Goal: Task Accomplishment & Management: Complete application form

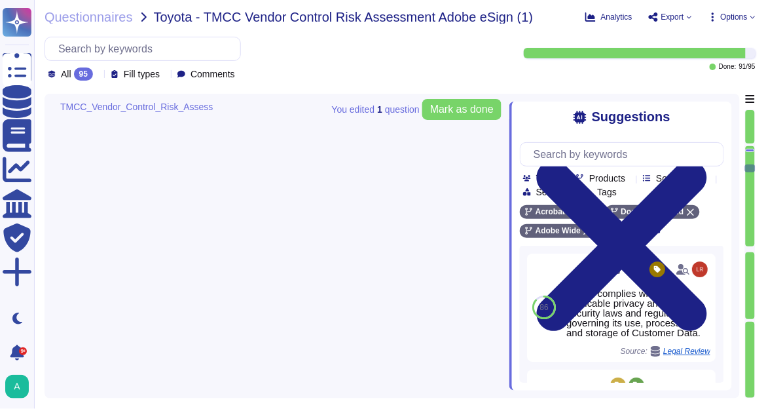
type textarea "At Adobe, good business begins with our commitment to the highest ethical stand…"
type textarea "Adobe has nothing to report at this time with respect to any supervisory author…"
type textarea "You should always seek to report to someone who you believe is neutral and not …"
type textarea "Adobe is required by law to file public reports and communications with the U.S…"
type textarea "Please see the publicly facing information here: [URL][DOMAIN_NAME]"
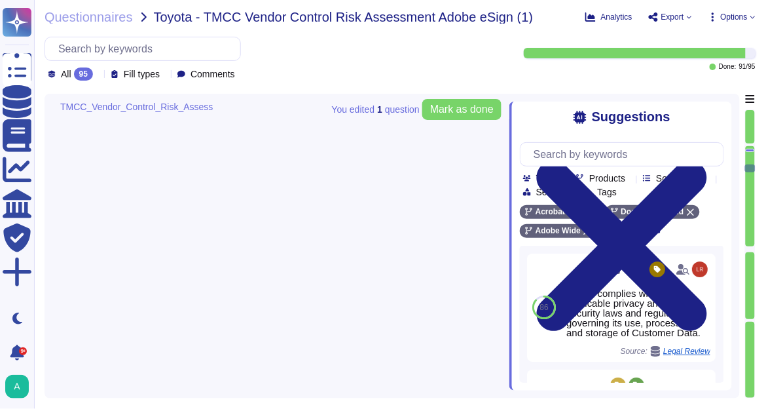
type textarea "Adobe has numerous trainings in place which all highlight the topic of Fraud in…"
type textarea "Adobe Employee entitlements are not disclosed."
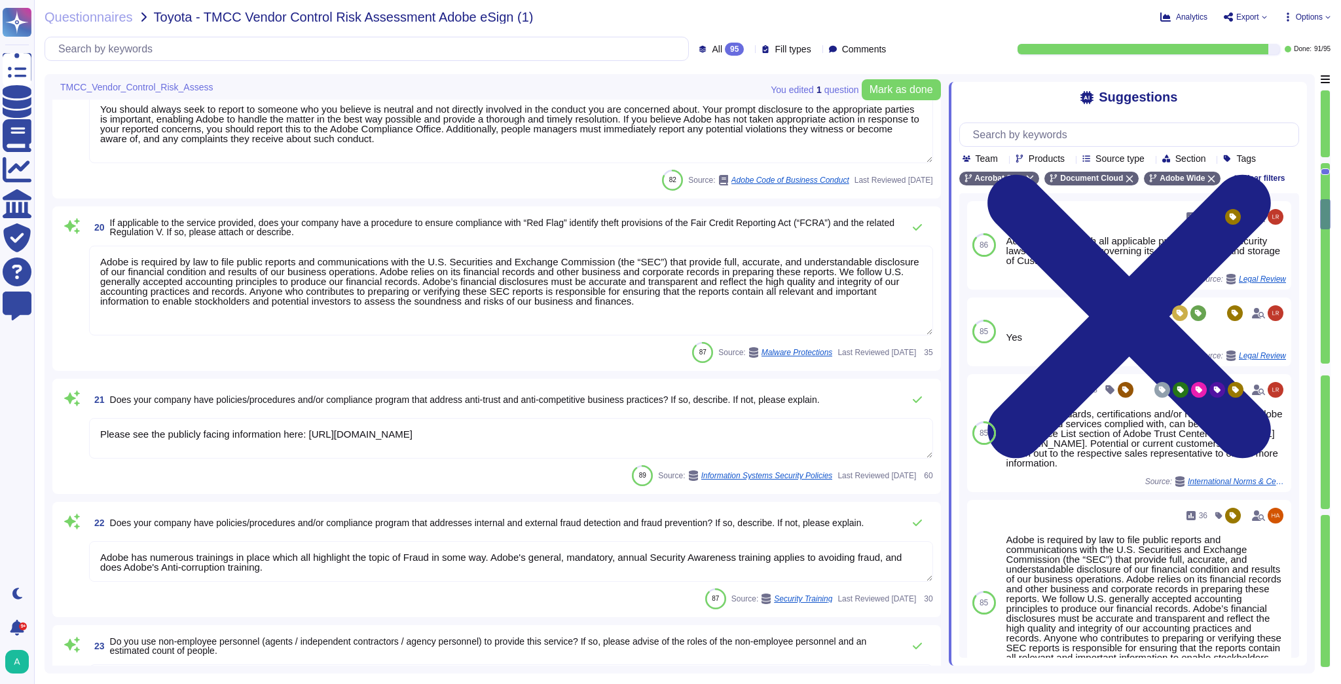
type textarea "Adobe has numerous trainings in place which all highlight the topic of Fraud in…"
type textarea "Adobe Employee entitlements are not disclosed."
type textarea "The Adobe People Resources Security Standard outlines specific details for back…"
type textarea "No"
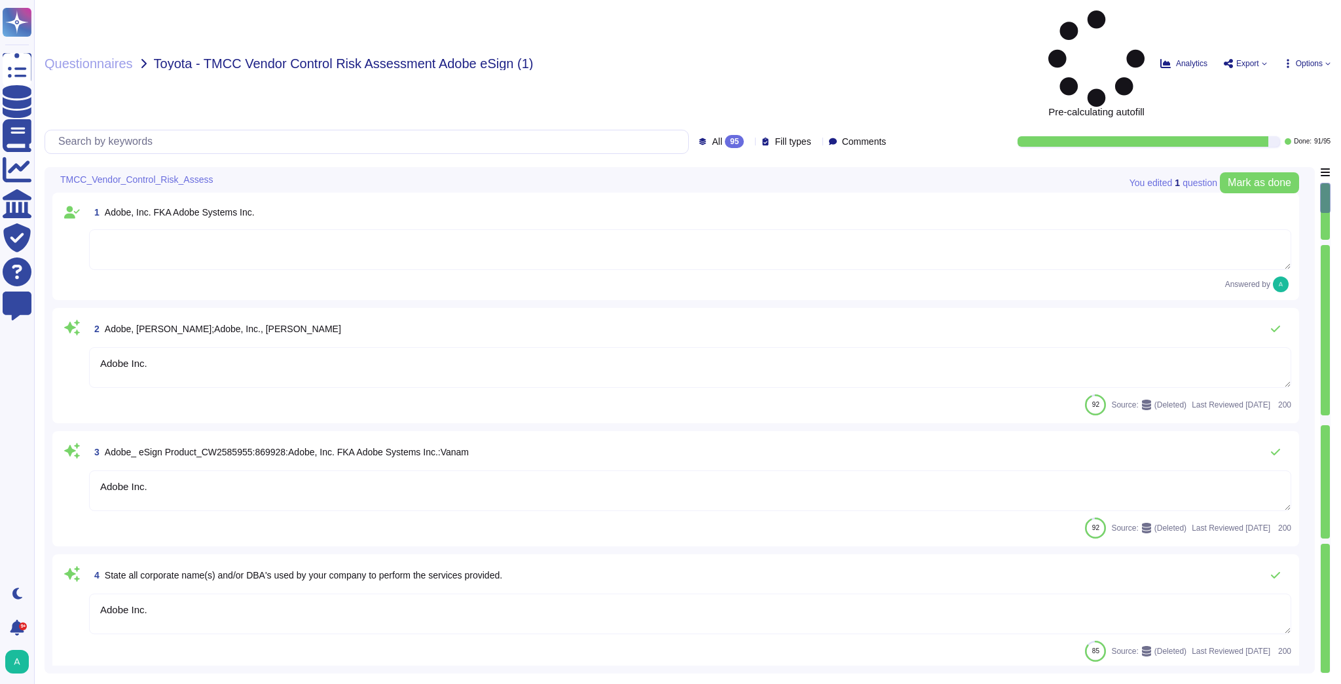
type textarea "Adobe Inc."
type textarea "Please see: [URL][DOMAIN_NAME]"
type textarea "Adobe's Headquarters are located at [STREET_ADDRESS]. Adobe is a multi-national…"
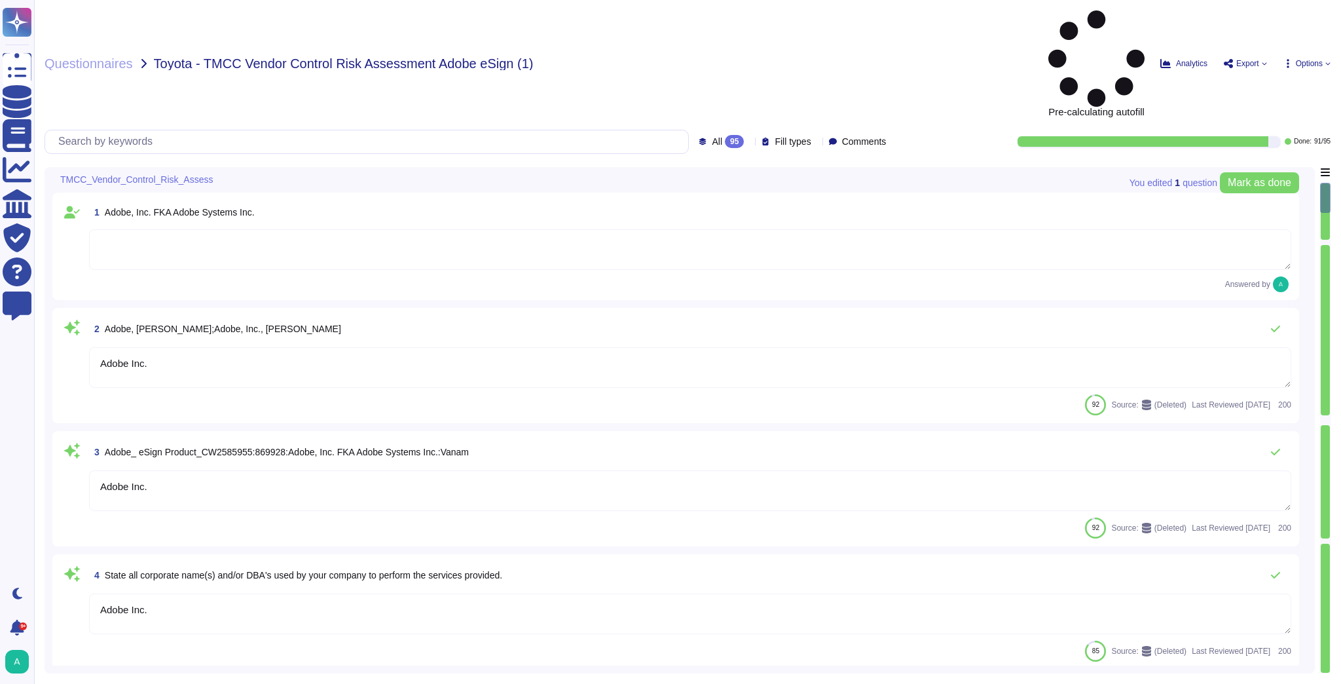
type textarea "Acrobat Sign, an Adobe Document Cloud solution, is a cloud-based, enterprise-cl…"
type textarea "Adobe uses a third party for handling of credit card data. We can provide PCI C…"
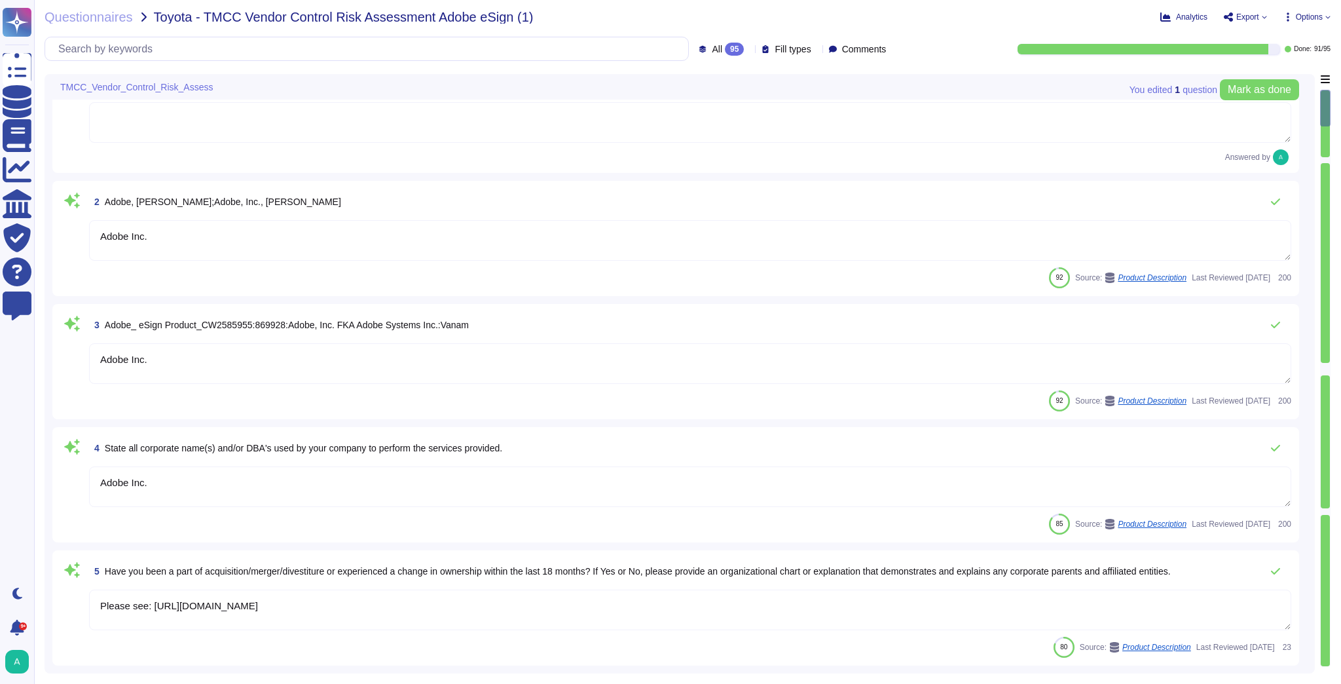
type textarea "Adobe has not reported any material regulatory complaints, orders, fines, or en…"
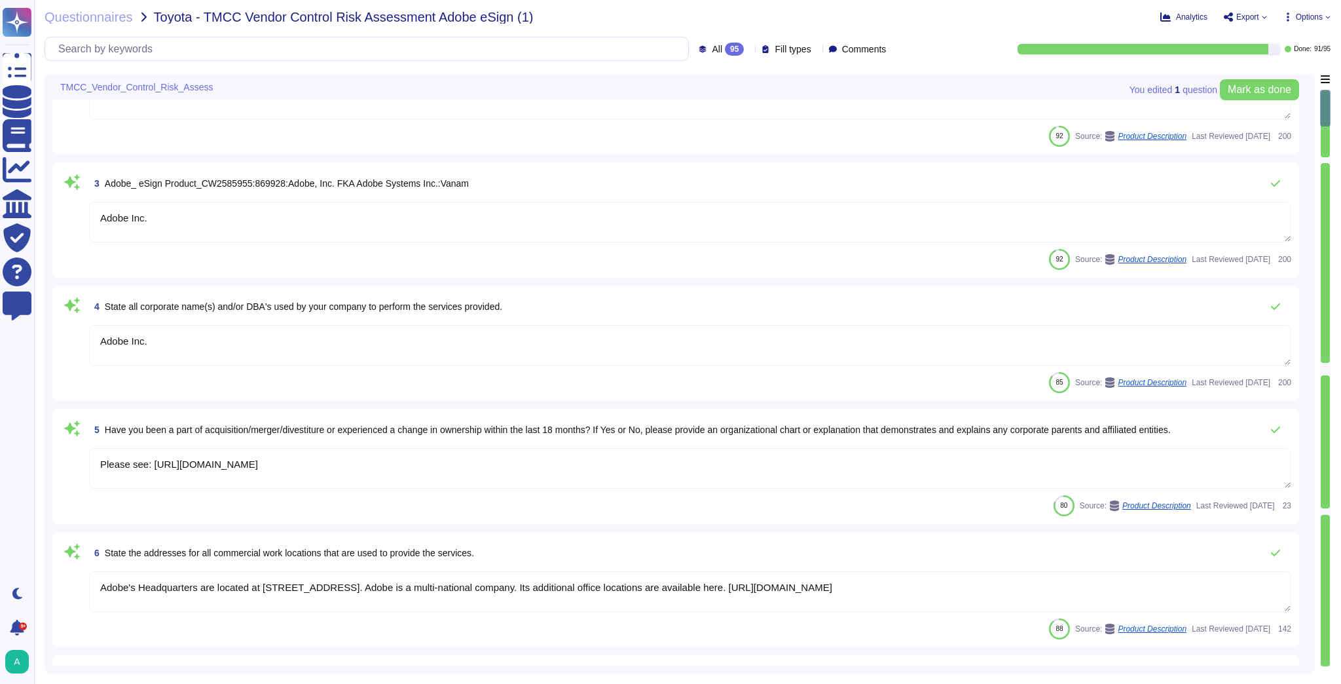
scroll to position [210, 0]
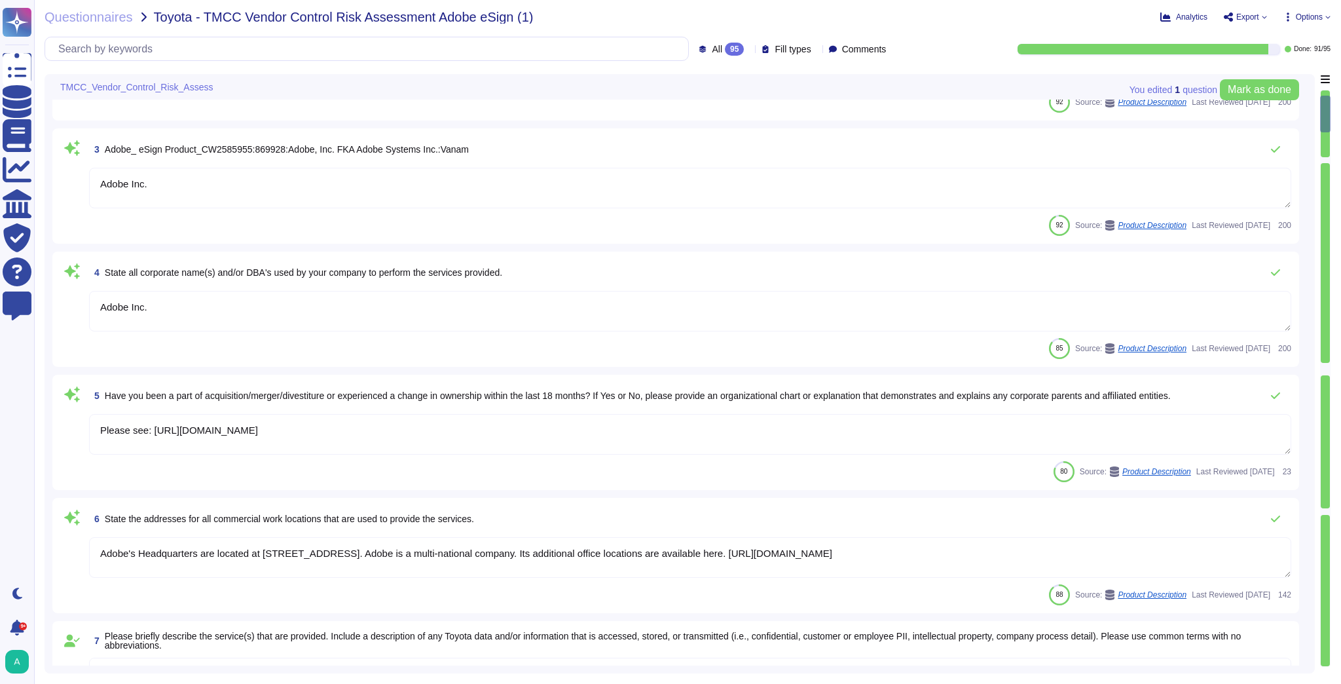
type textarea "Adobe has not reported any material regulatory complaints, orders, fines, or en…"
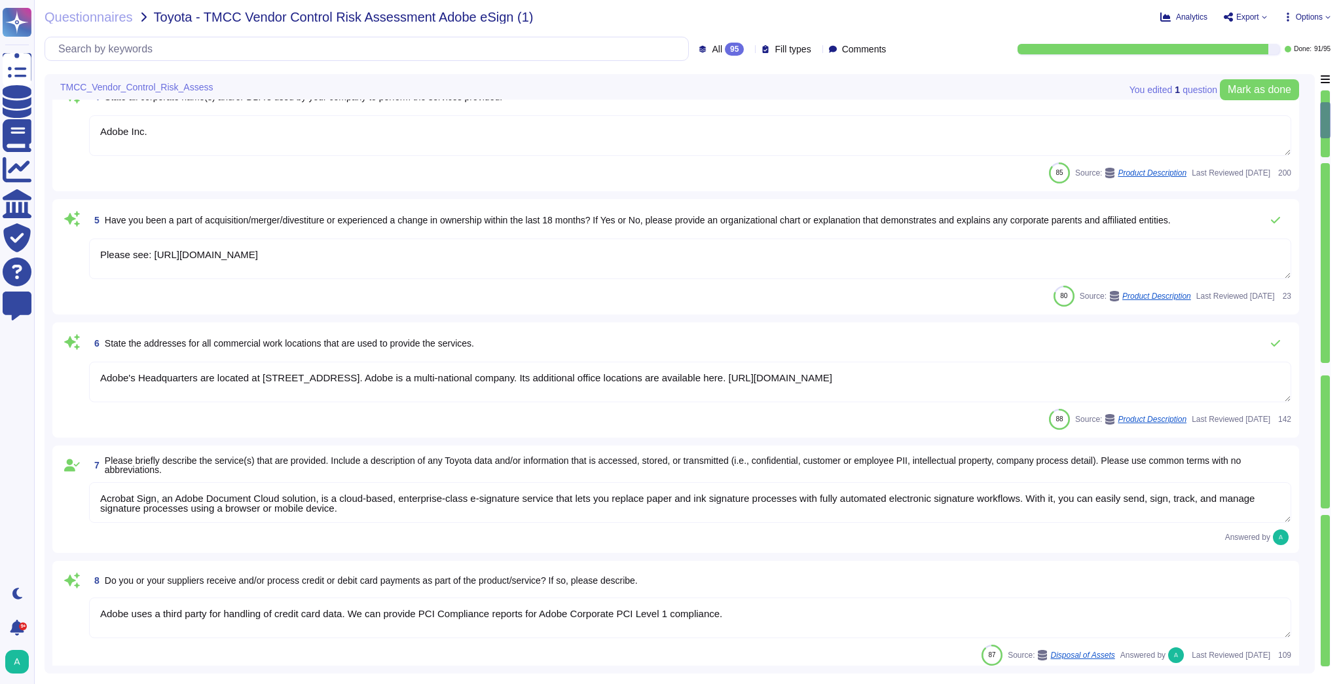
type textarea "When you purchase a product from Adobe, a license represents your right to use …"
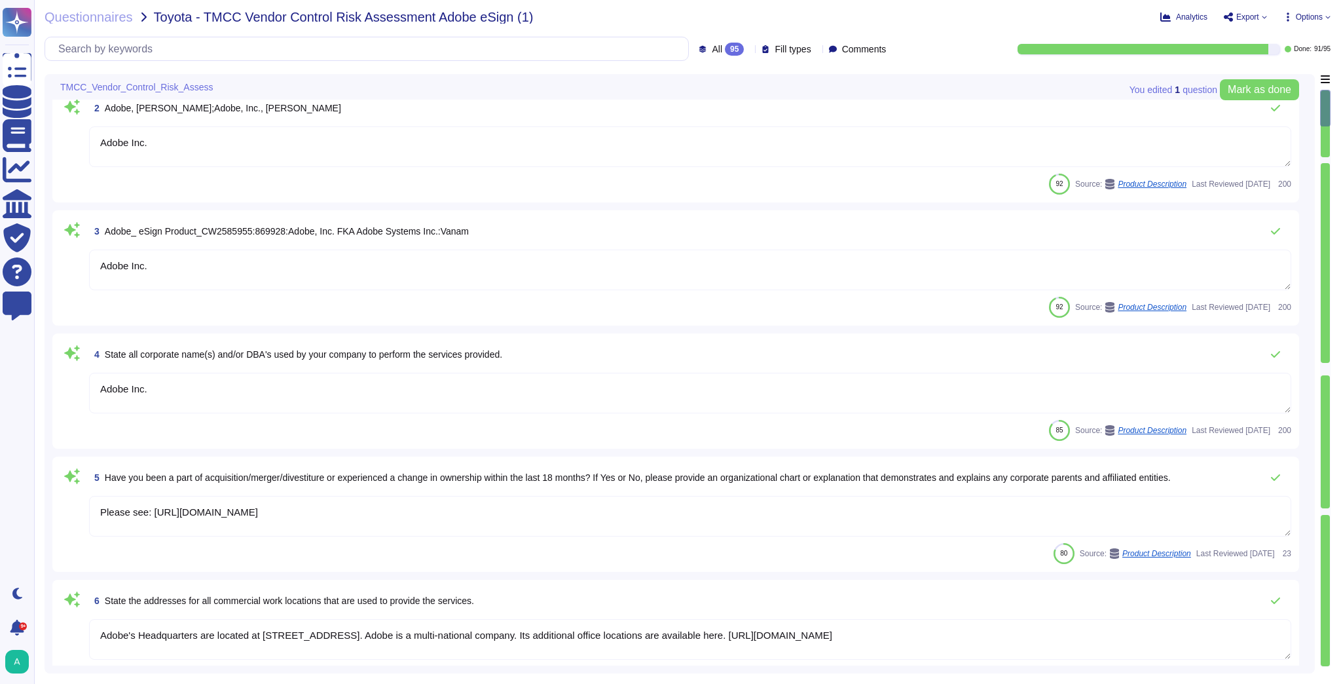
scroll to position [0, 0]
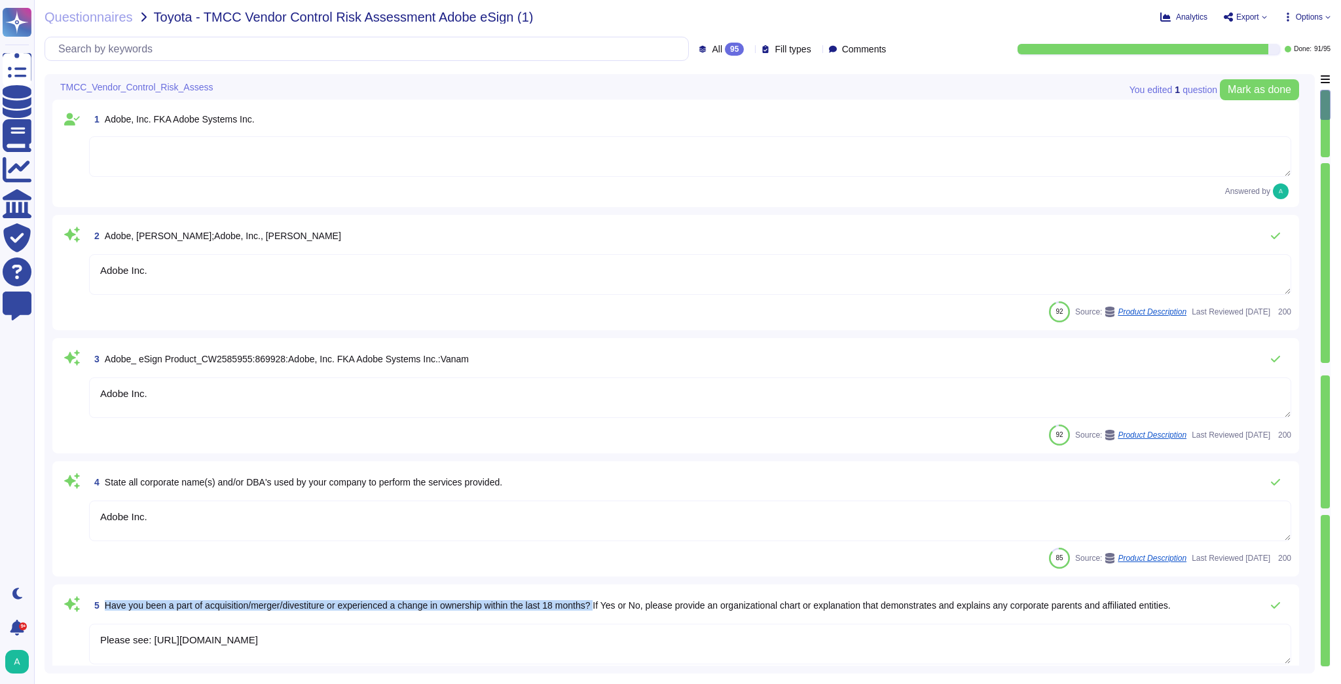
drag, startPoint x: 608, startPoint y: 606, endPoint x: 102, endPoint y: 606, distance: 505.5
click at [102, 606] on span "5 Have you been a part of acquisition/merger/divestiture or experienced a chang…" at bounding box center [630, 605] width 1082 height 24
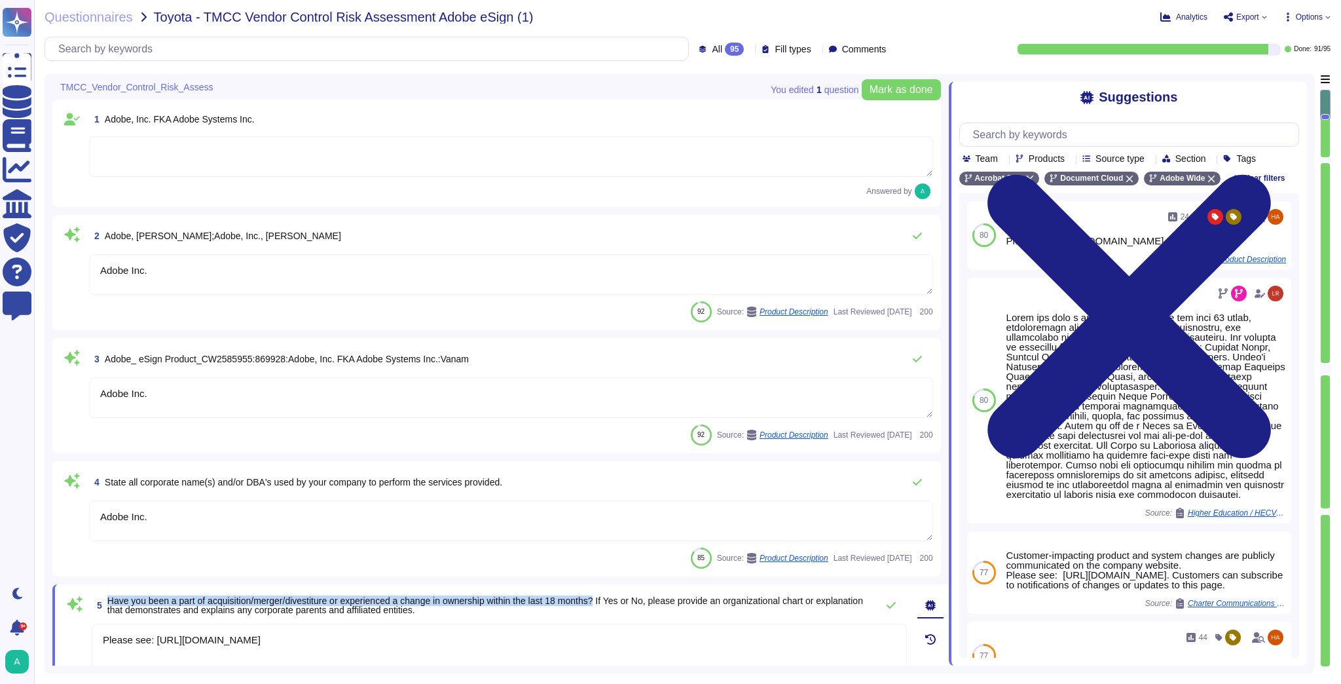
drag, startPoint x: 608, startPoint y: 598, endPoint x: 107, endPoint y: 589, distance: 501.0
click at [107, 589] on div "5 Have you been a part of acquisition/merger/divestiture or experienced a chang…" at bounding box center [500, 673] width 896 height 178
copy span "Have you been a part of acquisition/merger/divestiture or experienced a change …"
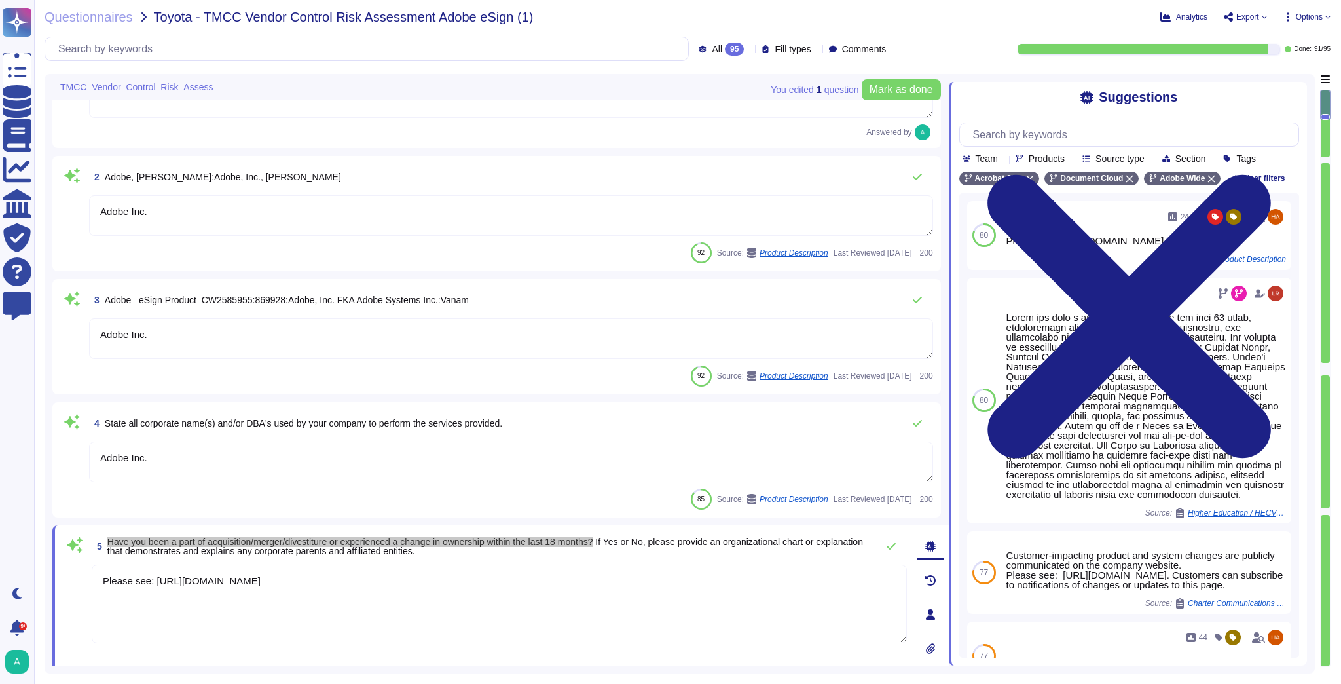
scroll to position [105, 0]
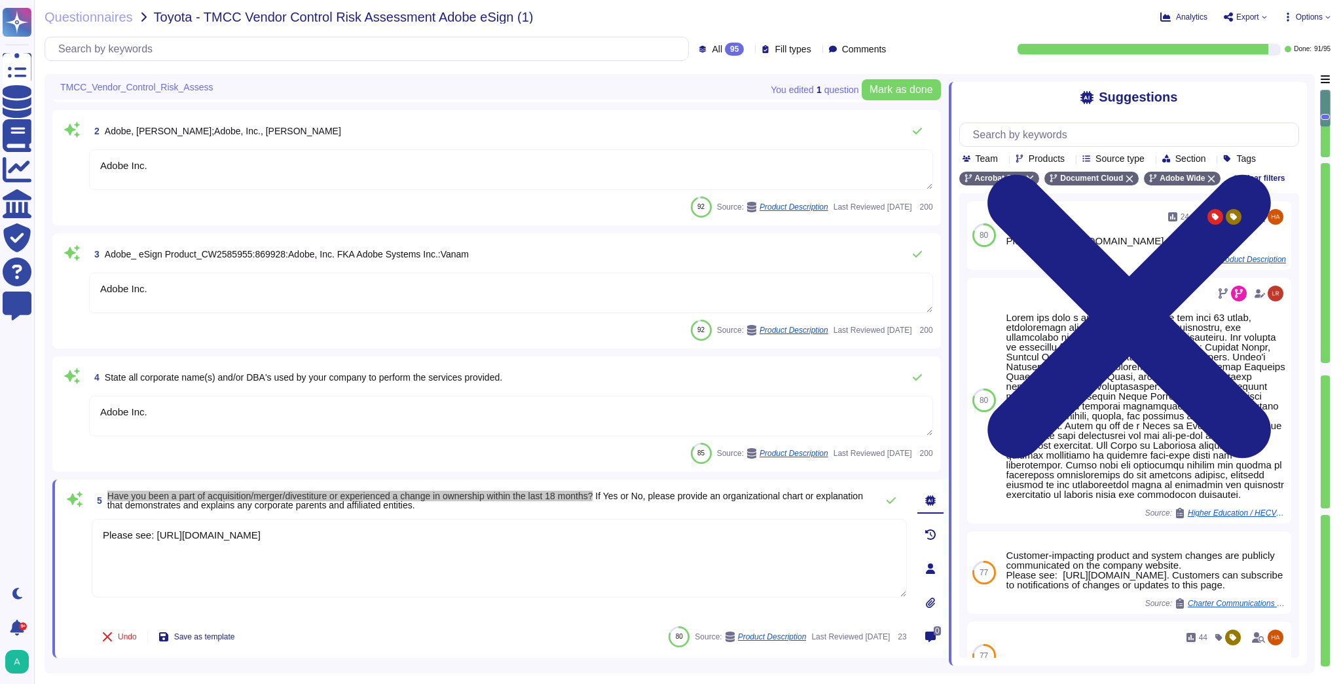
type textarea "Adobe uses a third party for handling of credit card data. We can provide PCI C…"
click at [371, 541] on textarea "Please see: https://www.adobe.com/about-adobe/fast-facts.html" at bounding box center [499, 558] width 815 height 79
drag, startPoint x: 398, startPoint y: 539, endPoint x: 86, endPoint y: 563, distance: 313.2
click at [86, 563] on div "5 Have you been a part of acquisition/merger/divestiture or experienced a chang…" at bounding box center [485, 568] width 844 height 162
type textarea "Please refer to Adobe Sales Legal"
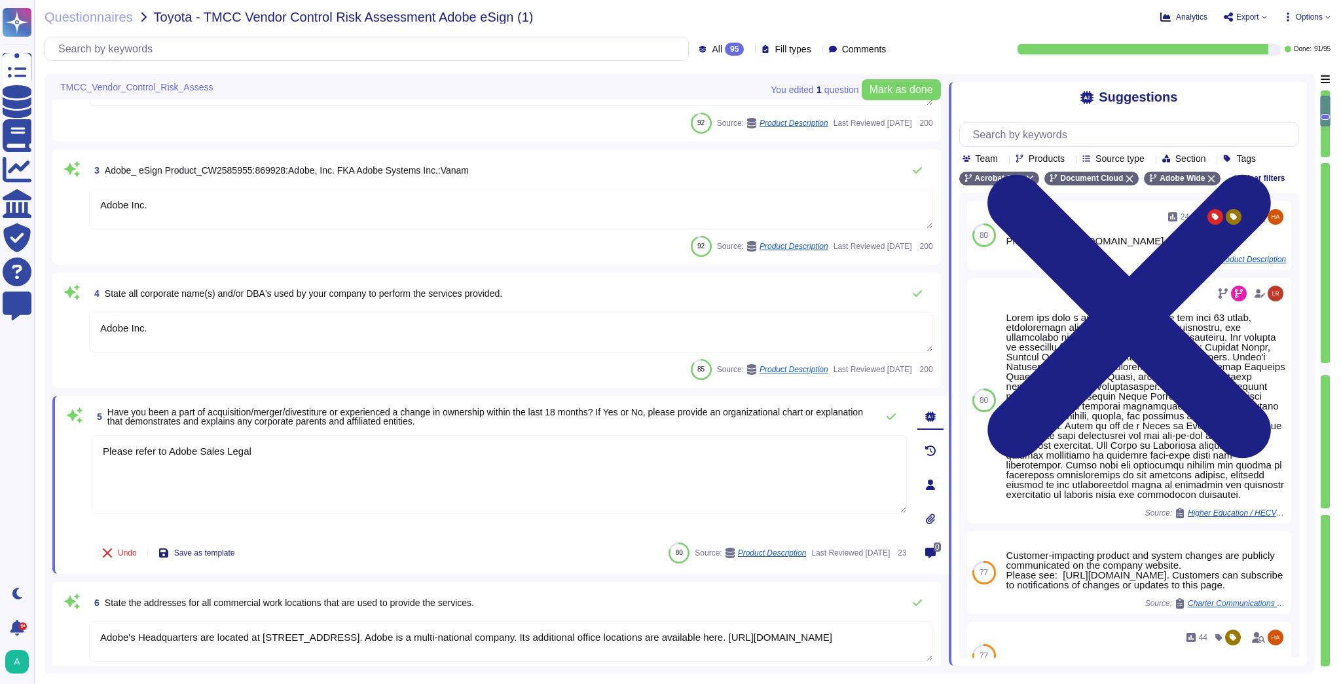
type textarea "Adobe has not reported any material regulatory complaints, orders, fines, or en…"
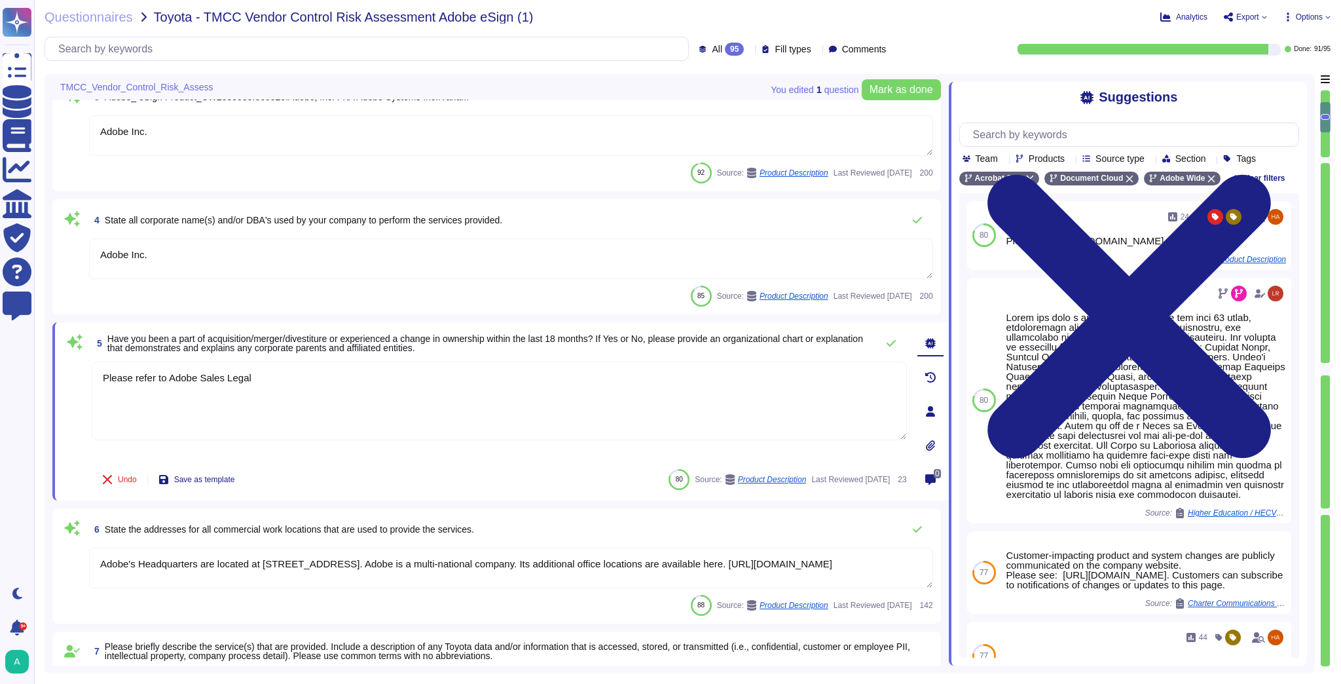
type textarea "Adobe has not reported any material regulatory complaints, orders, fines, or en…"
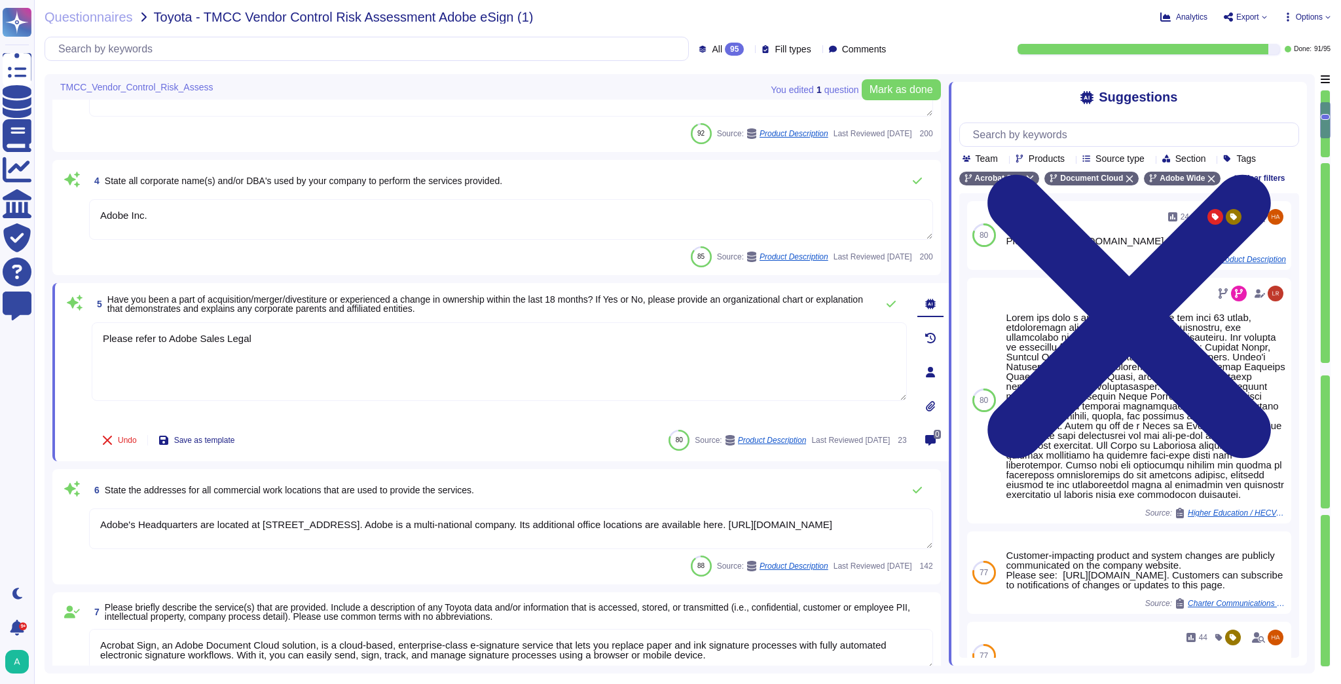
type textarea "When you purchase a product from Adobe, a license represents your right to use …"
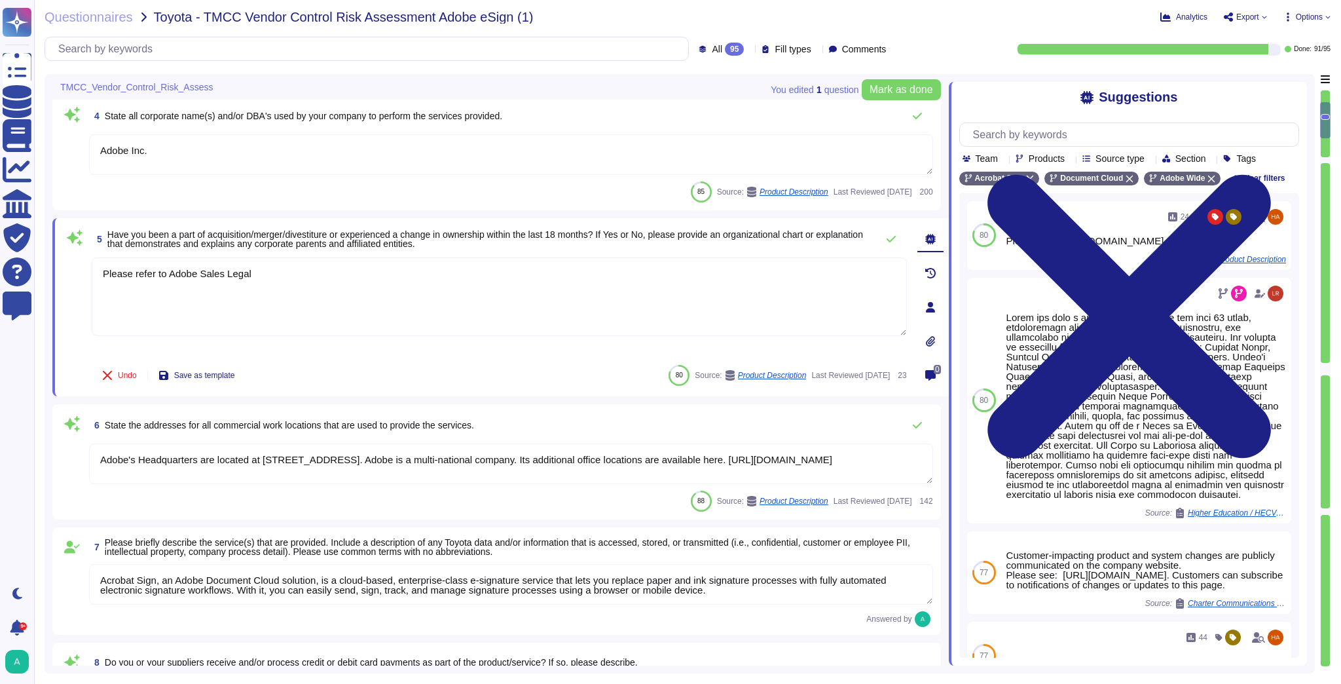
scroll to position [367, 0]
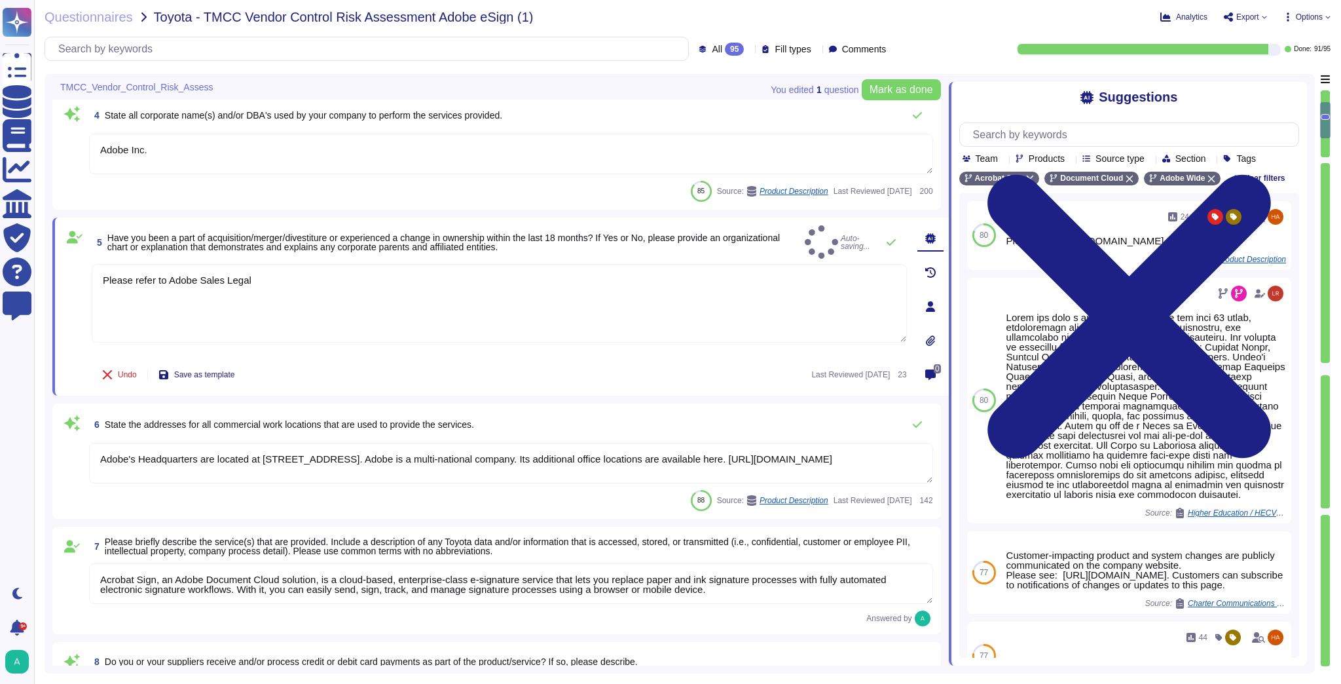
type textarea "Please refer to Adobe Sales Legal"
click at [427, 458] on textarea "Adobe's Headquarters are located at 345 Park Avenue, San Jose, CA 95110. Adobe …" at bounding box center [511, 463] width 844 height 41
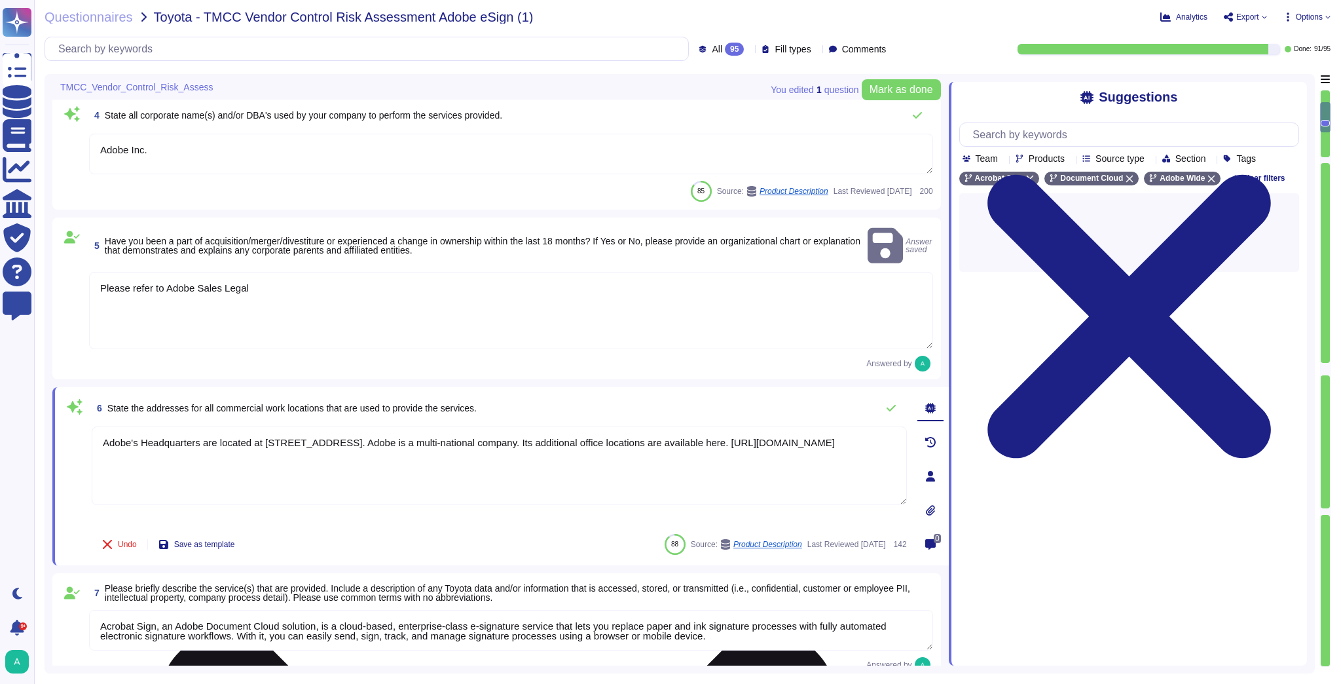
type textarea "Adobe's Headquarters are located at [STREET_ADDRESS]. Adobe is a multi-national…"
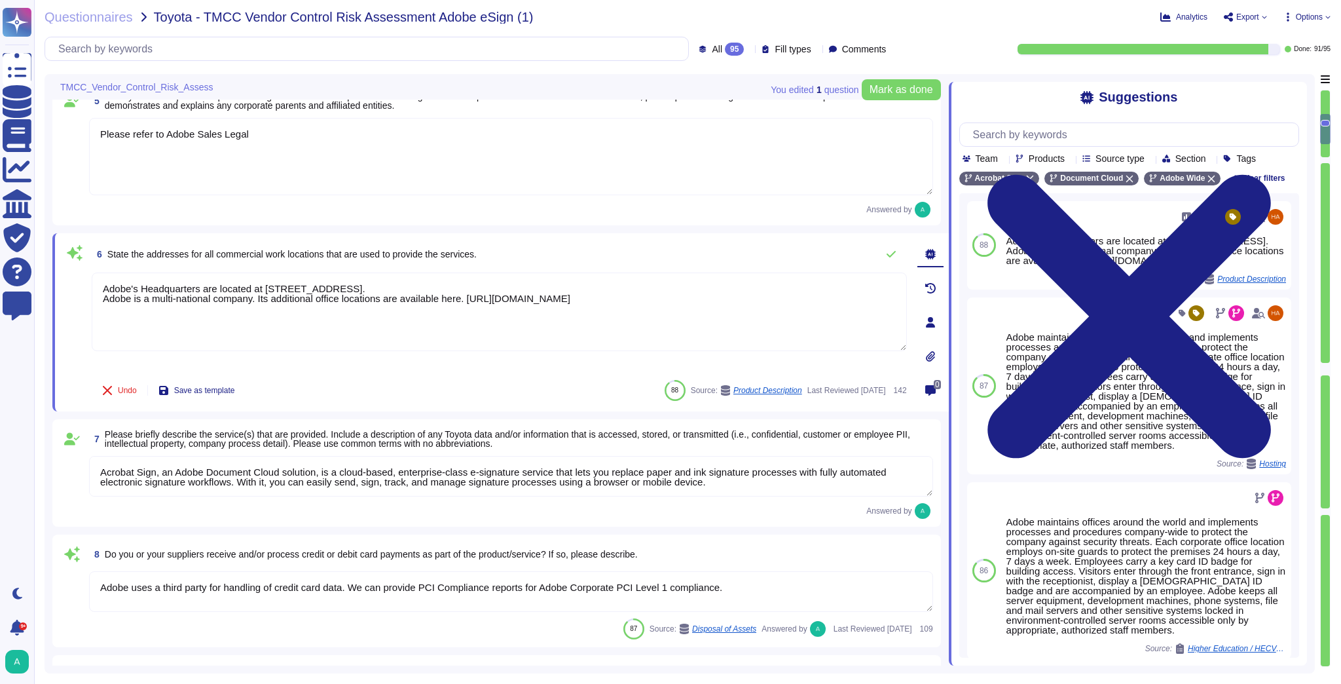
type textarea "When you purchase a product from Adobe, a license represents your right to use …"
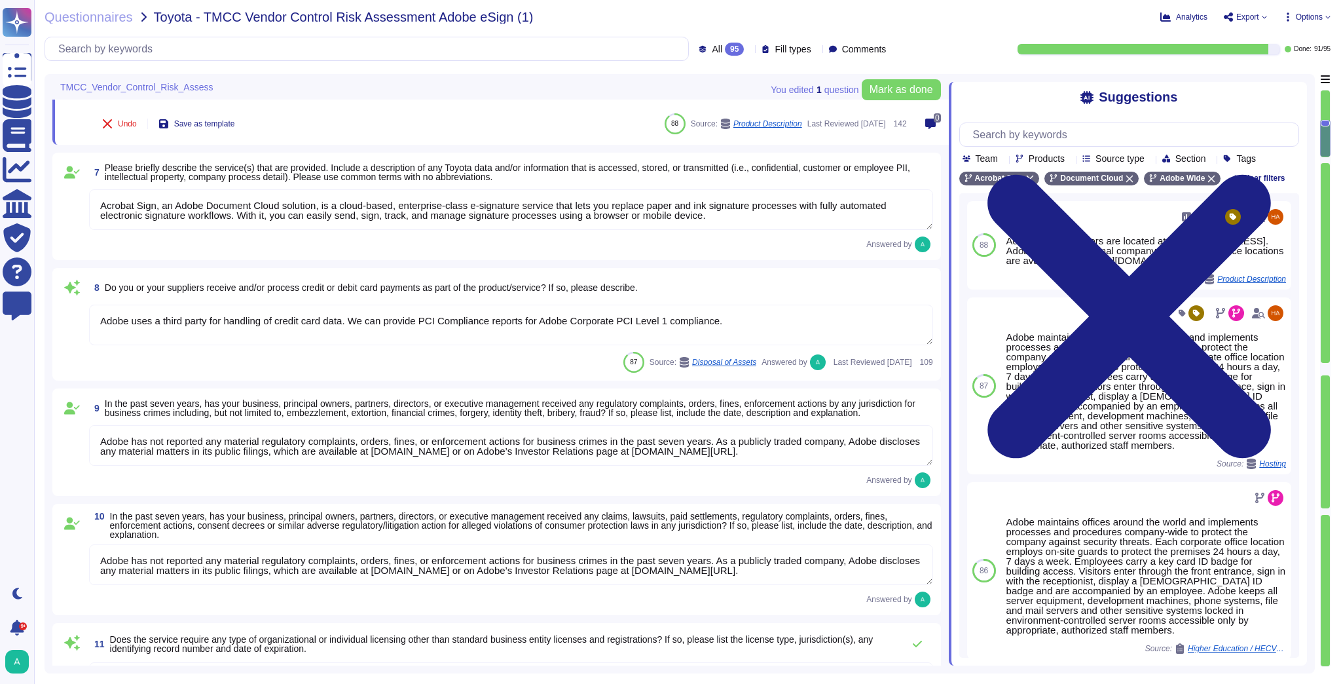
scroll to position [786, 0]
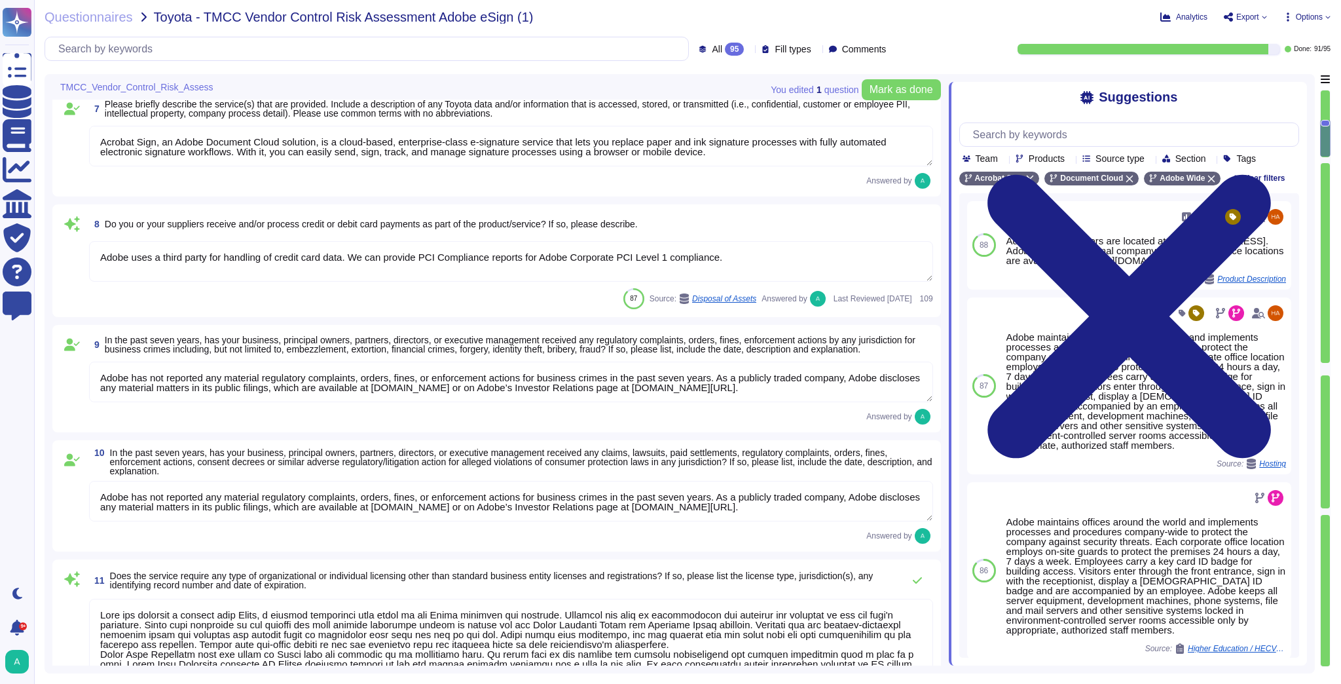
type textarea "Adobe's Headquarters are located at [STREET_ADDRESS]. Adobe is a multi-national…"
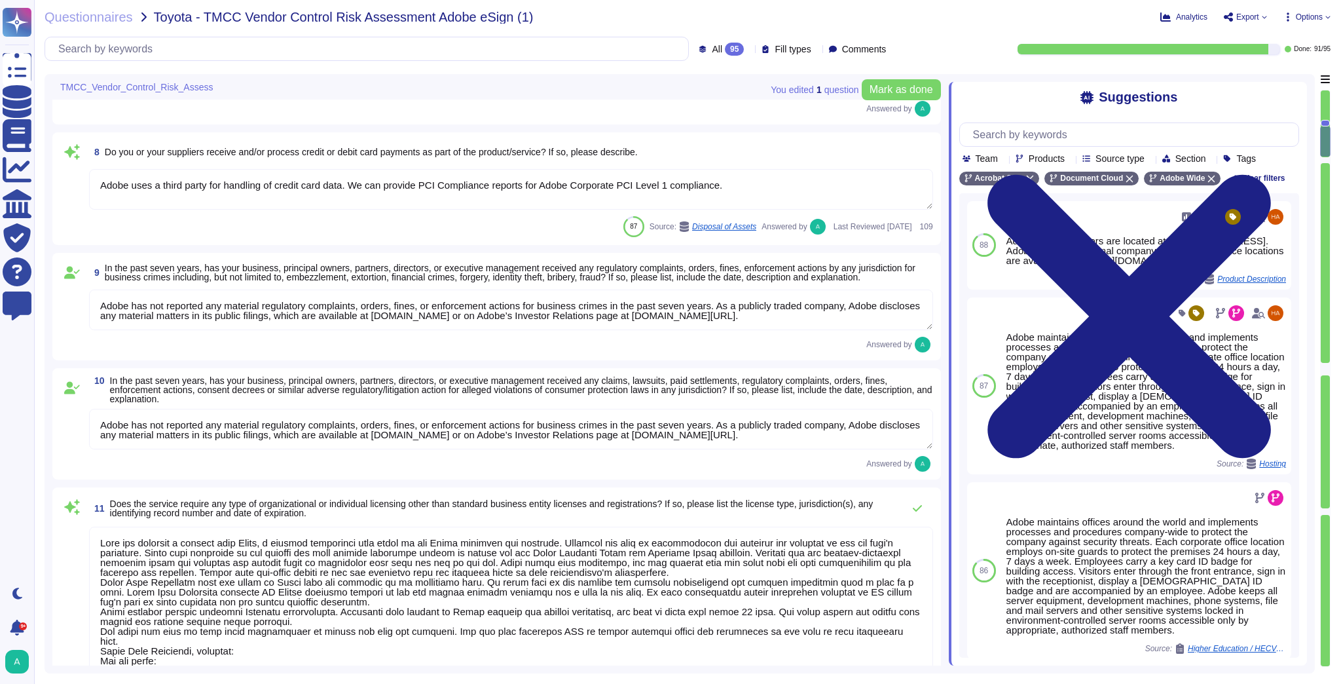
scroll to position [943, 0]
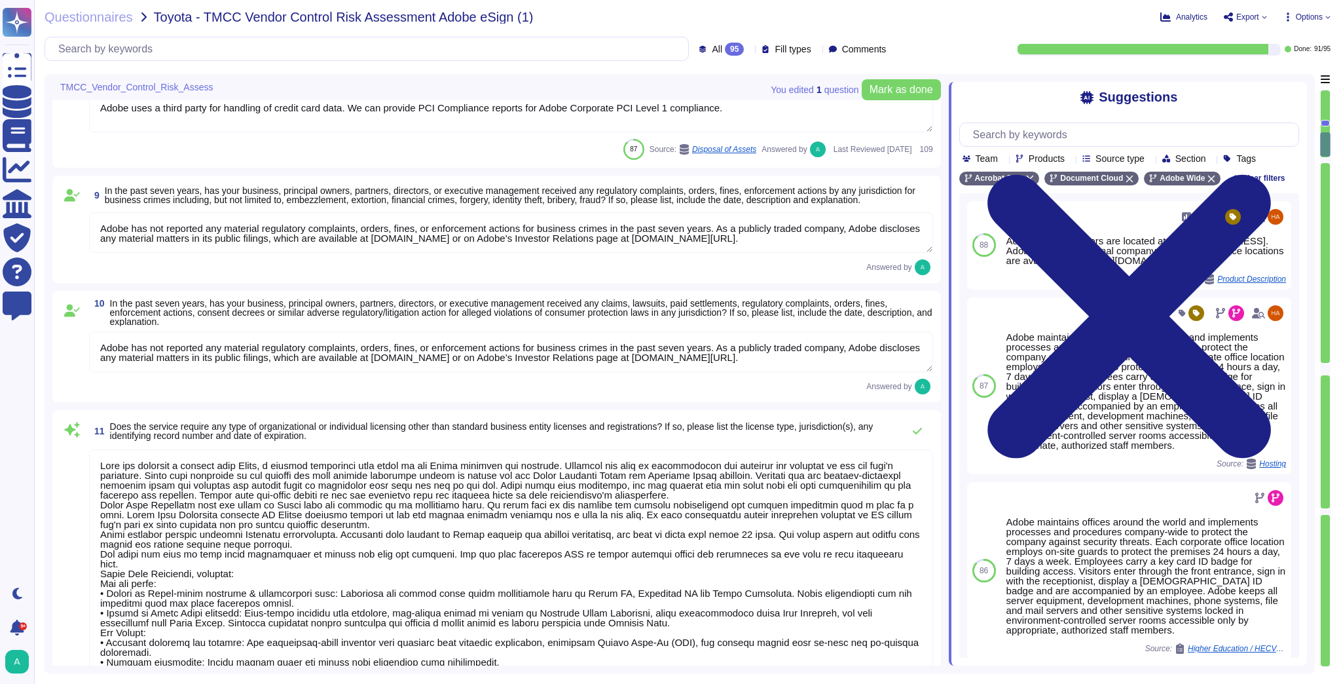
type textarea "Adobe, like most multinational corporations, receives various complaints or all…"
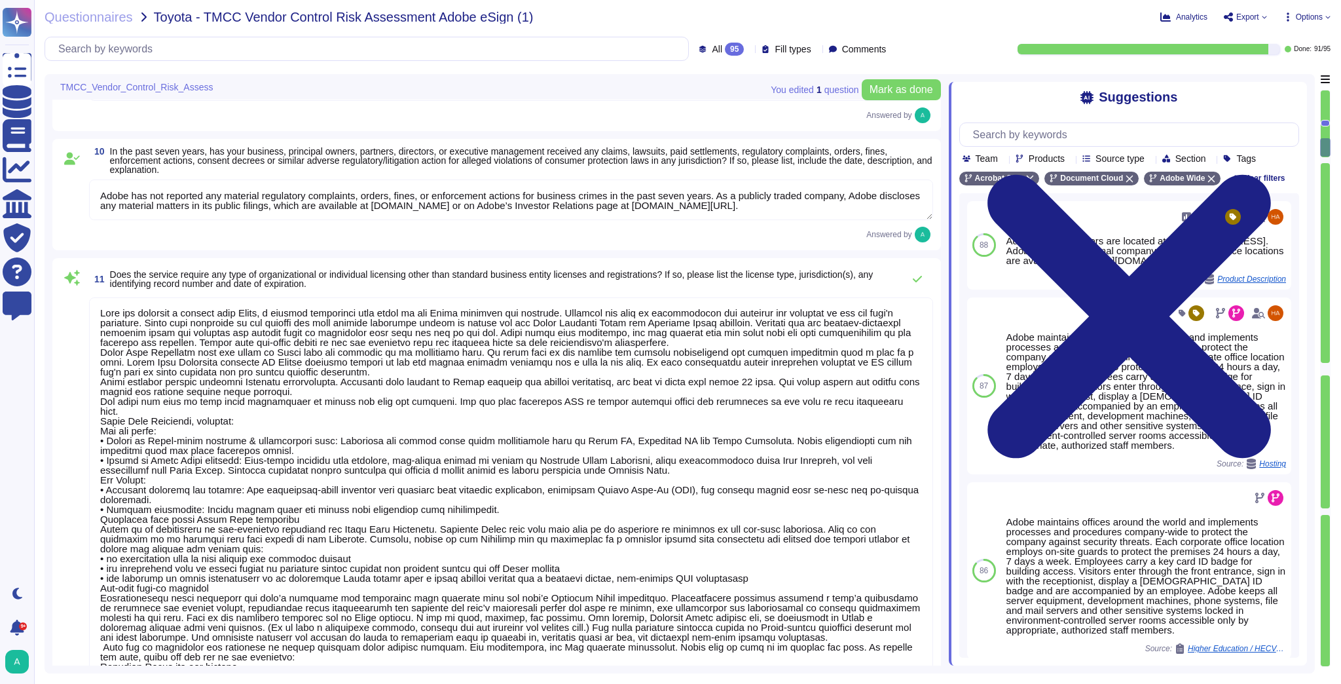
type textarea "There have been no losses or breaches experienced by Adobe in the last five yea…"
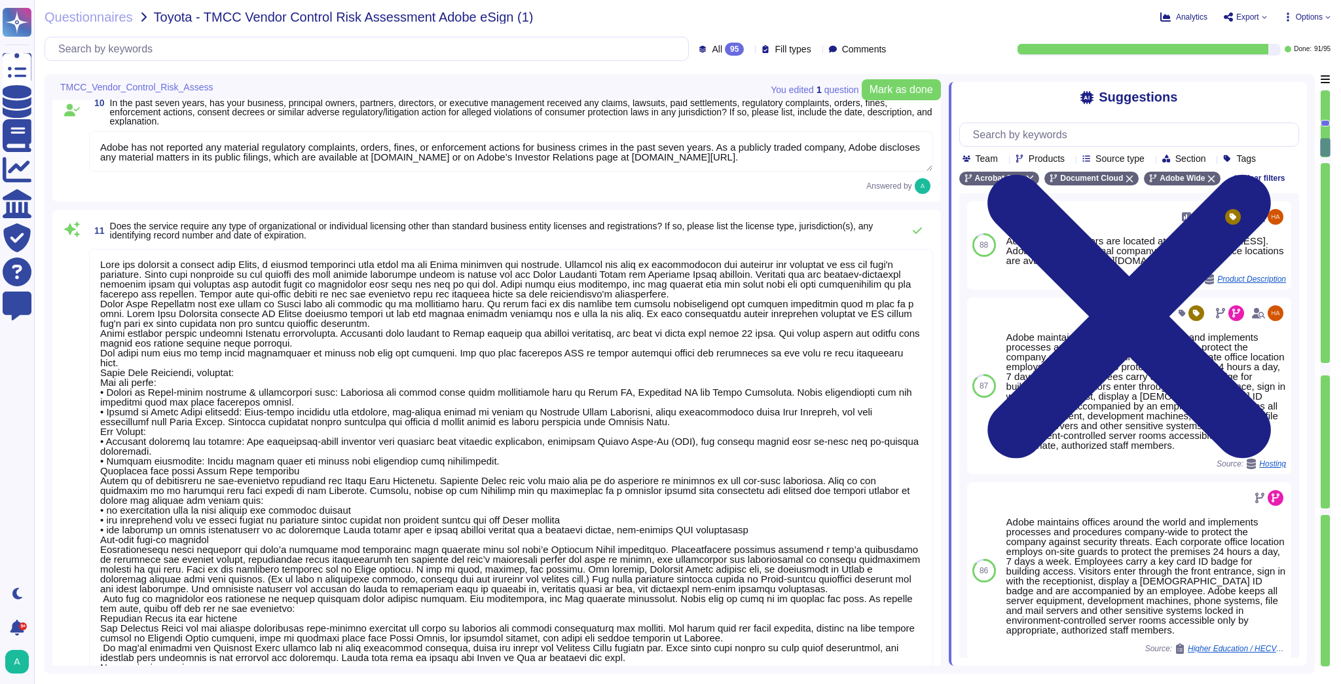
type textarea "Adobe complies with all applicable privacy and data security laws and regulatio…"
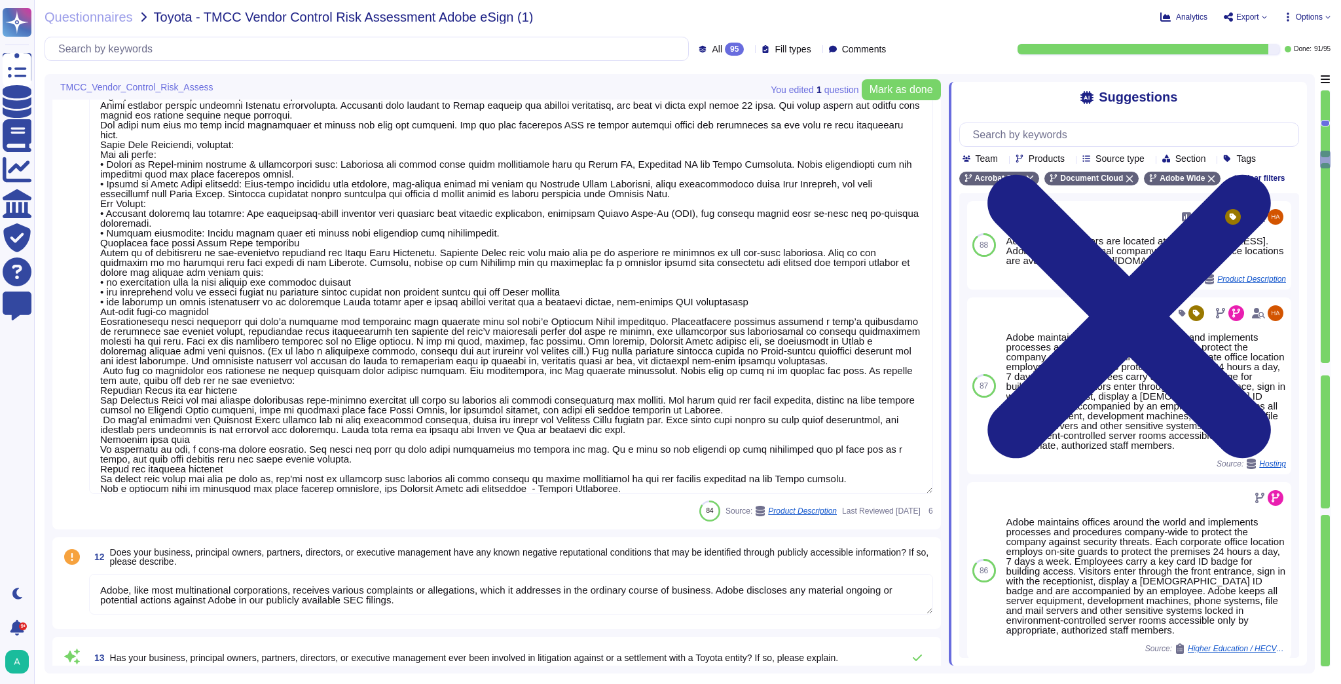
type textarea "This is handled by the Risk Advisory and Assurance Services (RaaS) team in conj…"
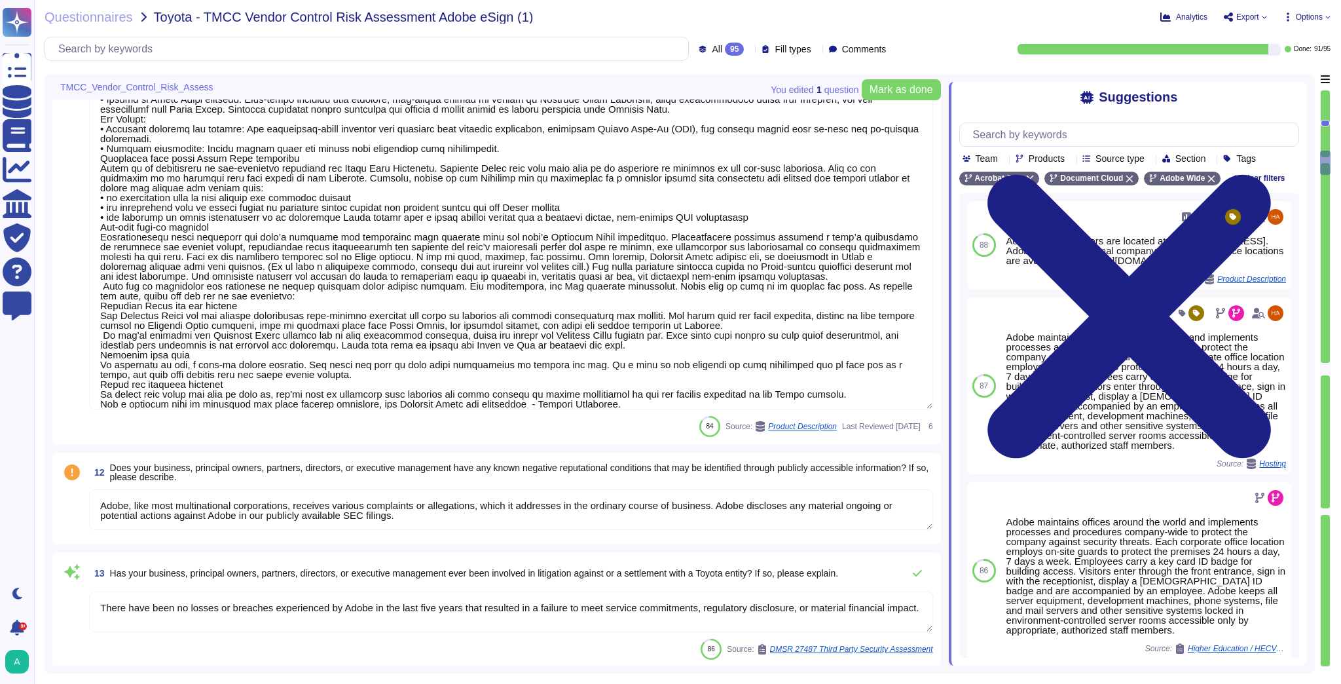
type textarea "Yes"
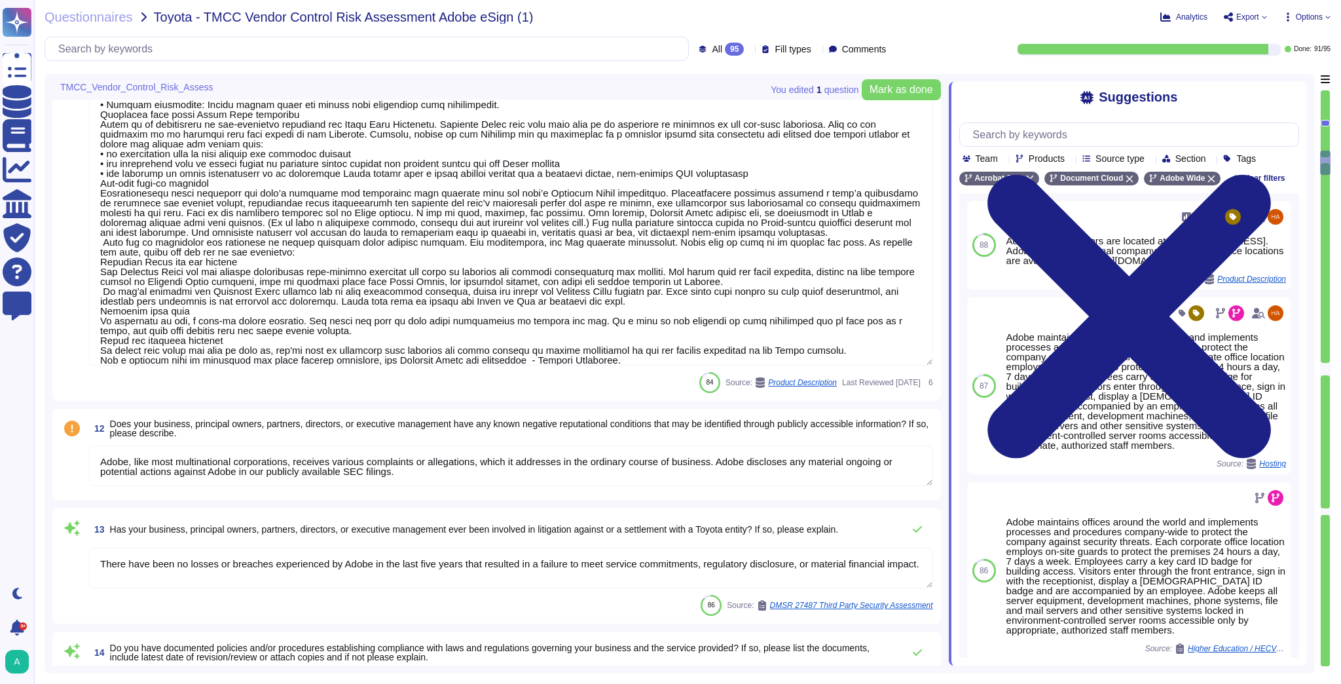
type textarea "At Adobe, good business begins with our commitment to the highest ethical stand…"
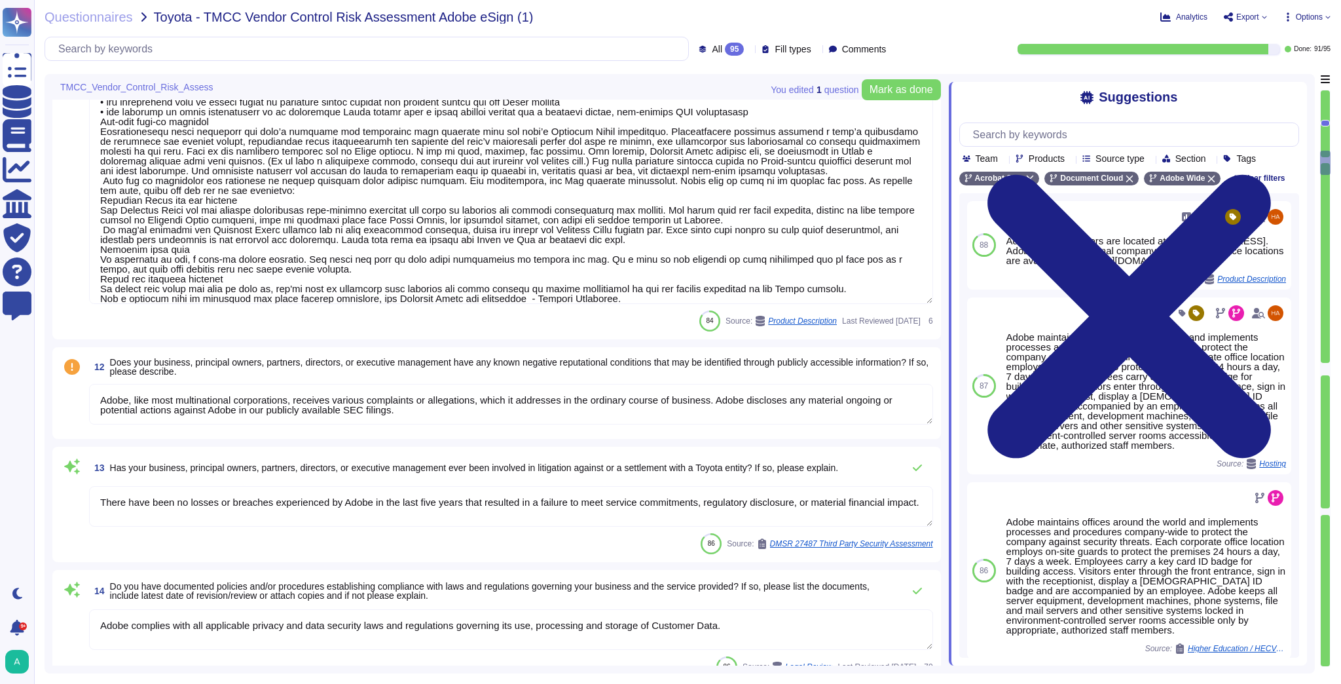
scroll to position [1624, 0]
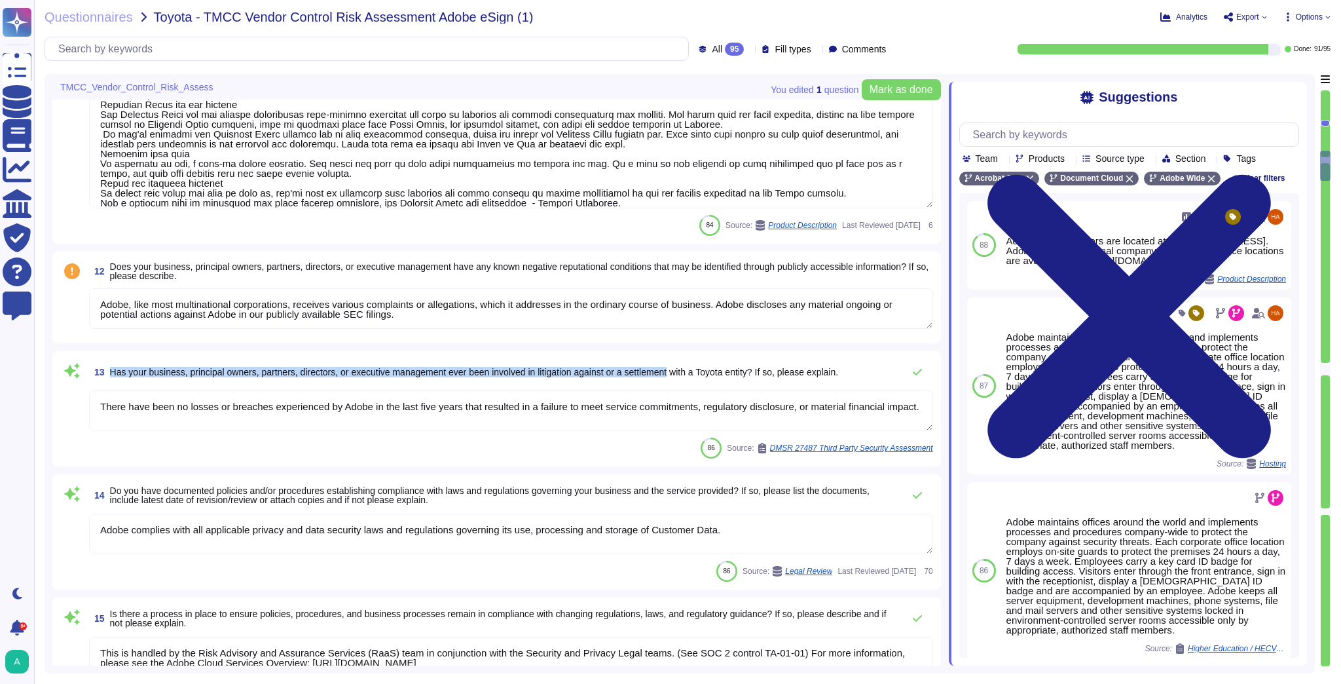
drag, startPoint x: 111, startPoint y: 373, endPoint x: 681, endPoint y: 380, distance: 569.7
click at [681, 380] on span "13 Has your business, principal owners, partners, directors, or executive manag…" at bounding box center [463, 372] width 749 height 24
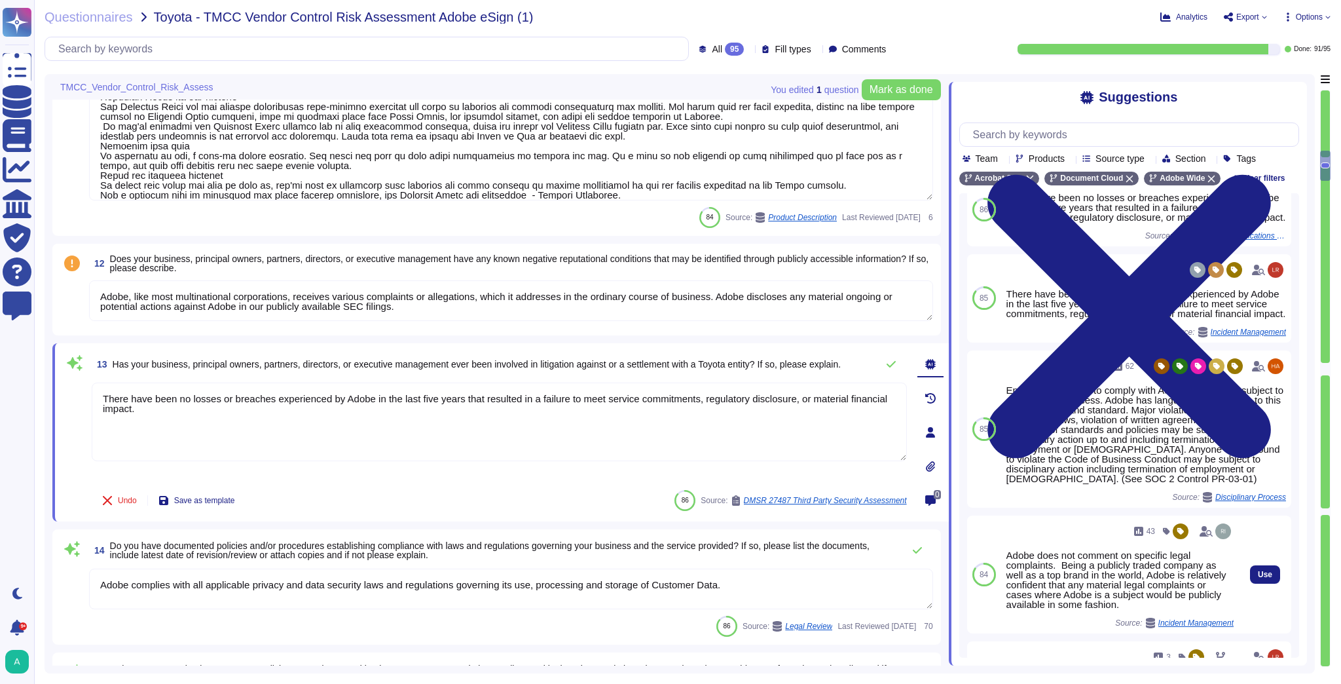
scroll to position [52, 0]
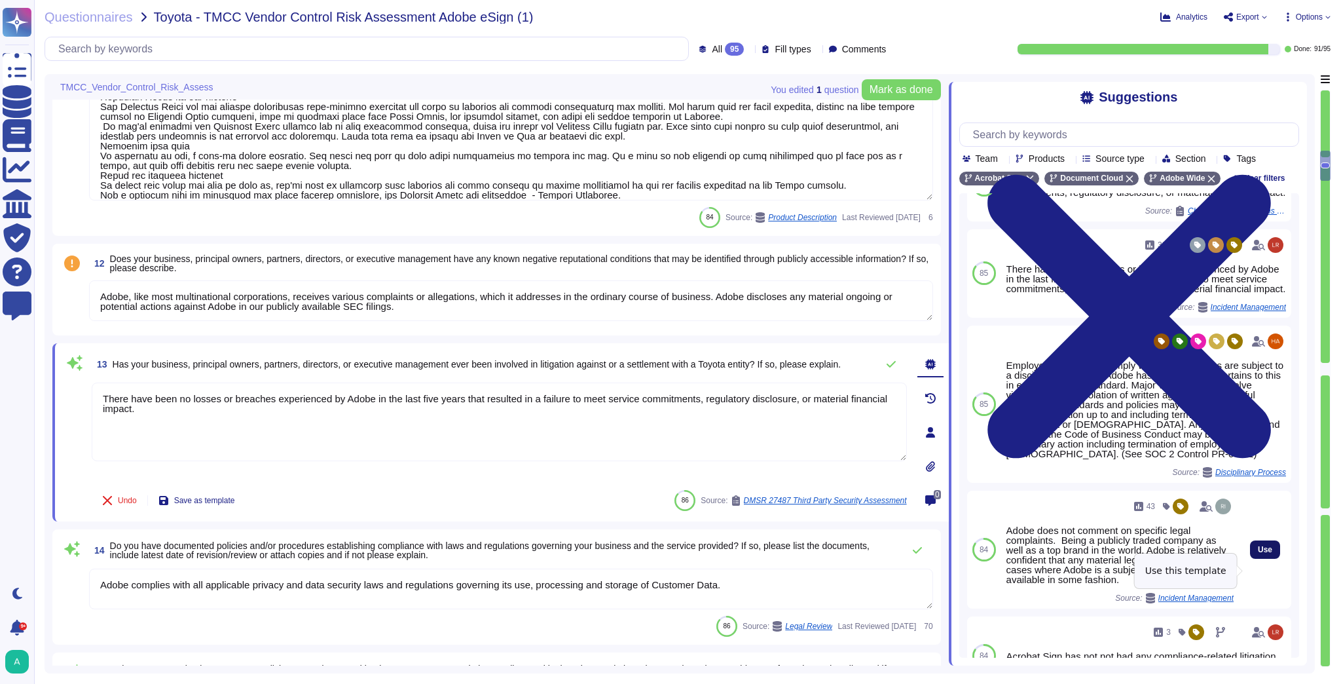
click at [1255, 558] on button "Use" at bounding box center [1265, 549] width 30 height 18
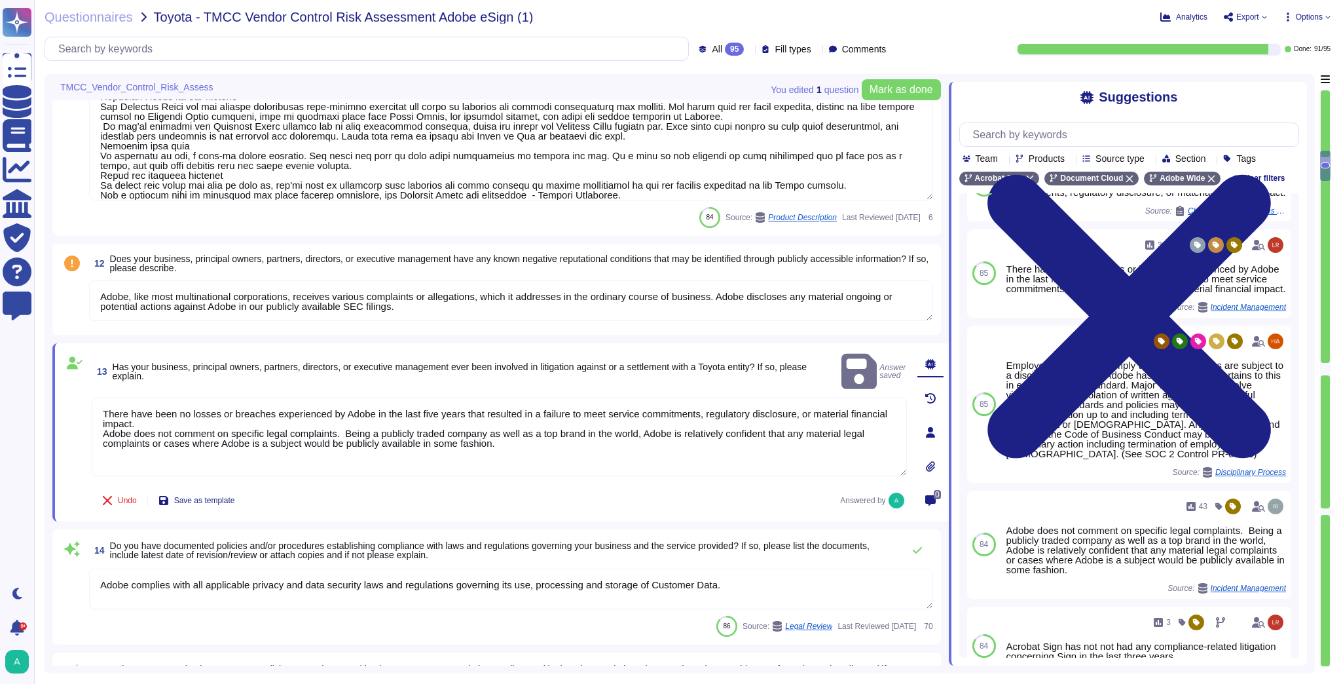
drag, startPoint x: 139, startPoint y: 408, endPoint x: 68, endPoint y: 380, distance: 75.9
click at [68, 380] on div "13 Has your business, principal owners, partners, directors, or executive manag…" at bounding box center [485, 432] width 844 height 162
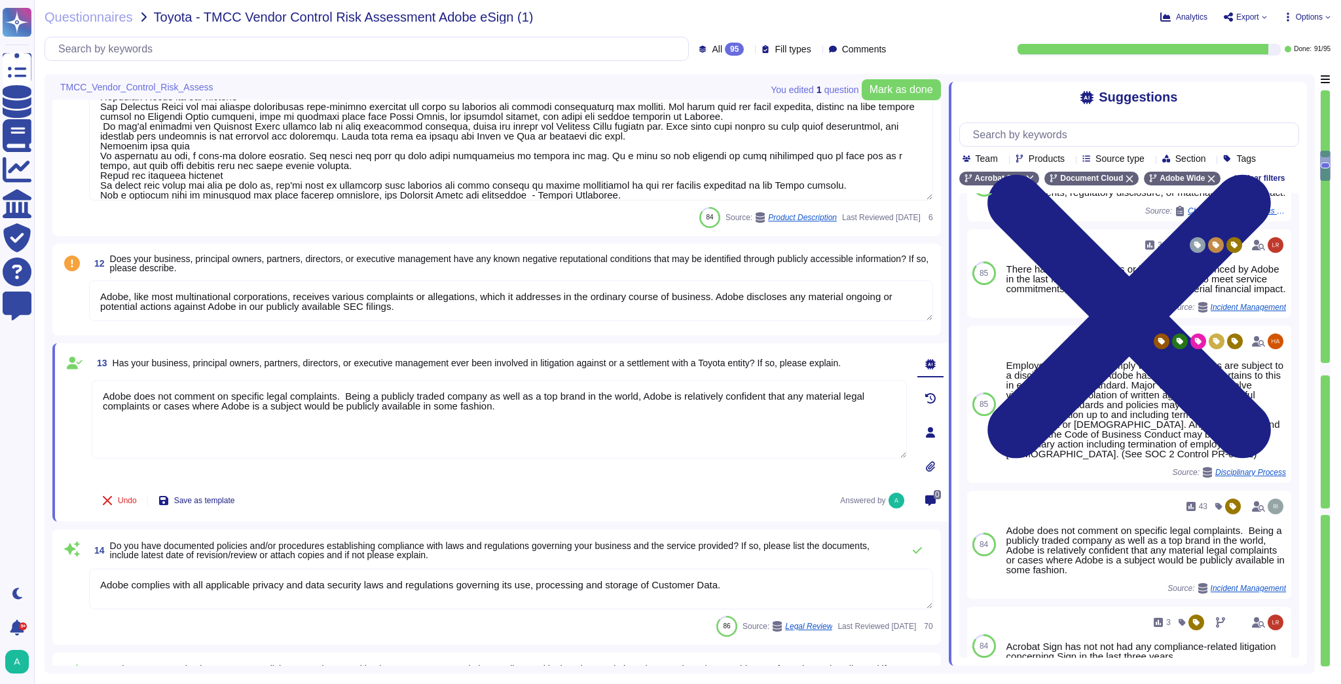
type textarea "Adobe does not comment on specific legal complaints. Being a publicly traded co…"
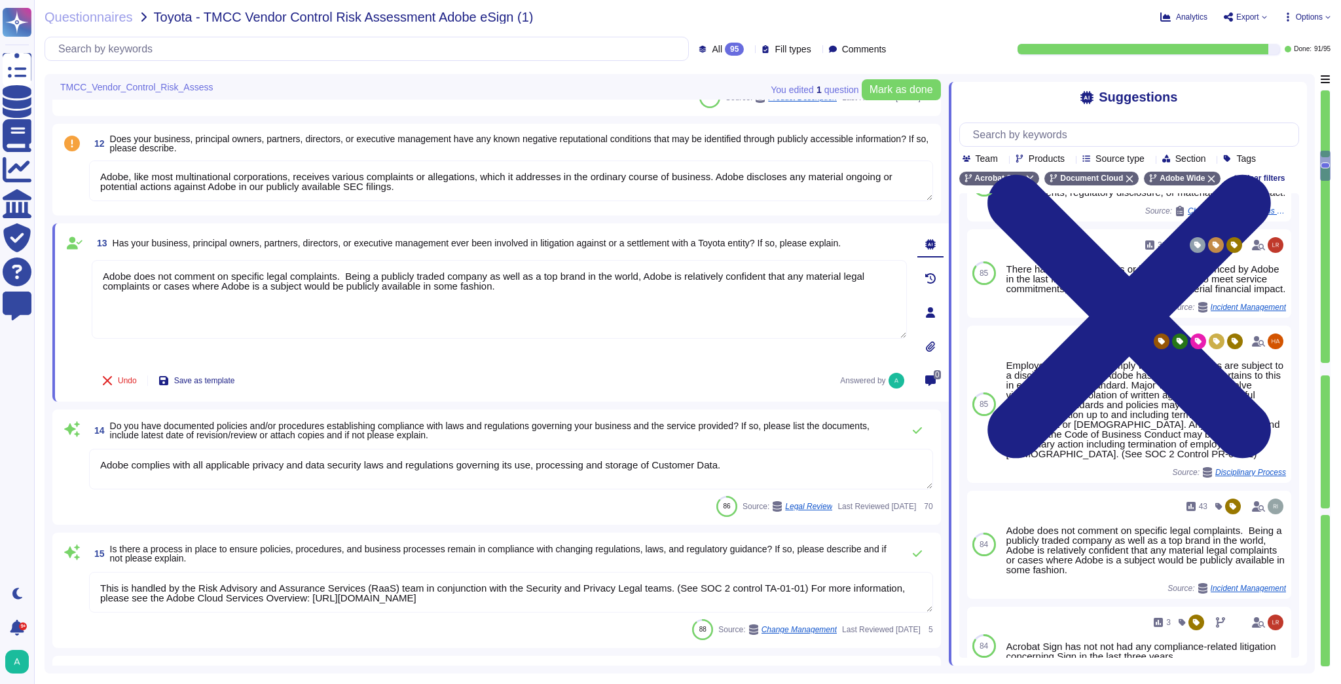
type textarea "Adobe has nothing to report at this time with respect to any supervisory author…"
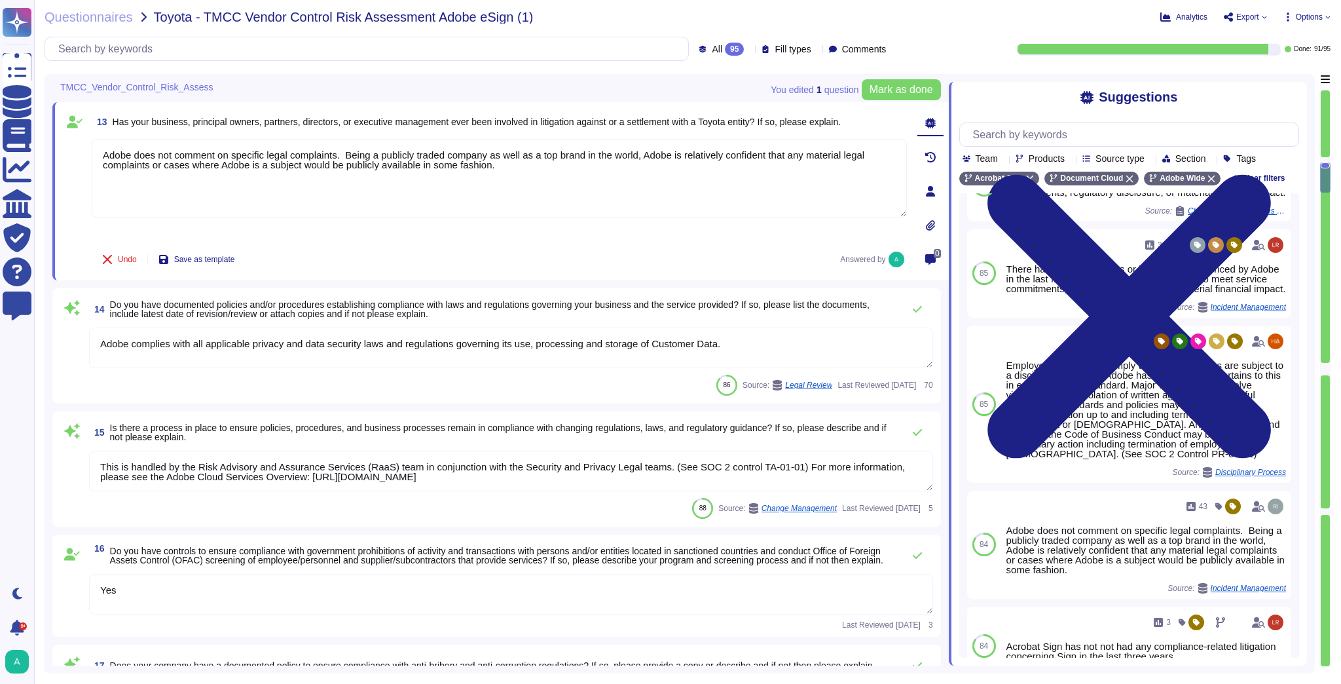
scroll to position [1886, 0]
type textarea "You should always seek to report to someone who you believe is neutral and not …"
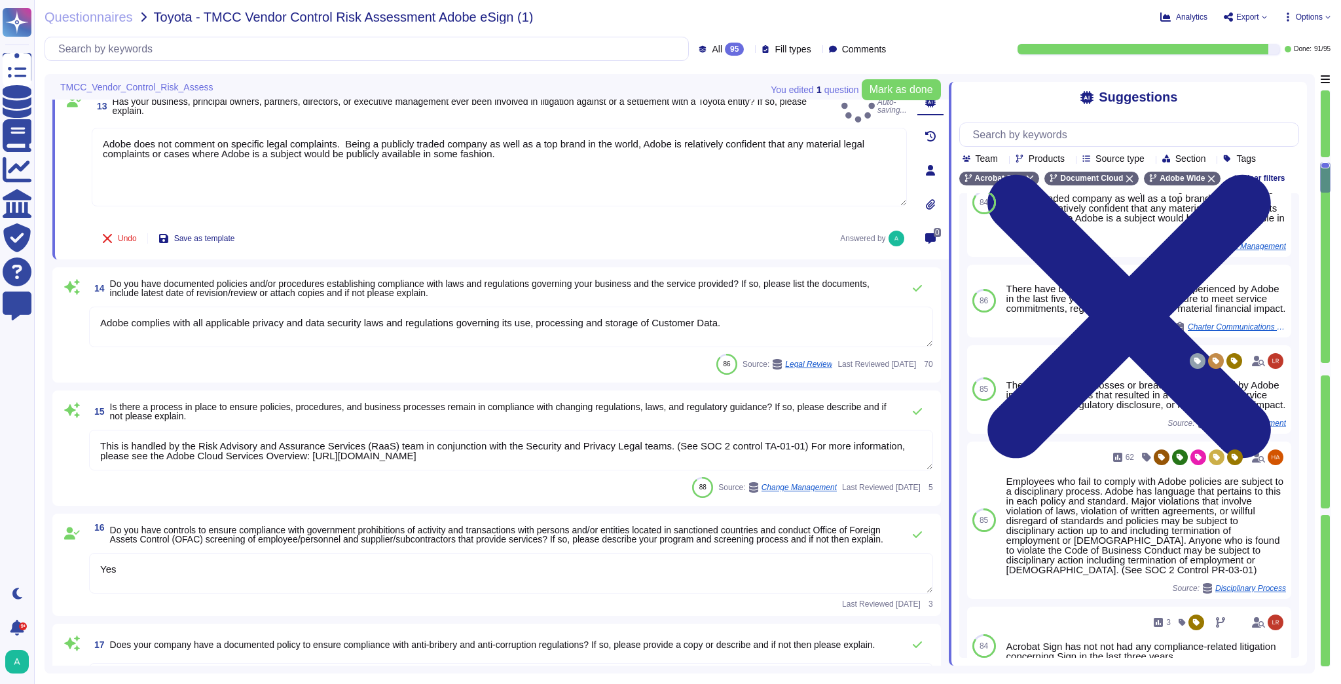
type textarea "Adobe does not comment on specific legal complaints. Being a publicly traded co…"
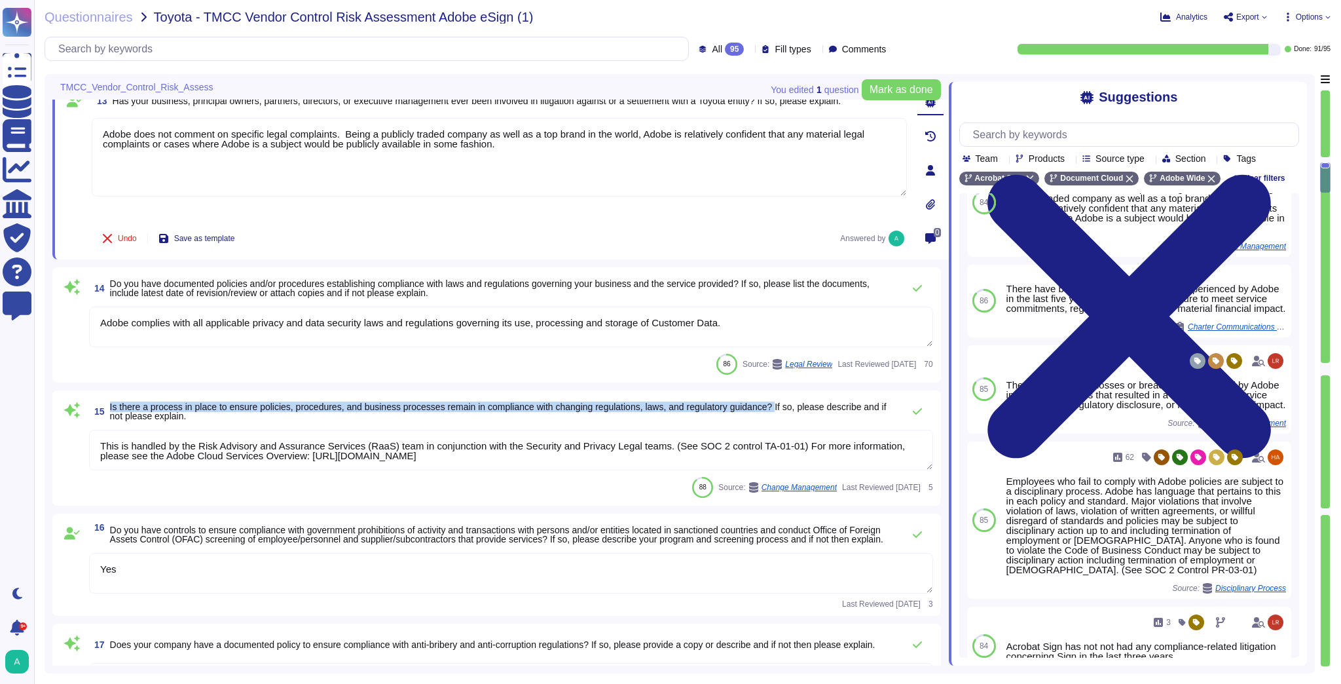
drag, startPoint x: 110, startPoint y: 405, endPoint x: 783, endPoint y: 405, distance: 673.1
click at [783, 405] on span "Is there a process in place to ensure policies, procedures, and business proces…" at bounding box center [498, 411] width 777 height 20
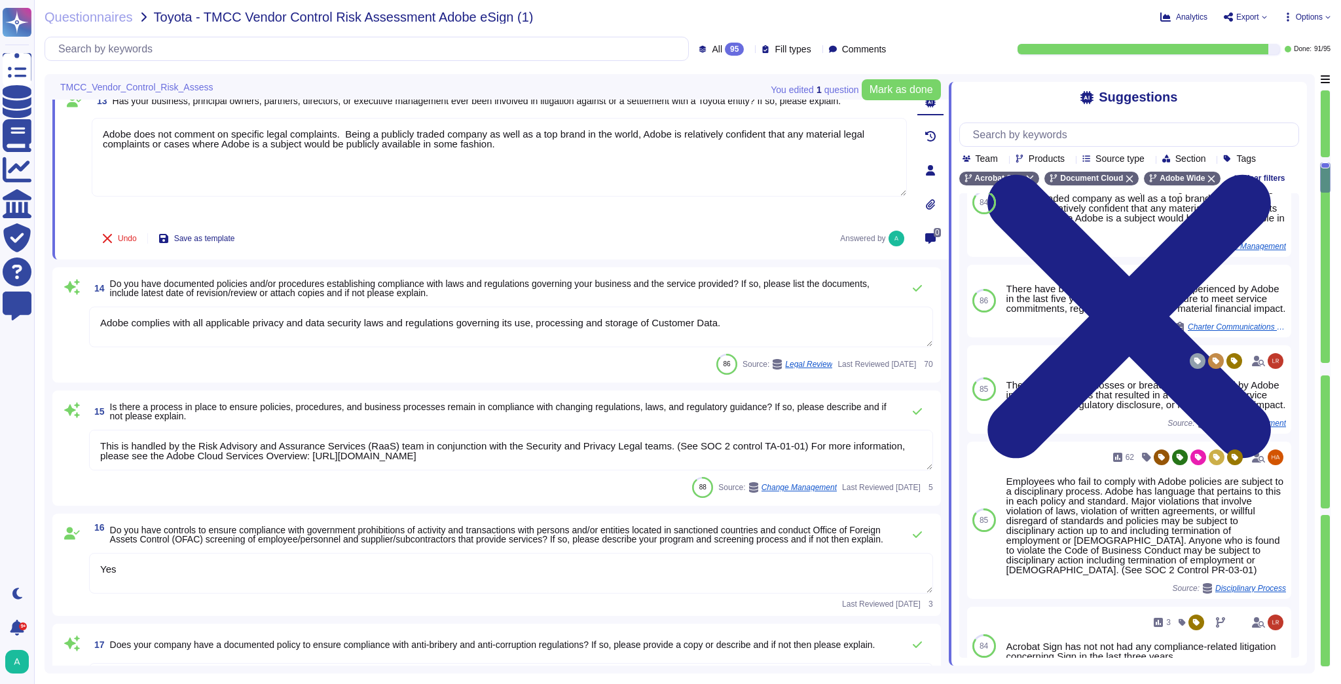
scroll to position [0, 0]
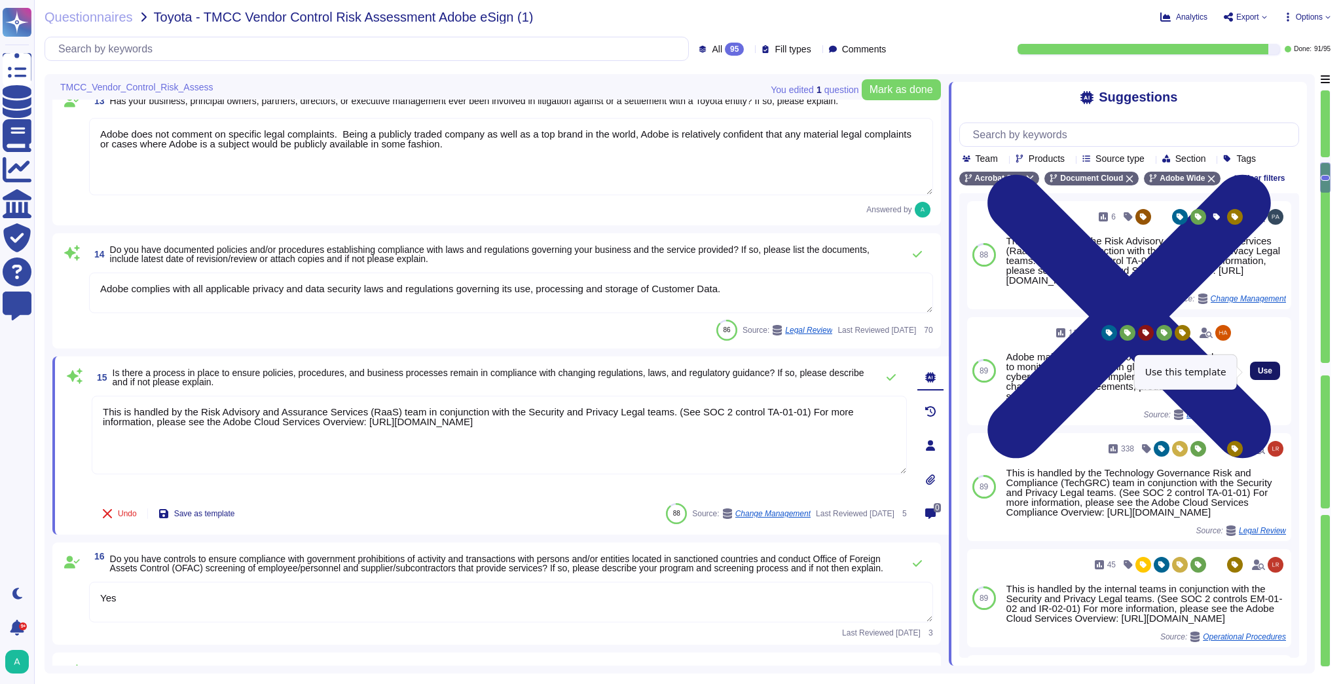
click at [1260, 373] on span "Use" at bounding box center [1265, 371] width 14 height 8
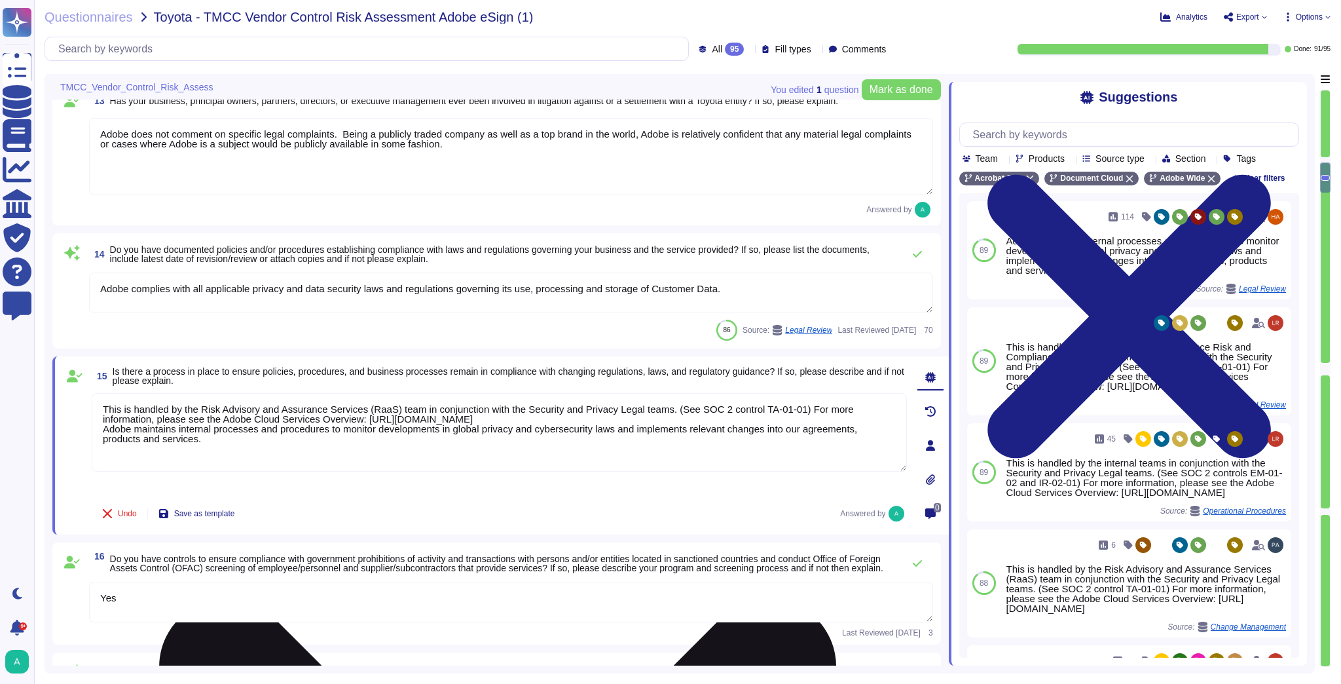
drag, startPoint x: 517, startPoint y: 416, endPoint x: 100, endPoint y: 406, distance: 417.2
click at [100, 406] on textarea "This is handled by the Risk Advisory and Assurance Services (RaaS) team in conj…" at bounding box center [499, 432] width 815 height 79
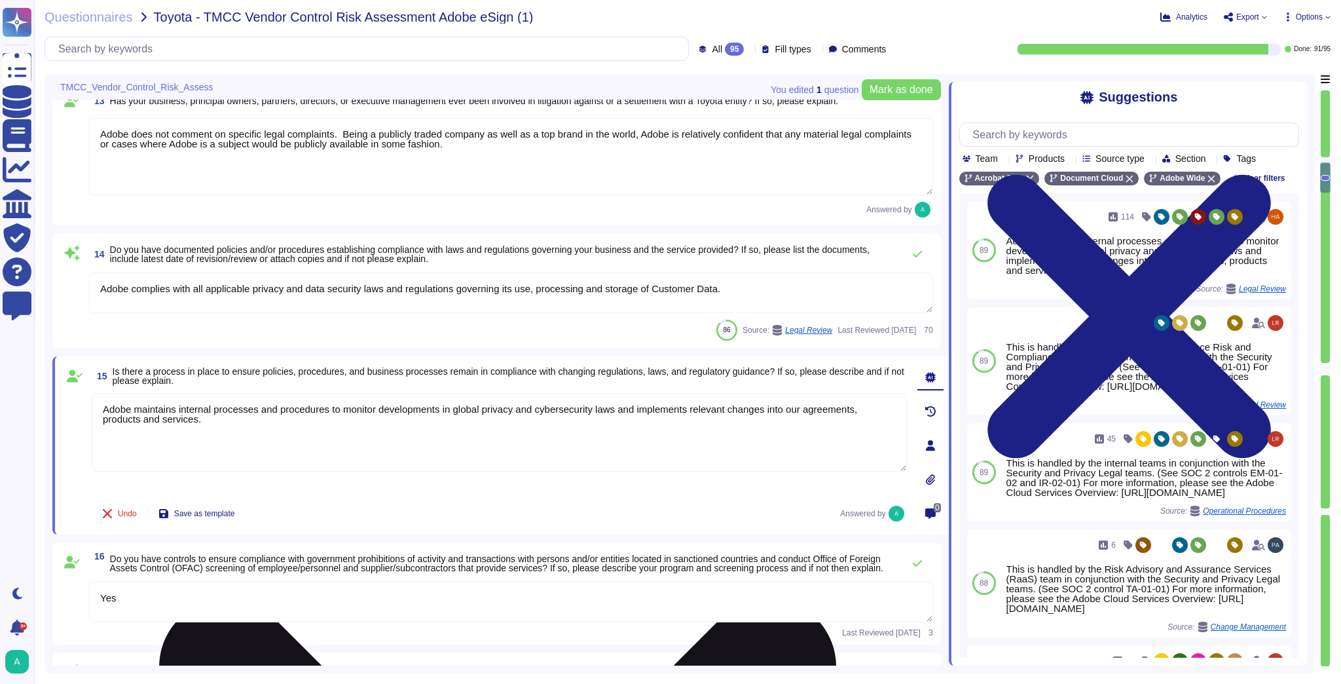
type textarea "Adobe maintains internal processes and procedures to monitor developments in gl…"
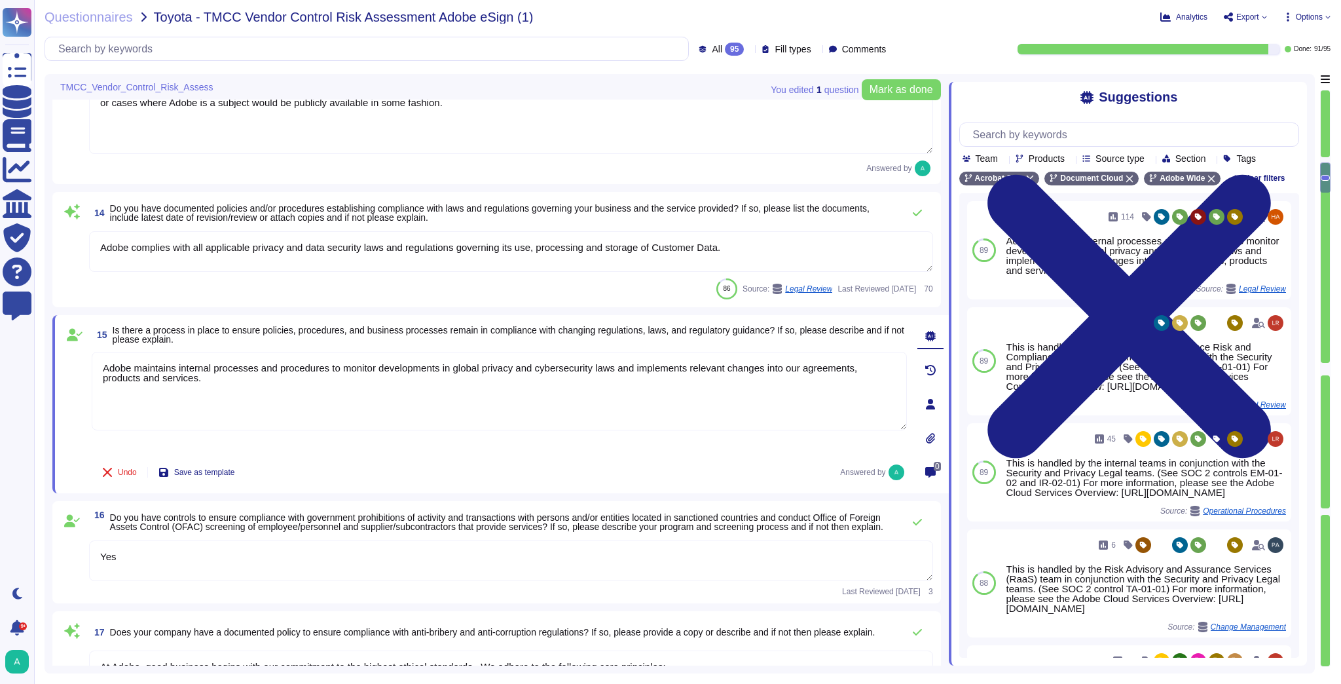
type textarea "You should always seek to report to someone who you believe is neutral and not …"
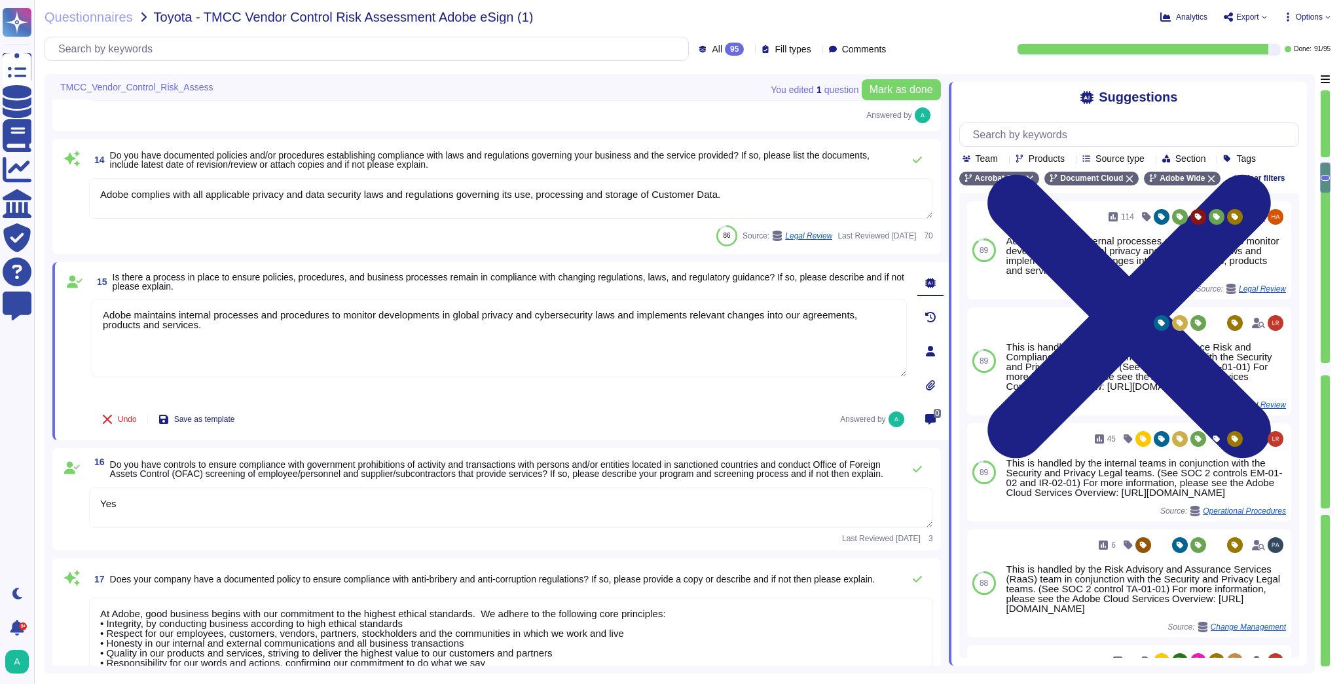
scroll to position [1990, 0]
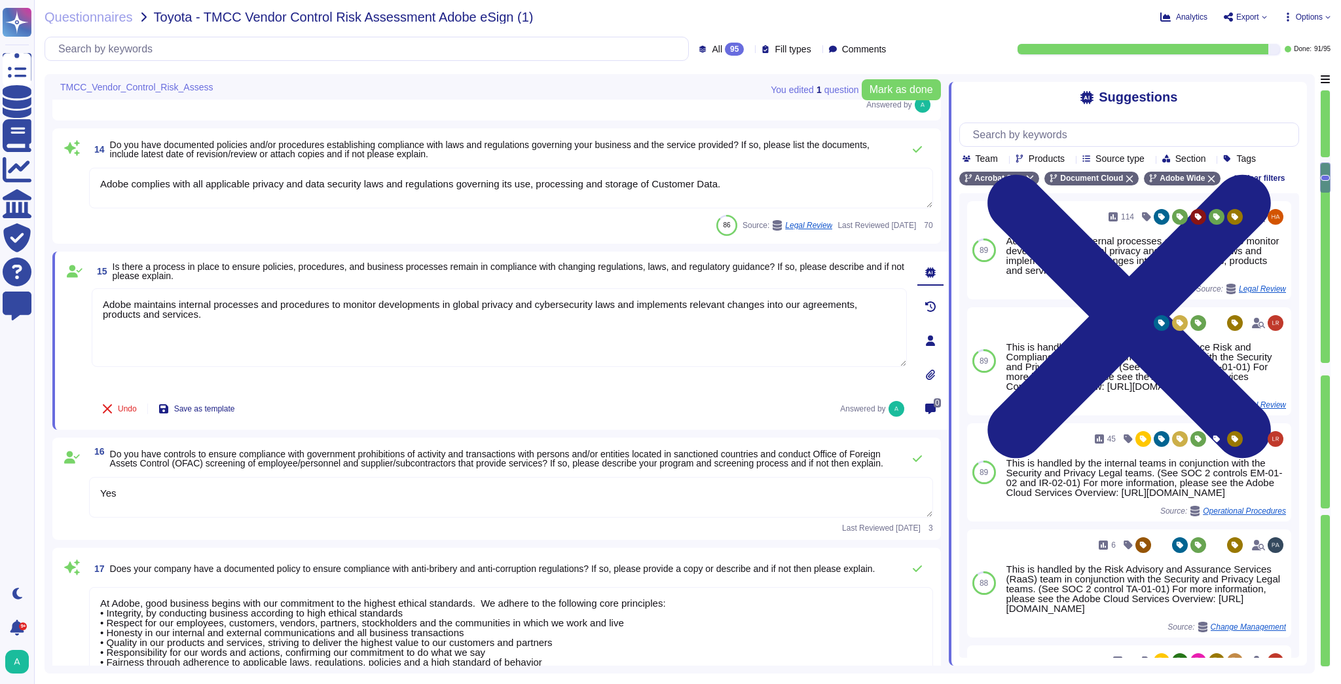
type textarea "Adobe maintains internal processes and procedures to monitor developments in gl…"
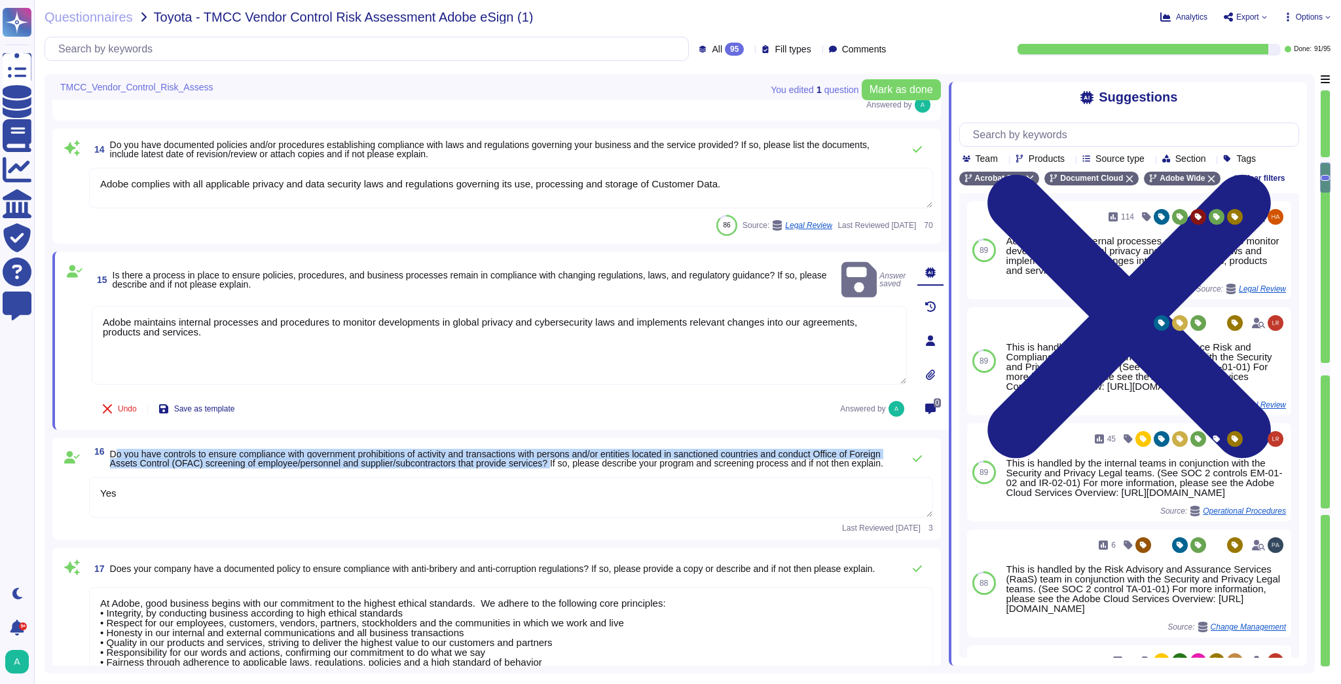
drag, startPoint x: 590, startPoint y: 458, endPoint x: 109, endPoint y: 439, distance: 481.6
click at [109, 439] on div "16 Do you have controls to ensure compliance with government prohibitions of ac…" at bounding box center [496, 488] width 888 height 102
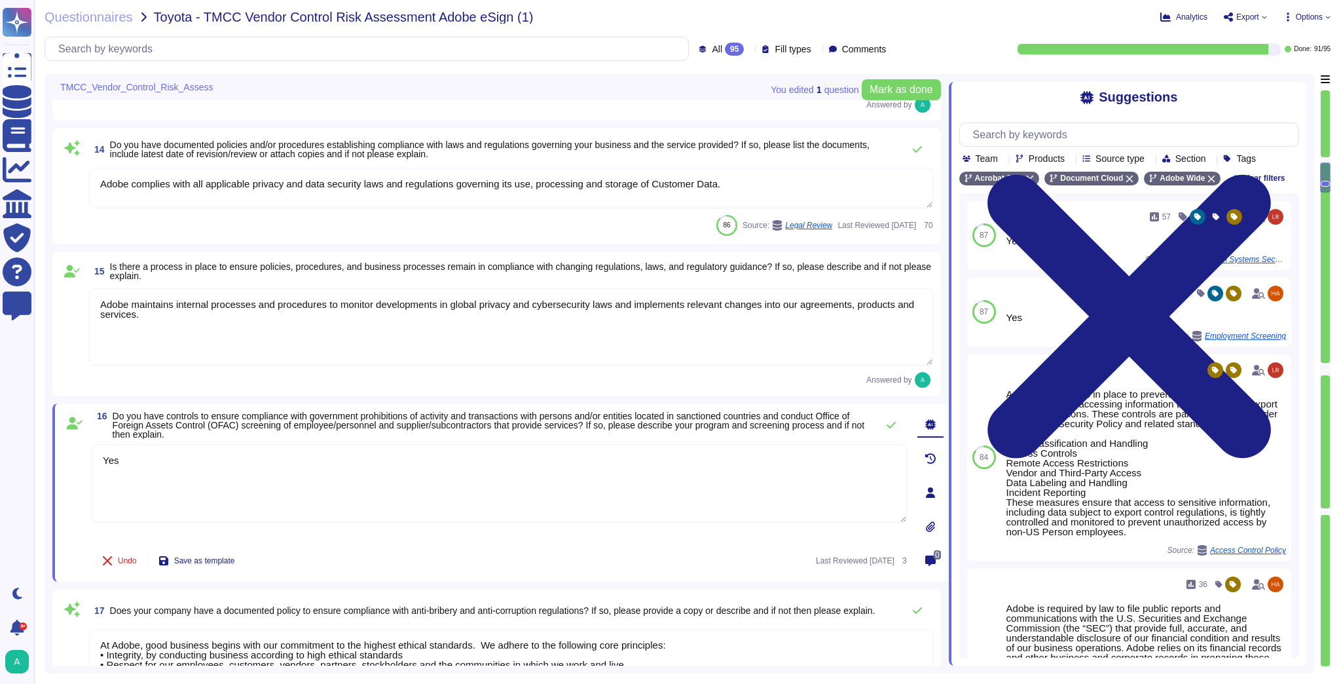
click at [217, 405] on div "16 Do you have controls to ensure compliance with government prohibitions of ac…" at bounding box center [500, 492] width 896 height 178
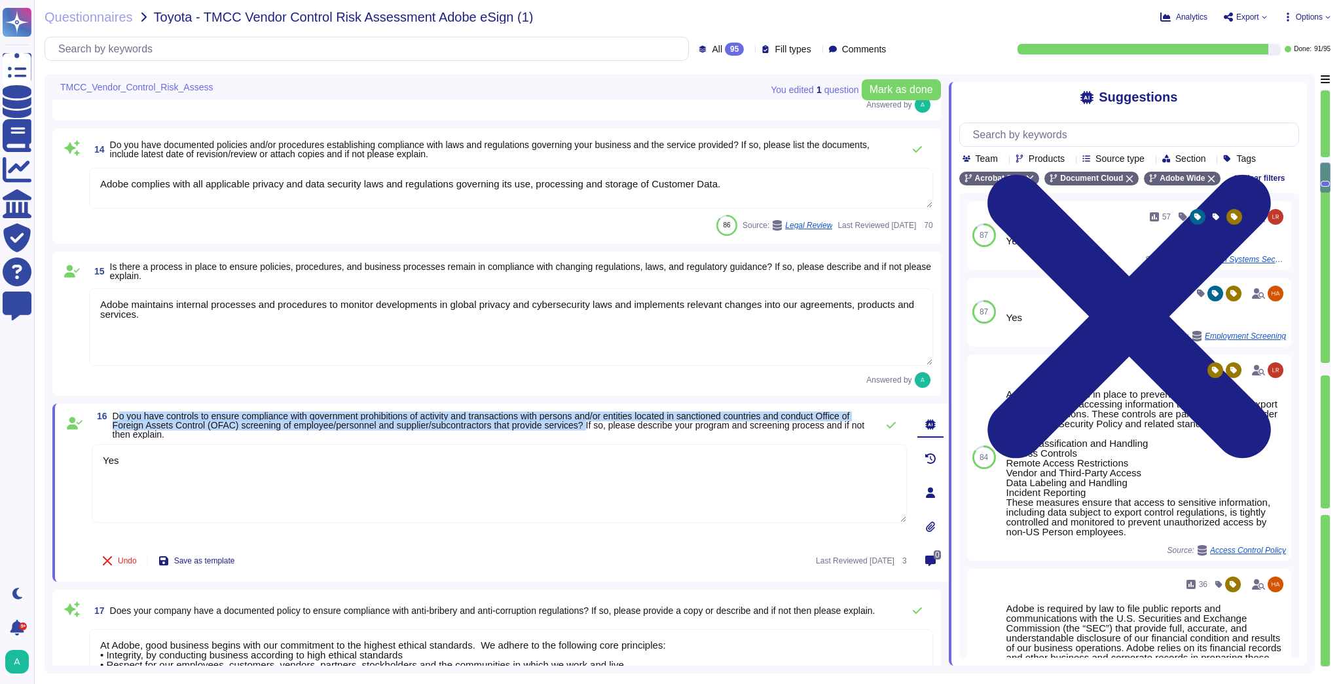
drag, startPoint x: 603, startPoint y: 425, endPoint x: 113, endPoint y: 418, distance: 490.4
click at [113, 418] on span "Do you have controls to ensure compliance with government prohibitions of activ…" at bounding box center [489, 425] width 752 height 29
copy span "Do you have controls to ensure compliance with government prohibitions of activ…"
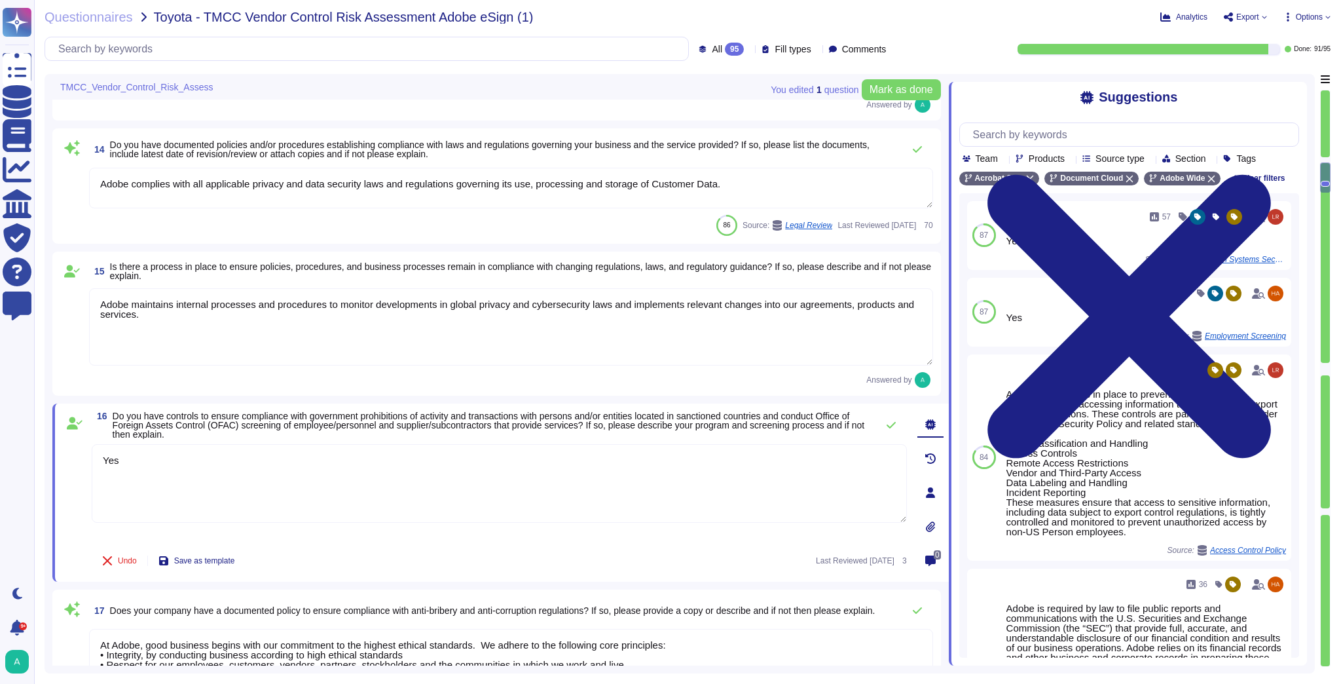
drag, startPoint x: 147, startPoint y: 454, endPoint x: 92, endPoint y: 458, distance: 55.1
click at [92, 458] on textarea "Yes" at bounding box center [499, 483] width 815 height 79
paste textarea "Adobe has implemented policies and procedures to comply with U.S. sanctions and…"
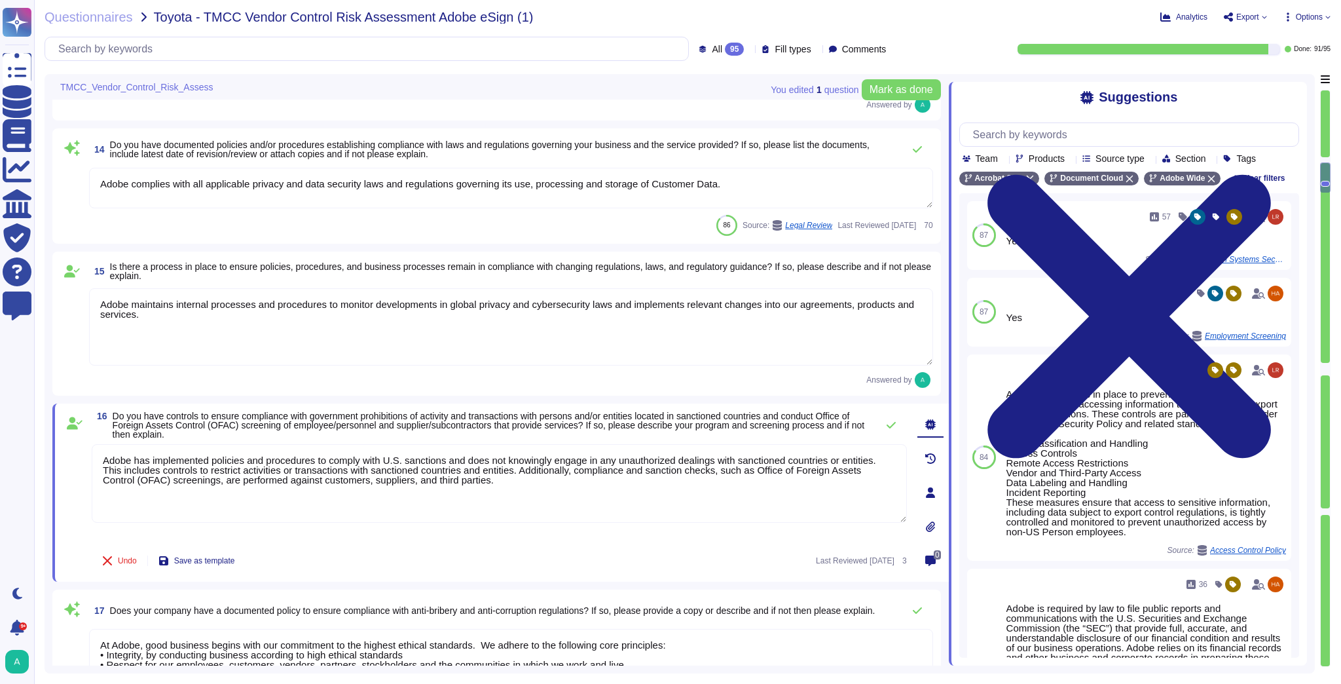
type textarea "Adobe has implemented policies and procedures to comply with U.S. sanctions and…"
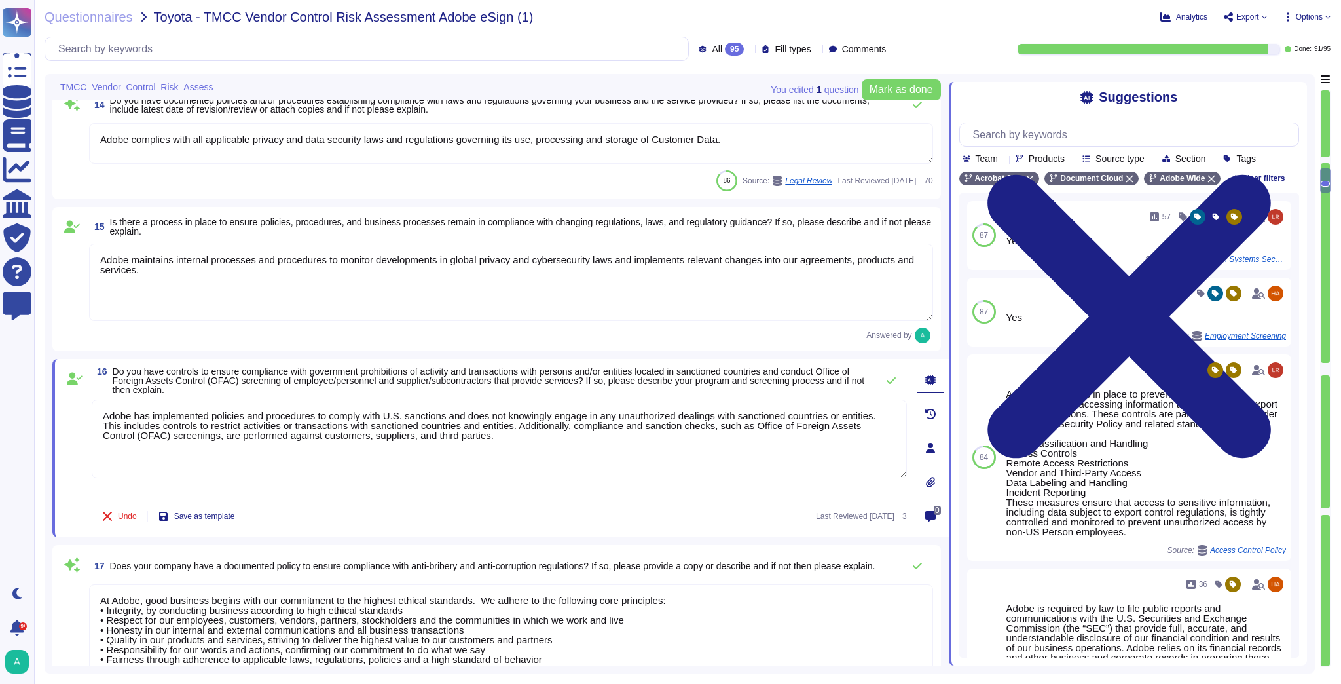
type textarea "Adobe is required by law to file public reports and communications with the U.S…"
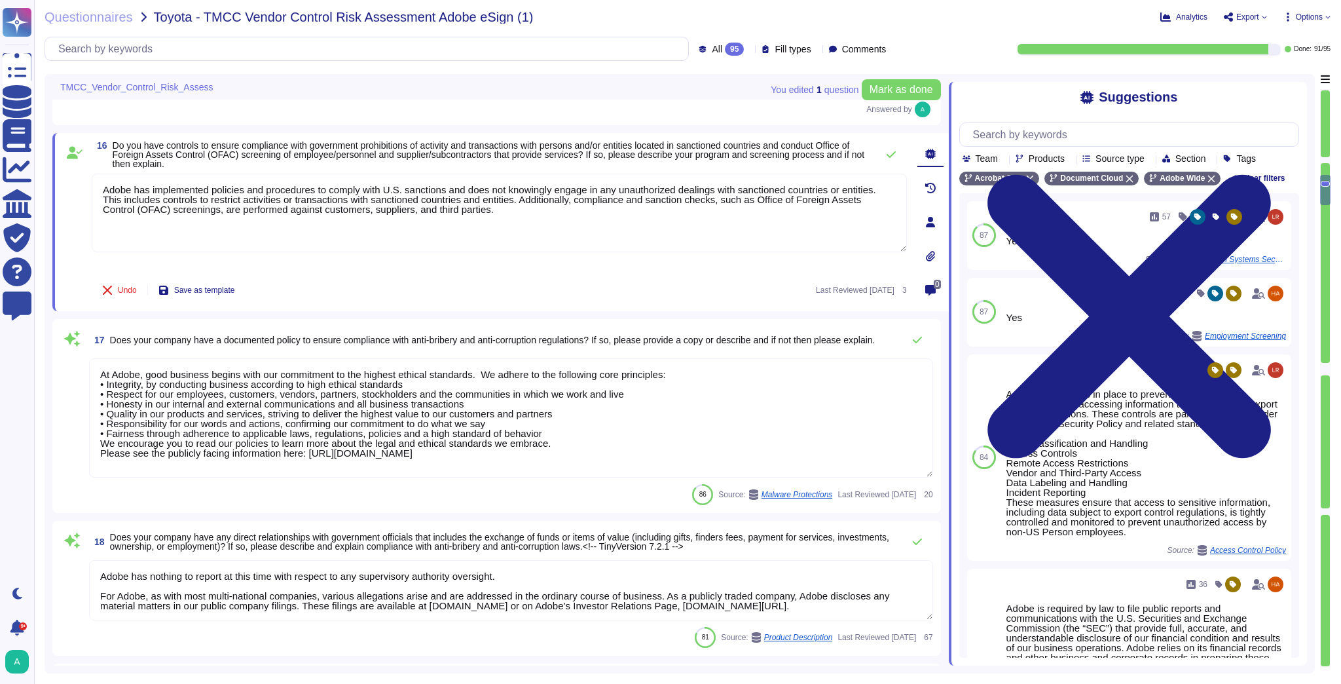
scroll to position [2252, 0]
type textarea "Please see the publicly facing information here: [URL][DOMAIN_NAME]"
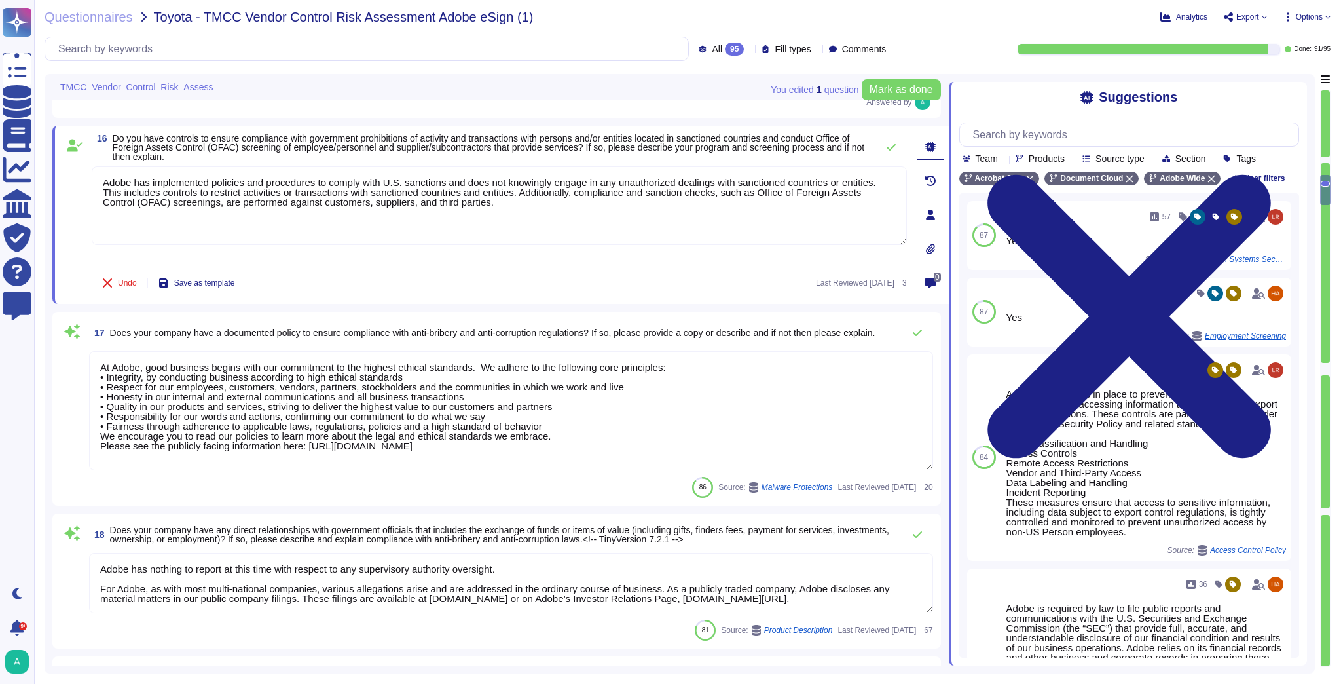
type textarea "Adobe has implemented policies and procedures to comply with U.S. sanctions and…"
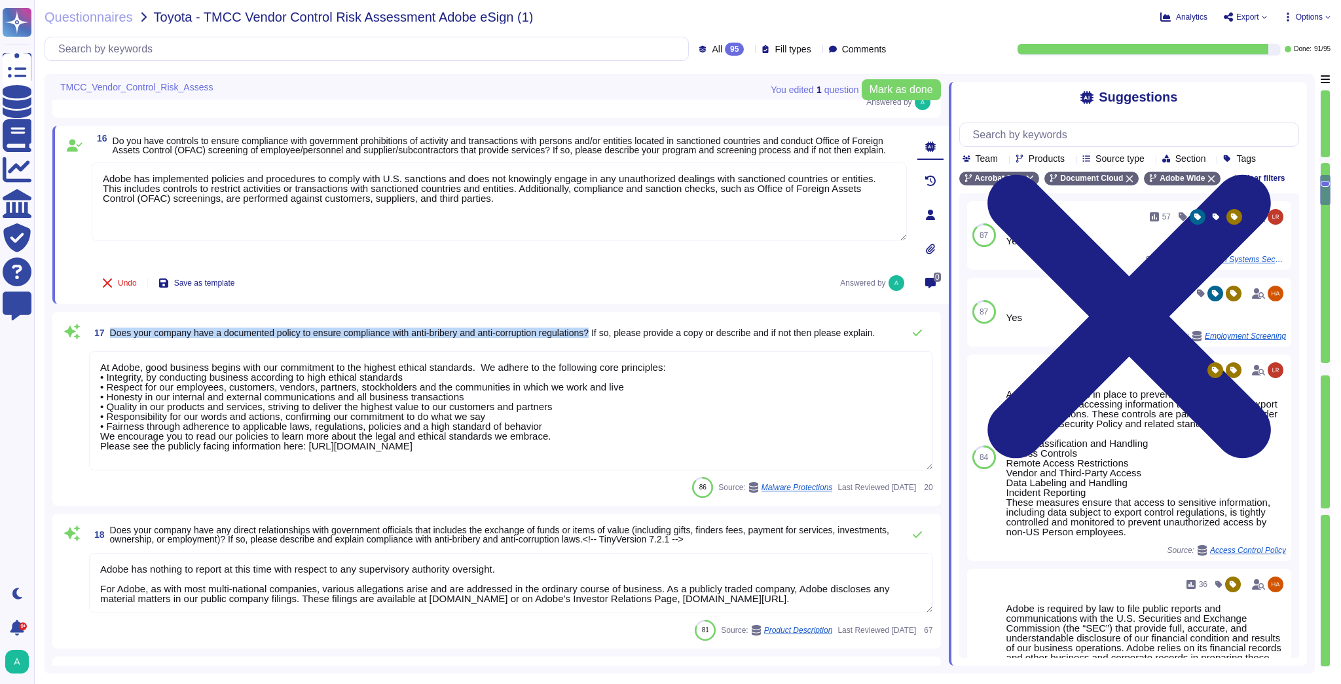
drag, startPoint x: 608, startPoint y: 326, endPoint x: 112, endPoint y: 325, distance: 495.6
click at [112, 327] on span "Does your company have a documented policy to ensure compliance with anti-bribe…" at bounding box center [492, 332] width 765 height 10
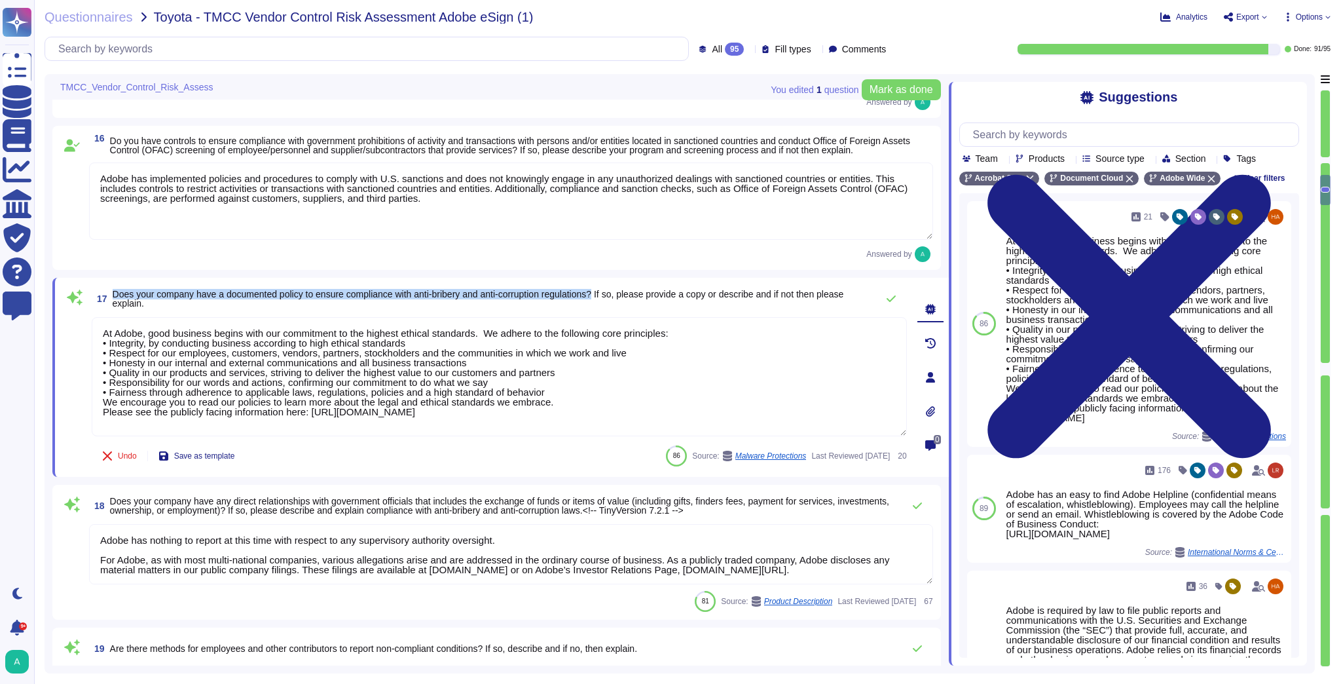
drag, startPoint x: 610, startPoint y: 293, endPoint x: 113, endPoint y: 288, distance: 496.3
click at [113, 289] on span "Does your company have a documented policy to ensure compliance with anti-bribe…" at bounding box center [478, 299] width 731 height 20
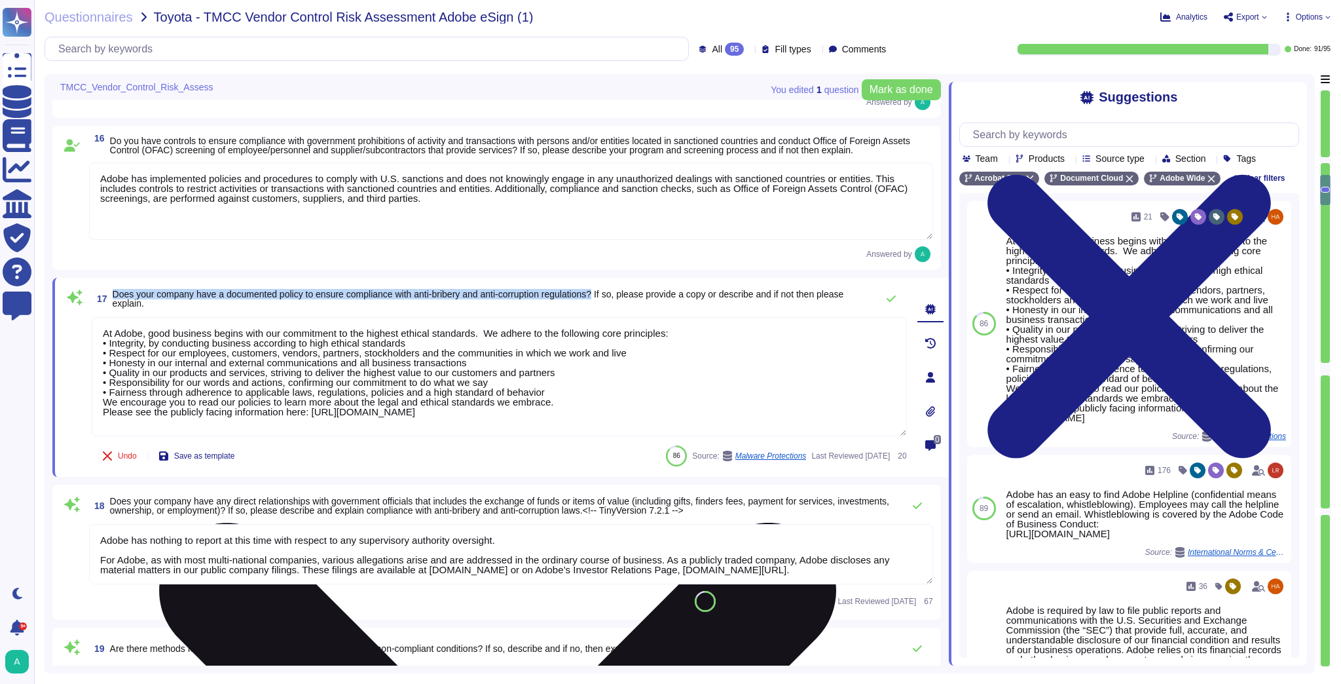
copy span "Does your company have a documented policy to ensure compliance with anti-bribe…"
click at [595, 420] on textarea "At Adobe, good business begins with our commitment to the highest ethical stand…" at bounding box center [499, 376] width 815 height 119
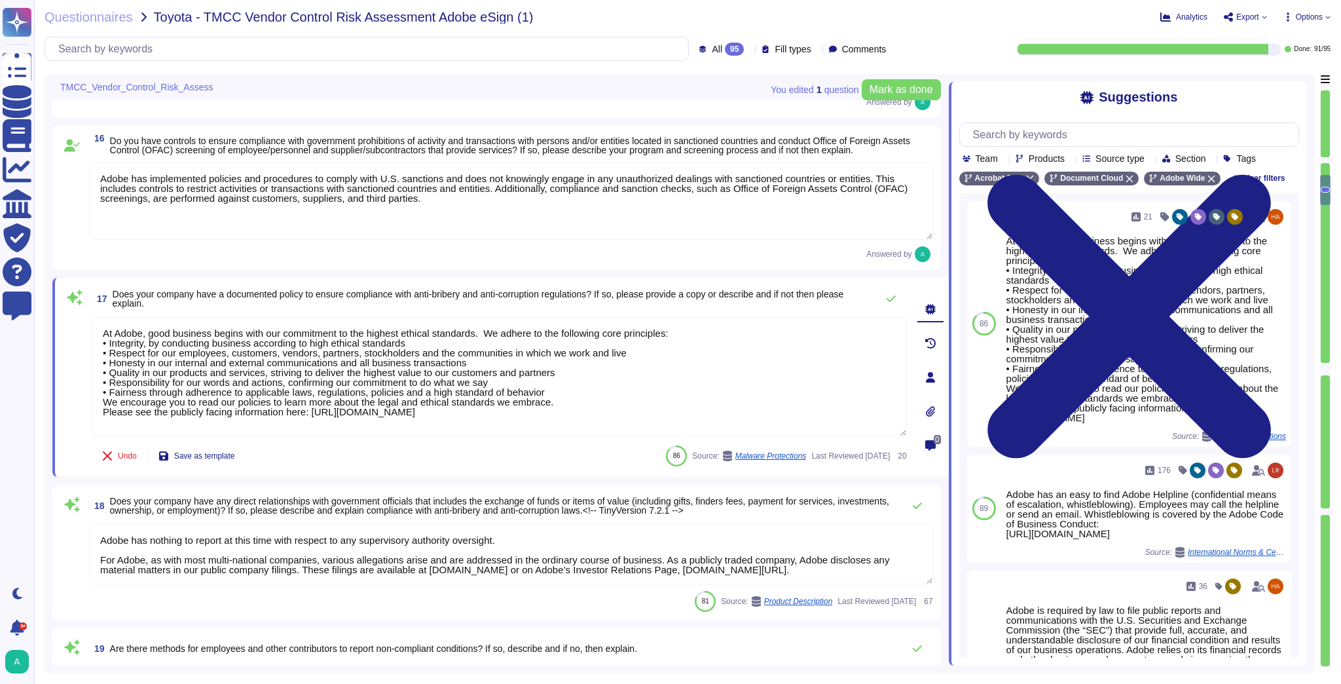
drag, startPoint x: 596, startPoint y: 416, endPoint x: 98, endPoint y: 315, distance: 507.8
click at [98, 315] on div "17 Does your company have a documented policy to ensure compliance with anti-br…" at bounding box center [485, 376] width 844 height 183
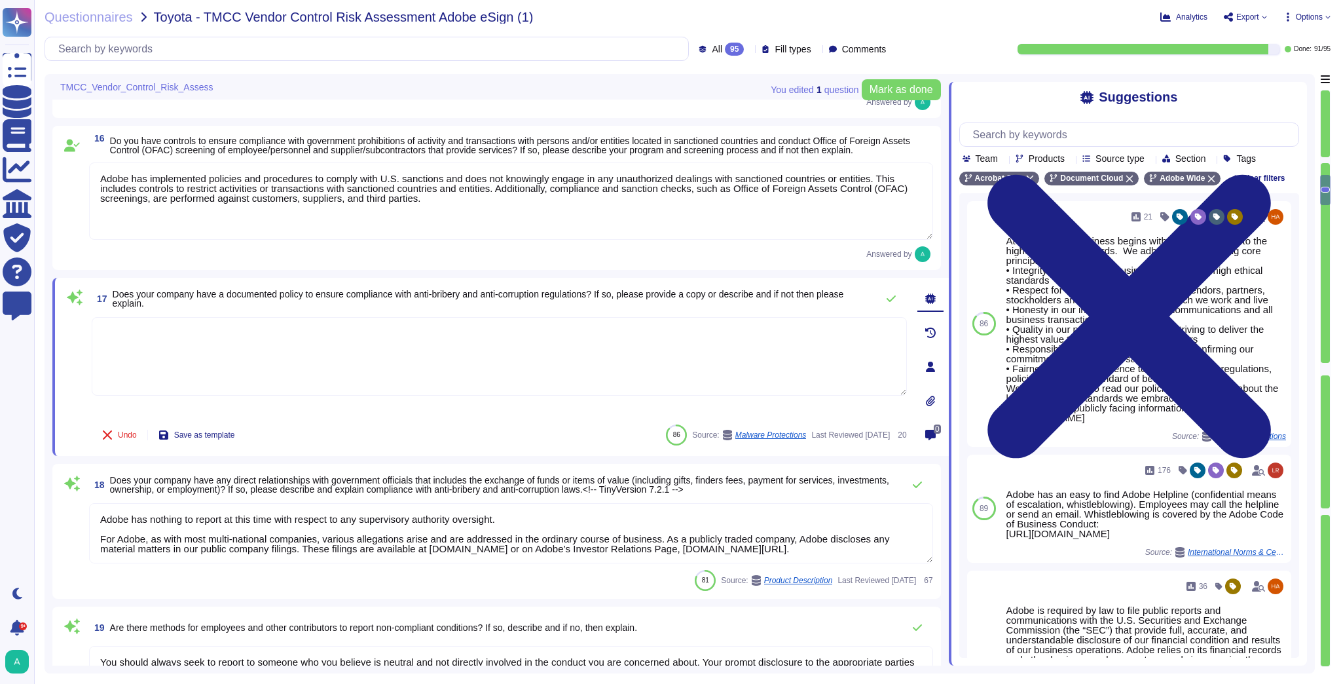
paste textarea "Adobe has documented policies to ensure compliance with anti-bribery and anti-c…"
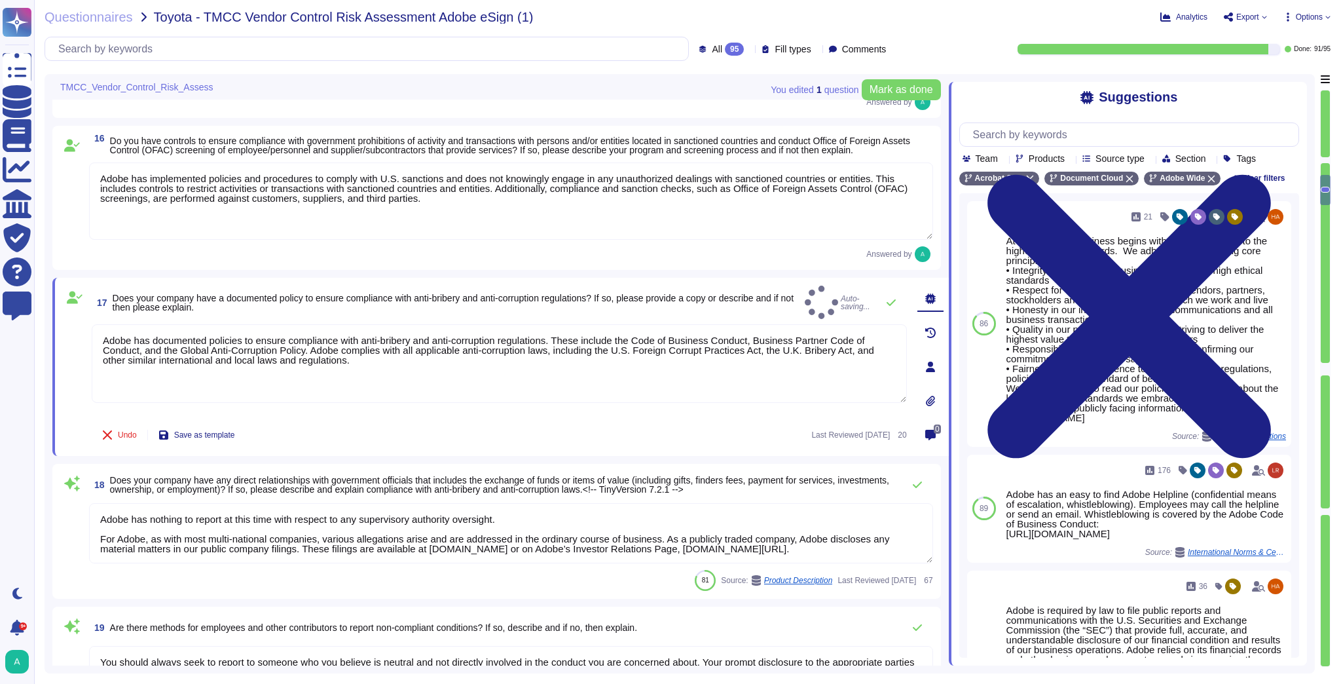
type textarea "Adobe has documented policies to ensure compliance with anti-bribery and anti-c…"
click at [63, 514] on span at bounding box center [72, 534] width 24 height 62
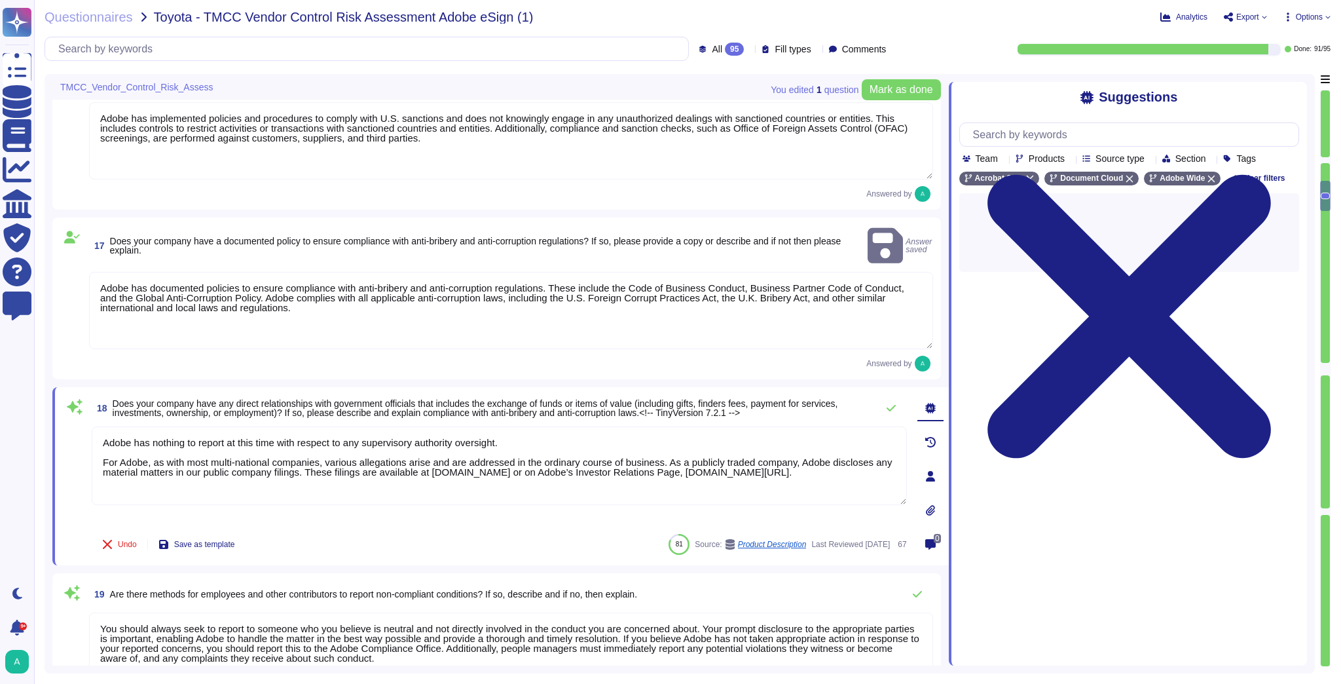
type textarea "Adobe has numerous trainings in place which all highlight the topic of Fraud in…"
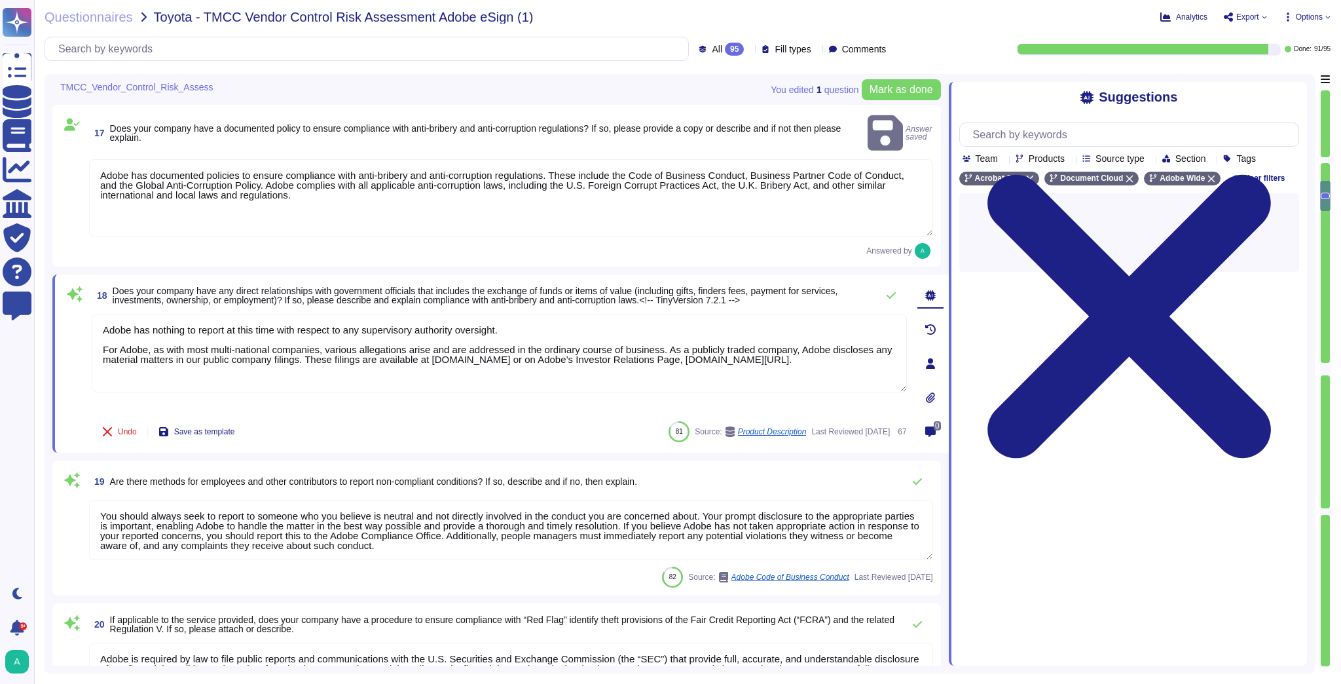
type textarea "Adobe Employee entitlements are not disclosed."
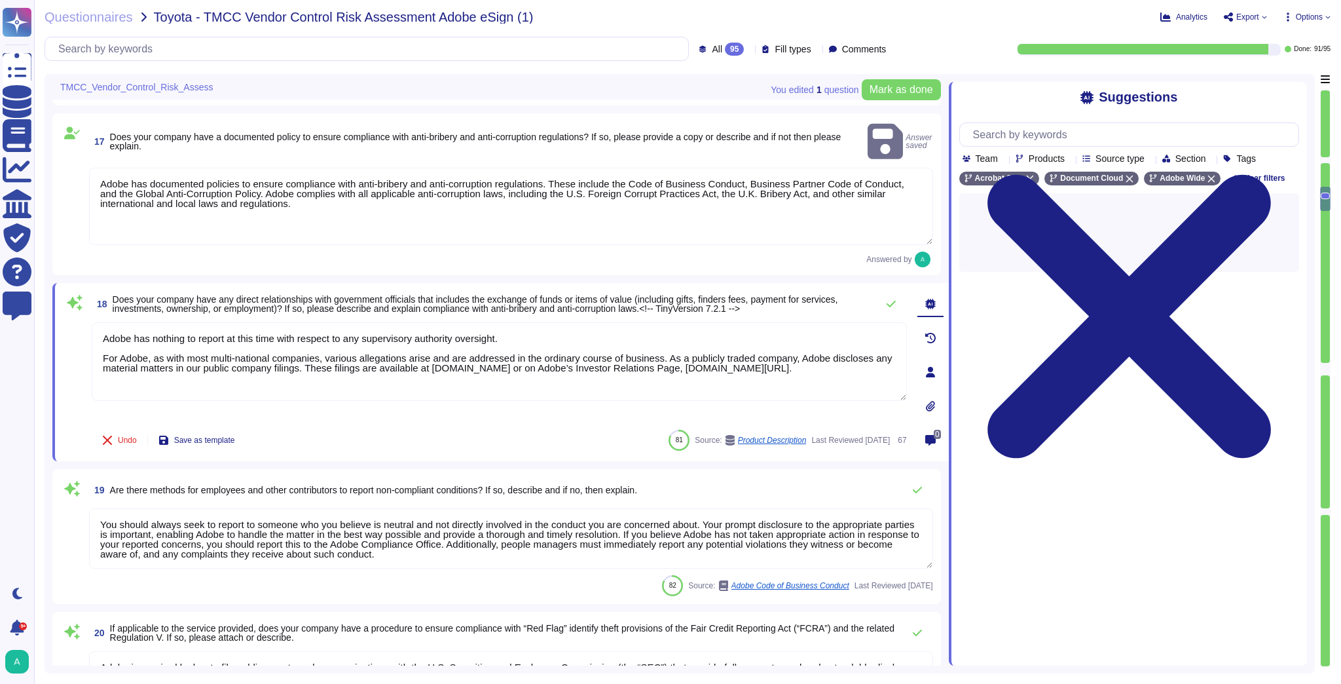
scroll to position [2357, 0]
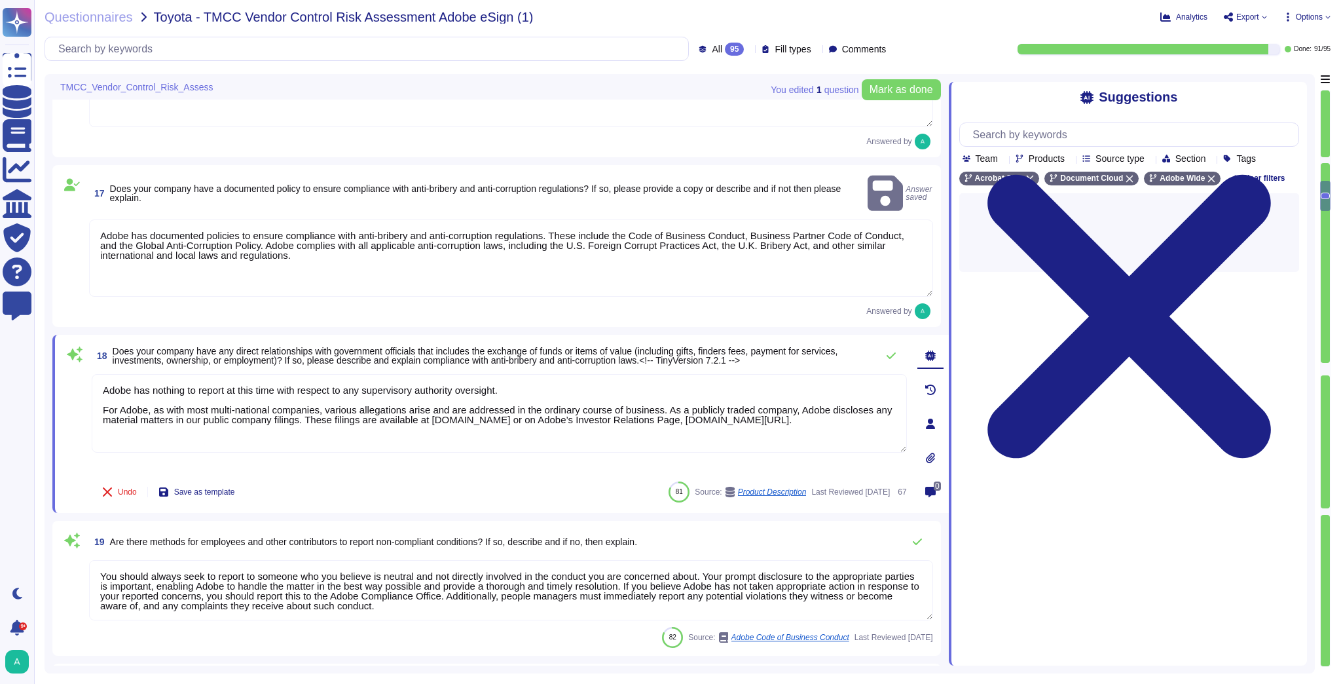
type textarea "Adobe complies with all applicable privacy and data security laws and regulatio…"
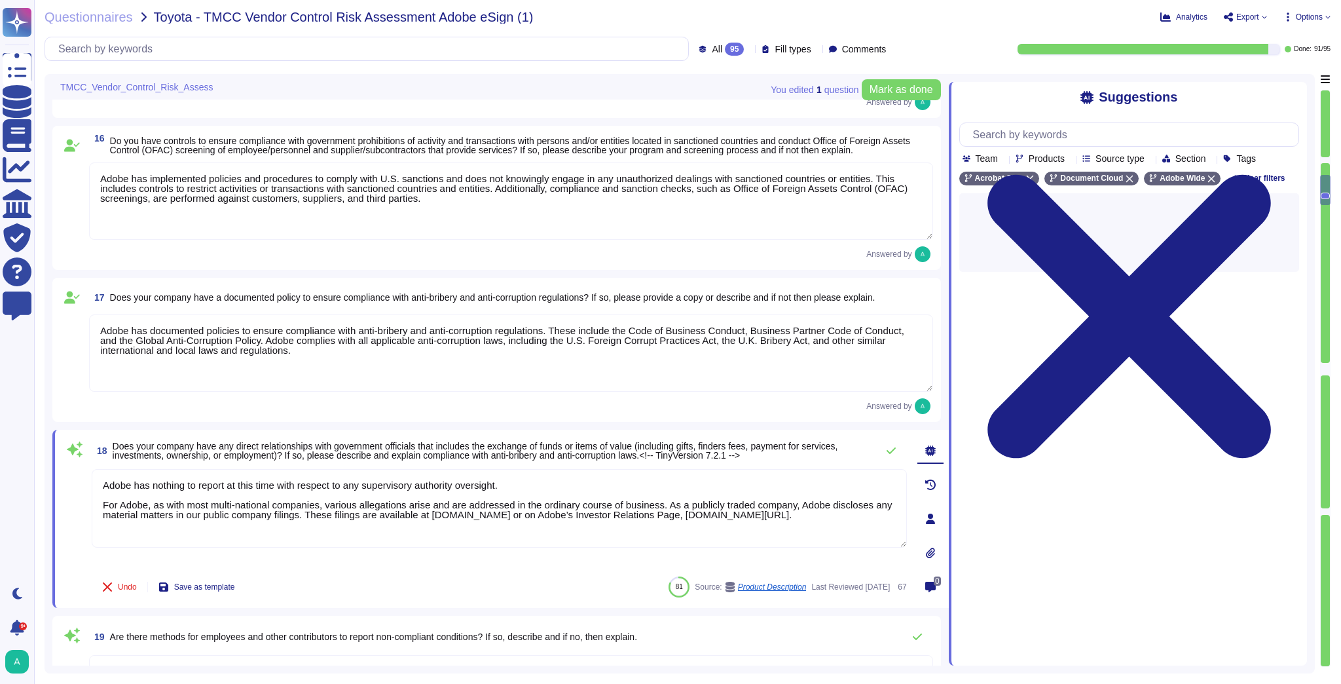
type textarea "Adobe does not comment on specific legal complaints. Being a publicly traded co…"
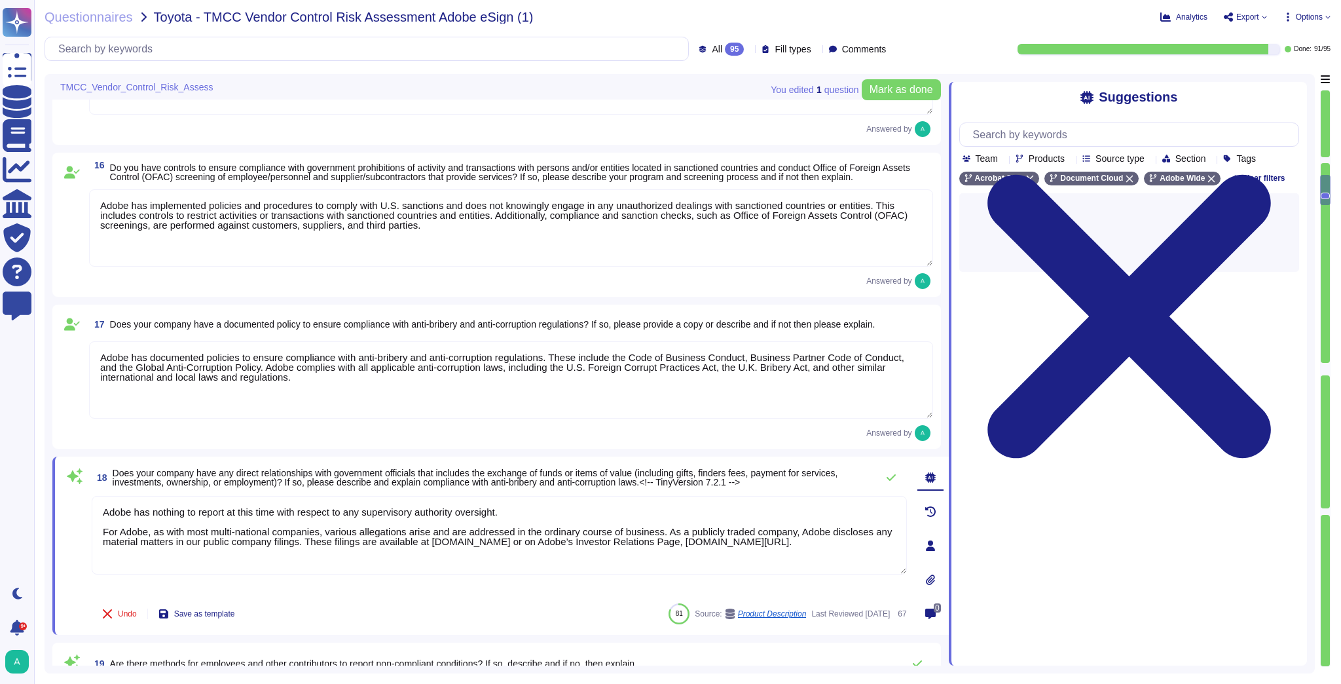
scroll to position [2163, 0]
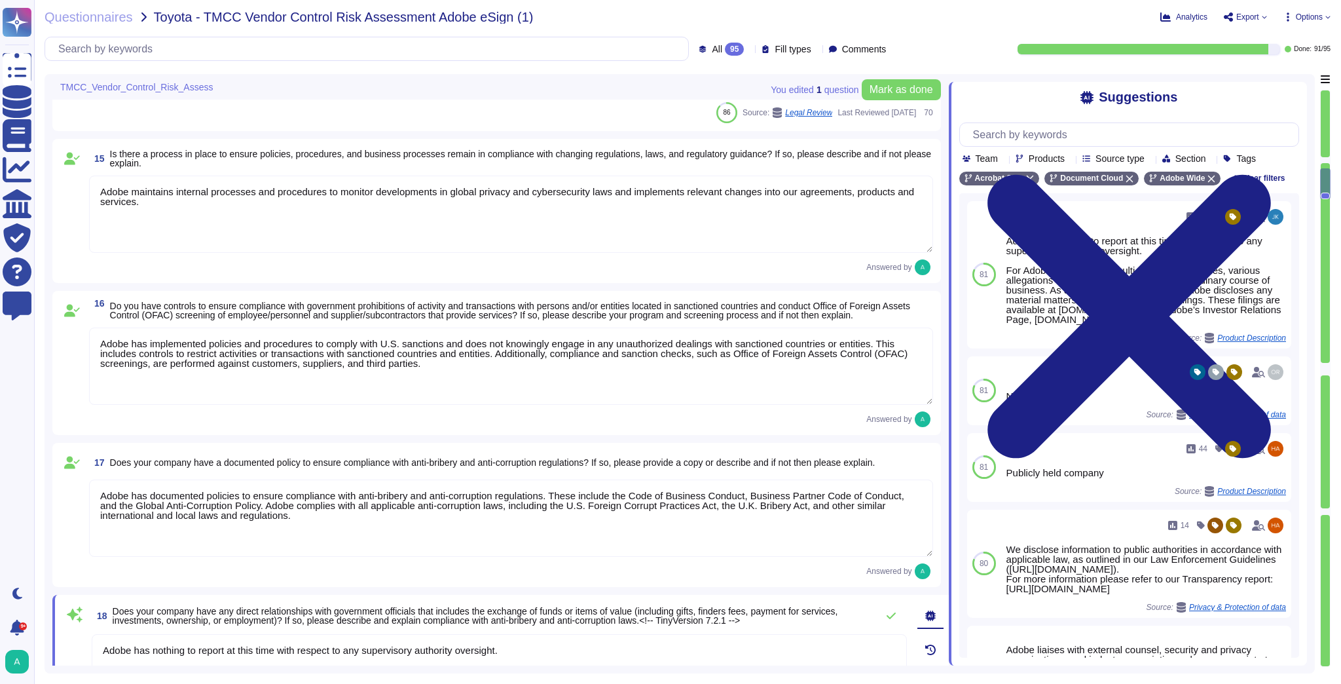
type textarea "Adobe, like most multinational corporations, receives various complaints or all…"
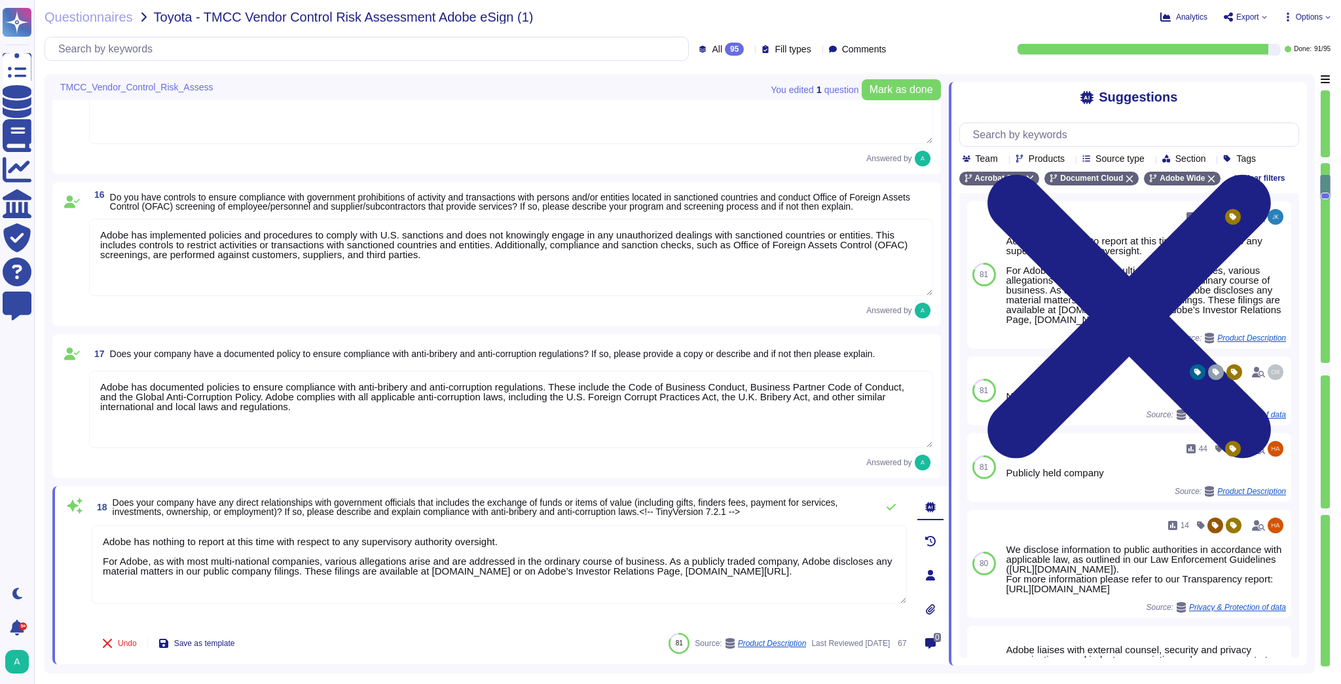
type textarea "Please see the publicly facing information here: [URL][DOMAIN_NAME]"
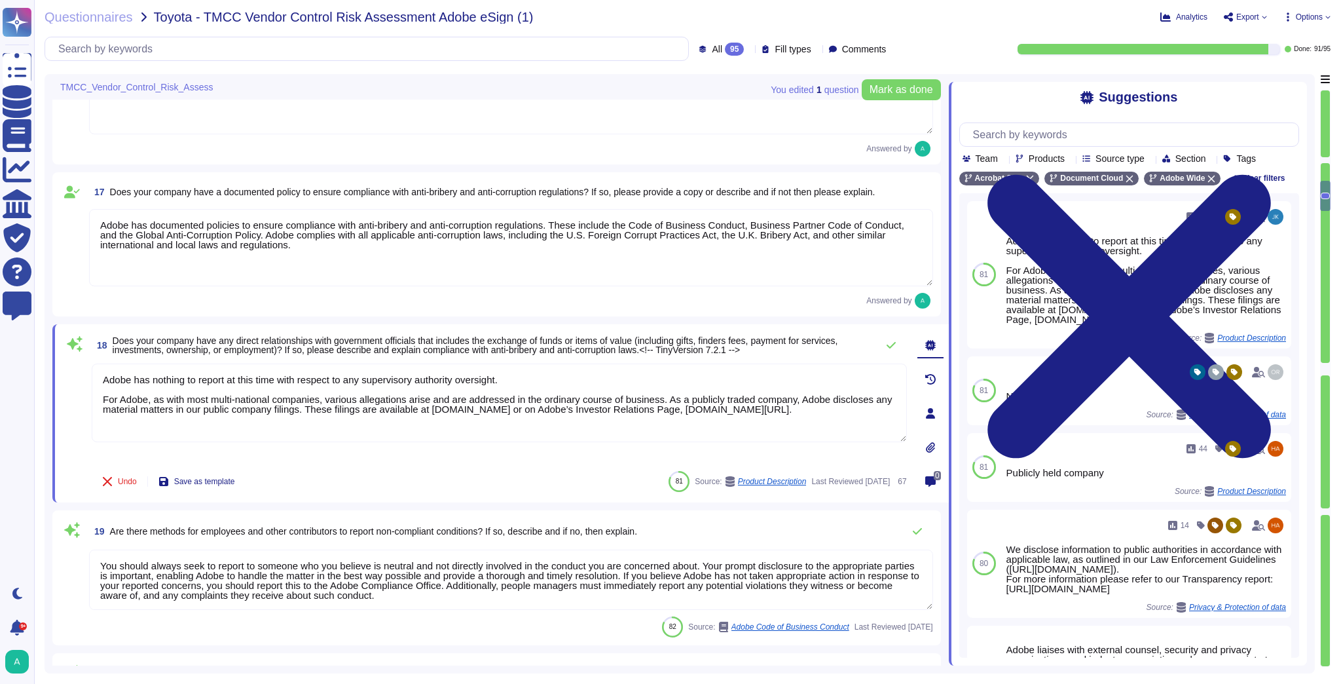
scroll to position [2320, 0]
type textarea "Adobe has numerous trainings in place which all highlight the topic of Fraud in…"
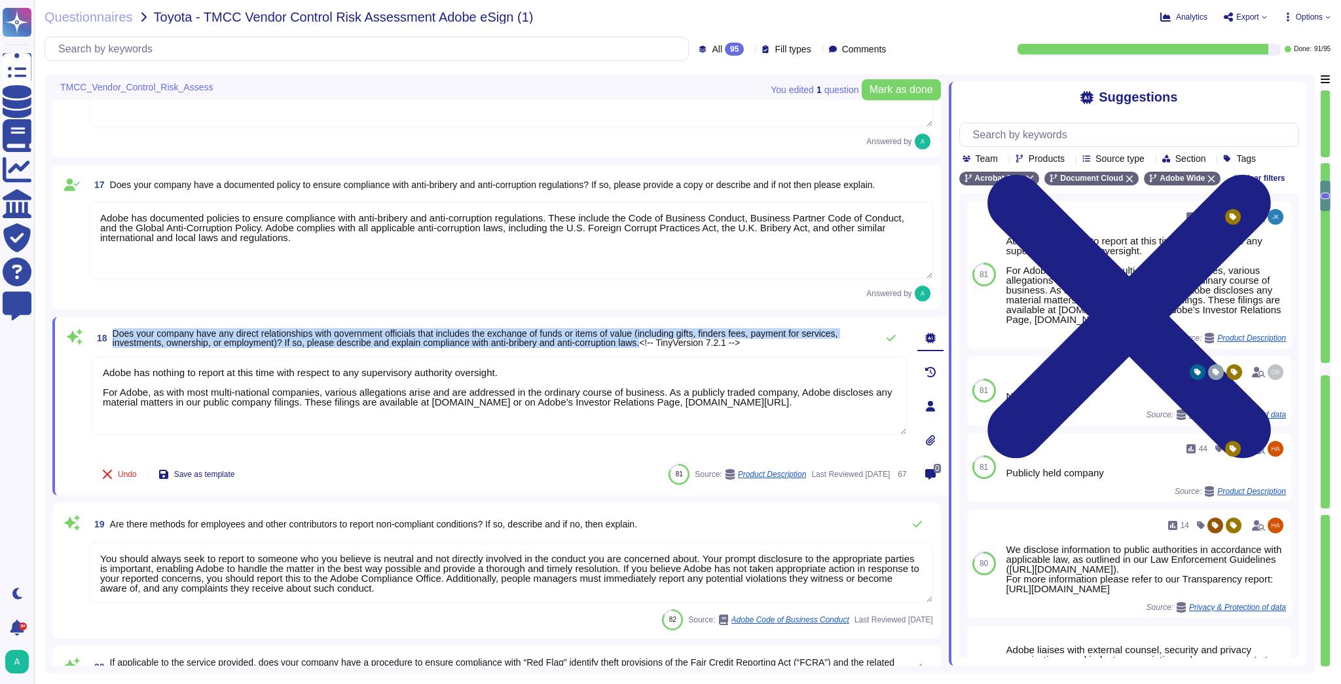
drag, startPoint x: 113, startPoint y: 332, endPoint x: 655, endPoint y: 348, distance: 541.7
click at [655, 348] on span "Does your company have any direct relationships with government officials that …" at bounding box center [475, 338] width 725 height 20
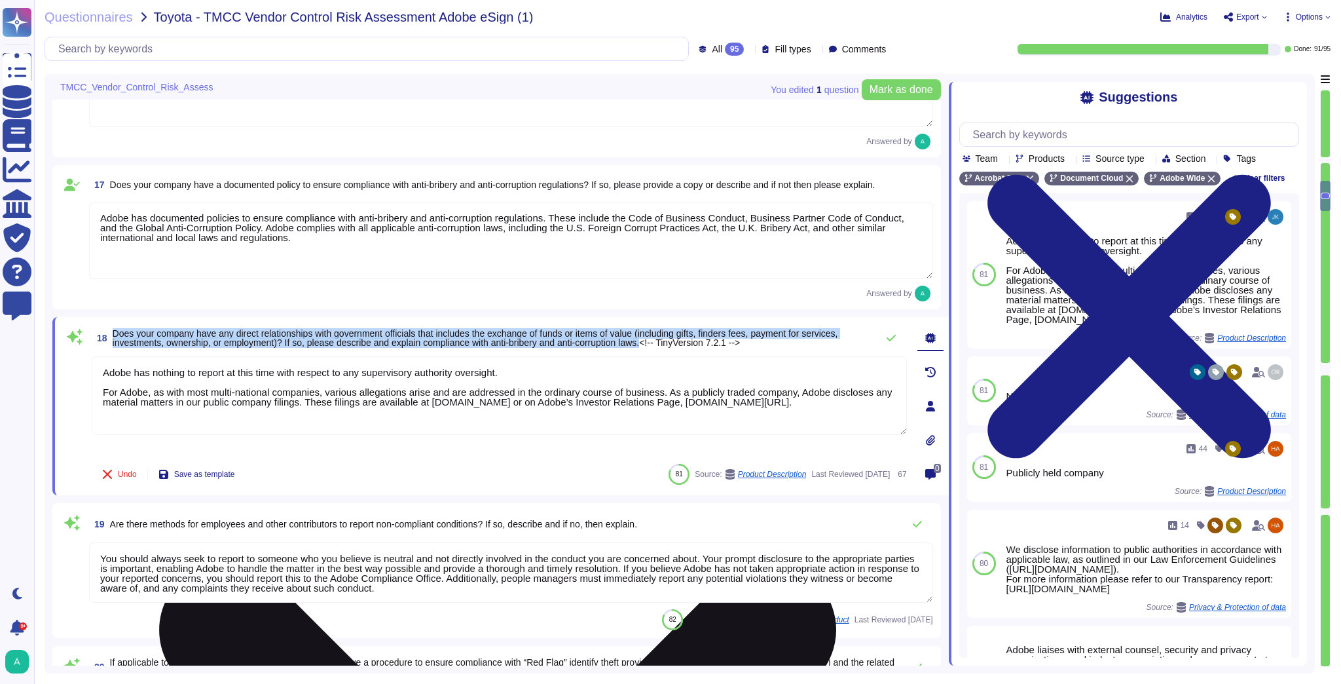
copy span "Does your company have any direct relationships with government officials that …"
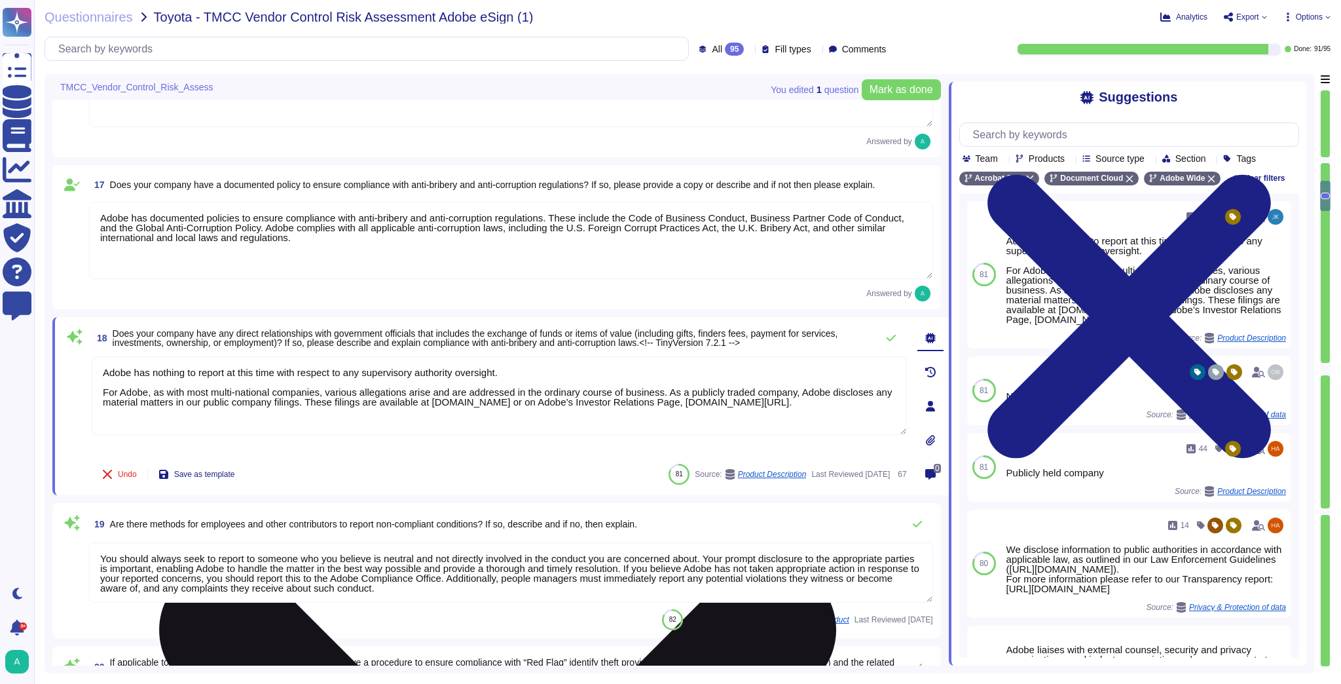
click at [768, 408] on textarea "Adobe has nothing to report at this time with respect to any supervisory author…" at bounding box center [499, 395] width 815 height 79
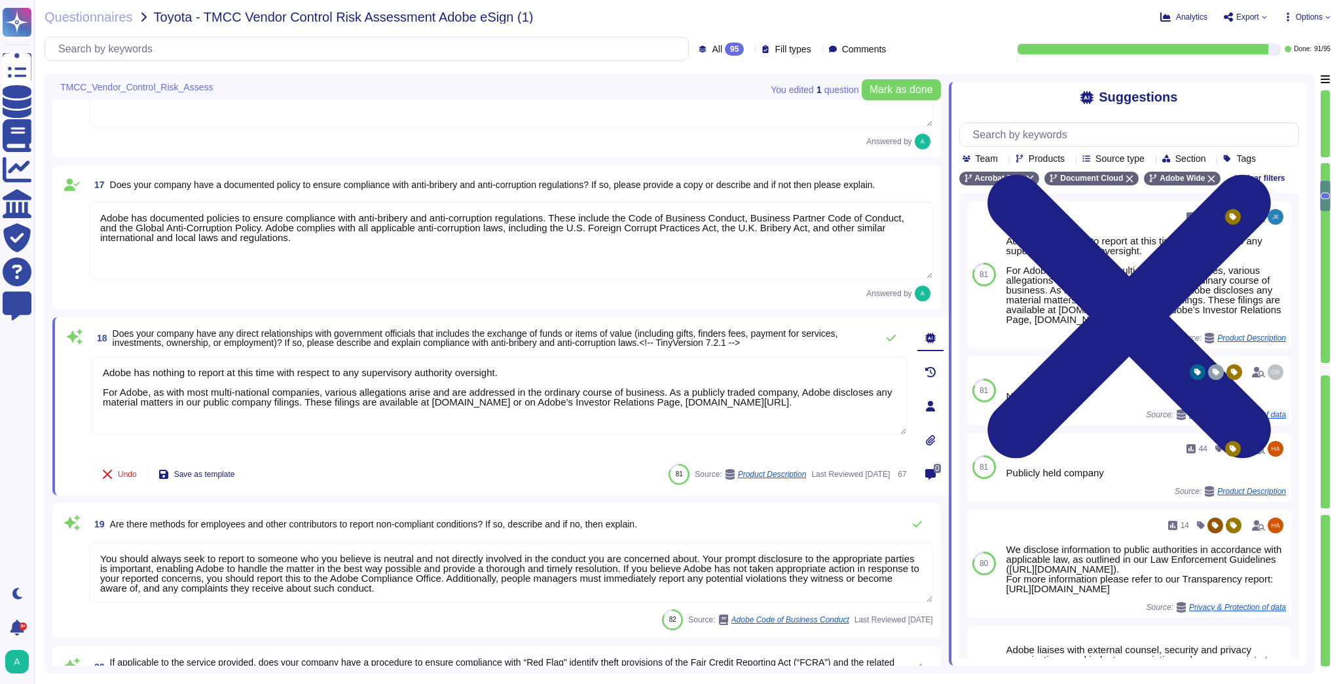
drag, startPoint x: 772, startPoint y: 405, endPoint x: 79, endPoint y: 368, distance: 694.4
click at [79, 368] on div "18 Does your company have any direct relationships with government officials th…" at bounding box center [485, 406] width 844 height 162
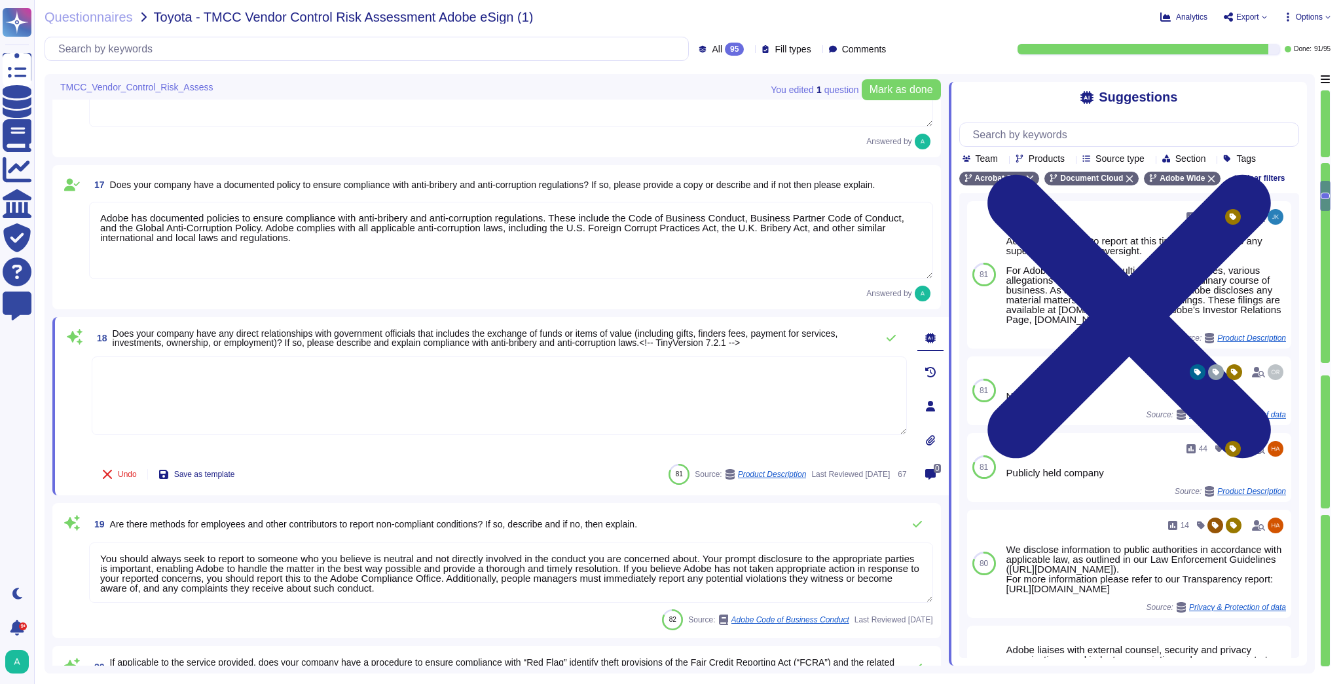
paste textarea "Adobe has strict policies in place to ensure compliance with anti-bribery and a…"
type textarea "Adobe has strict policies in place to ensure compliance with anti-bribery and a…"
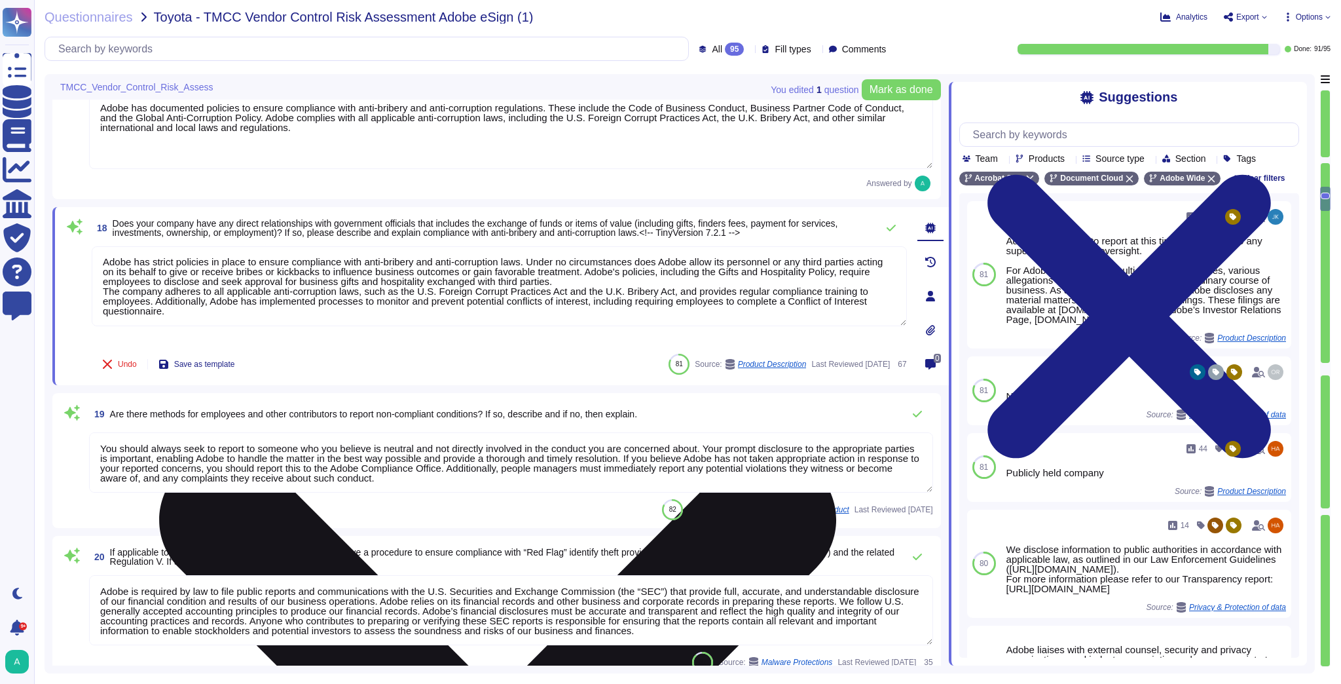
scroll to position [2425, 0]
type textarea "Adobe Employee entitlements are not disclosed."
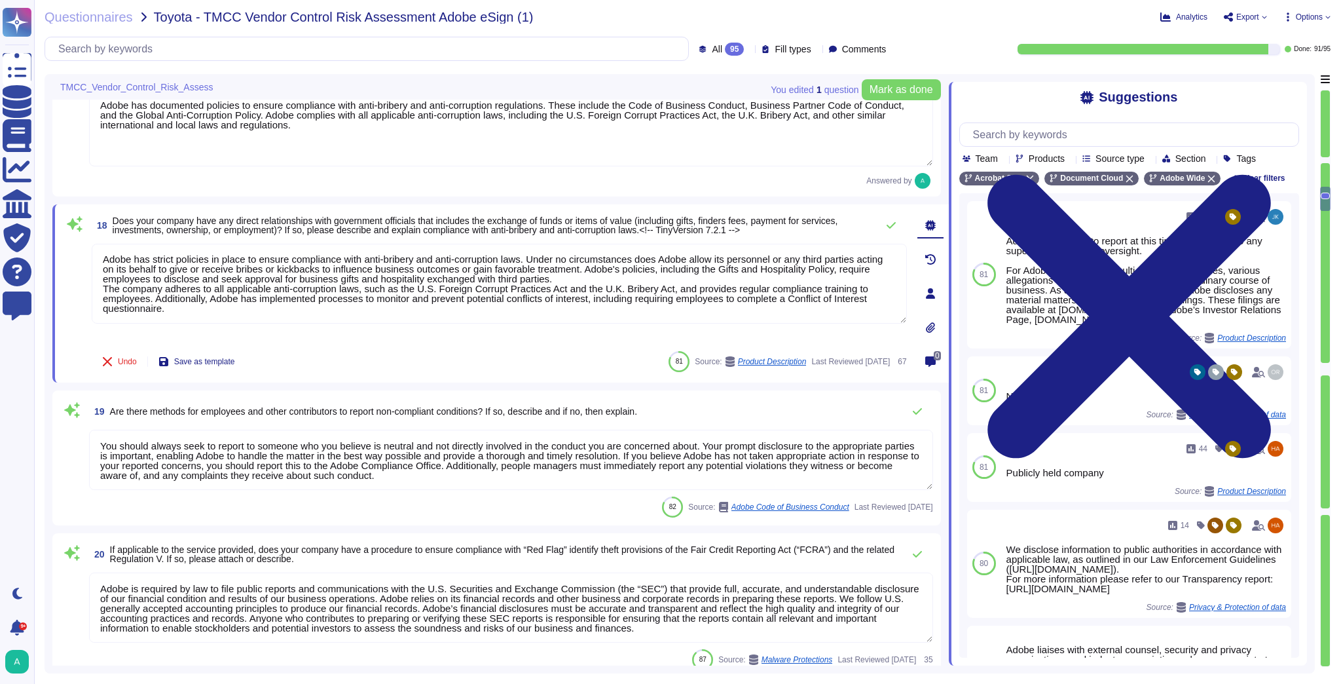
type textarea "Adobe has strict policies in place to ensure compliance with anti-bribery and a…"
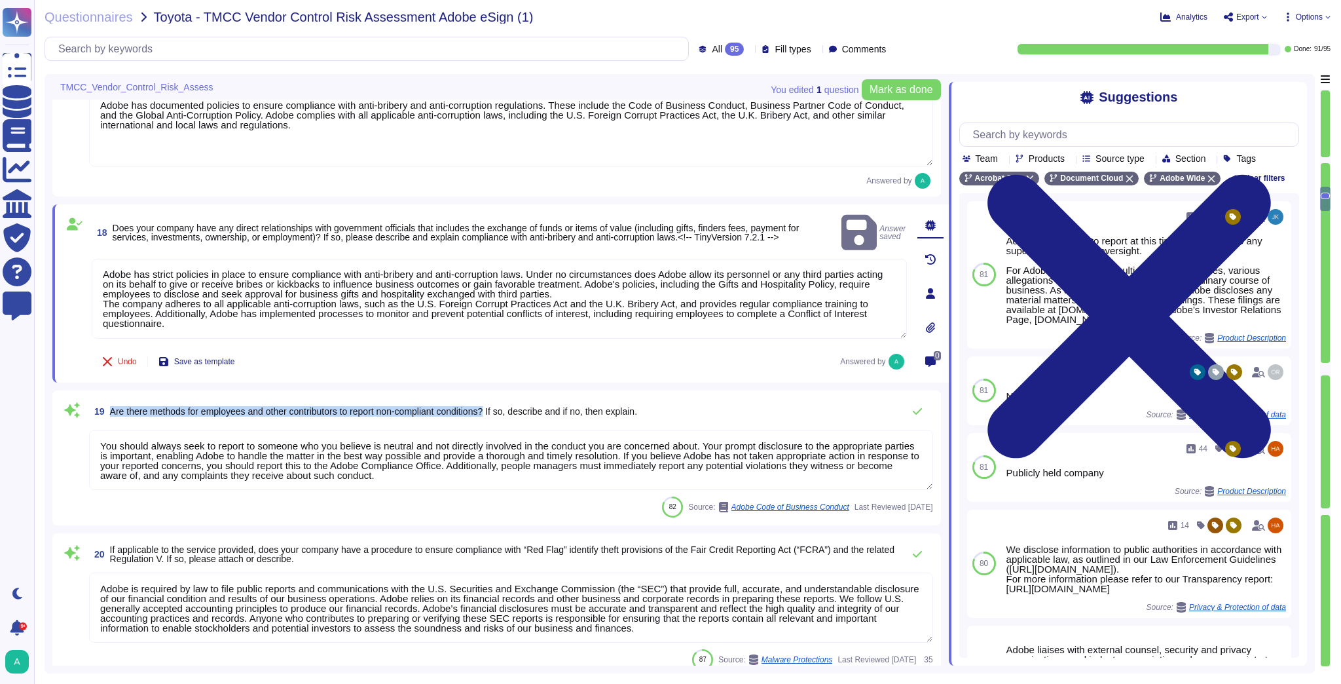
drag, startPoint x: 501, startPoint y: 407, endPoint x: 106, endPoint y: 414, distance: 394.9
click at [106, 414] on span "19 Are there methods for employees and other contributors to report non-complia…" at bounding box center [363, 411] width 548 height 24
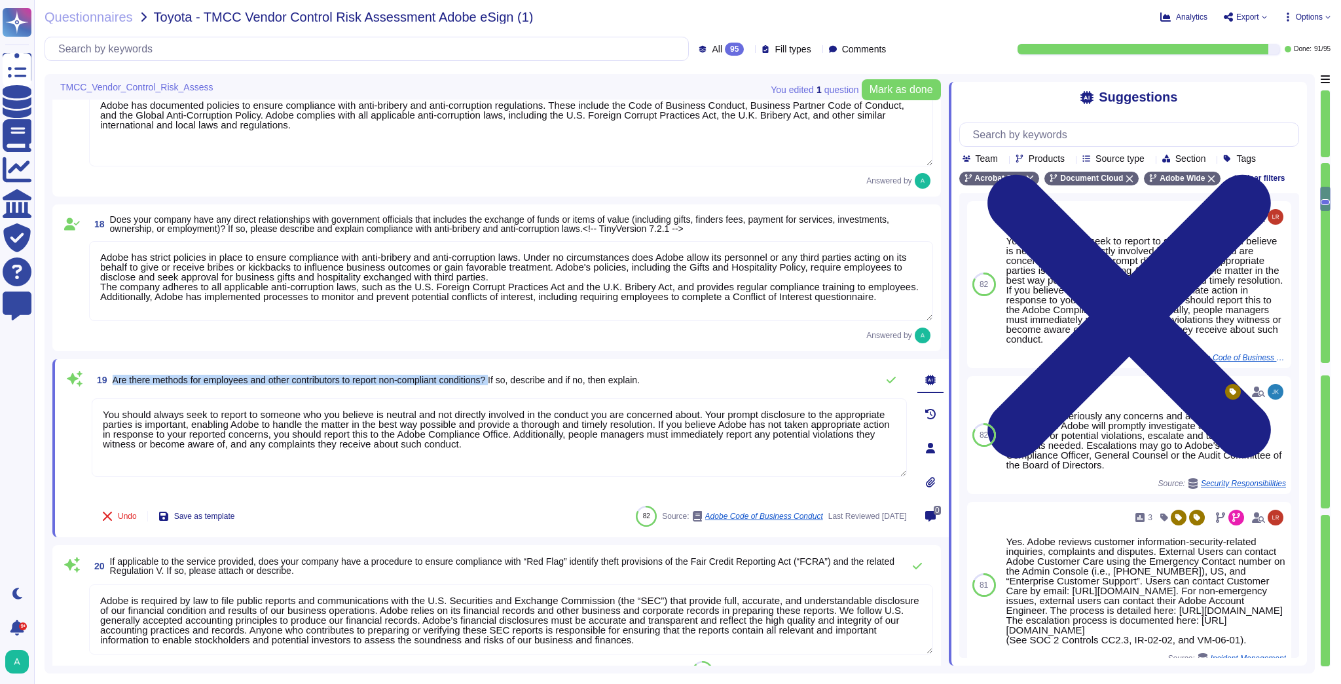
drag, startPoint x: 504, startPoint y: 379, endPoint x: 113, endPoint y: 391, distance: 391.7
click at [113, 391] on span "19 Are there methods for employees and other contributors to report non-complia…" at bounding box center [366, 380] width 548 height 24
copy span "Are there methods for employees and other contributors to report non-compliant …"
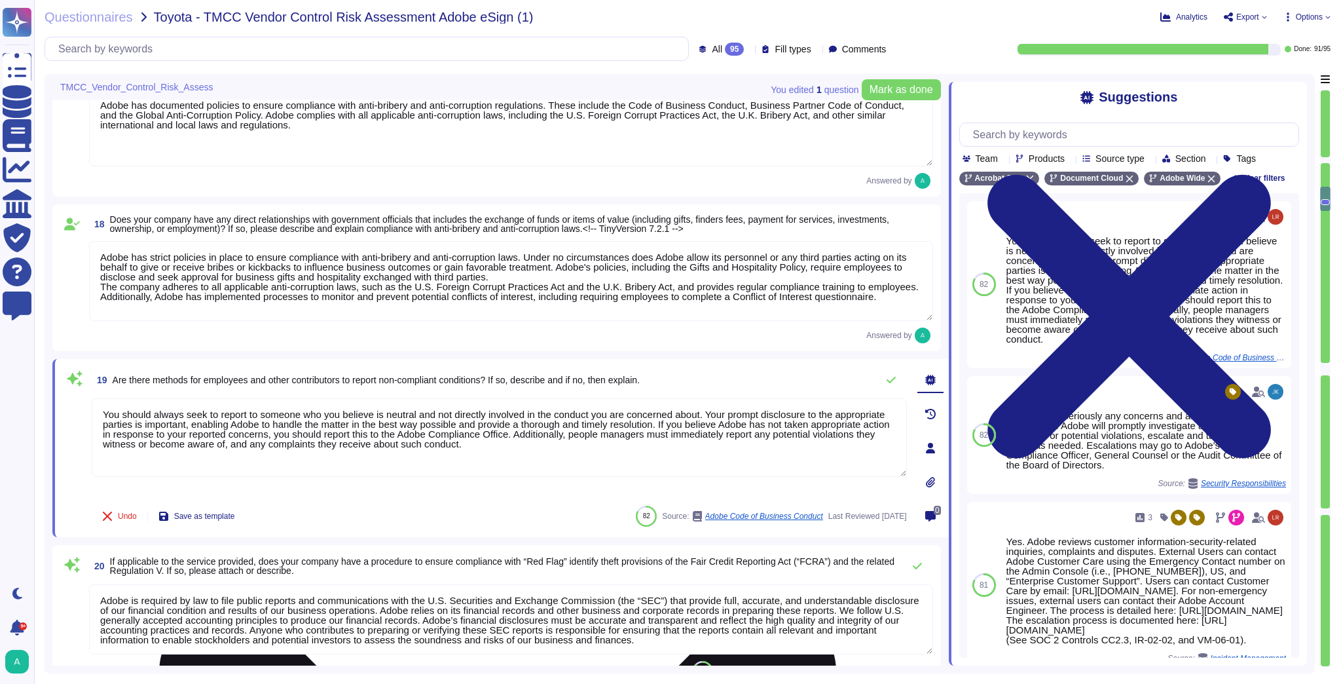
click at [472, 450] on textarea "You should always seek to report to someone who you believe is neutral and not …" at bounding box center [499, 437] width 815 height 79
drag, startPoint x: 490, startPoint y: 444, endPoint x: 103, endPoint y: 403, distance: 388.5
click at [103, 403] on textarea "You should always seek to report to someone who you believe is neutral and not …" at bounding box center [499, 437] width 815 height 79
paste textarea "**Summary:** Adobe has implemented strong processes and multiple channels for r…"
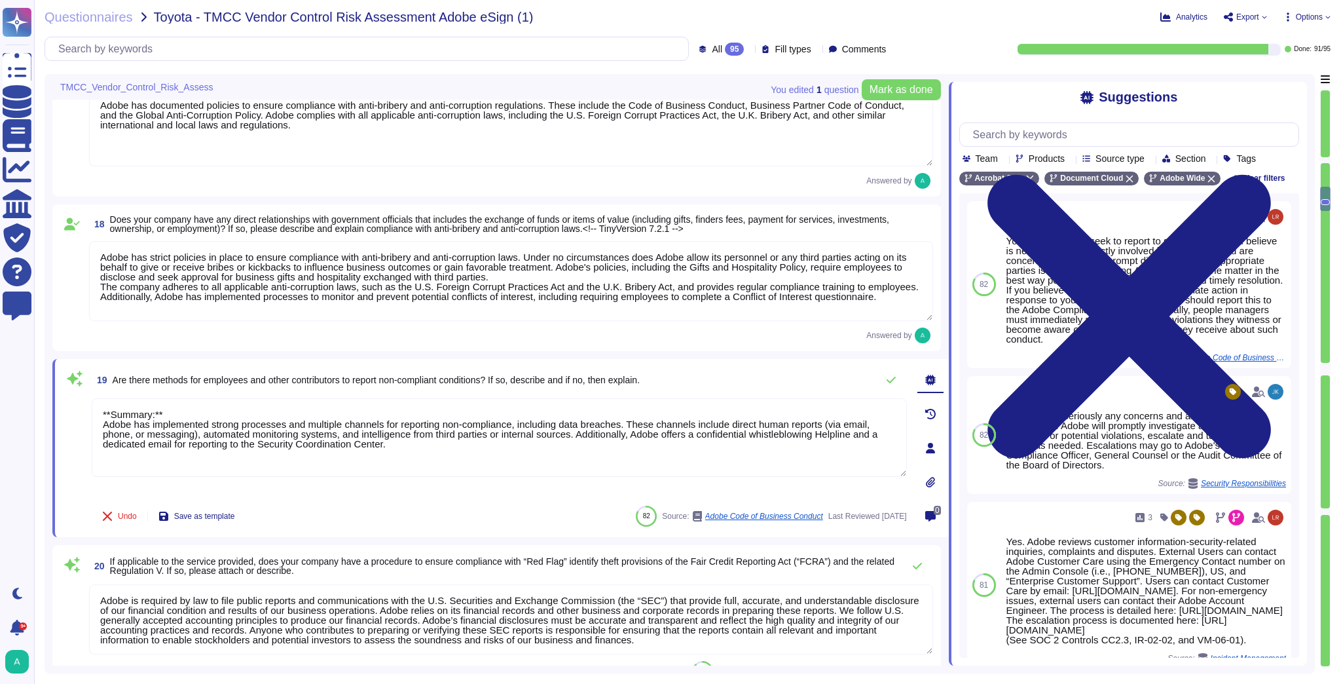
drag, startPoint x: 164, startPoint y: 416, endPoint x: 35, endPoint y: 401, distance: 129.1
click at [35, 401] on div "Questionnaires Toyota - TMCC Vendor Control Risk Assessment Adobe eSign (1) Ana…" at bounding box center [687, 342] width 1307 height 684
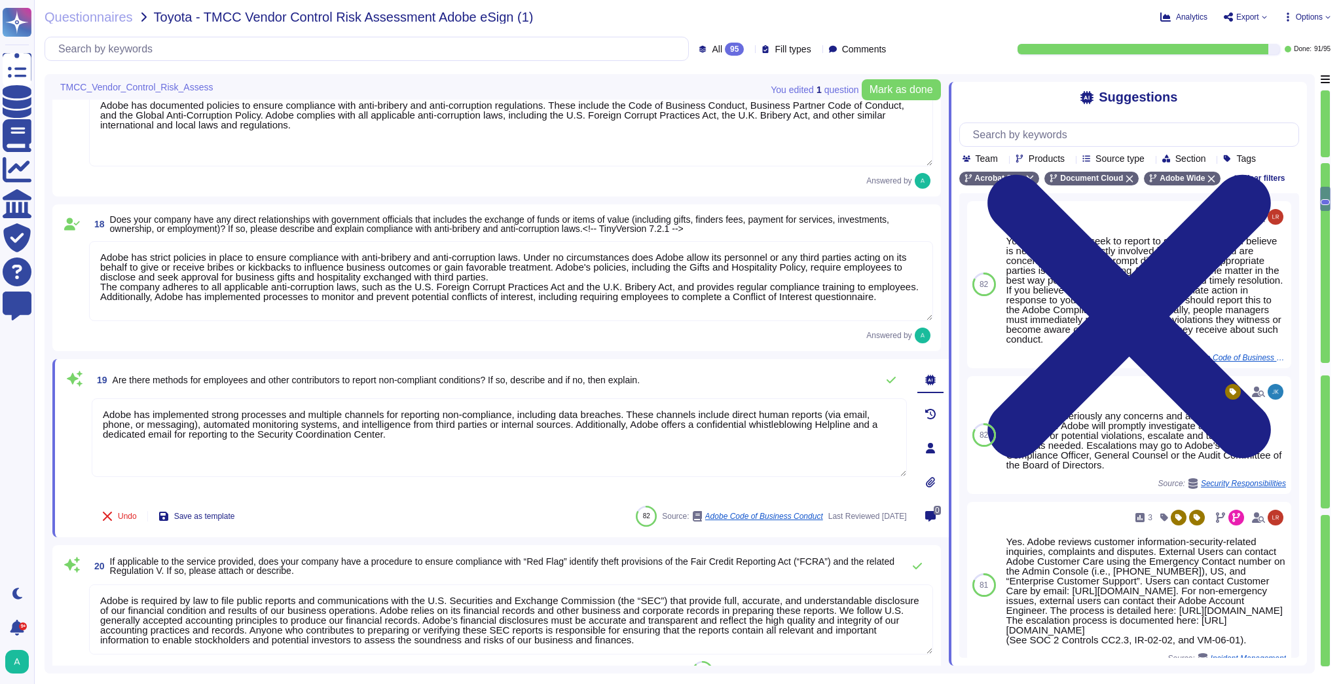
type textarea "Adobe has implemented strong processes and multiple channels for reporting non-…"
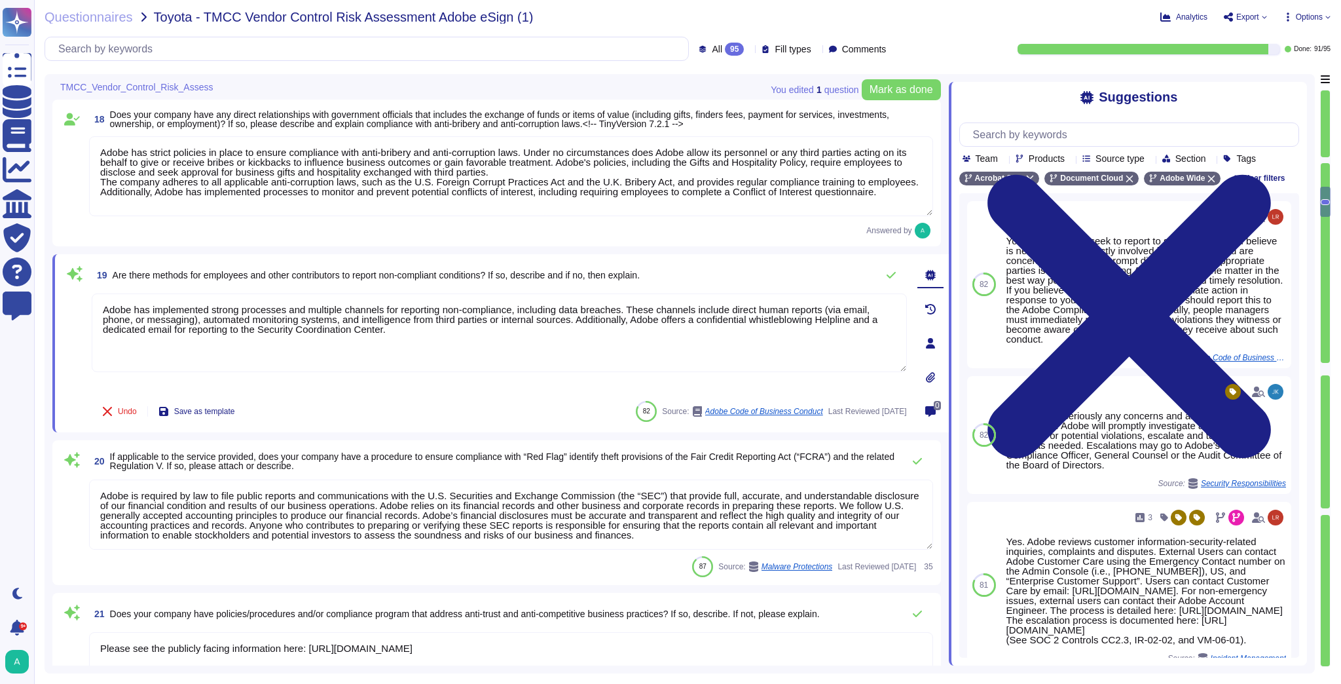
type textarea "The Adobe People Resources Security Standard outlines specific details for back…"
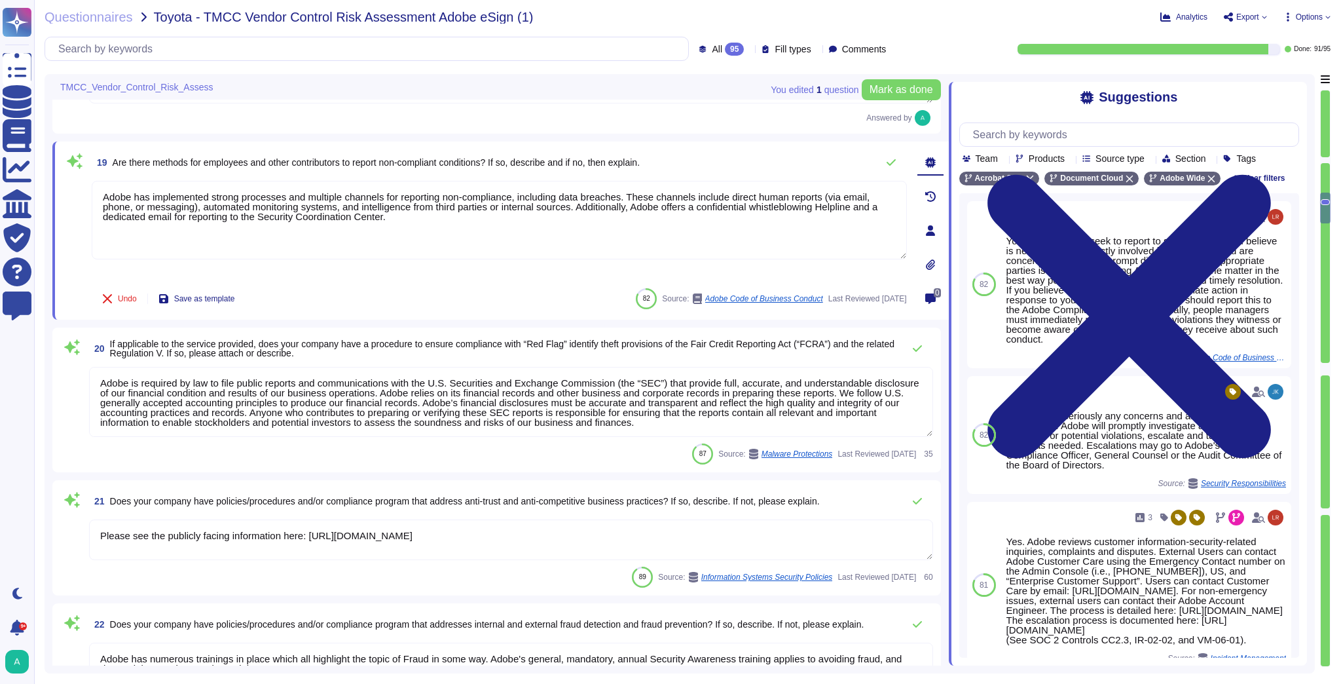
type textarea "No"
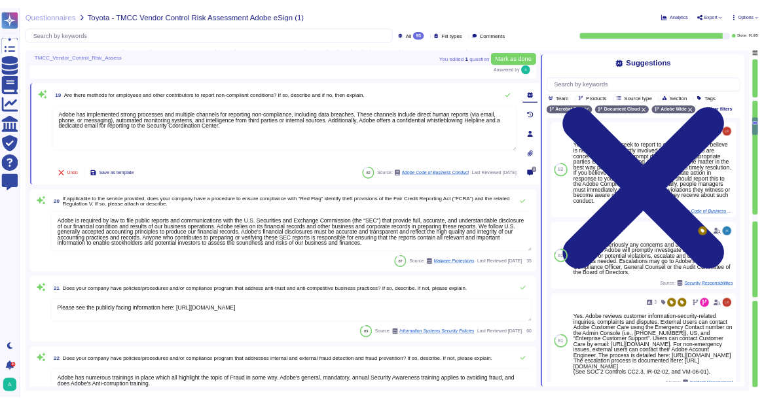
scroll to position [2635, 0]
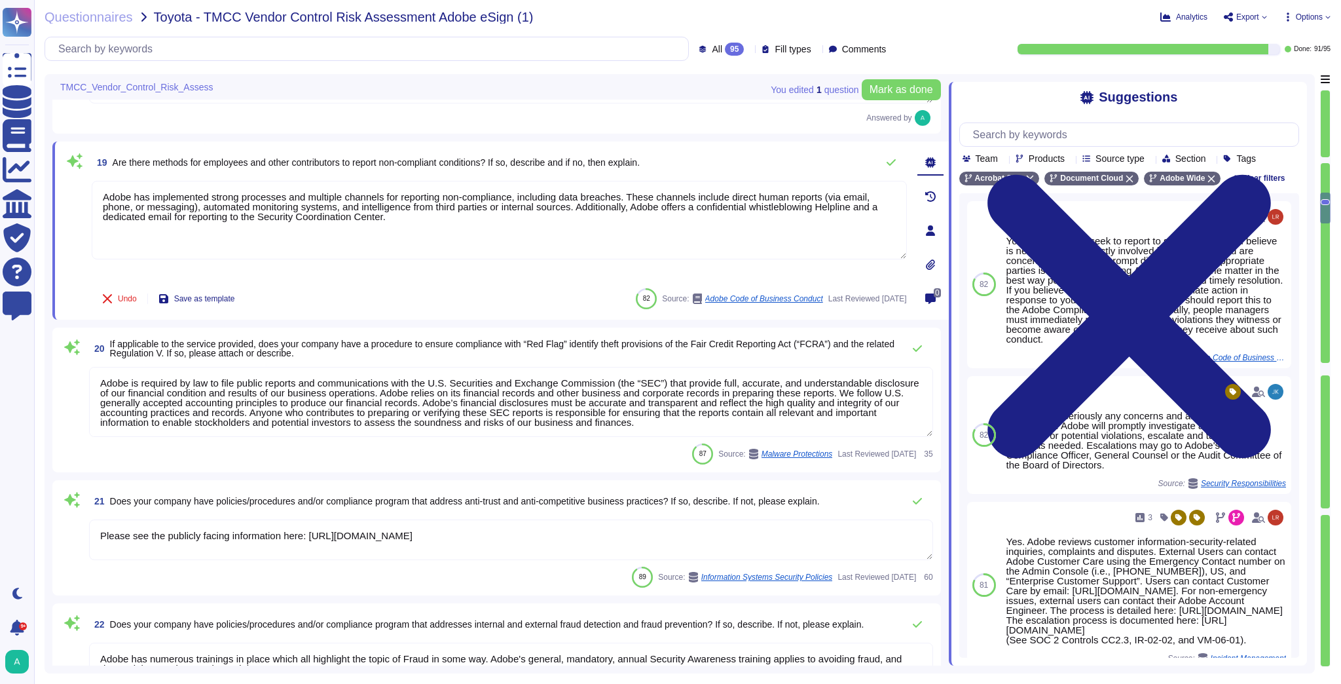
type textarea "Adobe has implemented strong processes and multiple channels for reporting non-…"
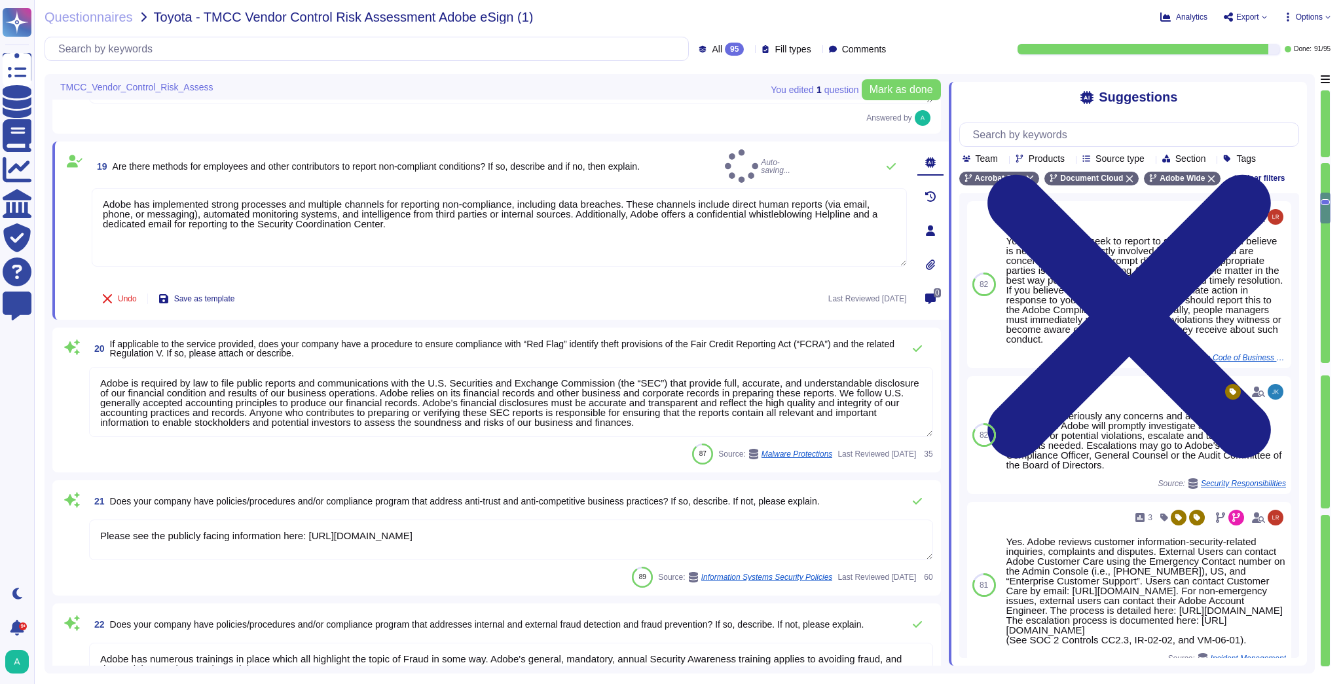
click at [749, 50] on icon at bounding box center [749, 50] width 0 height 0
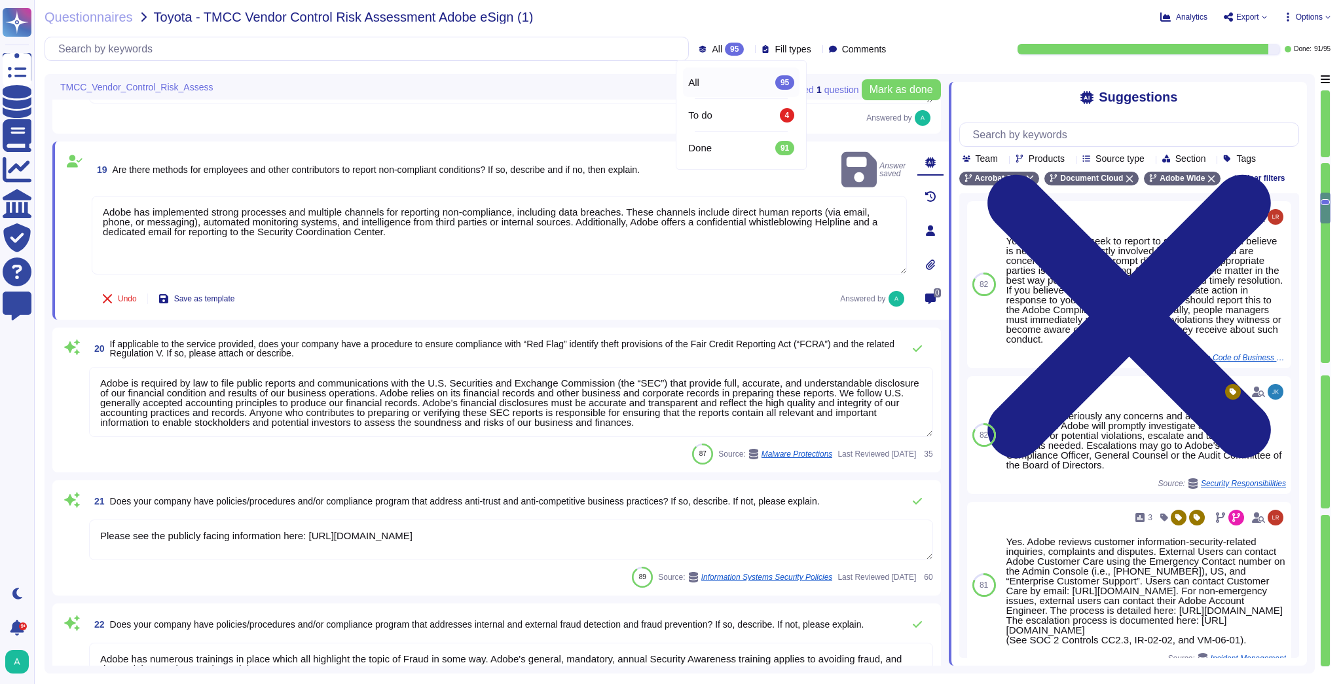
click at [749, 50] on icon at bounding box center [749, 50] width 0 height 0
click at [816, 50] on icon at bounding box center [816, 50] width 0 height 0
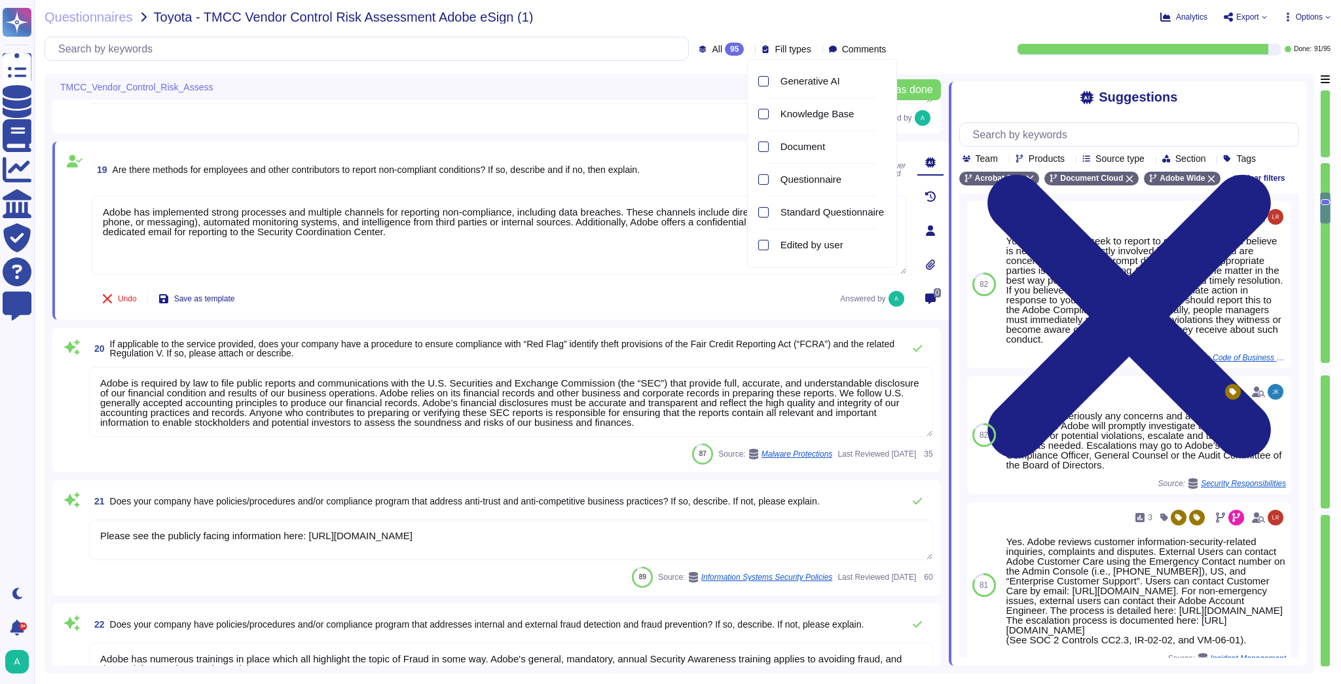
click at [816, 50] on icon at bounding box center [816, 50] width 0 height 0
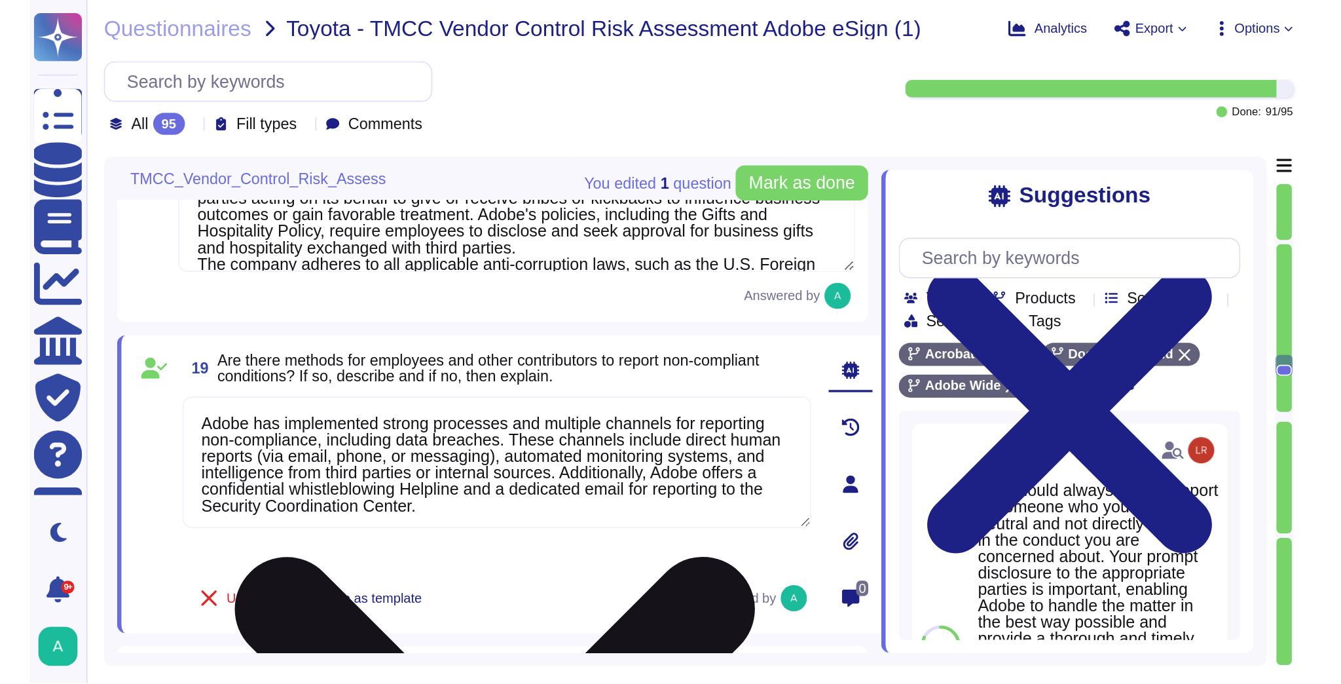
scroll to position [2559, 0]
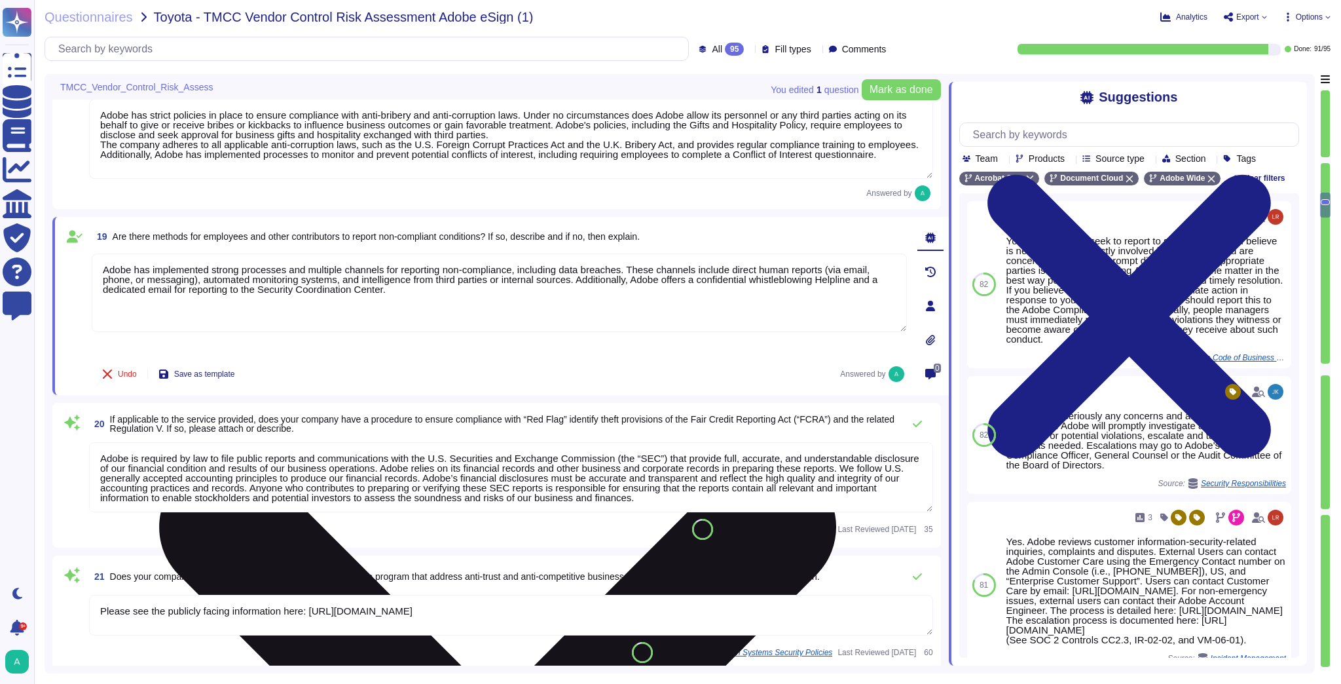
type textarea "No"
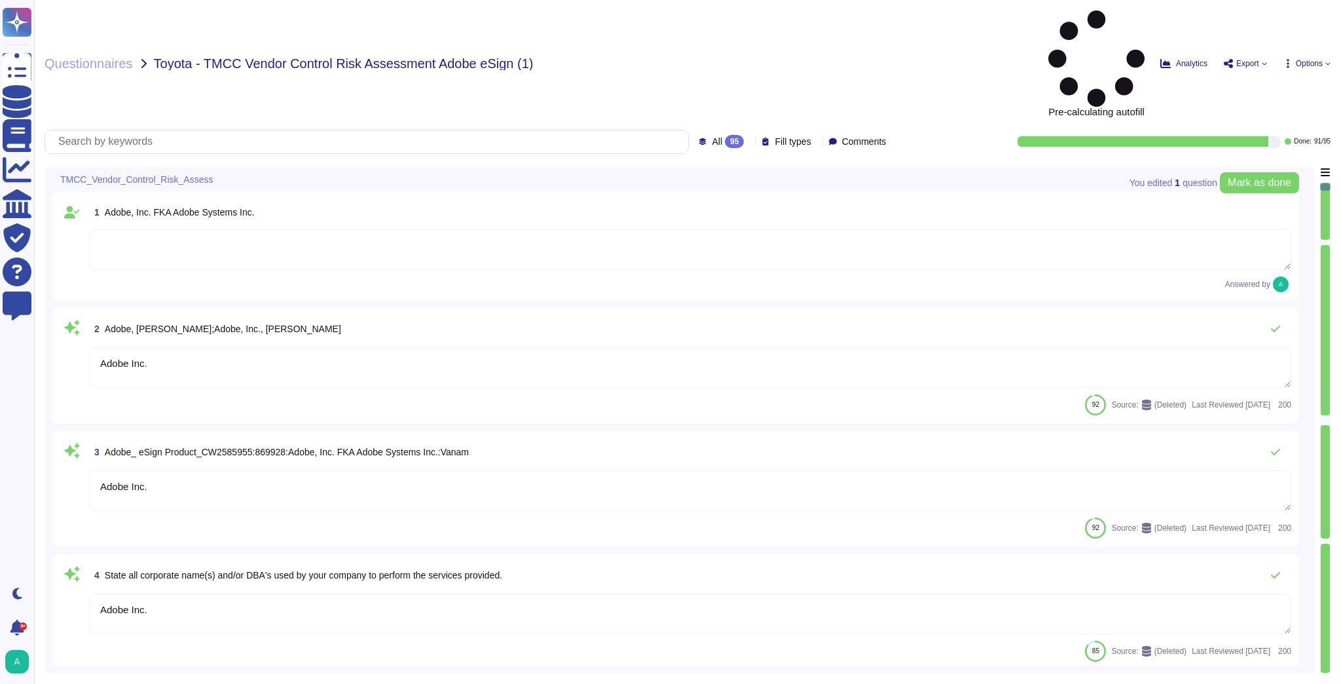
type textarea "Adobe Inc."
type textarea "Please refer to Adobe Sales Legal"
type textarea "Adobe's Headquarters are located at [STREET_ADDRESS]. Adobe is a multi-national…"
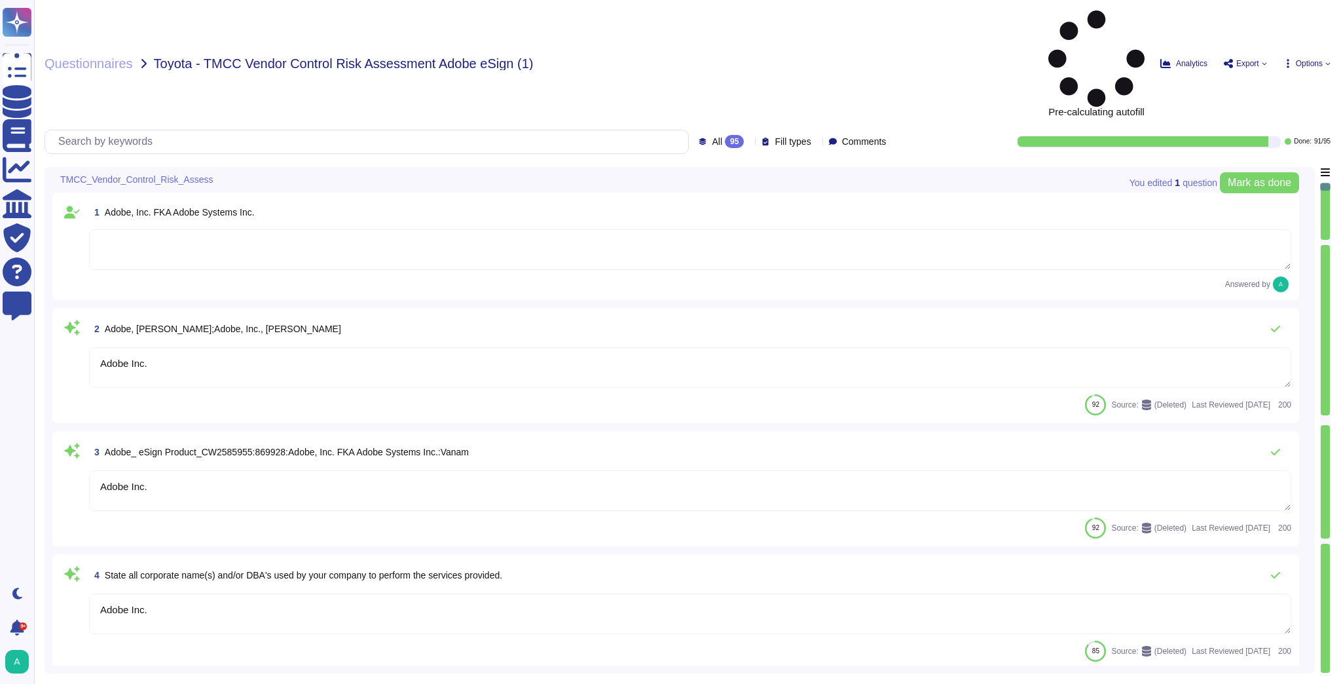
type textarea "Acrobat Sign, an Adobe Document Cloud solution, is a cloud-based, enterprise-cl…"
type textarea "Adobe uses a third party for handling of credit card data. We can provide PCI C…"
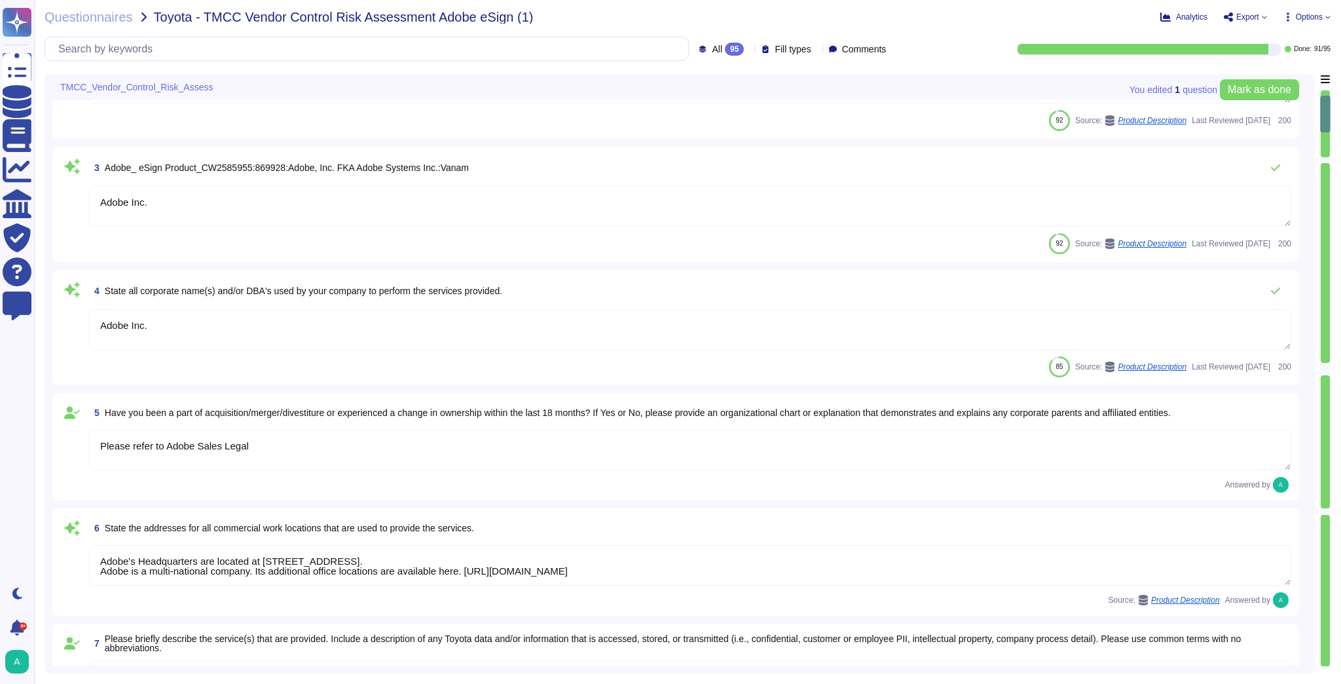
type textarea "Adobe has not reported any material regulatory complaints, orders, fines, or en…"
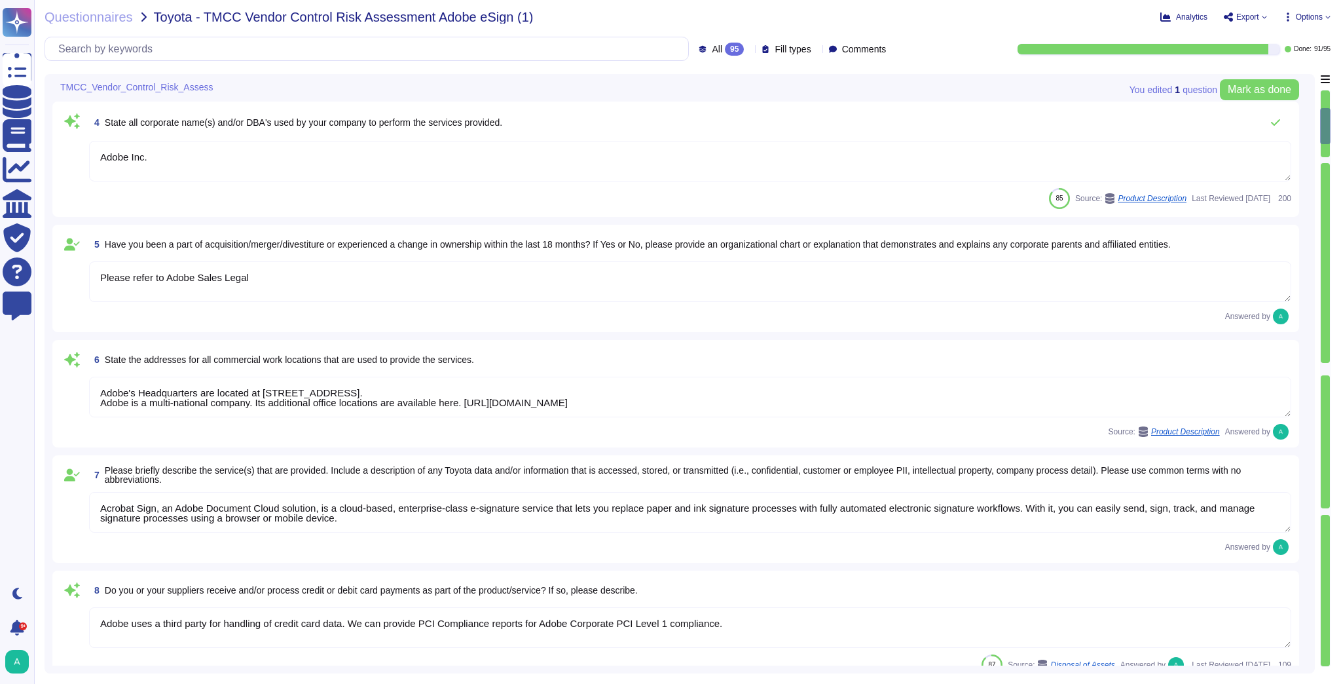
type textarea "When you purchase a product from Adobe, a license represents your right to use …"
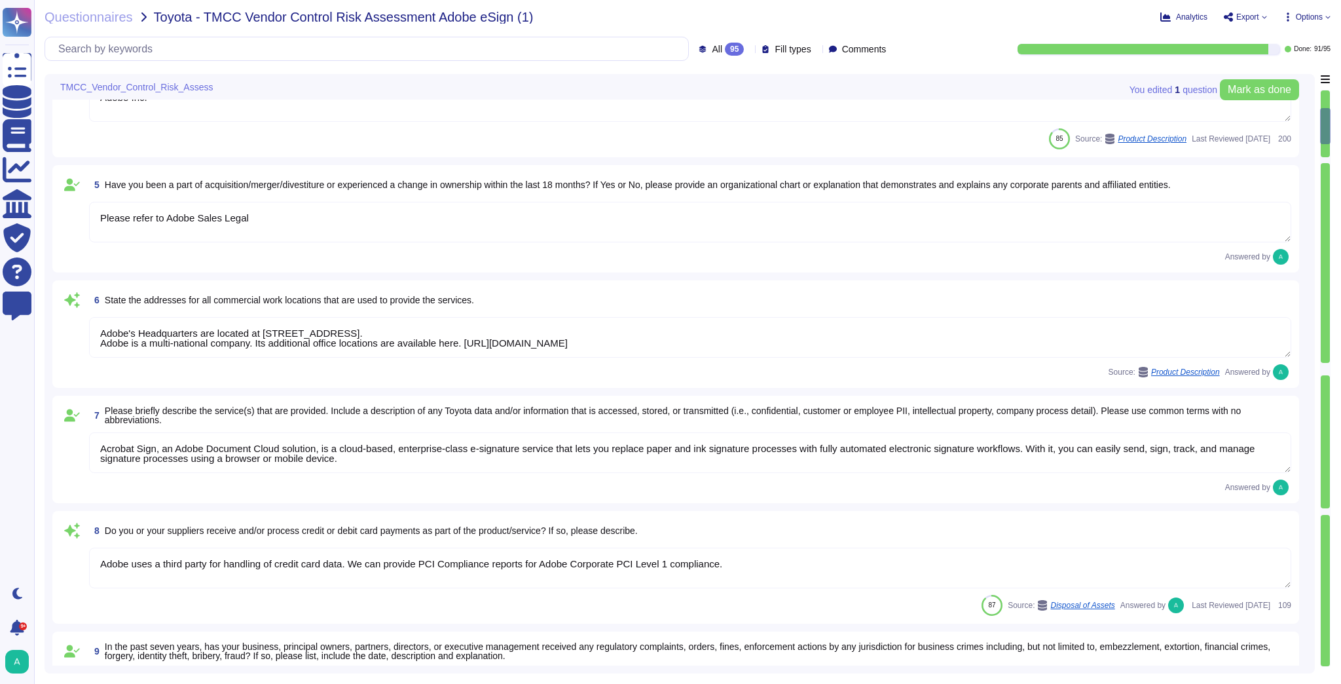
click at [704, 477] on div "7 Please briefly describe the service(s) that are provided. Include a descripti…" at bounding box center [675, 449] width 1231 height 92
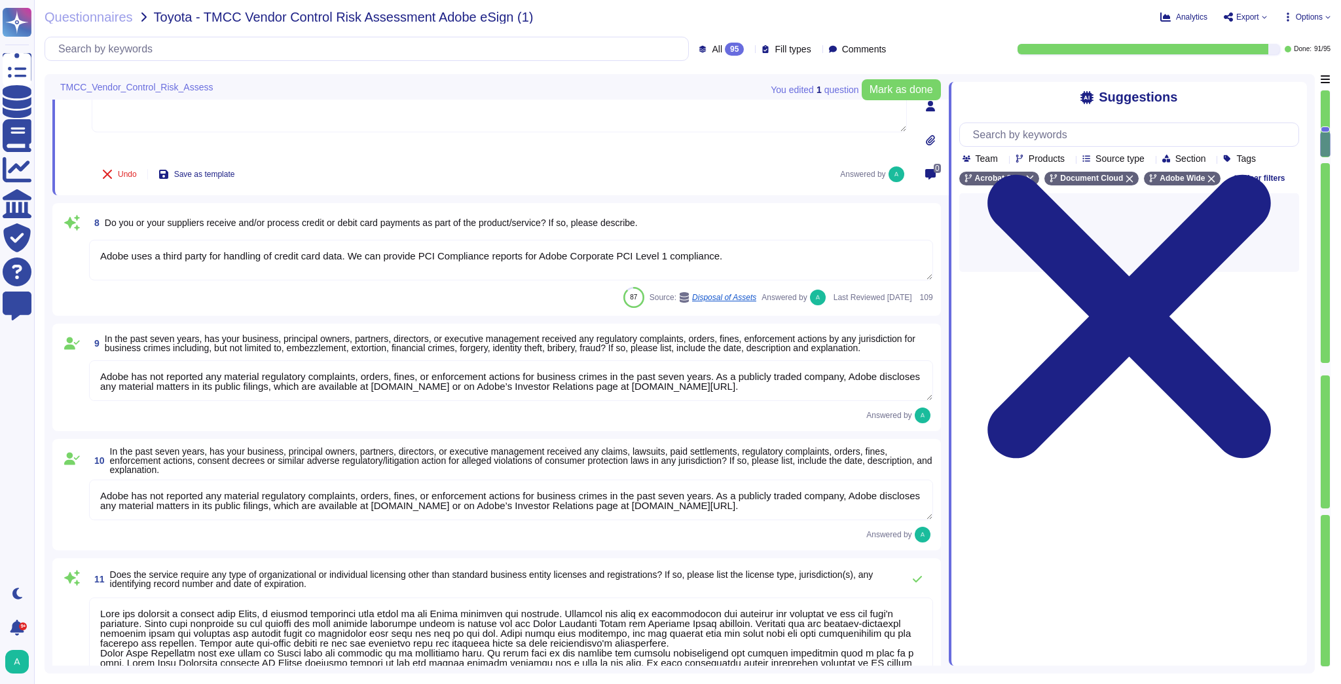
type textarea "Adobe, like most multinational corporations, receives various complaints or all…"
type textarea "Adobe does not comment on specific legal complaints. Being a publicly traded co…"
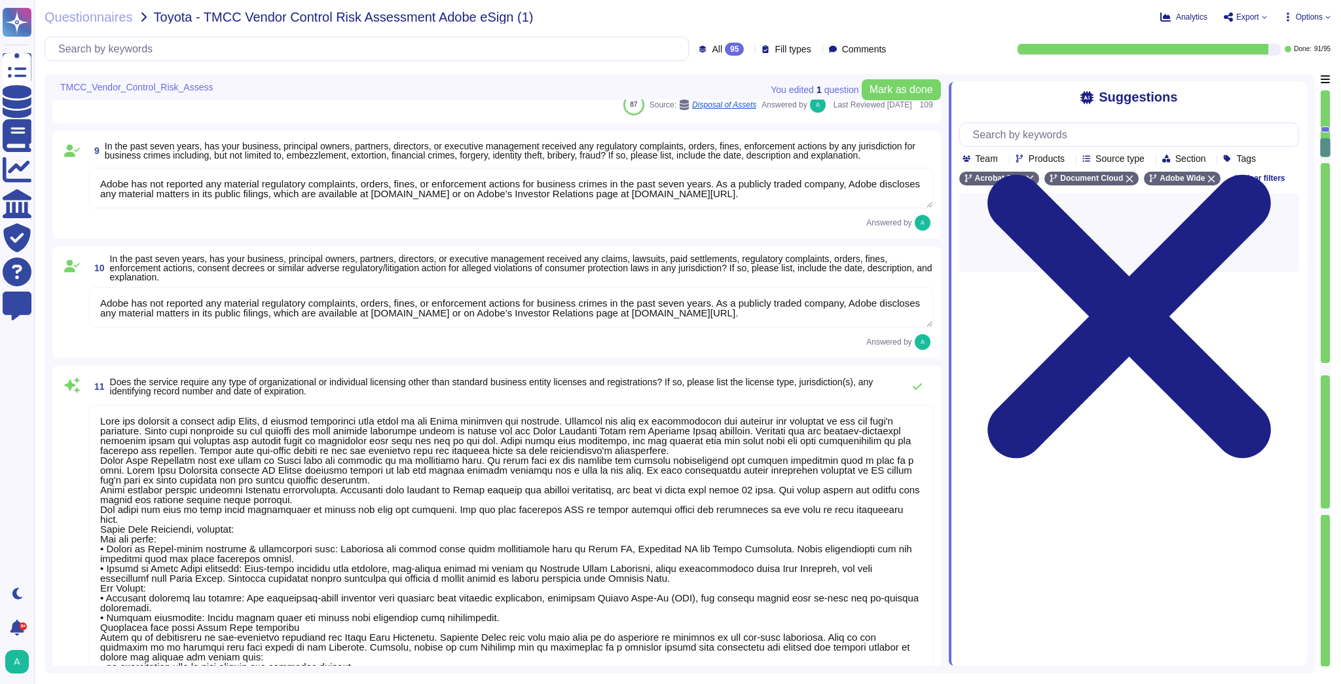
type textarea "Adobe complies with all applicable privacy and data security laws and regulatio…"
type textarea "Adobe maintains internal processes and procedures to monitor developments in gl…"
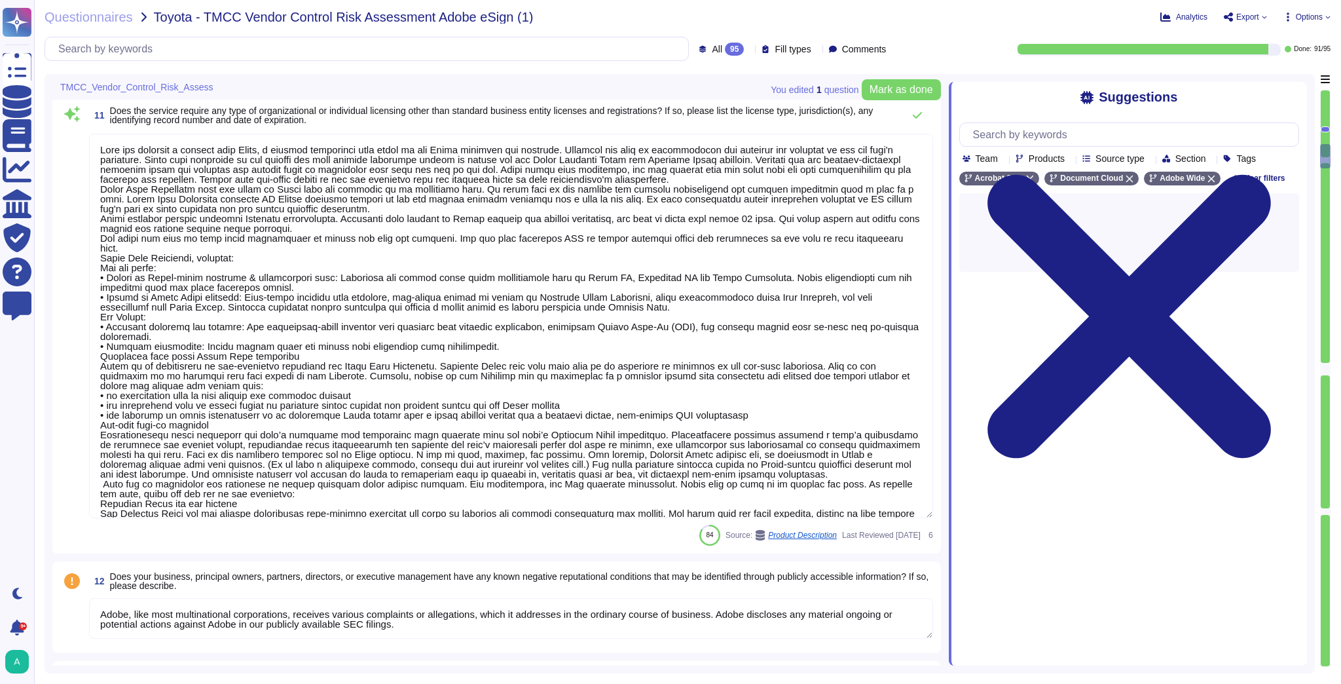
type textarea "Adobe has implemented policies and procedures to comply with U.S. sanctions and…"
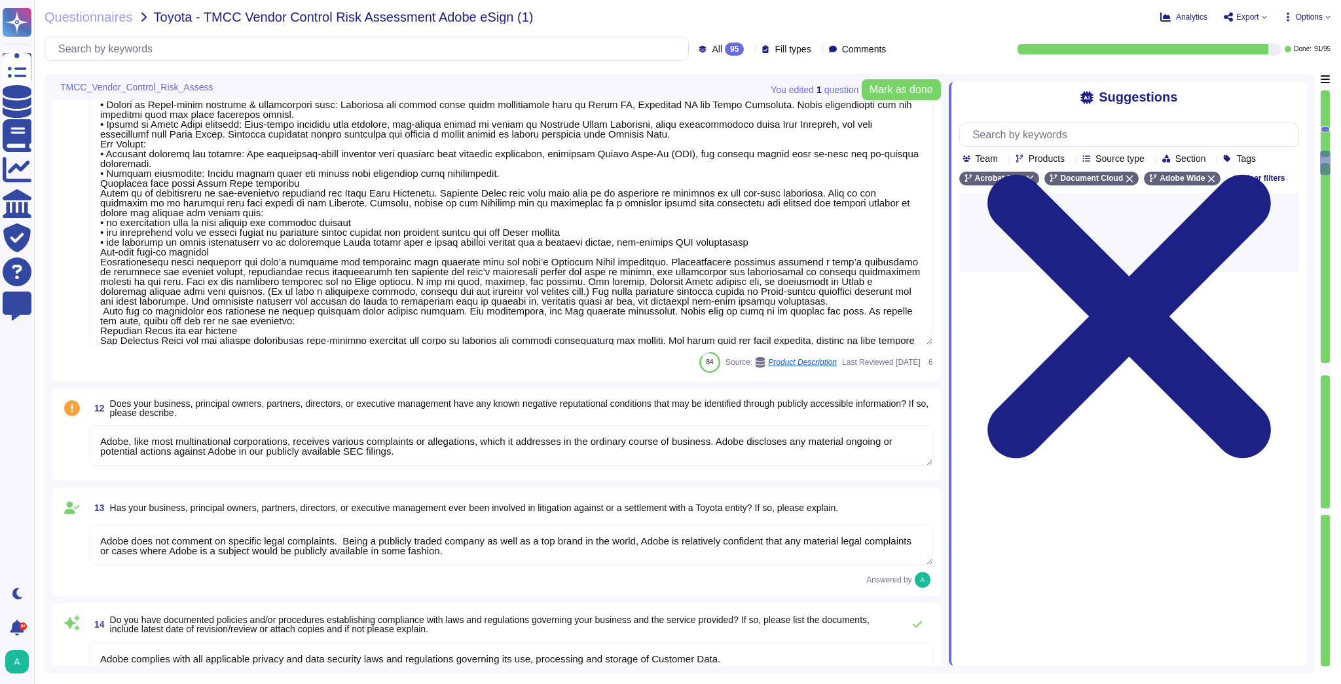
type textarea "Adobe has documented policies to ensure compliance with anti-bribery and anti-c…"
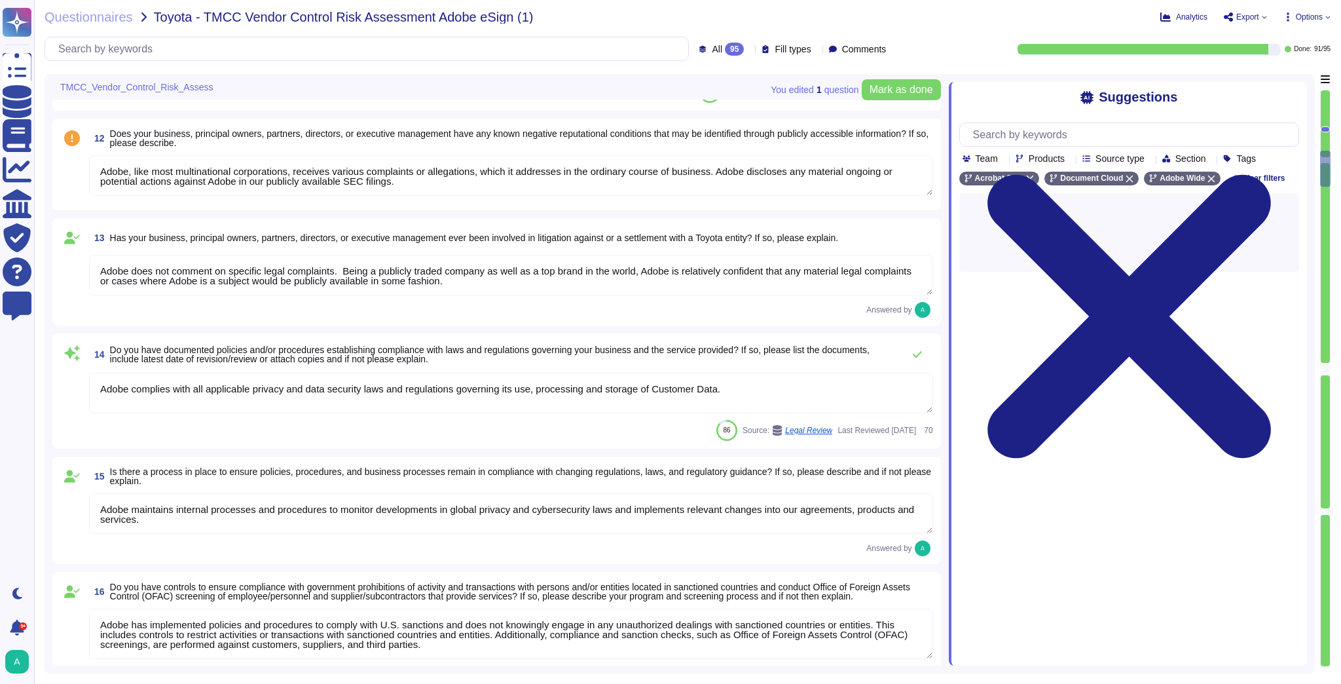
type textarea "Adobe has strict policies in place to ensure compliance with anti-bribery and a…"
type textarea "Adobe has implemented strong processes and multiple channels for reporting non-…"
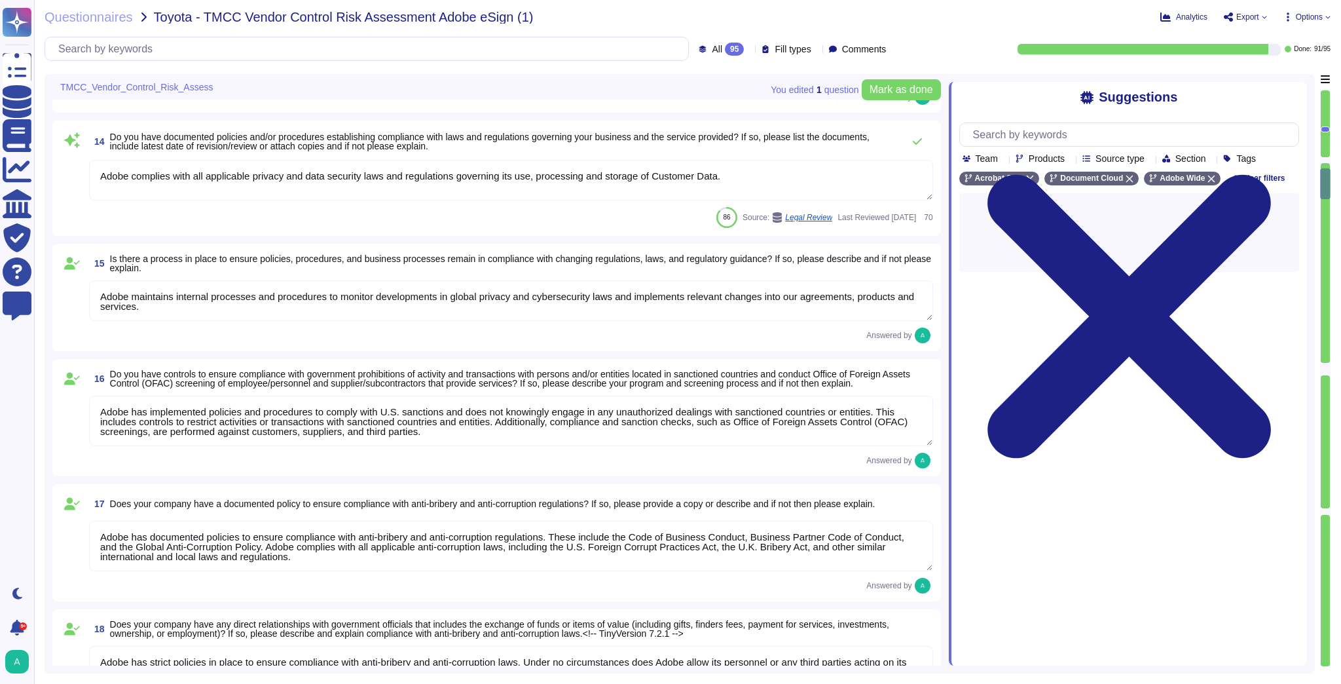
type textarea "Adobe is required by law to file public reports and communications with the U.S…"
type textarea "Please see the publicly facing information here: [URL][DOMAIN_NAME]"
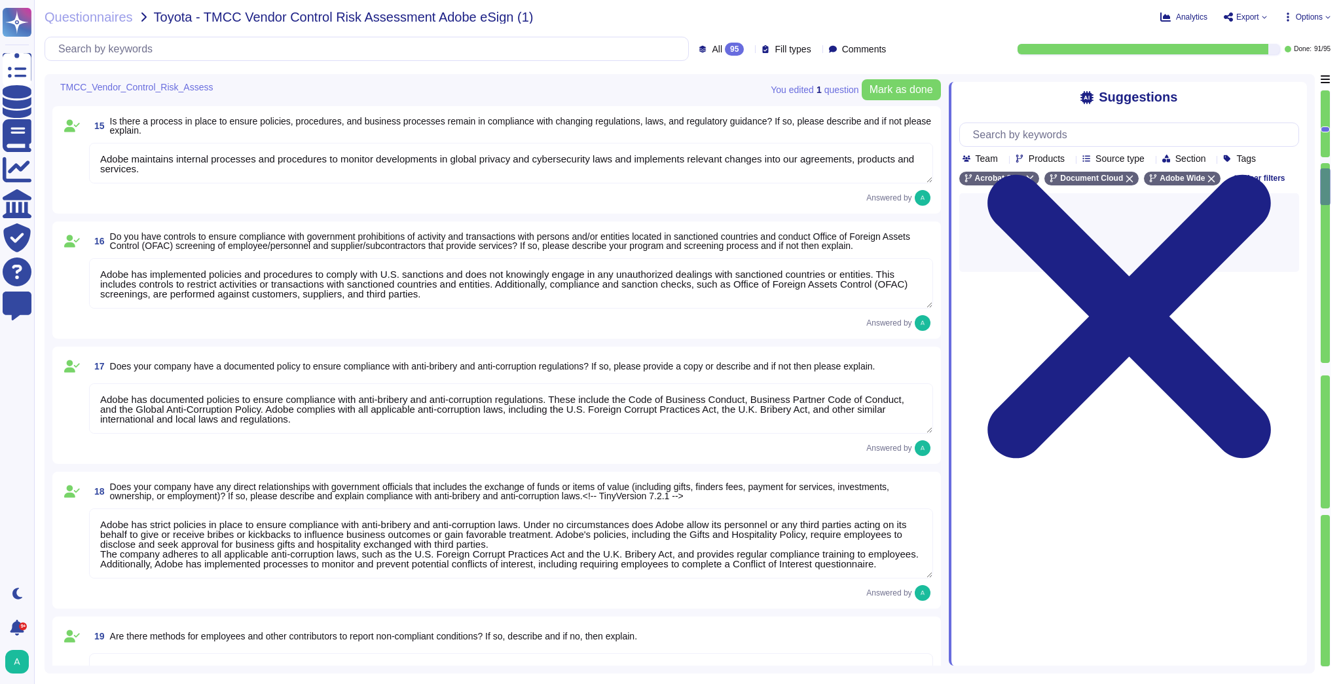
type textarea "Adobe has numerous trainings in place which all highlight the topic of Fraud in…"
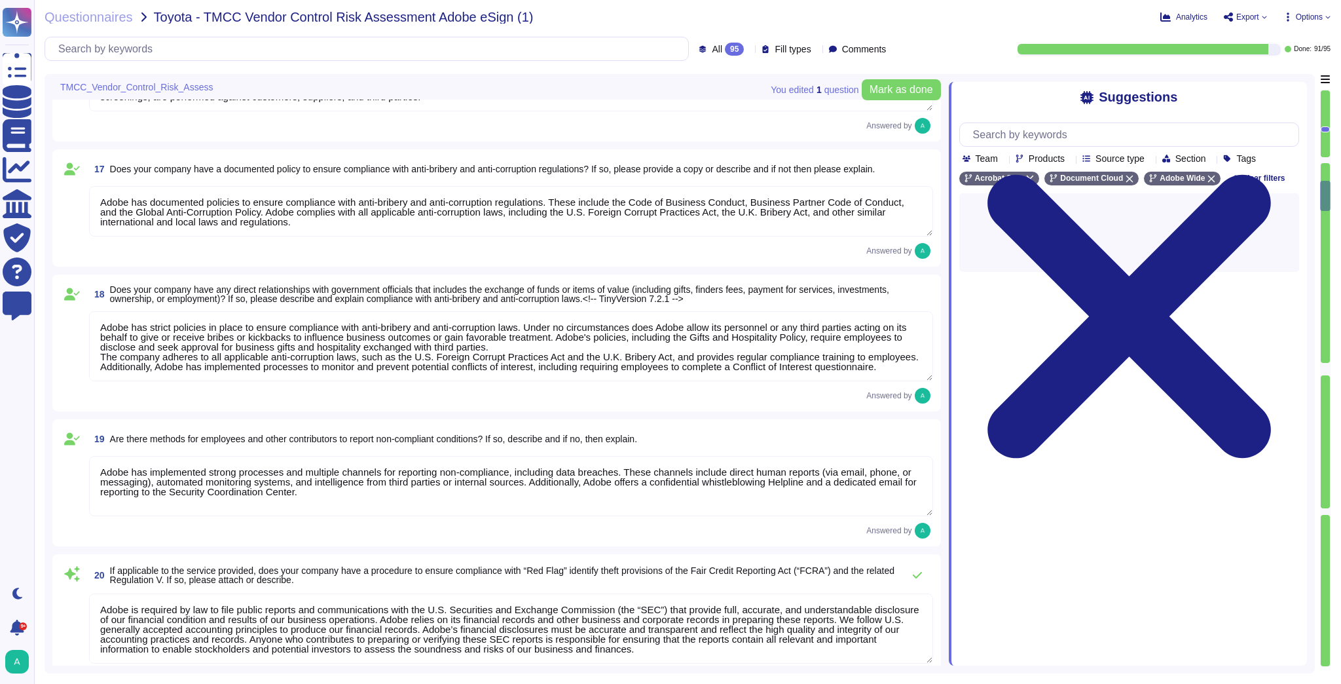
type textarea "Adobe Employee entitlements are not disclosed."
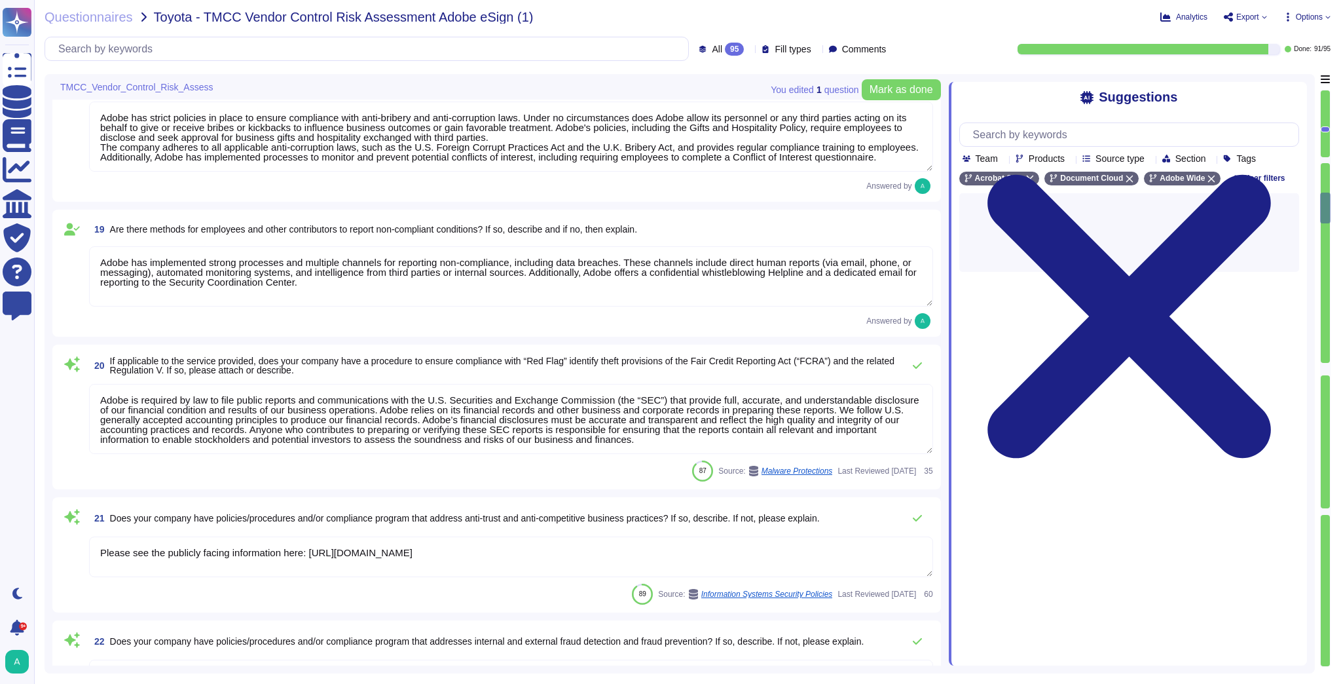
type textarea "The Adobe People Resources Security Standard outlines specific details for back…"
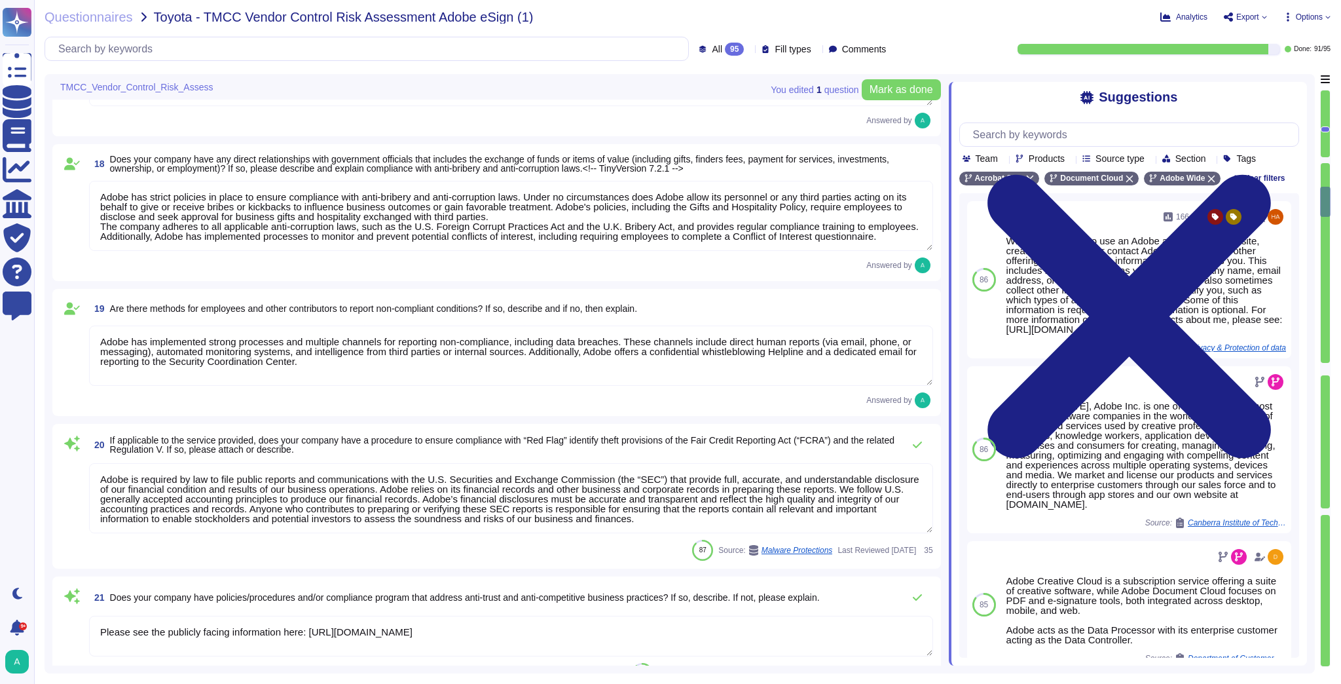
scroll to position [2252, 0]
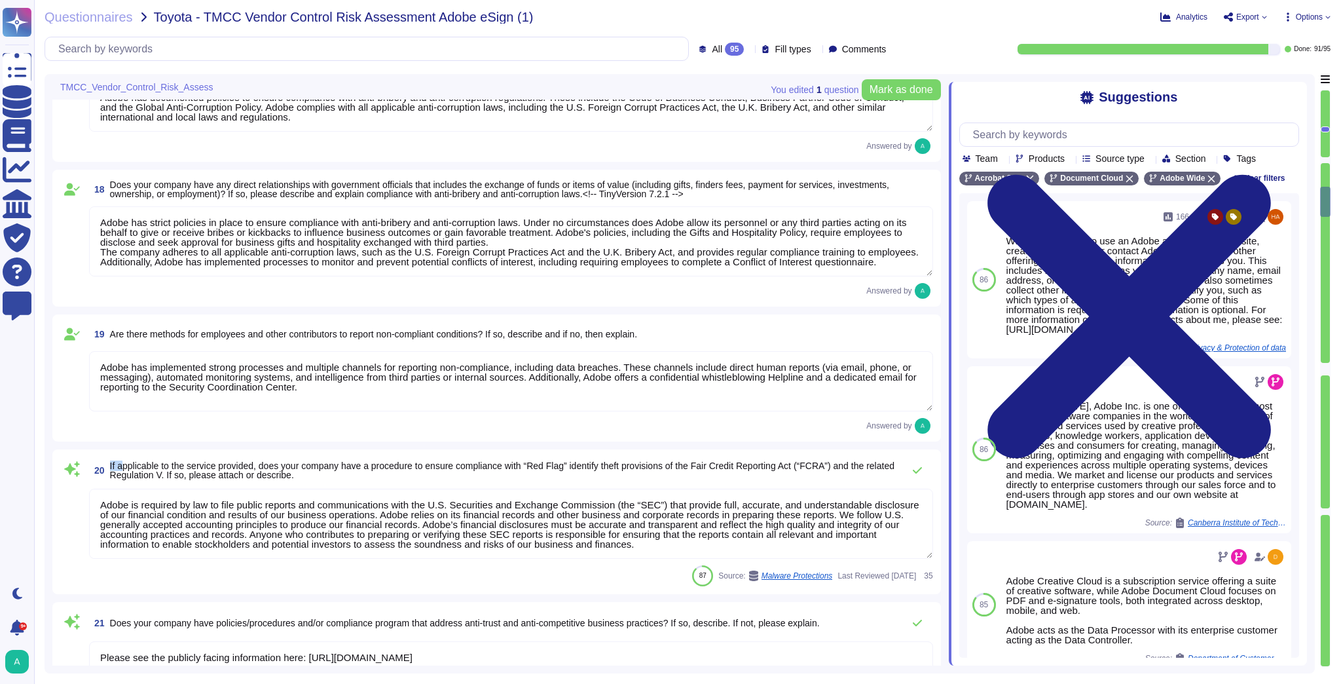
drag, startPoint x: 108, startPoint y: 463, endPoint x: 123, endPoint y: 467, distance: 15.7
click at [123, 467] on span "20 If applicable to the service provided, does your company have a procedure to…" at bounding box center [492, 470] width 807 height 24
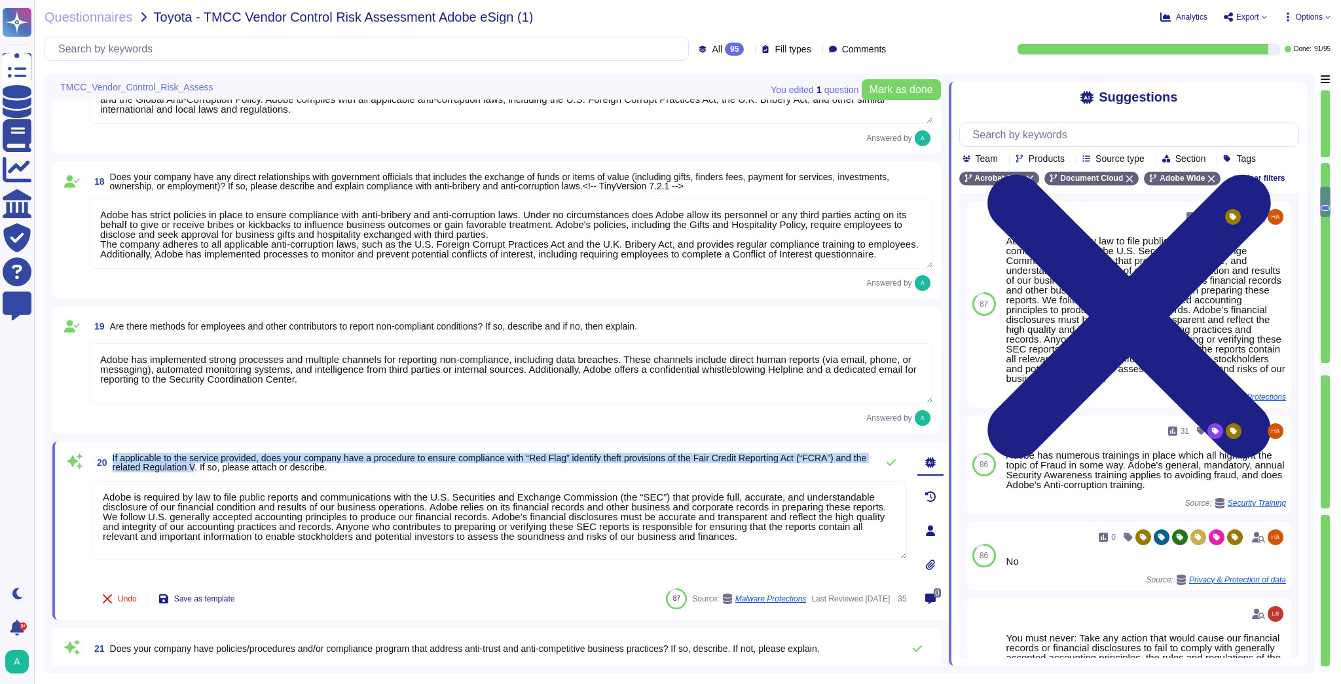
drag, startPoint x: 231, startPoint y: 466, endPoint x: 110, endPoint y: 450, distance: 122.1
click at [110, 450] on span "20 If applicable to the service provided, does your company have a procedure to…" at bounding box center [481, 462] width 778 height 24
copy span "If applicable to the service provided, does your company have a procedure to en…"
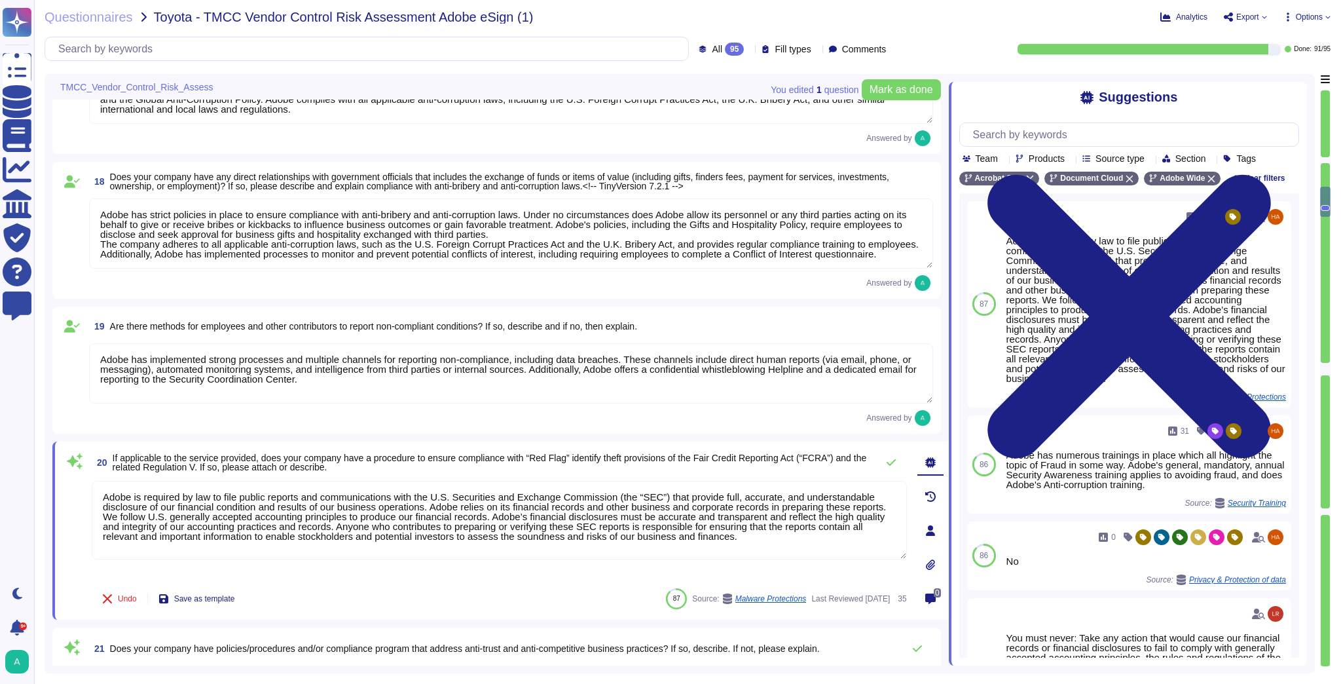
click at [432, 505] on textarea "Adobe is required by law to file public reports and communications with the U.S…" at bounding box center [499, 520] width 815 height 79
paste textarea "Inc. is not a Financial Institution nor Creditor. No accounts are able to be de…"
type textarea "Adobe Inc. is not a Financial Institution nor Creditor. No accounts are able to…"
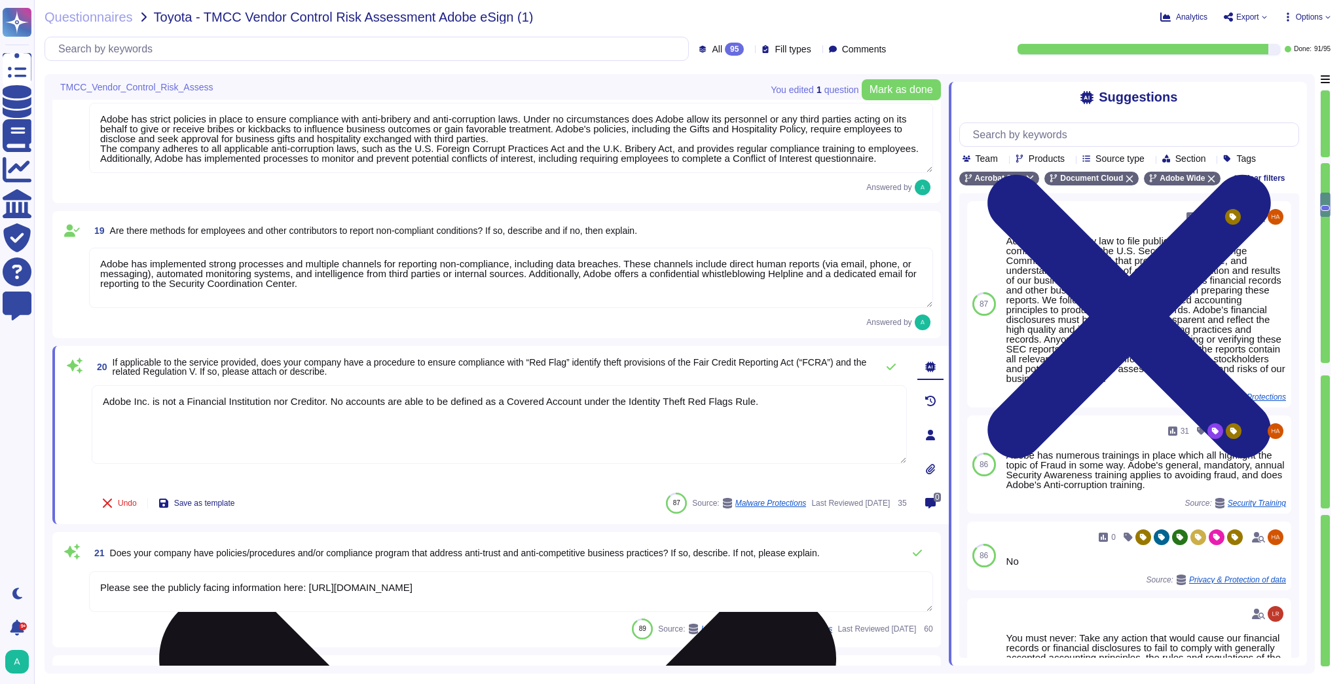
scroll to position [2357, 0]
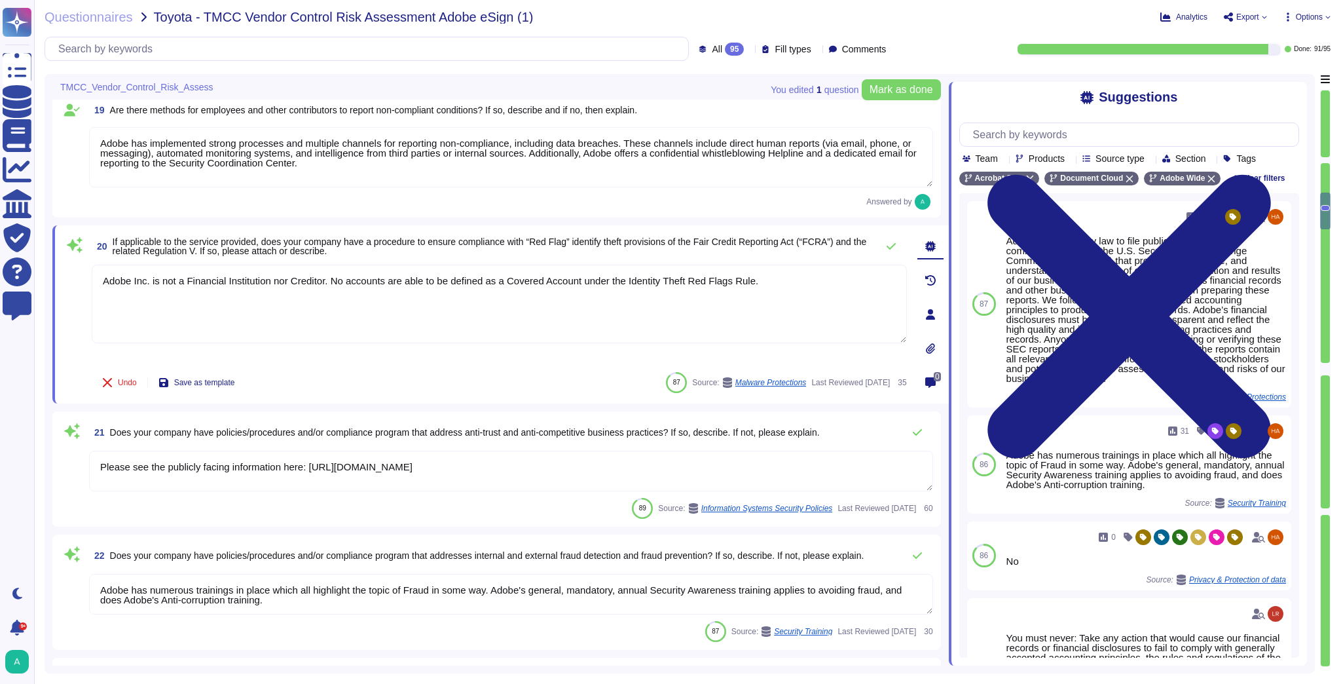
type textarea "No"
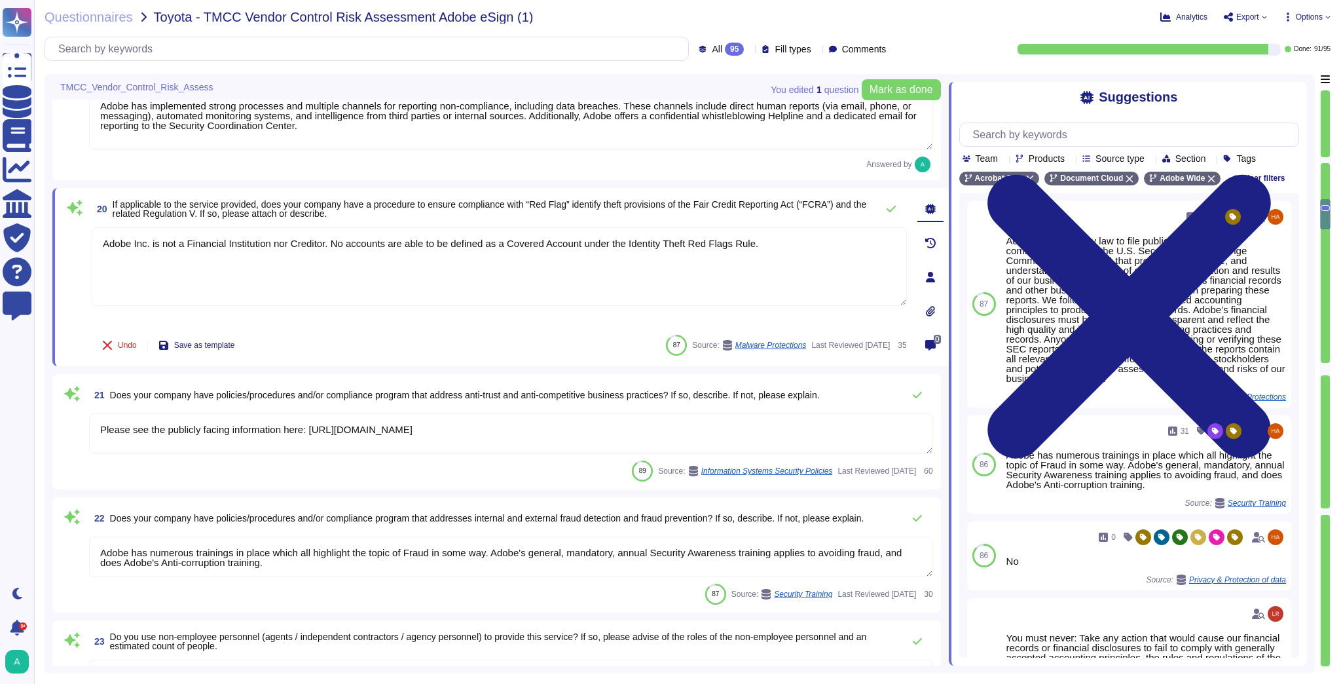
type textarea "The Adobe background check policy outlines specific details for background chec…"
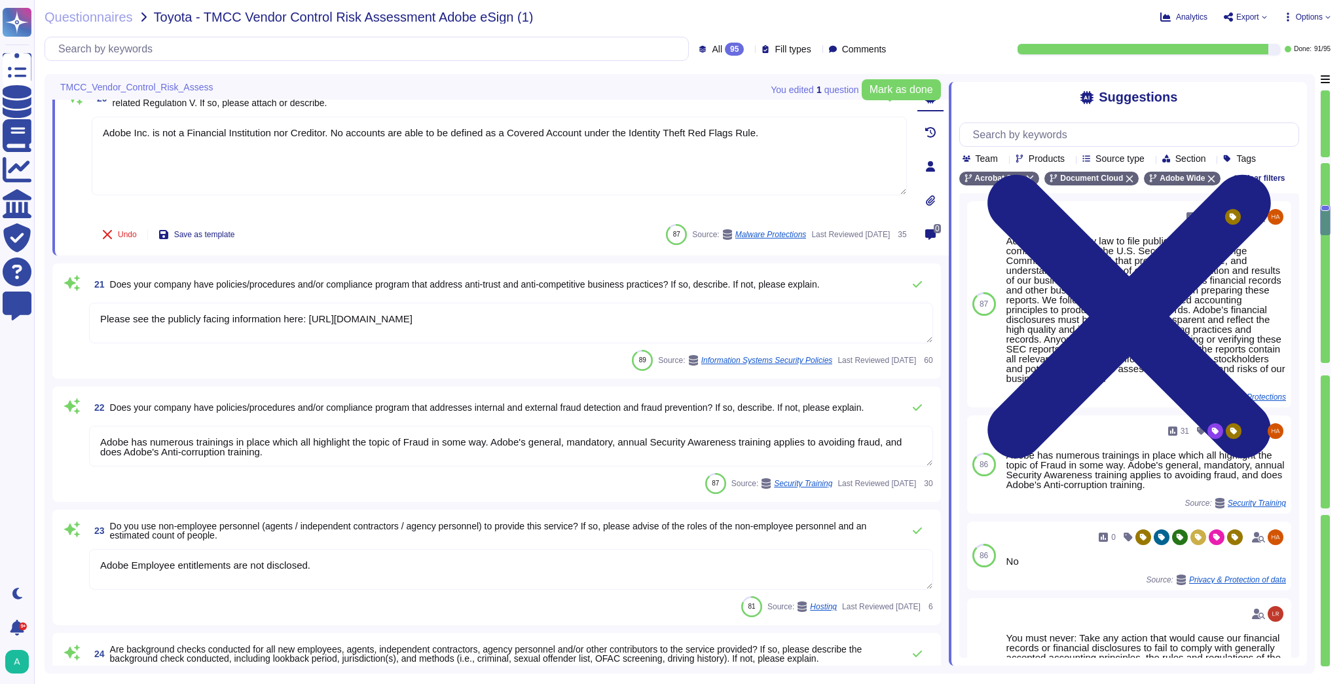
scroll to position [2619, 0]
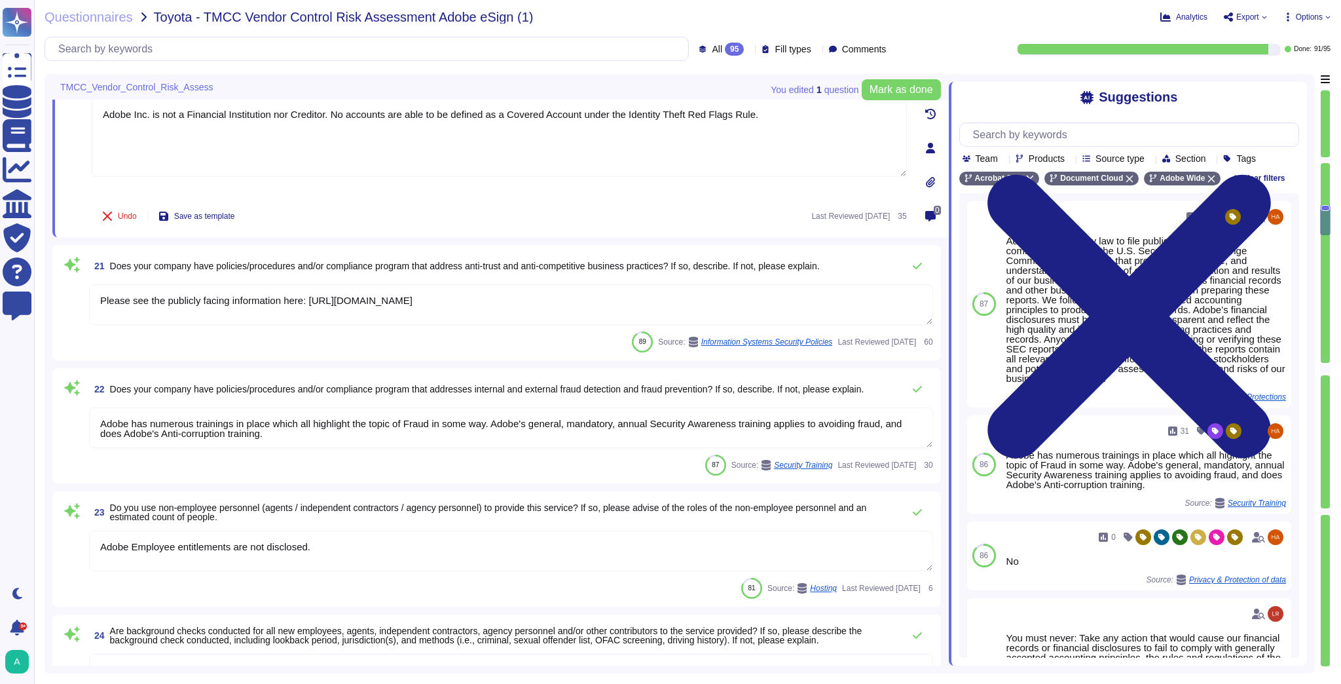
type textarea "Adobe Inc. is not a Financial Institution nor Creditor. No accounts are able to…"
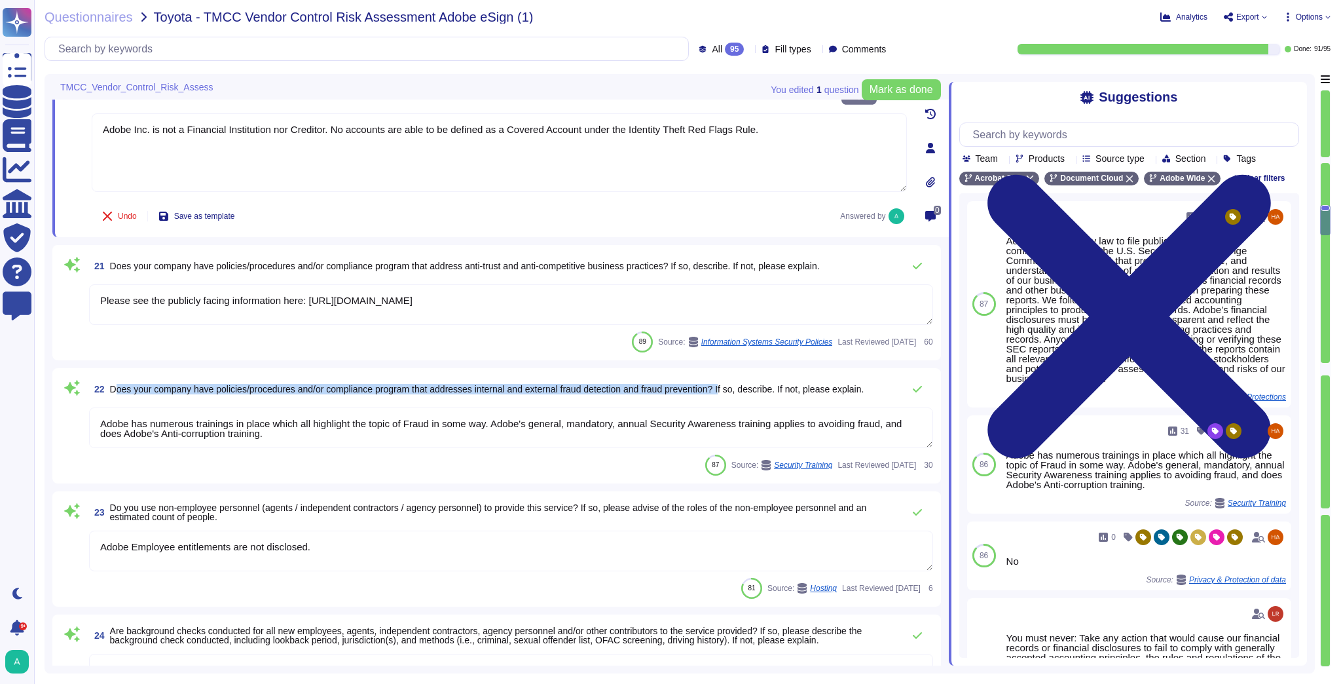
drag, startPoint x: 112, startPoint y: 386, endPoint x: 733, endPoint y: 382, distance: 620.7
click at [733, 384] on span "Does your company have policies/procedures and/or compliance program that addre…" at bounding box center [487, 389] width 754 height 10
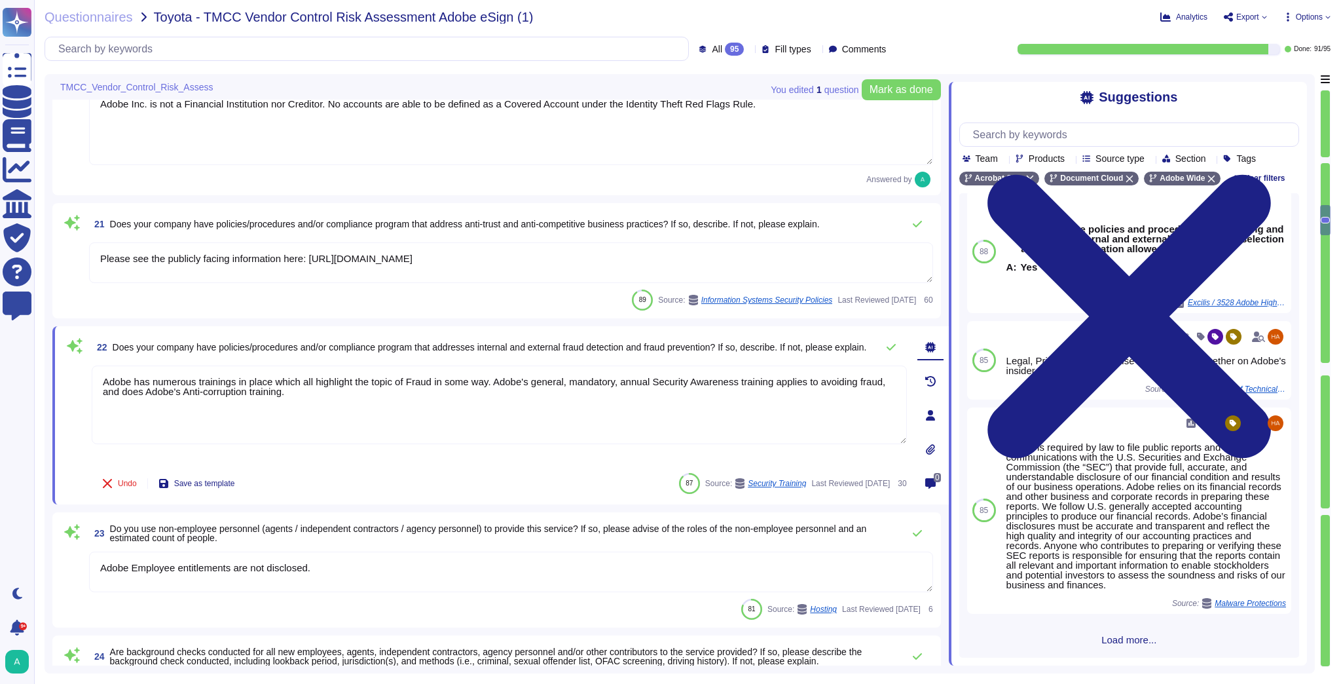
scroll to position [195, 0]
click at [224, 342] on span "Does your company have policies/procedures and/or compliance program that addre…" at bounding box center [490, 347] width 754 height 10
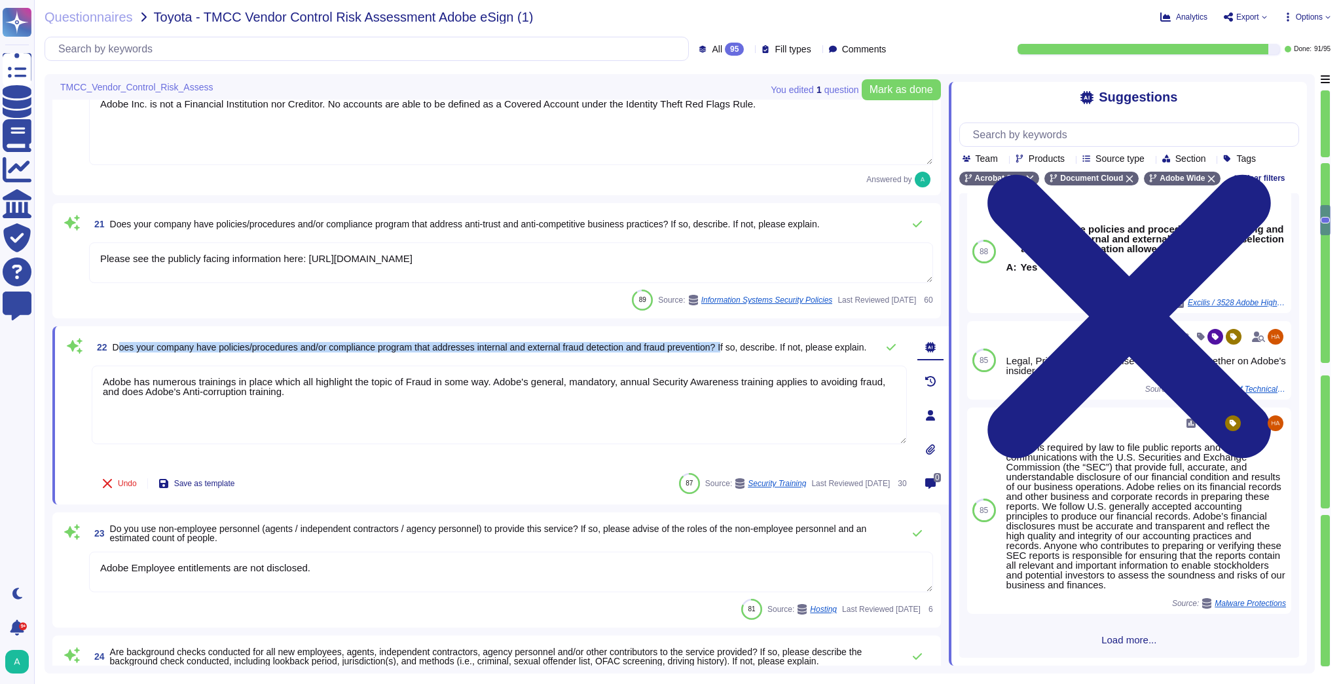
drag, startPoint x: 113, startPoint y: 340, endPoint x: 736, endPoint y: 333, distance: 622.7
click at [736, 333] on div "22 Does your company have policies/procedures and/or compliance program that ad…" at bounding box center [500, 415] width 896 height 178
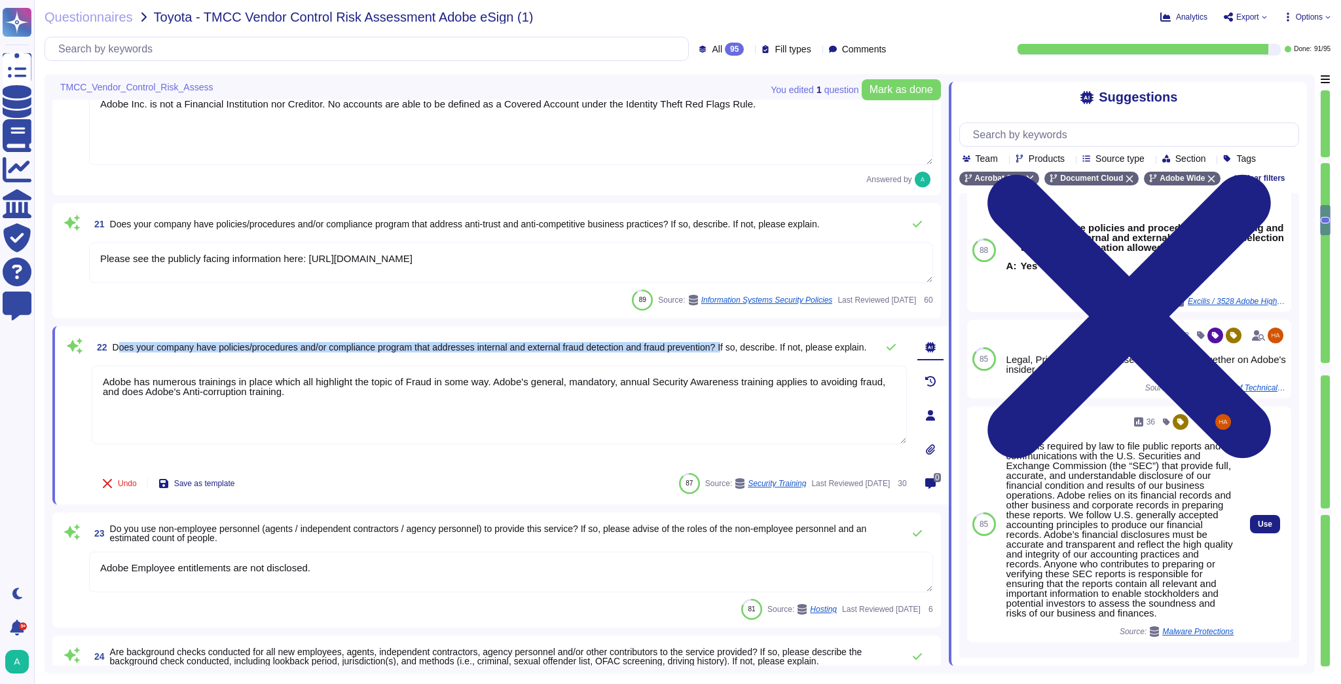
scroll to position [225, 0]
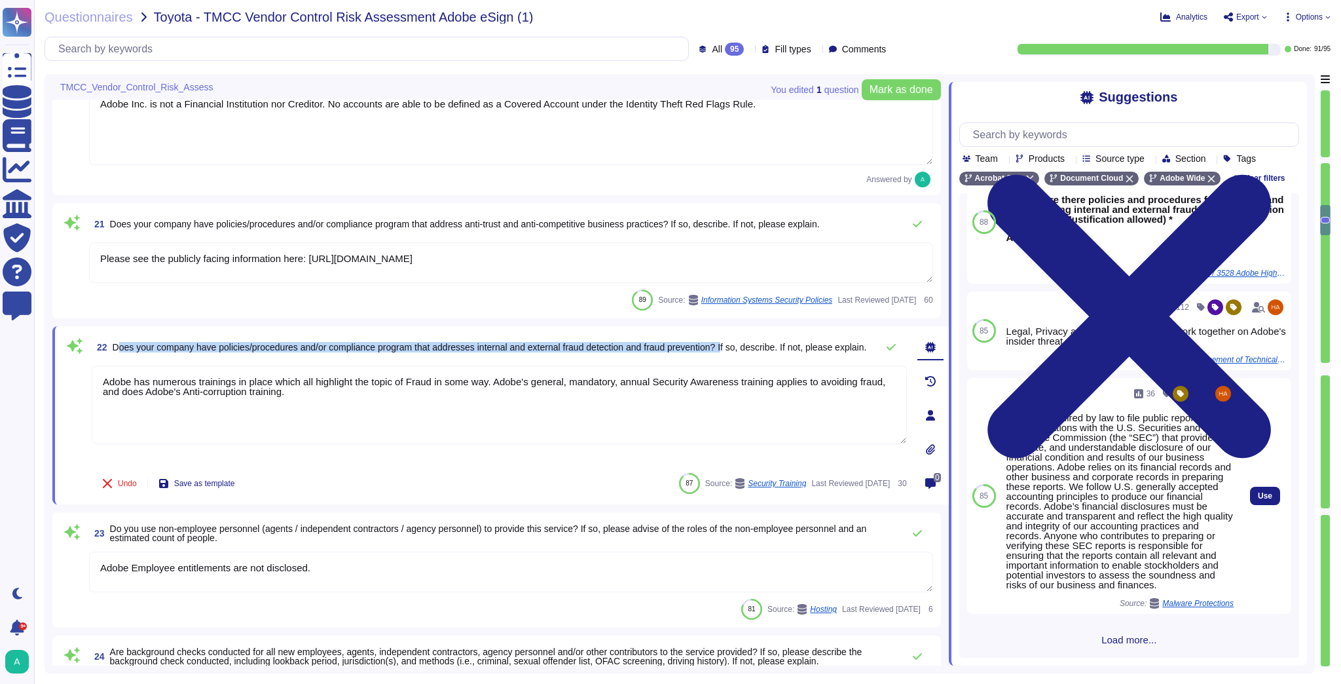
copy span "Does your company have policies/procedures and/or compliance program that addre…"
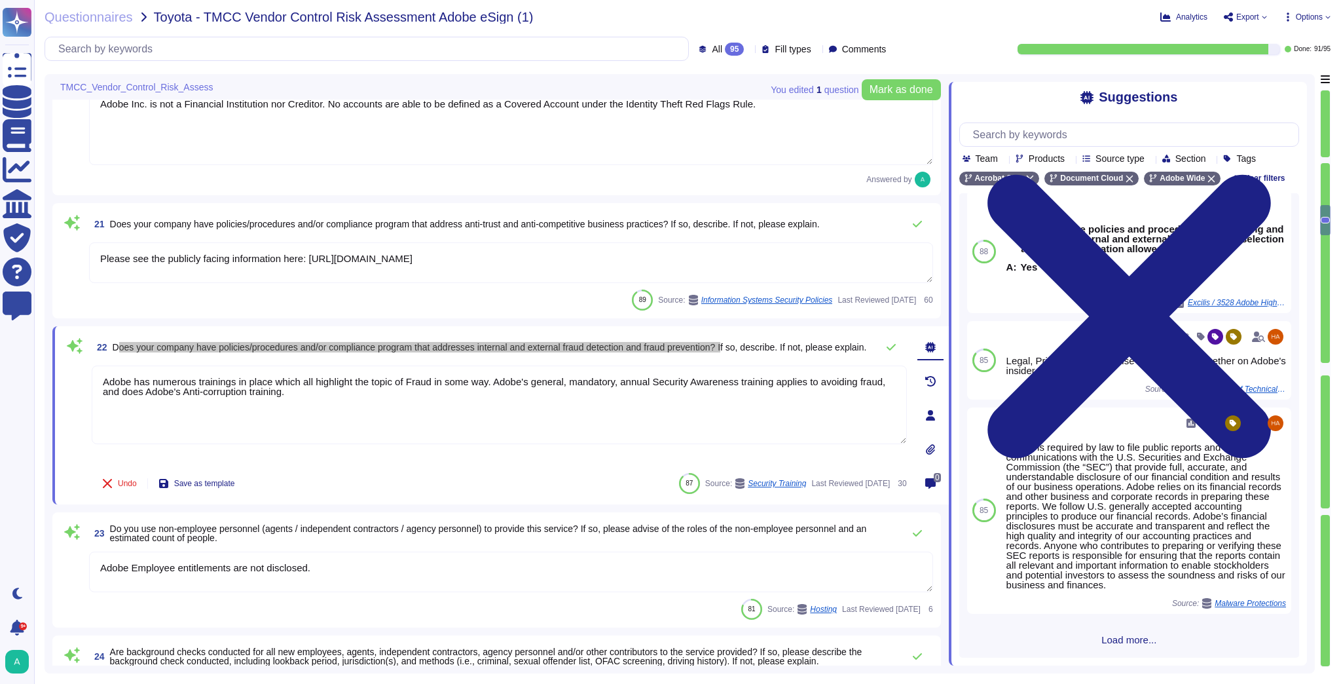
scroll to position [195, 0]
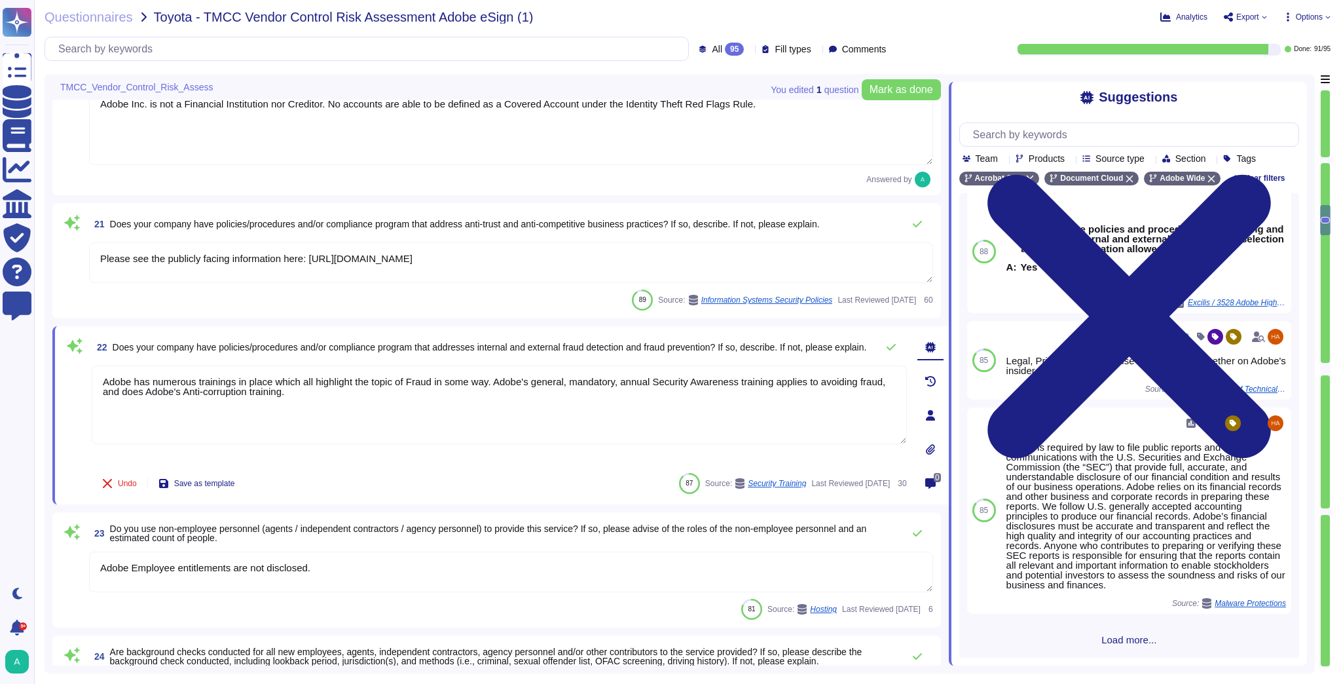
click at [1127, 640] on span "Load more..." at bounding box center [1129, 639] width 340 height 10
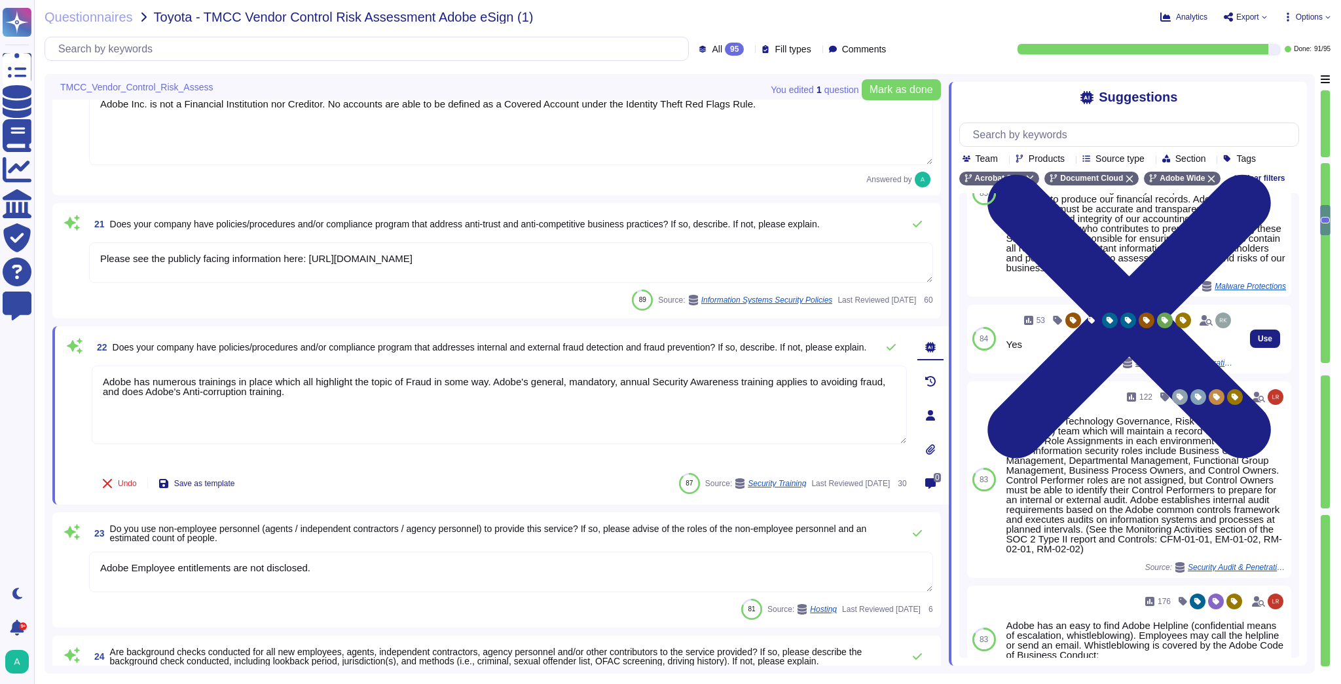
scroll to position [539, 0]
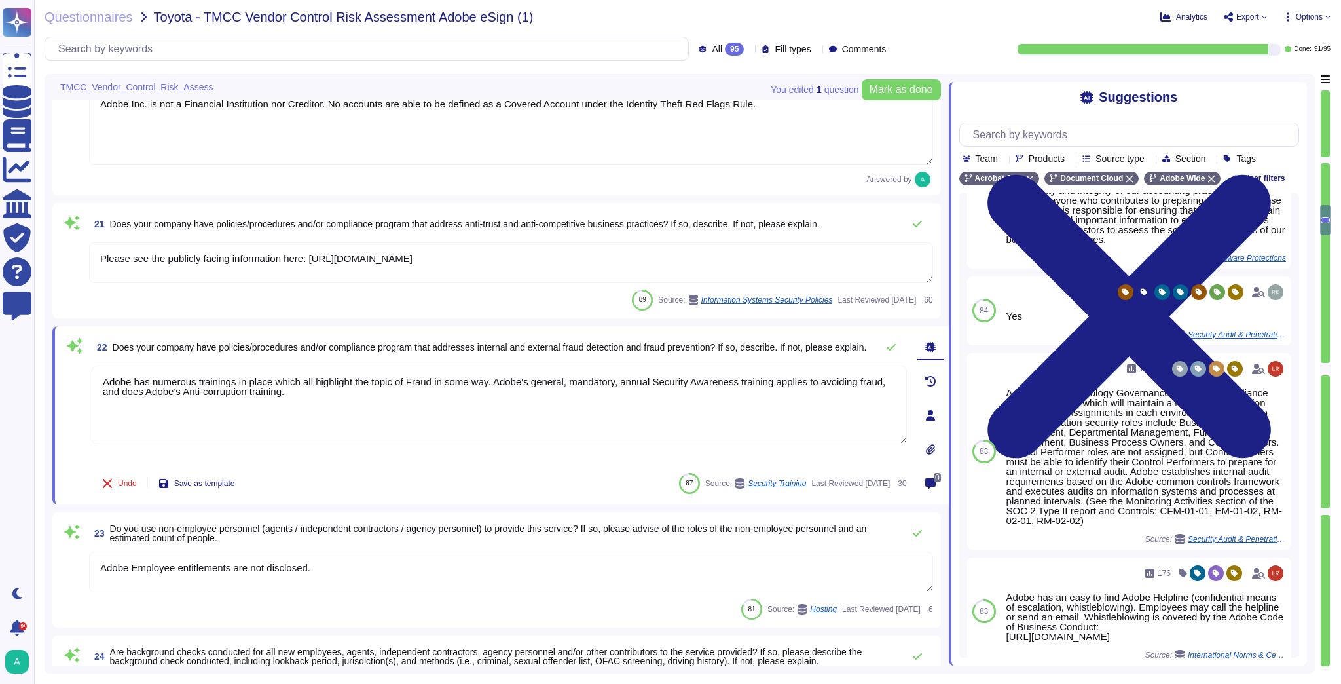
drag, startPoint x: 318, startPoint y: 405, endPoint x: 85, endPoint y: 363, distance: 236.8
click at [85, 363] on div "22 Does your company have policies/procedures and/or compliance program that ad…" at bounding box center [485, 415] width 844 height 162
paste textarea "Adobe has policies and procedures that address internal and external fraud dete…"
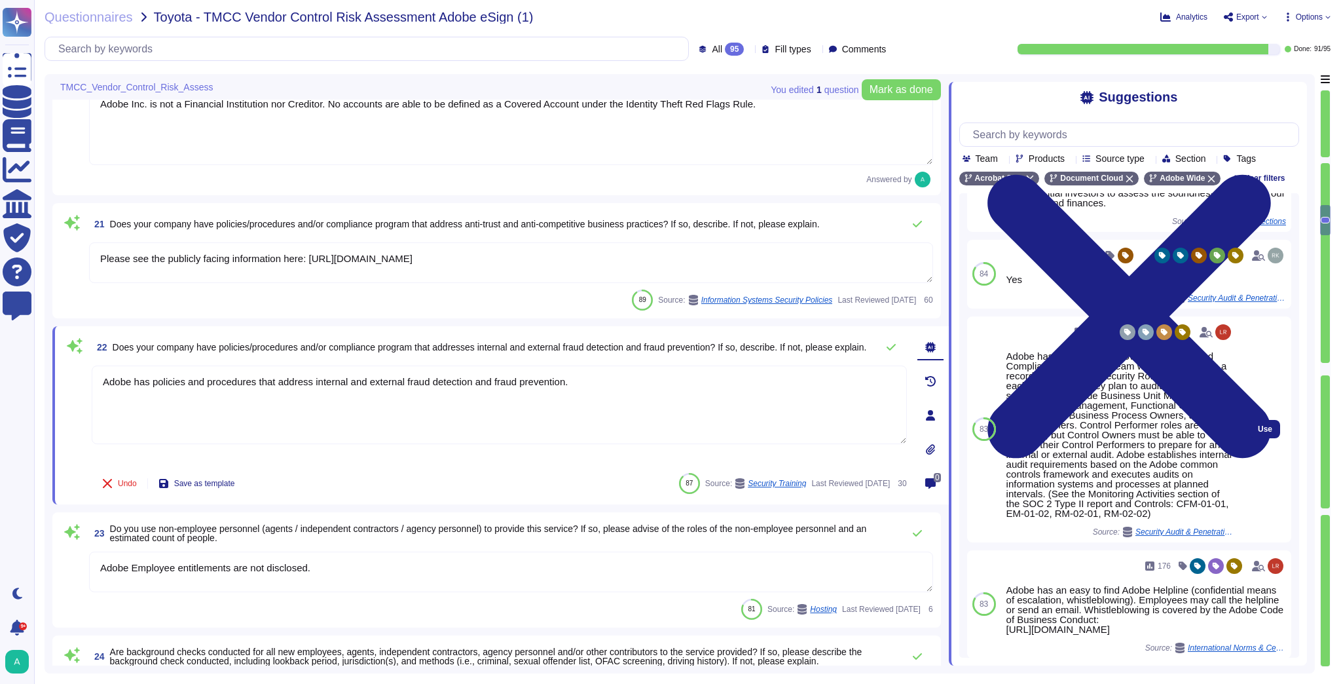
scroll to position [591, 0]
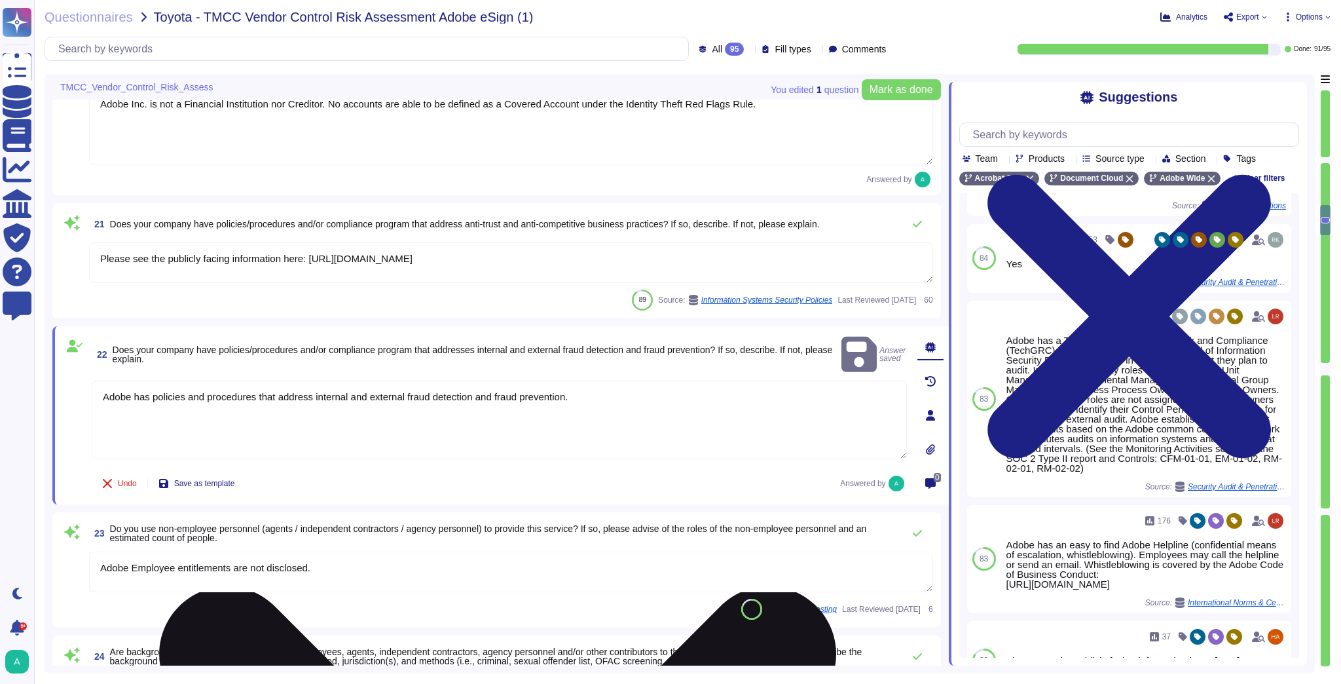
click at [581, 393] on textarea "Adobe has policies and procedures that address internal and external fraud dete…" at bounding box center [499, 419] width 815 height 79
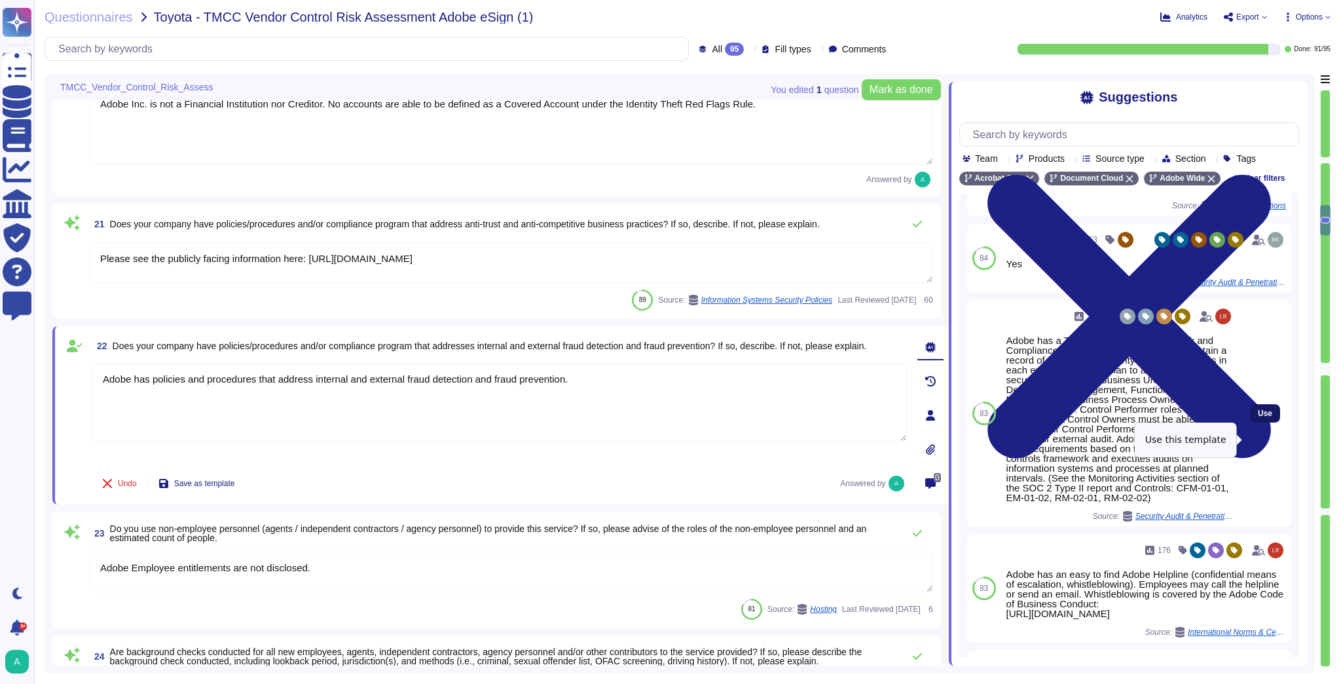
click at [1258, 417] on span "Use" at bounding box center [1265, 413] width 14 height 8
type textarea "Adobe has policies and procedures that address internal and external fraud dete…"
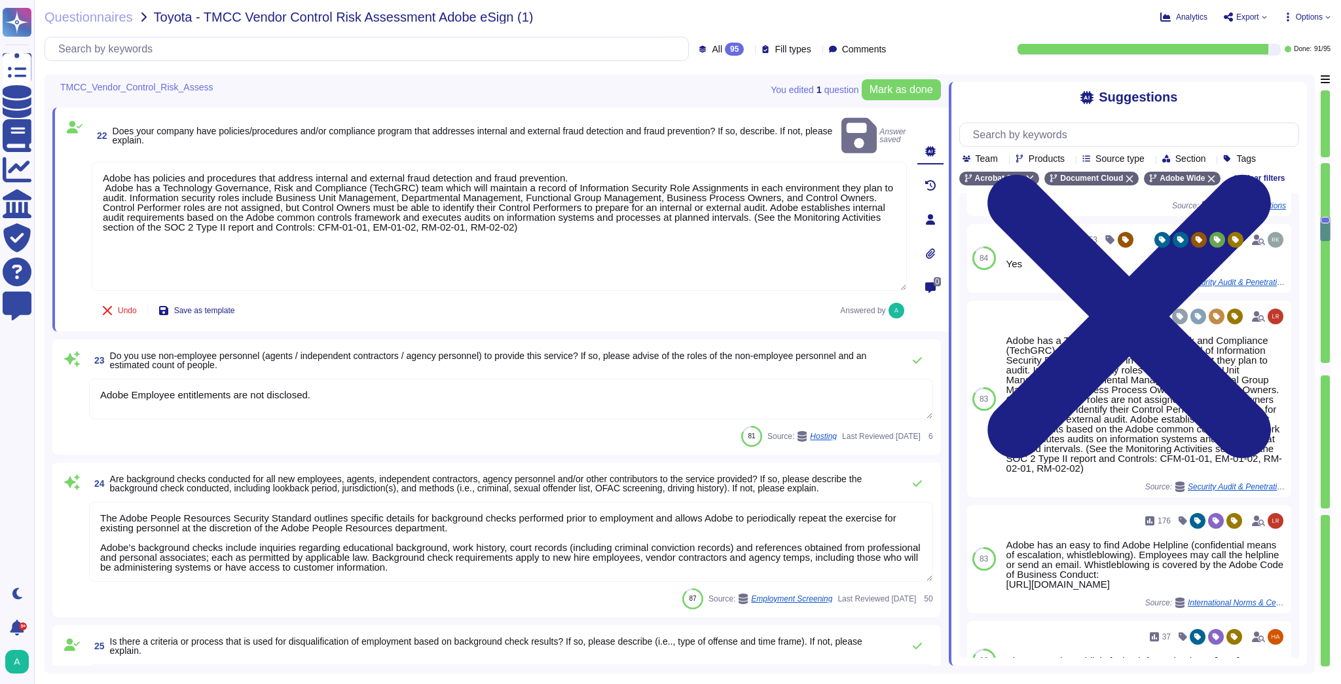
type textarea "Adobe employees are required to sign an agreement that they will preserve the c…"
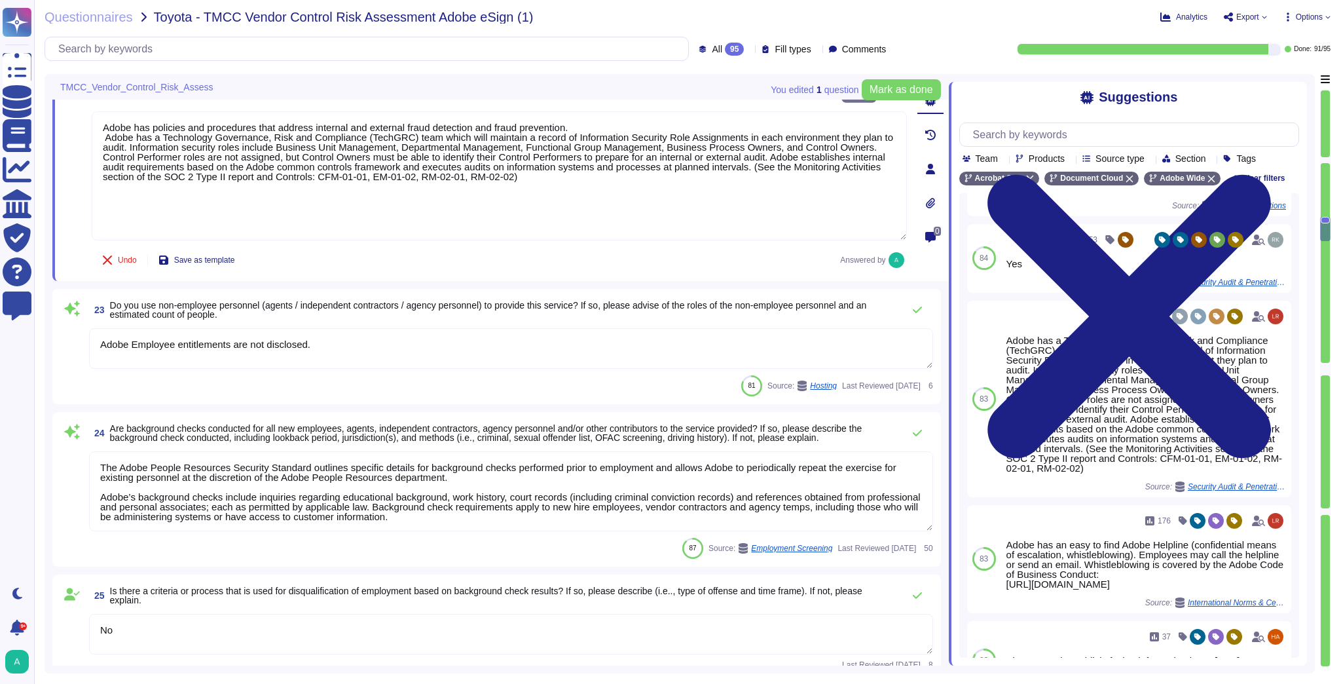
scroll to position [2881, 0]
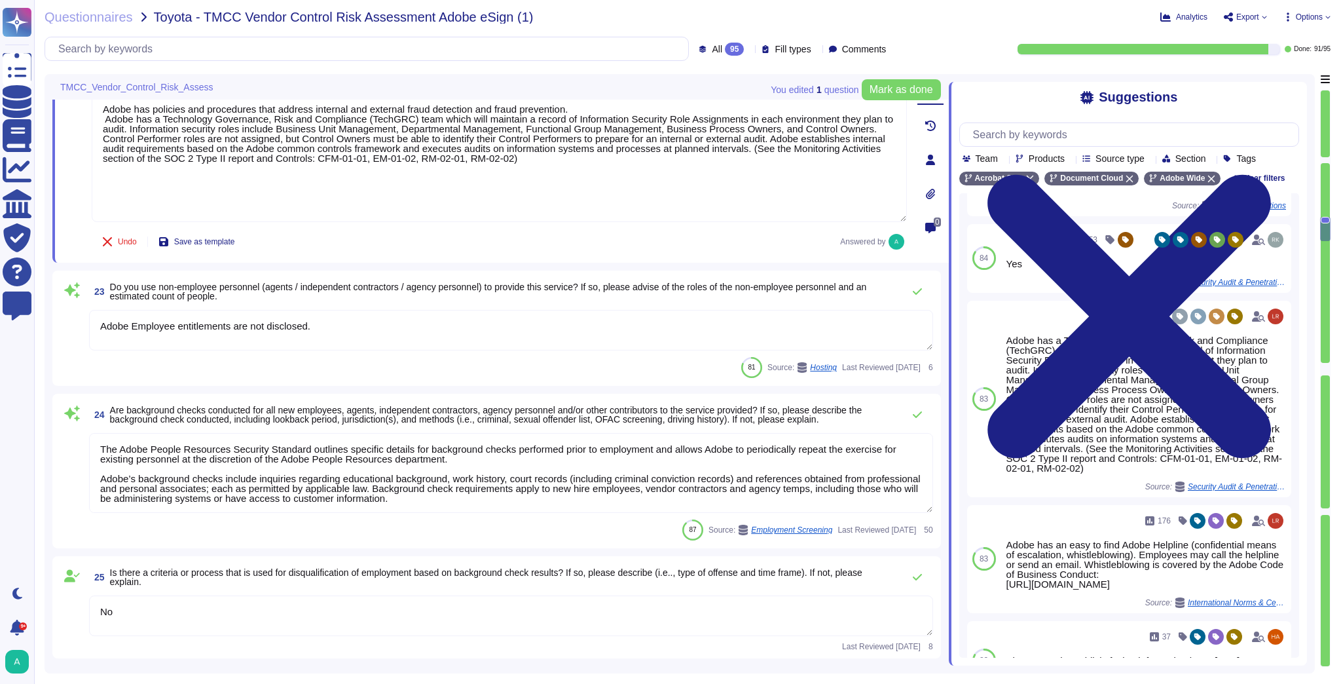
drag, startPoint x: 320, startPoint y: 328, endPoint x: 79, endPoint y: 326, distance: 240.3
click at [79, 326] on div "23 Do you use non-employee personnel (agents / independent contractors / agency…" at bounding box center [496, 328] width 873 height 100
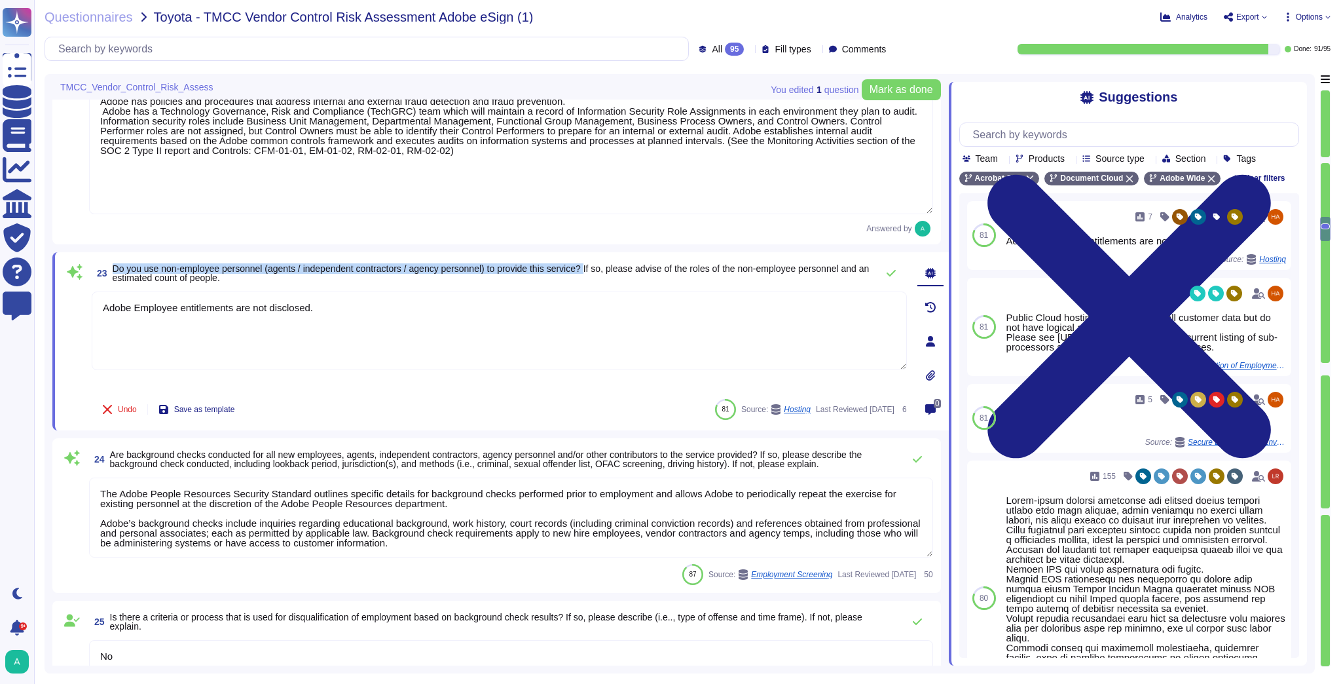
drag, startPoint x: 596, startPoint y: 271, endPoint x: 113, endPoint y: 258, distance: 484.0
click at [113, 258] on div "23 Do you use non-employee personnel (agents / independent contractors / agency…" at bounding box center [500, 341] width 896 height 178
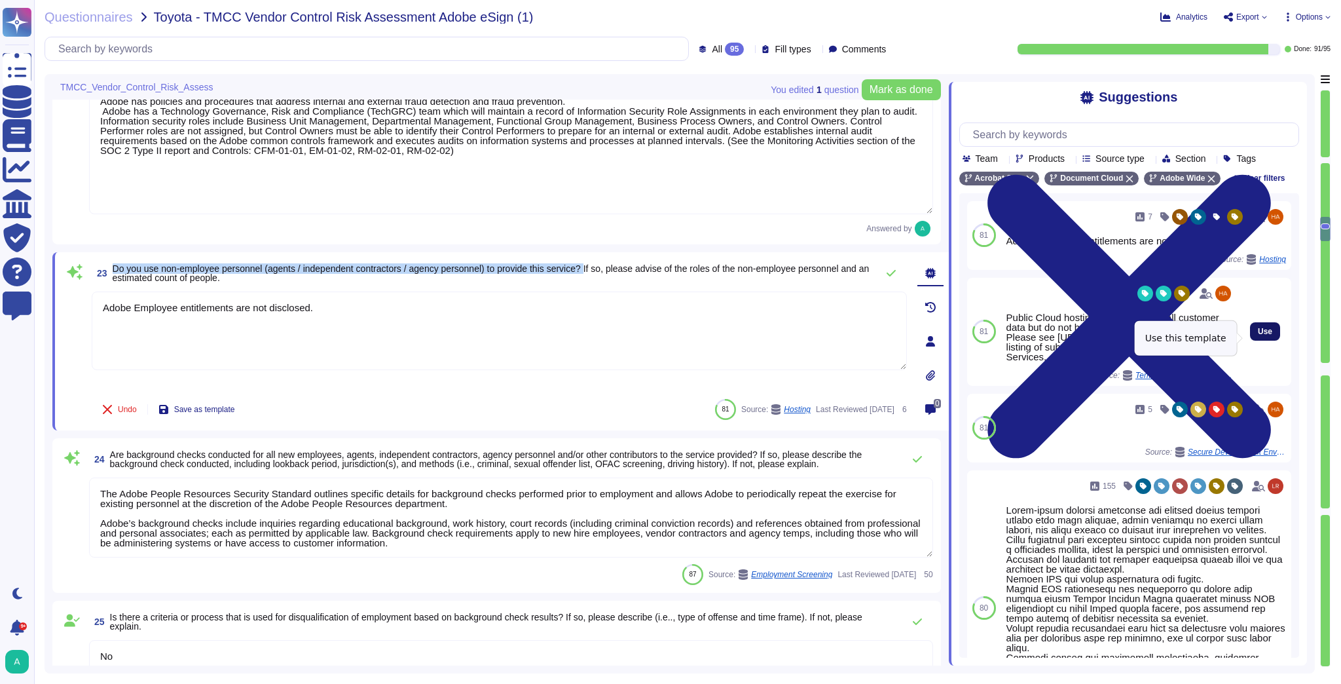
click at [1264, 340] on button "Use" at bounding box center [1265, 331] width 30 height 18
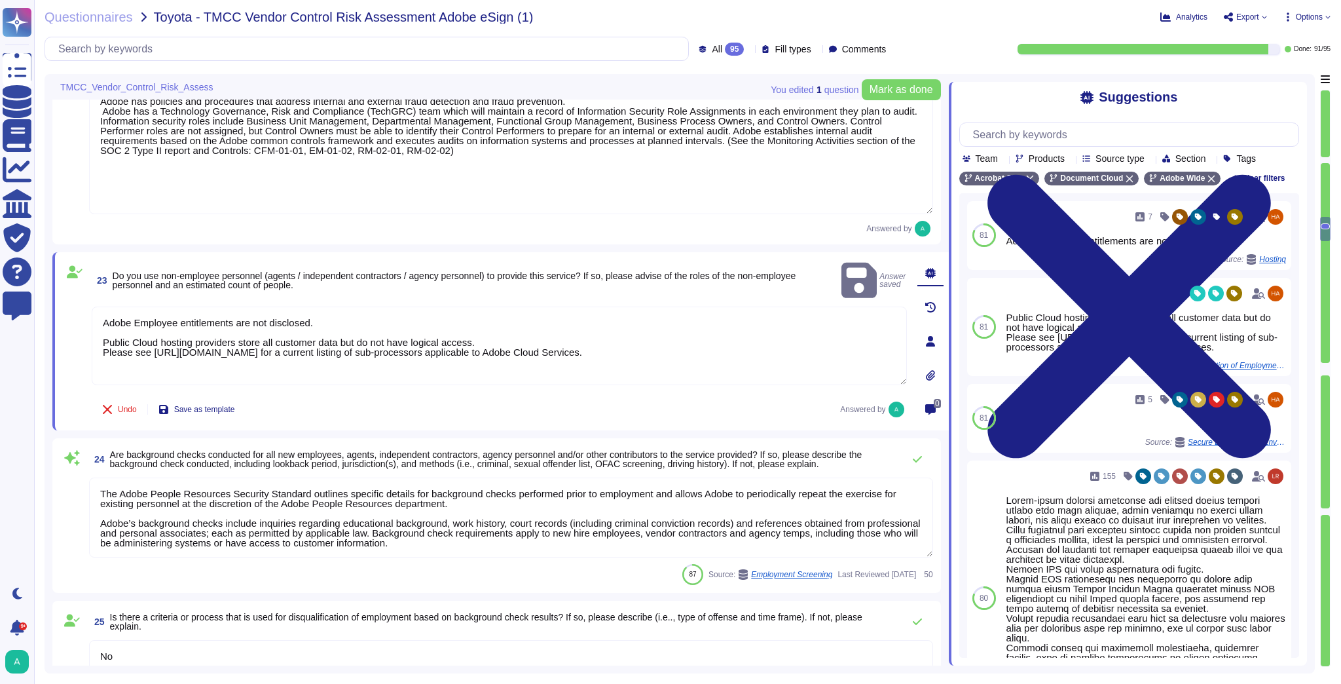
drag, startPoint x: 325, startPoint y: 306, endPoint x: 62, endPoint y: 256, distance: 267.3
click at [62, 256] on div "23 Do you use non-employee personnel (agents / independent contractors / agency…" at bounding box center [500, 341] width 896 height 178
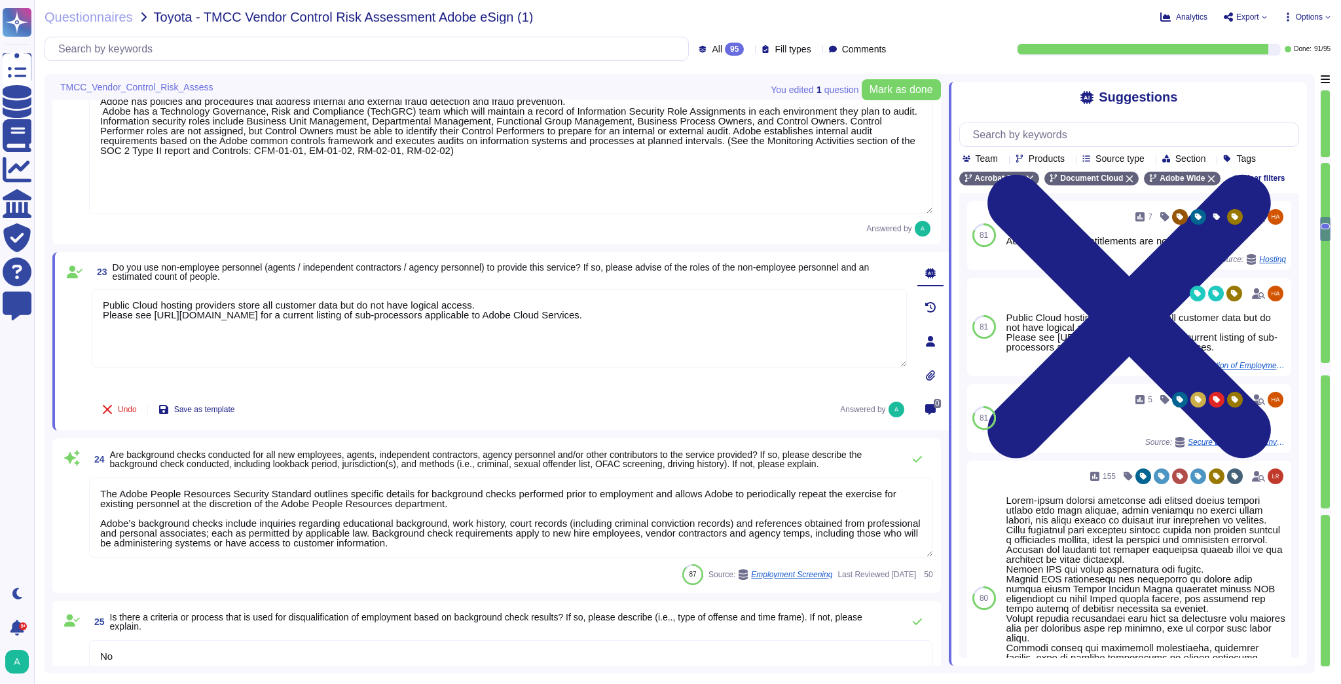
type textarea "Public Cloud hosting providers store all customer data but do not have logical …"
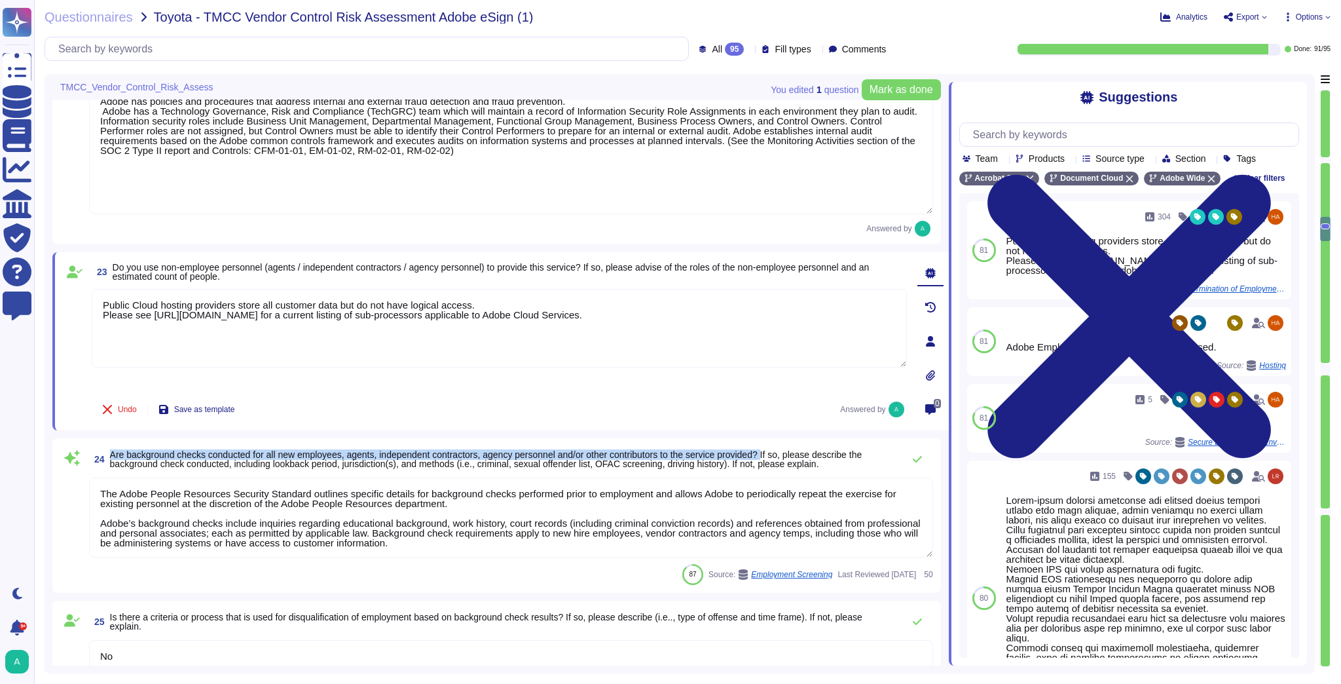
drag, startPoint x: 111, startPoint y: 455, endPoint x: 780, endPoint y: 447, distance: 668.5
click at [780, 449] on span "Are background checks conducted for all new employees, agents, independent cont…" at bounding box center [486, 459] width 752 height 20
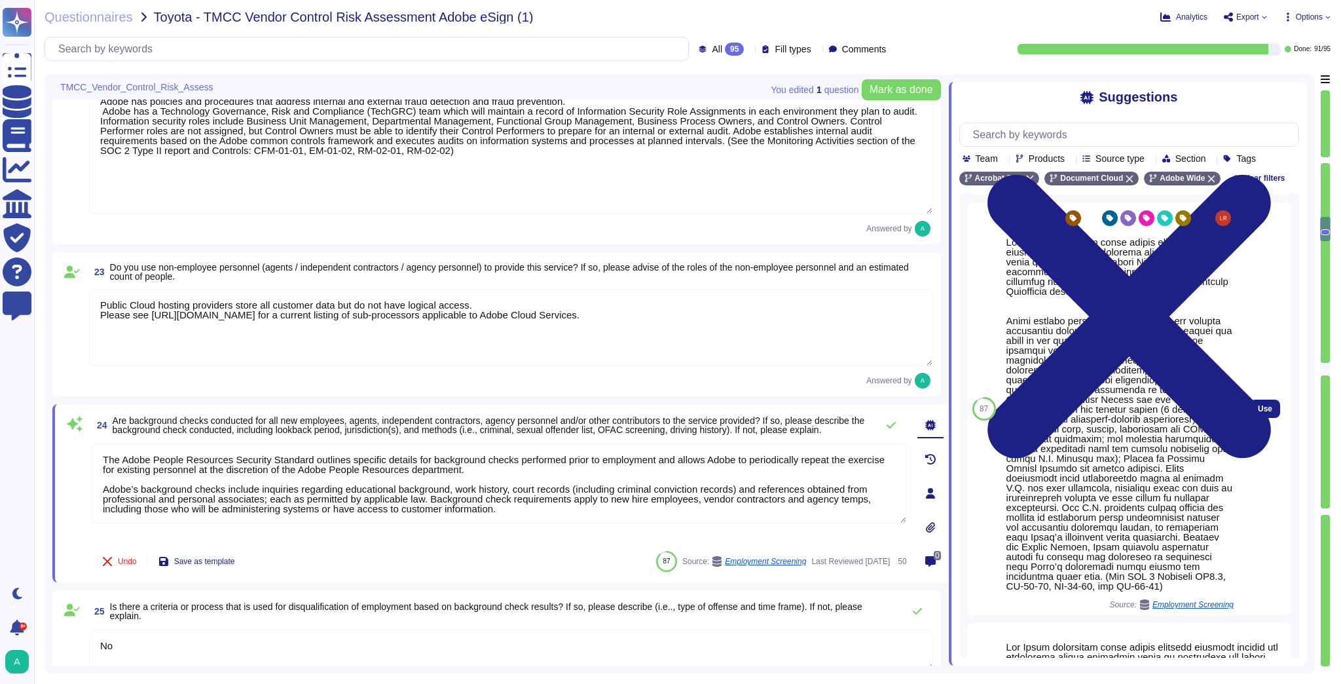
scroll to position [210, 0]
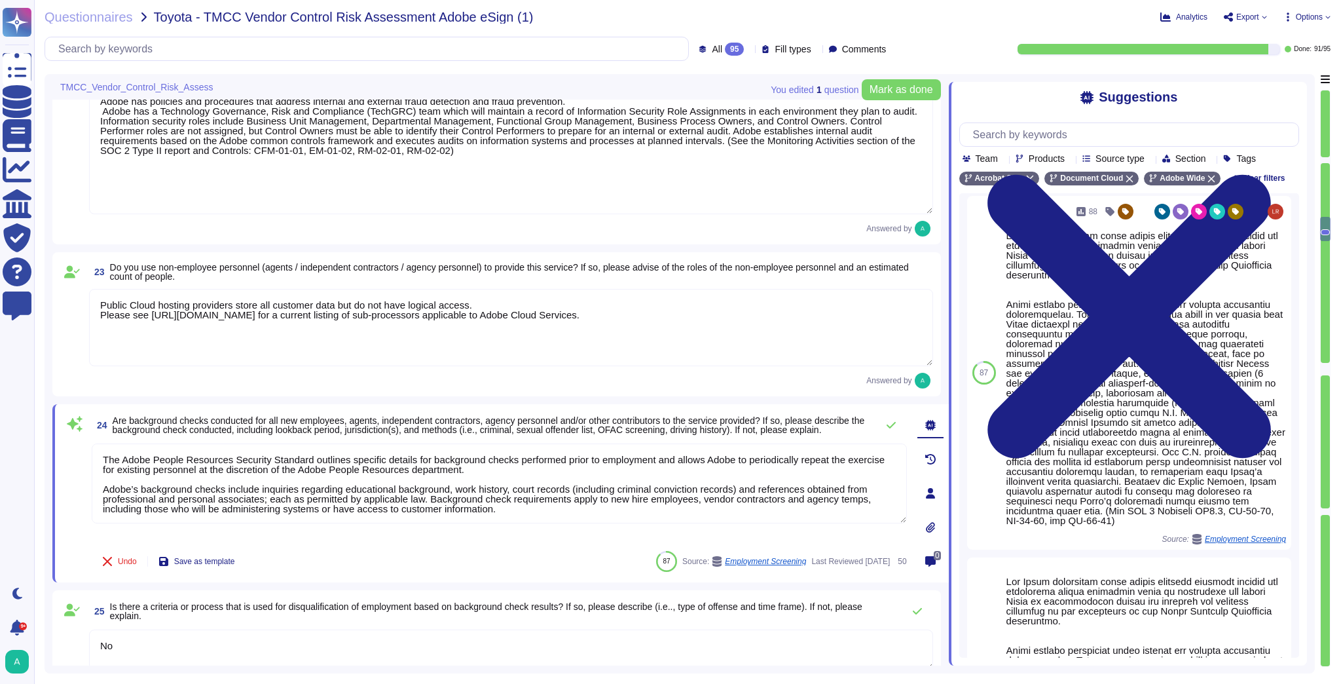
drag, startPoint x: 534, startPoint y: 511, endPoint x: -60, endPoint y: 433, distance: 599.6
click at [0, 433] on html "Questionnaires Knowledge Base Documents Analytics CAIQ / SIG Trust Center Help …" at bounding box center [670, 342] width 1341 height 684
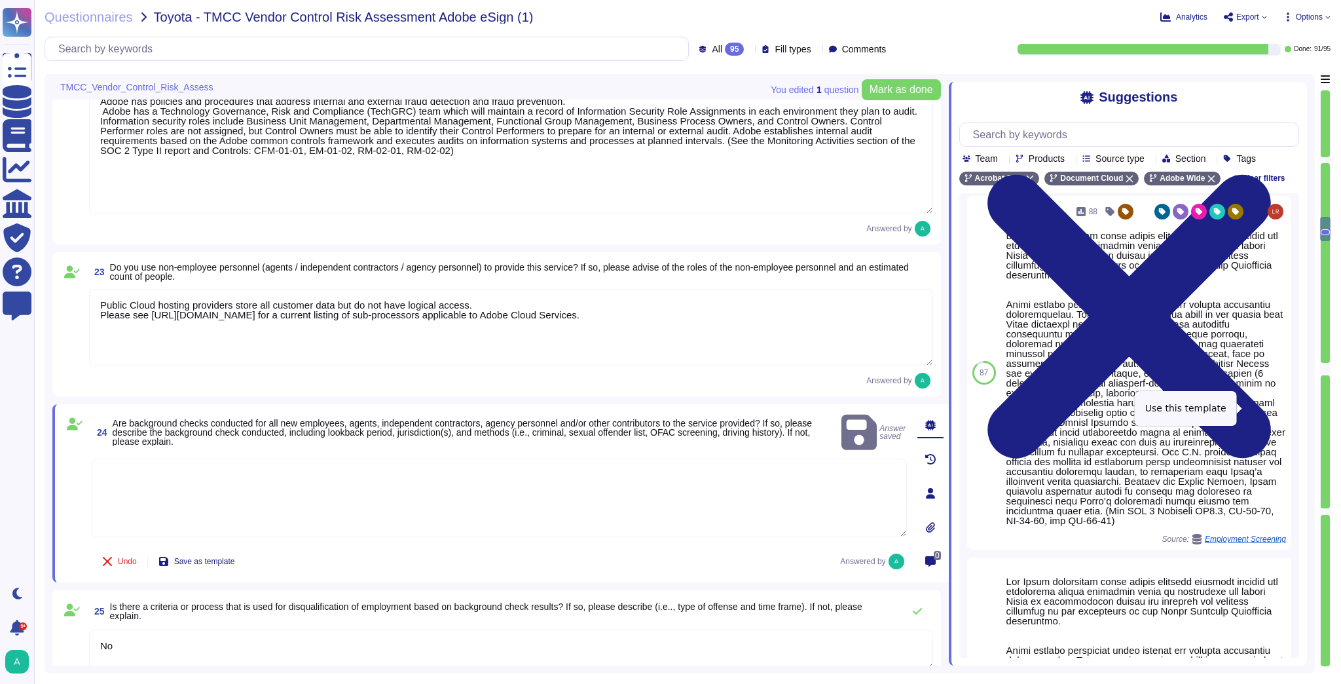
click at [1284, 376] on span "Use" at bounding box center [1291, 373] width 14 height 8
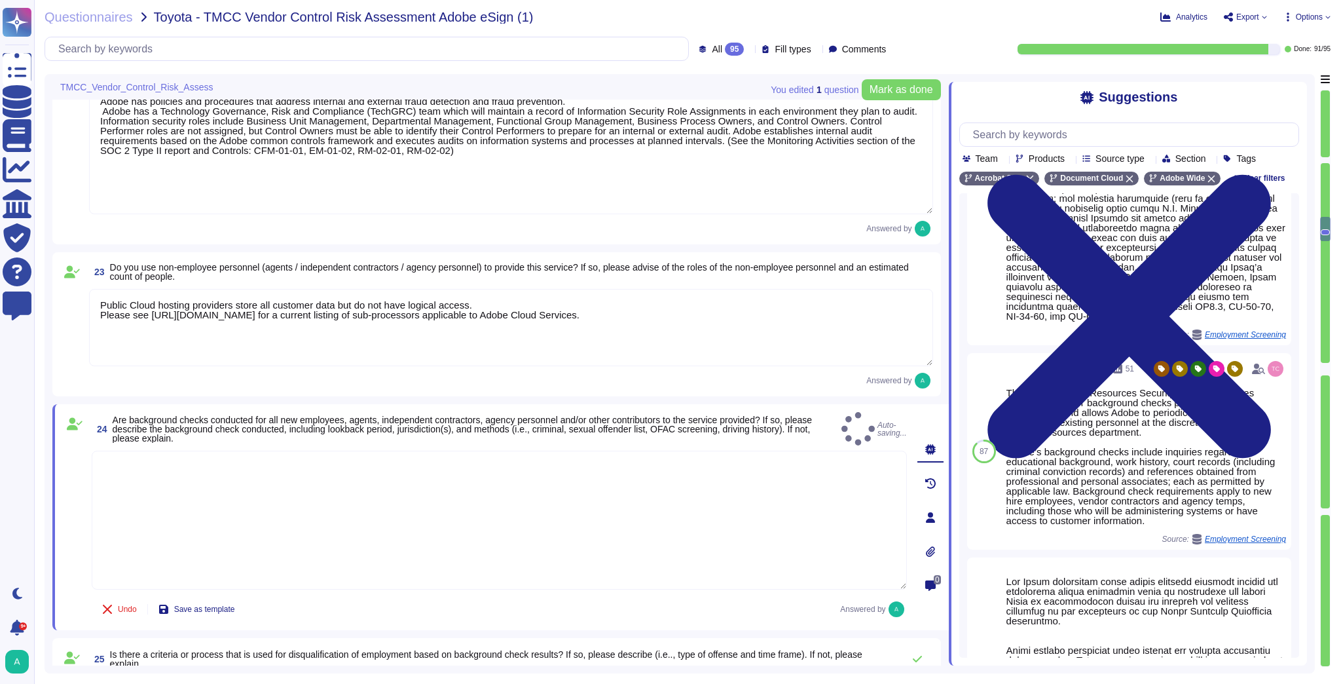
type textarea "The Adobe background check policy outlines specific details for background chec…"
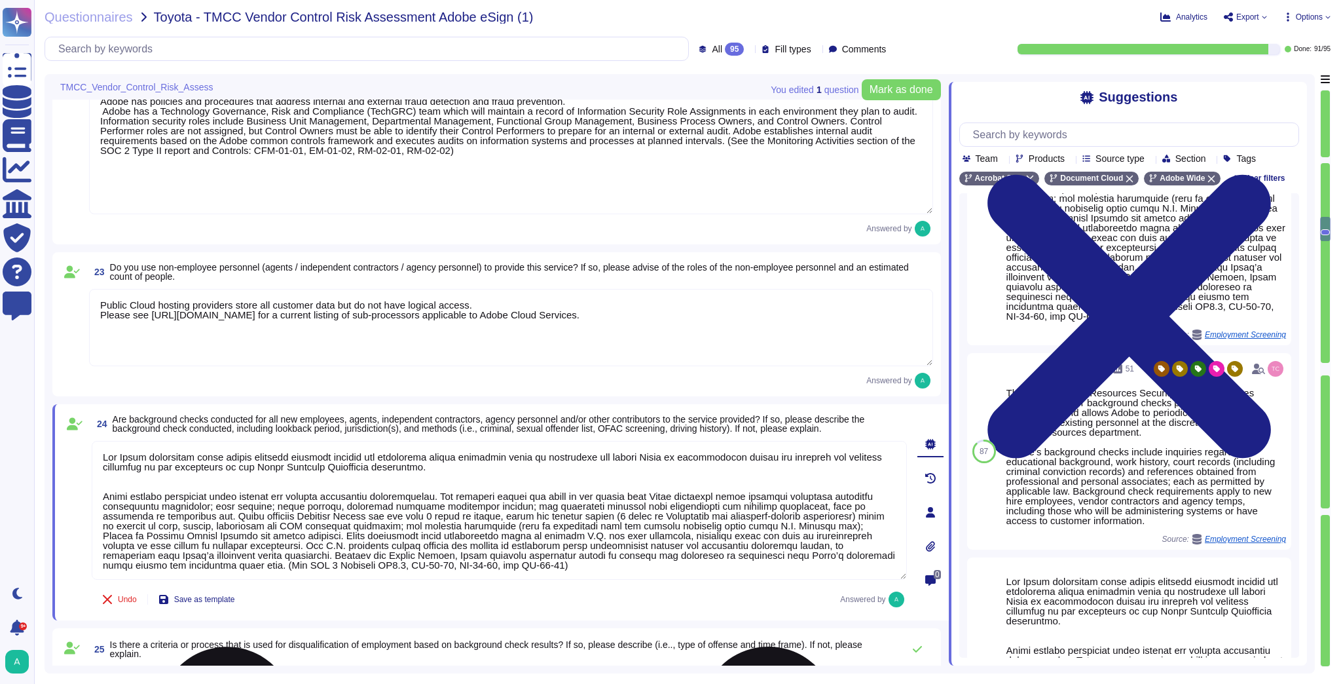
scroll to position [1, 0]
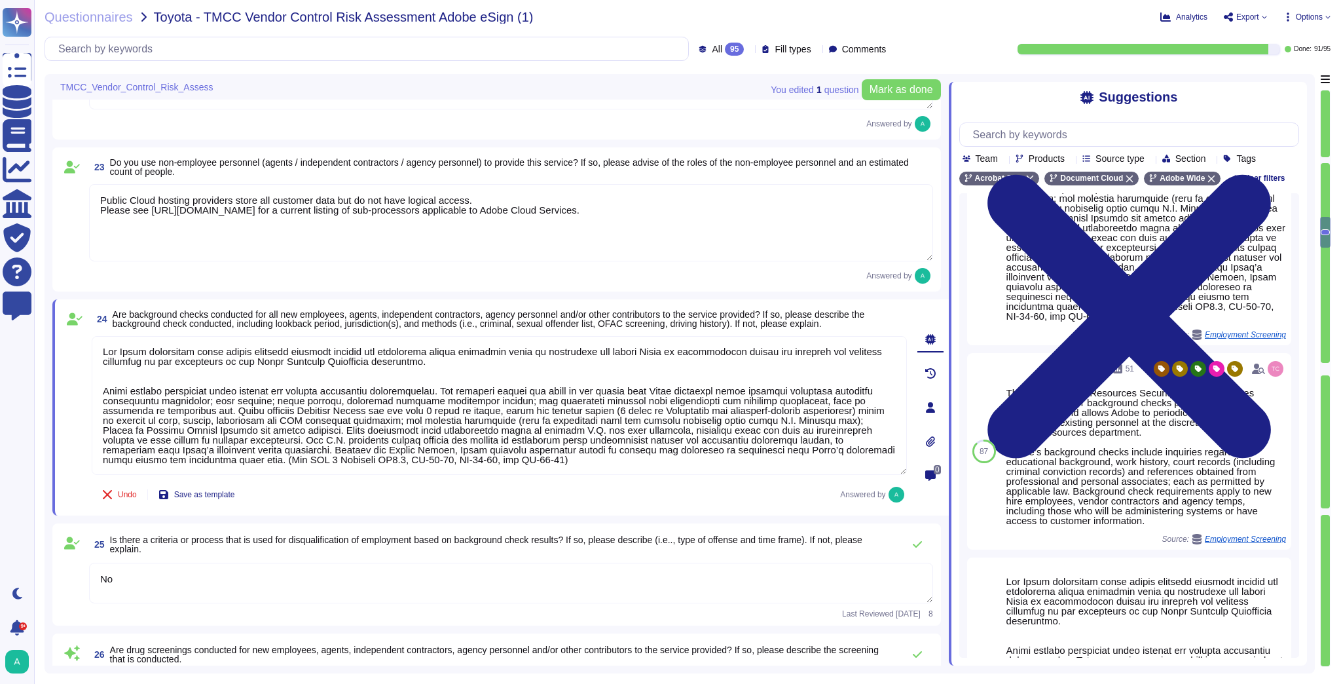
type textarea "[URL][DOMAIN_NAME]"
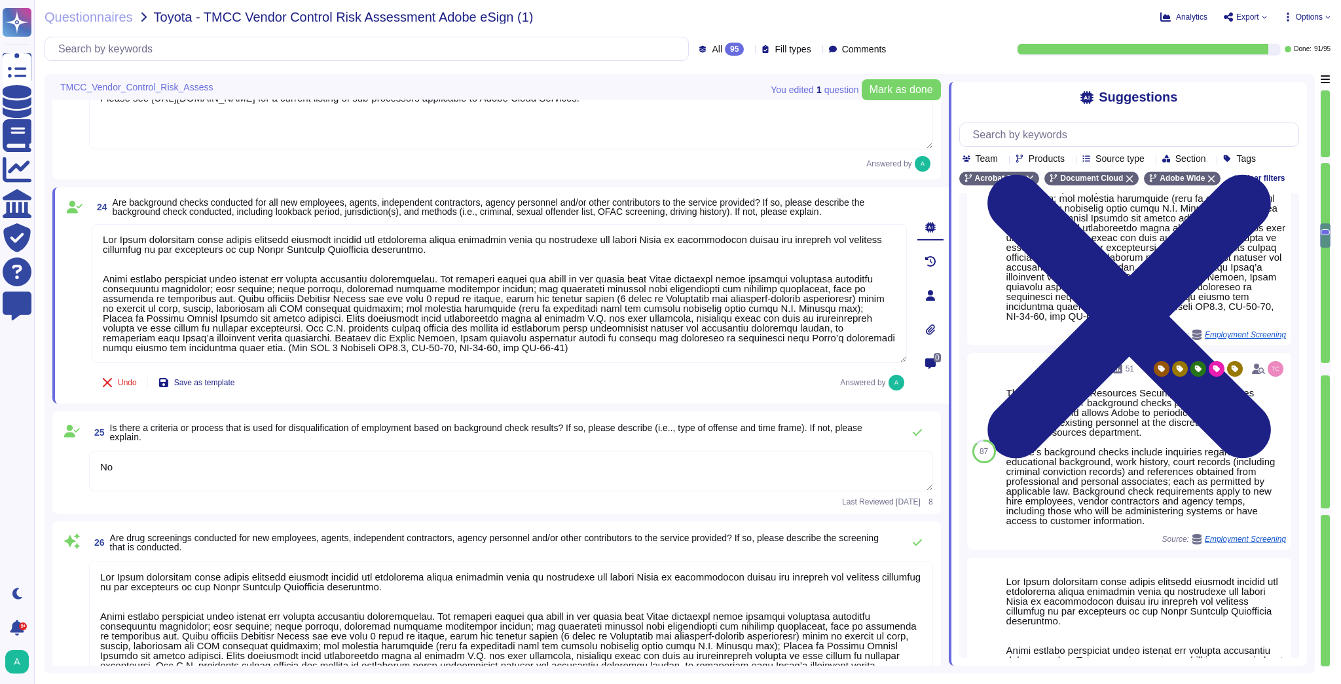
scroll to position [3090, 0]
type textarea "Adobe conducts a mandatory, annual Security Awareness Training which applies to…"
drag, startPoint x: 577, startPoint y: 428, endPoint x: 110, endPoint y: 424, distance: 466.8
click at [110, 424] on span "Is there a criteria or process that is used for disqualification of employment …" at bounding box center [486, 432] width 752 height 20
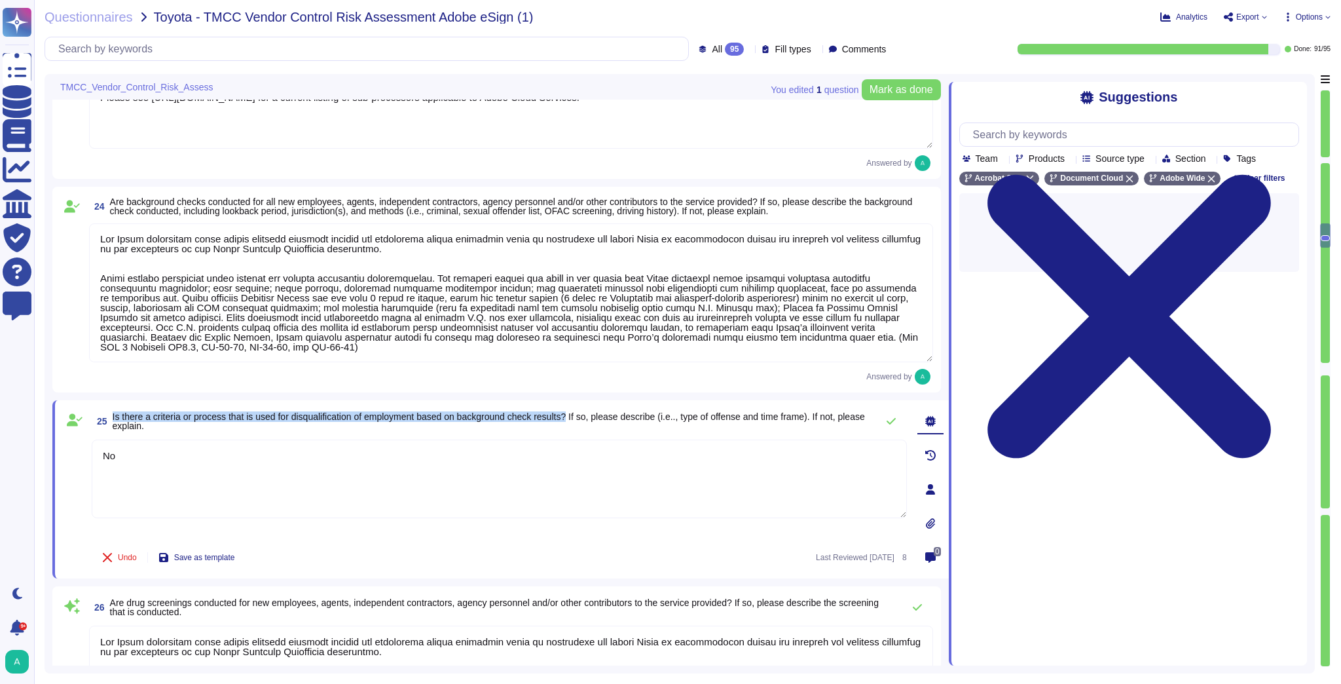
drag, startPoint x: 576, startPoint y: 416, endPoint x: 113, endPoint y: 414, distance: 463.6
click at [113, 414] on span "Is there a criteria or process that is used for disqualification of employment …" at bounding box center [489, 421] width 752 height 20
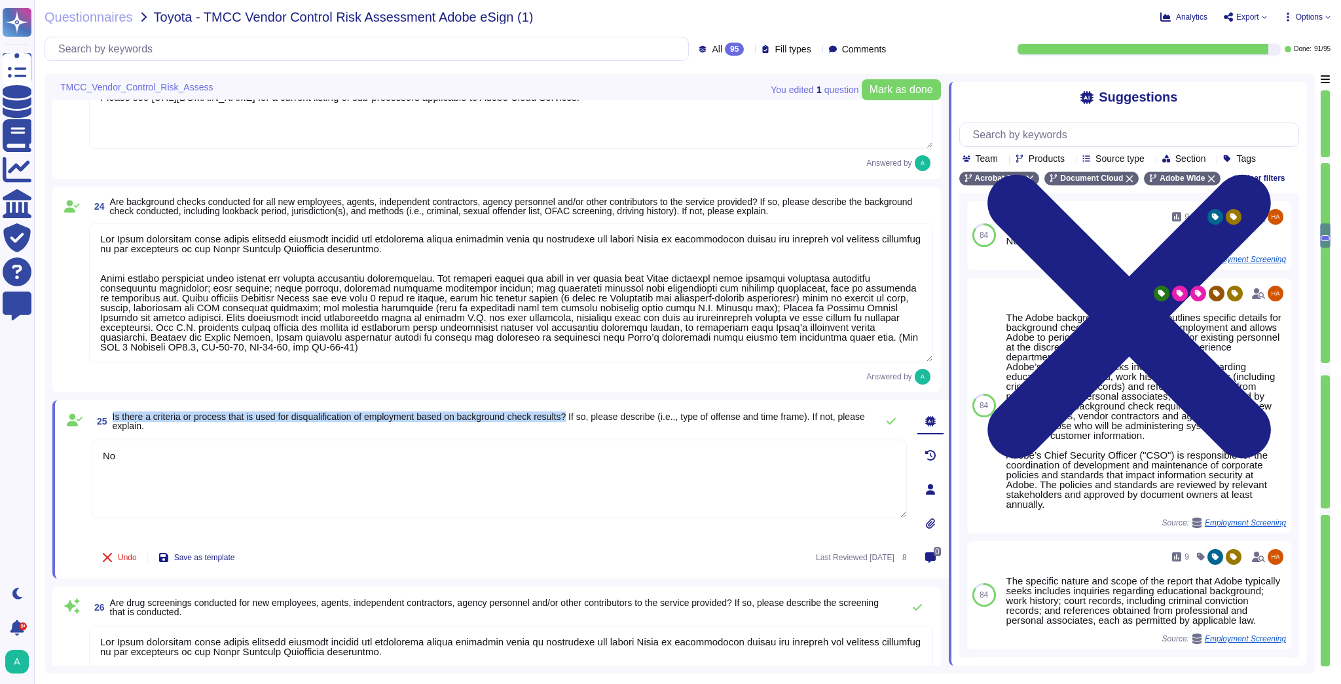
copy span "Is there a criteria or process that is used for disqualification of employment …"
drag, startPoint x: 155, startPoint y: 461, endPoint x: 79, endPoint y: 443, distance: 77.5
click at [91, 451] on div "25 Is there a criteria or process that is used for disqualification of employme…" at bounding box center [485, 489] width 844 height 162
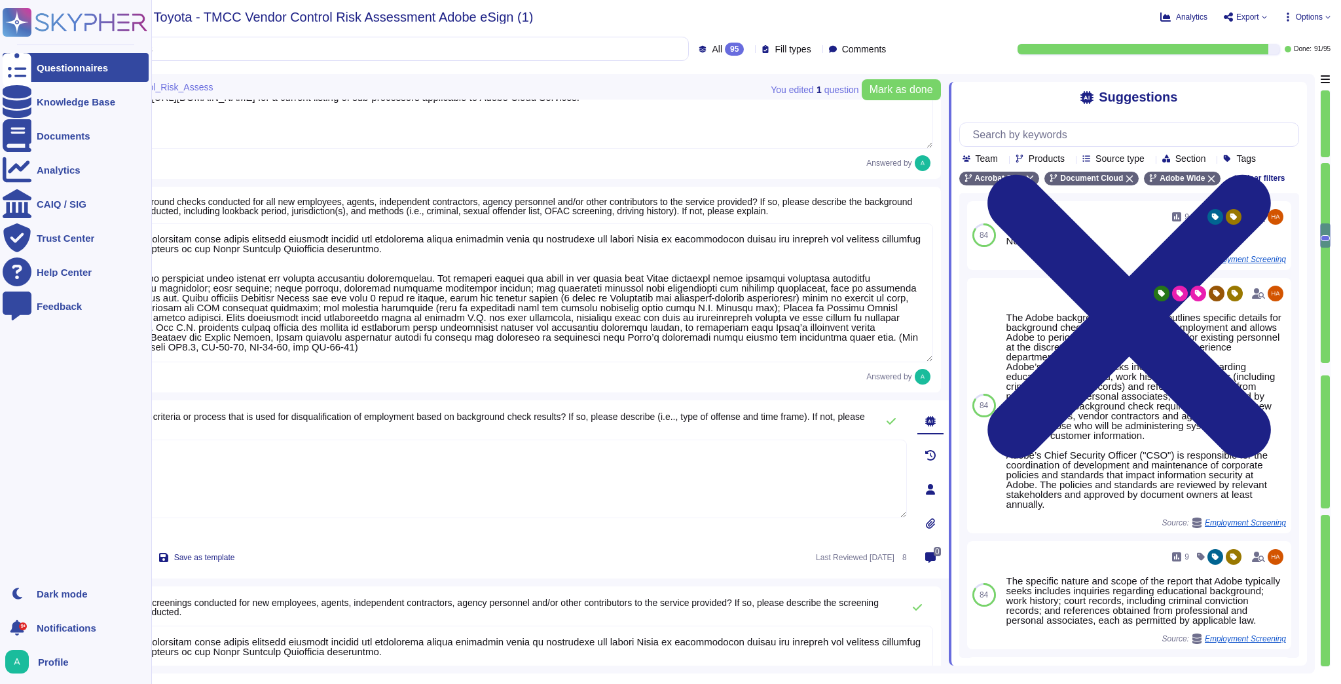
paste textarea "Adobe has a background check policy that includes specific criteria and process…"
type textarea "Adobe has a background check policy that includes specific criteria and process…"
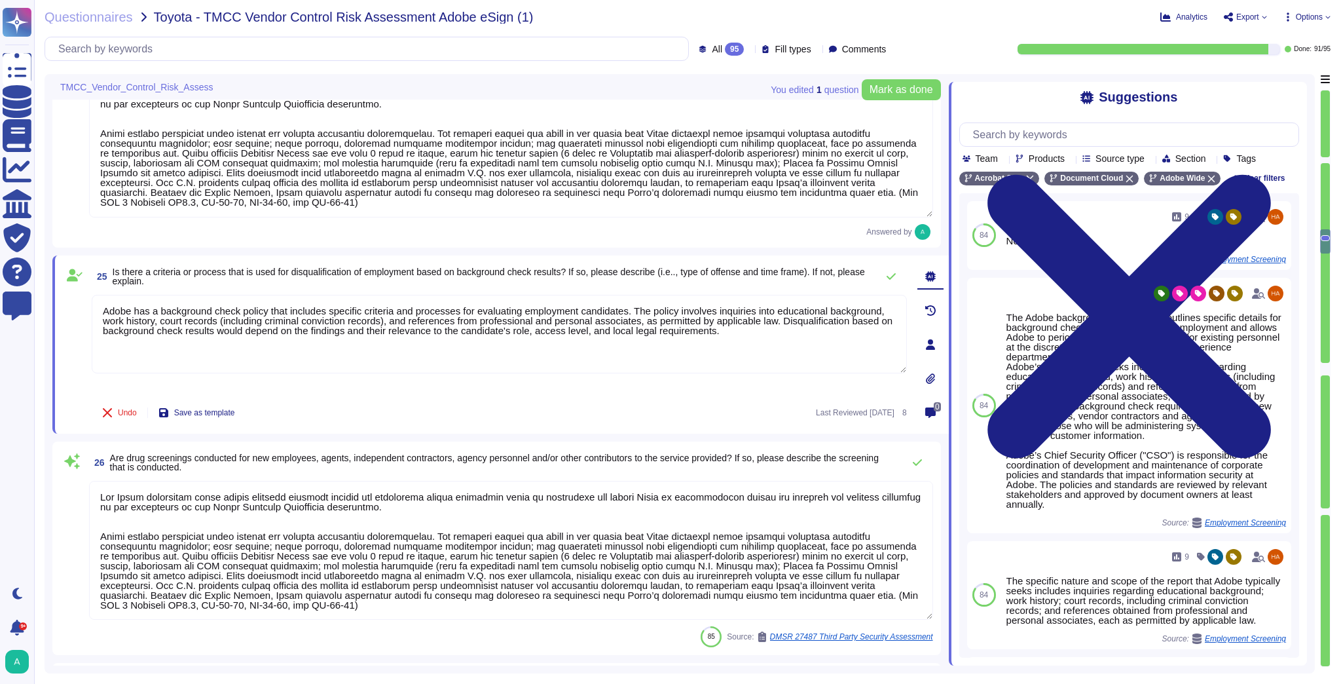
type textarea "Adobe conducts a mandatory, annual Security Awareness Training which applies to…"
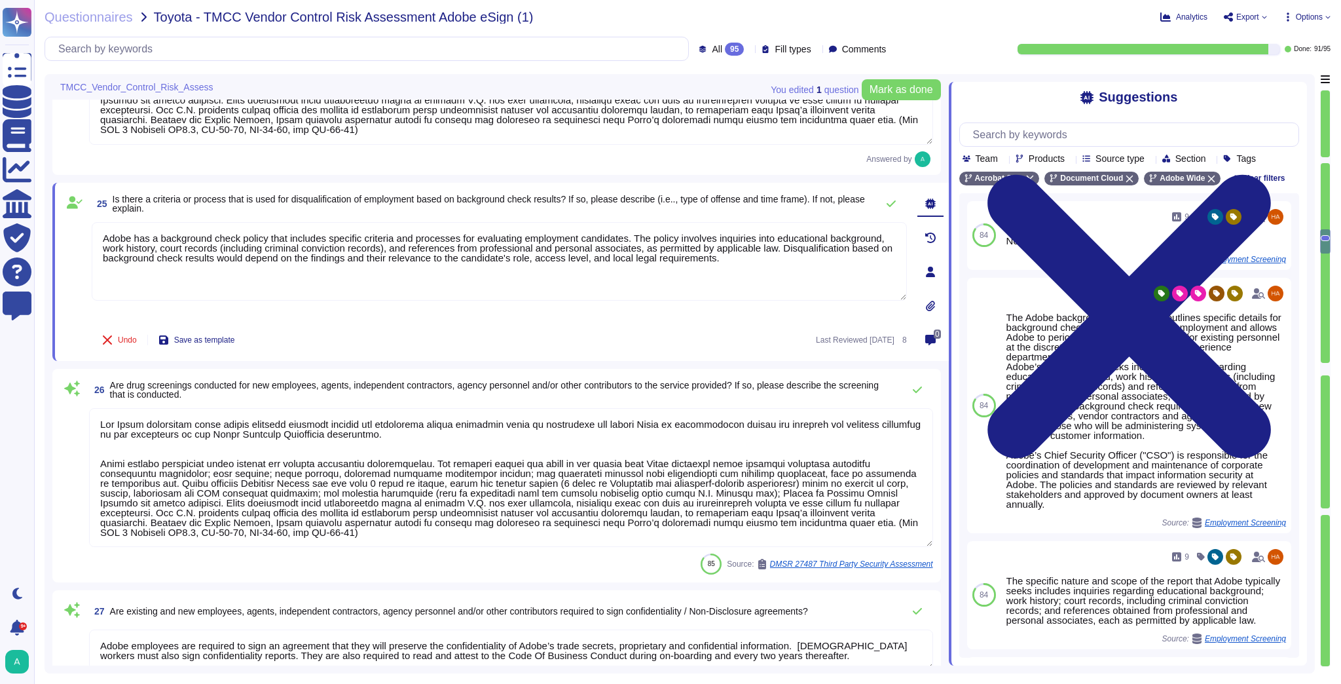
type textarea "No"
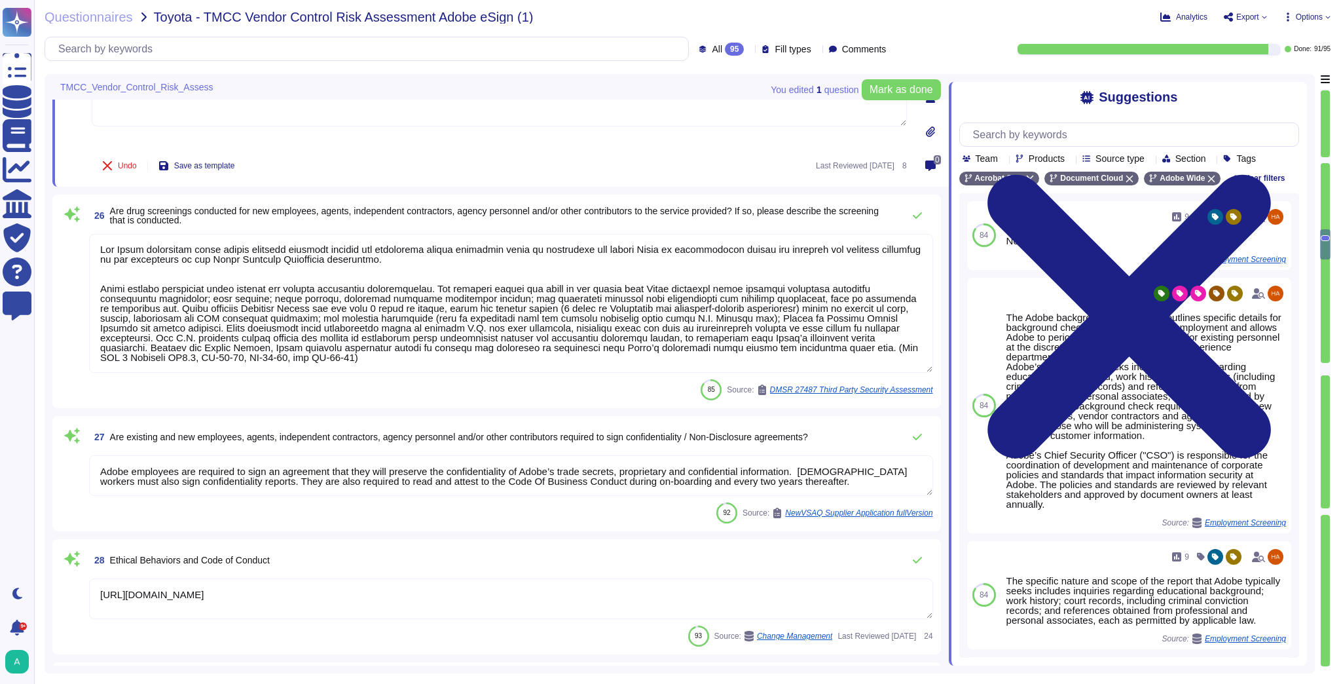
scroll to position [3509, 0]
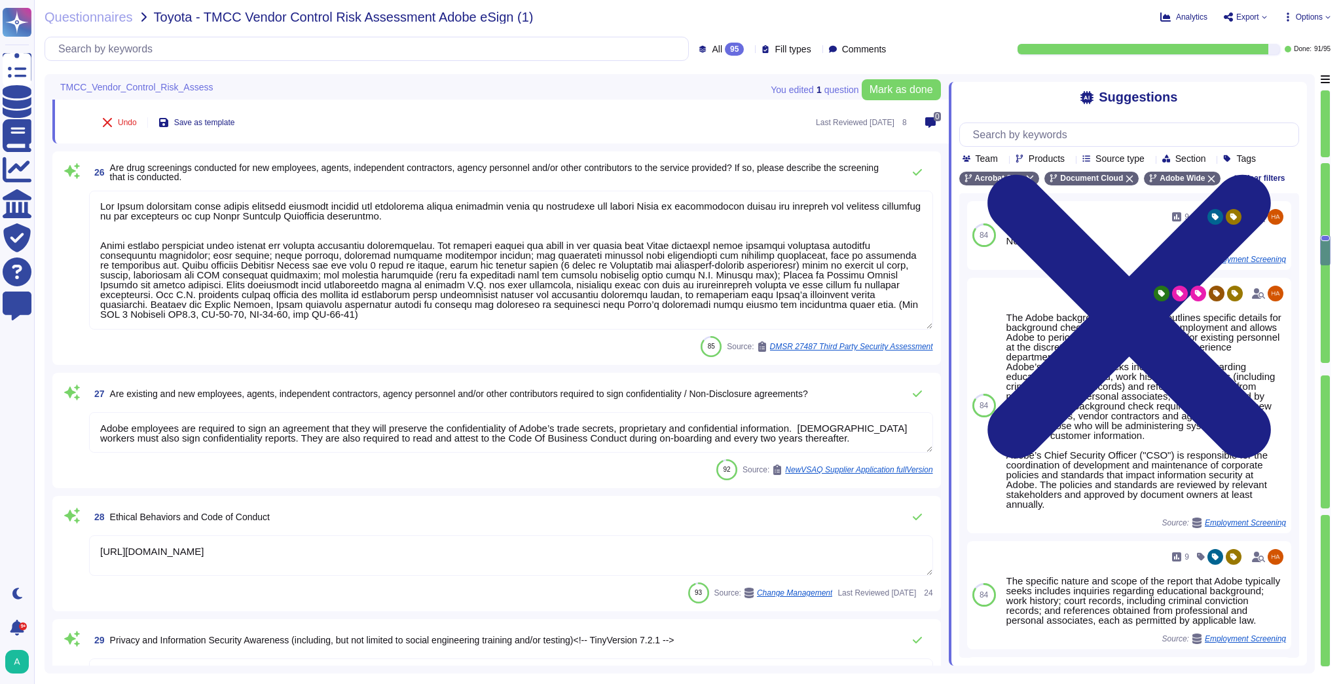
type textarea "Yes"
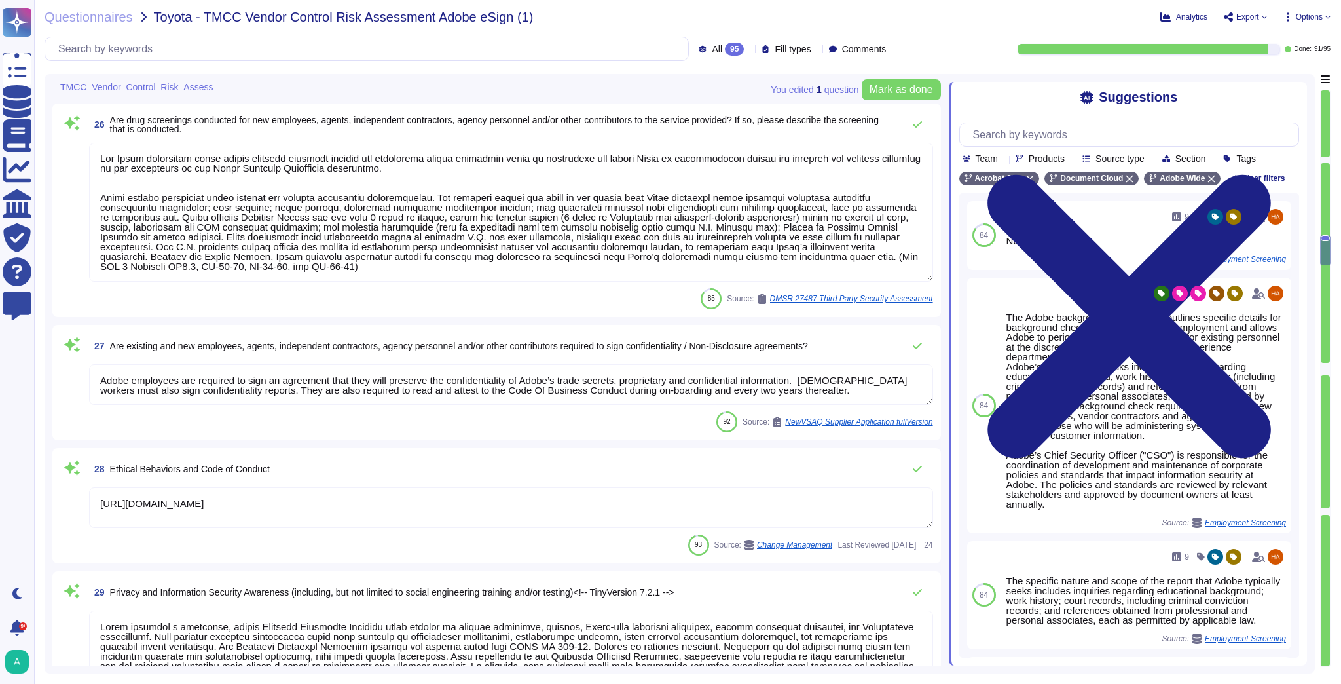
type textarea "Adobe has a background check policy that includes specific criteria and process…"
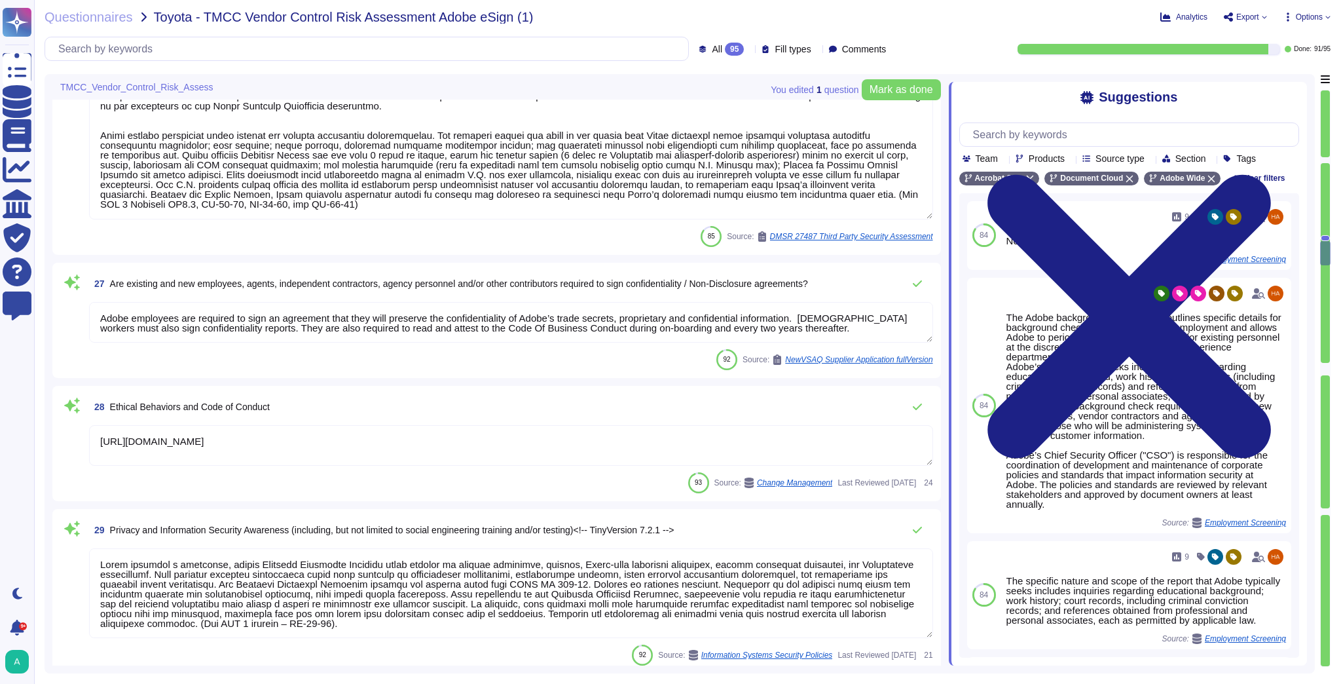
type textarea "Adobe reviews customer information-security-related inquiries, complaints and d…"
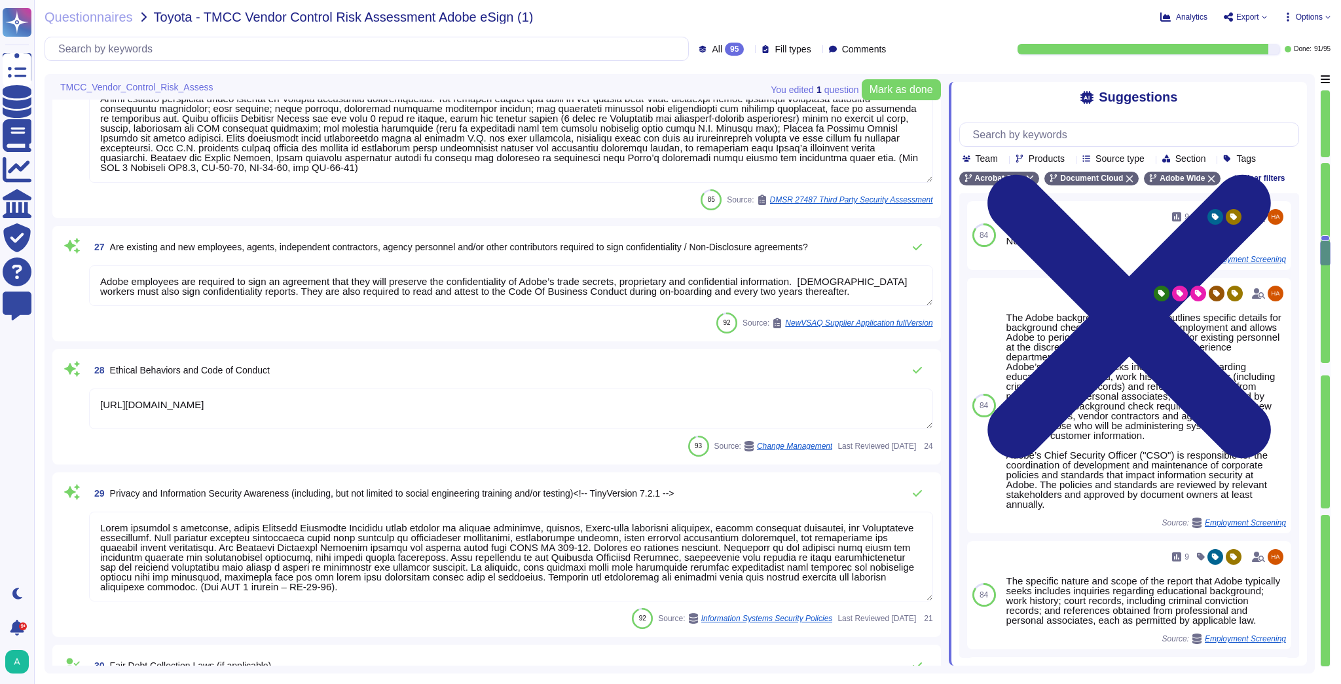
scroll to position [3666, 0]
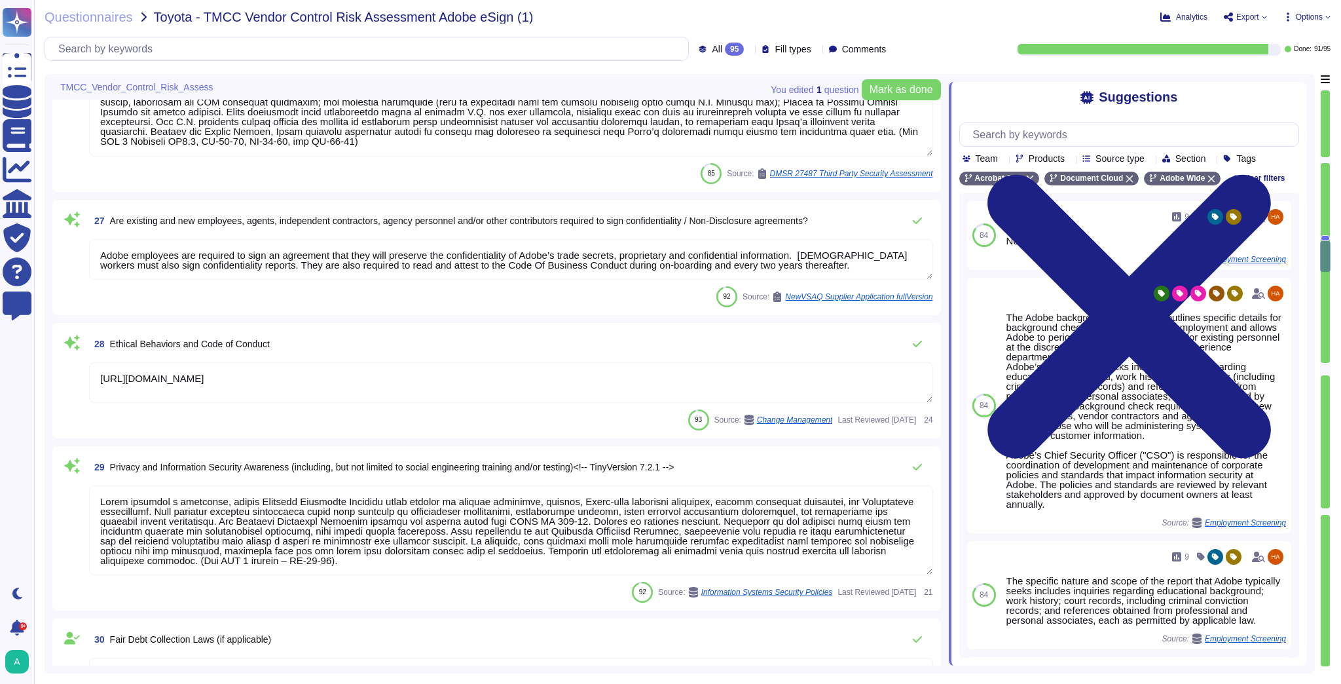
type textarea "Employees are expected to cooperate fully with our Finance department, as well …"
click at [145, 228] on span "27 Are existing and new employees, agents, independent contractors, agency pers…" at bounding box center [448, 221] width 719 height 24
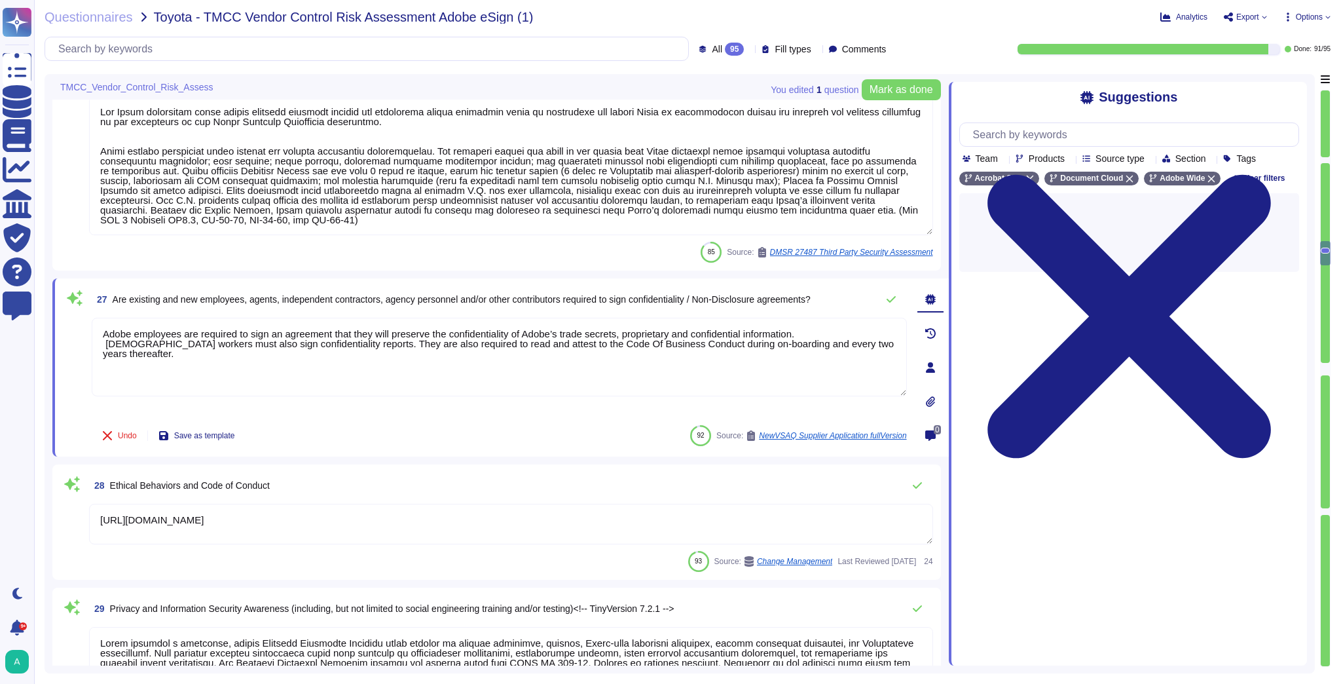
scroll to position [3562, 0]
type textarea "The Adobe background check policy outlines specific details for background chec…"
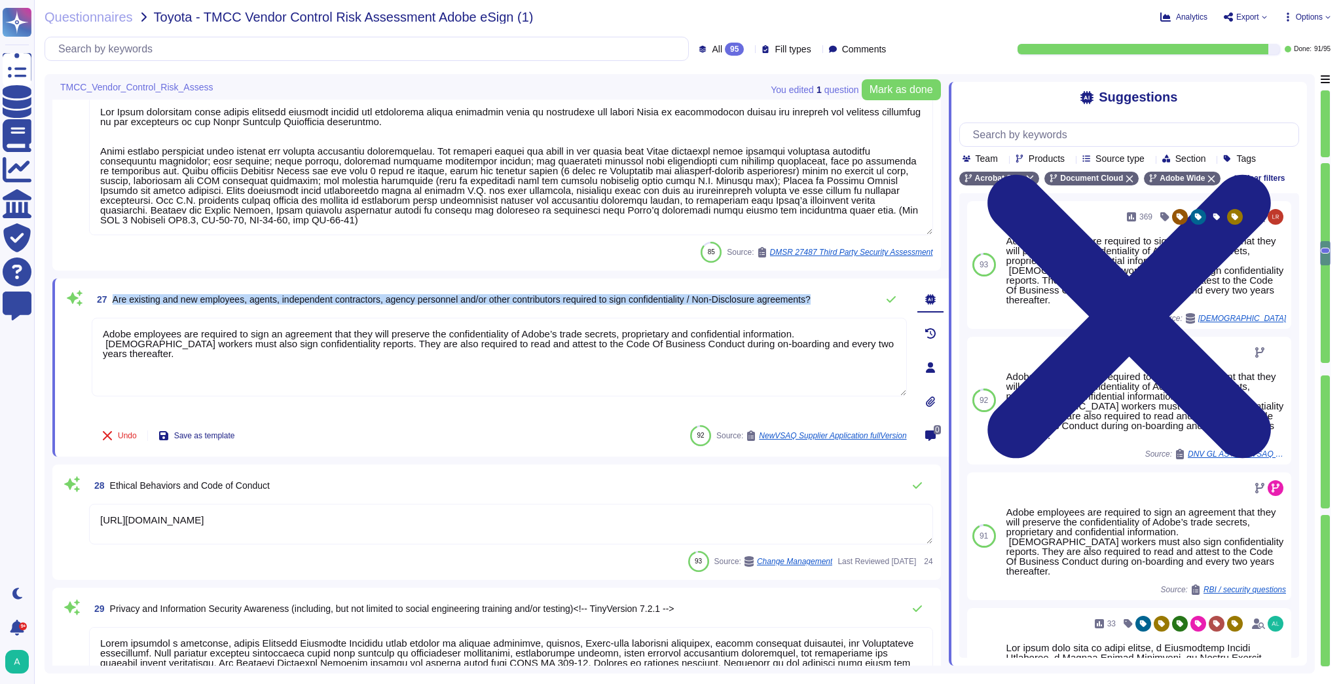
drag, startPoint x: 115, startPoint y: 297, endPoint x: 837, endPoint y: 312, distance: 721.7
click at [837, 312] on div "27 Are existing and new employees, agents, independent contractors, agency pers…" at bounding box center [499, 299] width 815 height 26
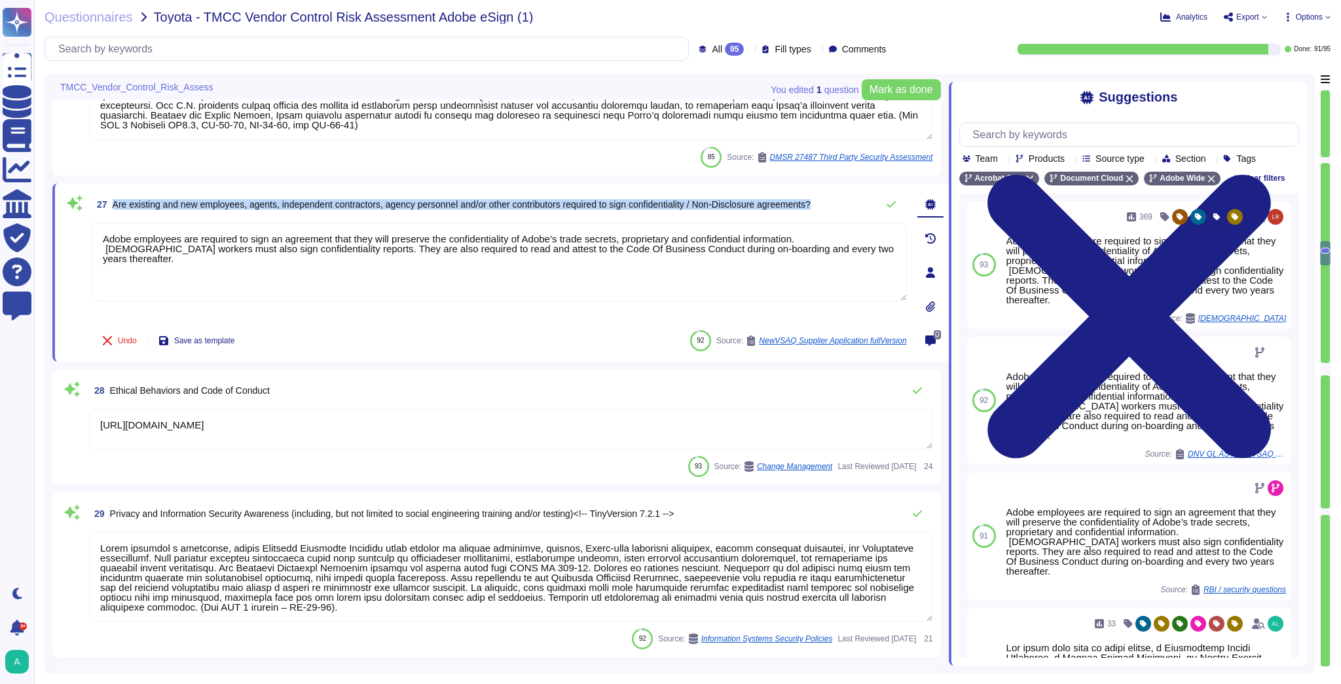
scroll to position [3666, 0]
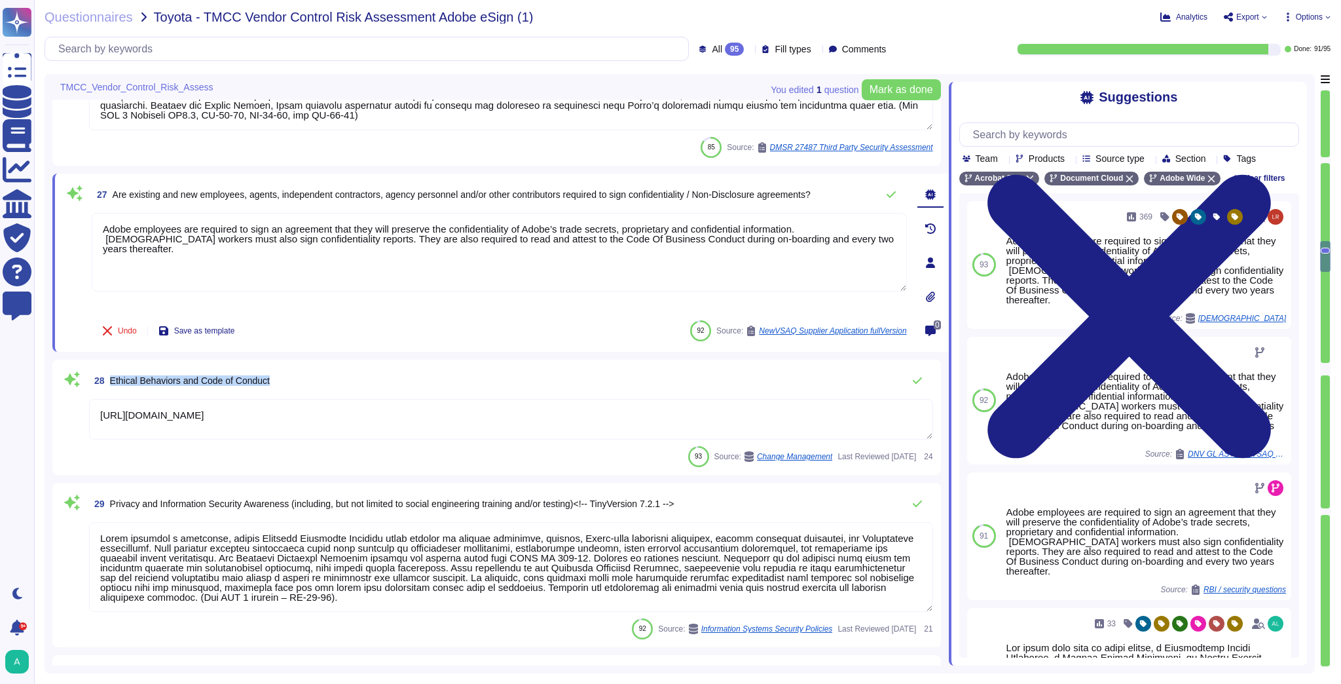
drag, startPoint x: 273, startPoint y: 377, endPoint x: 107, endPoint y: 382, distance: 165.7
click at [107, 382] on div "28 Ethical Behaviors and Code of Conduct" at bounding box center [511, 380] width 844 height 26
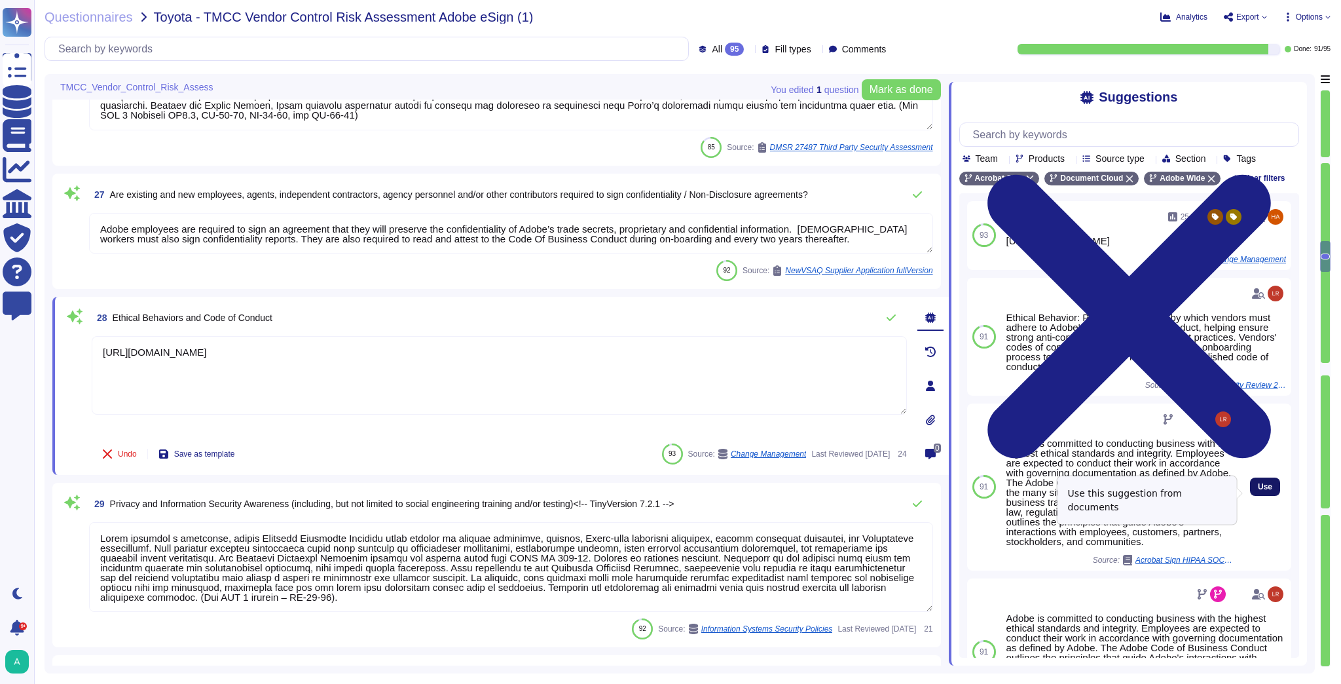
click at [1258, 490] on span "Use" at bounding box center [1265, 487] width 14 height 8
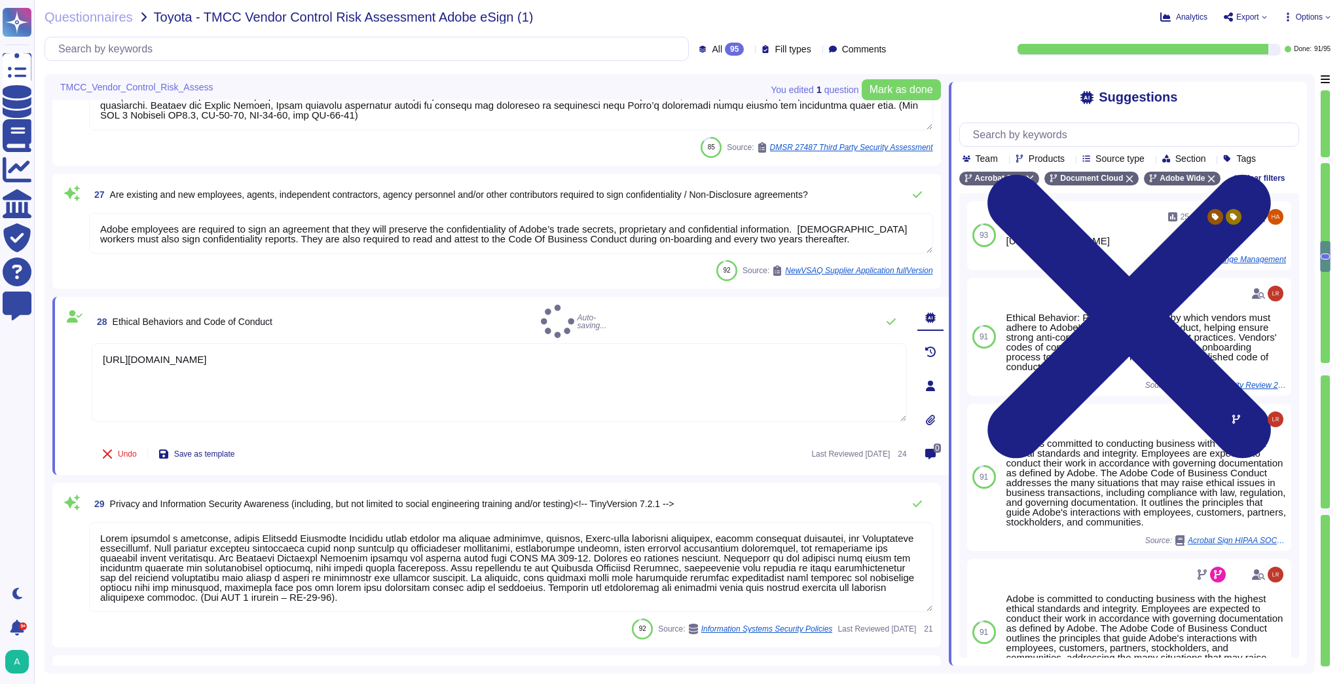
type textarea "[URL][DOMAIN_NAME] Adobe is committed to conducting business with the highest e…"
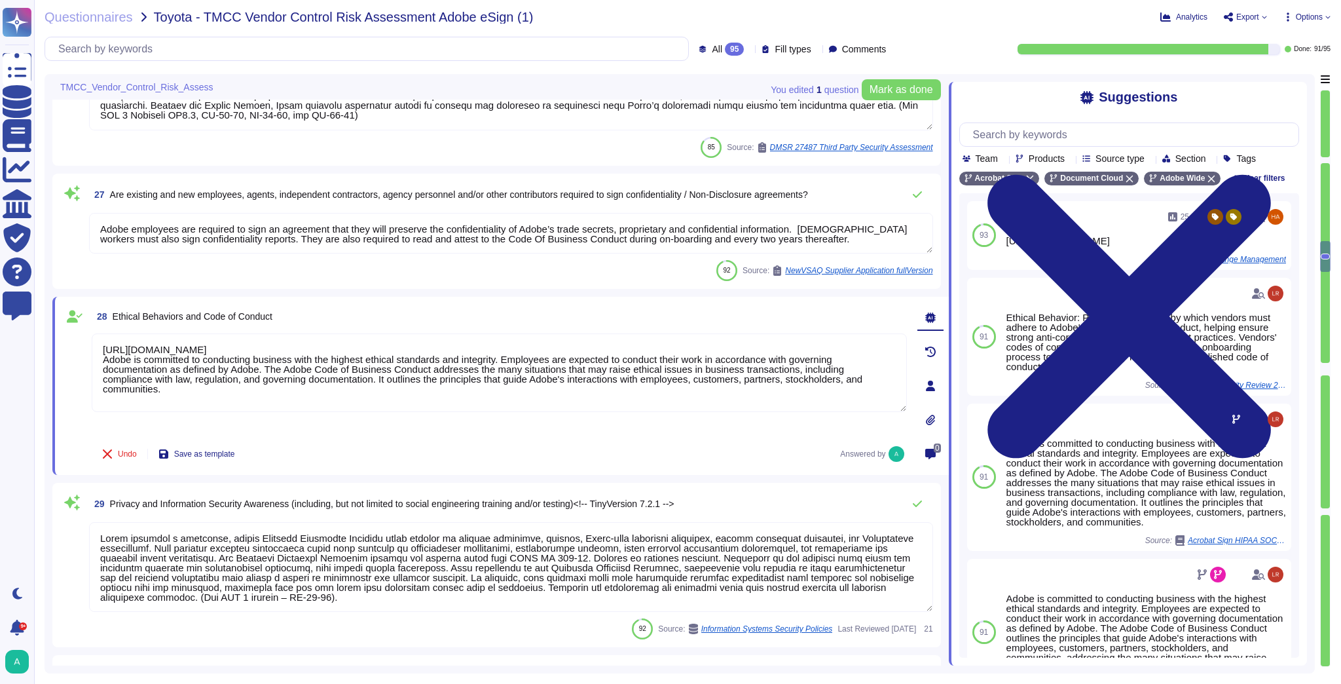
scroll to position [1, 0]
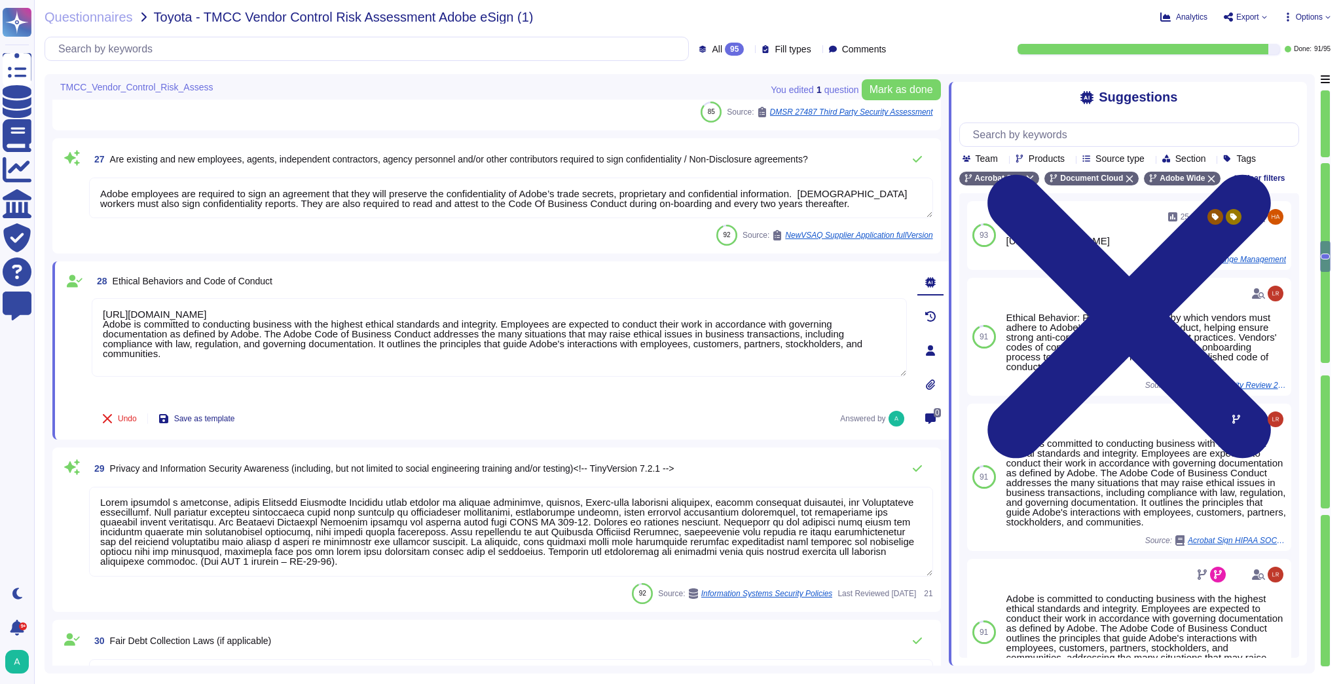
type textarea "Employees are expected to cooperate fully with our Finance department, as well …"
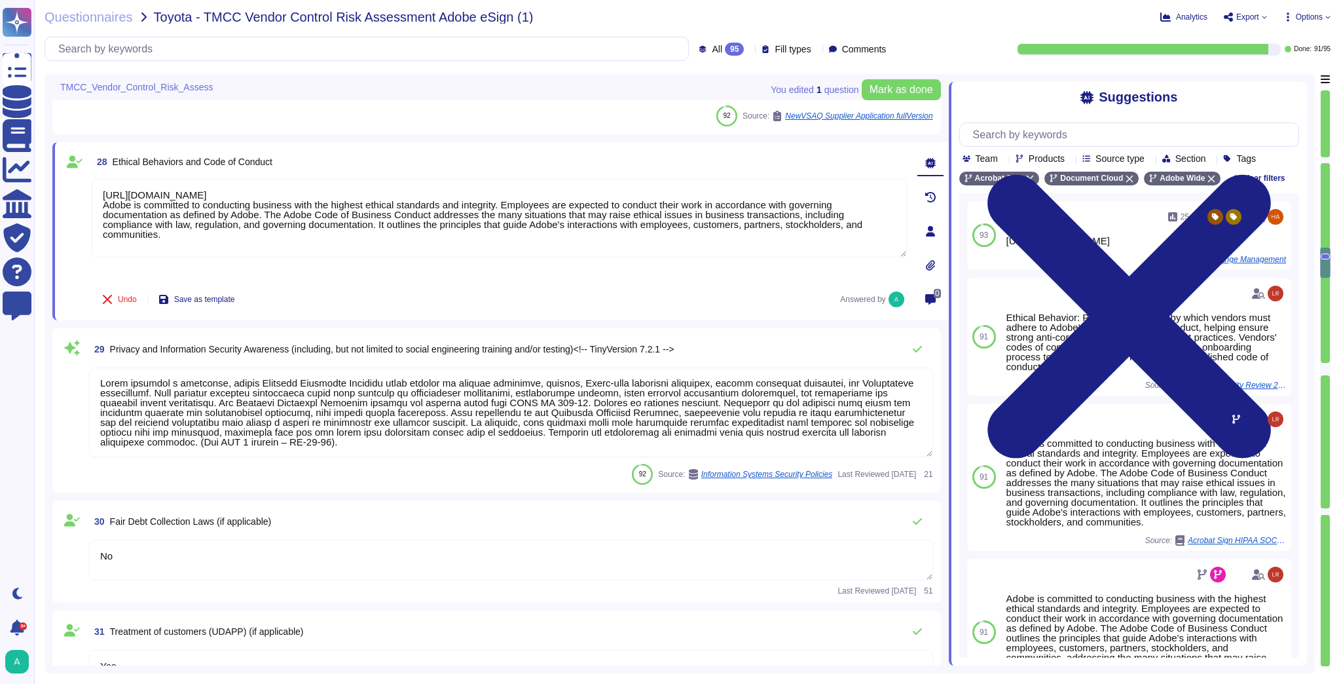
scroll to position [3876, 0]
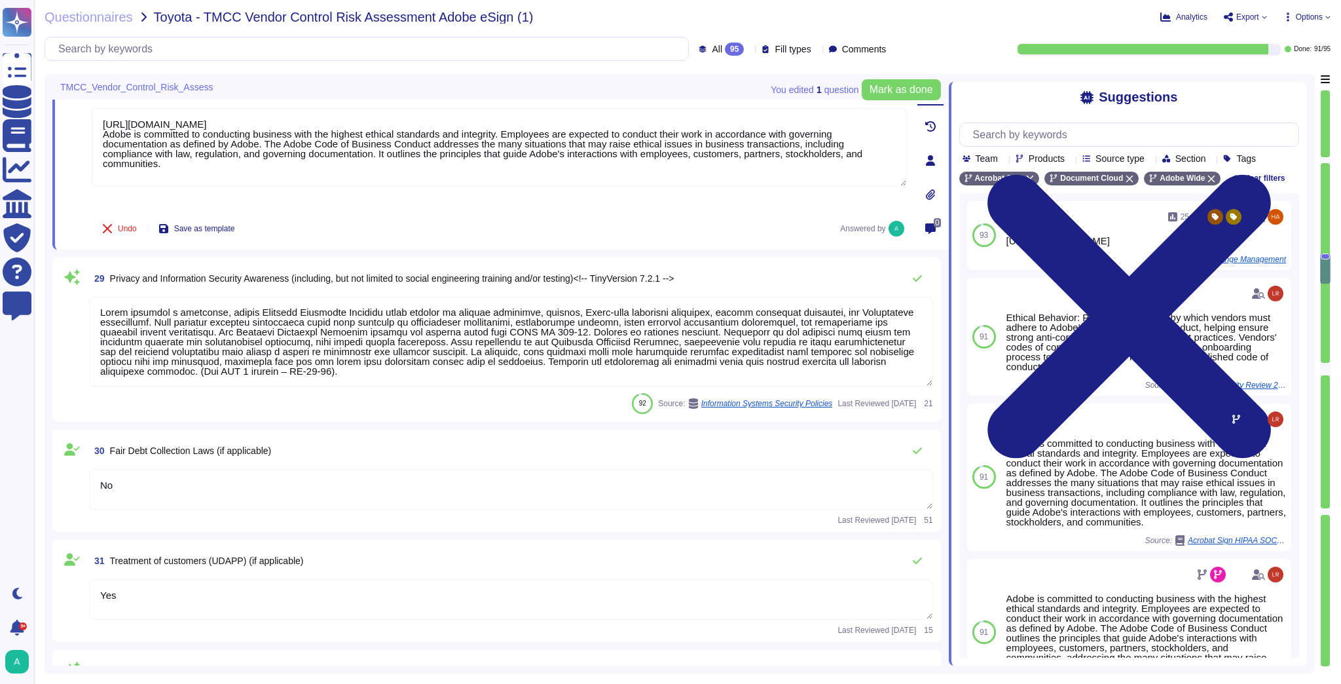
type textarea "Yes"
drag, startPoint x: 291, startPoint y: 278, endPoint x: 113, endPoint y: 278, distance: 178.7
click at [113, 278] on span "Privacy and Information Security Awareness (including, but not limited to socia…" at bounding box center [392, 278] width 564 height 10
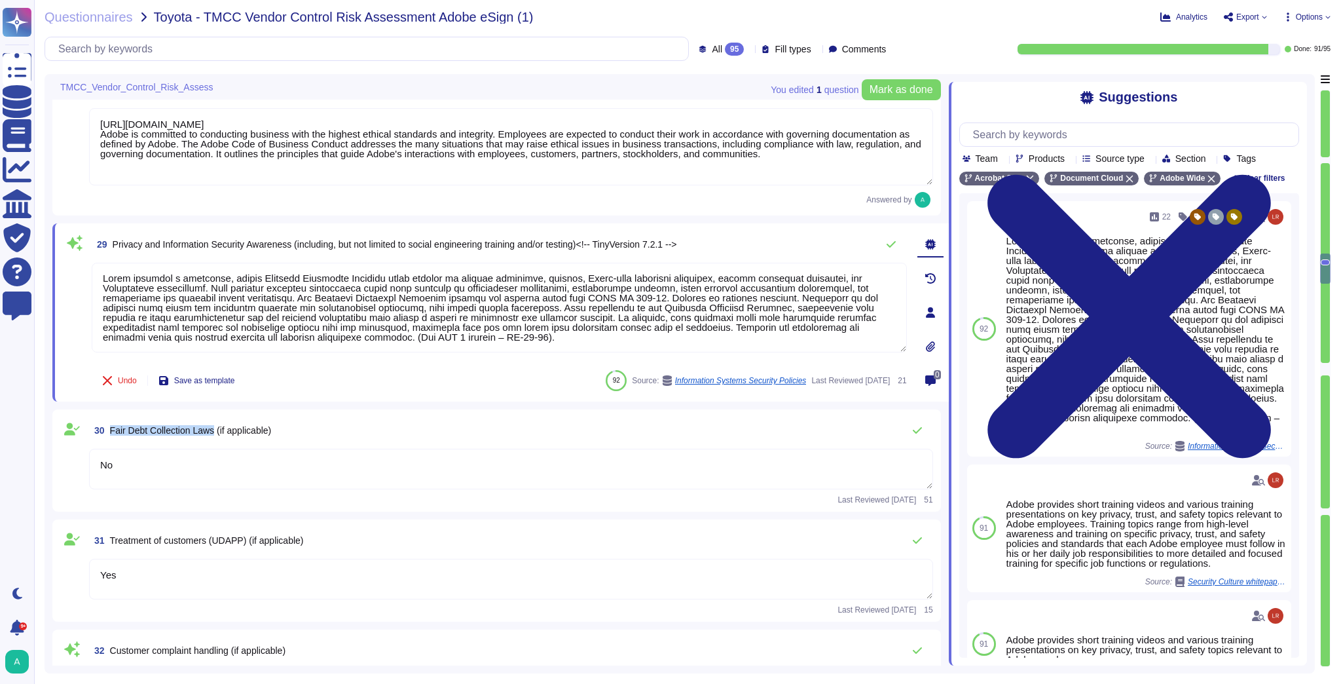
drag, startPoint x: 215, startPoint y: 431, endPoint x: 110, endPoint y: 426, distance: 104.9
click at [110, 426] on span "Fair Debt Collection Laws (if applicable)" at bounding box center [191, 430] width 162 height 10
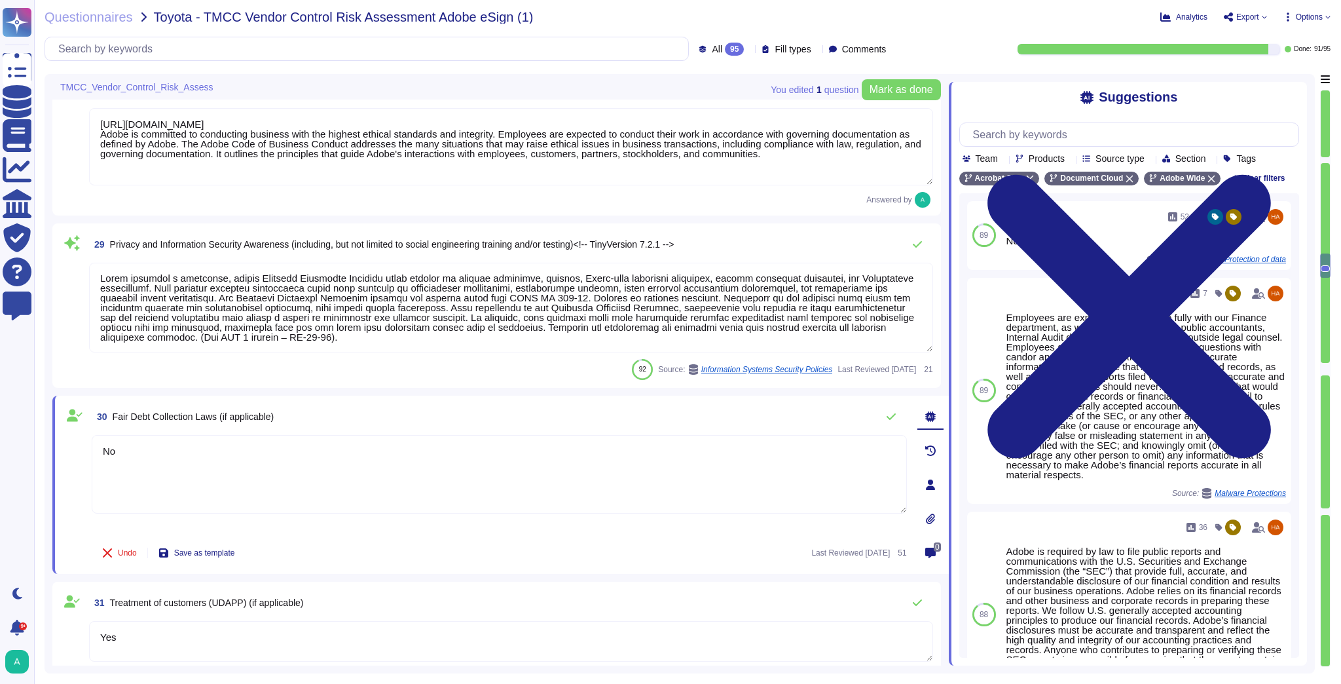
scroll to position [0, 0]
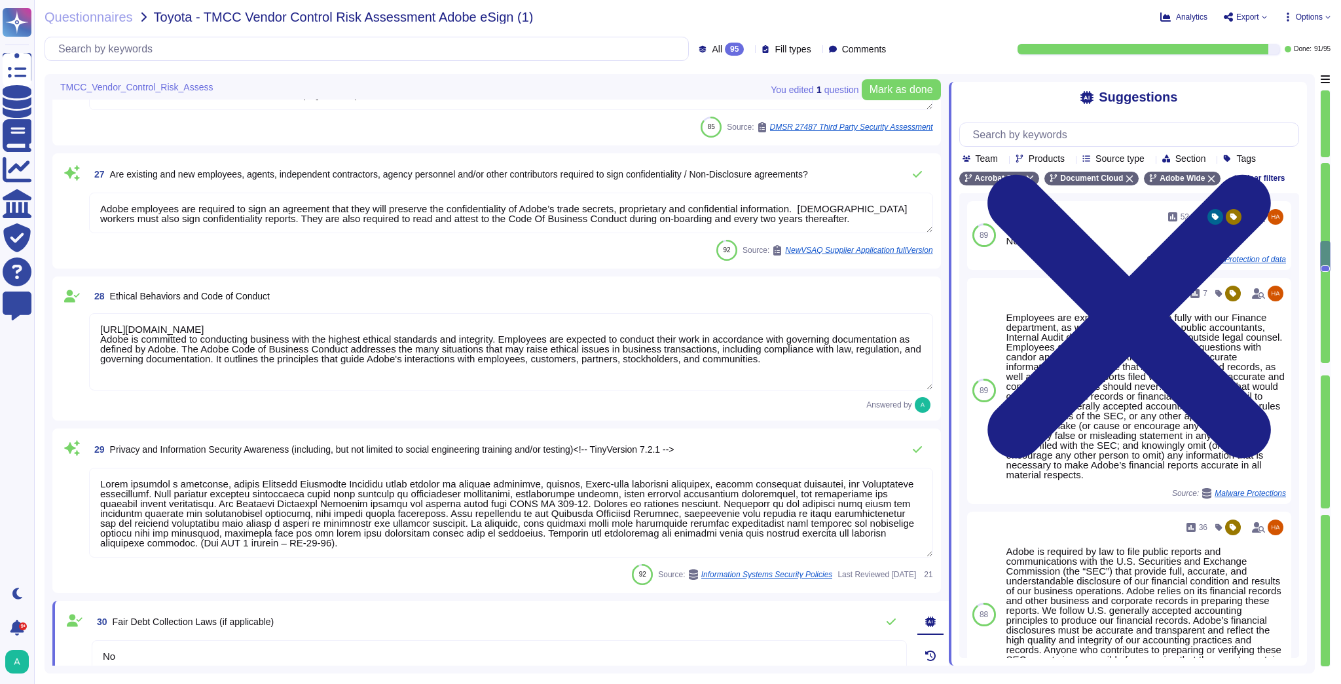
type textarea "Adobe has a background check policy that includes specific criteria and process…"
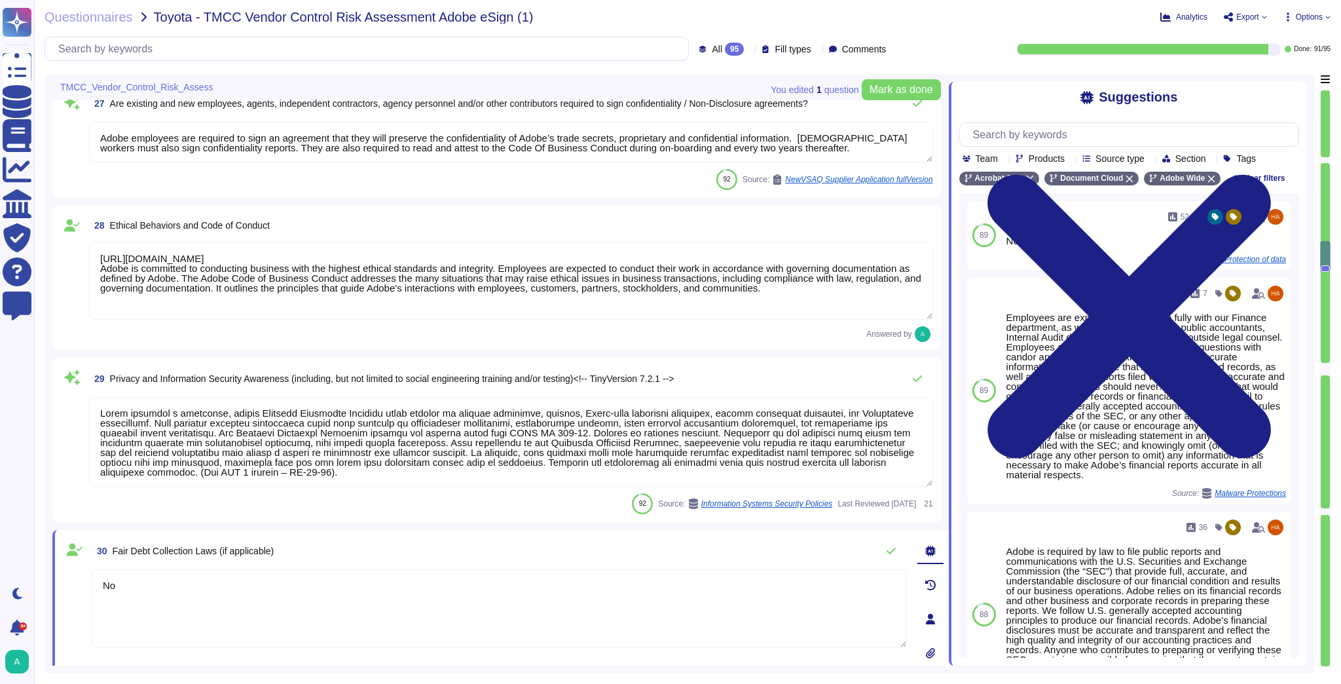
scroll to position [3744, 0]
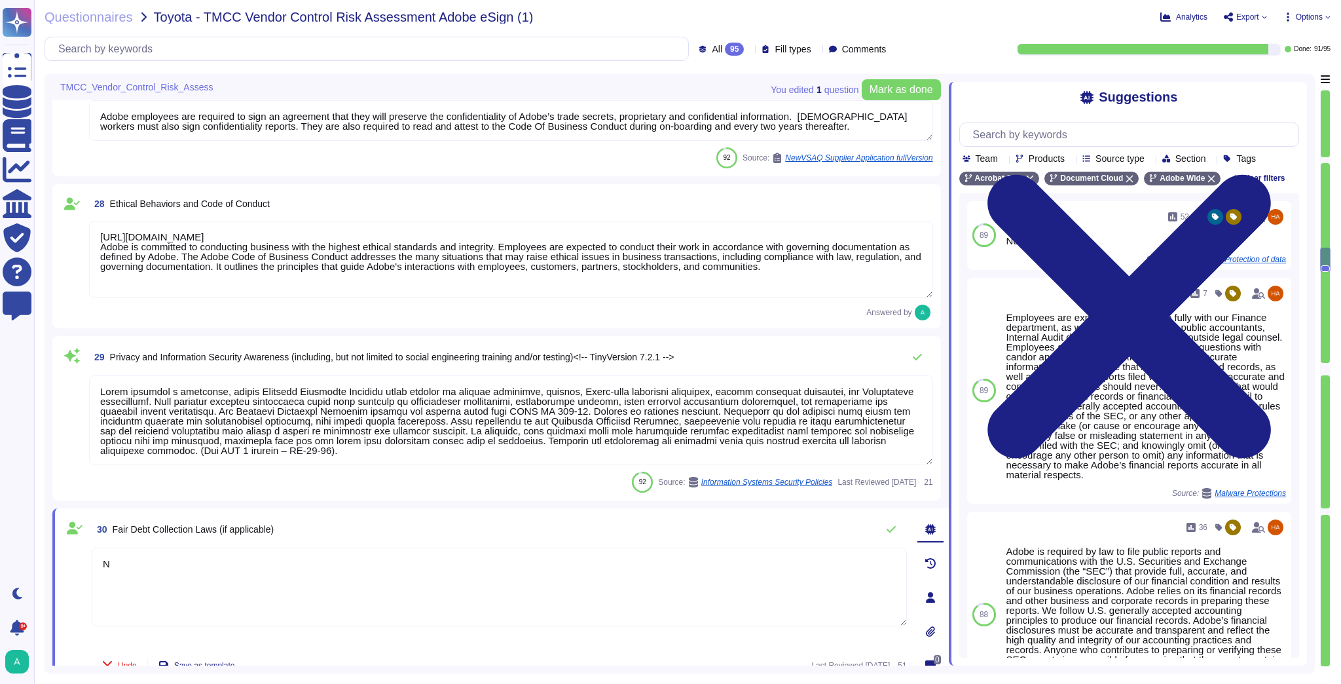
type textarea "NA"
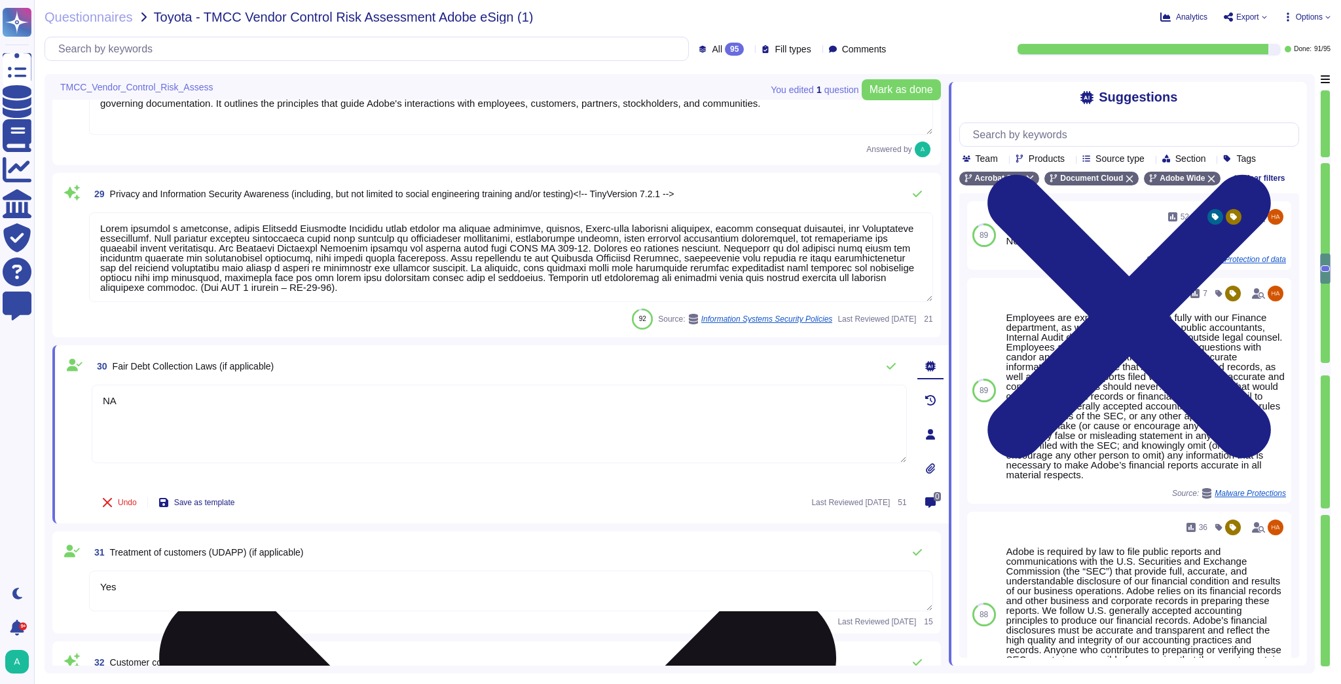
scroll to position [3902, 0]
type textarea "Yes"
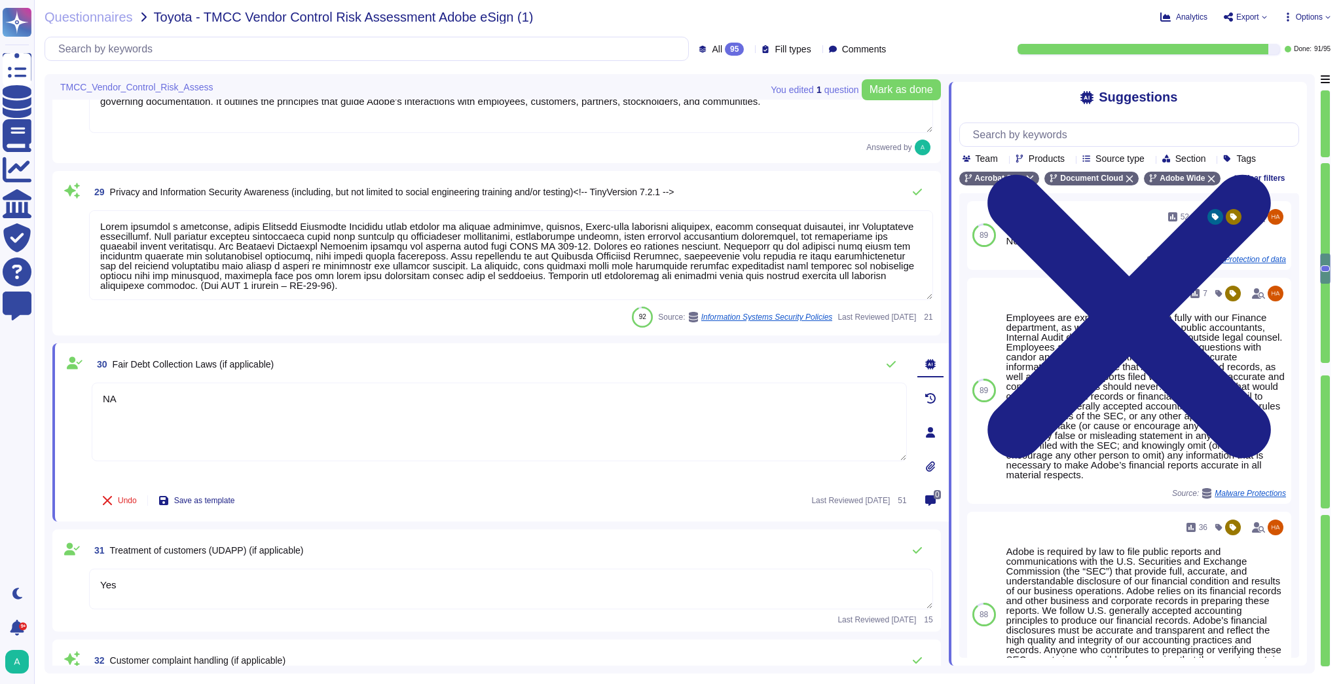
scroll to position [3954, 0]
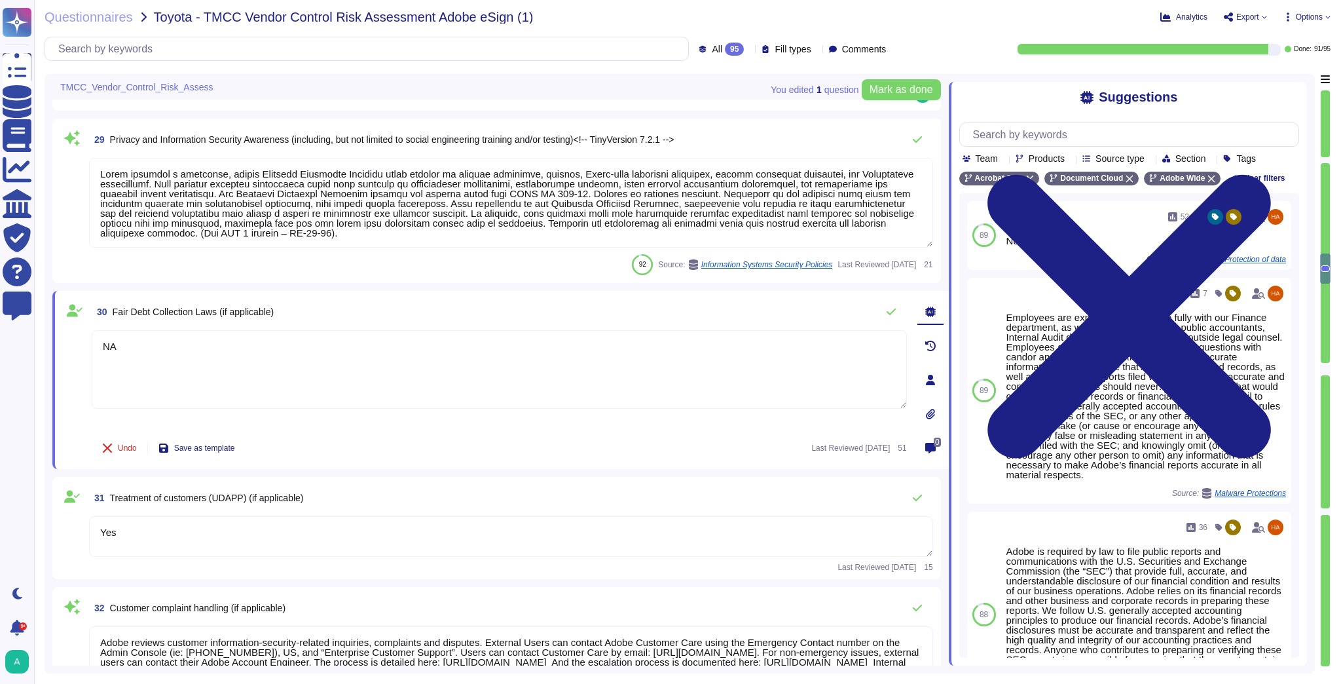
type textarea "NA"
drag, startPoint x: 210, startPoint y: 496, endPoint x: 111, endPoint y: 496, distance: 98.2
click at [111, 496] on span "Treatment of customers (UDAPP) (if applicable)" at bounding box center [207, 497] width 194 height 10
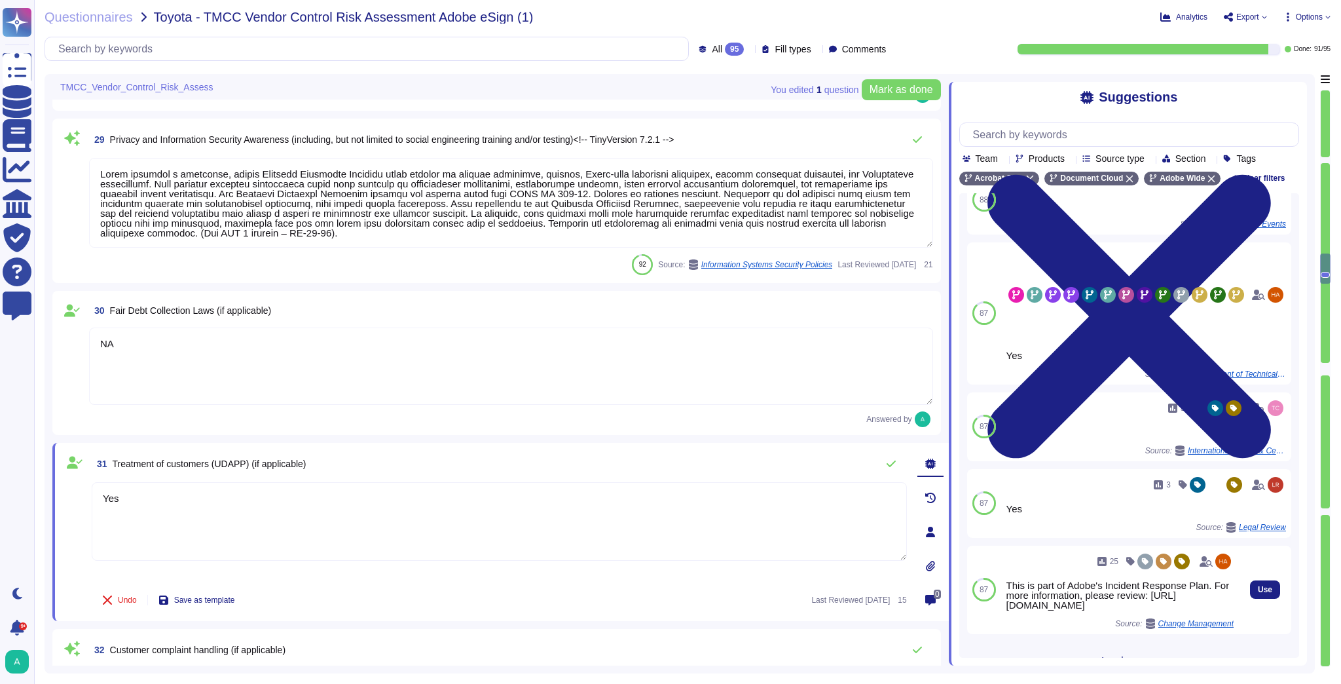
scroll to position [52, 0]
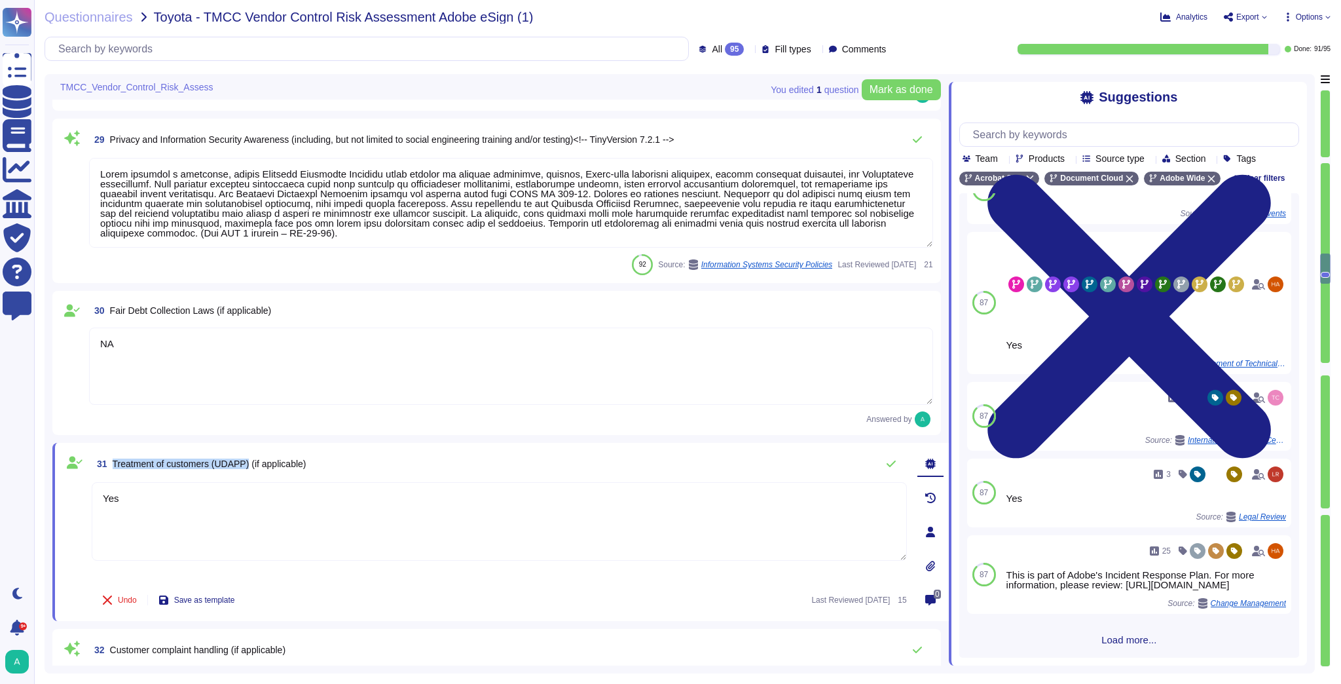
drag, startPoint x: 248, startPoint y: 466, endPoint x: 112, endPoint y: 470, distance: 136.3
click at [112, 470] on span "31 Treatment of customers (UDAPP) (if applicable)" at bounding box center [199, 464] width 215 height 24
copy span "Treatment of customers (UDAPP)"
drag, startPoint x: 225, startPoint y: 503, endPoint x: -10, endPoint y: 482, distance: 235.4
click at [0, 482] on html "Questionnaires Knowledge Base Documents Analytics CAIQ / SIG Trust Center Help …" at bounding box center [670, 342] width 1341 height 684
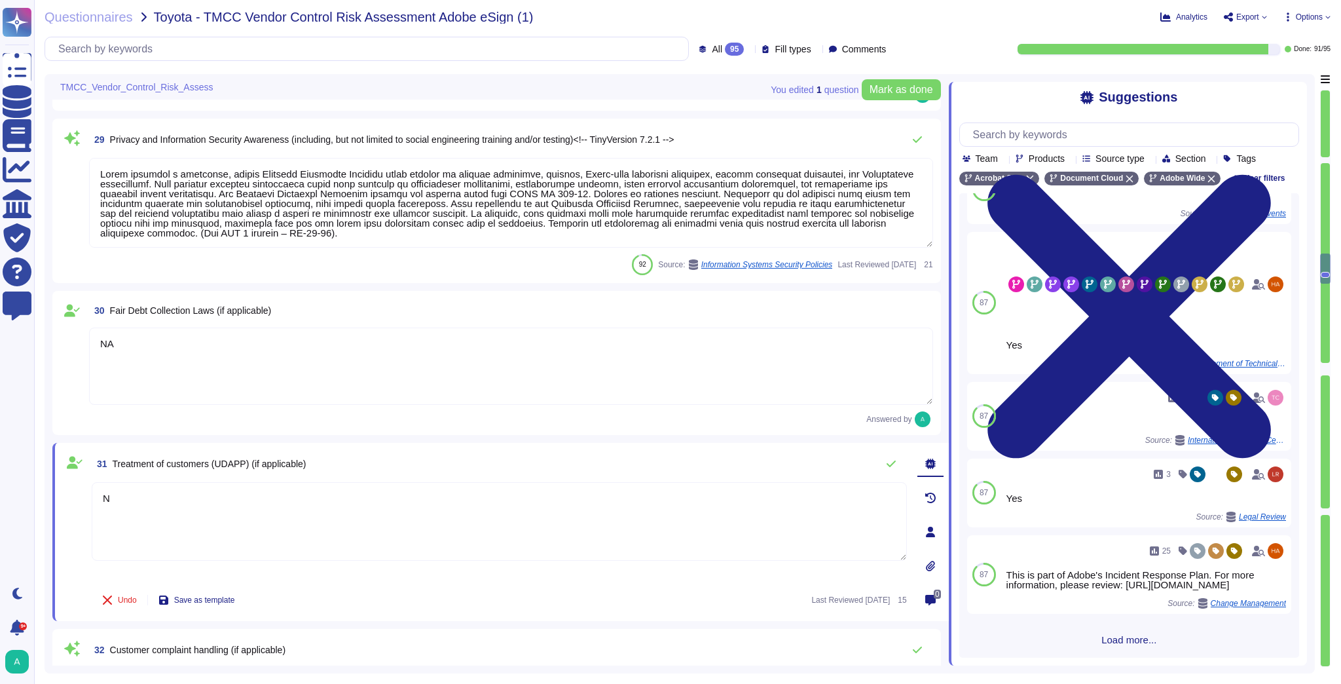
type textarea "NA"
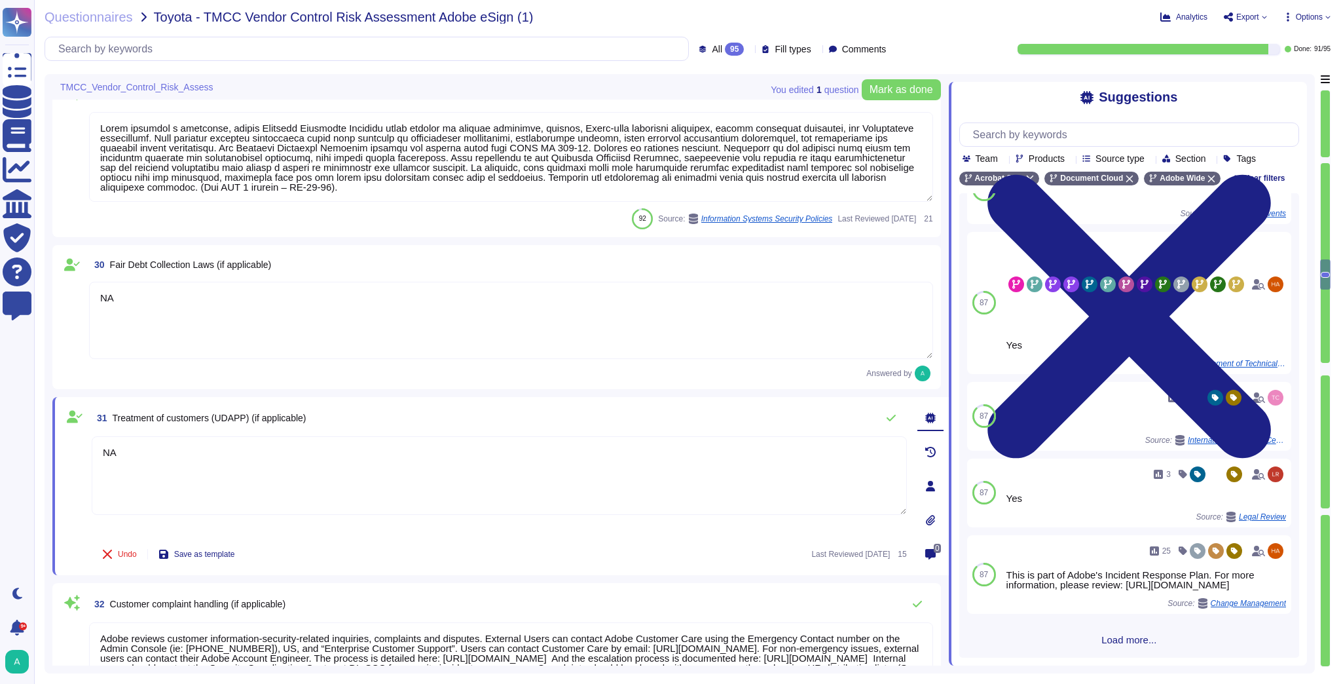
type textarea "Not Applicable"
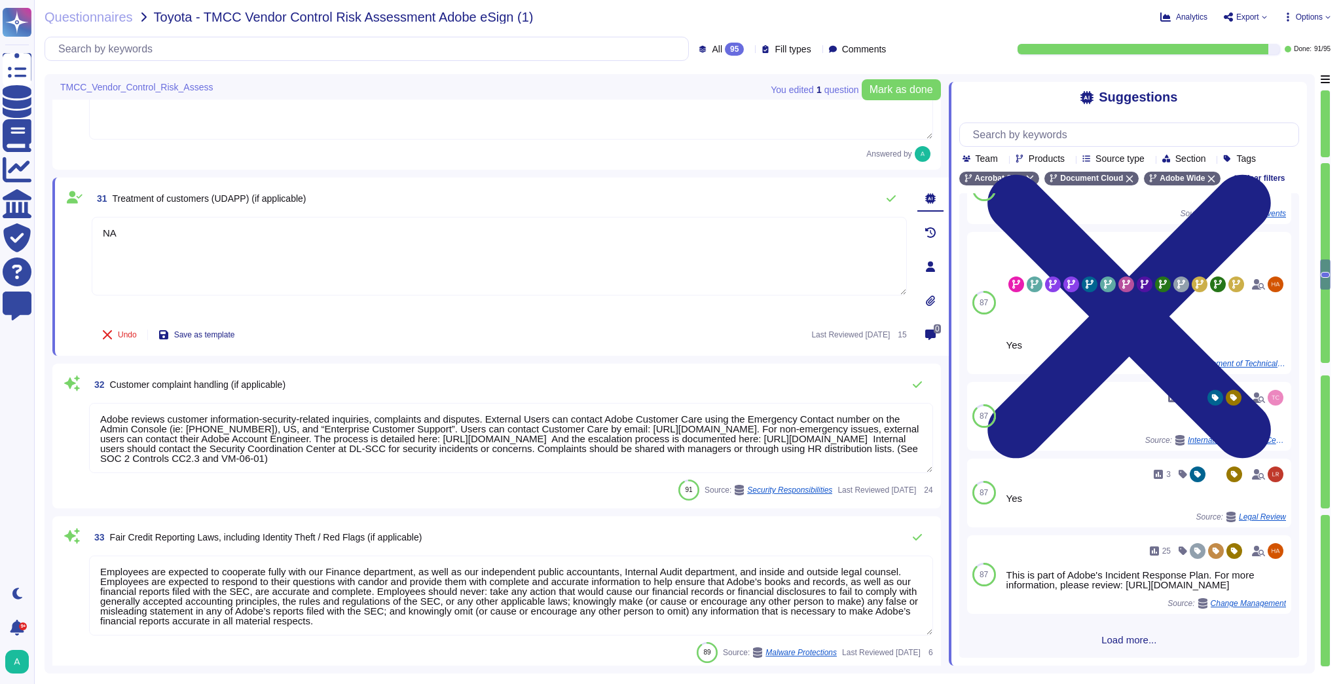
scroll to position [4216, 0]
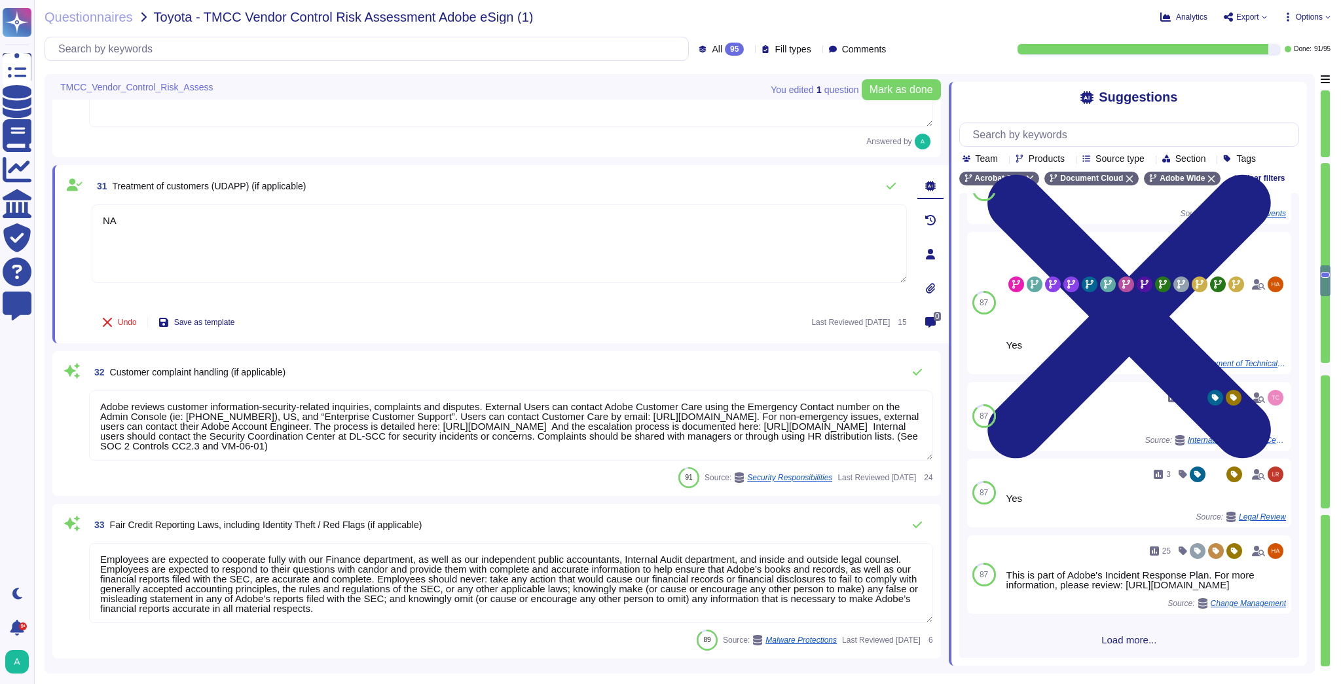
type textarea "Not Applicable"
type textarea "NA"
drag, startPoint x: 233, startPoint y: 371, endPoint x: 111, endPoint y: 365, distance: 122.6
click at [111, 367] on span "Customer complaint handling (if applicable)" at bounding box center [197, 372] width 175 height 10
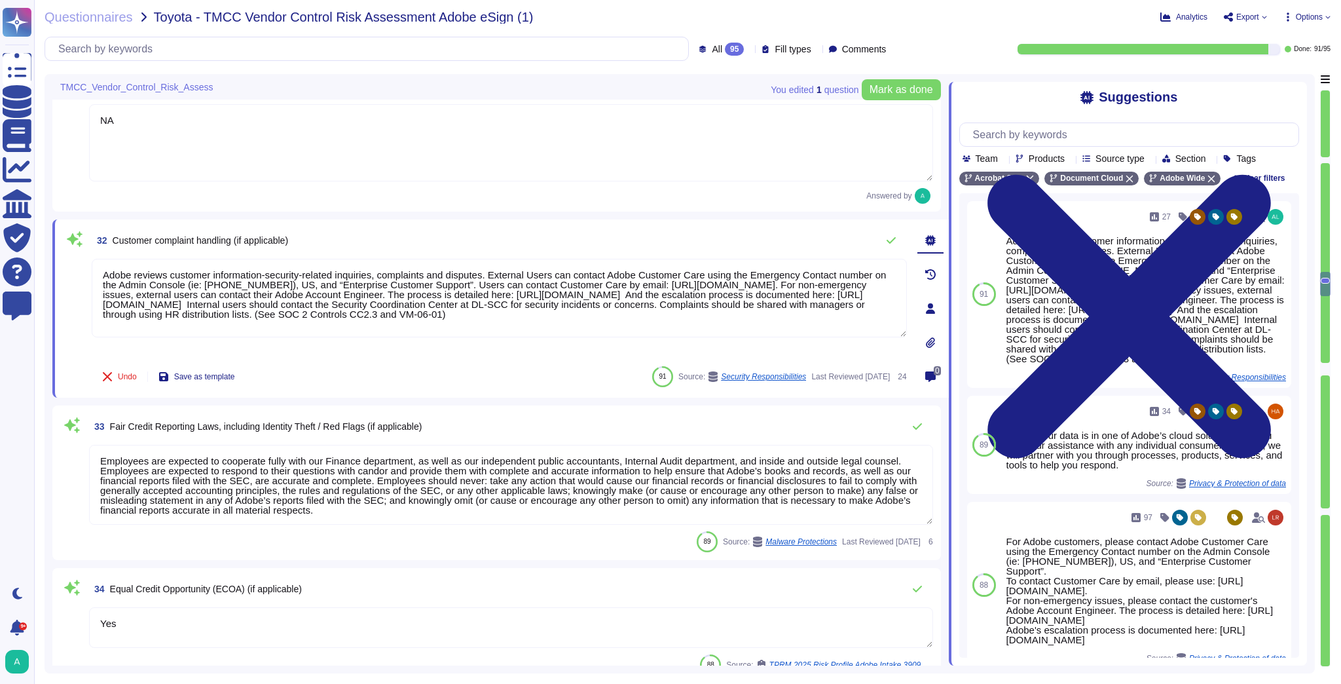
scroll to position [4321, 0]
type textarea "QM/QA are integrated into the Secure Product Lifecycle (SPLC). For more informa…"
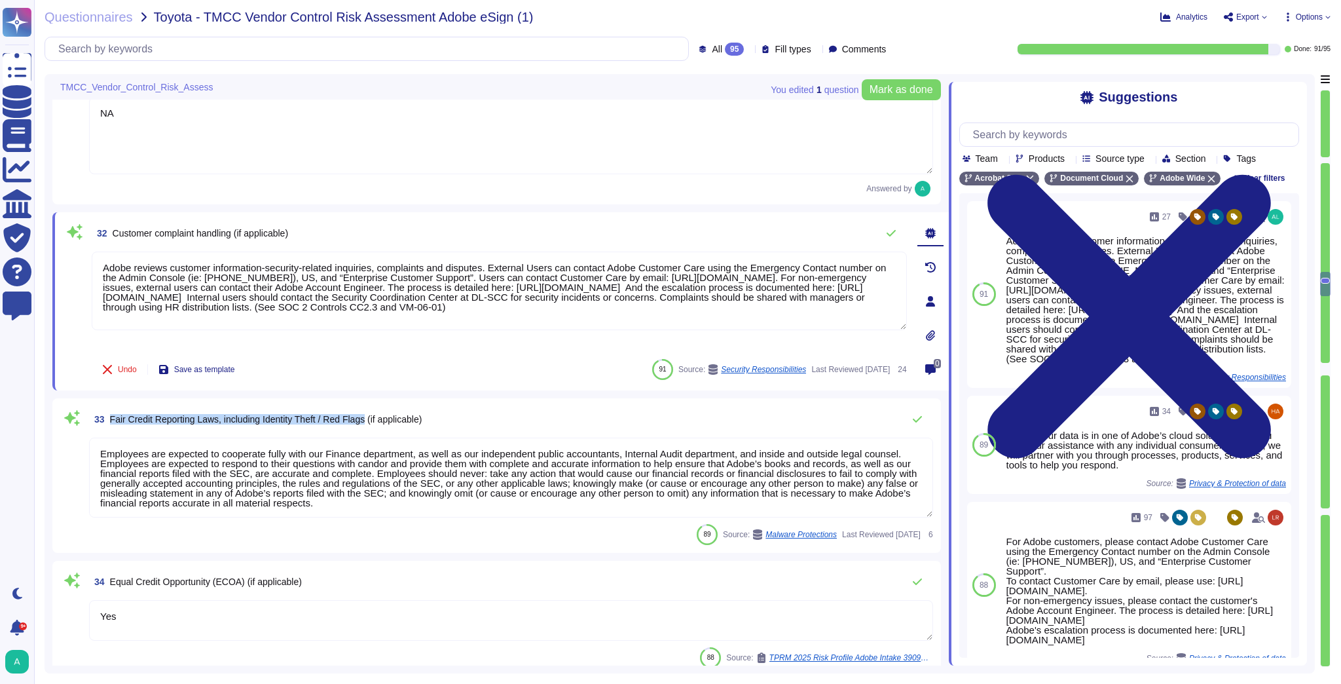
drag, startPoint x: 370, startPoint y: 416, endPoint x: 111, endPoint y: 422, distance: 259.3
click at [111, 422] on span "Fair Credit Reporting Laws, including Identity Theft / Red Flags (if applicable)" at bounding box center [266, 419] width 312 height 10
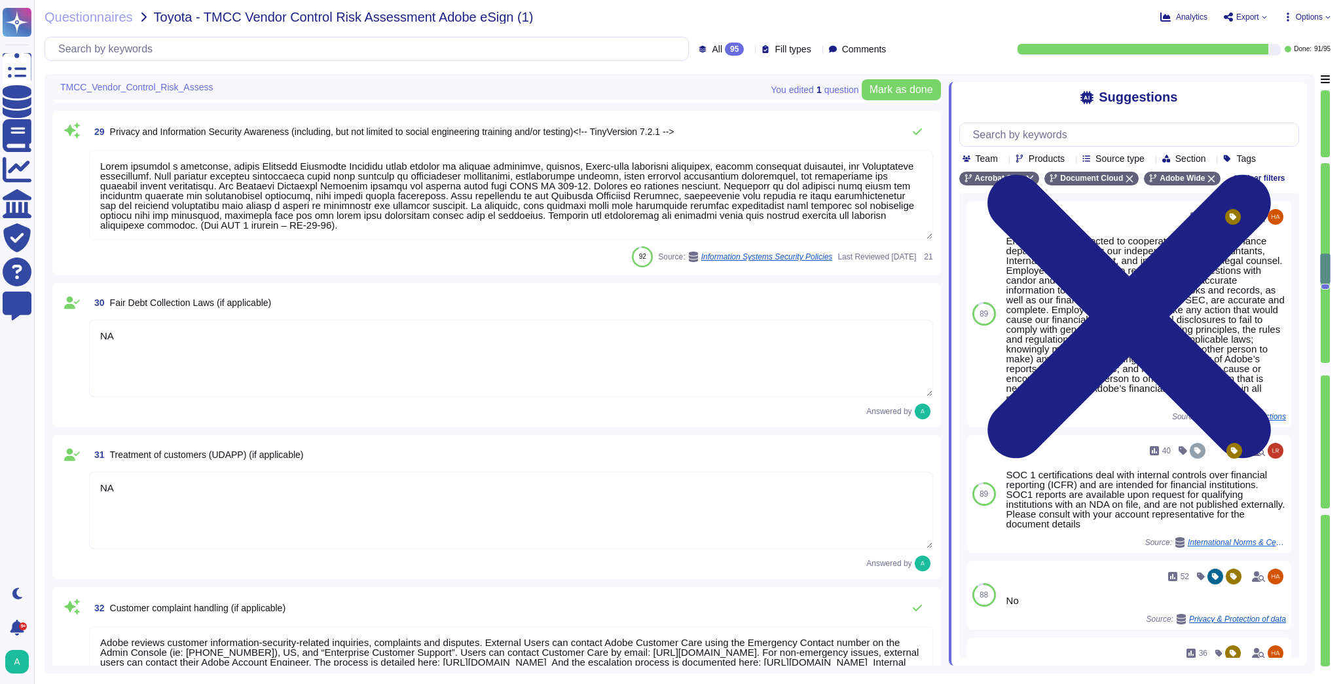
type textarea "Adobe employees are required to sign an agreement that they will preserve the c…"
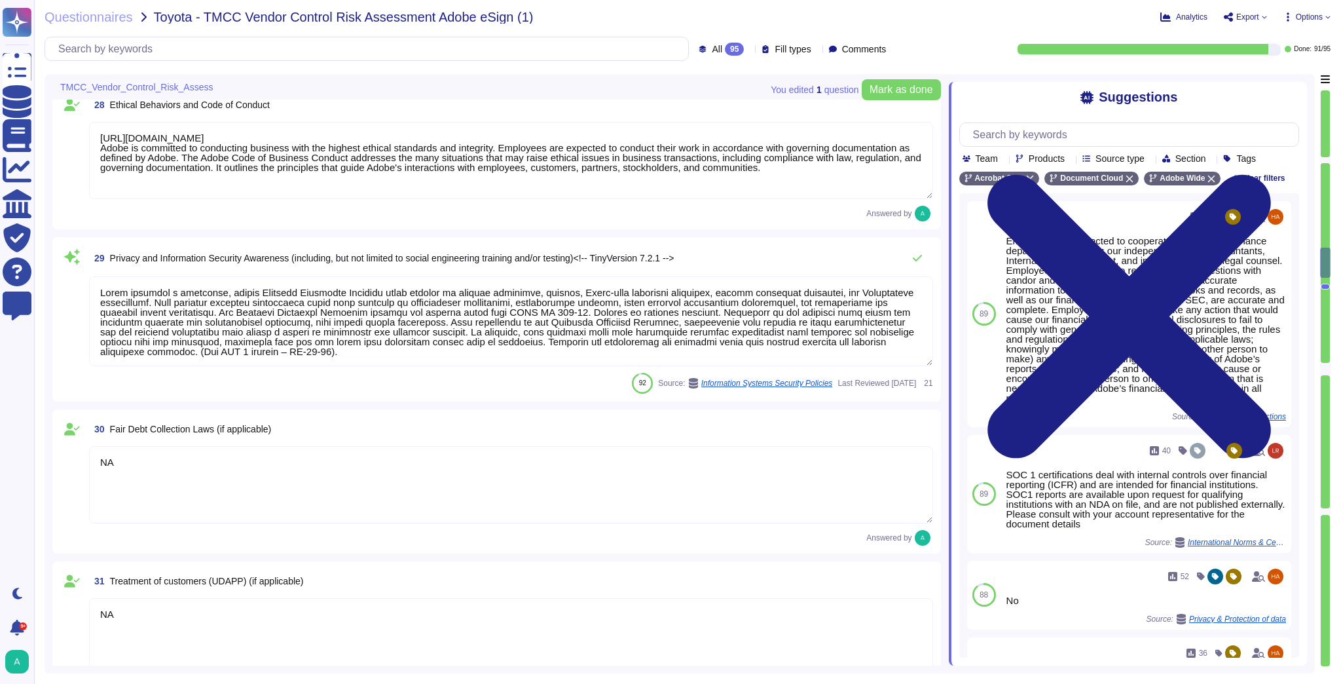
type textarea "The Adobe background check policy outlines specific details for background chec…"
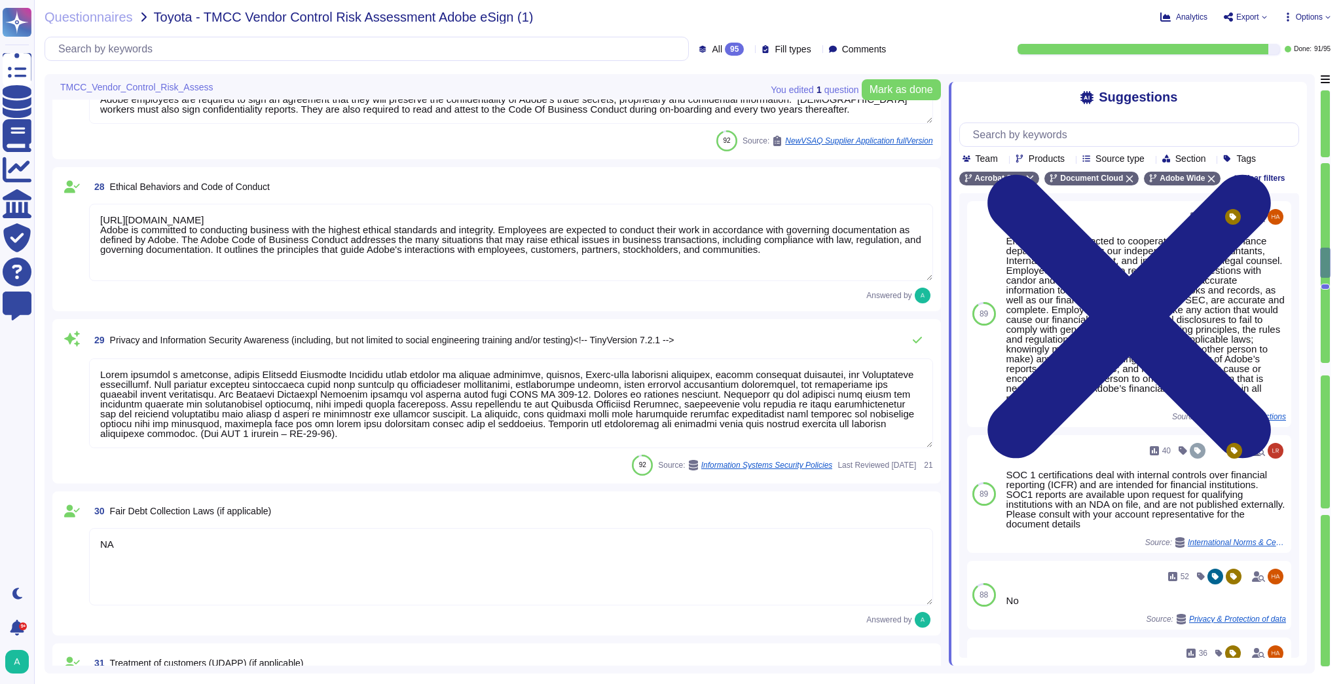
type textarea "Adobe has a background check policy that includes specific criteria and process…"
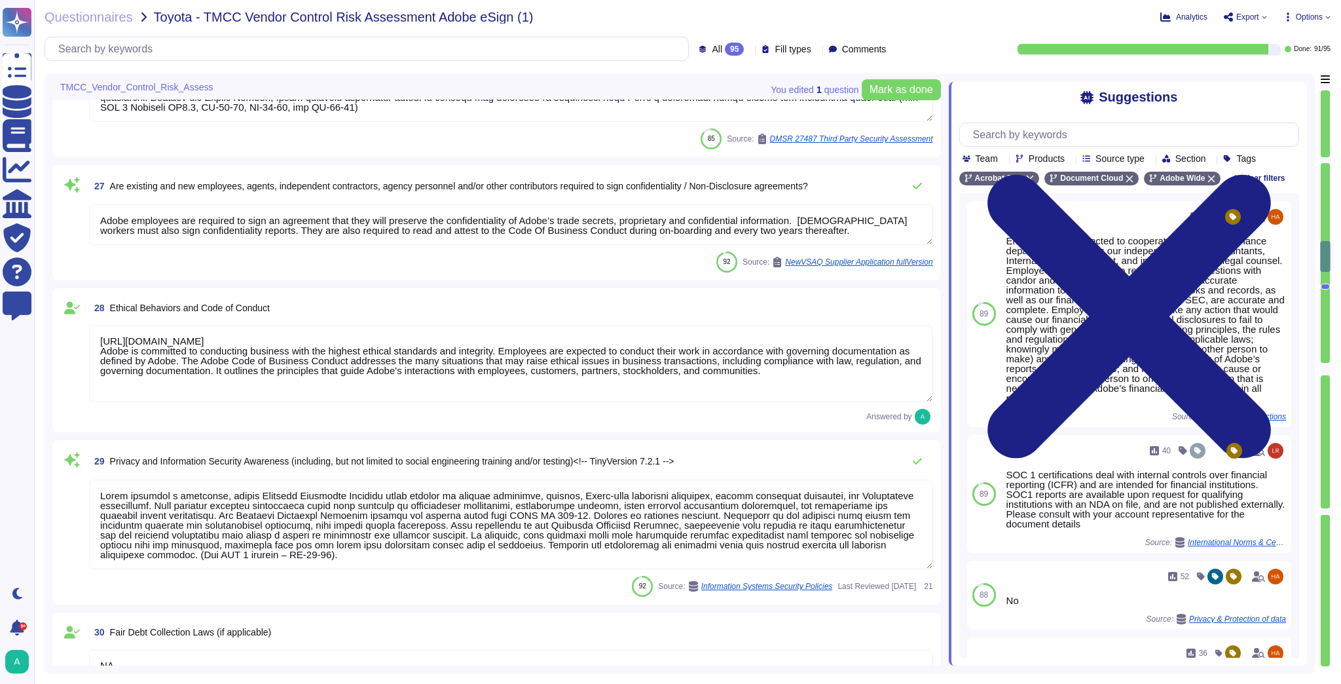
scroll to position [3640, 0]
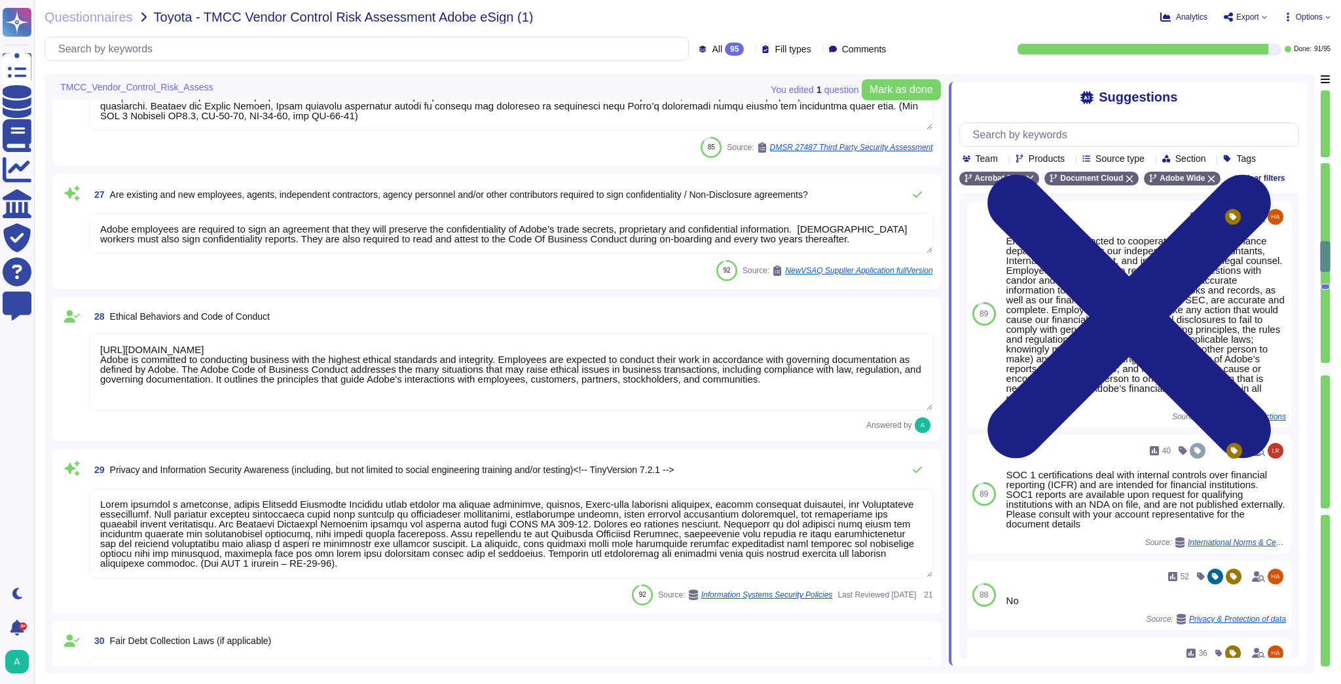
type textarea "The Adobe background check policy outlines specific details for background chec…"
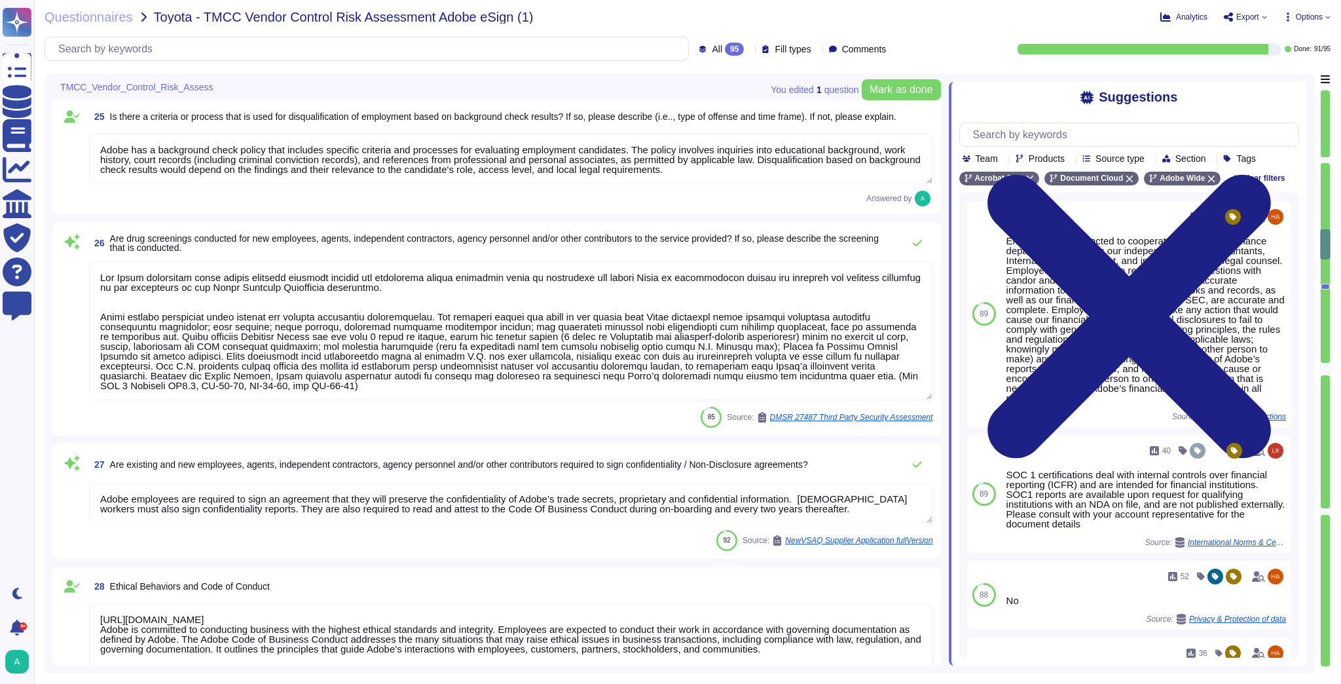
type textarea "Public Cloud hosting providers store all customer data but do not have logical …"
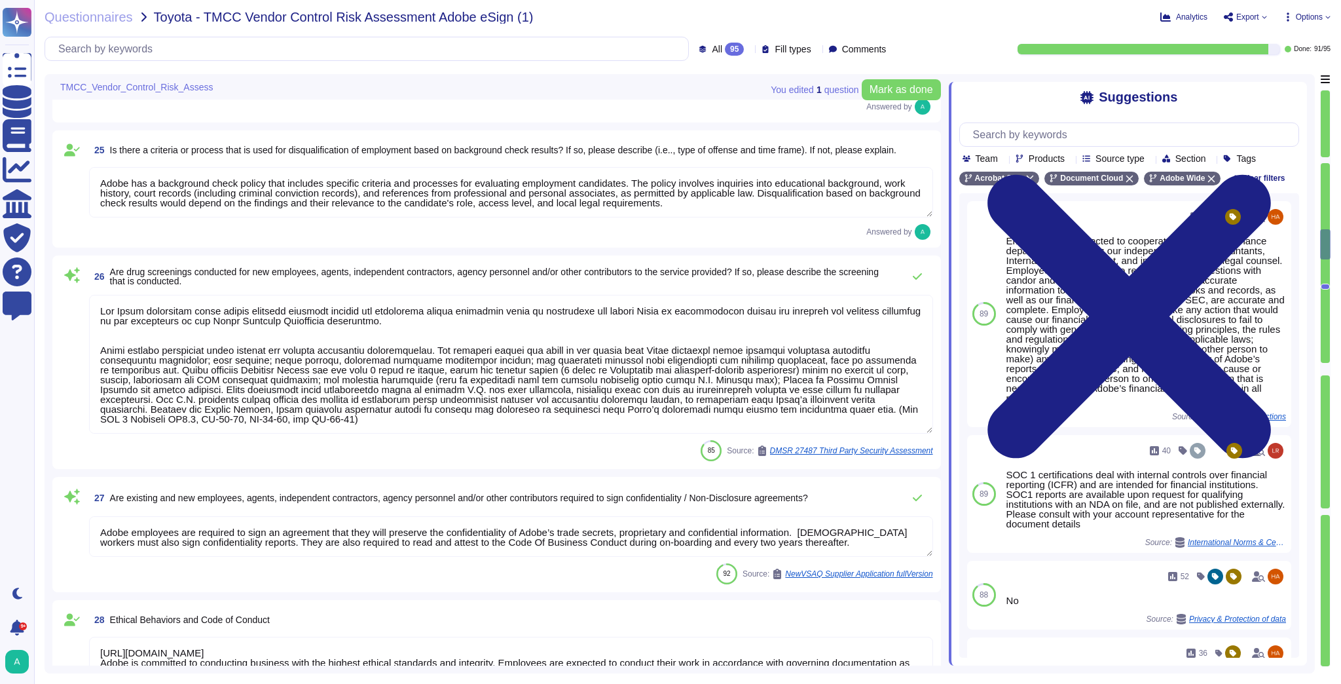
scroll to position [3289, 0]
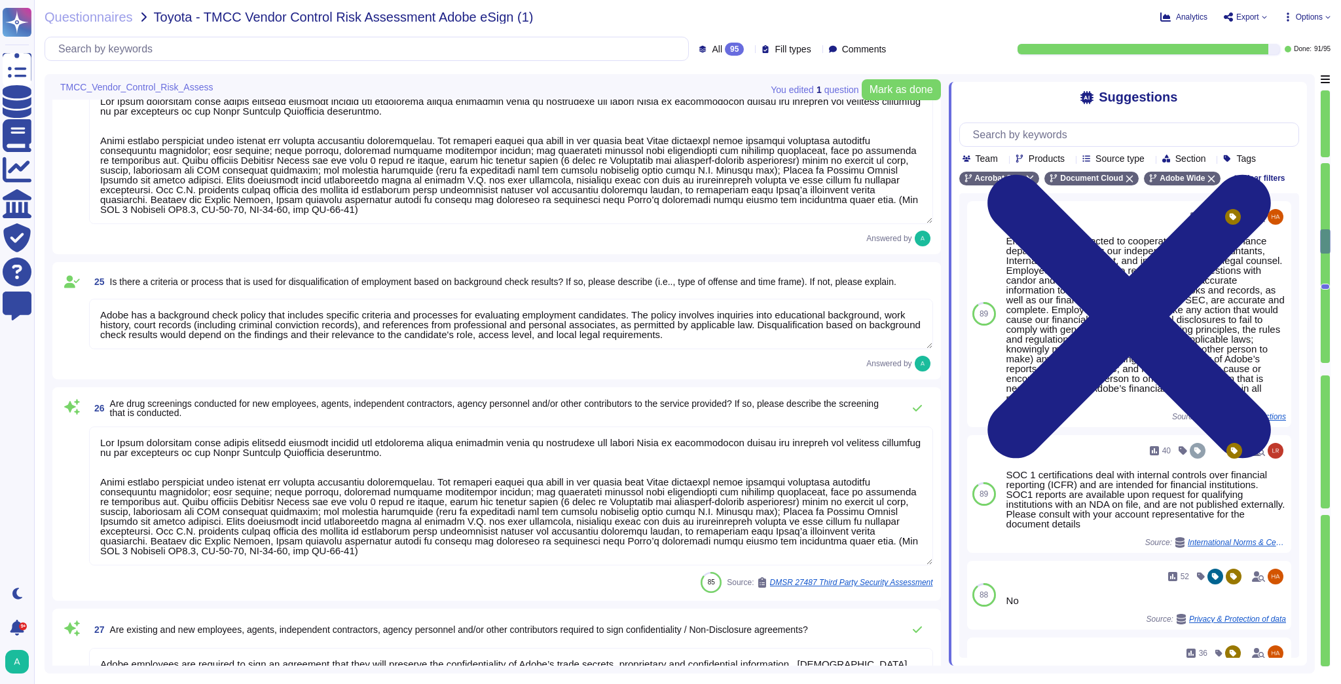
type textarea "Adobe has policies and procedures that address internal and external fraud dete…"
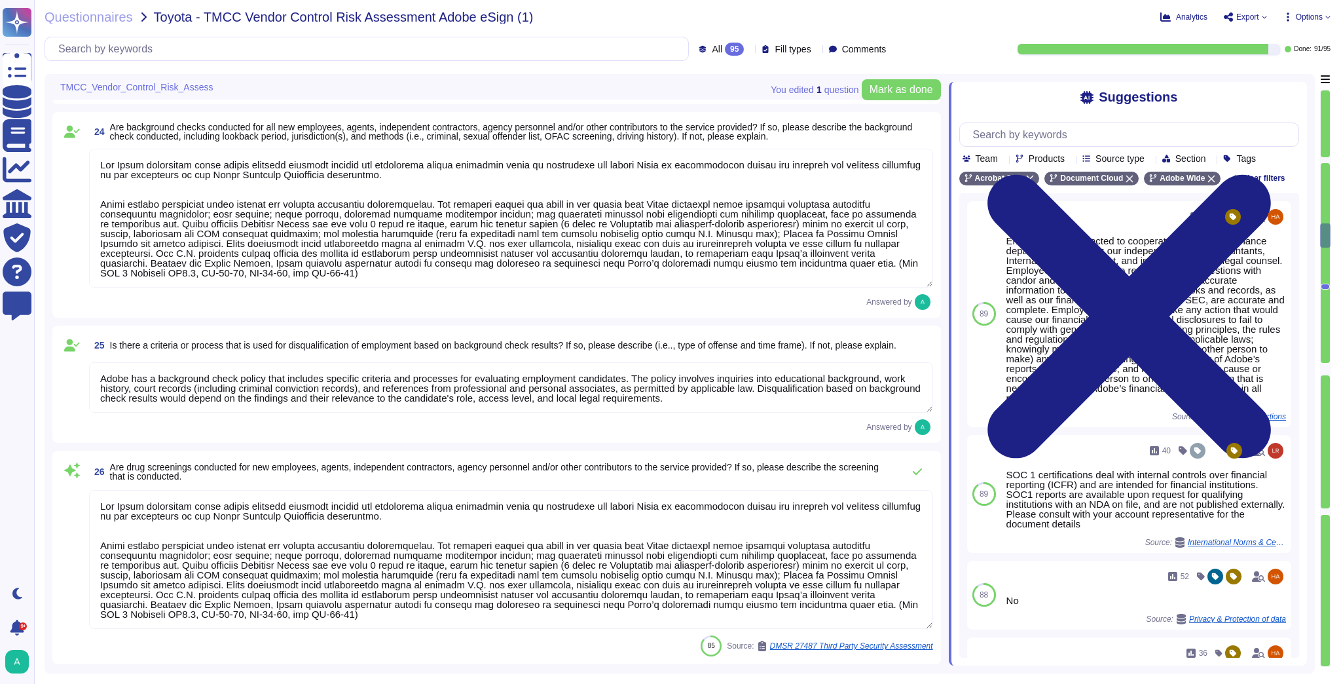
type textarea "Please see the publicly facing information here: [URL][DOMAIN_NAME]"
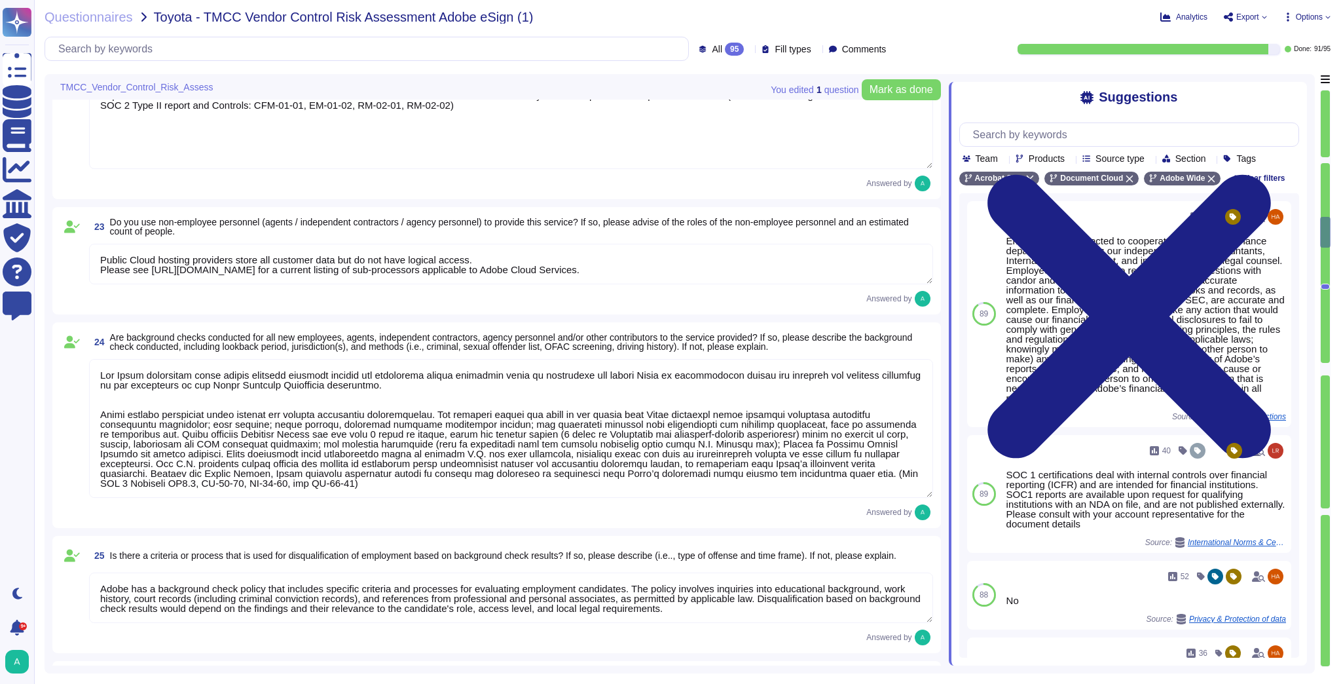
type textarea "Adobe Inc. is not a Financial Institution nor Creditor. No accounts are able to…"
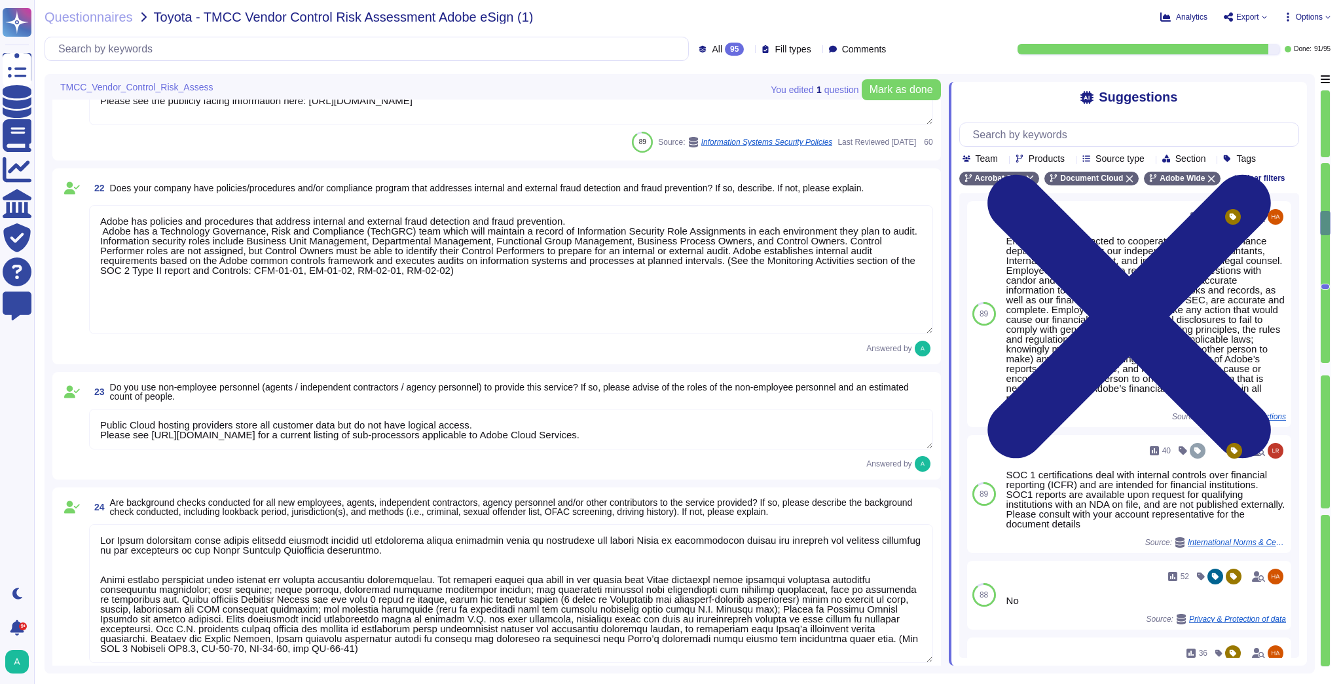
type textarea "Adobe has implemented strong processes and multiple channels for reporting non-…"
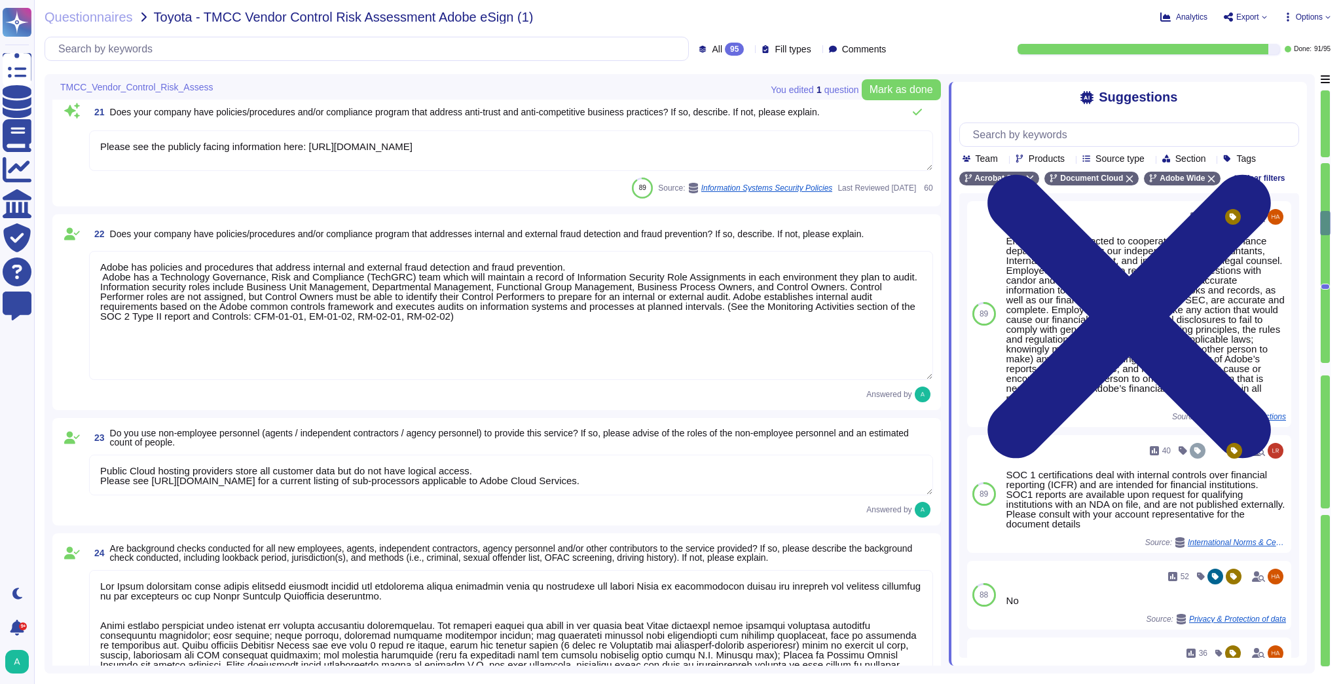
scroll to position [2676, 0]
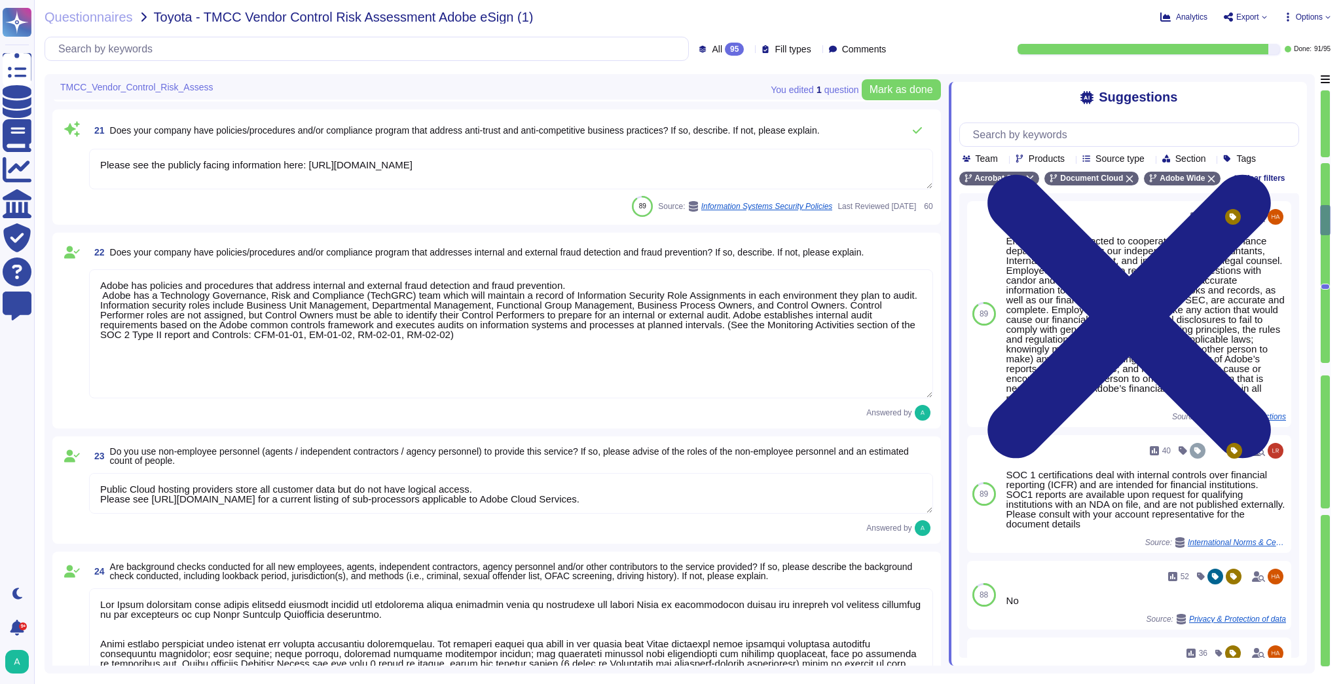
type textarea "Adobe has strict policies in place to ensure compliance with anti-bribery and a…"
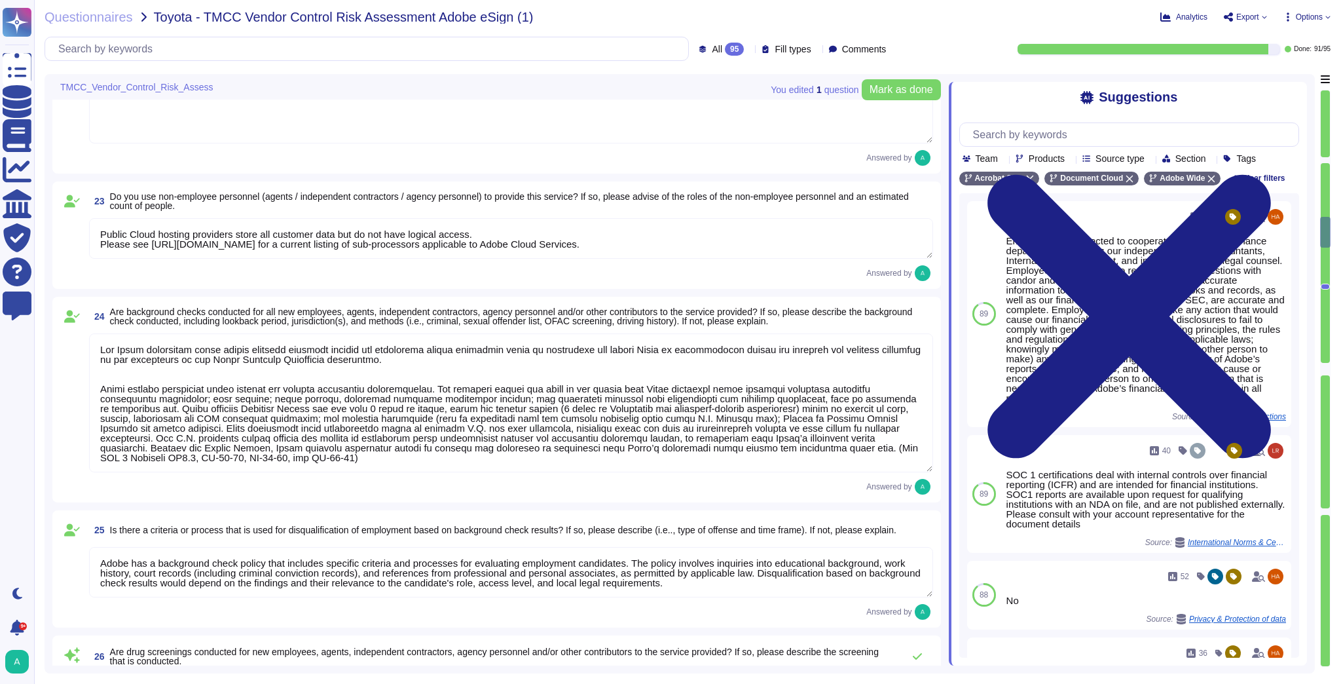
scroll to position [2938, 0]
type textarea "Adobe employees are required to sign an agreement that they will preserve the c…"
type textarea "[URL][DOMAIN_NAME] Adobe is committed to conducting business with the highest e…"
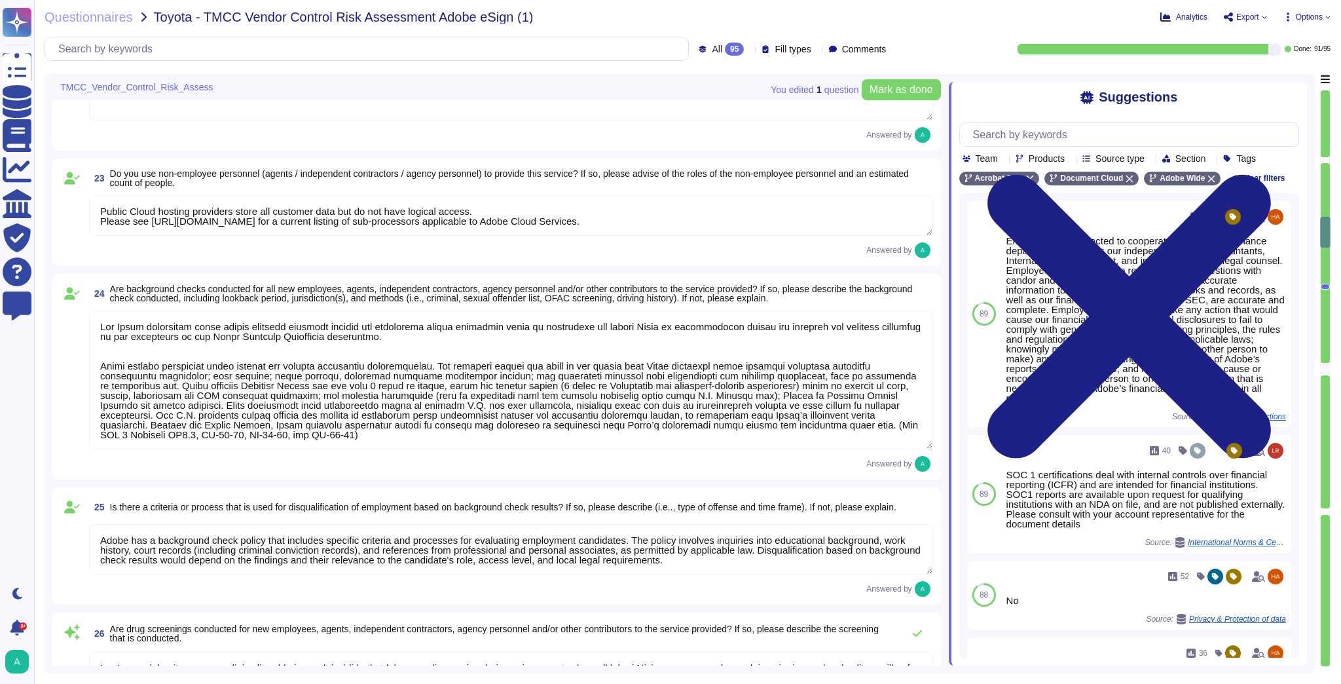
scroll to position [1, 0]
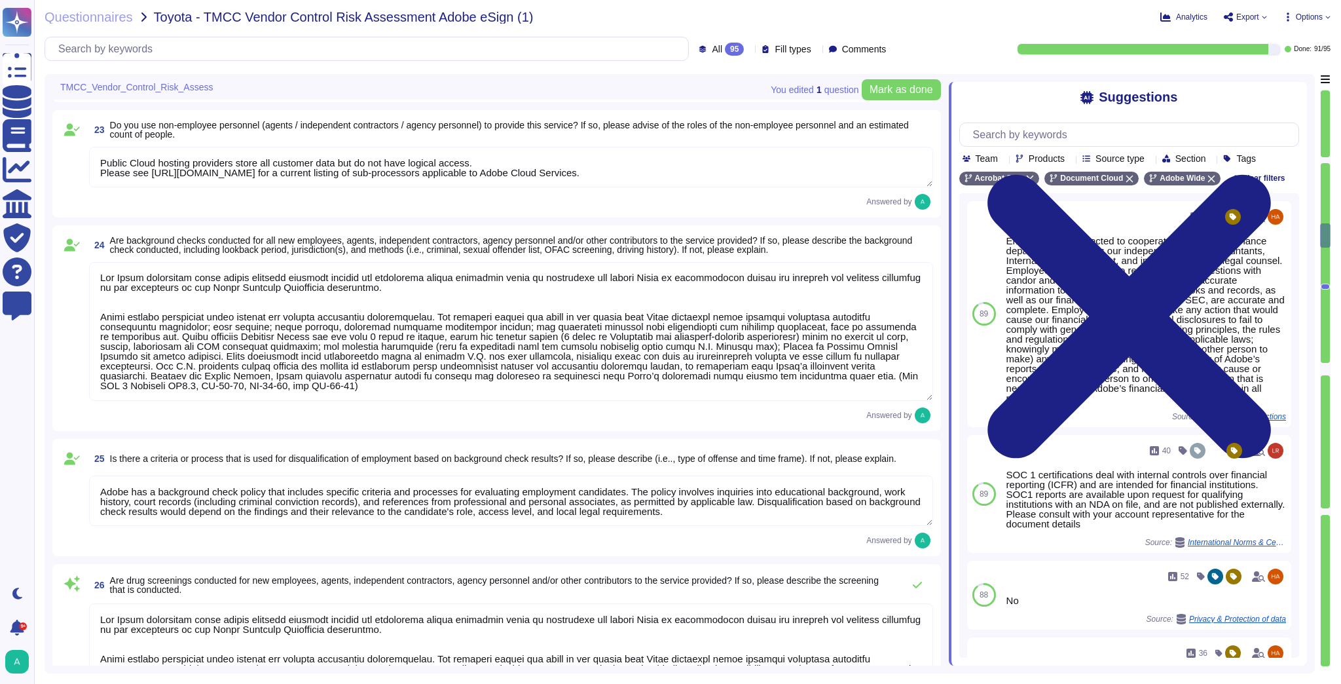
type textarea "Adobe conducts a mandatory, annual Security Awareness Training which applies to…"
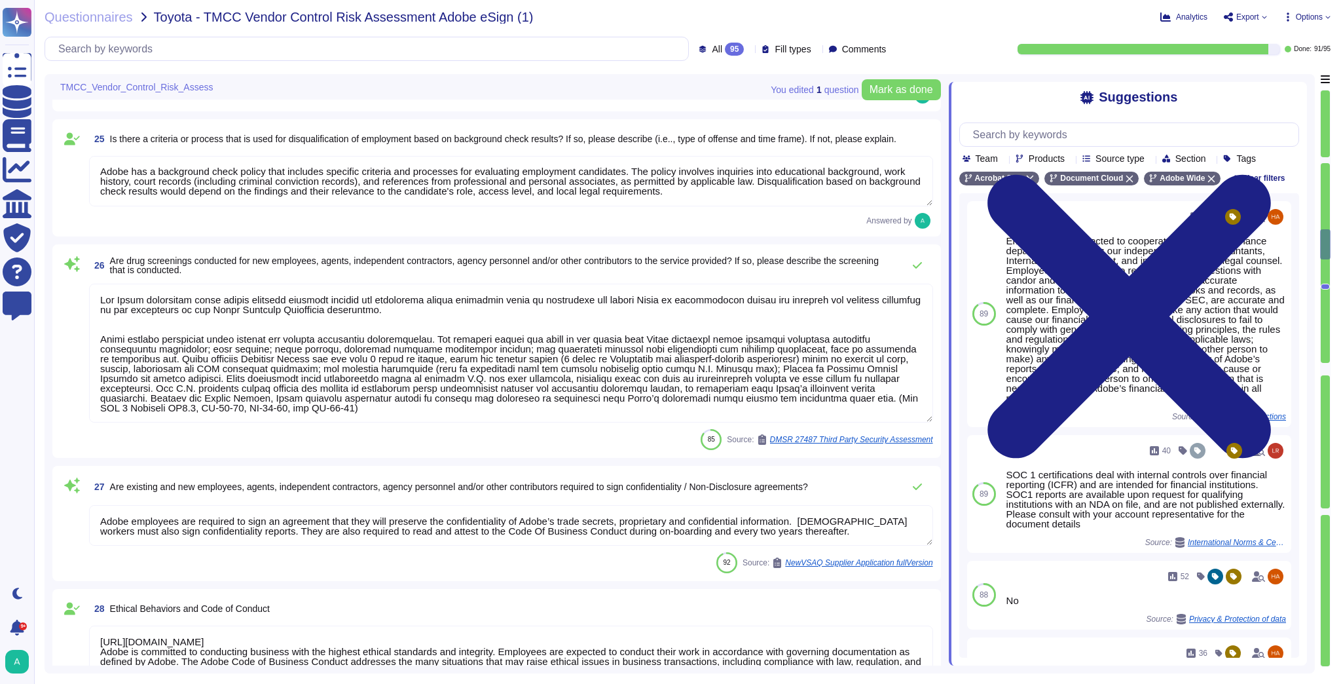
type textarea "NA"
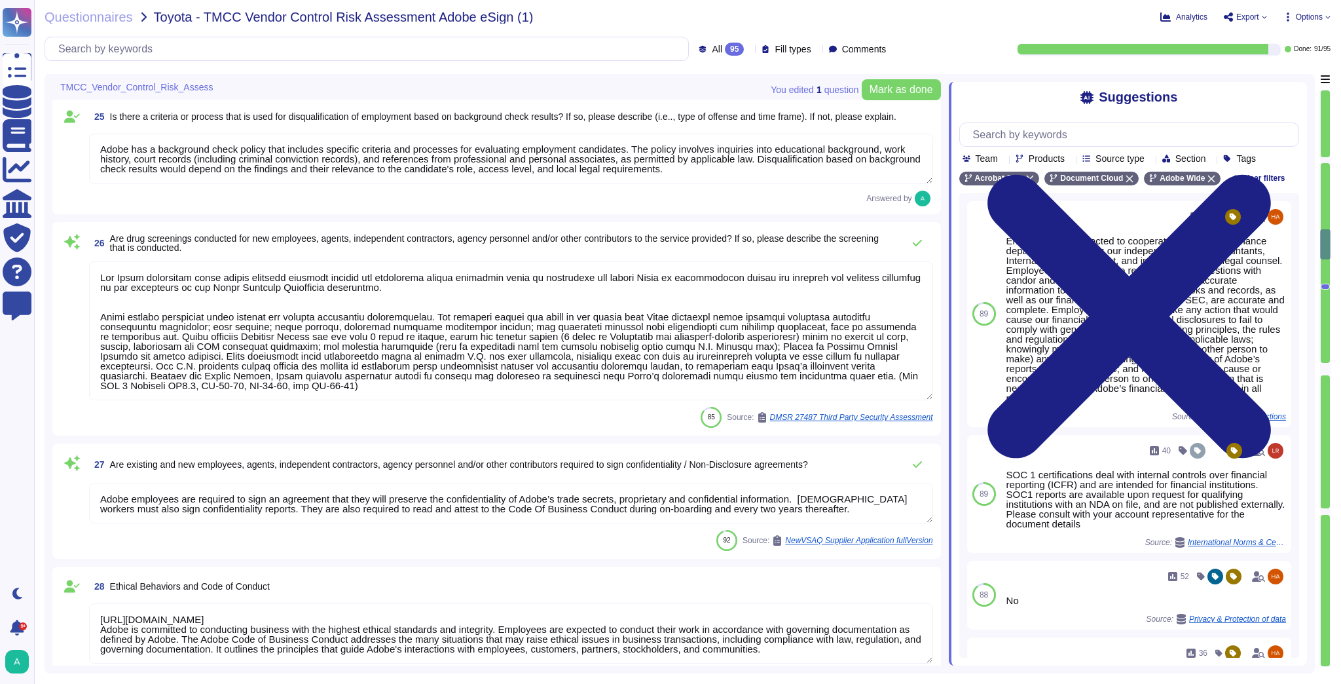
type textarea "NA"
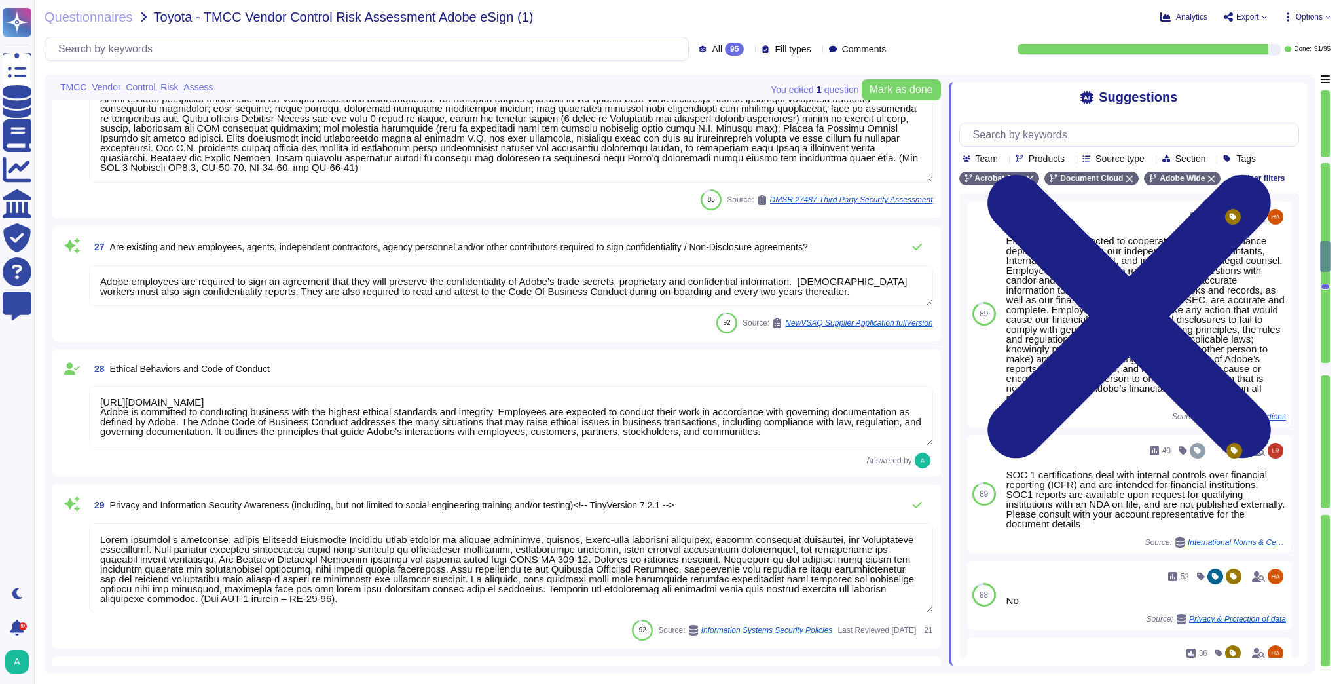
type textarea "Adobe reviews customer information-security-related inquiries, complaints and d…"
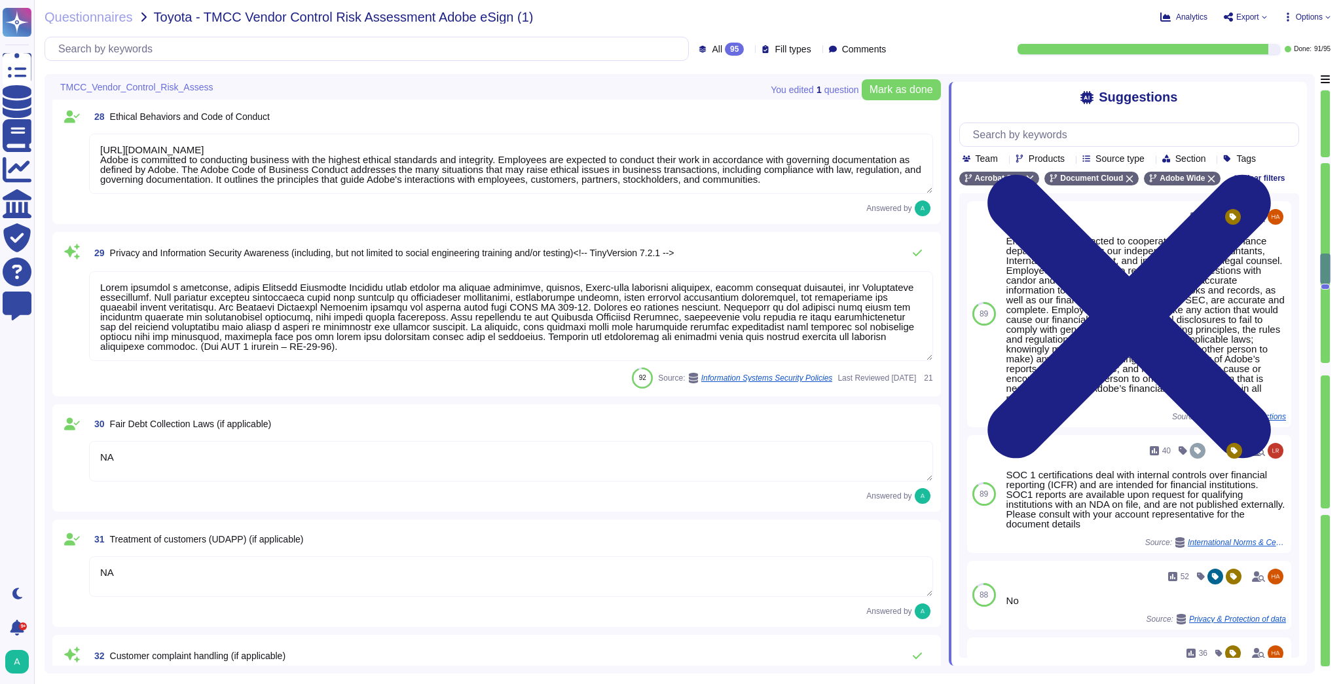
type textarea "Employees are expected to cooperate fully with our Finance department, as well …"
type textarea "Yes"
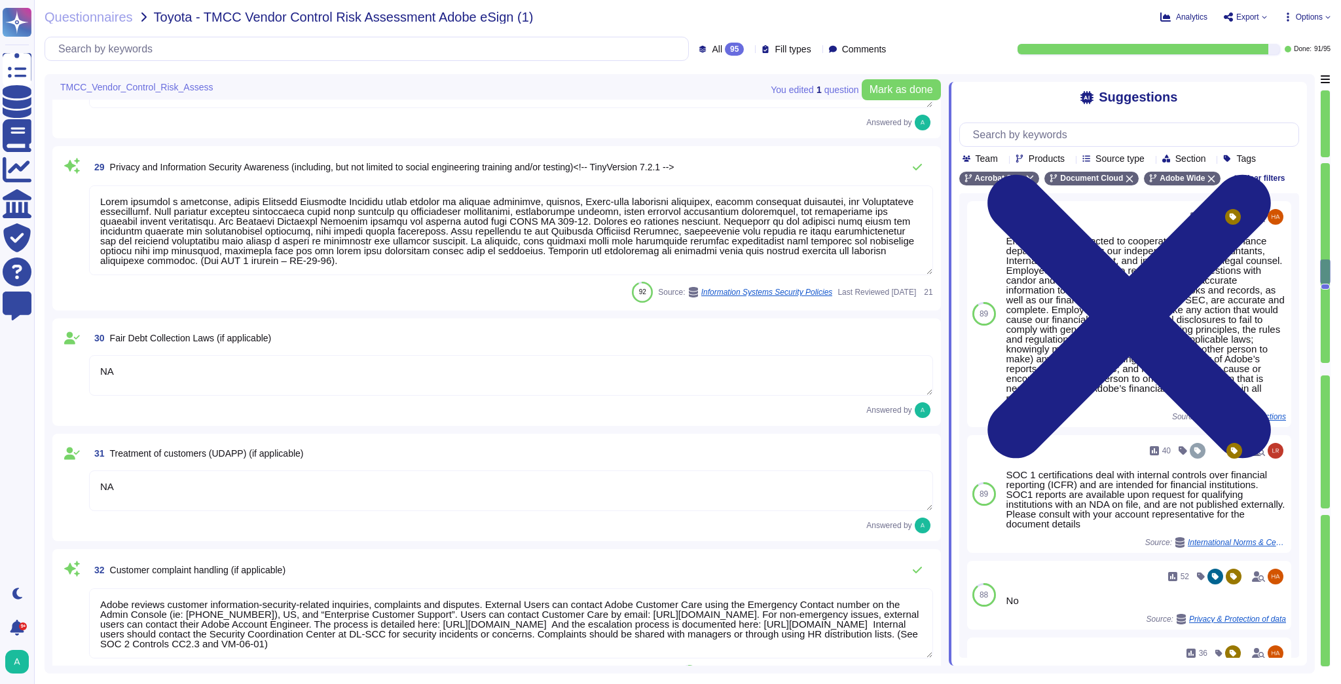
type textarea "Not Applicable"
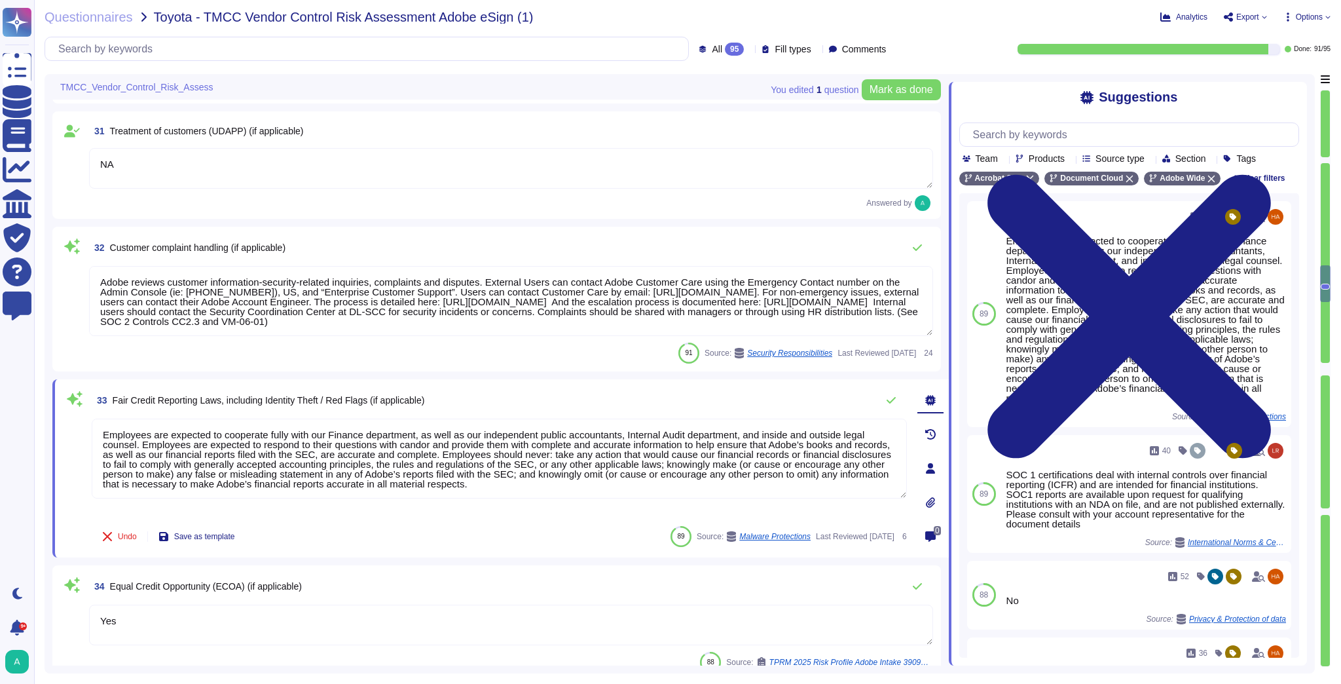
type textarea "QM/QA are integrated into the Secure Product Lifecycle (SPLC). For more informa…"
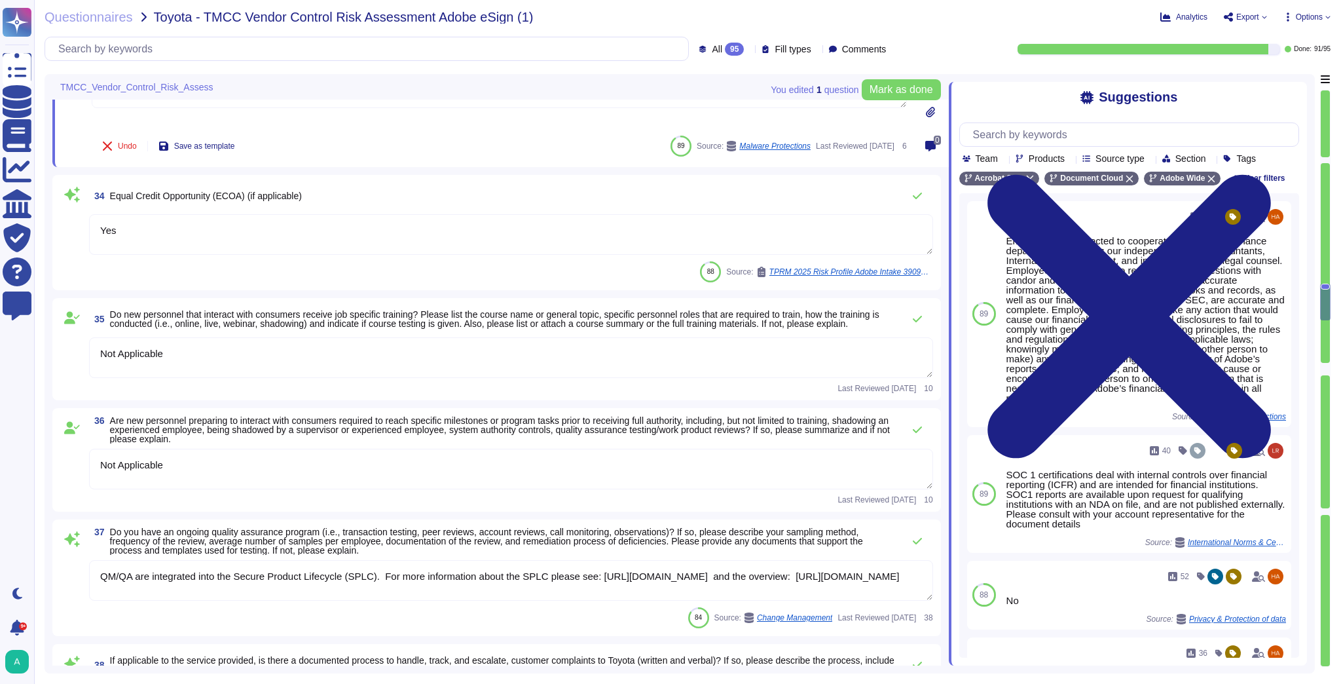
type textarea "Adobe reviews customer information-security-related inquiries, complaints and d…"
type textarea "Yes"
type textarea "Please see our General Terms of Use ([URL][DOMAIN_NAME]) which include language…"
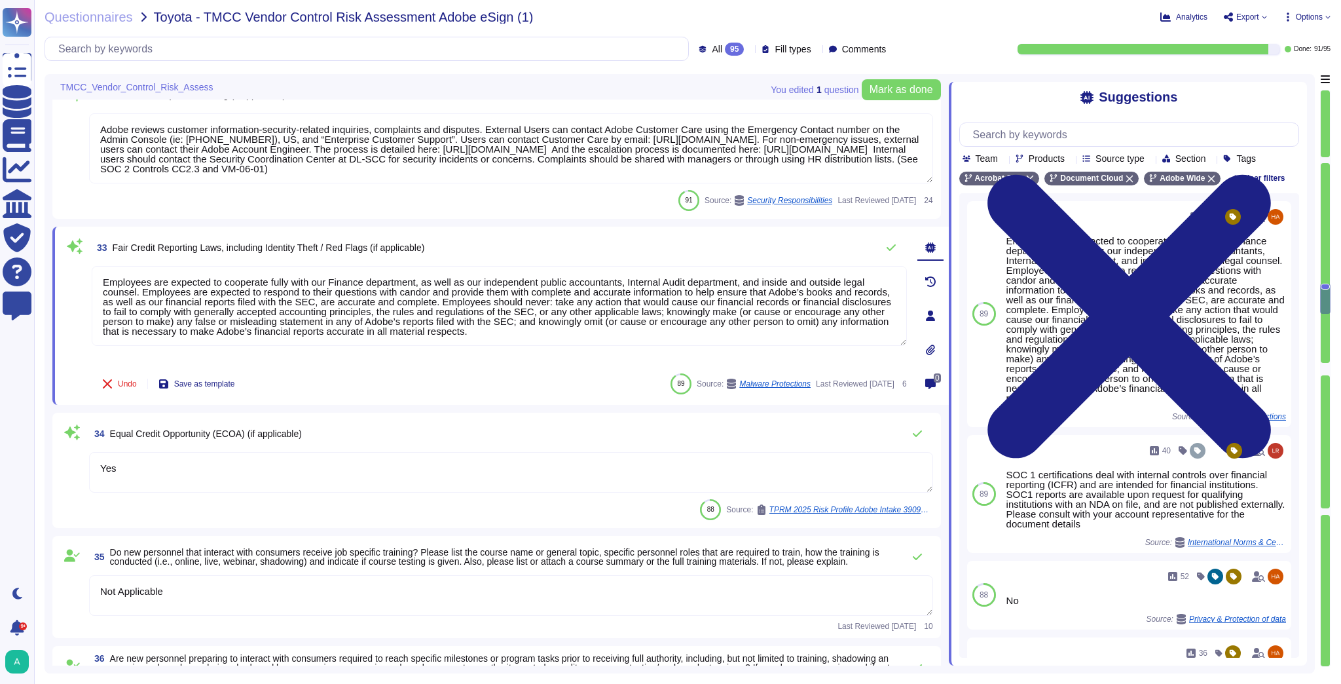
scroll to position [4195, 0]
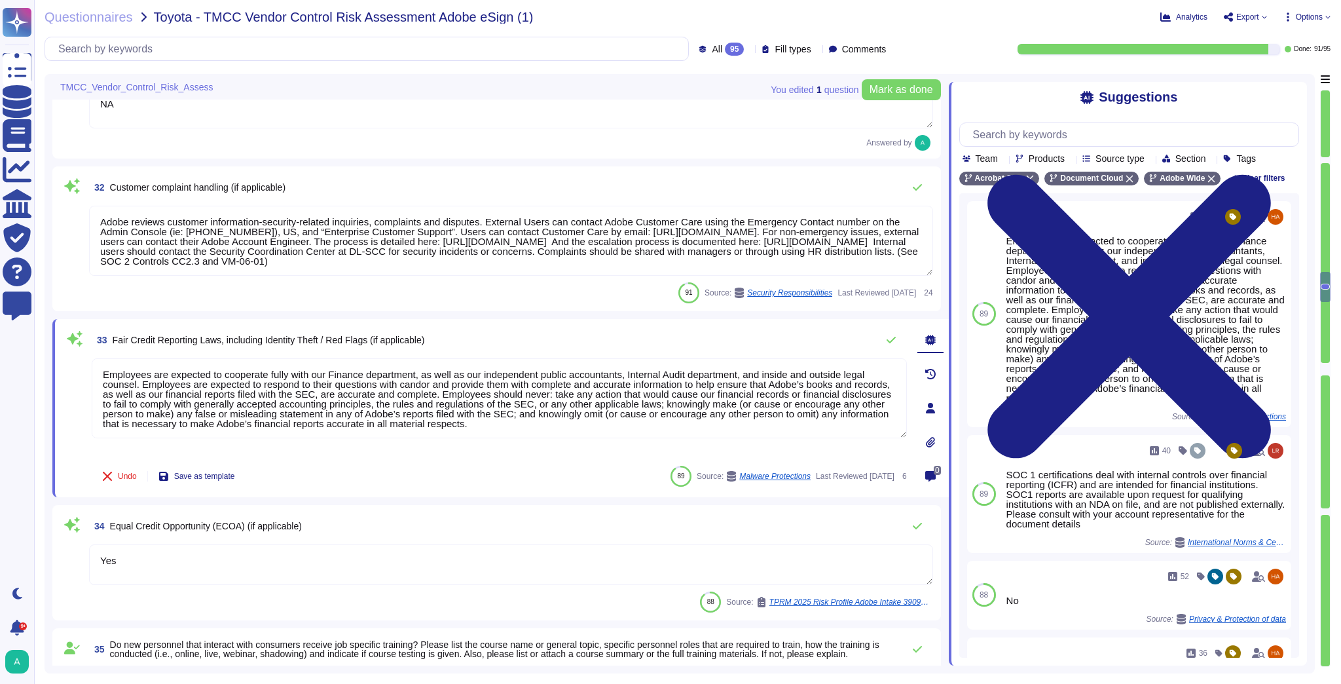
type textarea "Adobe conducts a mandatory, annual Security Awareness Training which applies to…"
type textarea "NA"
drag, startPoint x: 534, startPoint y: 427, endPoint x: 58, endPoint y: 378, distance: 478.4
click at [58, 378] on div "33 Fair Credit Reporting Laws, including Identity Theft / Red Flags (if applica…" at bounding box center [500, 408] width 896 height 178
paste textarea "Adobe Inc. is not a Financial Institution nor Creditor. No accounts are able to…"
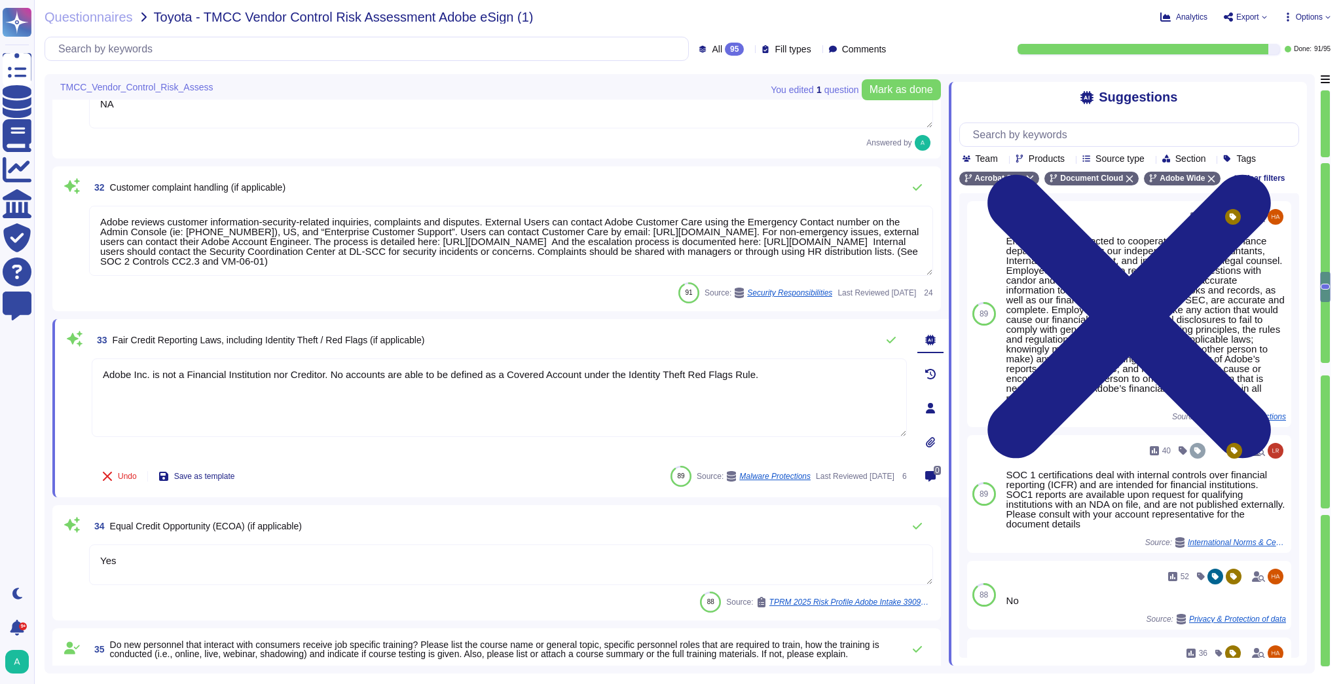
type textarea "Adobe Inc. is not a Financial Institution nor Creditor. No accounts are able to…"
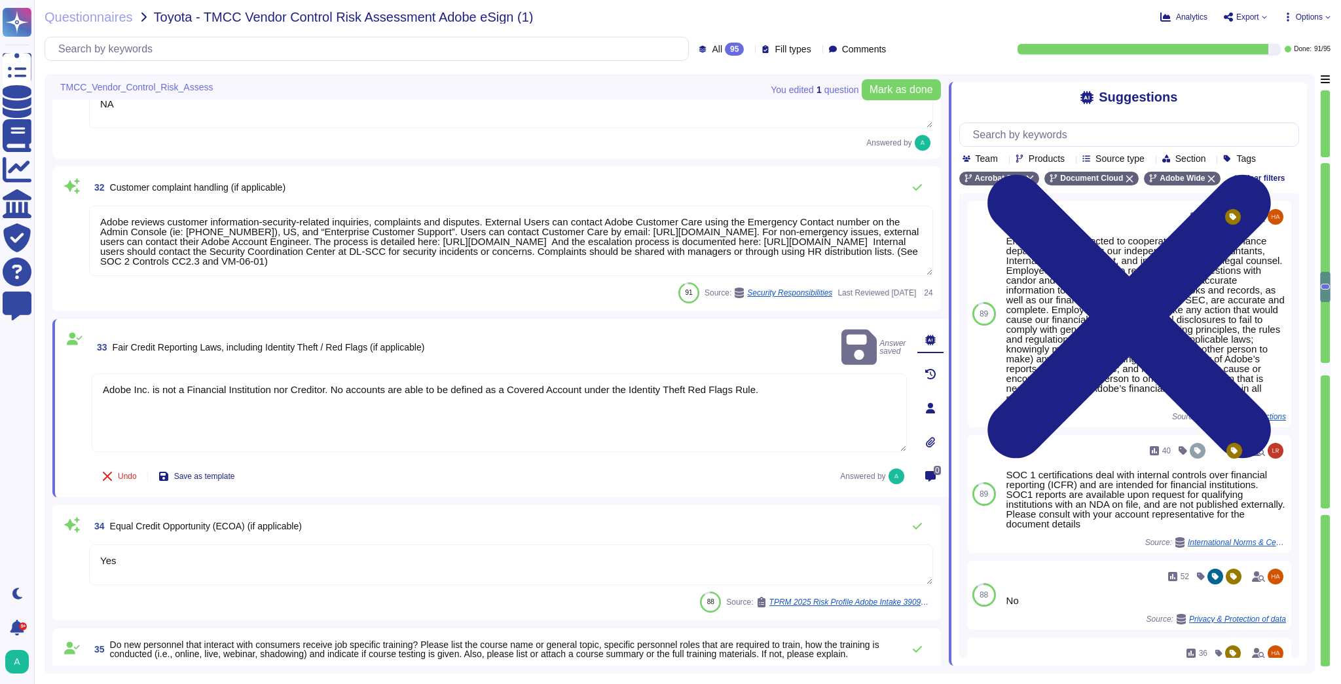
drag, startPoint x: 189, startPoint y: 556, endPoint x: 87, endPoint y: 561, distance: 101.6
click at [87, 561] on div "34 Equal Credit Opportunity (ECOA) (if applicable) Yes 88 Source: TPRM 2025 Ris…" at bounding box center [496, 563] width 873 height 100
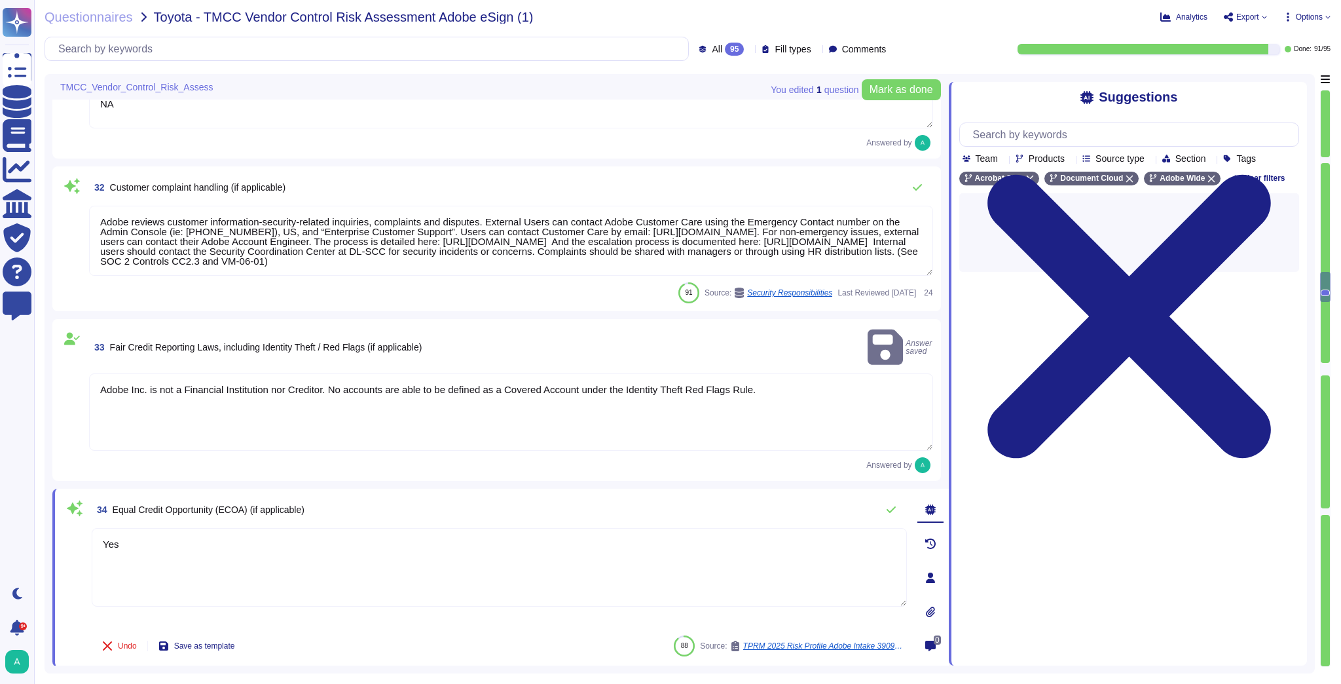
paste textarea "Adobe Inc. is not a Financial Institution nor Creditor. No accounts are able to…"
type textarea "Adobe Inc. is not a Financial Institution nor Creditor. No accounts are able to…"
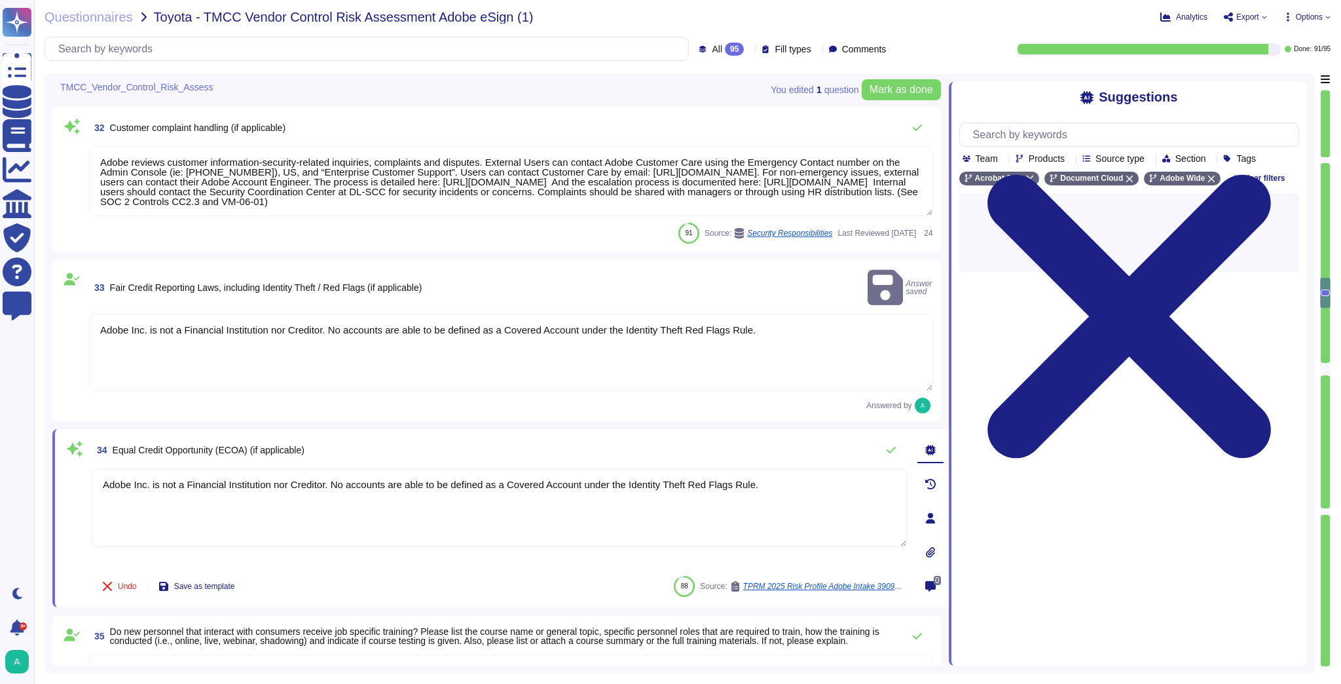
type textarea "Yes"
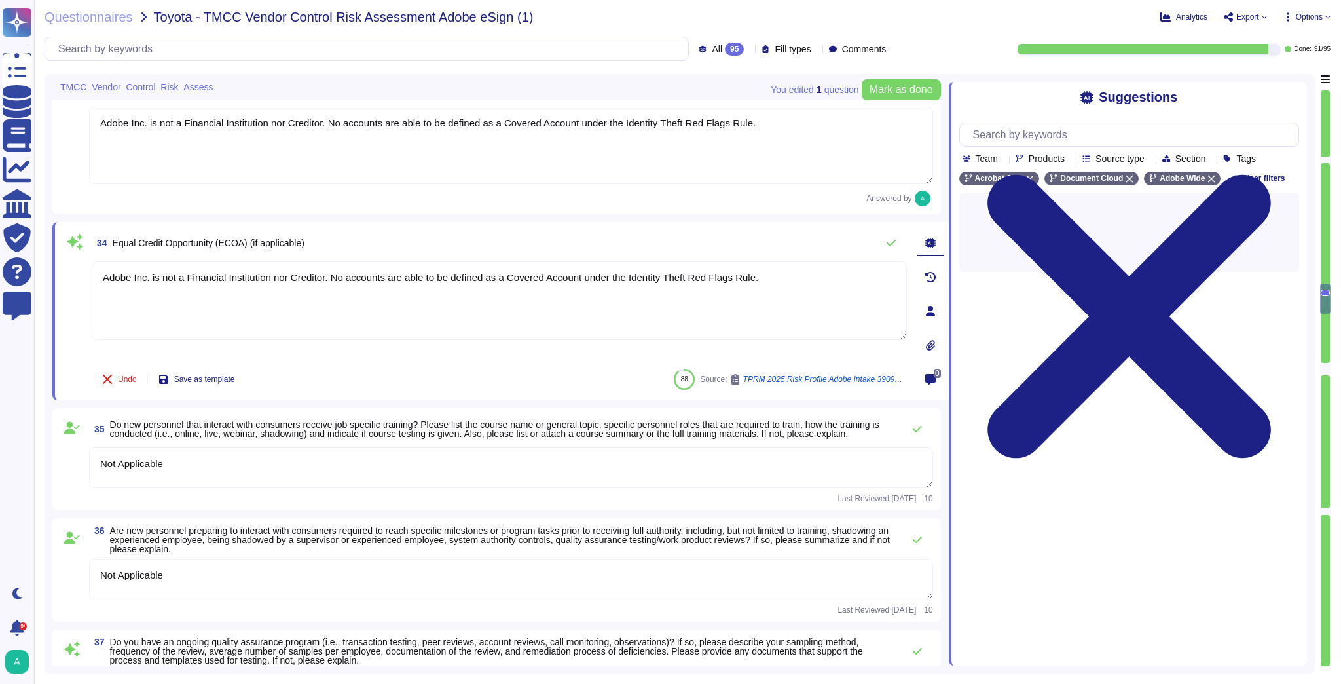
scroll to position [4457, 0]
type textarea "Please see our General Terms of Use ([URL][DOMAIN_NAME]) which include language…"
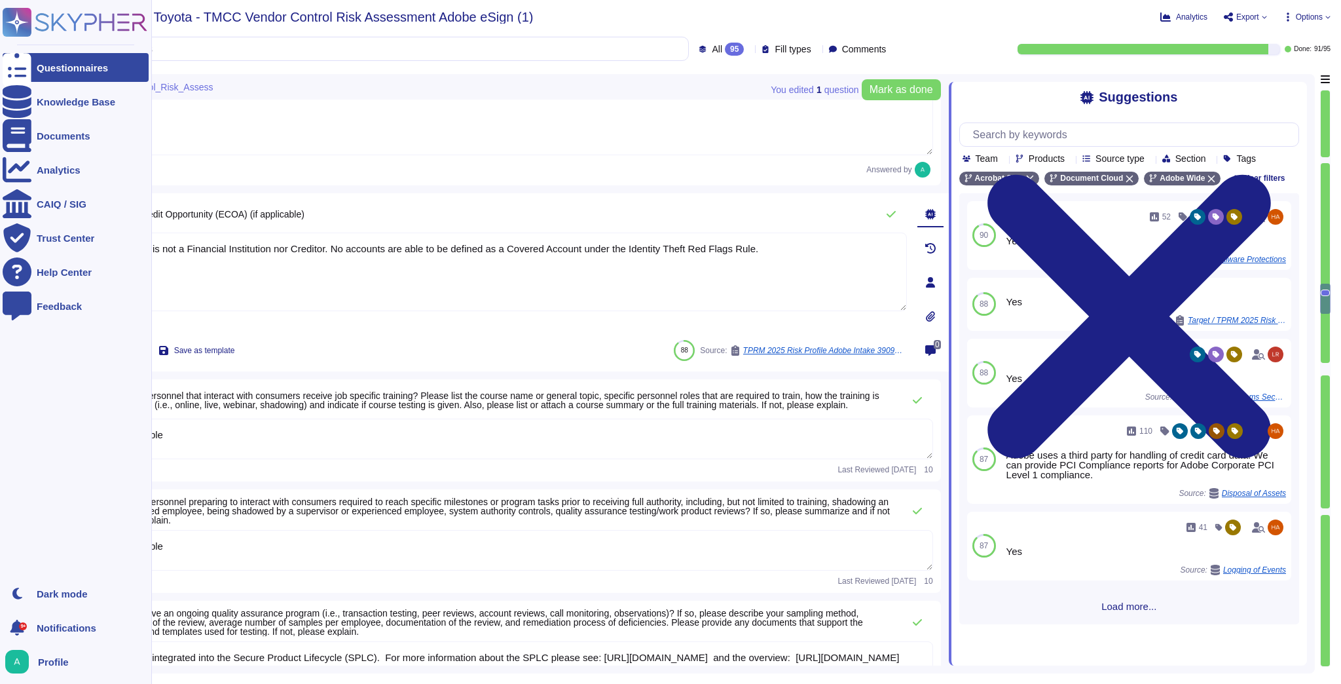
type textarea "Adobe Inc. is not a Financial Institution nor Creditor. No accounts are able to…"
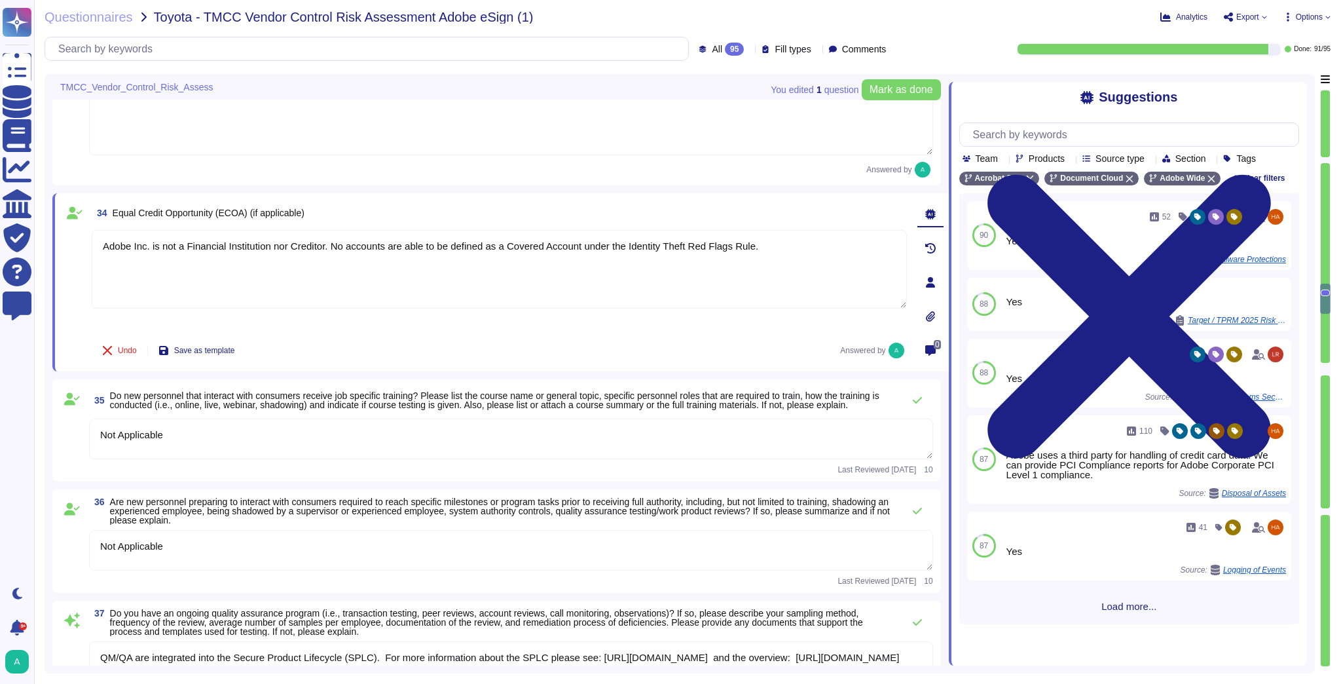
click at [693, 130] on textarea "Adobe Inc. is not a Financial Institution nor Creditor. No accounts are able to…" at bounding box center [511, 116] width 844 height 77
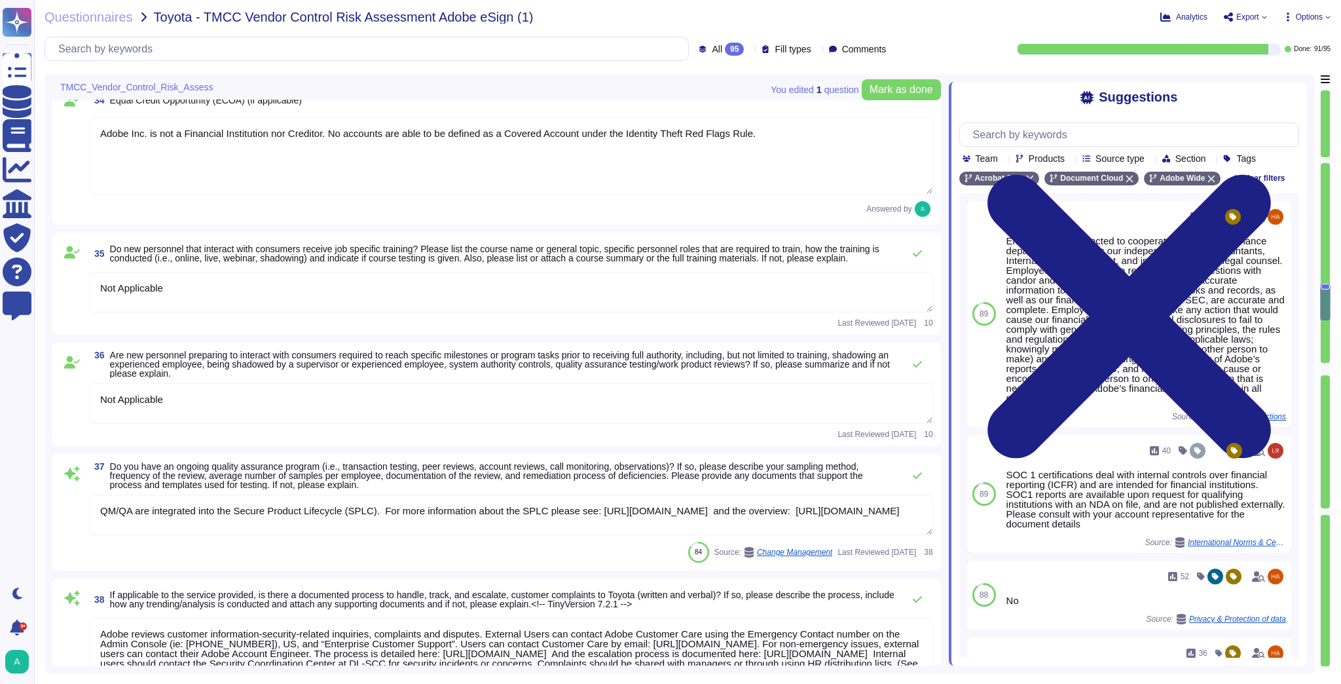
scroll to position [4614, 0]
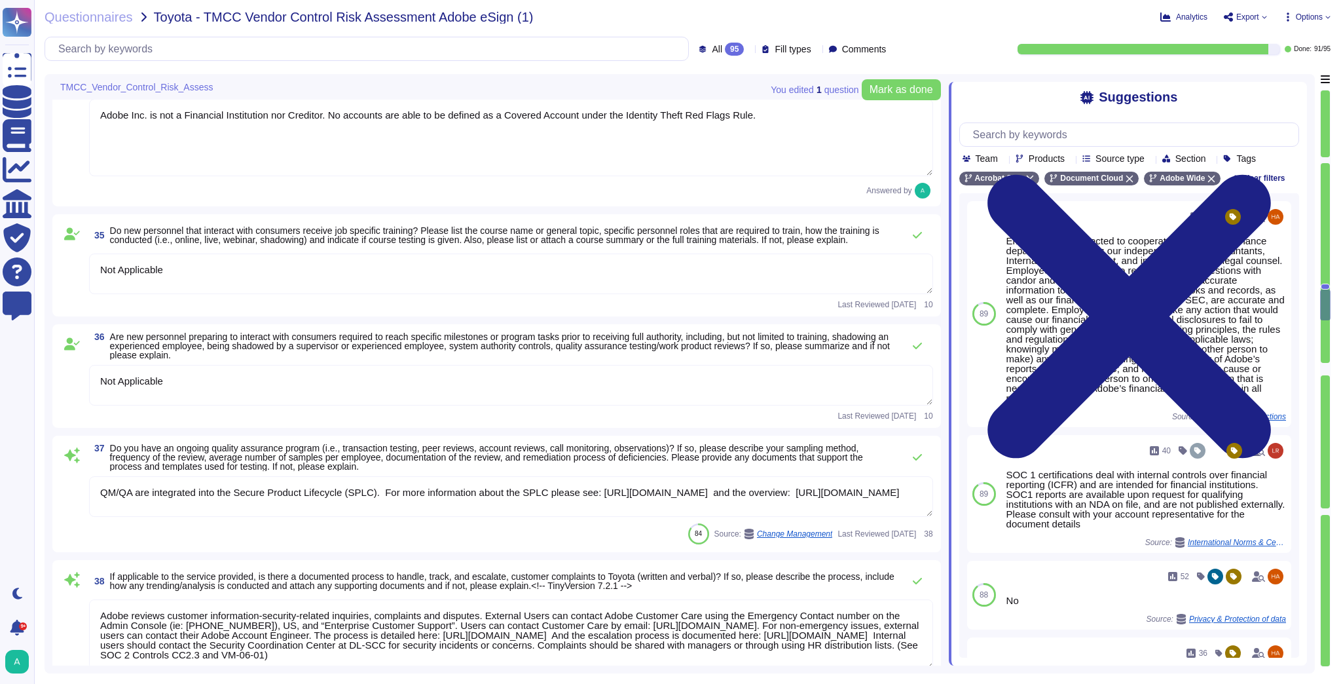
type textarea "Adobe policies, standards, procedures, and other internal documentation are con…"
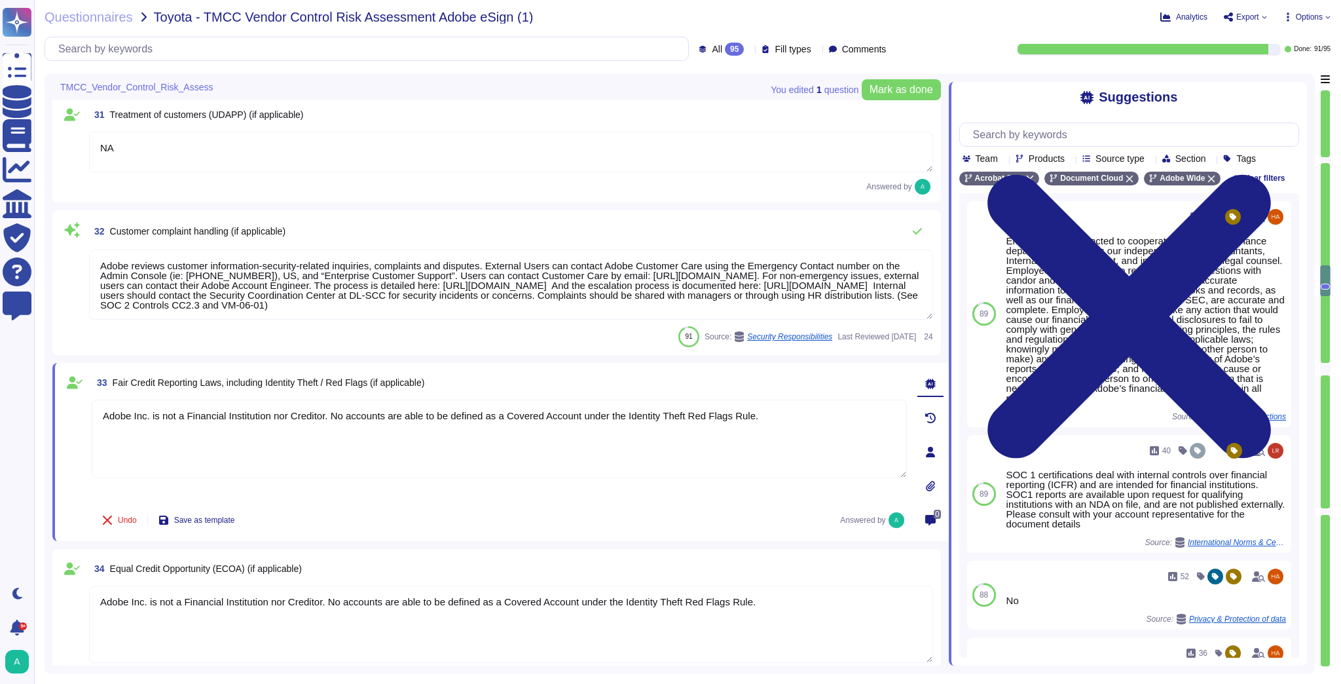
type textarea "Adobe conducts a mandatory, annual Security Awareness Training which applies to…"
type textarea "NA"
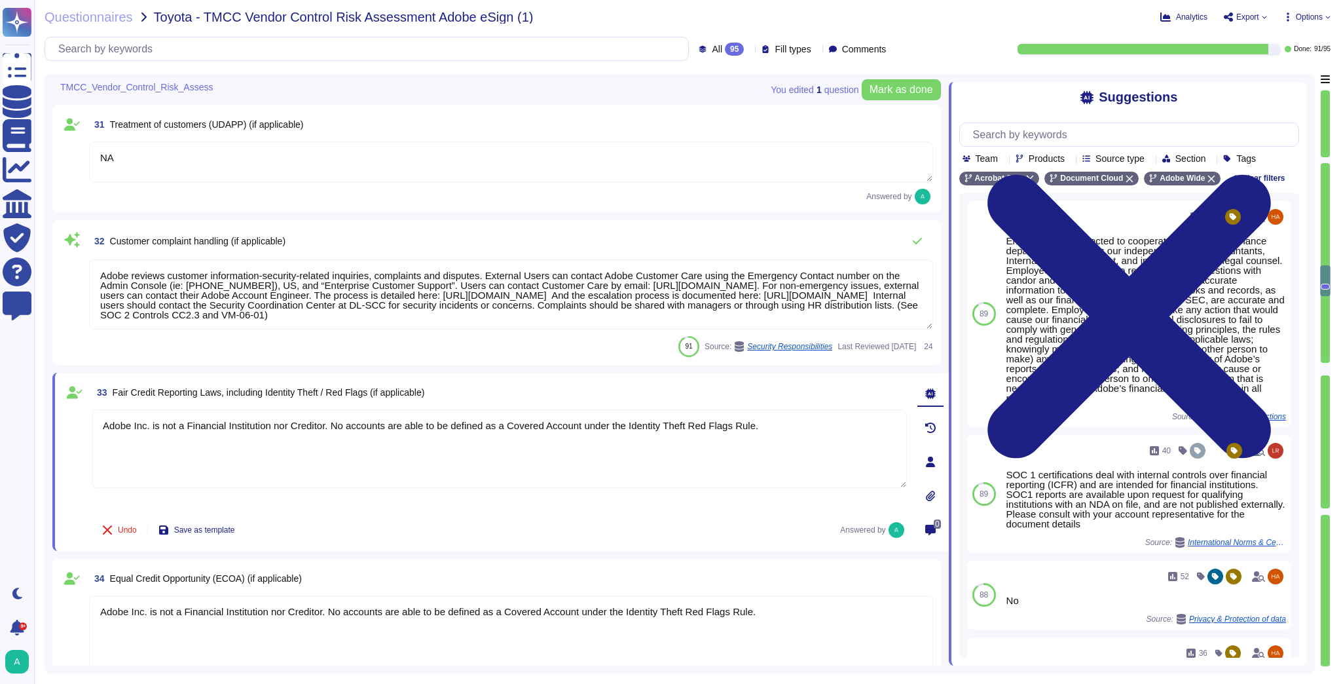
scroll to position [1, 0]
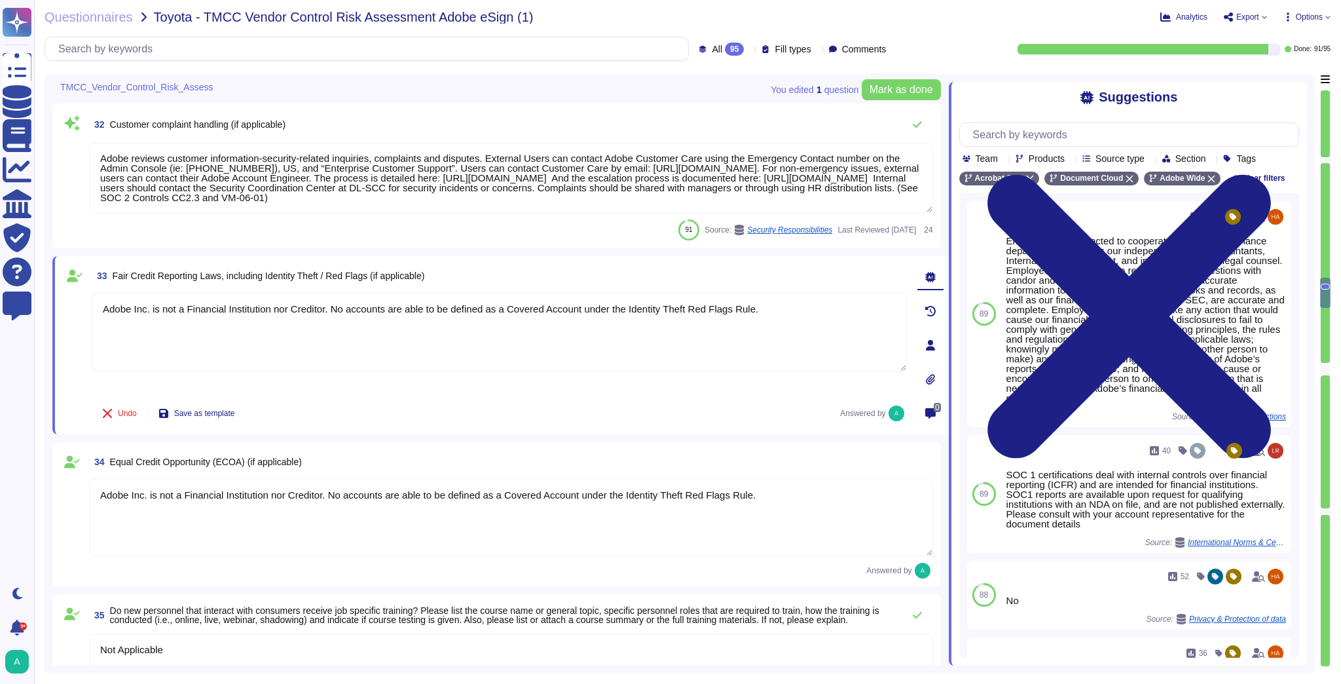
type textarea "Adobe reviews customer information-security-related inquiries, complaints and d…"
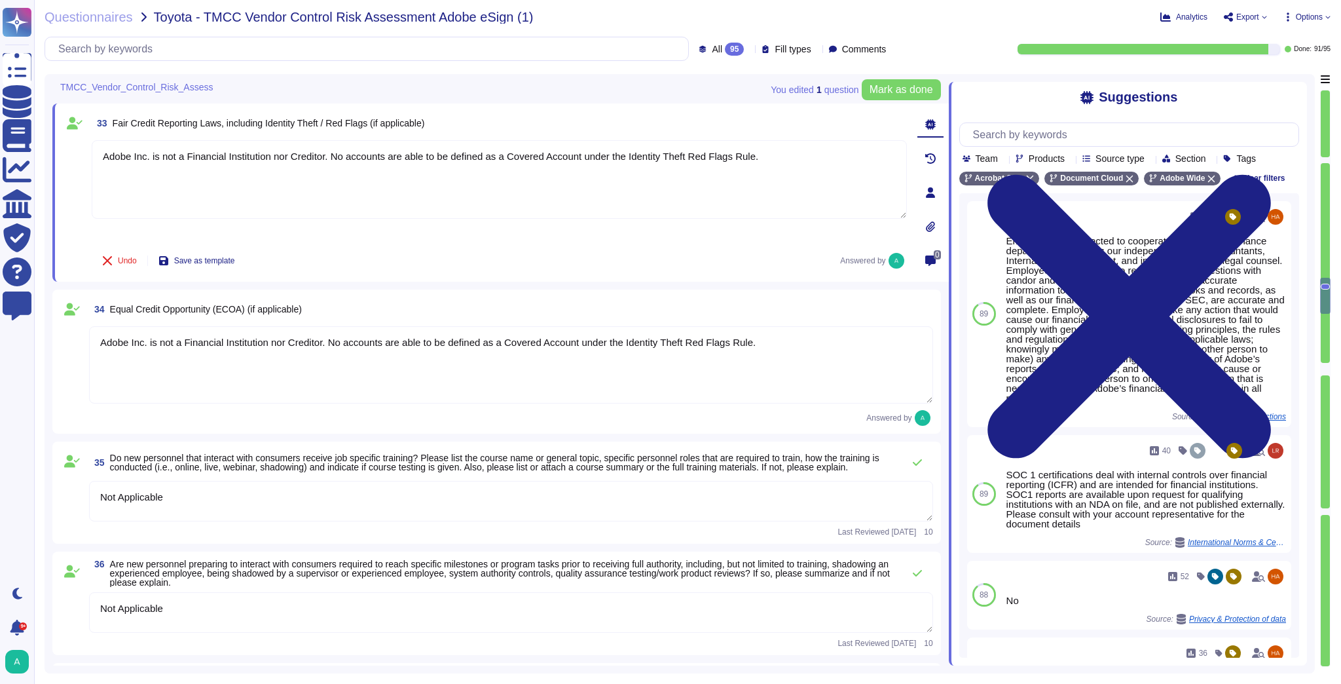
scroll to position [4403, 0]
type textarea "Yes"
drag, startPoint x: 429, startPoint y: 454, endPoint x: 110, endPoint y: 457, distance: 318.9
click at [110, 457] on span "Do new personnel that interact with consumers receive job specific training? Pl…" at bounding box center [494, 462] width 769 height 20
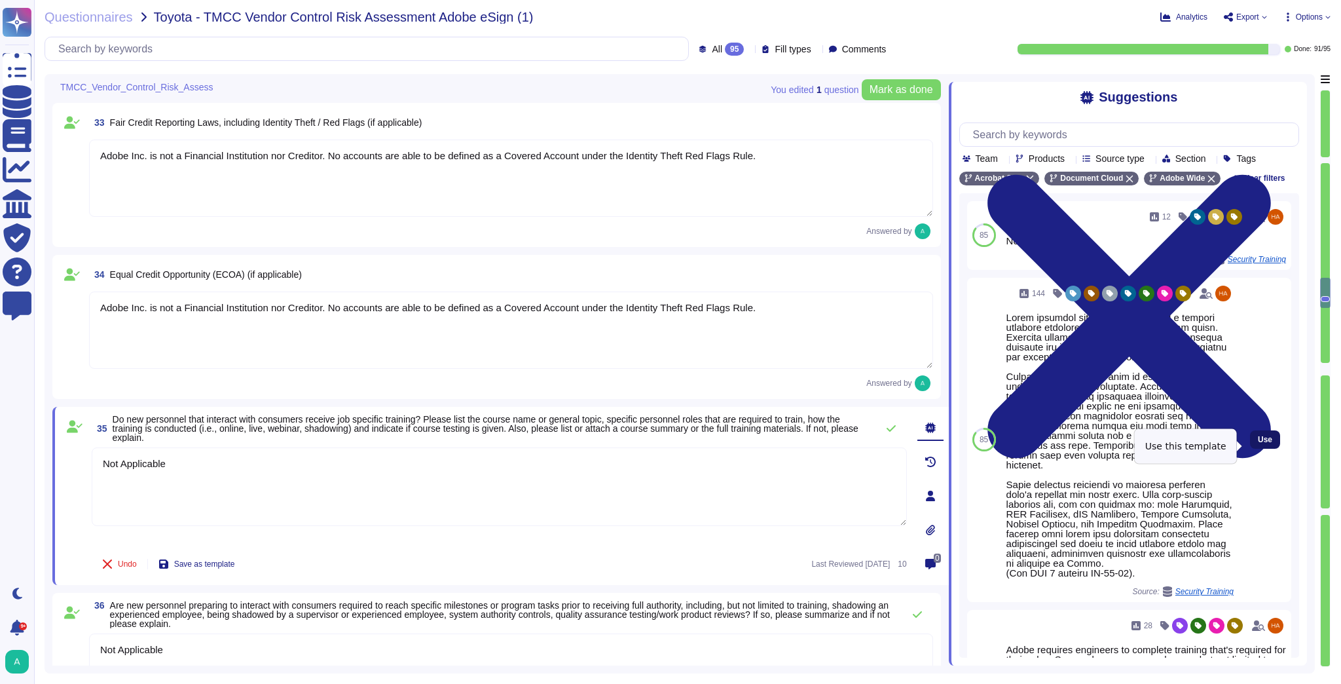
click at [1260, 443] on span "Use" at bounding box center [1265, 439] width 14 height 8
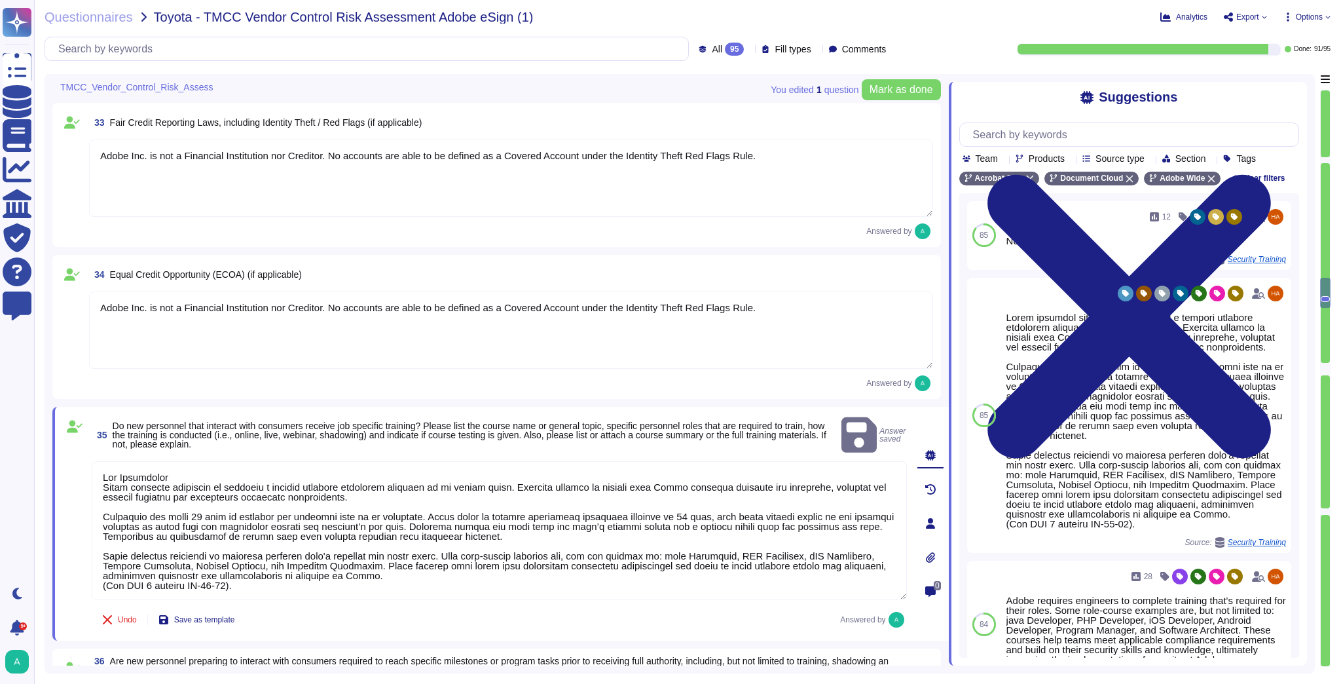
drag, startPoint x: 174, startPoint y: 459, endPoint x: 92, endPoint y: 459, distance: 82.5
click at [92, 461] on textarea at bounding box center [499, 530] width 815 height 139
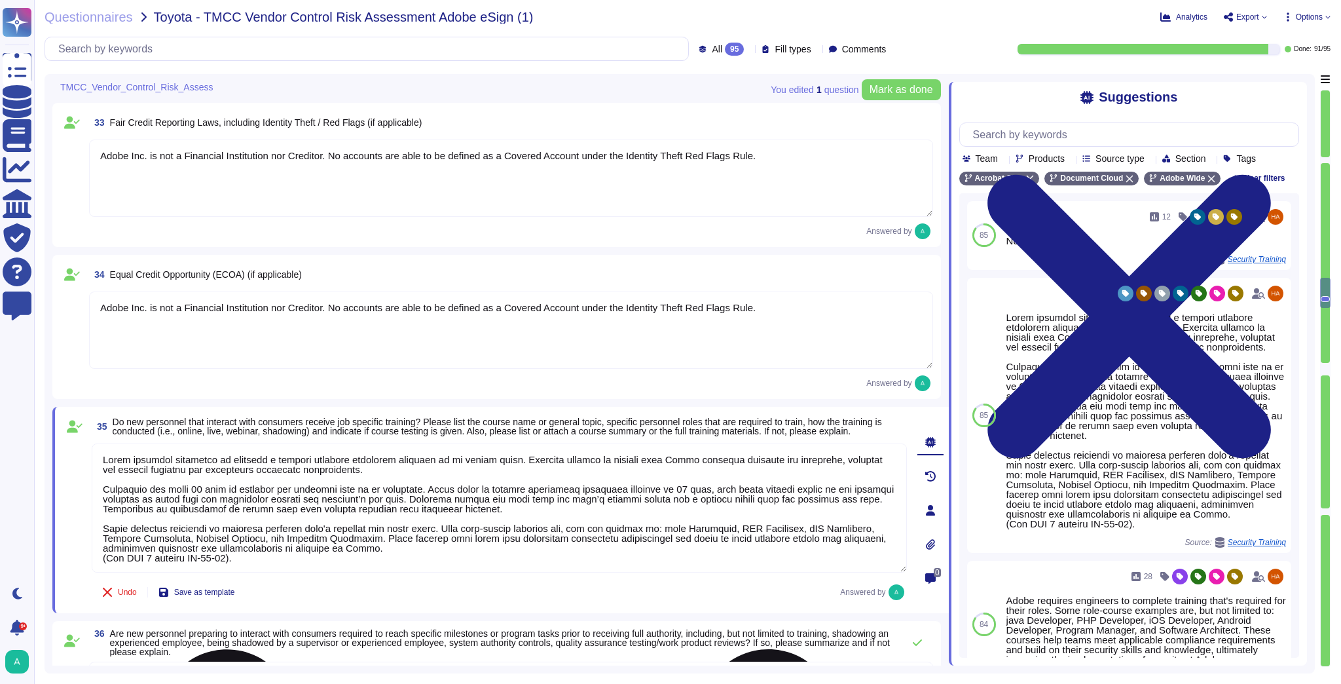
type textarea "Lorem ipsumdol sitametco ad elitsedd e tempori utlabore etdolorem aliquaen ad m…"
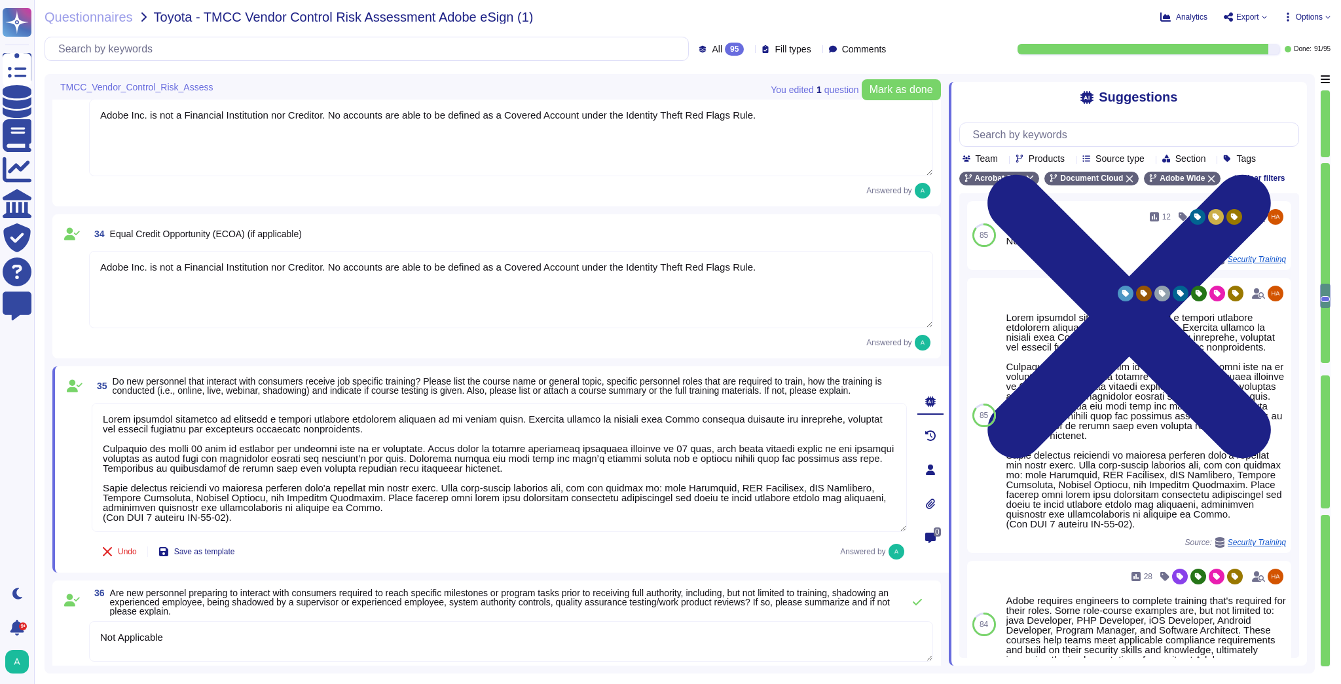
type textarea "Yes"
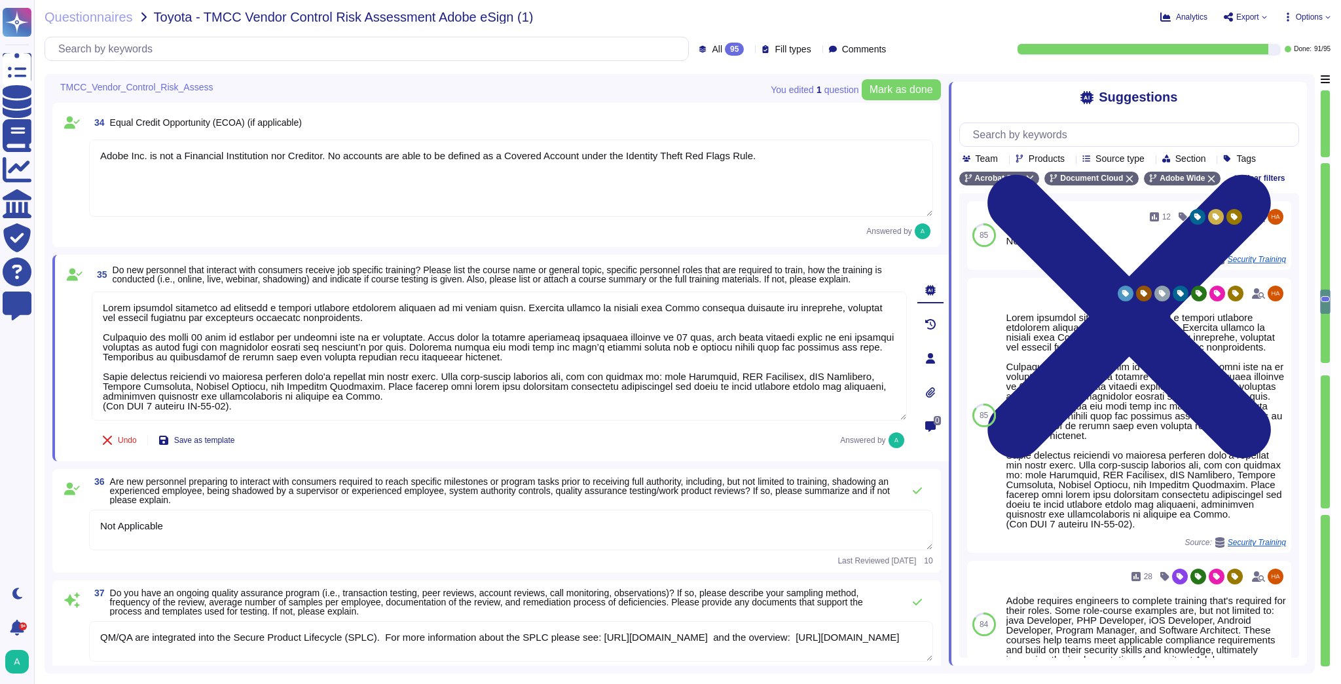
type textarea "Please see our General Terms of Use ([URL][DOMAIN_NAME]) which include language…"
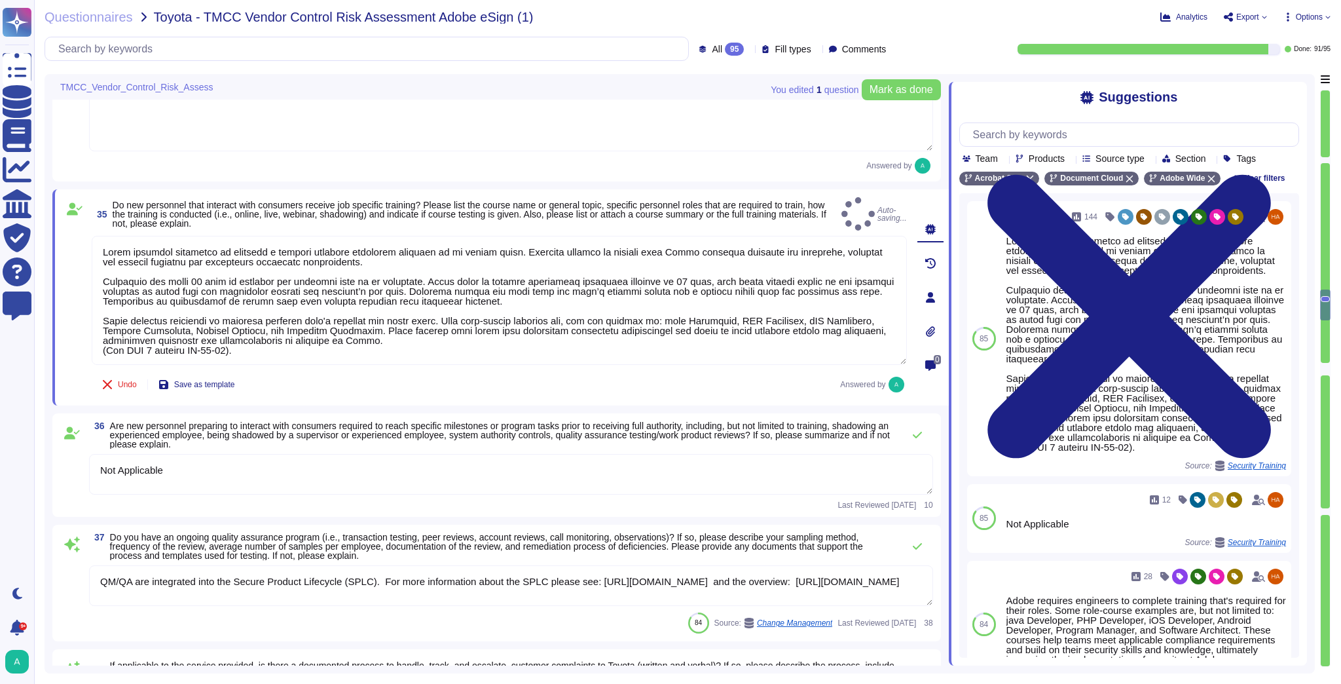
type textarea "Lorem ipsumdol sitametco ad elitsedd e tempori utlabore etdolorem aliquaen ad m…"
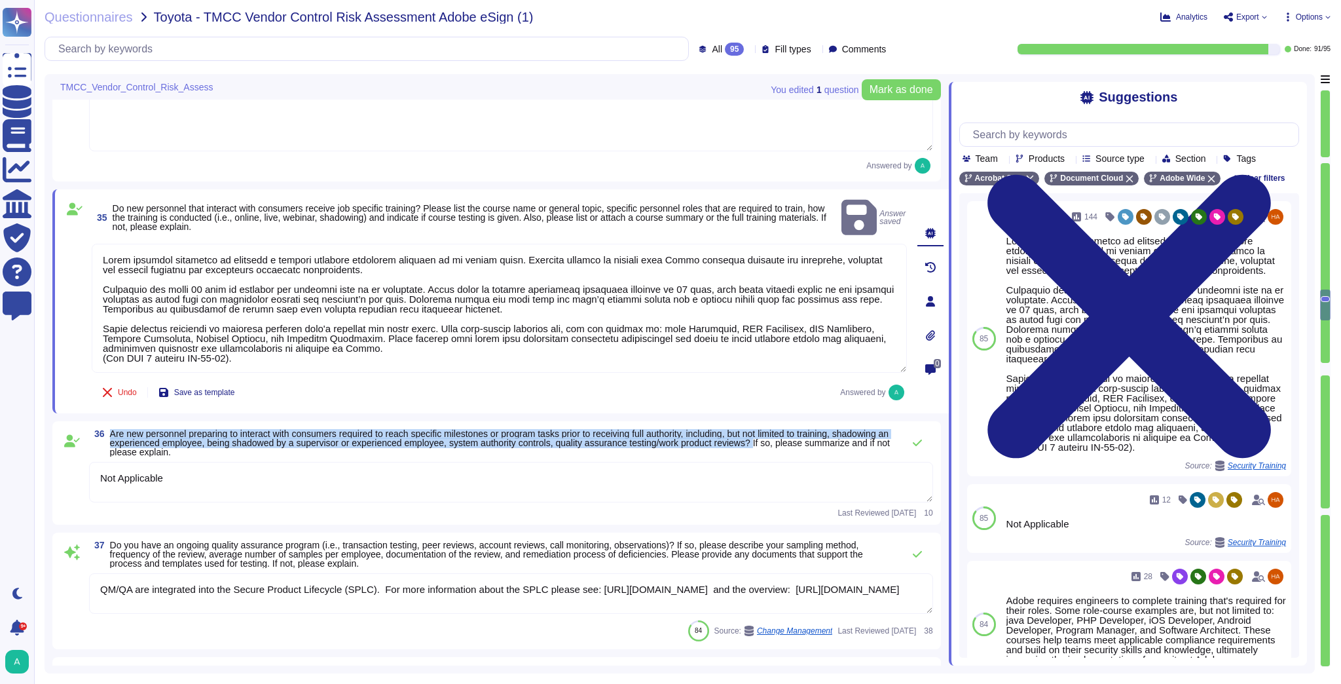
drag, startPoint x: 828, startPoint y: 427, endPoint x: 110, endPoint y: 416, distance: 717.7
click at [110, 428] on span "Are new personnel preparing to interact with consumers required to reach specif…" at bounding box center [500, 442] width 780 height 29
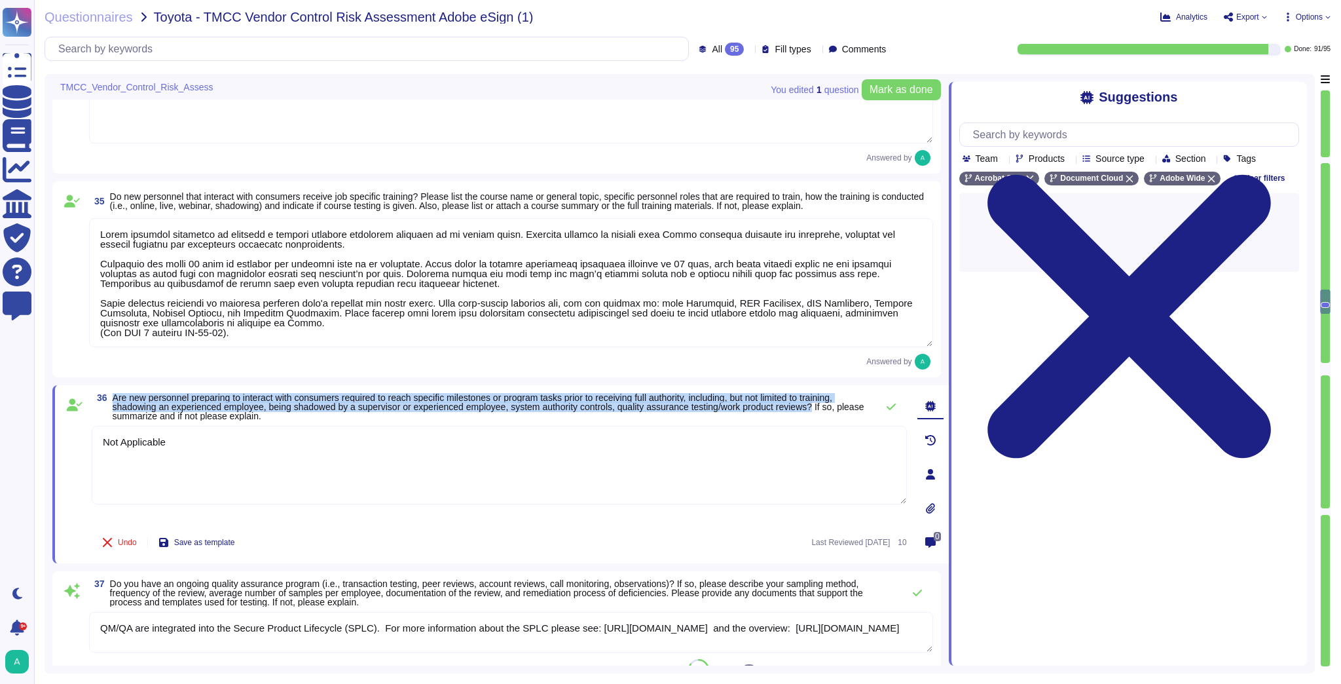
drag, startPoint x: 829, startPoint y: 407, endPoint x: 113, endPoint y: 397, distance: 716.3
click at [113, 397] on span "Are new personnel preparing to interact with consumers required to reach specif…" at bounding box center [489, 406] width 752 height 29
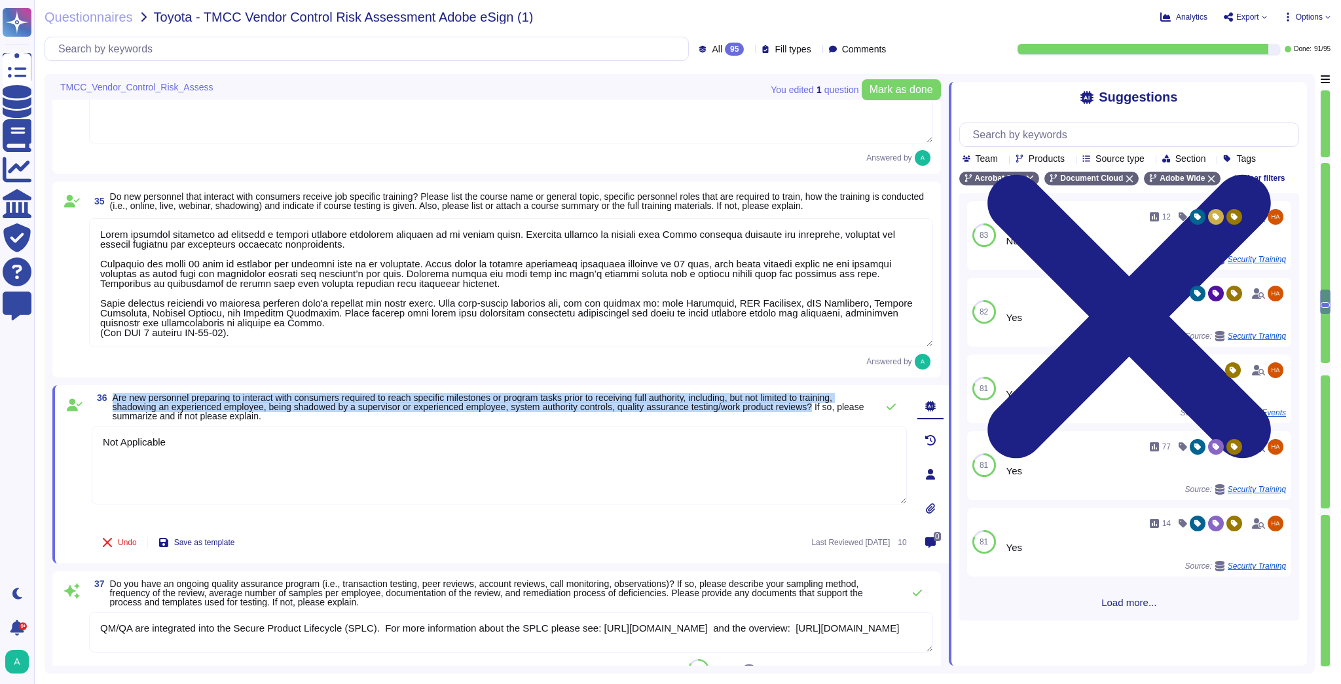
copy span "Are new personnel preparing to interact with consumers required to reach specif…"
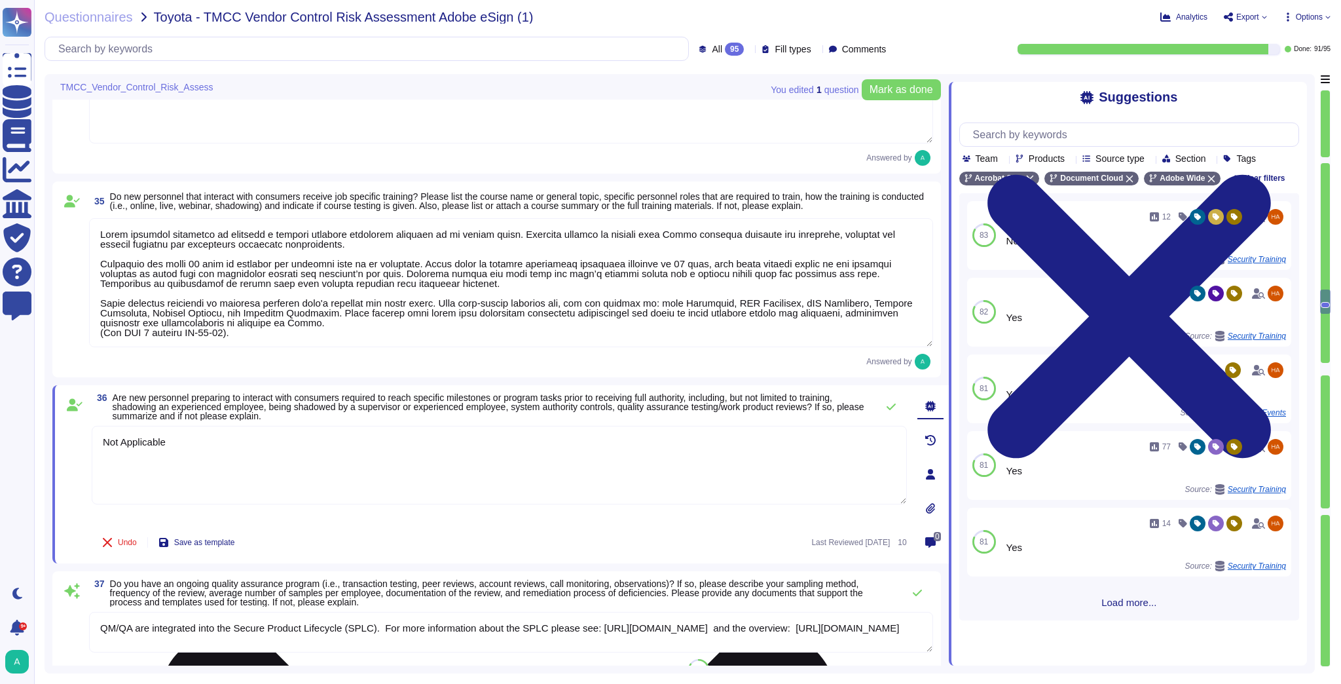
click at [251, 430] on textarea "Not Applicable" at bounding box center [499, 465] width 815 height 79
drag, startPoint x: 195, startPoint y: 429, endPoint x: 63, endPoint y: 435, distance: 132.4
click at [63, 435] on div "36 Are new personnel preparing to interact with consumers required to reach spe…" at bounding box center [485, 474] width 844 height 162
paste textarea "Adobe requires all personnel—including employees, [DEMOGRAPHIC_DATA] workers, a…"
type textarea "Adobe requires all personnel—including employees, [DEMOGRAPHIC_DATA] workers, a…"
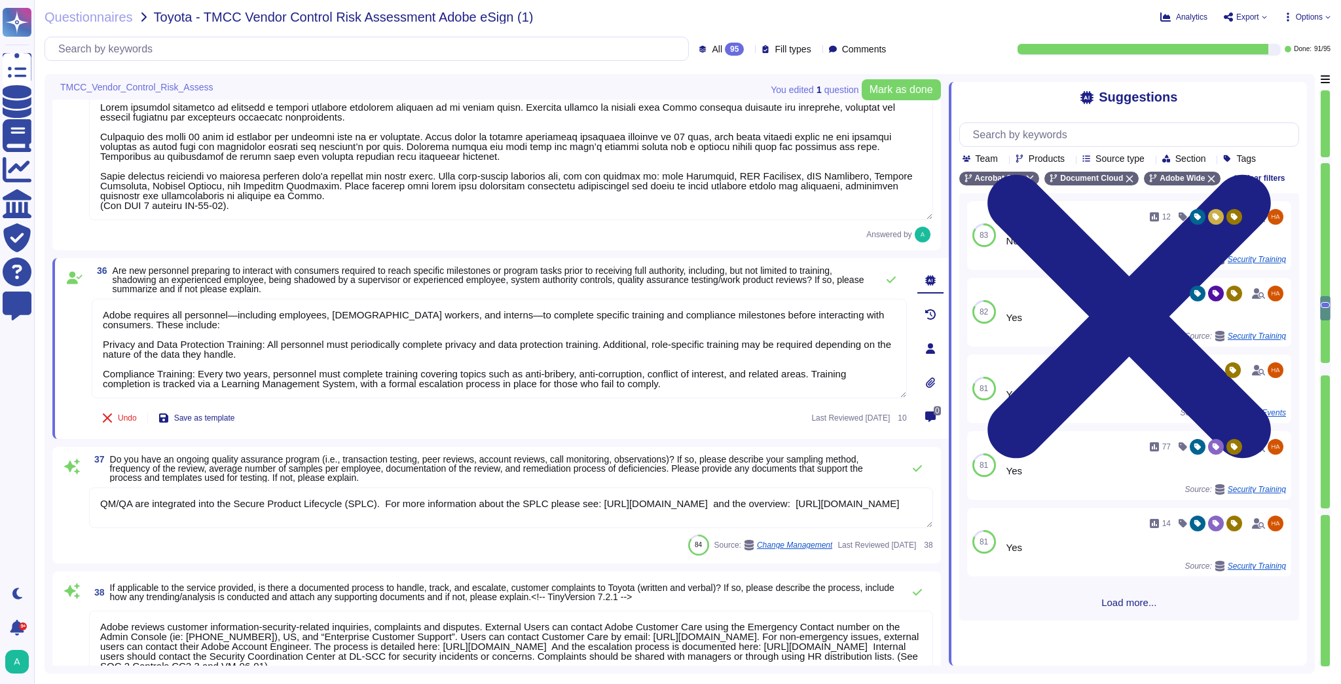
type textarea "Adobe policies, standards, procedures, and other internal documentation are con…"
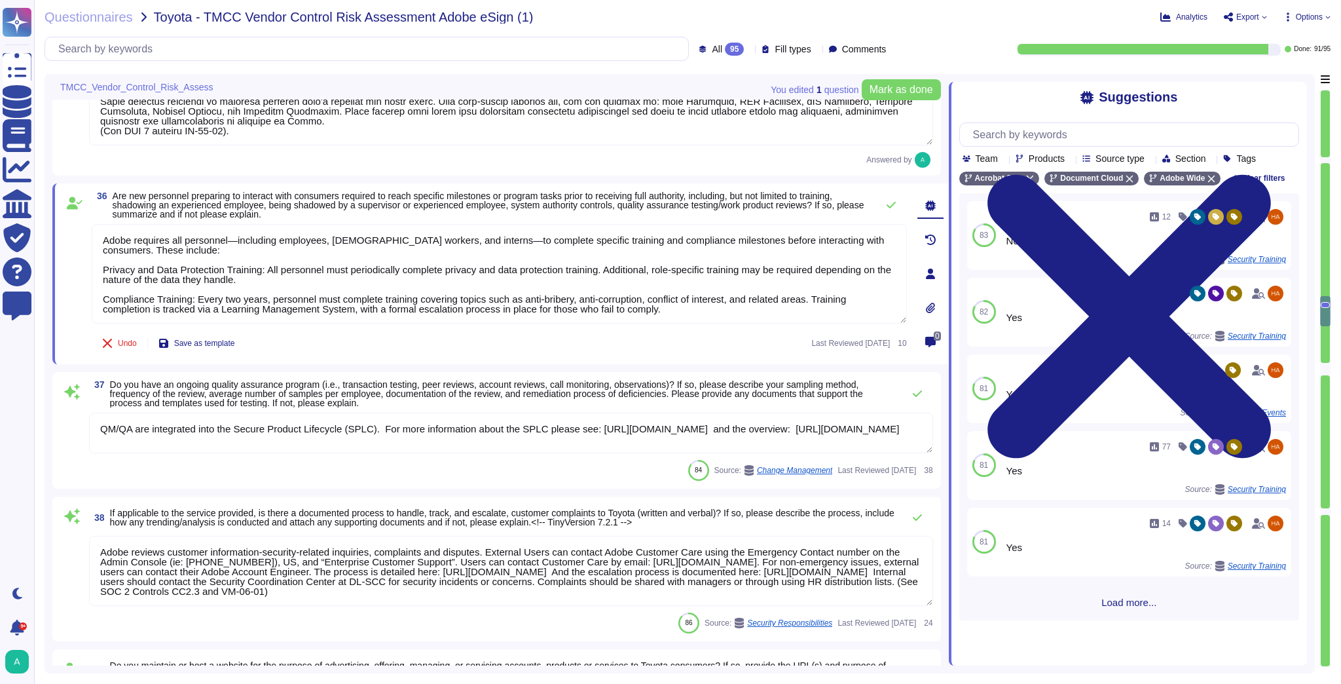
scroll to position [4822, 0]
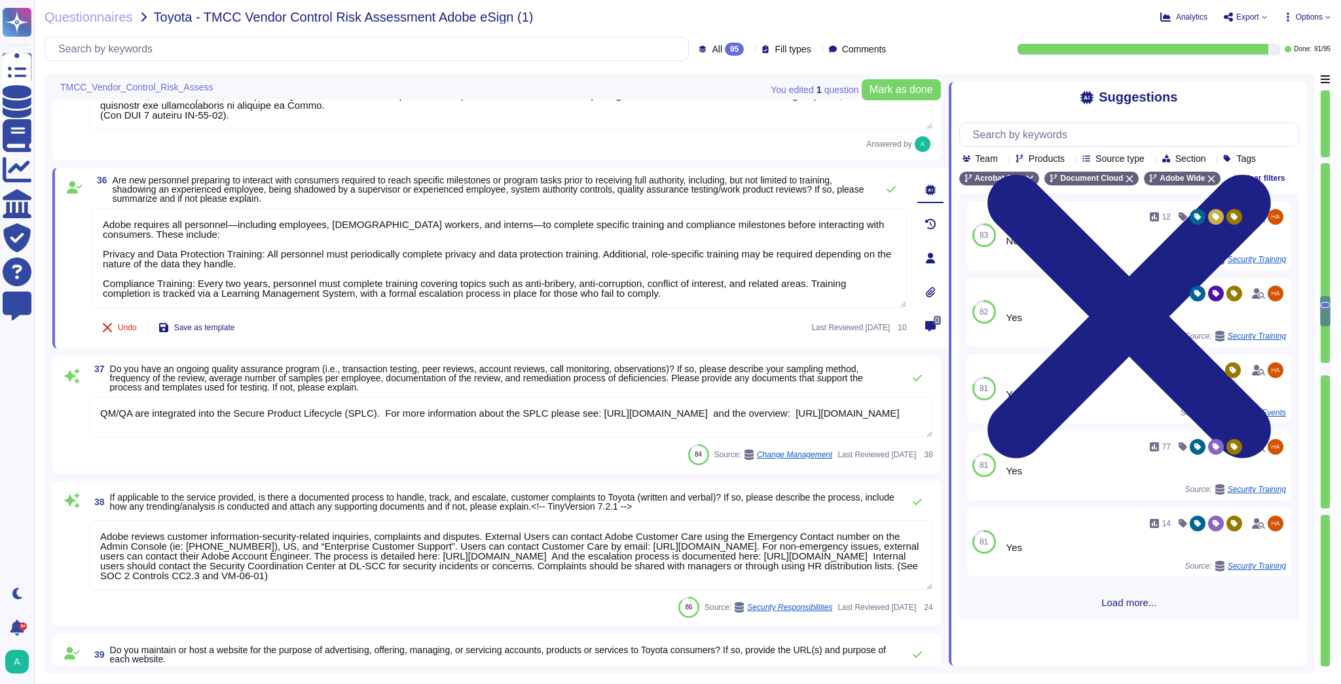
type textarea "Adobe requires all personnel—including employees, [DEMOGRAPHIC_DATA] workers, a…"
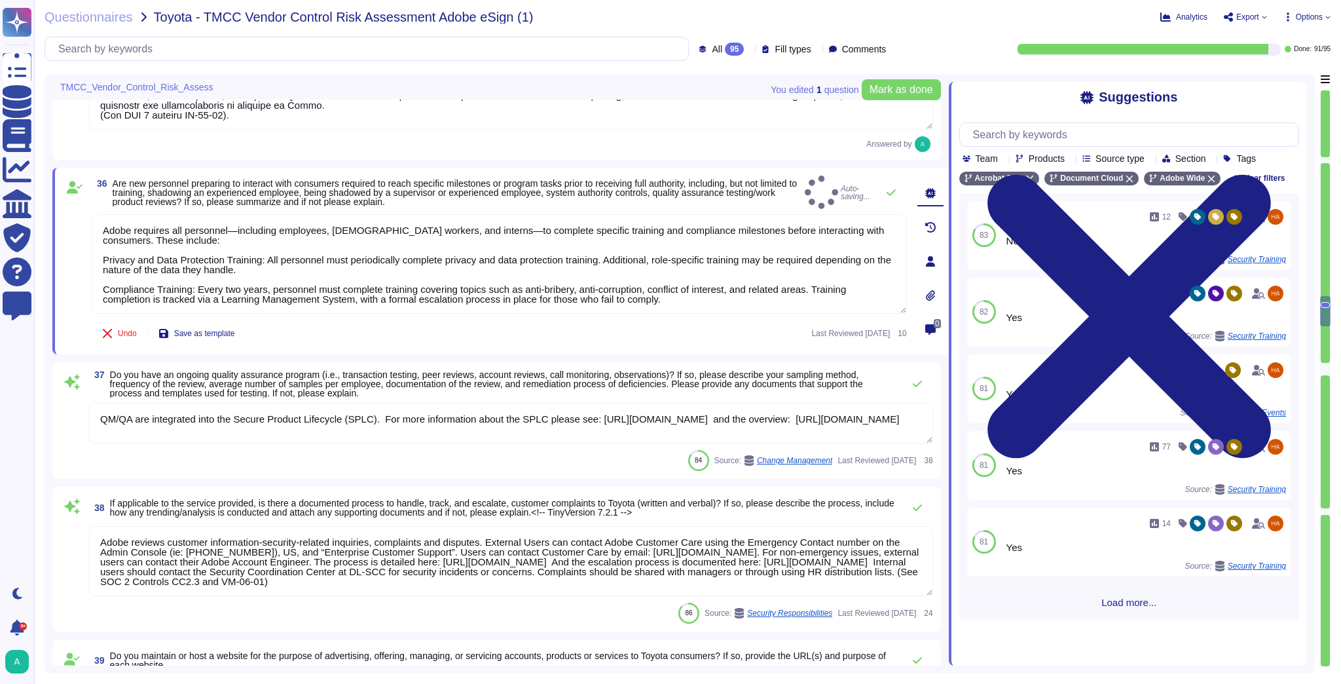
click at [333, 369] on span "Do you have an ongoing quality assurance program (i.e., transaction testing, pe…" at bounding box center [486, 383] width 753 height 29
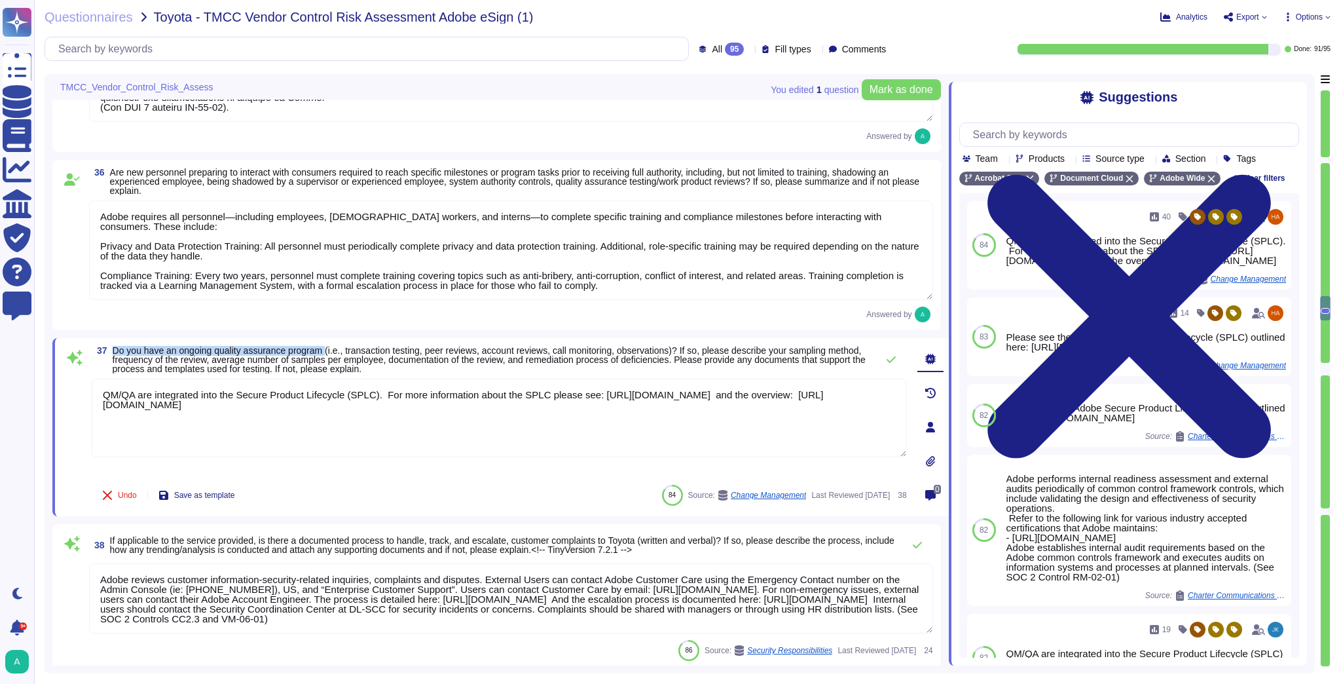
drag, startPoint x: 330, startPoint y: 350, endPoint x: 115, endPoint y: 347, distance: 215.4
click at [115, 347] on span "Do you have an ongoing quality assurance program (i.e., transaction testing, pe…" at bounding box center [489, 359] width 753 height 29
drag, startPoint x: 1053, startPoint y: 388, endPoint x: 1008, endPoint y: 380, distance: 45.9
click at [1008, 352] on div "Please see the Adobe Secure Product Lifecycle (SPLC) outlined here: [URL][DOMAI…" at bounding box center [1119, 342] width 227 height 20
copy div "[URL][DOMAIN_NAME]"
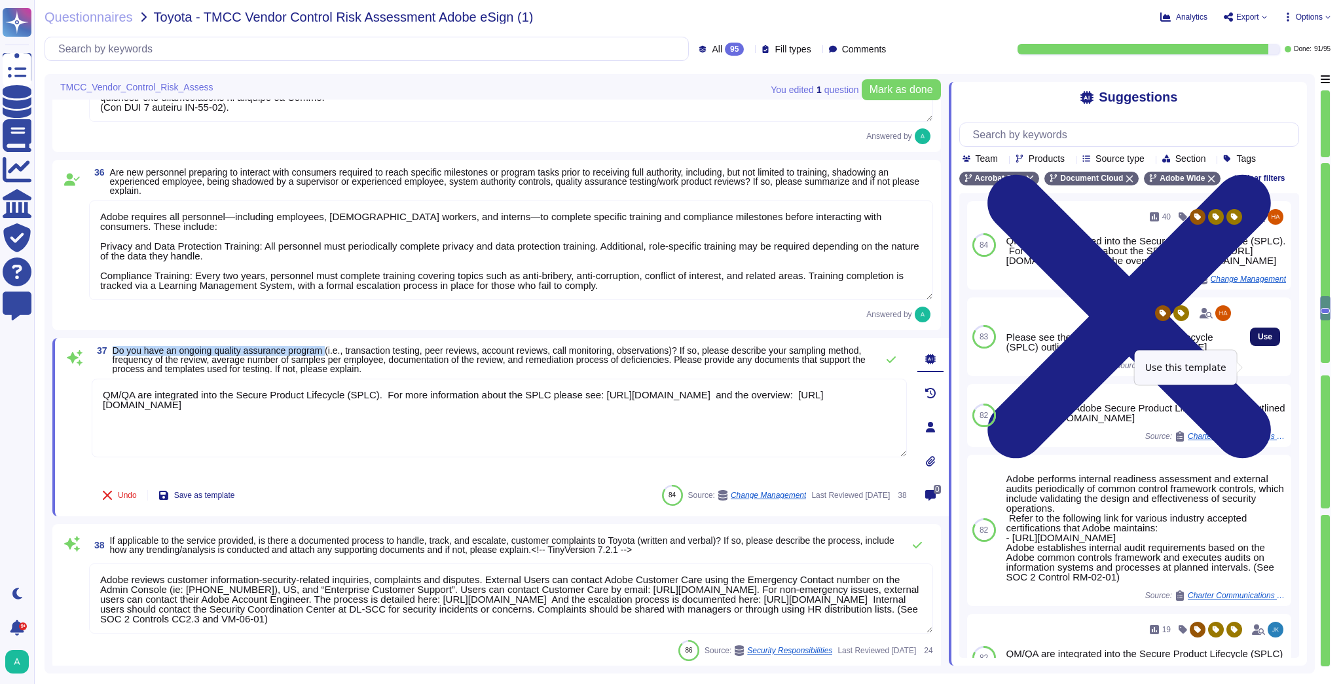
click at [1260, 340] on span "Use" at bounding box center [1265, 337] width 14 height 8
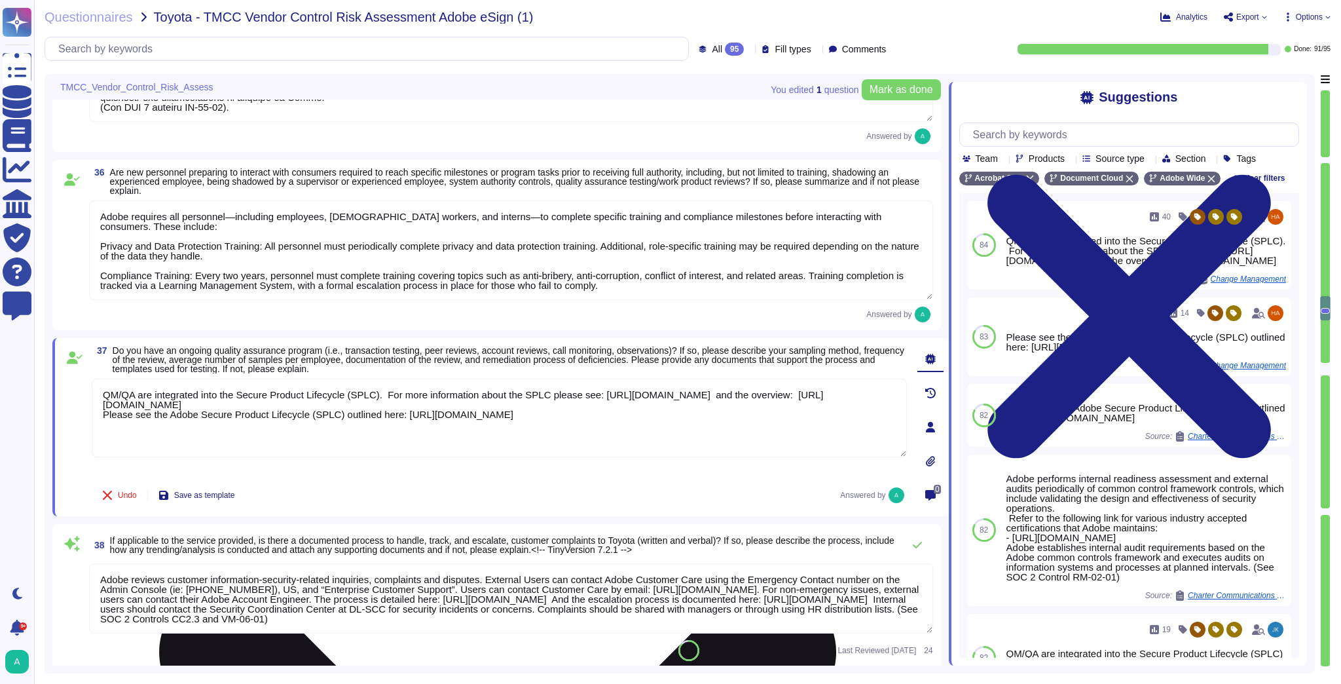
drag, startPoint x: 644, startPoint y: 412, endPoint x: 100, endPoint y: 422, distance: 544.2
click at [100, 422] on textarea "QM/QA are integrated into the Secure Product Lifecycle (SPLC). For more informa…" at bounding box center [499, 417] width 815 height 79
type textarea "QM/QA are integrated into the Secure Product Lifecycle (SPLC). For more informa…"
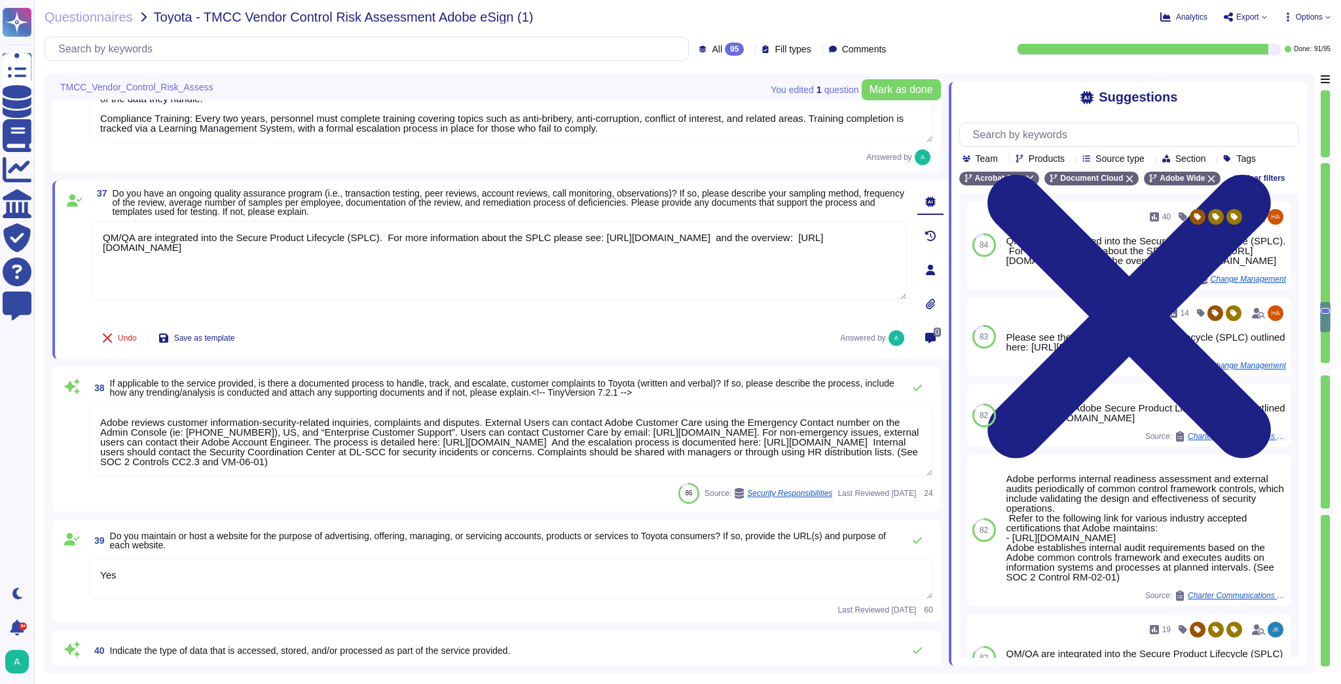
scroll to position [1, 0]
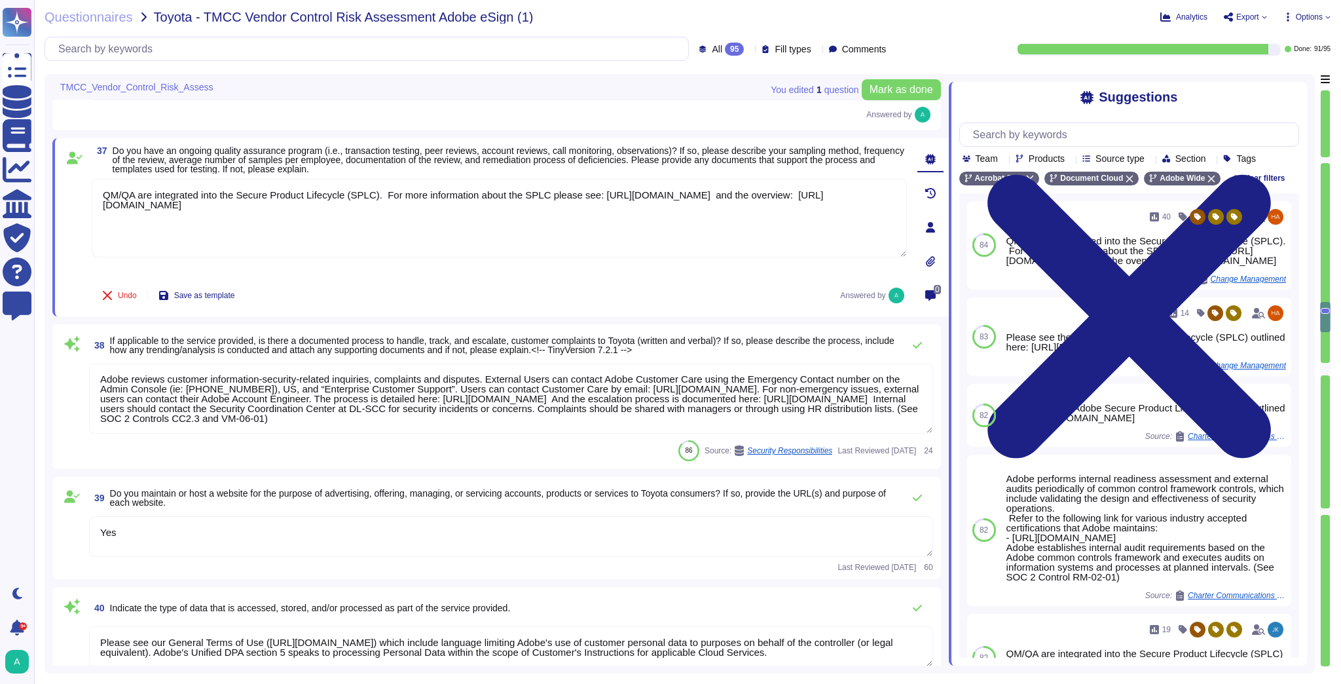
type textarea "Amazon strictly controls physical access both at the perimeter and at building …"
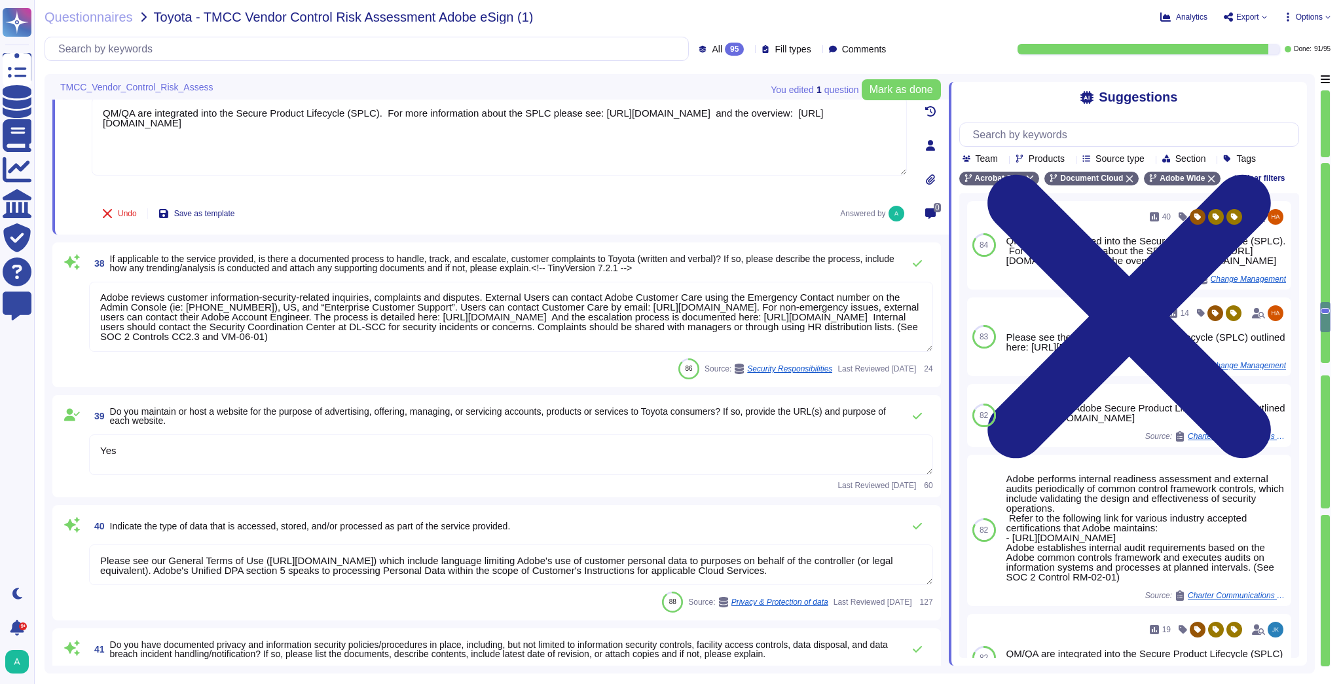
scroll to position [5136, 0]
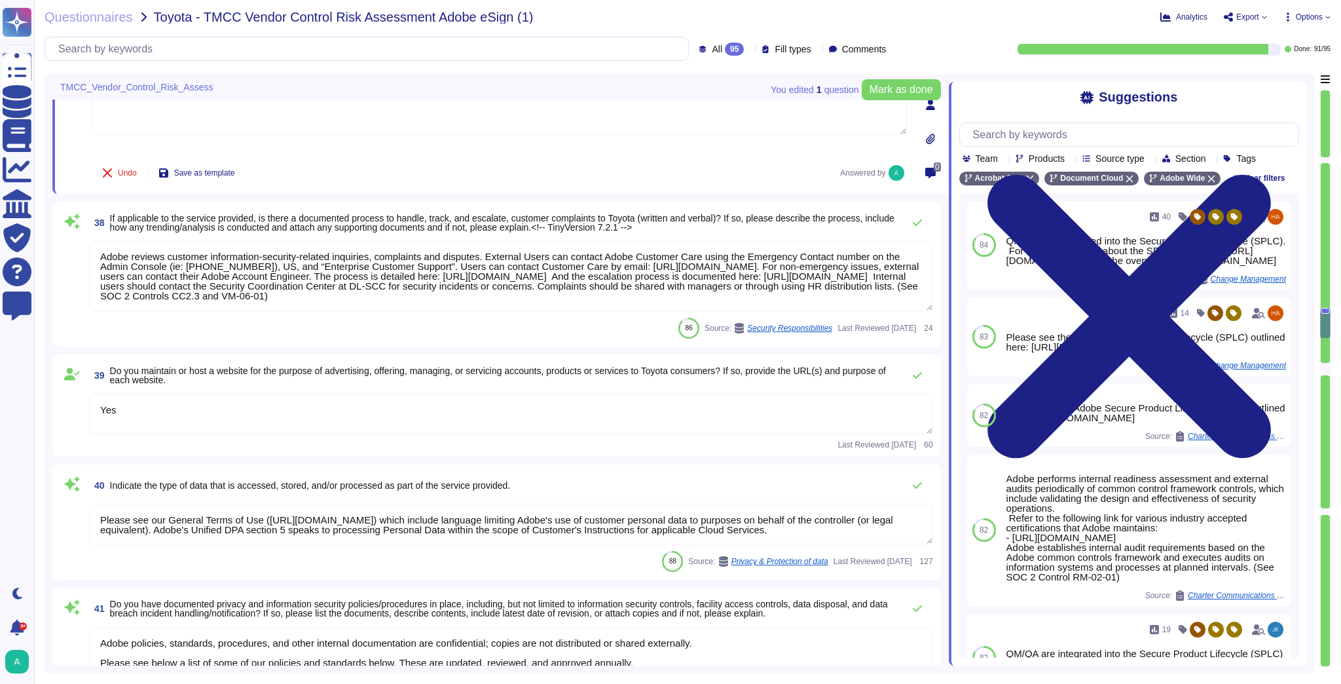
type textarea "Adobe requires employees to lock their workstation screen when leaving a workst…"
type textarea "QM/QA are integrated into the Secure Product Lifecycle (SPLC). For more informa…"
click at [140, 412] on textarea "Yes" at bounding box center [511, 413] width 844 height 41
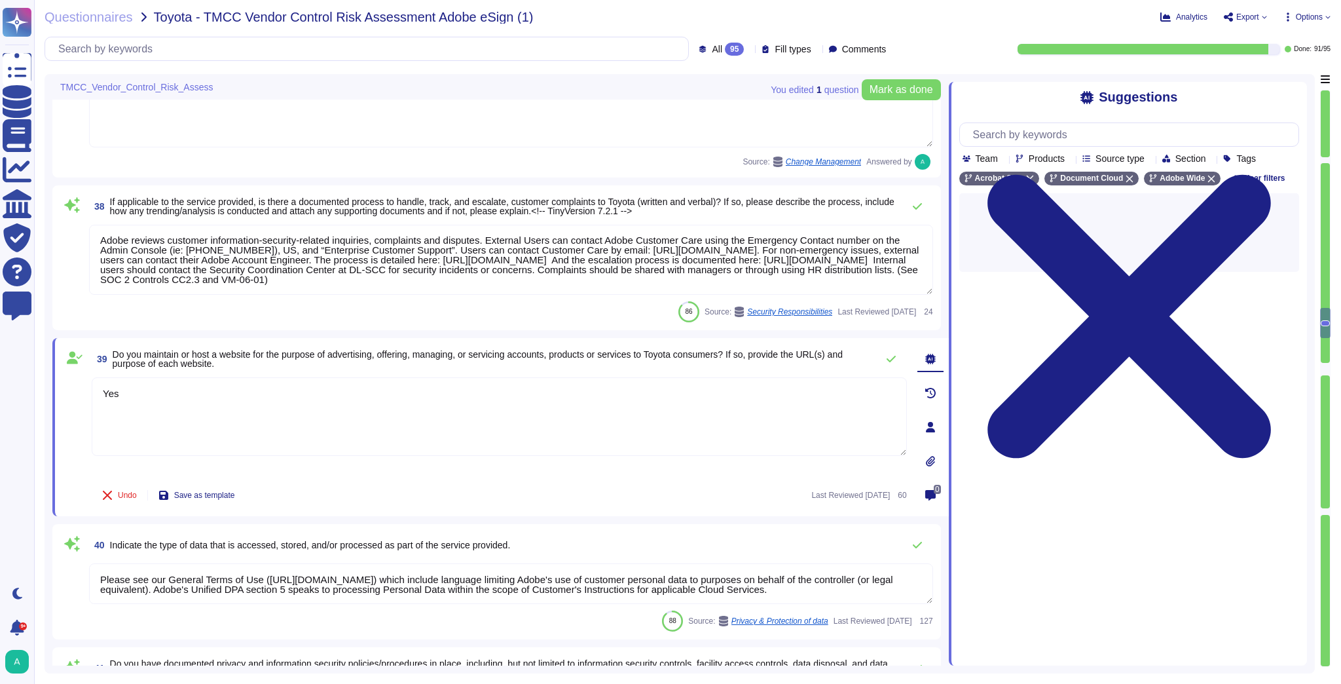
drag, startPoint x: 145, startPoint y: 390, endPoint x: 60, endPoint y: 378, distance: 85.8
click at [60, 378] on div "39 Do you maintain or host a website for the purpose of advertising, offering, …" at bounding box center [500, 427] width 896 height 178
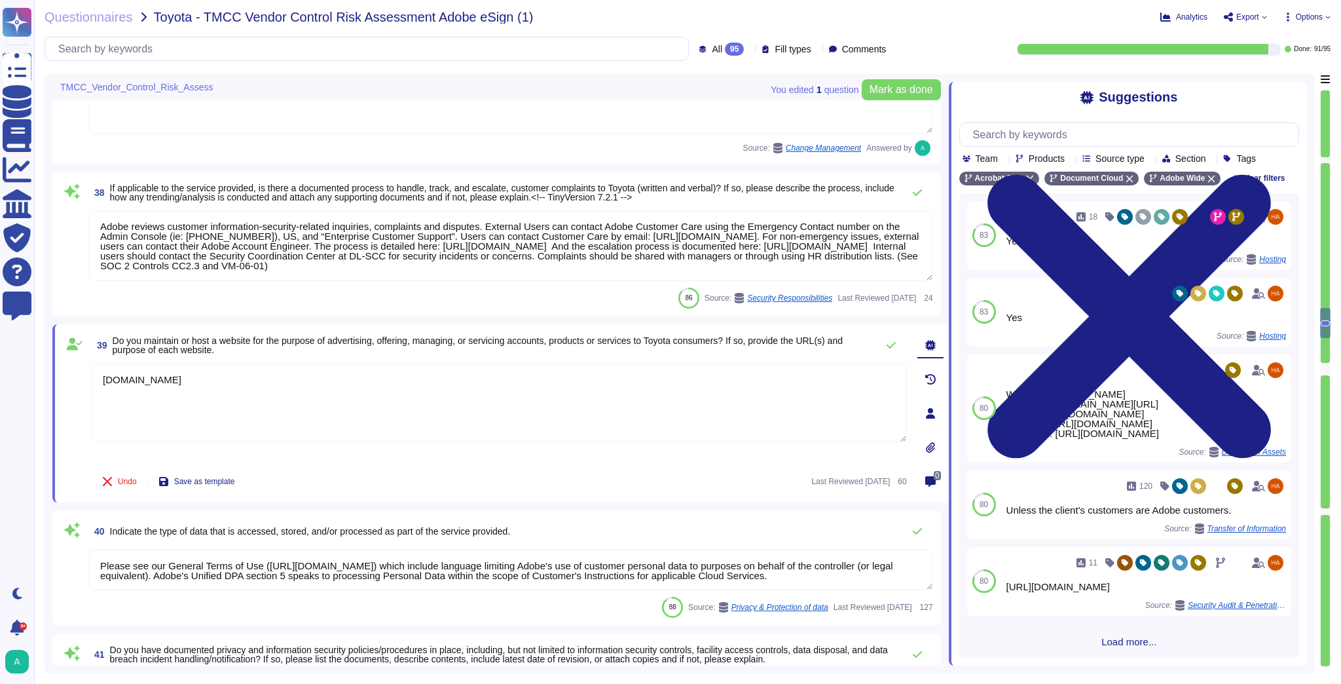
type textarea "[DOMAIN_NAME]"
click at [605, 484] on div "Undo Save as template Last Reviewed [DATE] 60" at bounding box center [499, 481] width 815 height 26
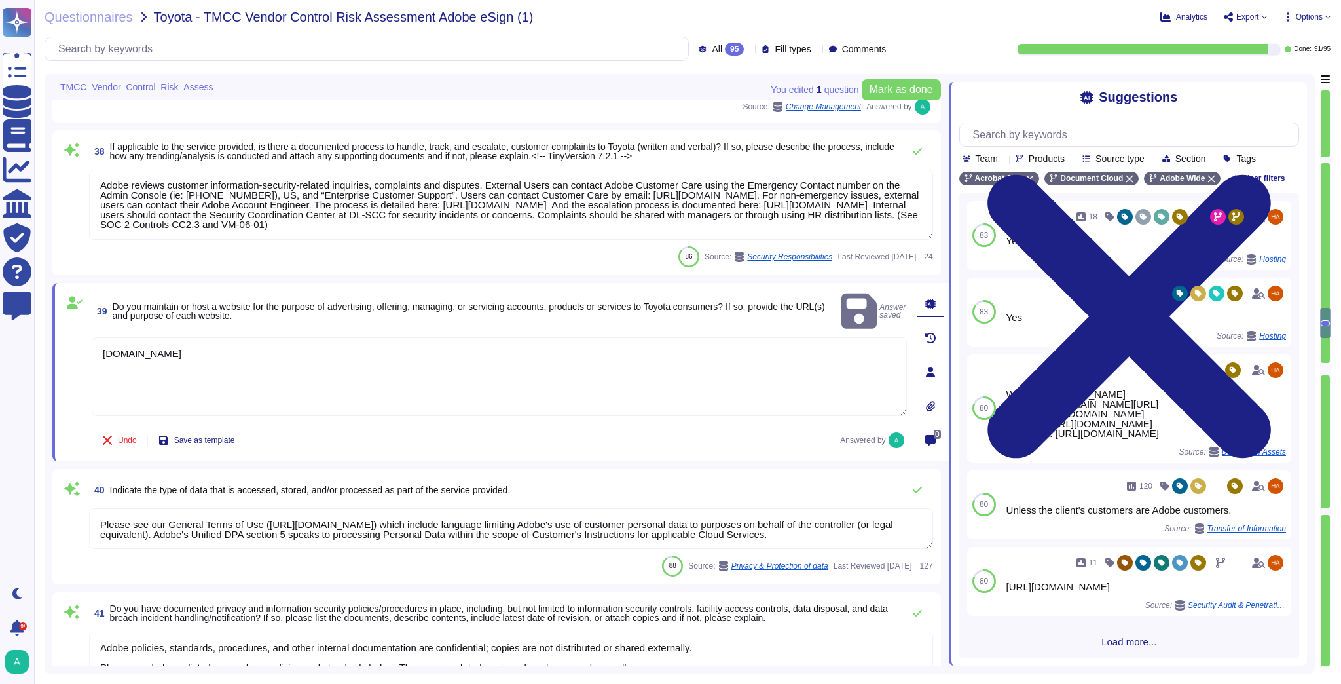
scroll to position [5241, 0]
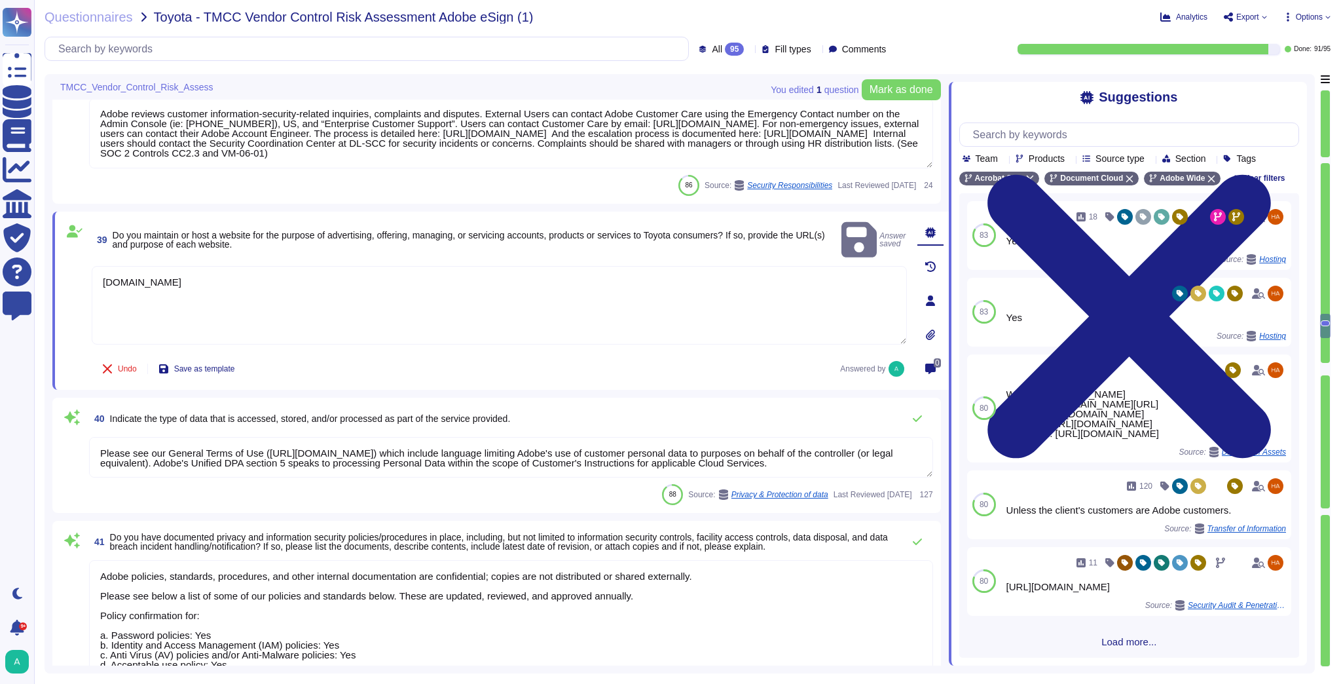
type textarea "Adobe requires employees to lock their workstation screen when leaving a workst…"
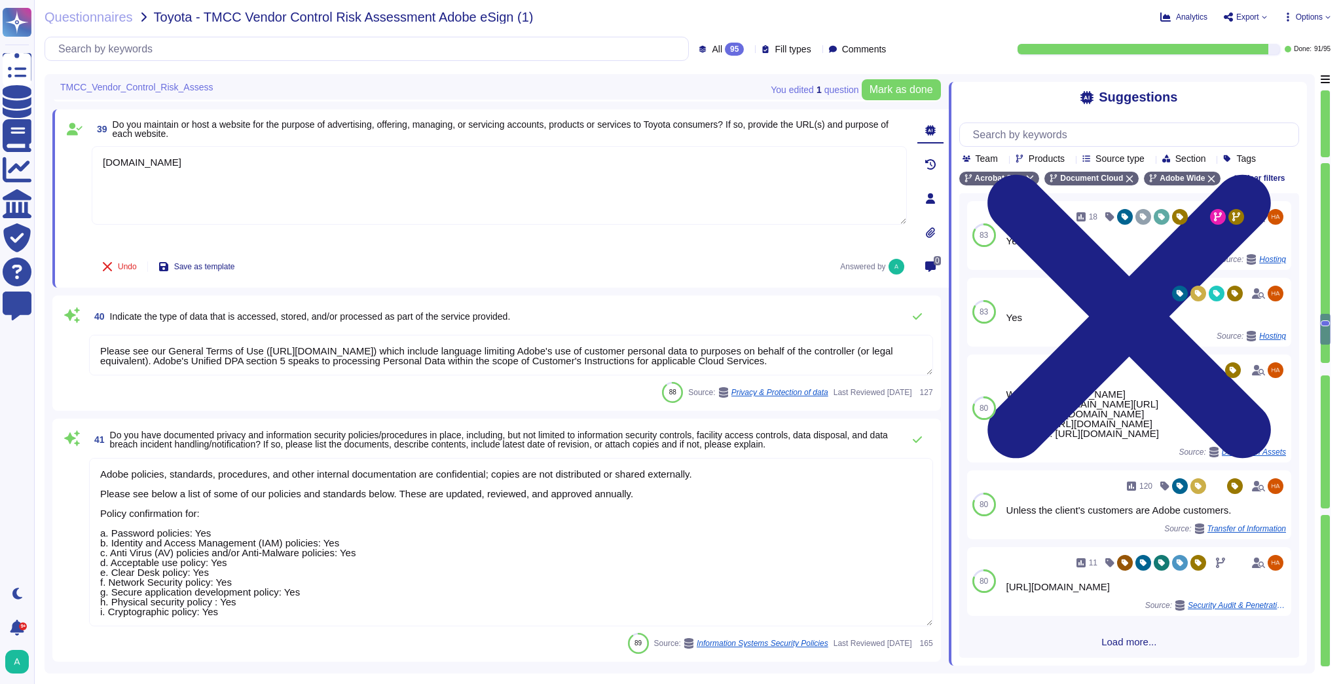
scroll to position [5346, 0]
type textarea "Secure remote access to Adobe-operated networks uses 128-bit encryption or high…"
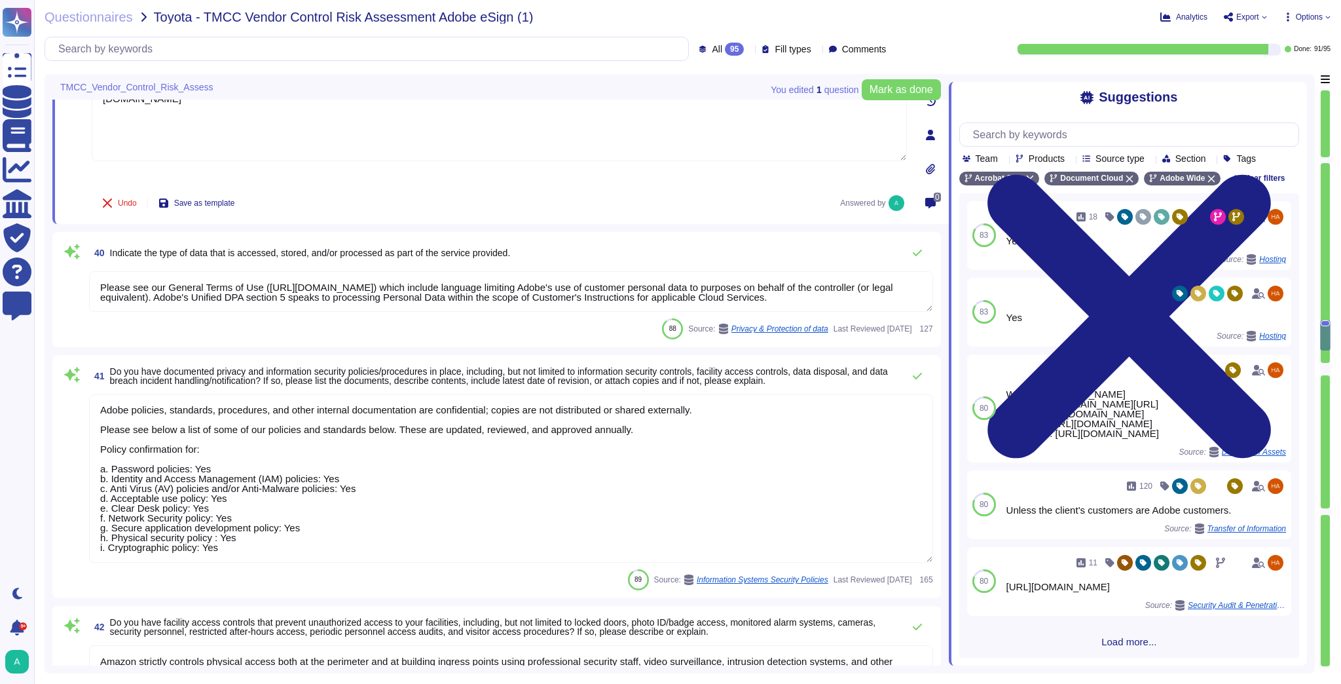
type textarea "Employees must not have any paper of any kind at their workstation, except for …"
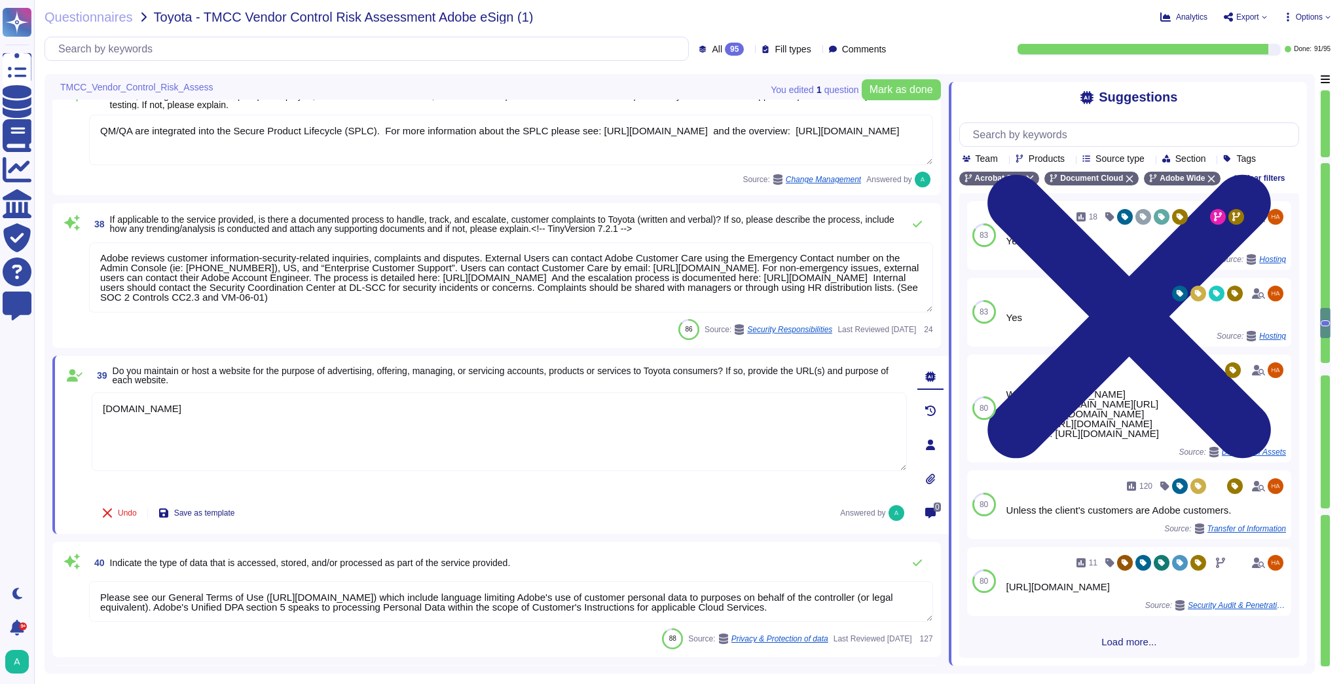
type textarea "Lorem ipsumdol sitametco ad elitsedd e tempori utlabore etdolorem aliquaen ad m…"
type textarea "Adobe requires all personnel—including employees, [DEMOGRAPHIC_DATA] workers, a…"
type textarea "QM/QA are integrated into the Secure Product Lifecycle (SPLC). For more informa…"
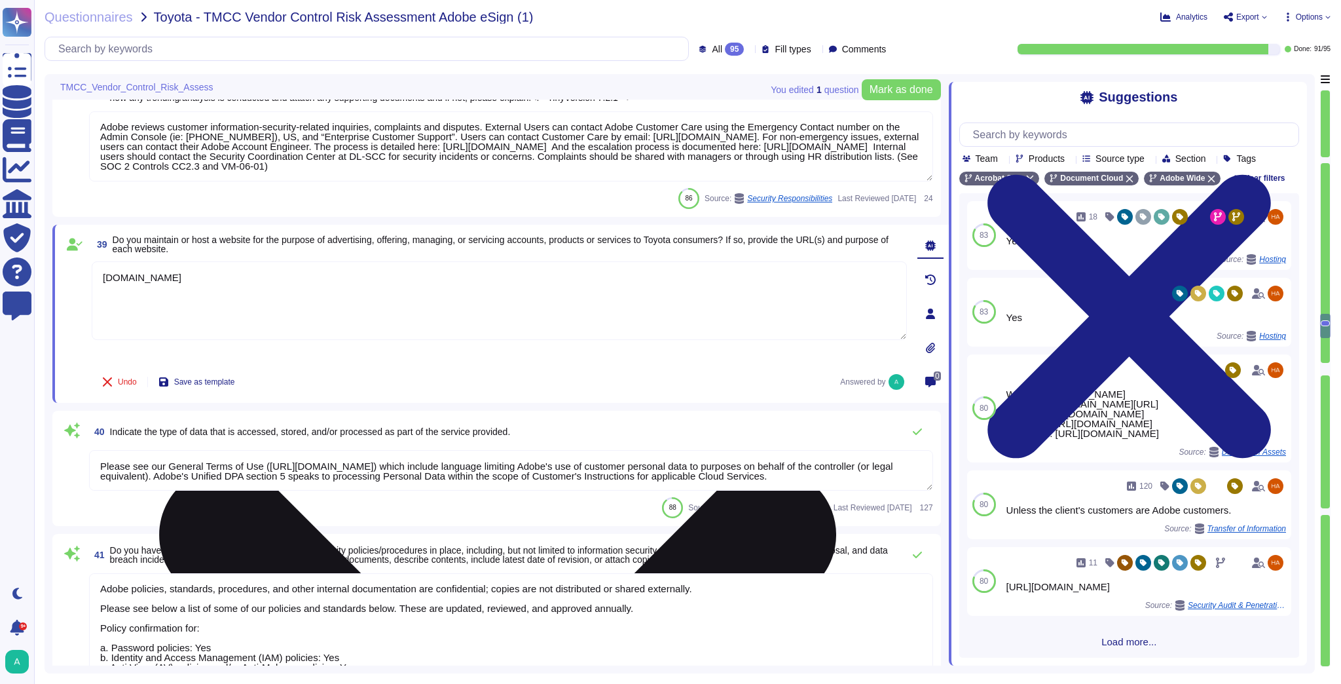
type textarea "Adobe requires employees to lock their workstation screen when leaving a workst…"
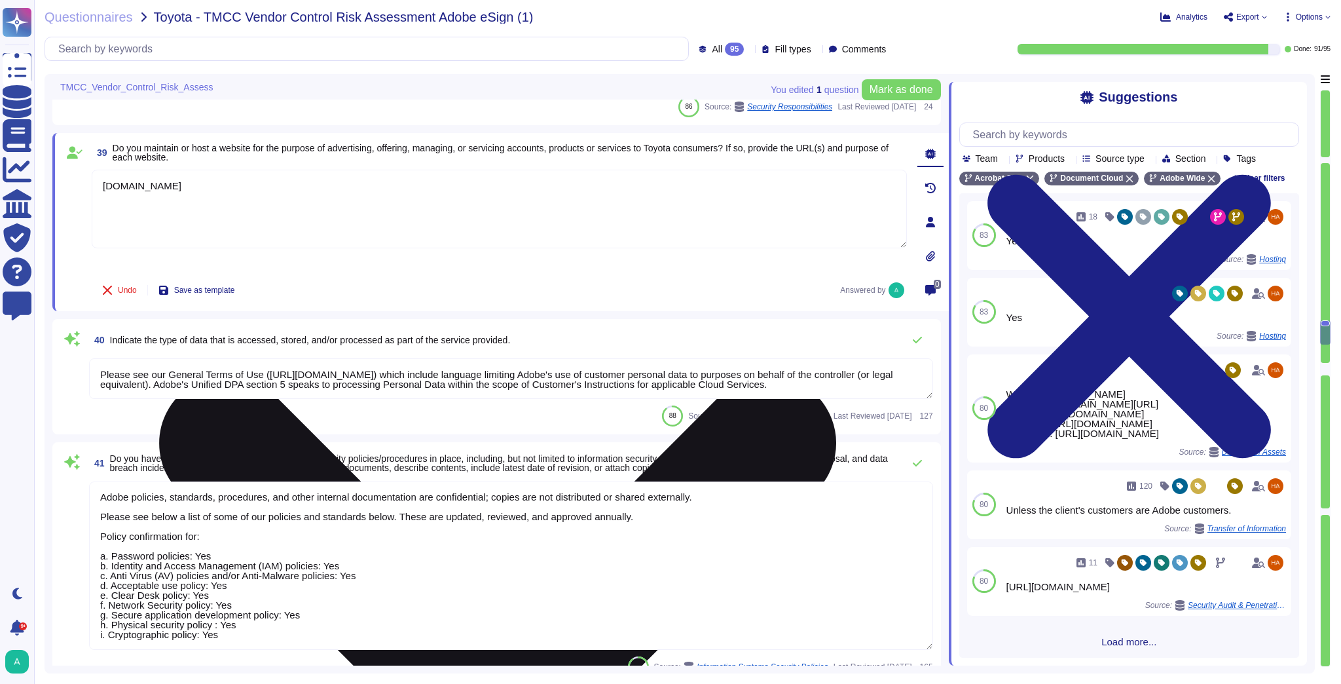
scroll to position [5426, 0]
type textarea "Secure remote access to Adobe-operated networks uses 128-bit encryption or high…"
type textarea "Employees must not have any paper of any kind at their workstation, except for …"
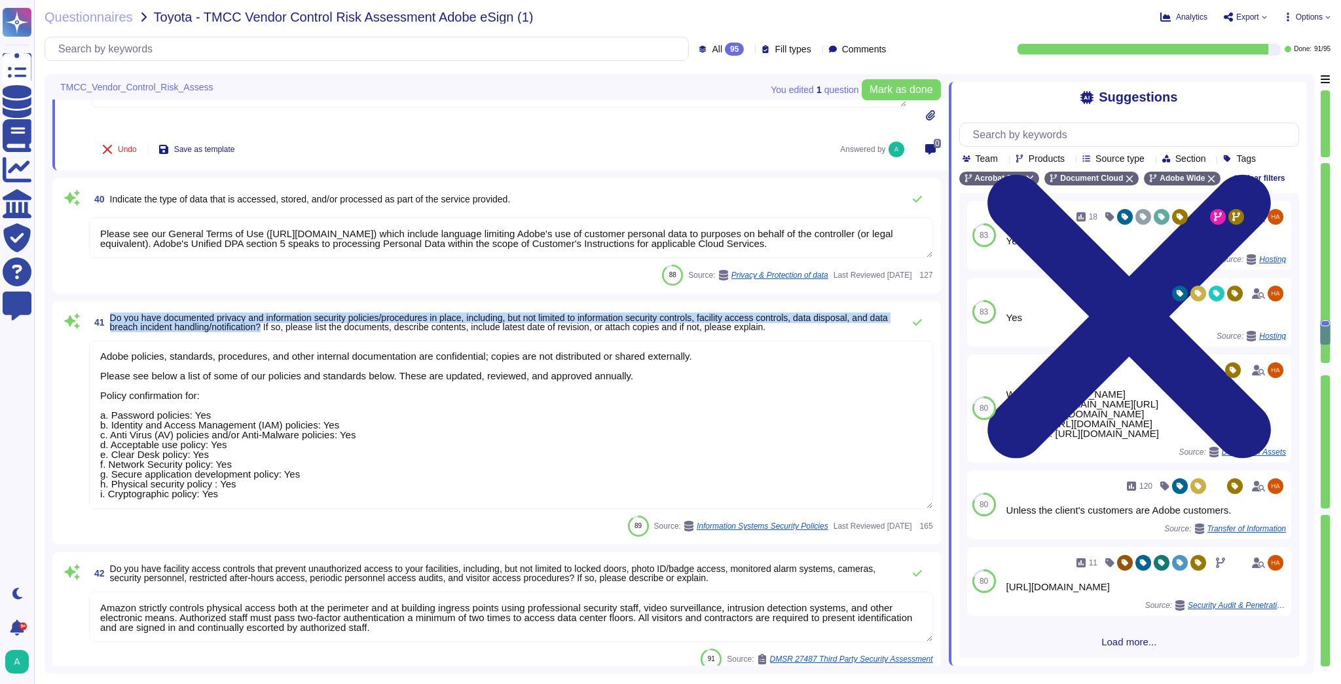
drag, startPoint x: 289, startPoint y: 329, endPoint x: 111, endPoint y: 315, distance: 178.0
click at [111, 315] on span "Do you have documented privacy and information security policies/procedures in …" at bounding box center [499, 322] width 778 height 20
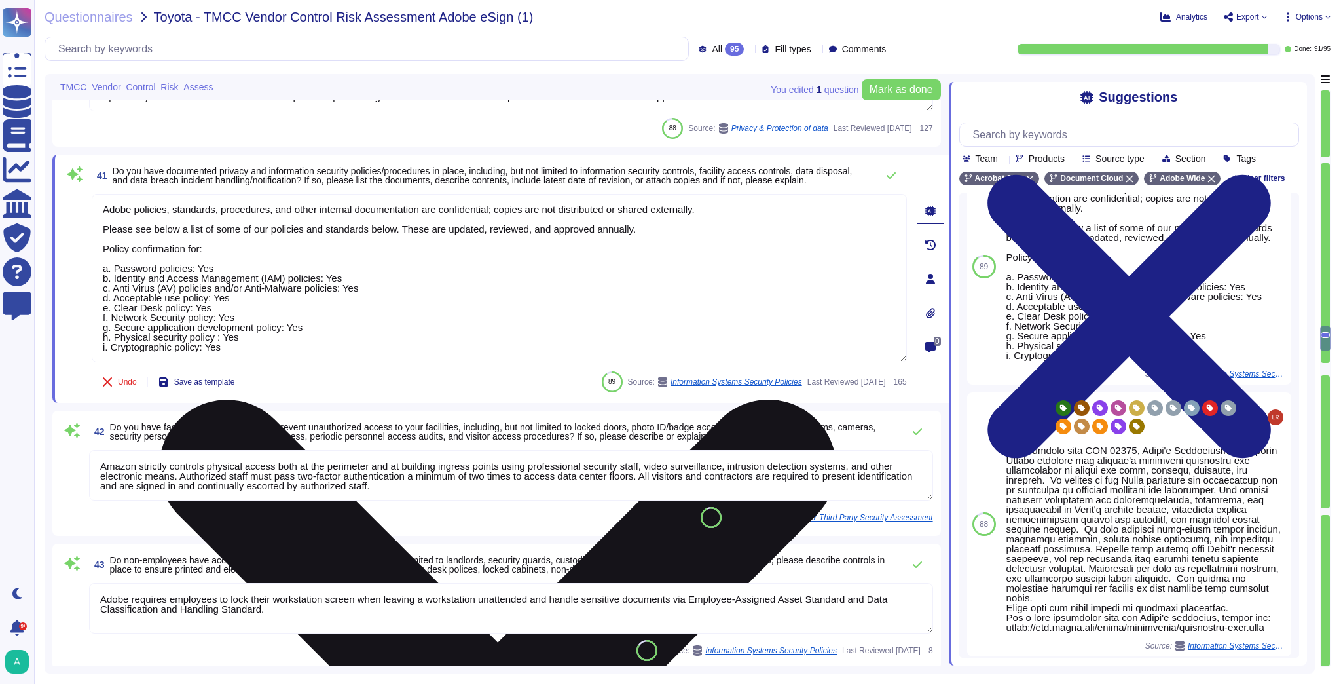
scroll to position [0, 0]
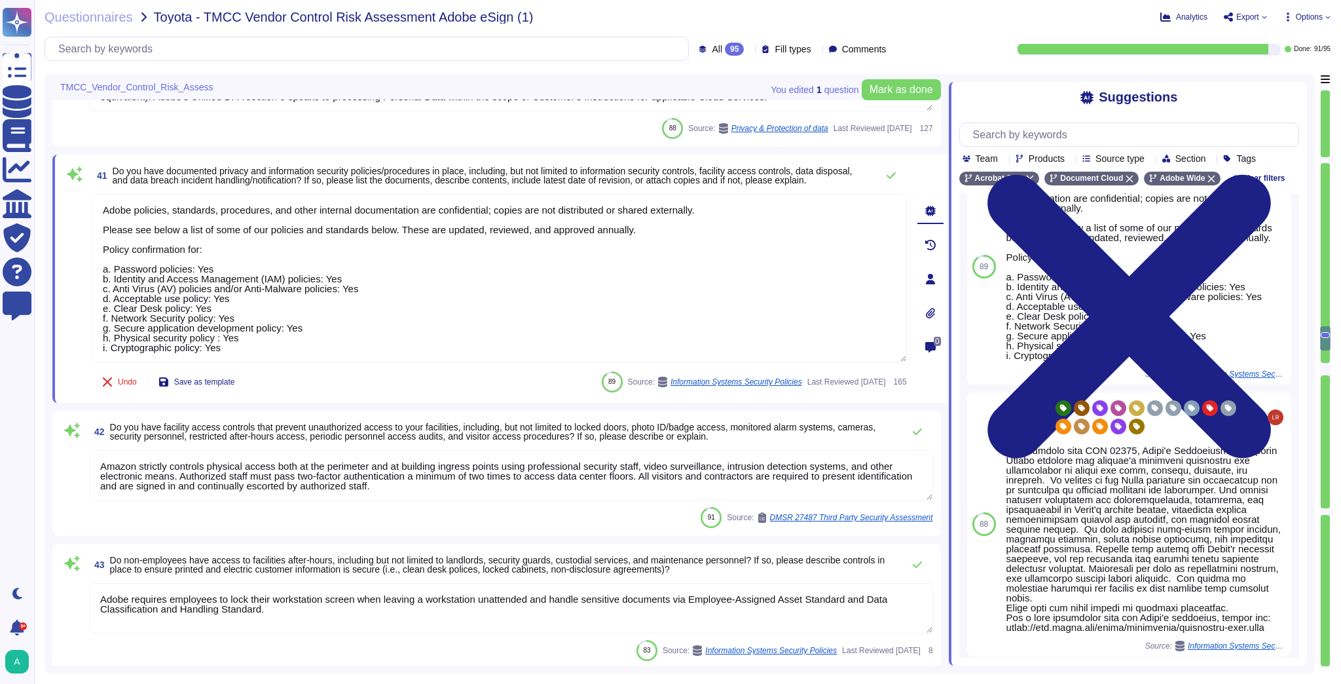
drag, startPoint x: 278, startPoint y: 352, endPoint x: 65, endPoint y: 197, distance: 263.0
click at [65, 197] on div "41 Do you have documented privacy and information security policies/procedures …" at bounding box center [485, 278] width 844 height 232
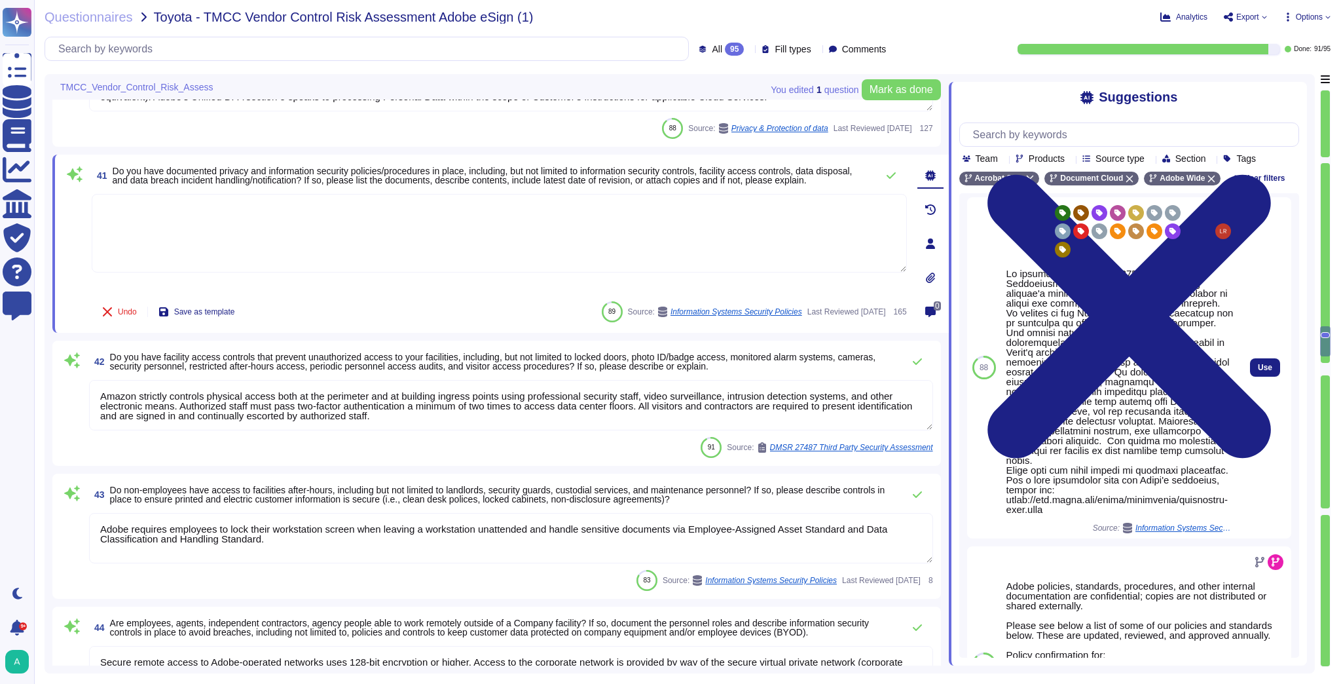
scroll to position [262, 0]
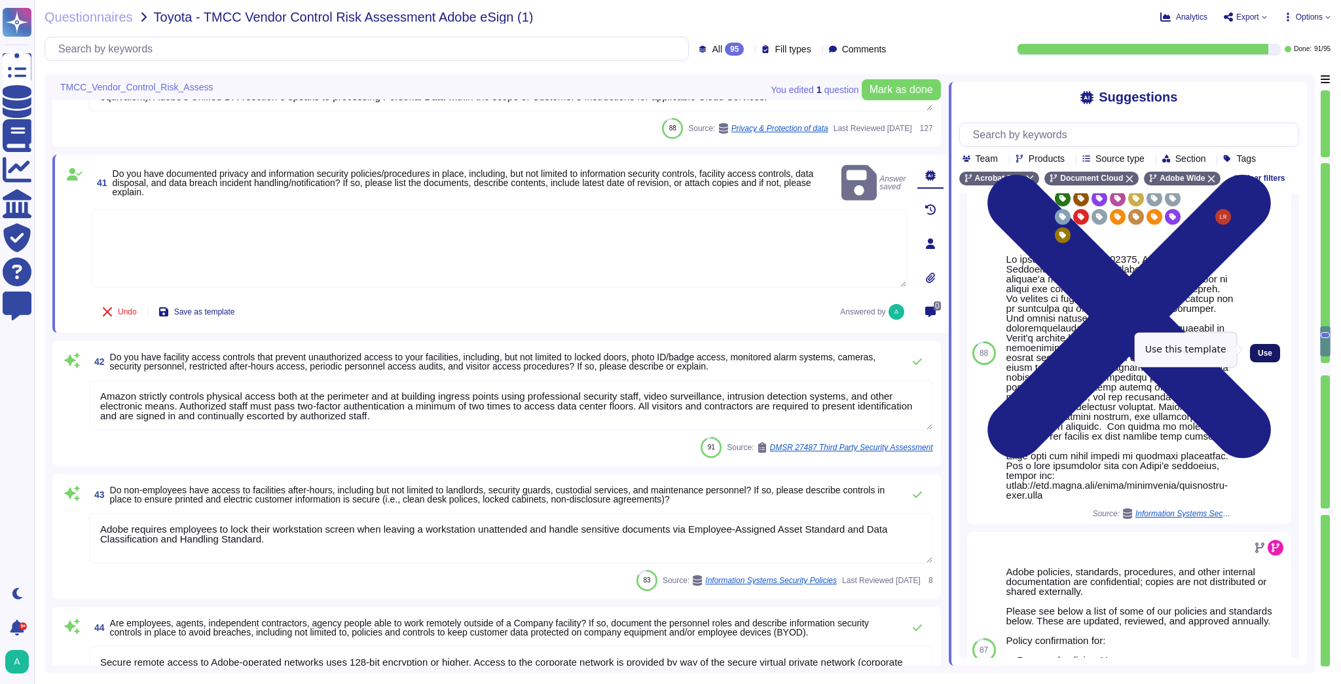
click at [1258, 353] on span "Use" at bounding box center [1265, 353] width 14 height 8
type textarea "Lo ipsumdolo sita CON 01421, Adipi'e Seddoeiusmo Temporin Utlabo etdolore mag a…"
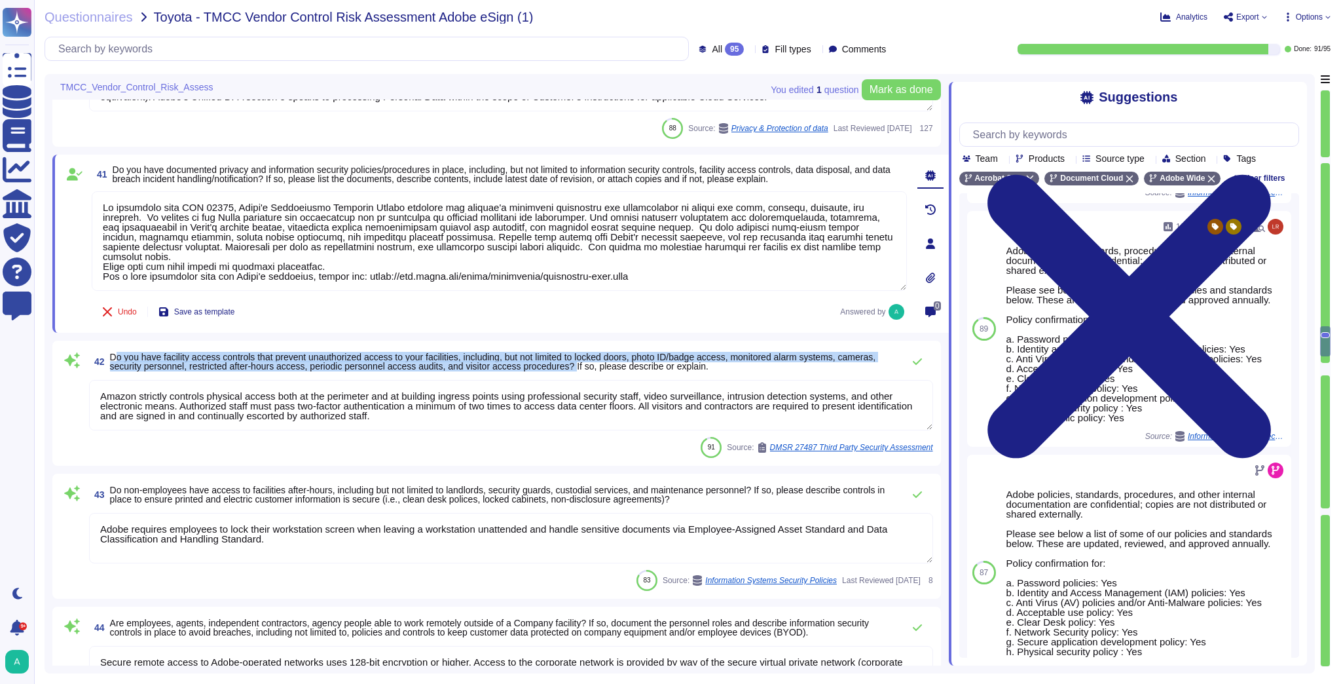
drag, startPoint x: 576, startPoint y: 365, endPoint x: 109, endPoint y: 354, distance: 467.0
click at [109, 354] on span "42 Do you have facility access controls that prevent unauthorized access to you…" at bounding box center [492, 362] width 807 height 24
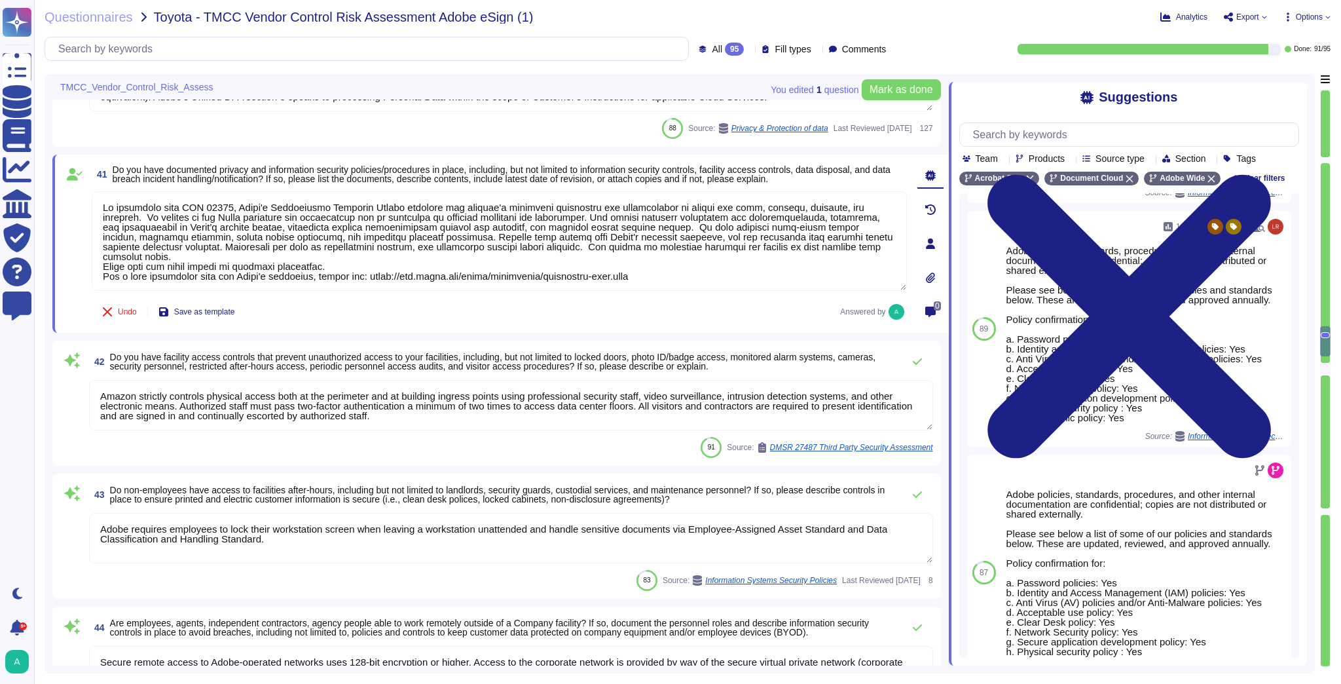
scroll to position [0, 0]
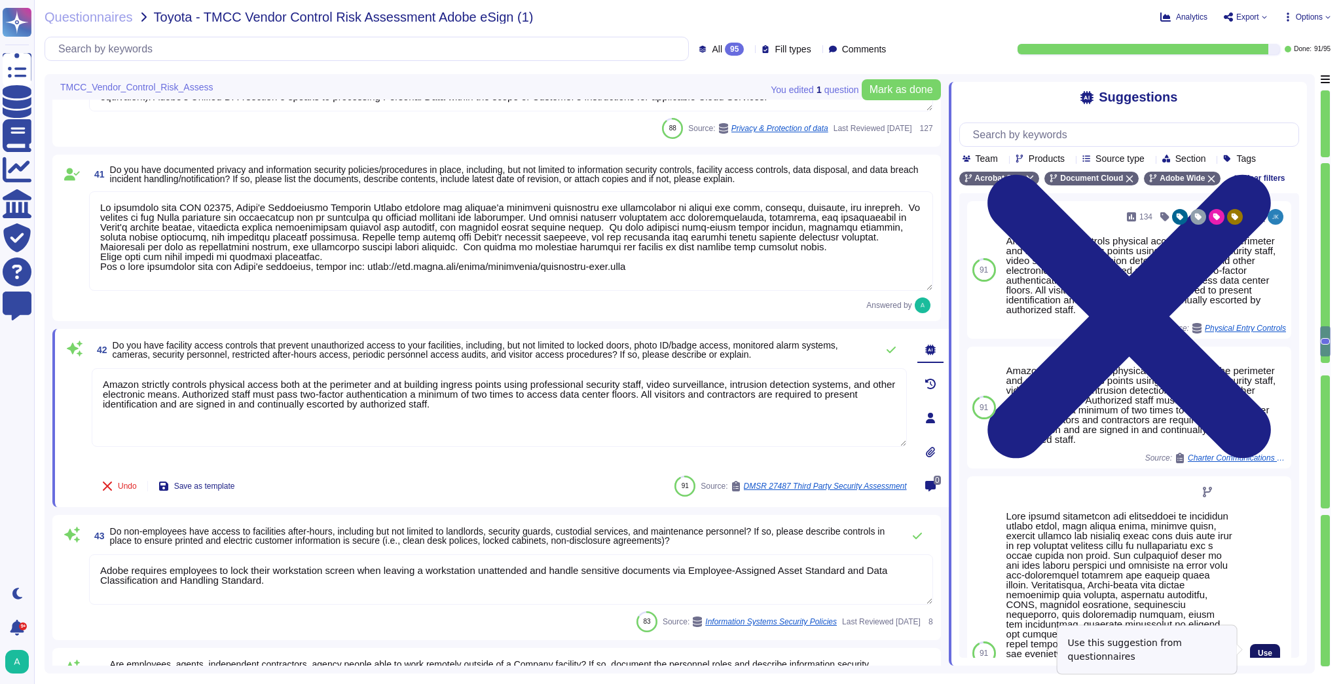
click at [1258, 651] on span "Use" at bounding box center [1265, 653] width 14 height 8
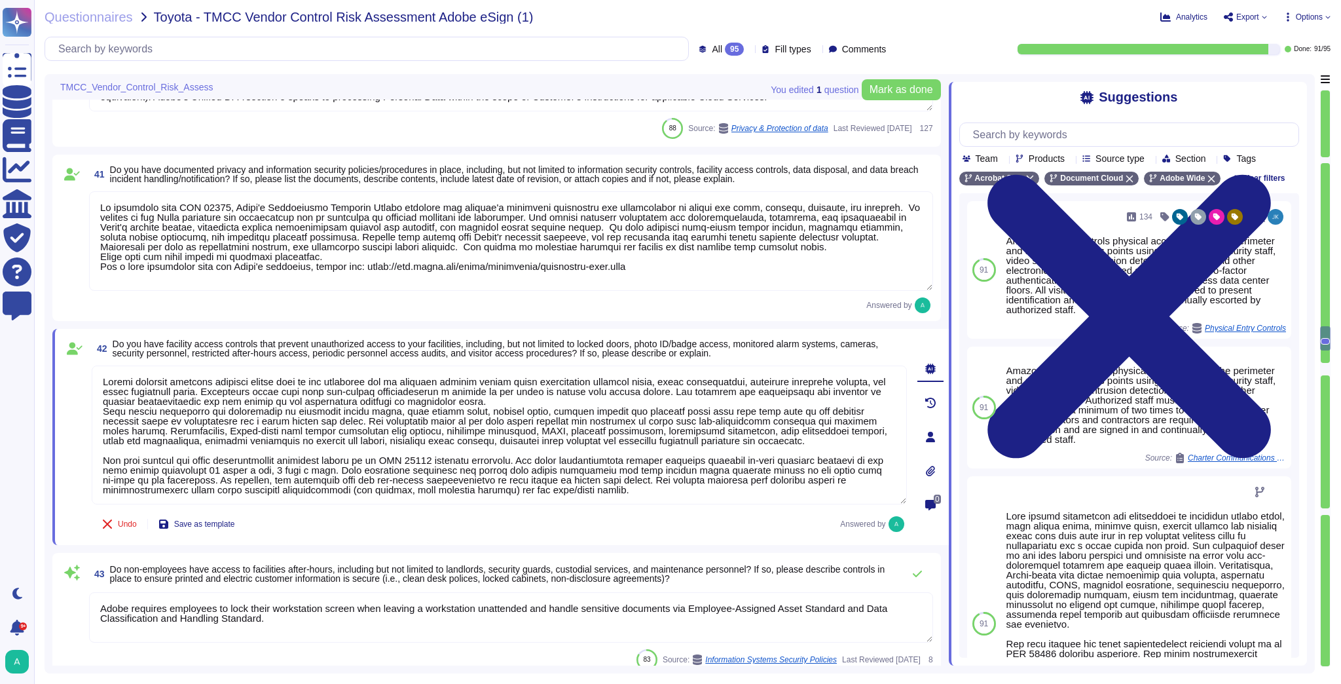
drag, startPoint x: 437, startPoint y: 399, endPoint x: 65, endPoint y: 354, distance: 375.3
click at [65, 354] on div "42 Do you have facility access controls that prevent unauthorized access to you…" at bounding box center [485, 437] width 844 height 200
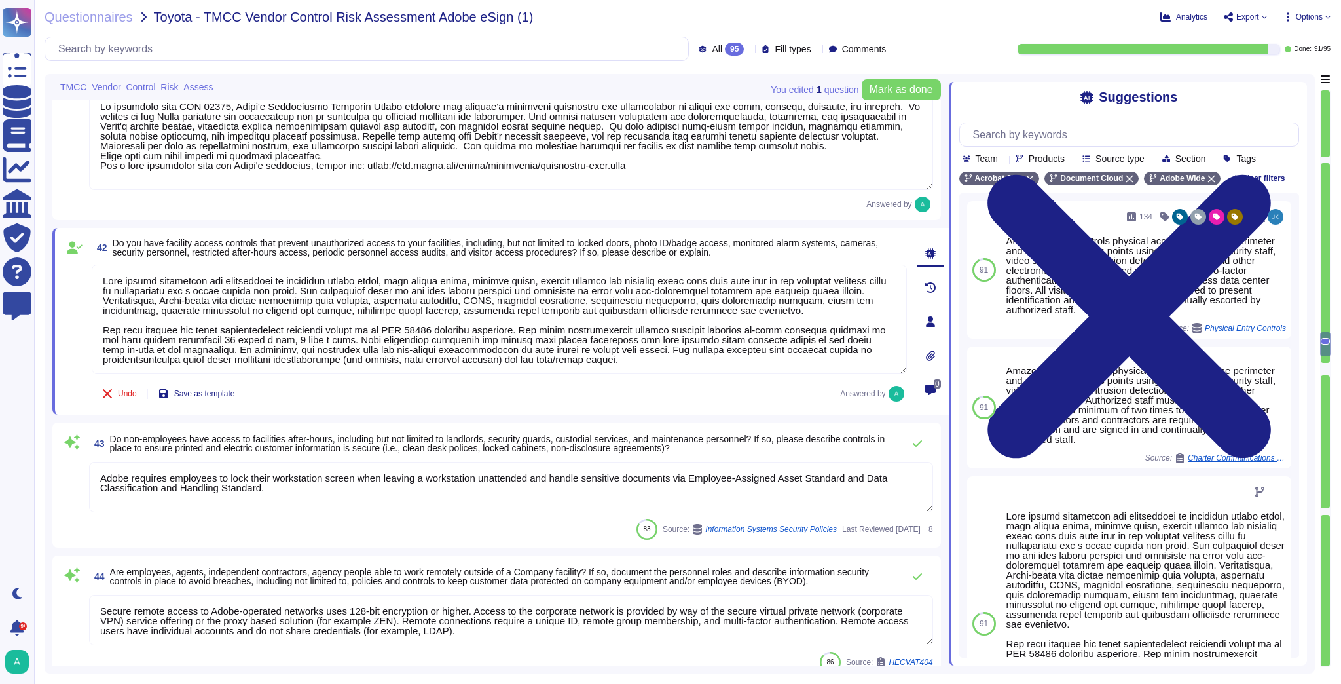
scroll to position [5635, 0]
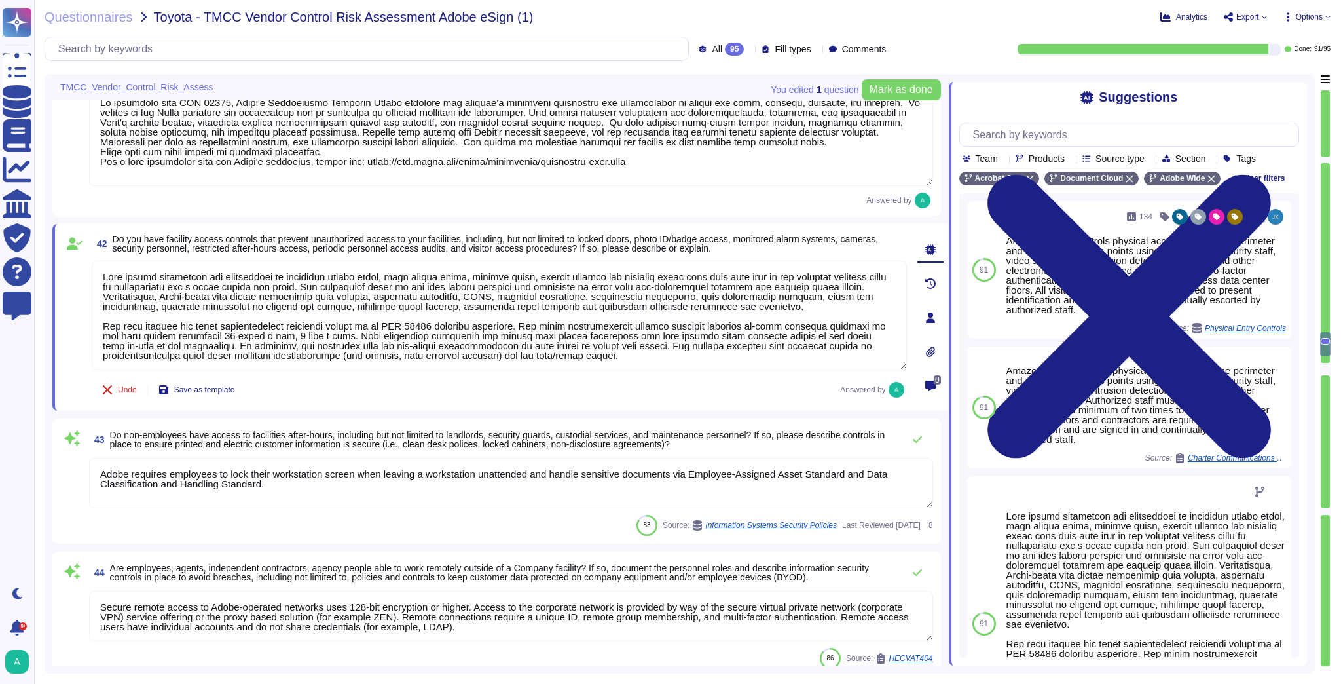
type textarea "Data center facilities are architected to segregate office space, data center r…"
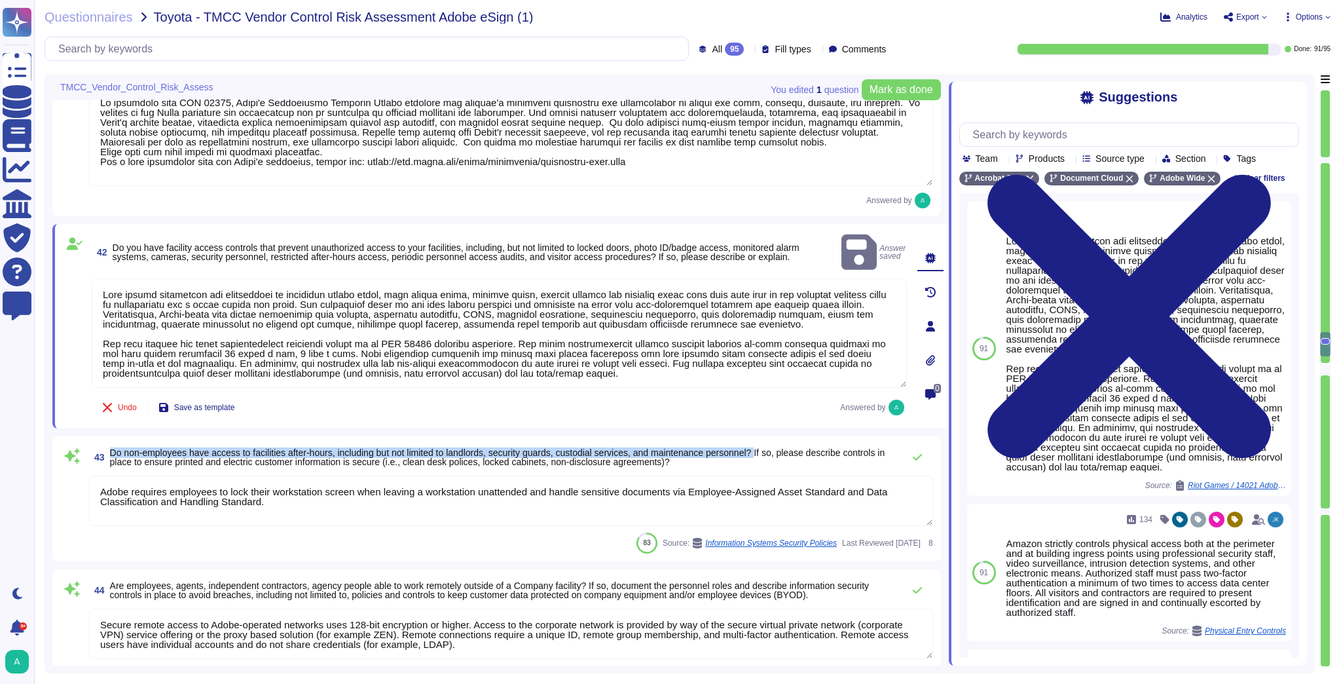
drag, startPoint x: 111, startPoint y: 433, endPoint x: 769, endPoint y: 431, distance: 658.0
click at [769, 447] on span "Do non-employees have access to facilities after-hours, including but not limit…" at bounding box center [497, 457] width 775 height 20
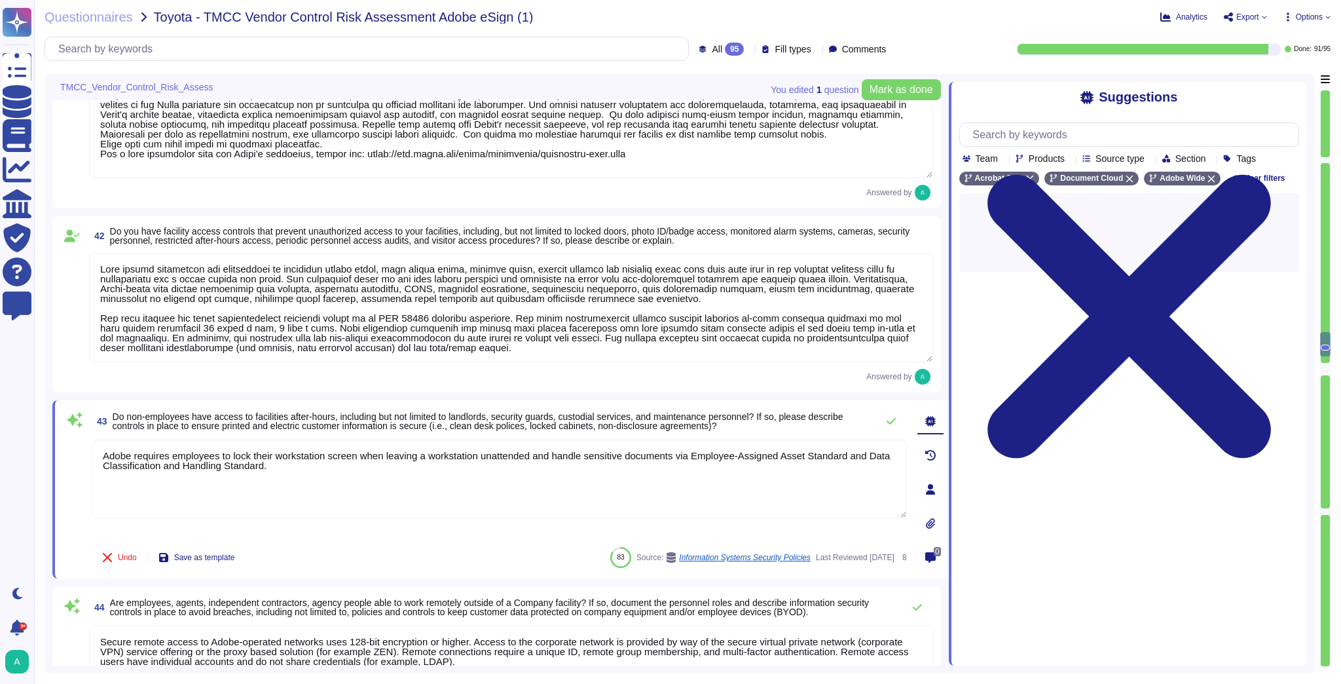
scroll to position [0, 0]
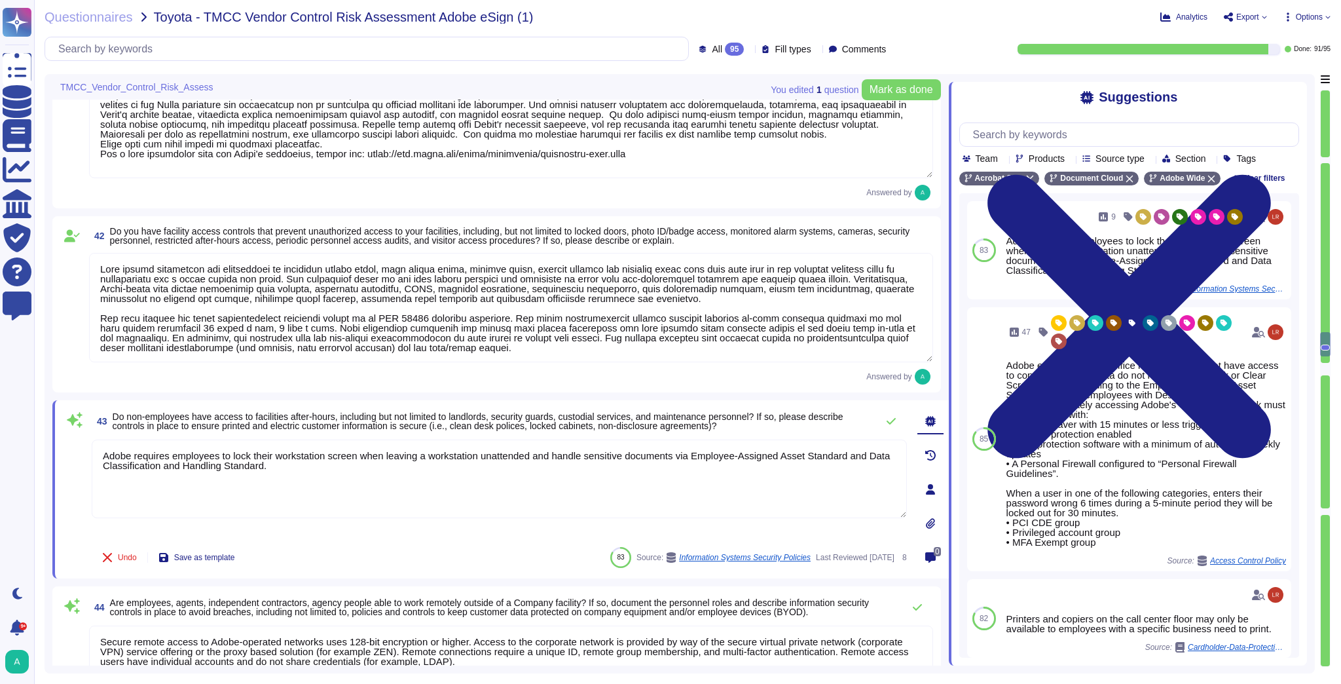
drag, startPoint x: 296, startPoint y: 468, endPoint x: 68, endPoint y: 436, distance: 230.1
click at [68, 436] on div "43 Do non-employees have access to facilities after-hours, including but not li…" at bounding box center [485, 489] width 844 height 162
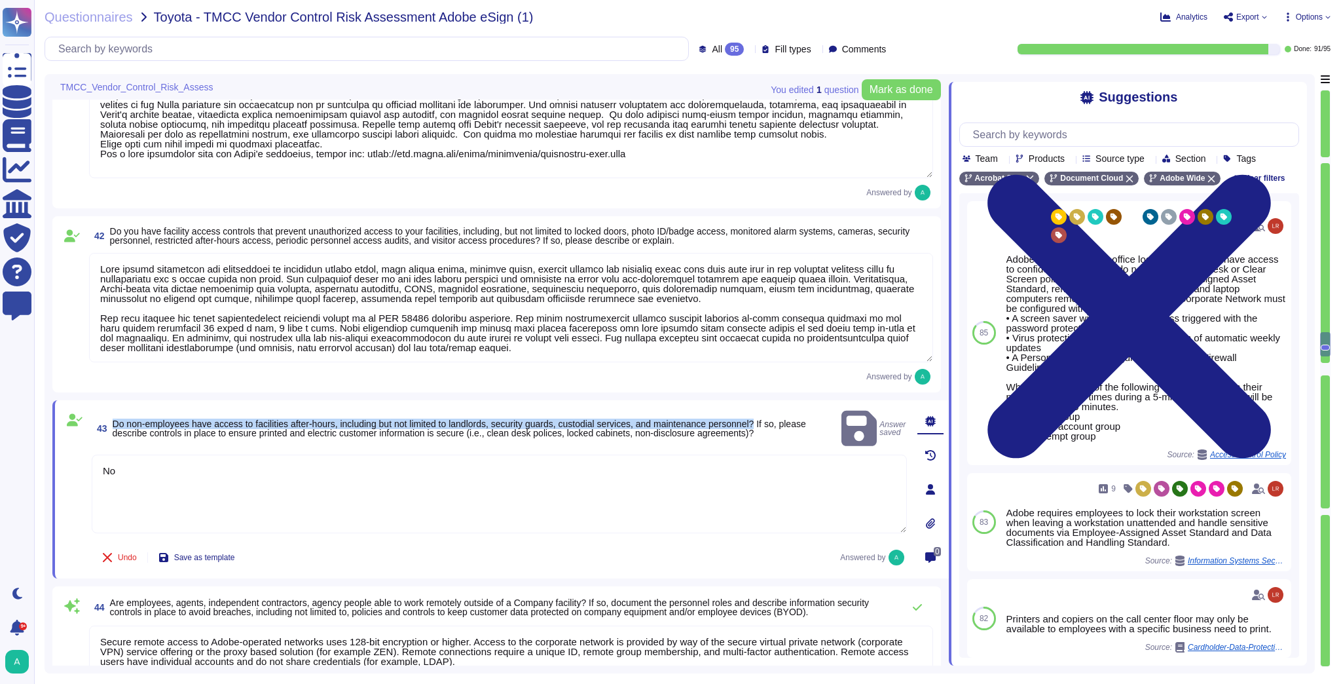
drag, startPoint x: 767, startPoint y: 416, endPoint x: 115, endPoint y: 405, distance: 652.2
click at [115, 405] on div "43 Do non-employees have access to facilities after-hours, including but not li…" at bounding box center [500, 489] width 896 height 178
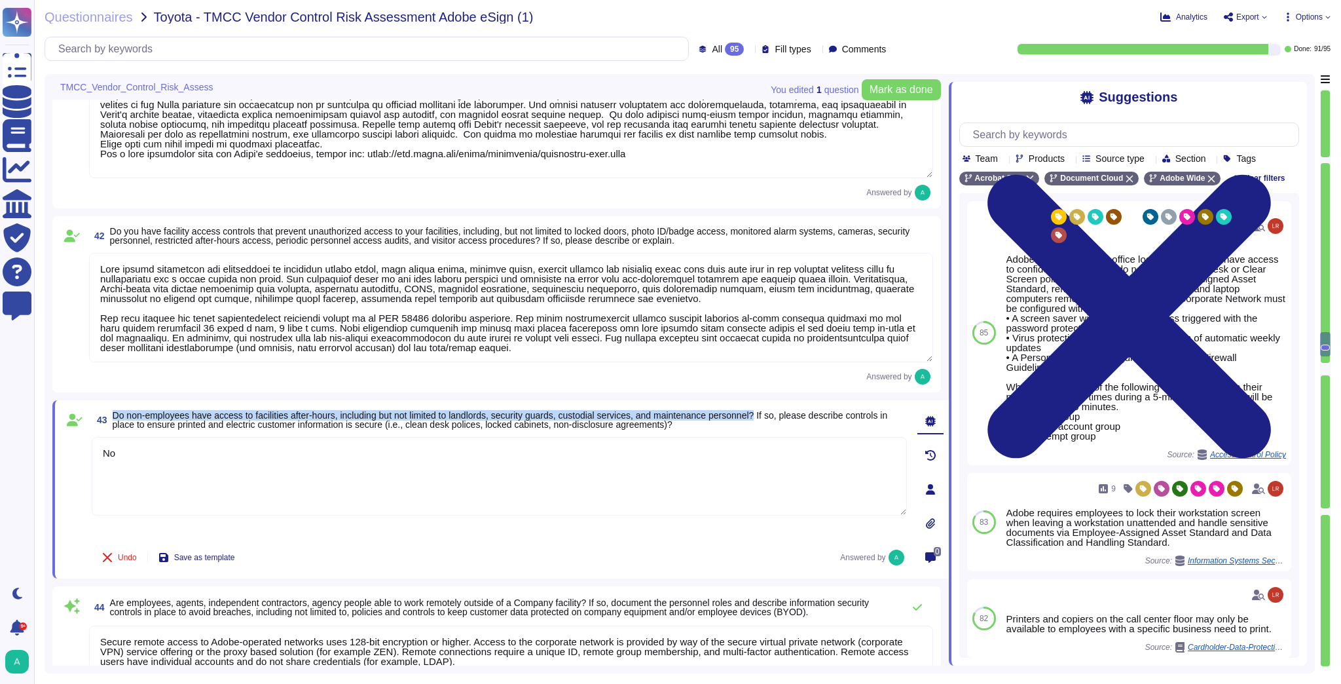
copy span "Do non-employees have access to facilities after-hours, including but not limit…"
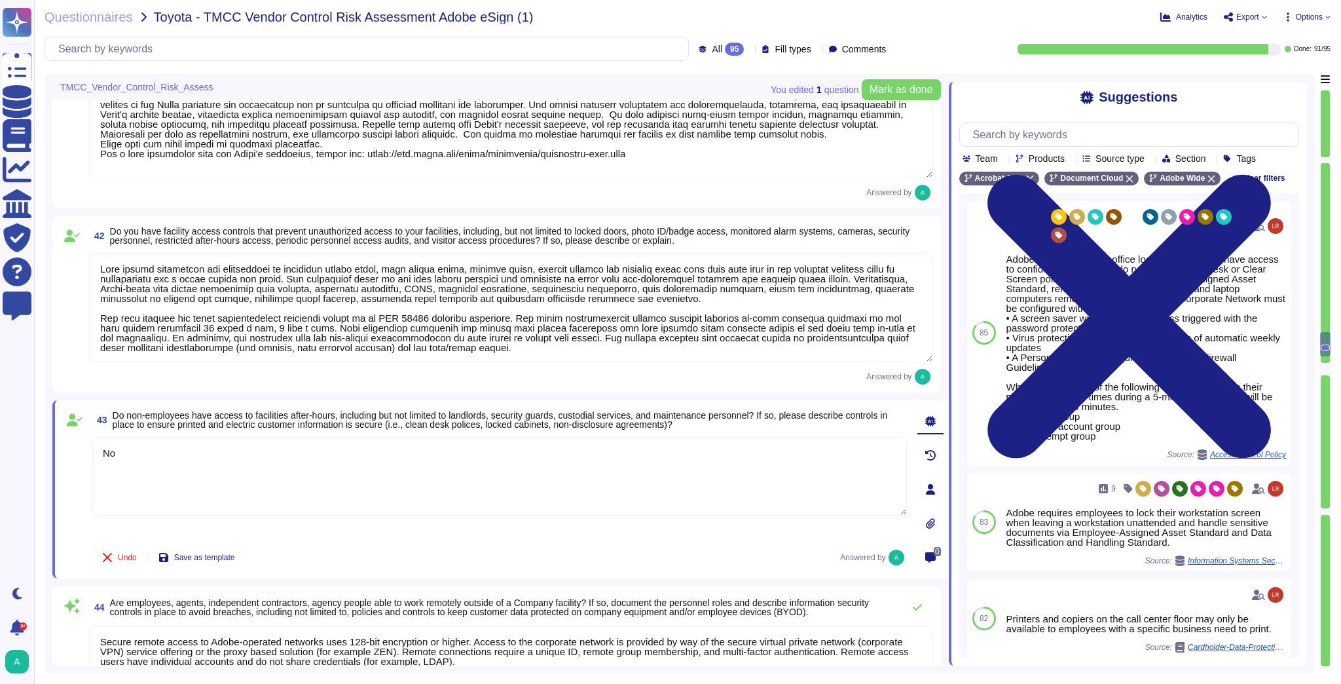
click at [127, 437] on textarea "No" at bounding box center [499, 476] width 815 height 79
drag, startPoint x: 131, startPoint y: 445, endPoint x: 75, endPoint y: 445, distance: 55.7
click at [75, 445] on div "43 Do non-employees have access to facilities after-hours, including but not li…" at bounding box center [485, 489] width 844 height 162
paste textarea "However, Adobe-owned secured facilities, including data centers, restrict unaut…"
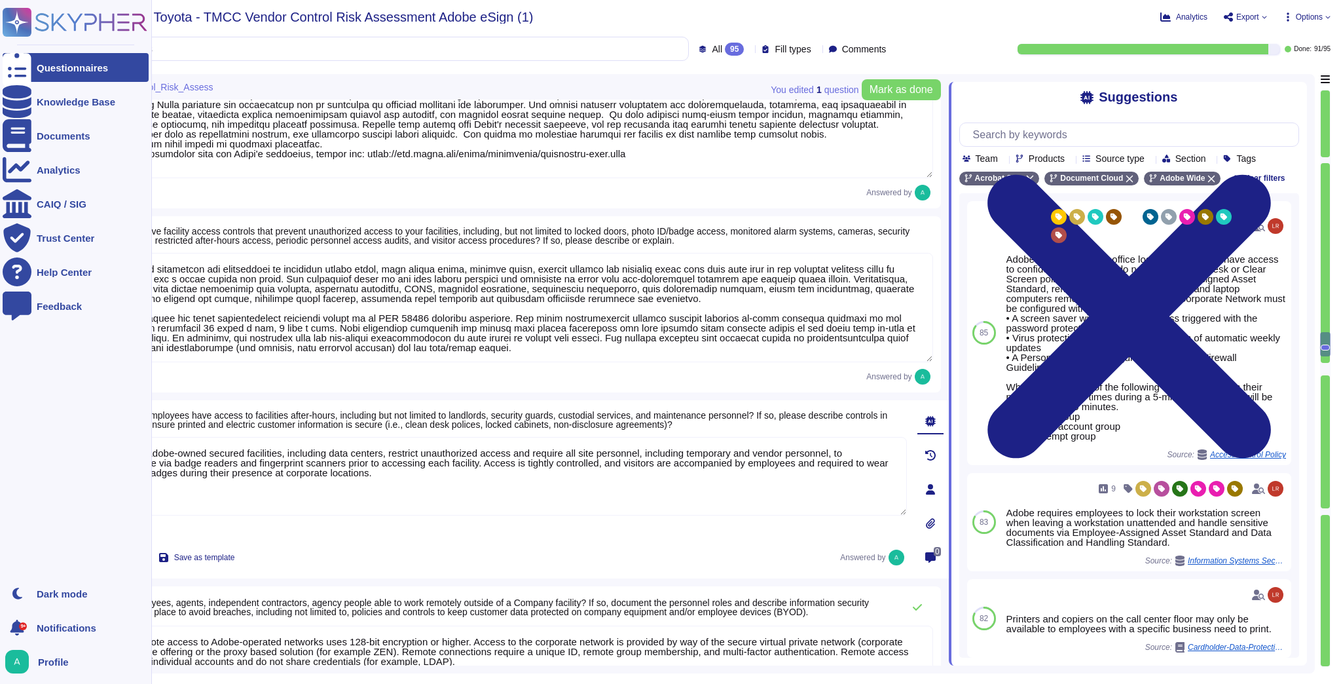
drag, startPoint x: 147, startPoint y: 450, endPoint x: 29, endPoint y: 443, distance: 118.1
click at [29, 443] on div "Questionnaires Knowledge Base Documents Analytics CAIQ / SIG Trust Center Help …" at bounding box center [670, 342] width 1341 height 684
type textarea "Adobe-owned secured facilities, including data centers, restrict unauthorized a…"
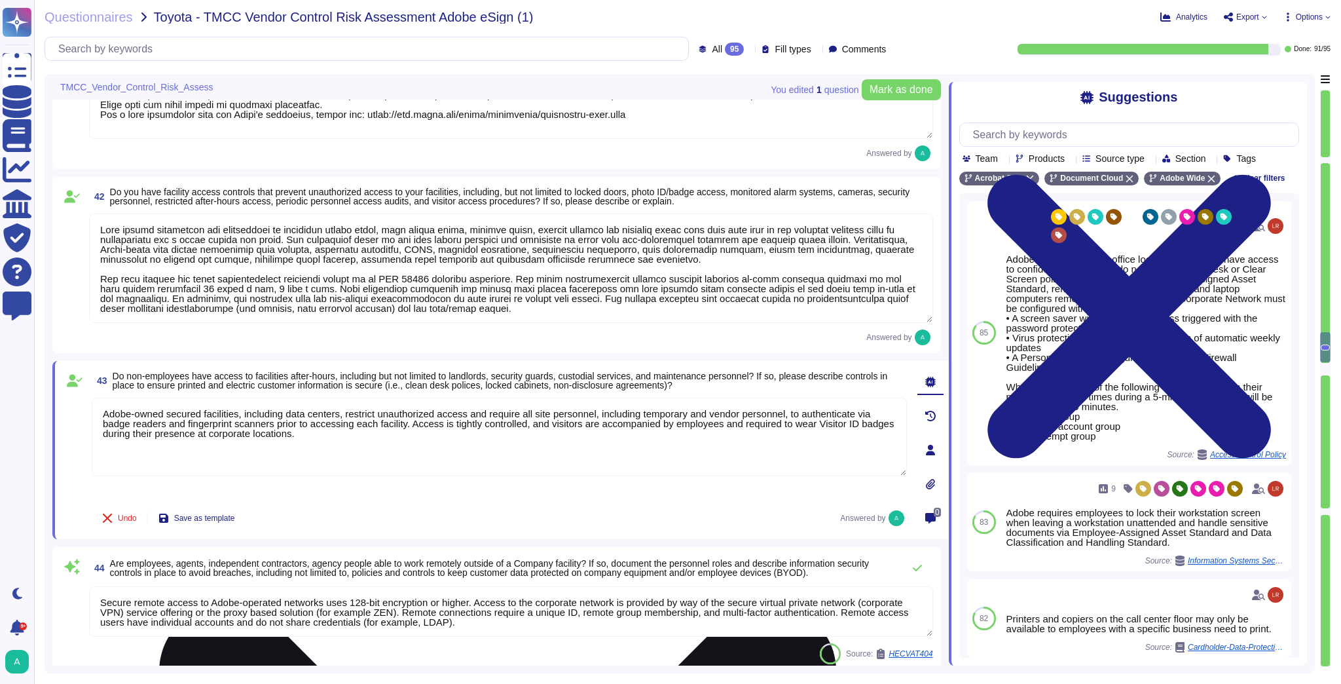
type textarea "There have been no losses or breaches experienced by Adobe in the last five yea…"
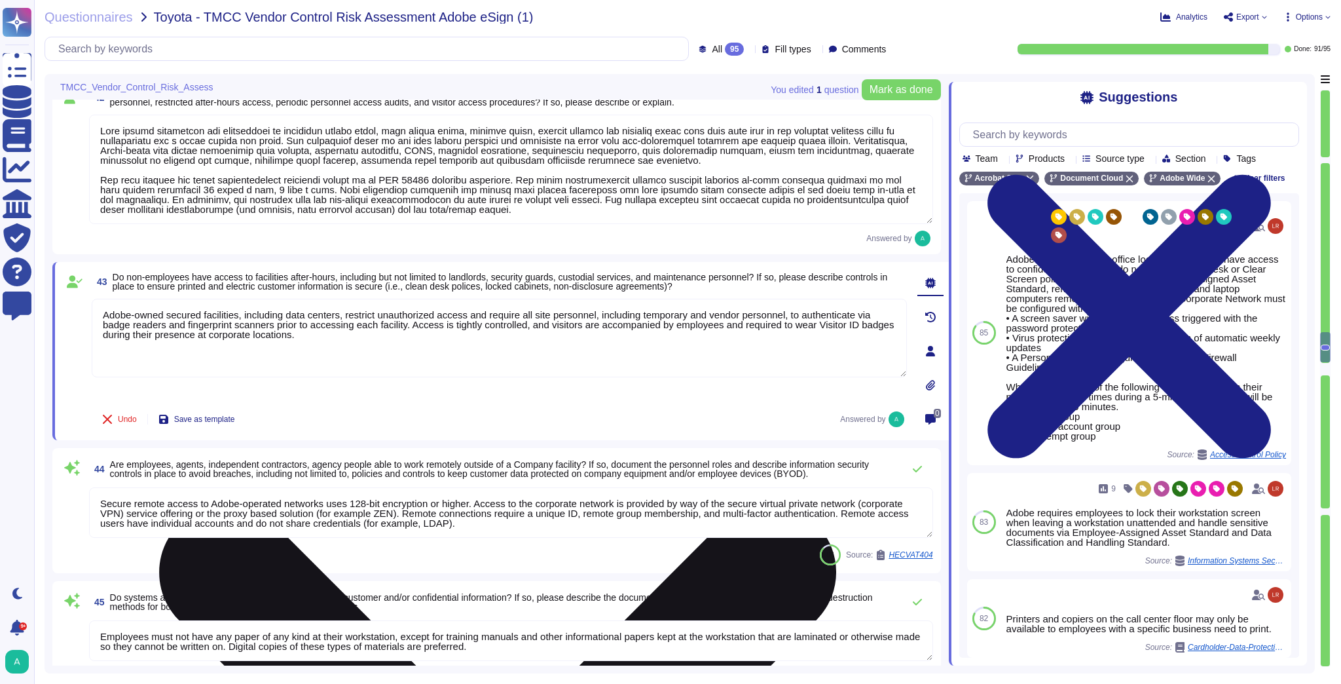
scroll to position [5792, 0]
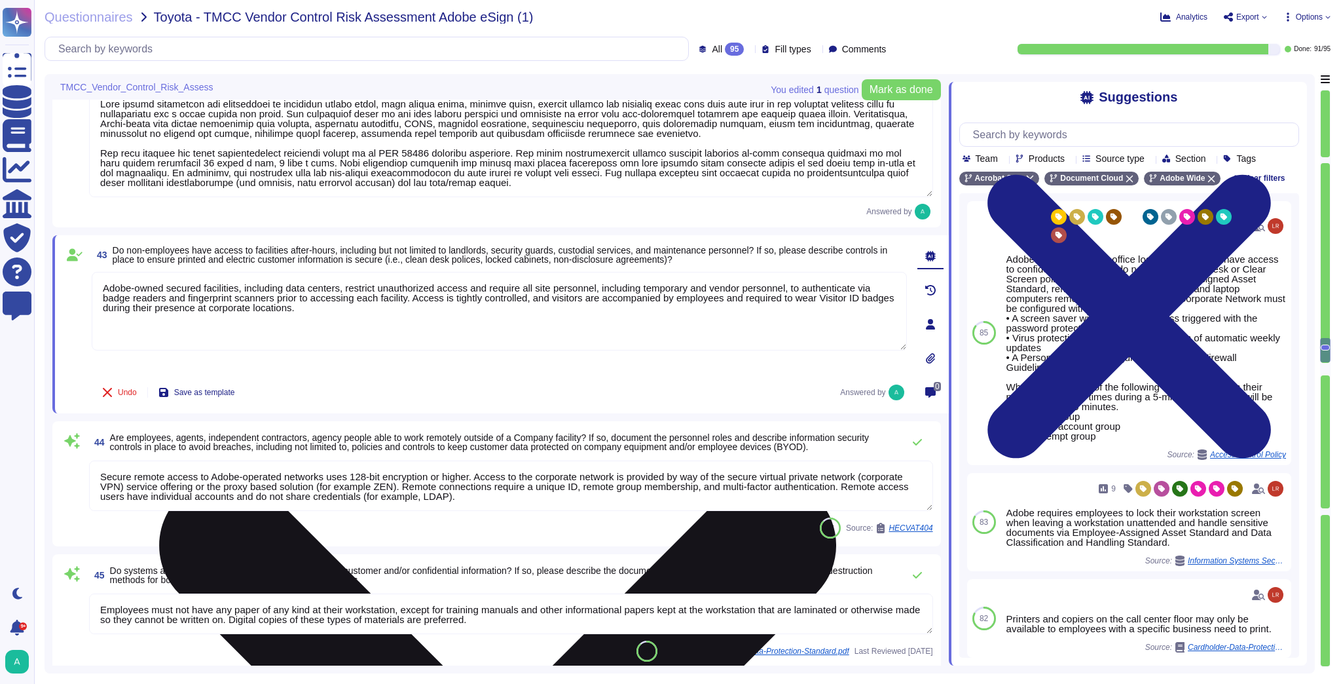
type textarea "Adobe uses machine learning software to aid in detecting threats and vulnerabil…"
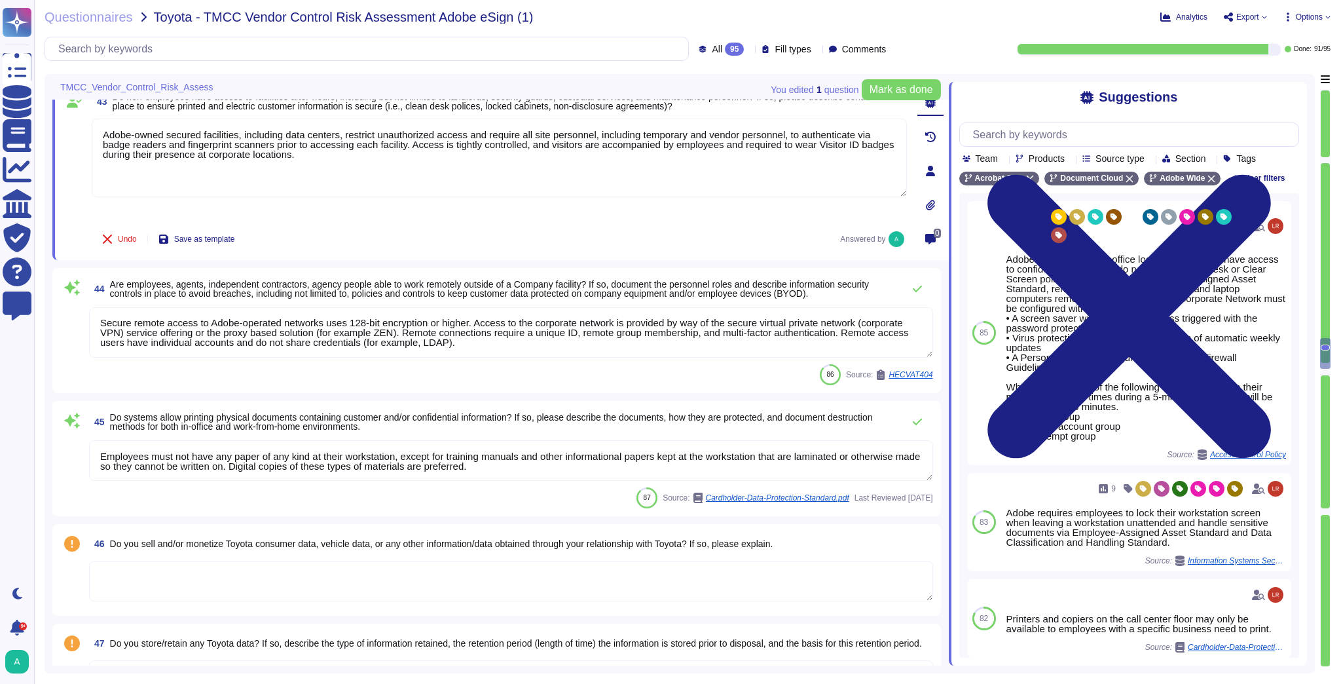
scroll to position [5950, 0]
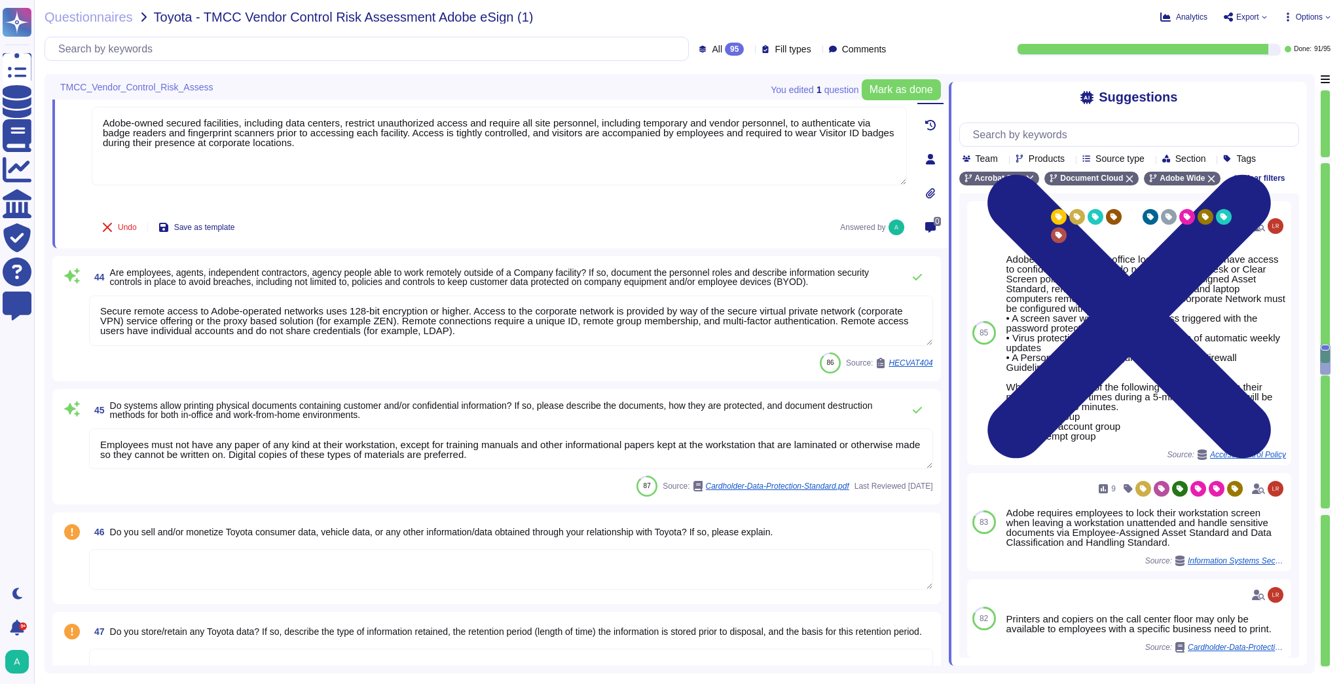
type textarea "Public Cloud hosting providers store all customer data but do not have logical …"
type textarea "Adobe-owned secured facilities, including data centers, restrict unauthorized a…"
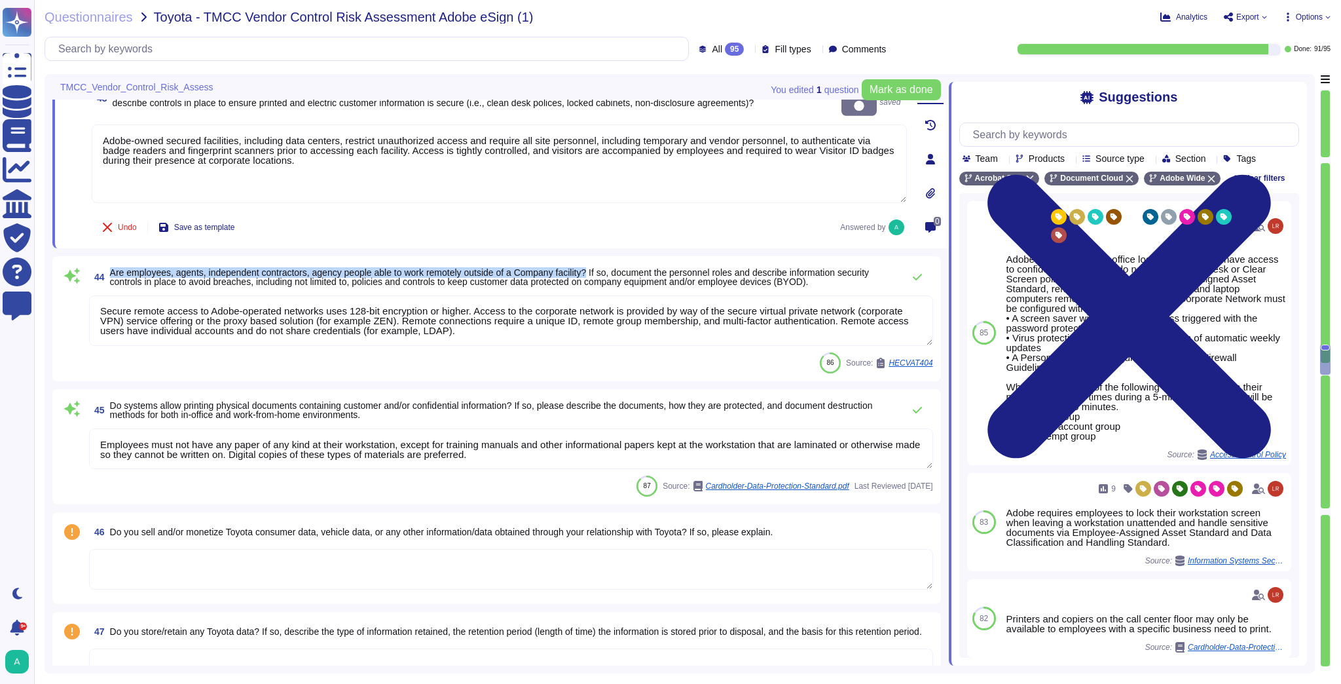
drag, startPoint x: 598, startPoint y: 270, endPoint x: 110, endPoint y: 269, distance: 487.8
click at [110, 269] on span "Are employees, agents, independent contractors, agency people able to work remo…" at bounding box center [489, 277] width 759 height 20
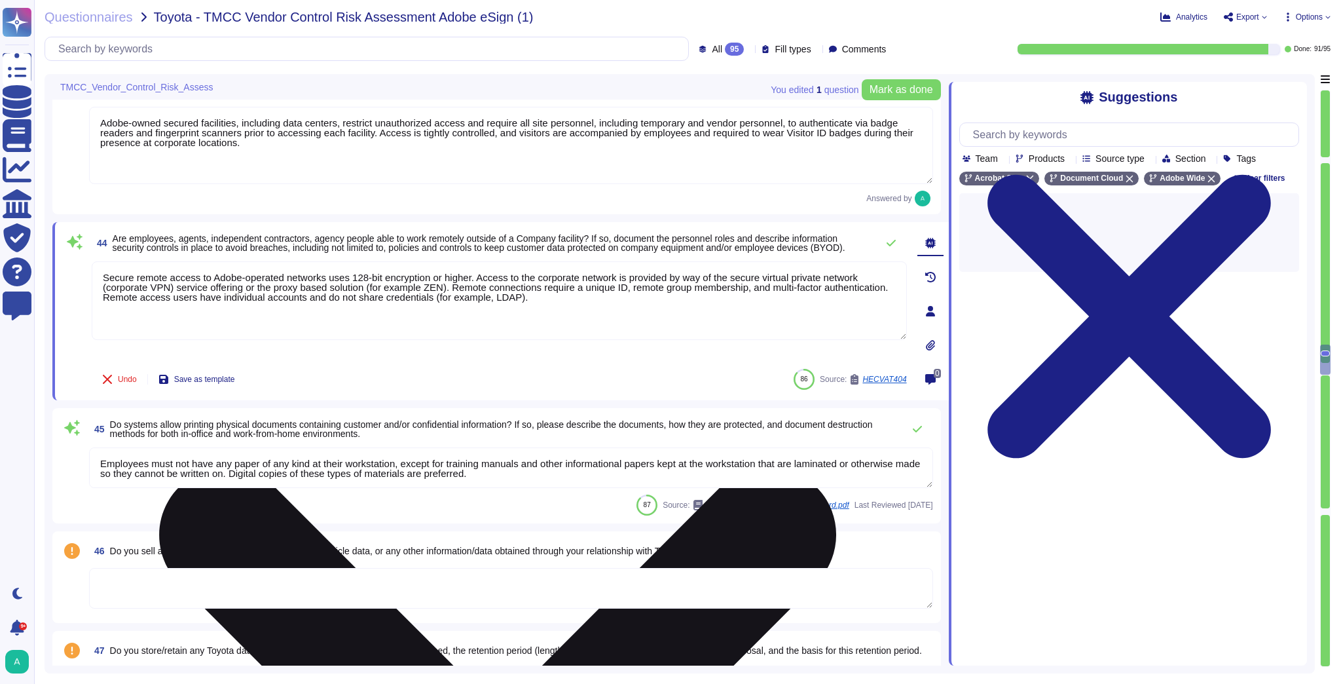
scroll to position [0, 0]
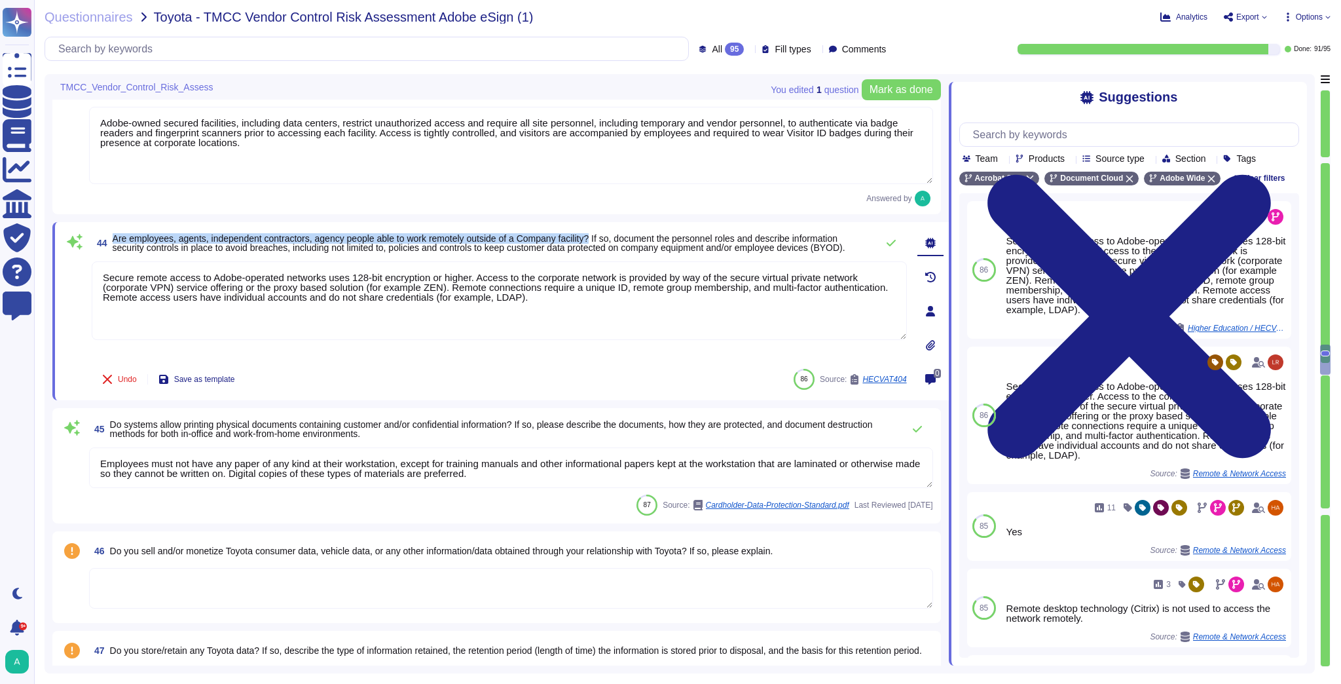
drag, startPoint x: 602, startPoint y: 235, endPoint x: 110, endPoint y: 227, distance: 491.8
click at [110, 227] on div "44 Are employees, agents, independent contractors, agency people able to work r…" at bounding box center [500, 311] width 896 height 178
copy span "Are employees, agents, independent contractors, agency people able to work remo…"
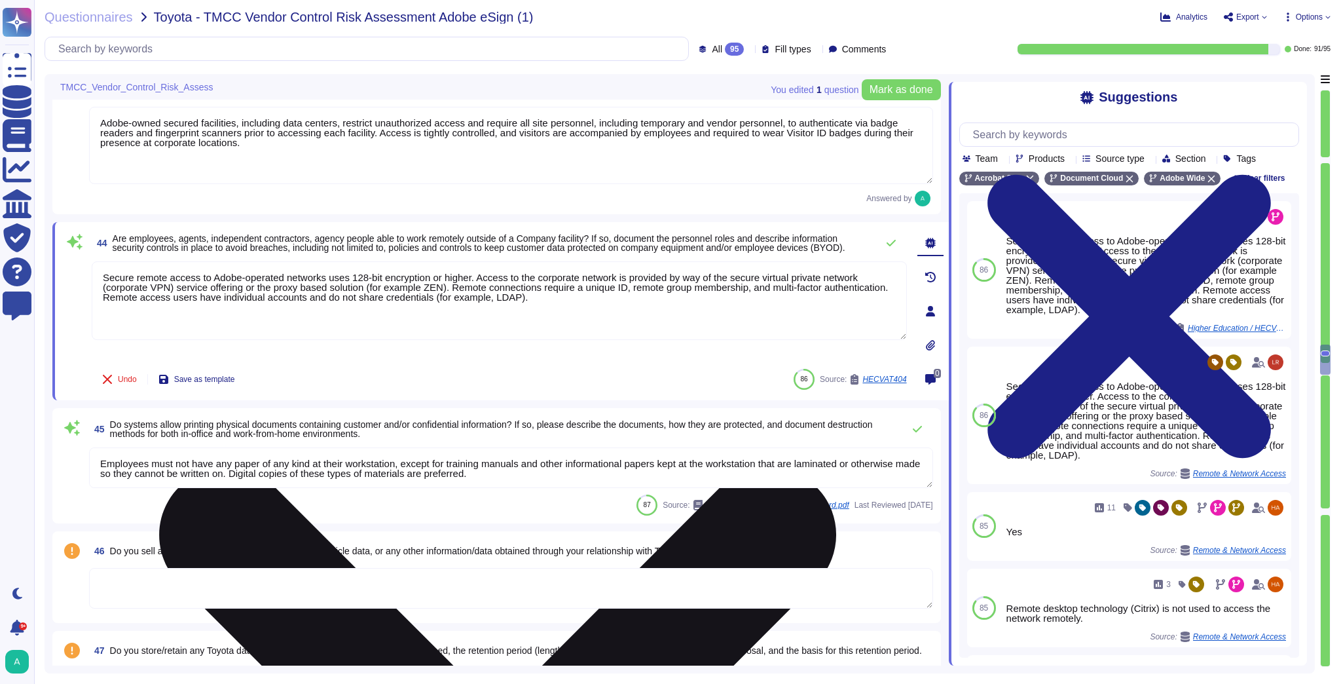
click at [263, 340] on div "Secure remote access to Adobe-operated networks uses 128-bit encryption or high…" at bounding box center [499, 311] width 815 height 100
drag, startPoint x: 522, startPoint y: 301, endPoint x: 100, endPoint y: 276, distance: 423.0
click at [100, 276] on textarea "Secure remote access to Adobe-operated networks uses 128-bit encryption or high…" at bounding box center [499, 300] width 815 height 79
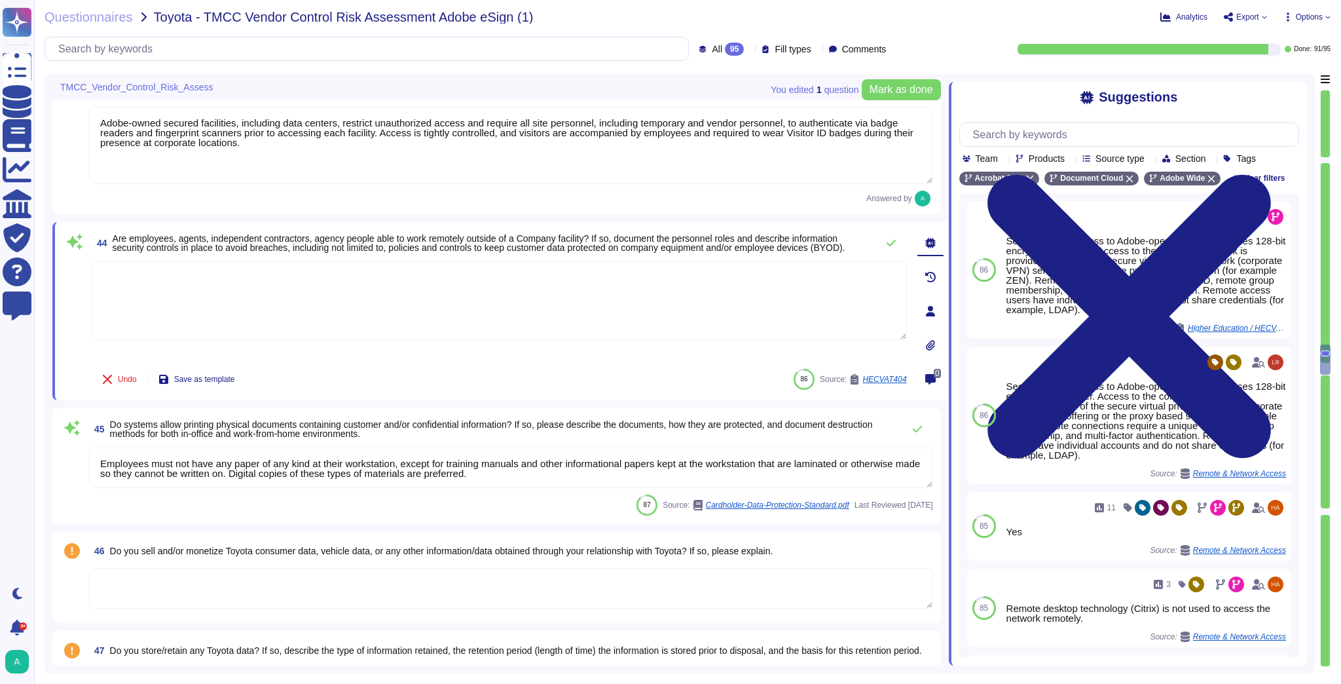
paste textarea "Adobe employees, agents, independent contractors, and agency staff are able to …"
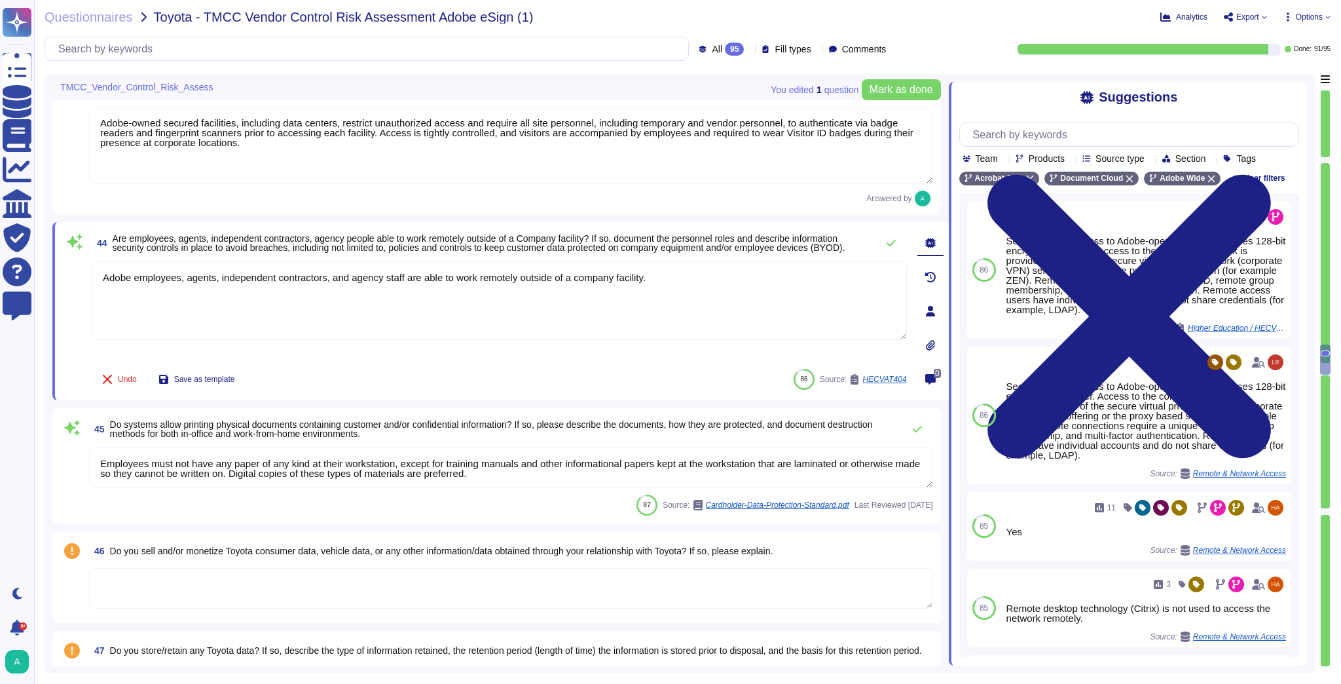
scroll to position [1, 0]
type textarea "Adobe employees, agents, independent contractors, and agency staff are able to …"
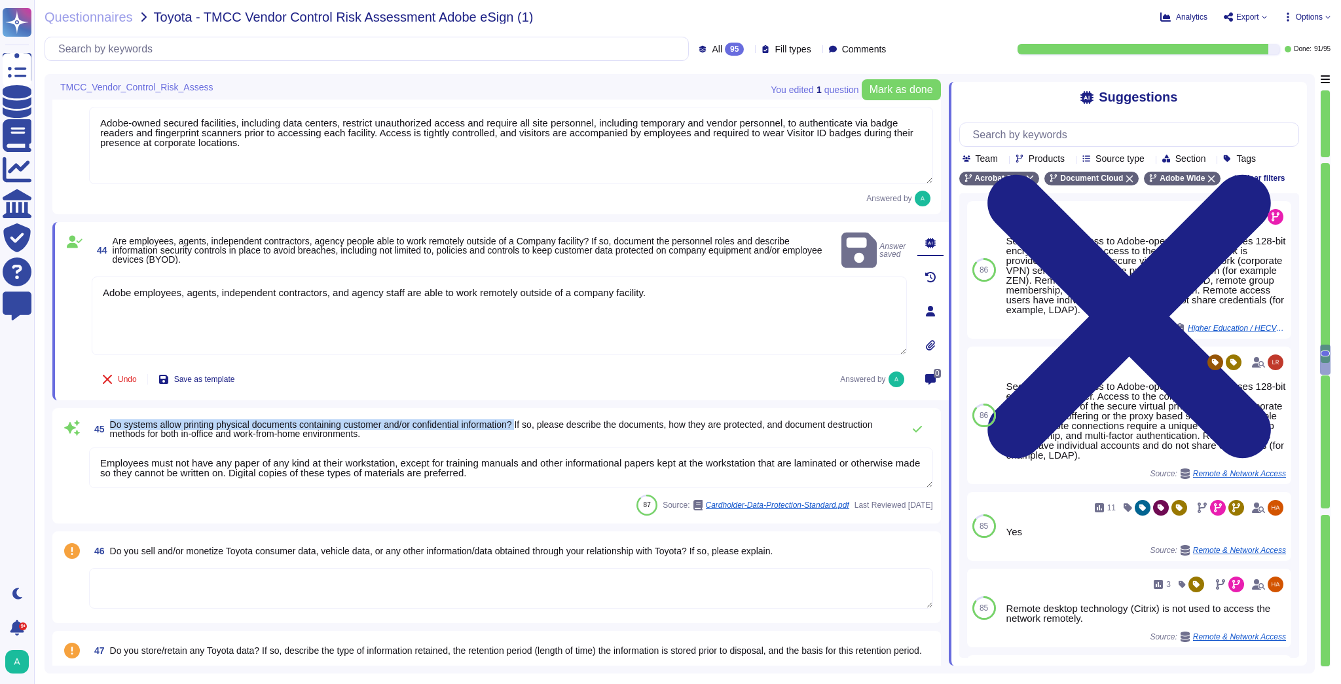
drag, startPoint x: 530, startPoint y: 424, endPoint x: 111, endPoint y: 422, distance: 418.4
click at [111, 422] on span "Do systems allow printing physical documents containing customer and/or confide…" at bounding box center [491, 429] width 763 height 20
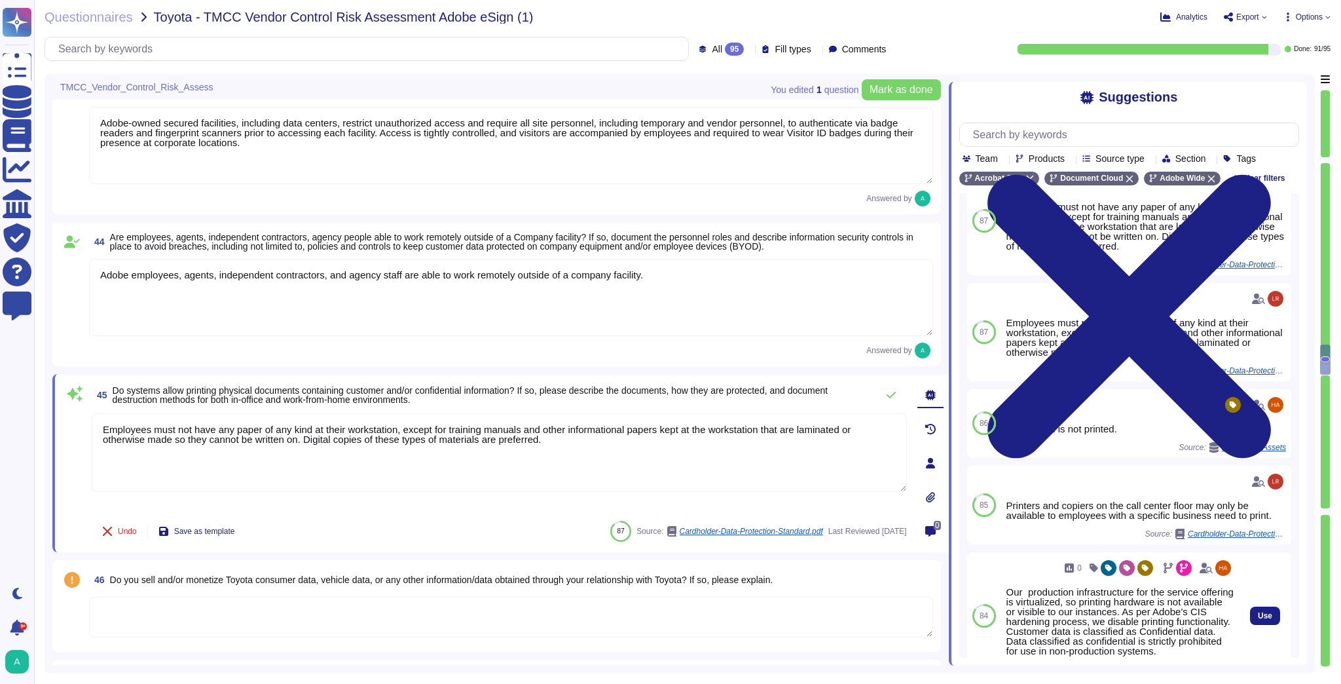
scroll to position [52, 0]
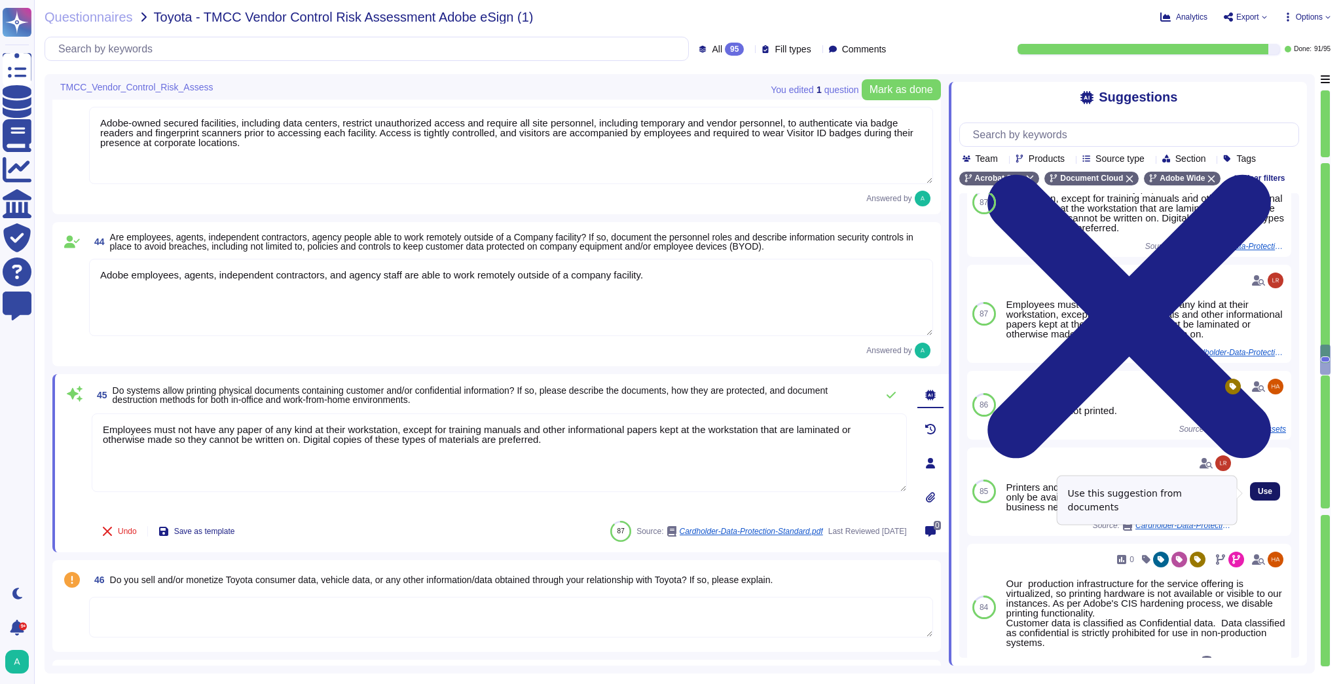
click at [1260, 493] on span "Use" at bounding box center [1265, 491] width 14 height 8
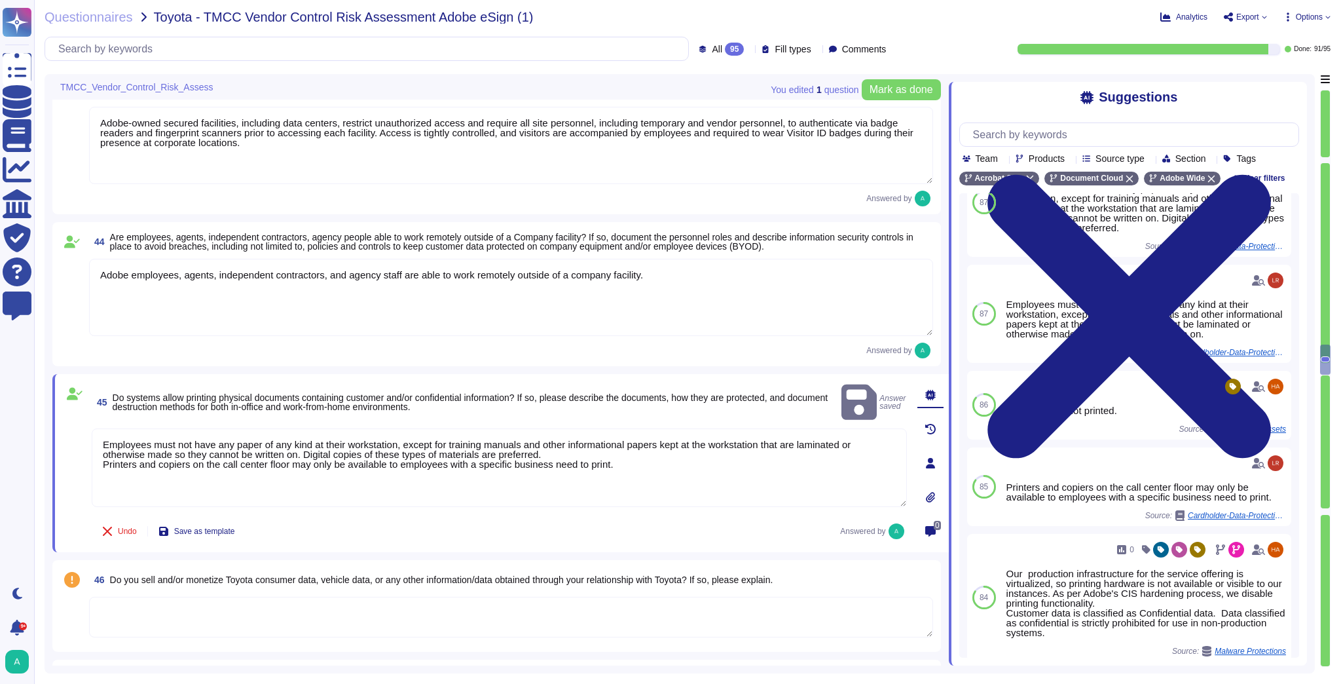
drag, startPoint x: 560, startPoint y: 435, endPoint x: 54, endPoint y: 359, distance: 511.1
click at [54, 359] on div "41 Do you have documented privacy and information security policies/procedures …" at bounding box center [500, 42] width 896 height 11837
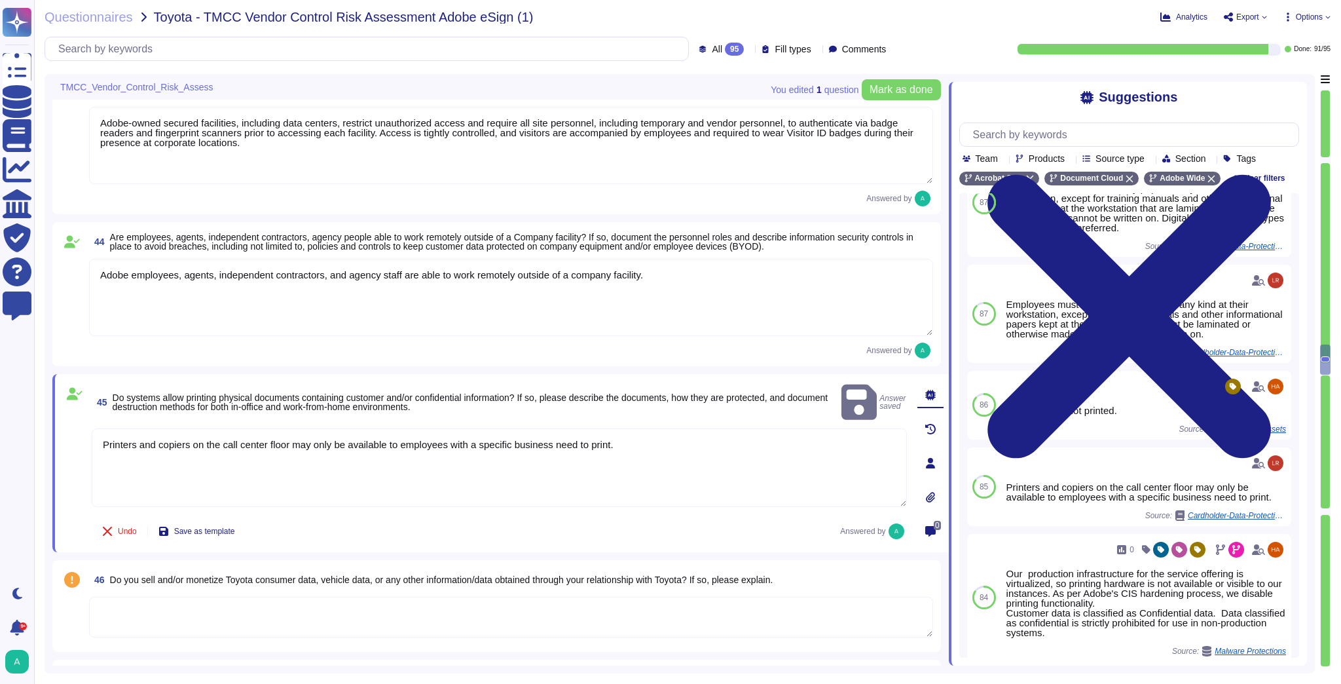
type textarea "Printers and copiers on the call center floor may only be available to employee…"
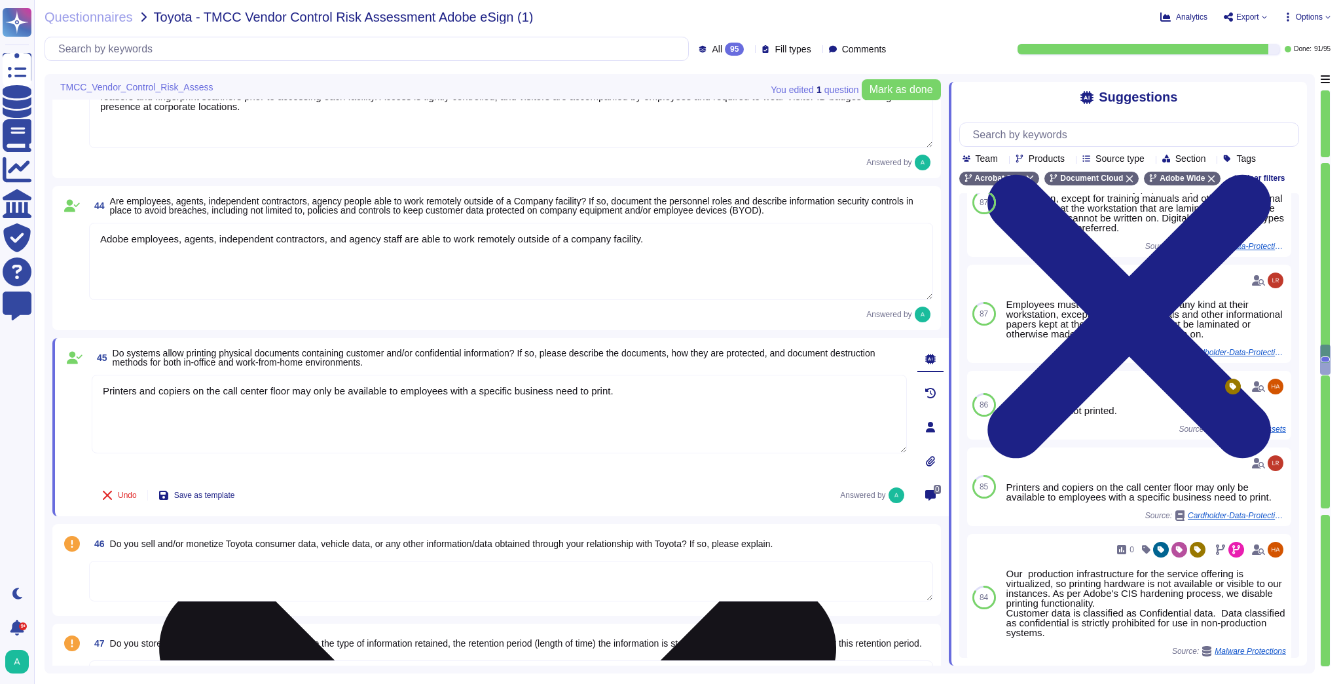
type textarea "Public Cloud hosting providers store all customer data but do not have logical …"
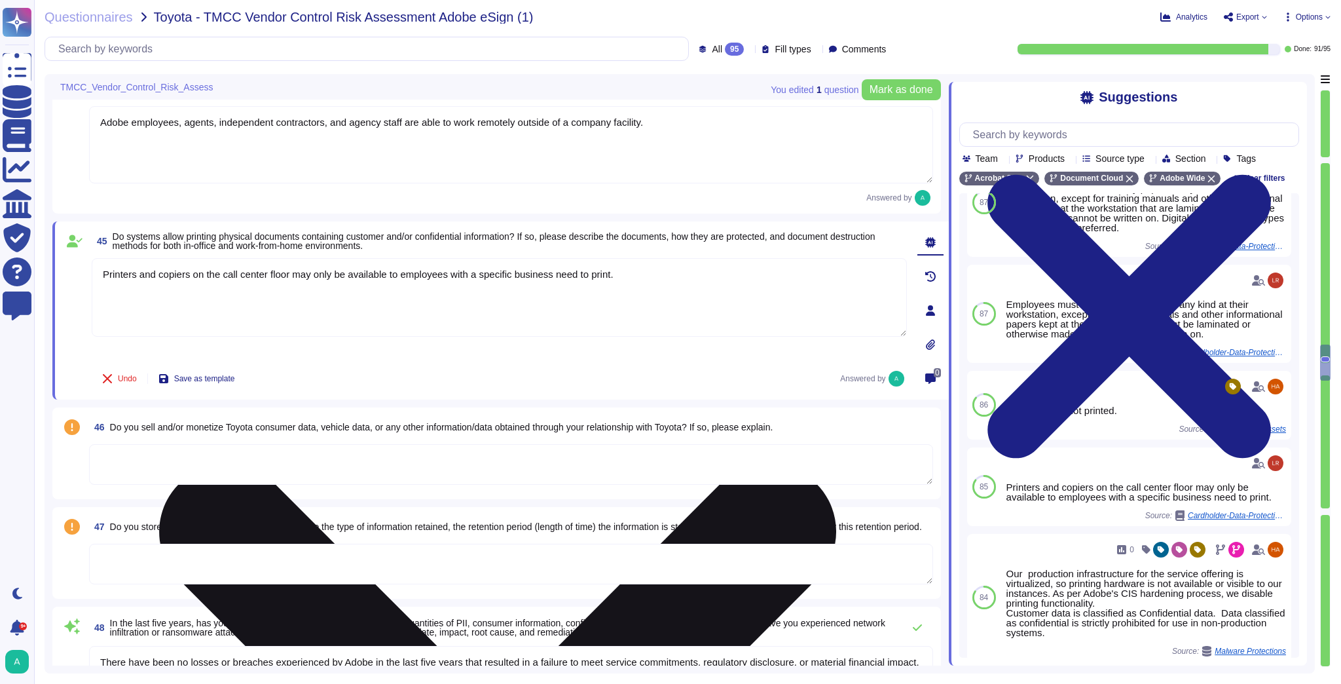
scroll to position [6107, 0]
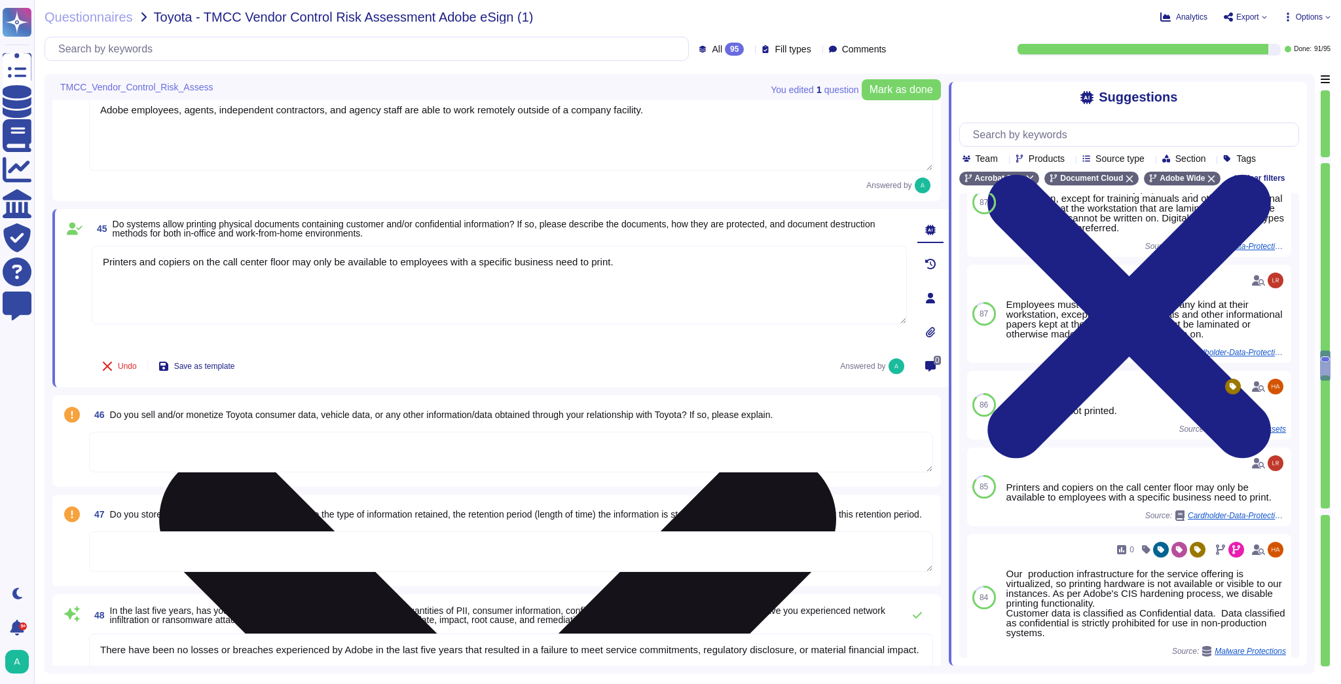
type textarea "Adobe maintains insurance coverage for IT Security related claims. Please check…"
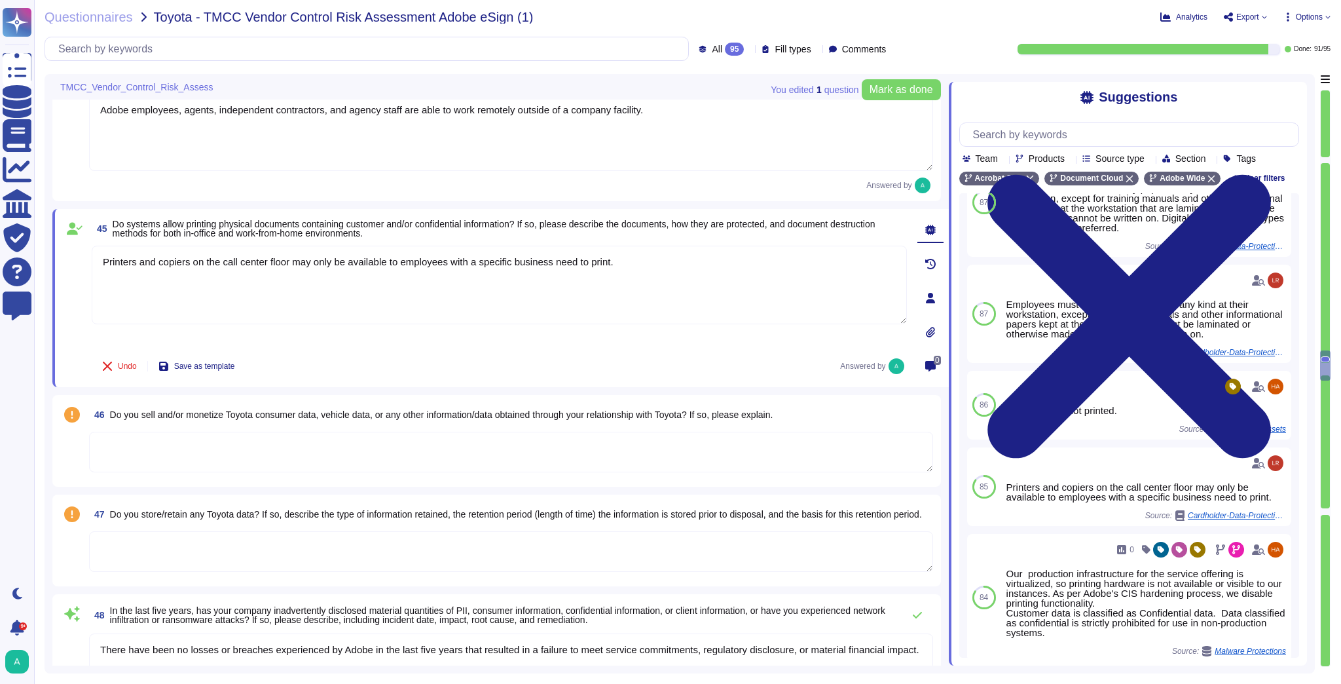
type textarea "Printers and copiers on the call center floor may only be available to employee…"
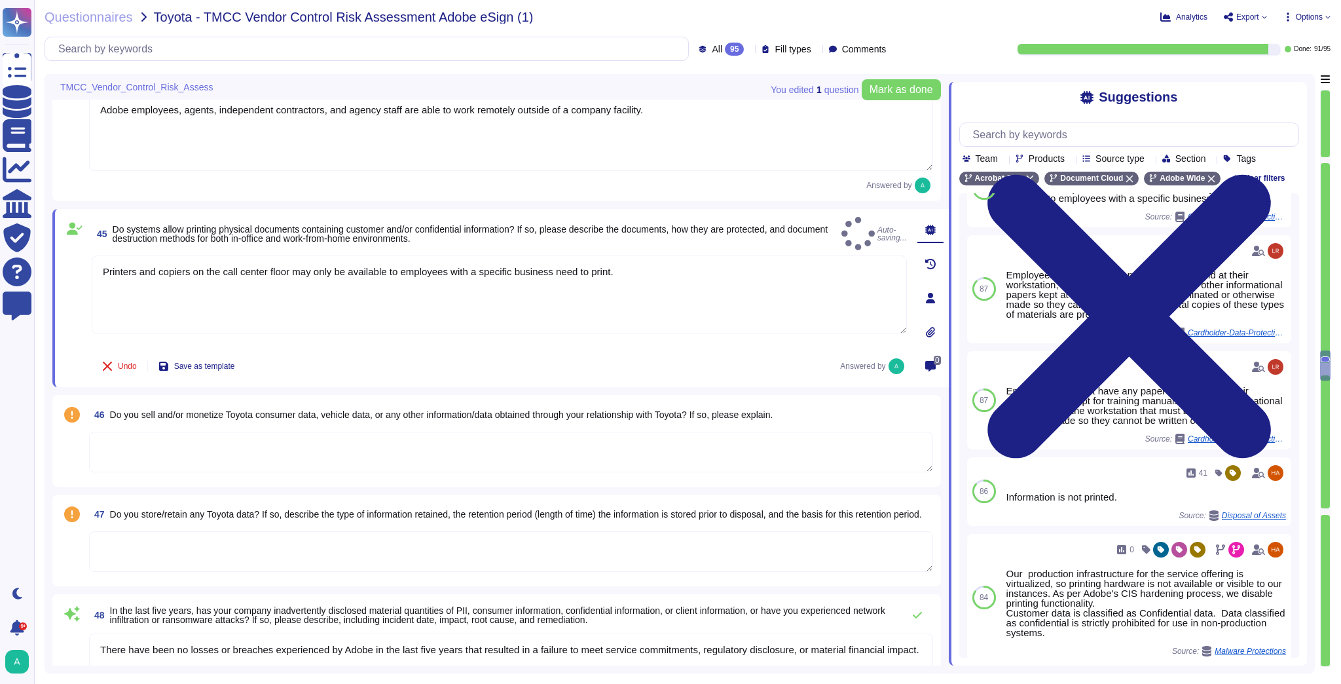
click at [375, 461] on textarea at bounding box center [511, 451] width 844 height 41
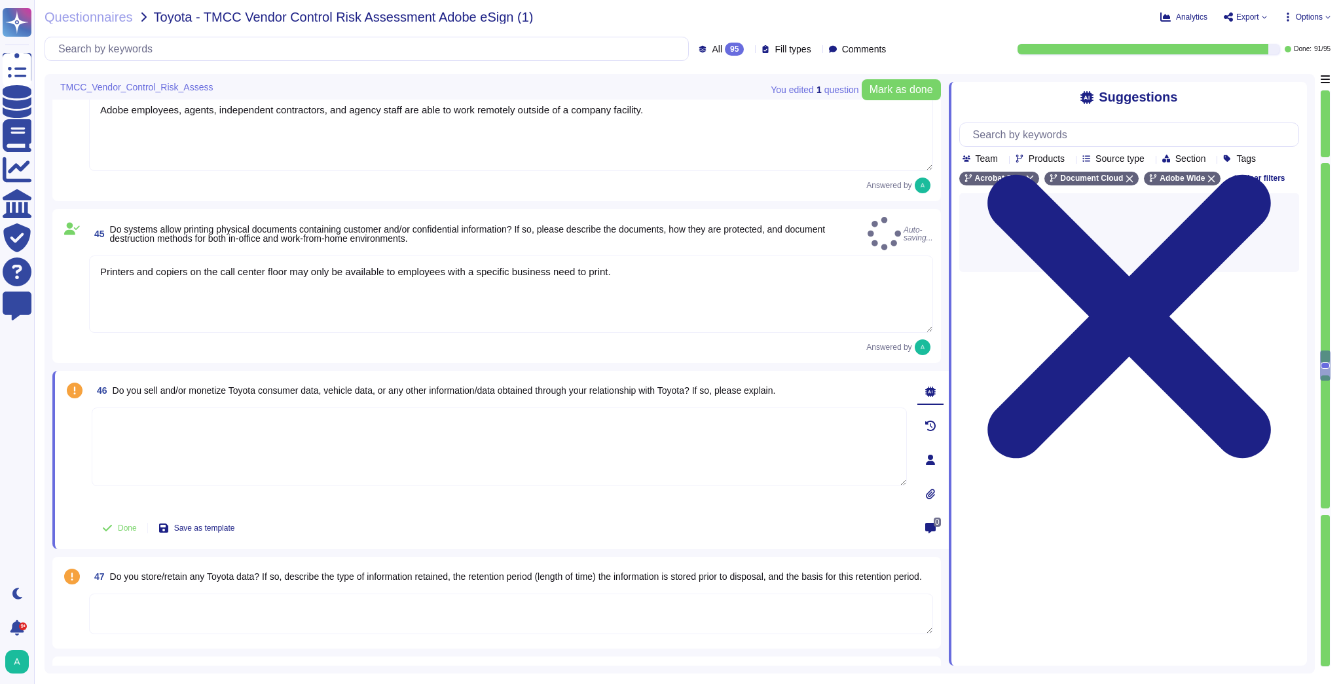
scroll to position [0, 0]
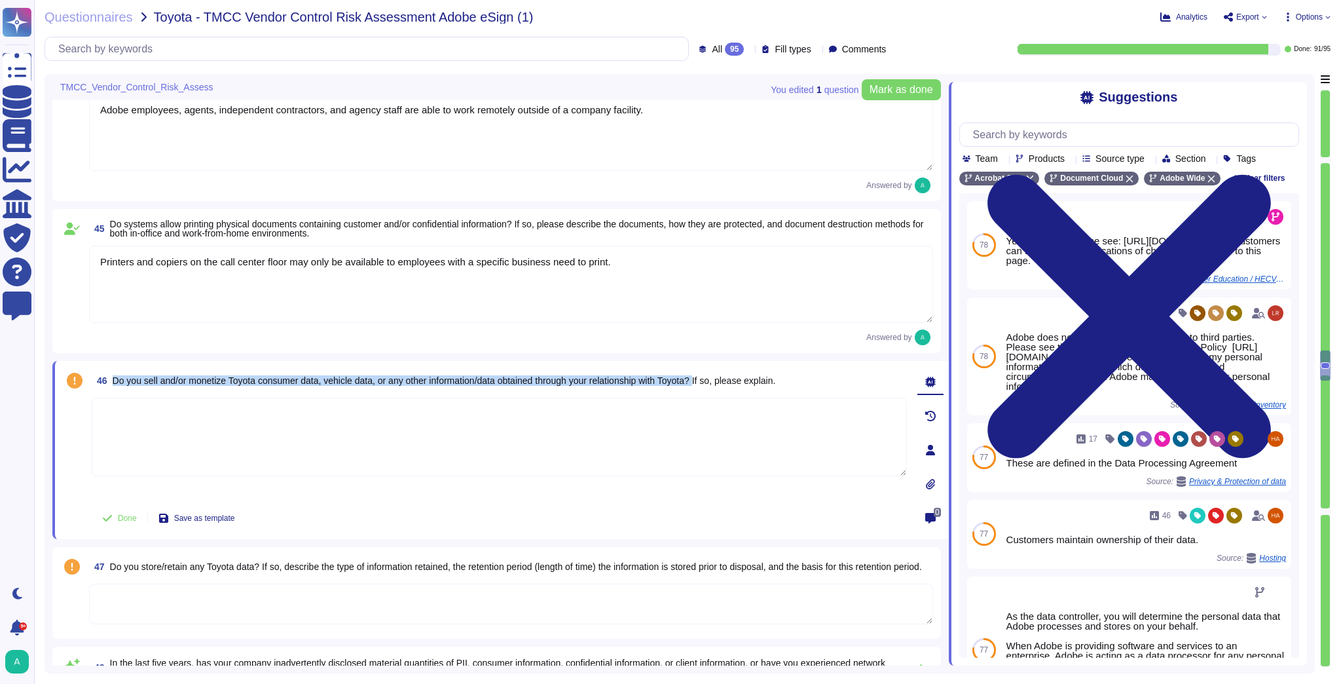
drag, startPoint x: 114, startPoint y: 380, endPoint x: 716, endPoint y: 382, distance: 602.4
click at [716, 382] on span "Do you sell and/or monetize Toyota consumer data, vehicle data, or any other in…" at bounding box center [444, 380] width 663 height 10
click at [1260, 538] on span "Use" at bounding box center [1265, 534] width 14 height 8
type textarea "Customers maintain ownership of their data."
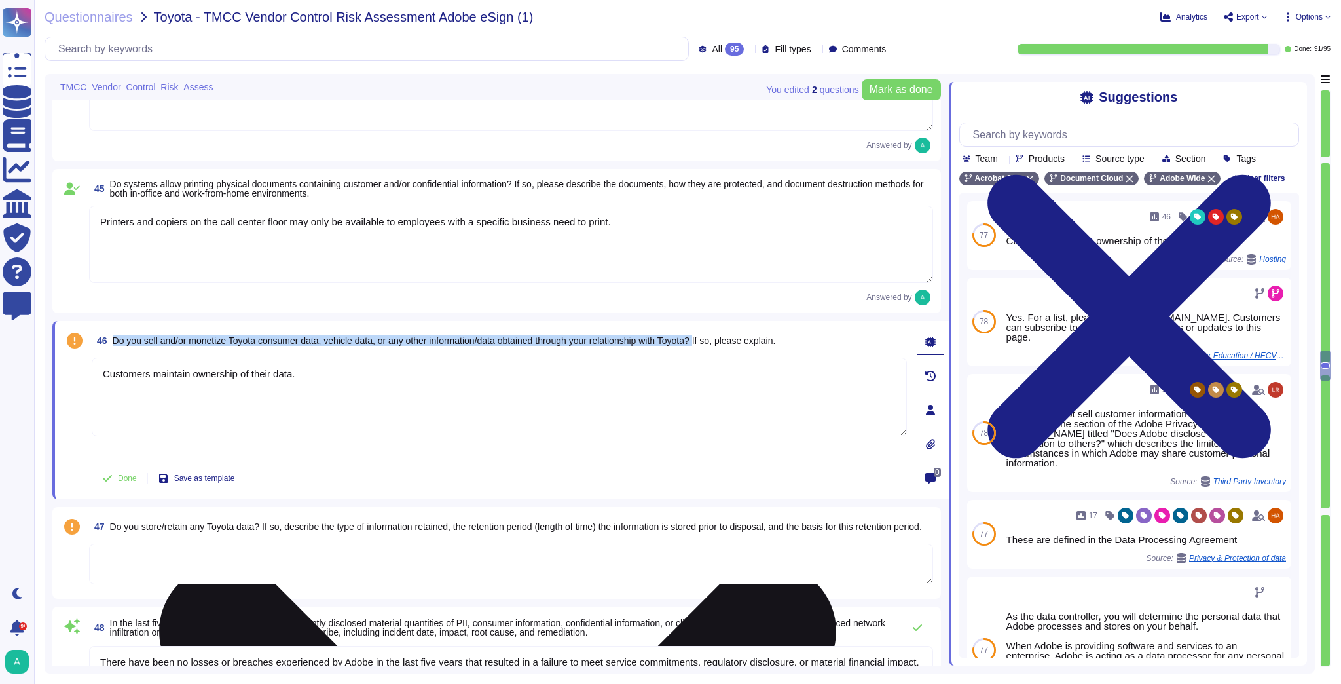
type textarea "Adobe maintains insurance coverage for IT Security related claims. Please check…"
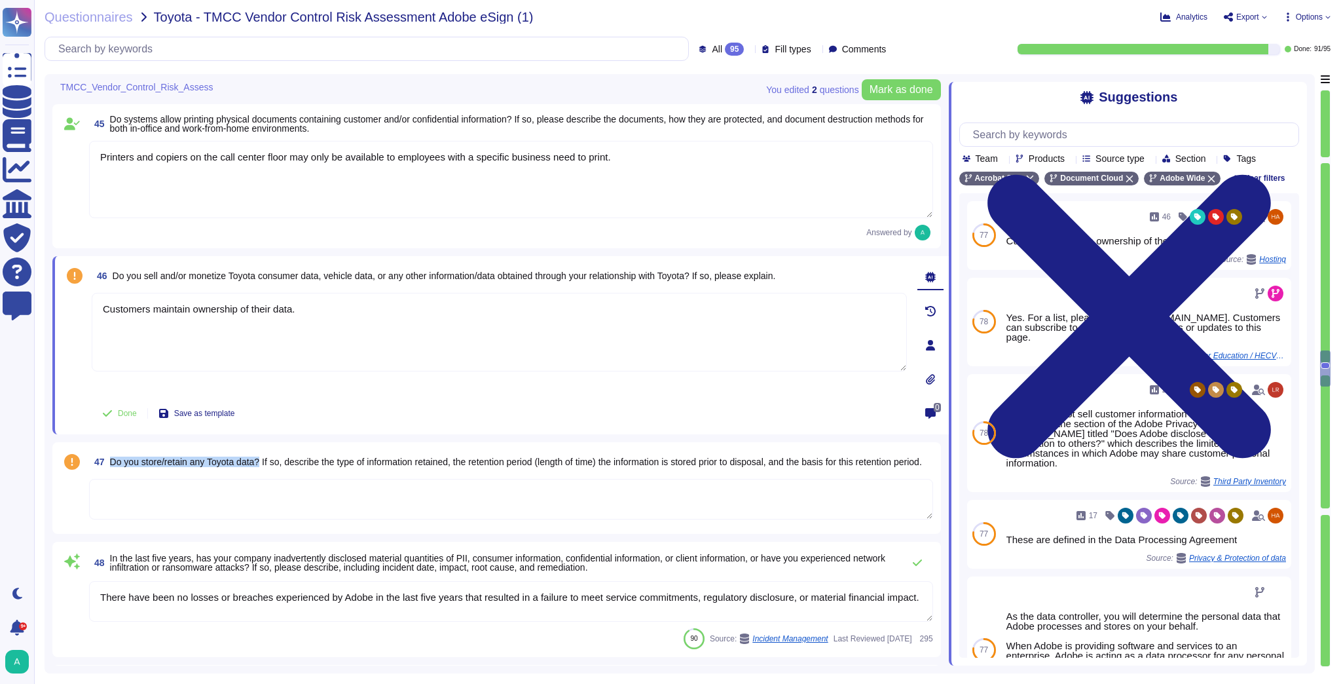
drag, startPoint x: 111, startPoint y: 454, endPoint x: 265, endPoint y: 450, distance: 153.2
click at [265, 456] on span "Do you store/retain any Toyota data? If so, describe the type of information re…" at bounding box center [516, 461] width 812 height 10
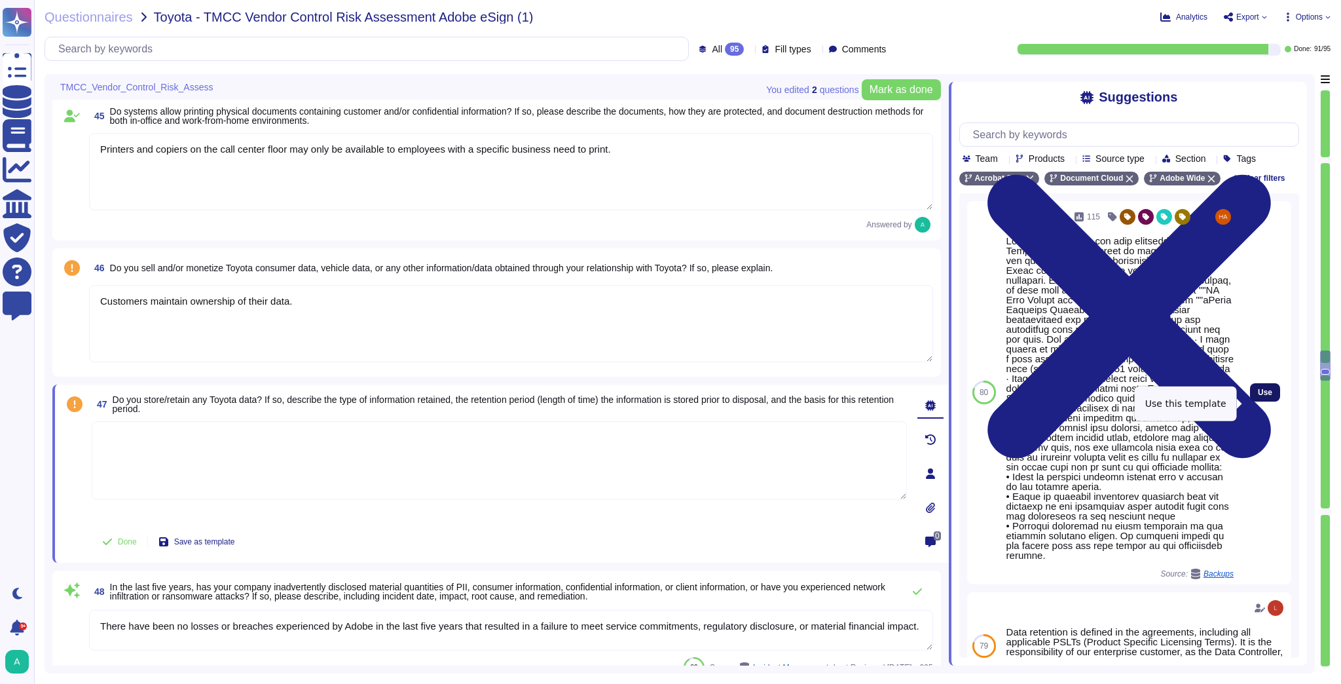
click at [1258, 396] on span "Use" at bounding box center [1265, 392] width 14 height 8
type textarea "Lore ipsu dolors am con adip elitseddo eiusmo. Temp incididun ut laboreet do ma…"
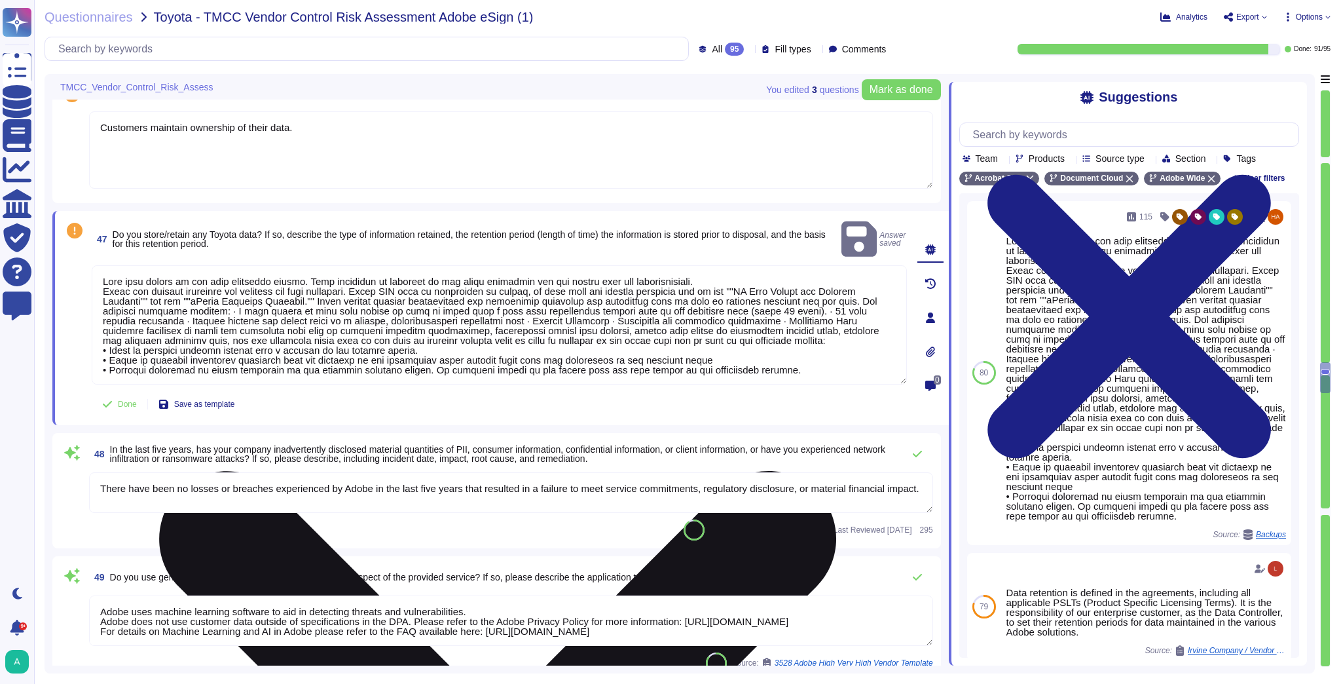
type textarea "Adobe Inc. receives Cardholder data from customers on a regular basis to provid…"
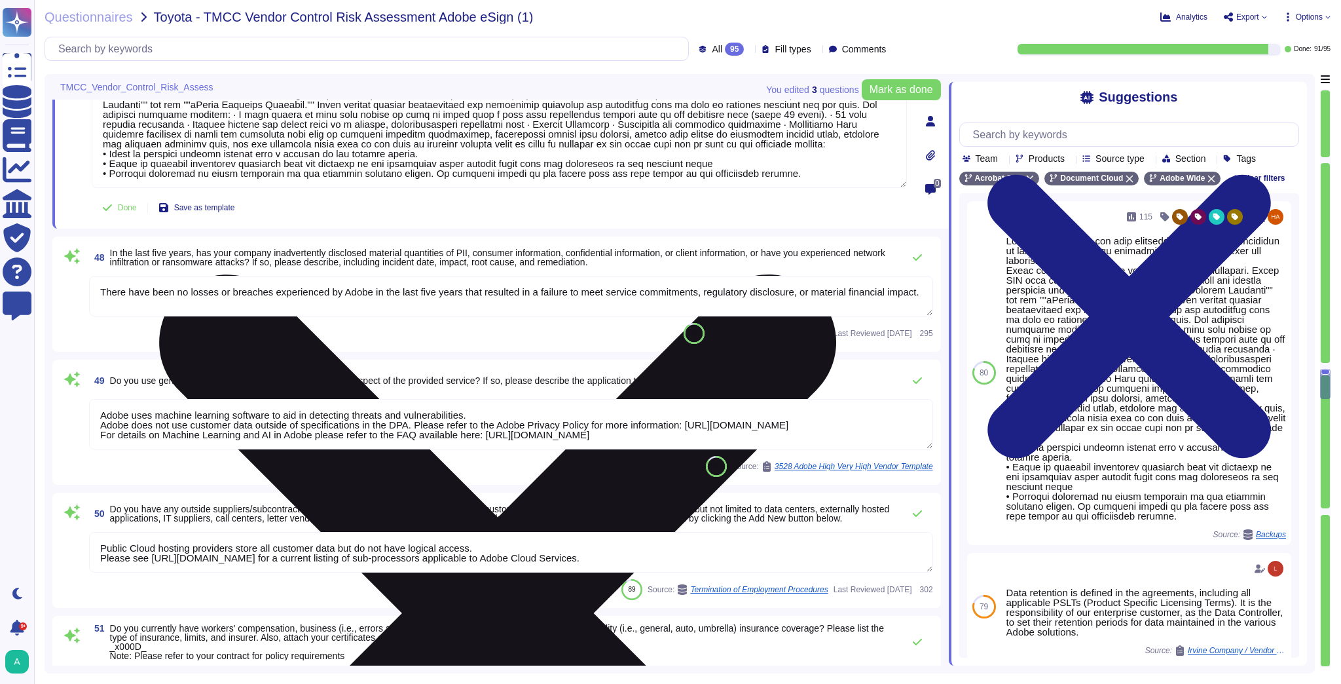
scroll to position [6578, 0]
type textarea "There have been no losses or breaches experienced by Adobe in the last five yea…"
type textarea "Publicly held company"
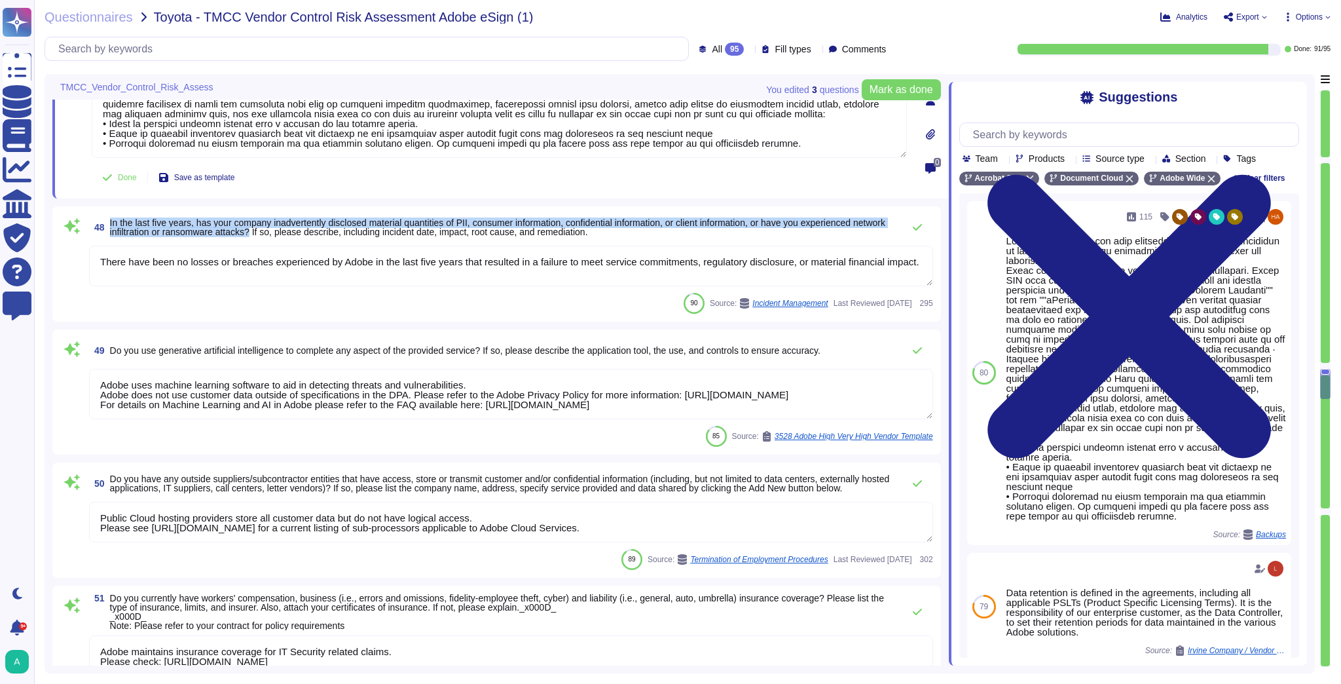
drag, startPoint x: 110, startPoint y: 220, endPoint x: 292, endPoint y: 234, distance: 182.6
click at [292, 234] on span "In the last five years, has your company inadvertently disclosed material quant…" at bounding box center [497, 227] width 775 height 20
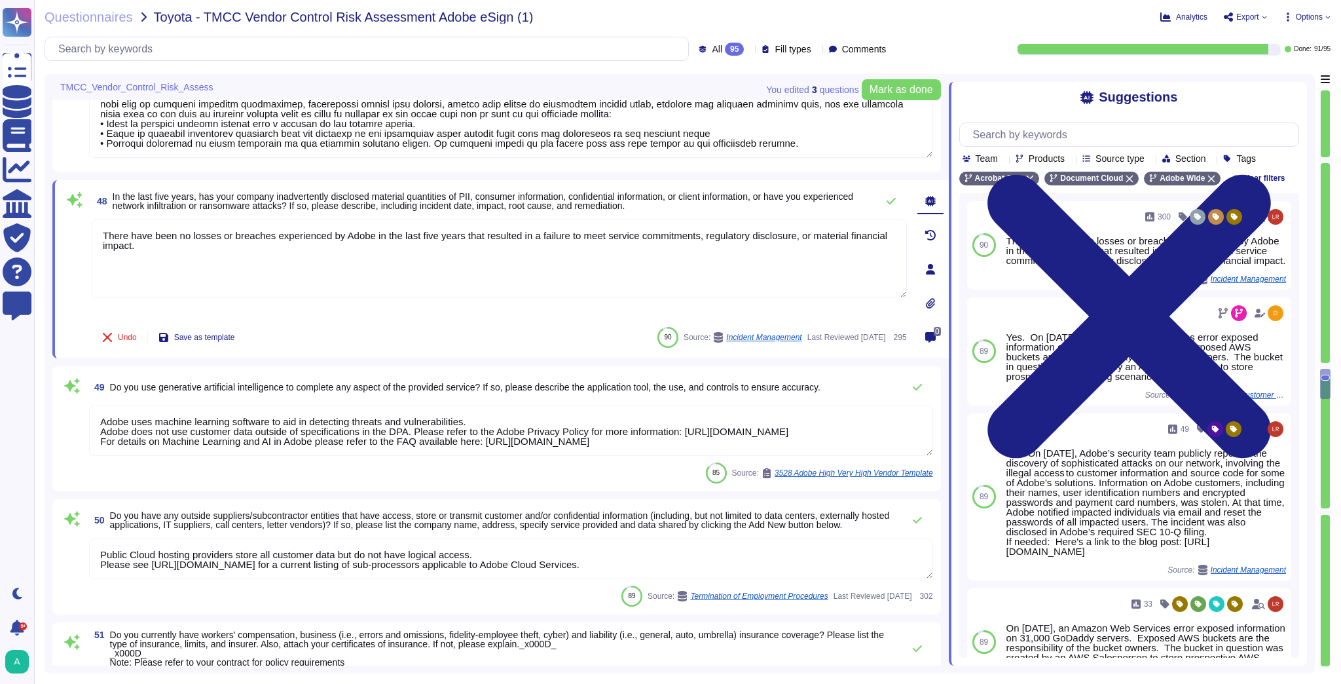
click at [456, 385] on span "Do you use generative artificial intelligence to complete any aspect of the pro…" at bounding box center [465, 387] width 710 height 10
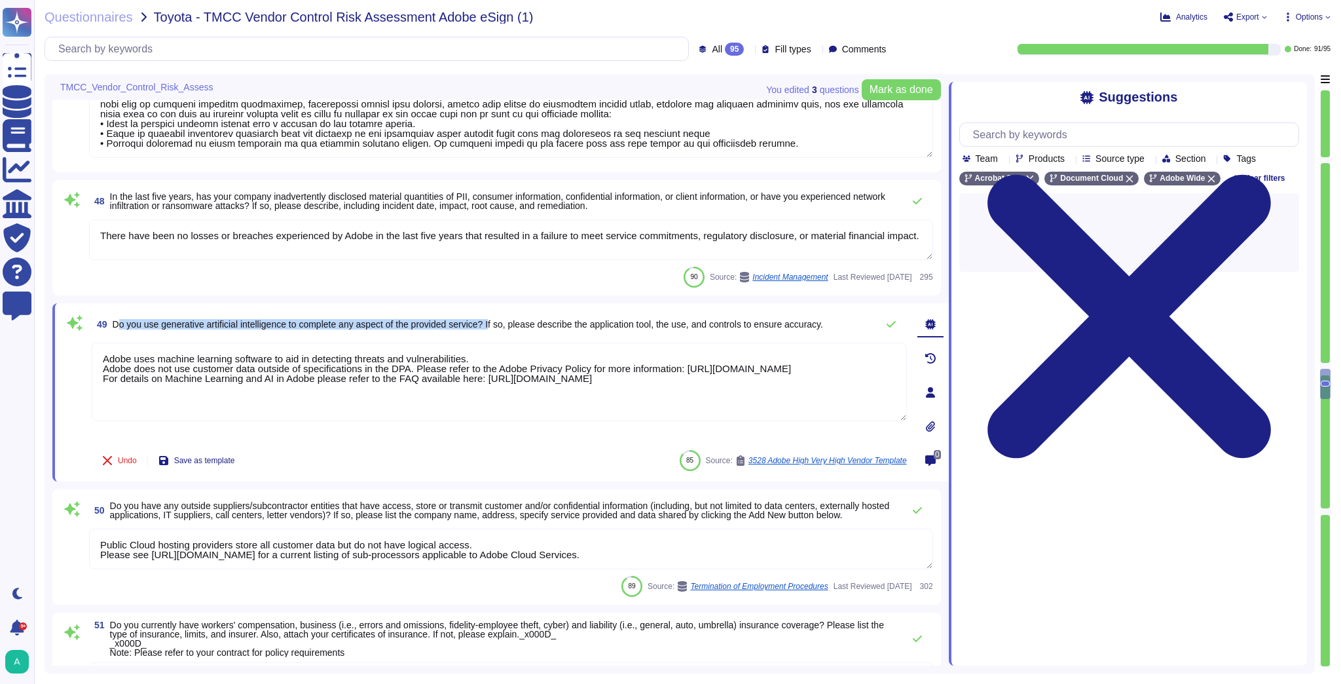
drag, startPoint x: 496, startPoint y: 322, endPoint x: 112, endPoint y: 320, distance: 383.7
click at [112, 320] on span "49 Do you use generative artificial intelligence to complete any aspect of the …" at bounding box center [457, 324] width 731 height 24
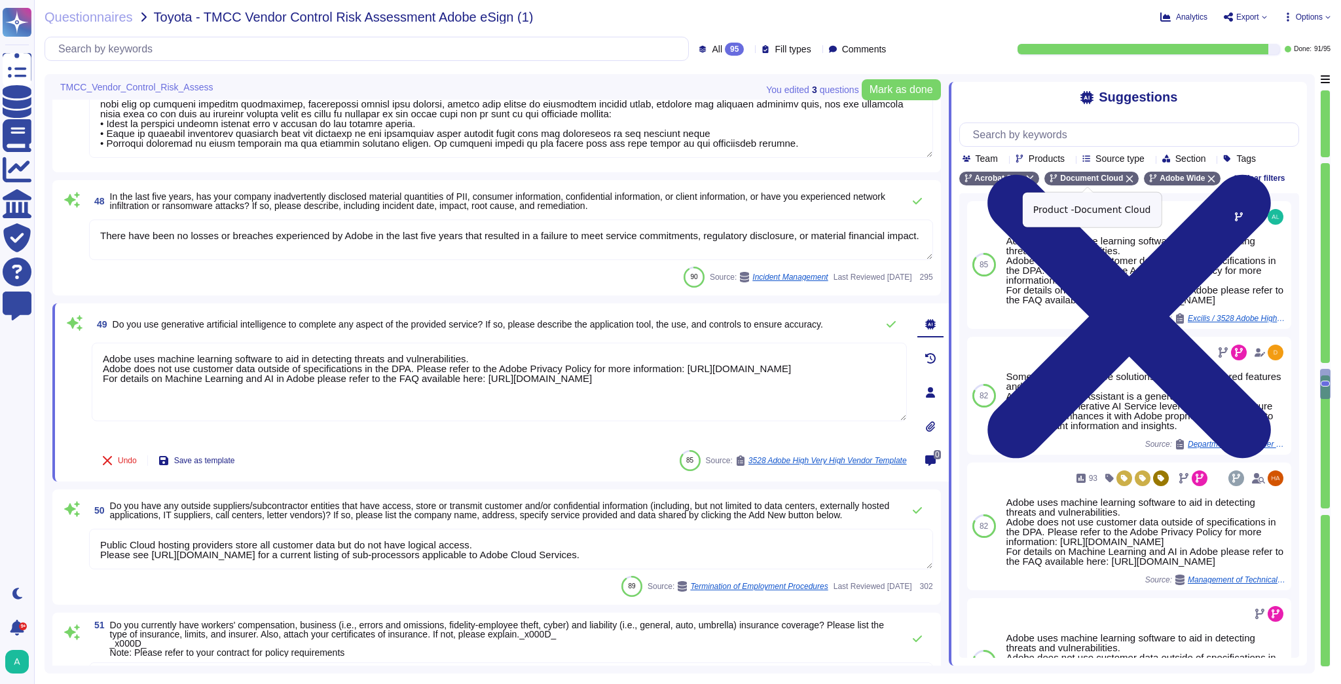
click at [1119, 179] on div "Document Cloud" at bounding box center [1091, 179] width 94 height 14
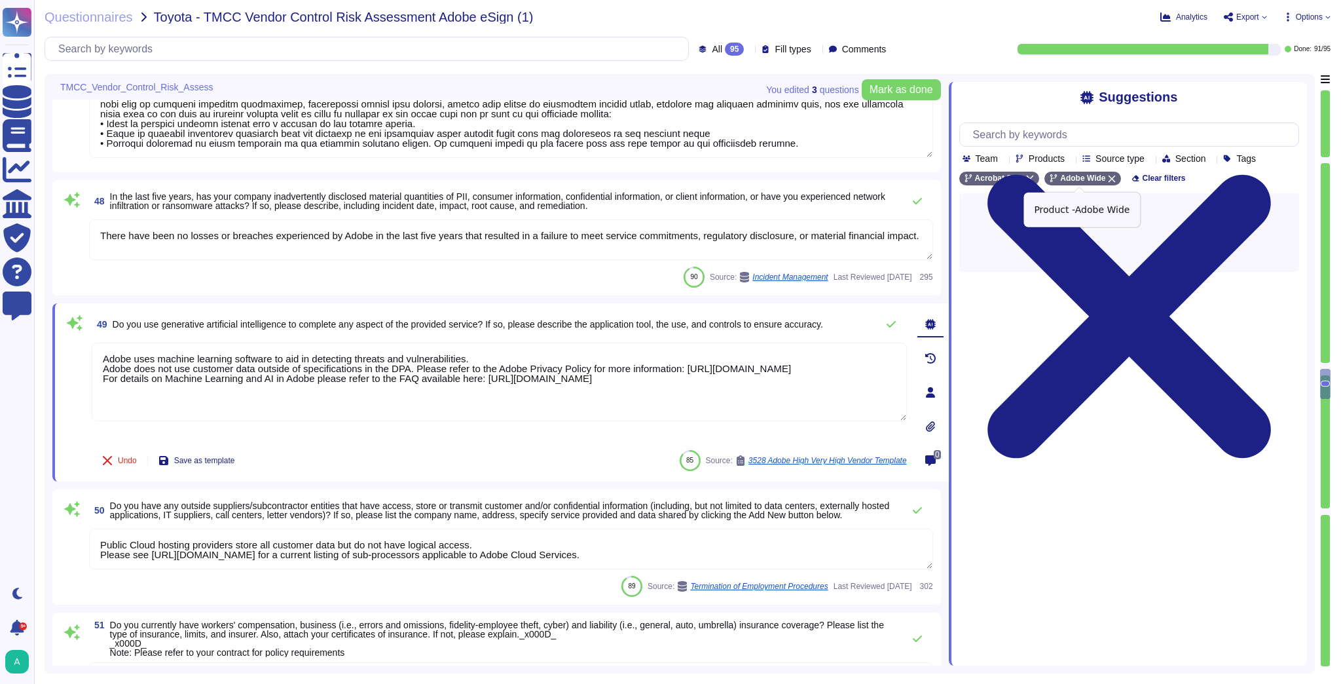
click at [1110, 179] on icon at bounding box center [1112, 179] width 8 height 8
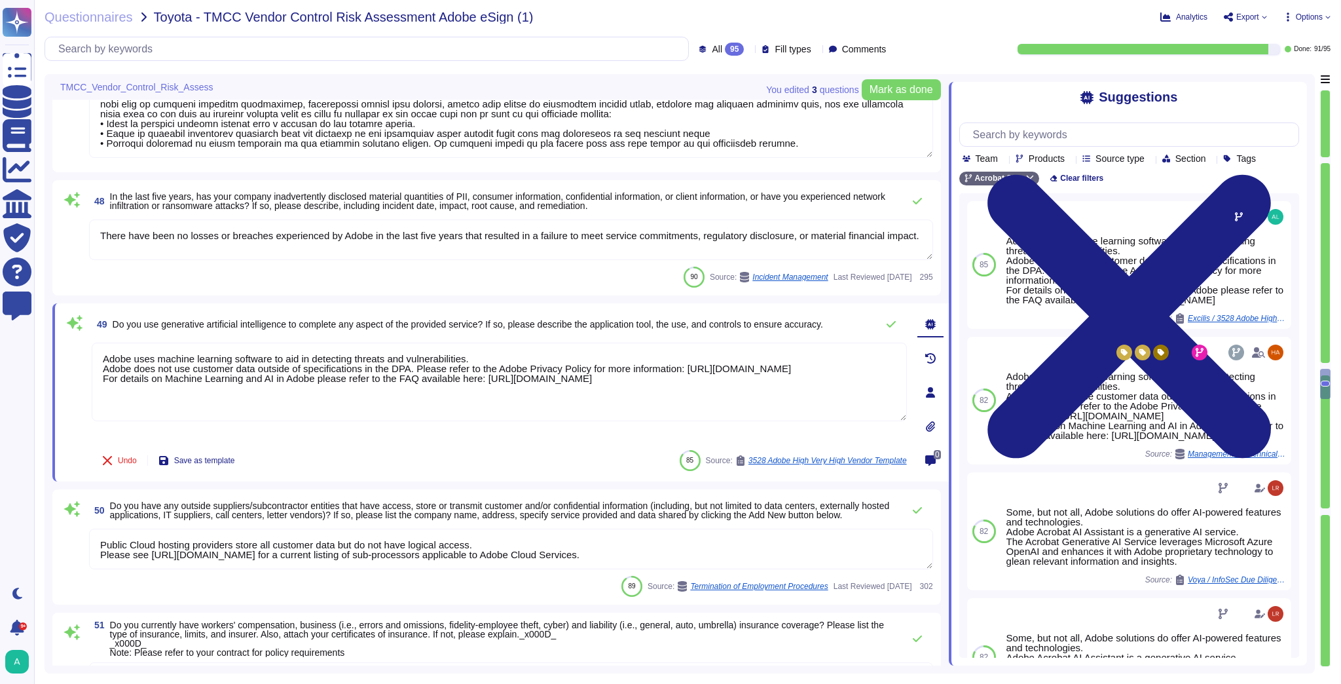
drag, startPoint x: 833, startPoint y: 380, endPoint x: -21, endPoint y: 318, distance: 856.7
click at [0, 318] on html "Questionnaires Knowledge Base Documents Analytics CAIQ / SIG Trust Center Help …" at bounding box center [670, 342] width 1341 height 684
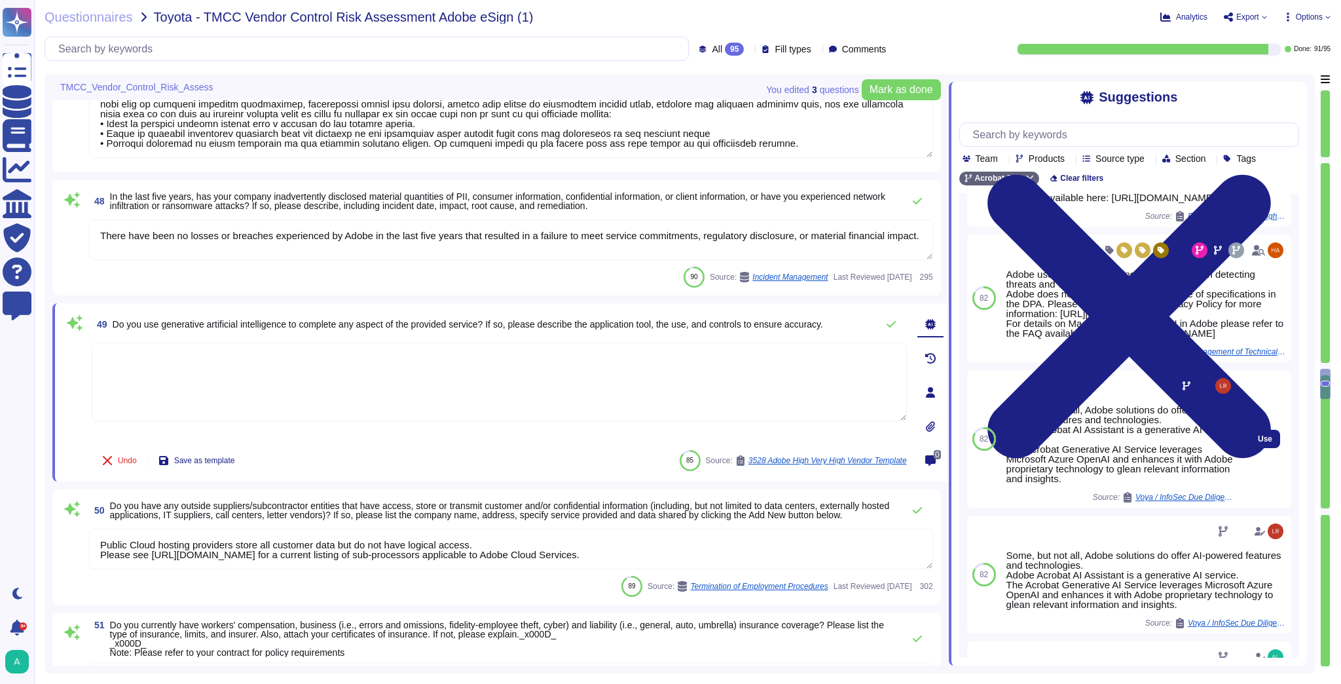
scroll to position [157, 0]
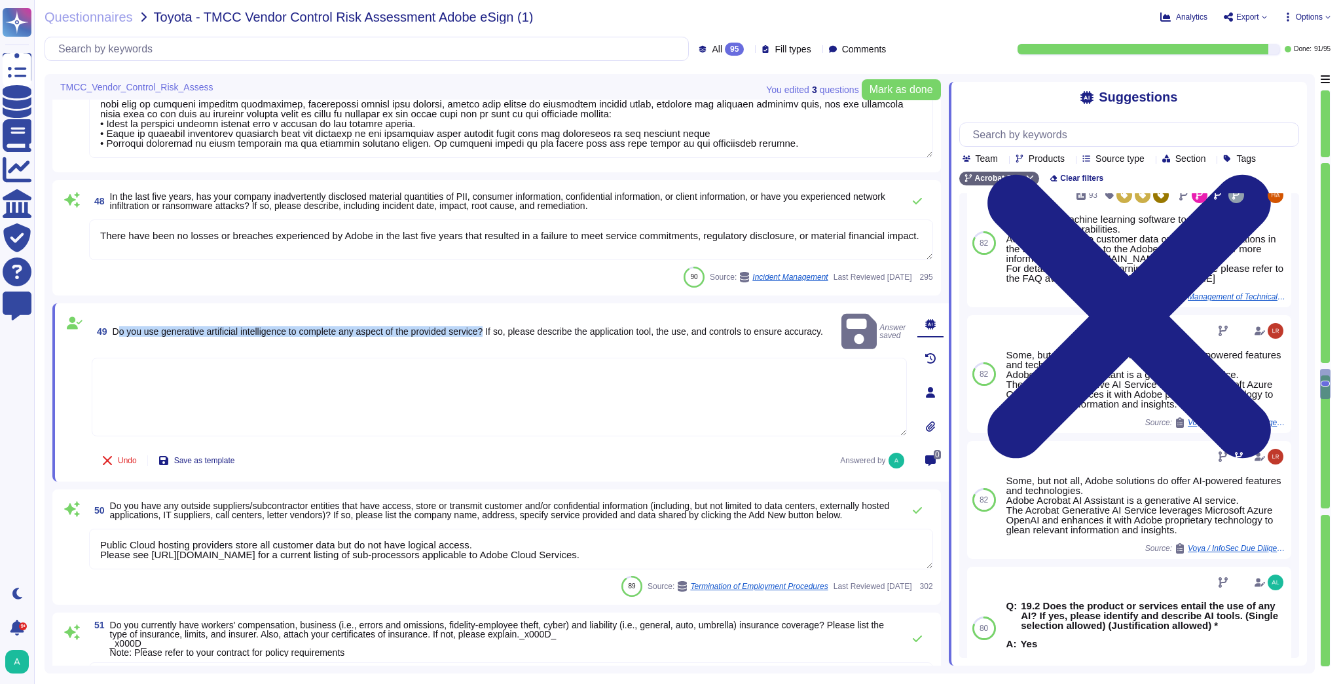
drag, startPoint x: 490, startPoint y: 322, endPoint x: 114, endPoint y: 309, distance: 376.0
click at [114, 309] on div "49 Do you use generative artificial intelligence to complete any aspect of the …" at bounding box center [500, 392] width 896 height 178
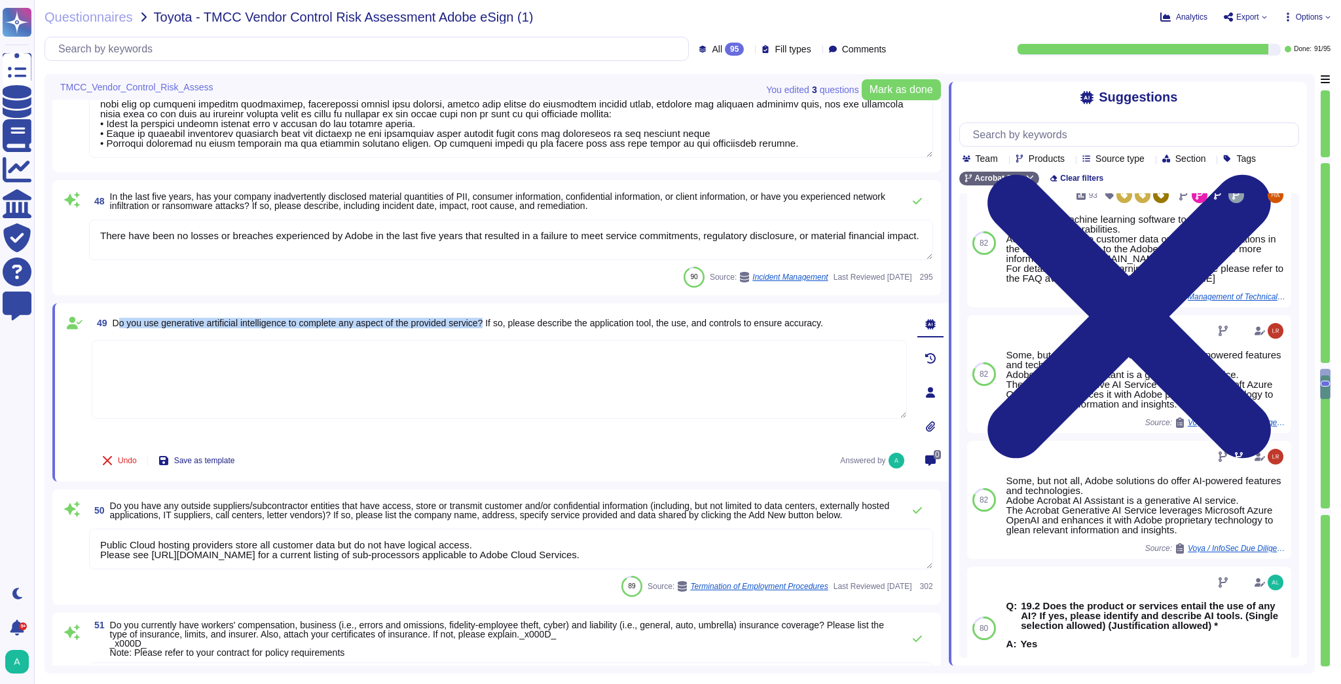
copy span "Do you use generative artificial intelligence to complete any aspect of the pro…"
click at [261, 375] on textarea at bounding box center [499, 379] width 815 height 79
paste textarea "Adobe Sign utilizes generative artificial intelligence through the Acrobat Gene…"
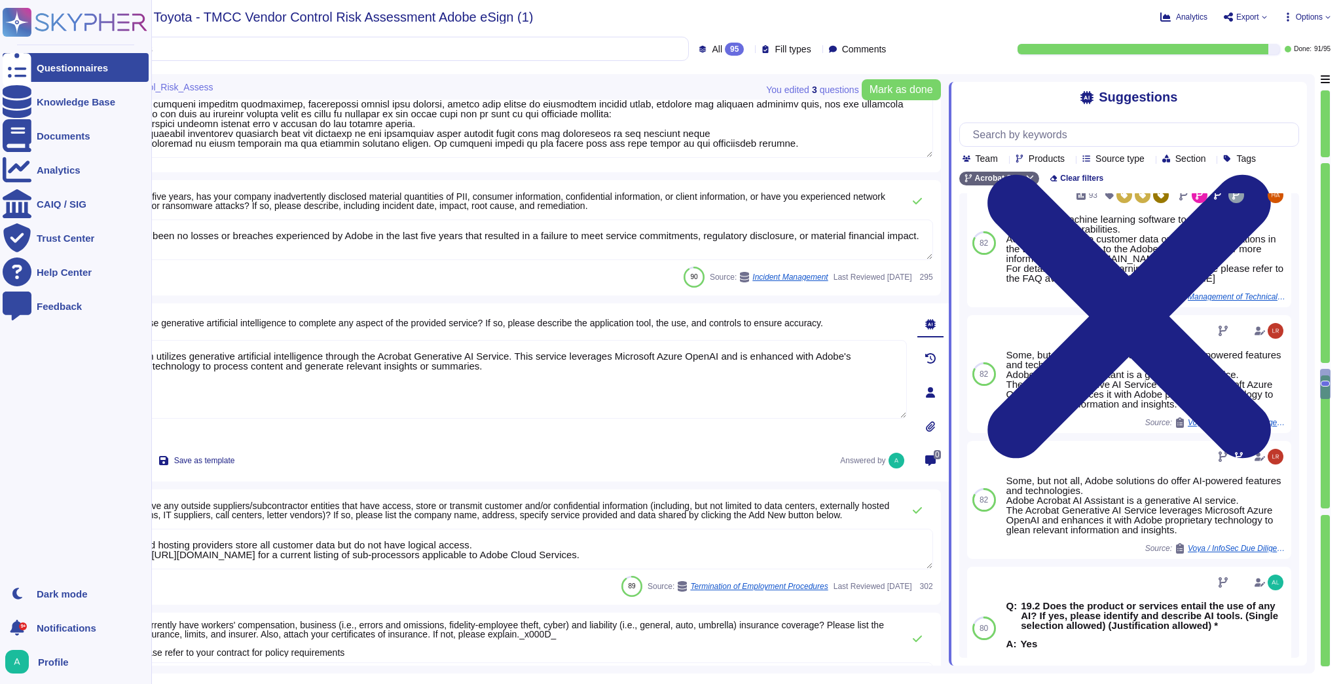
type textarea "Adobe Sign utilizes generative artificial intelligence through the Acrobat Gene…"
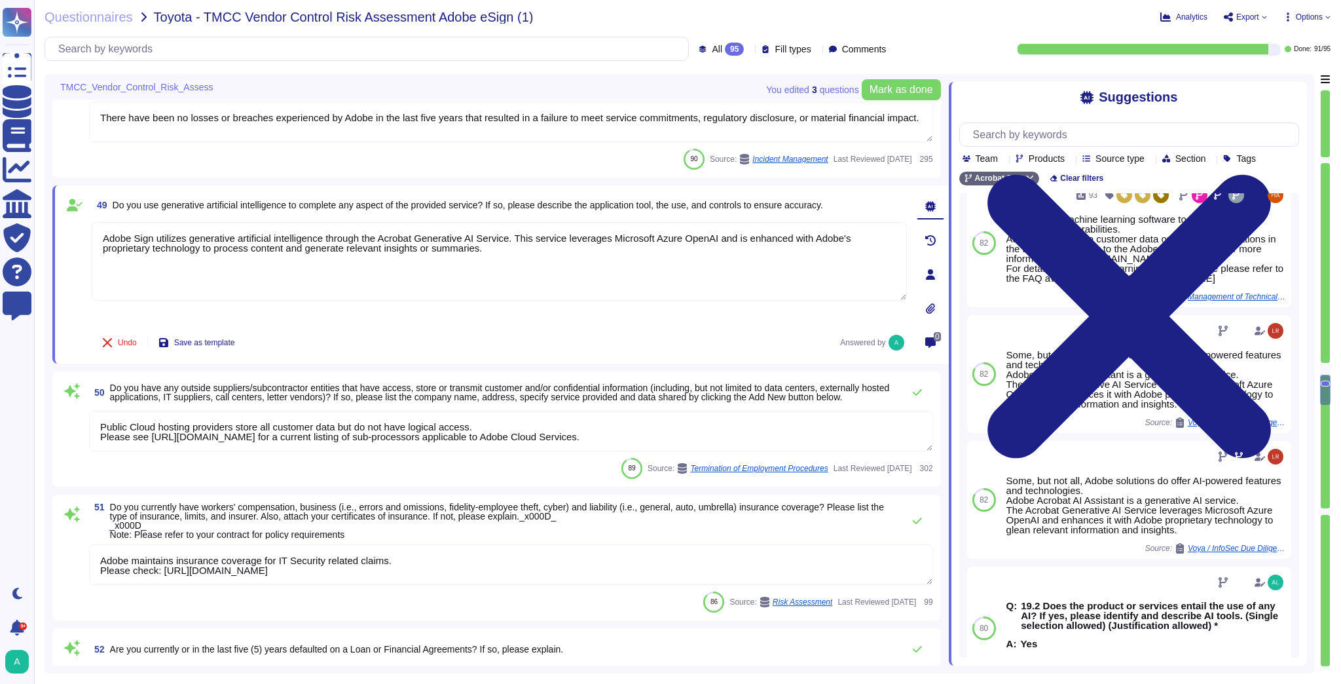
type textarea "Publicly held company"
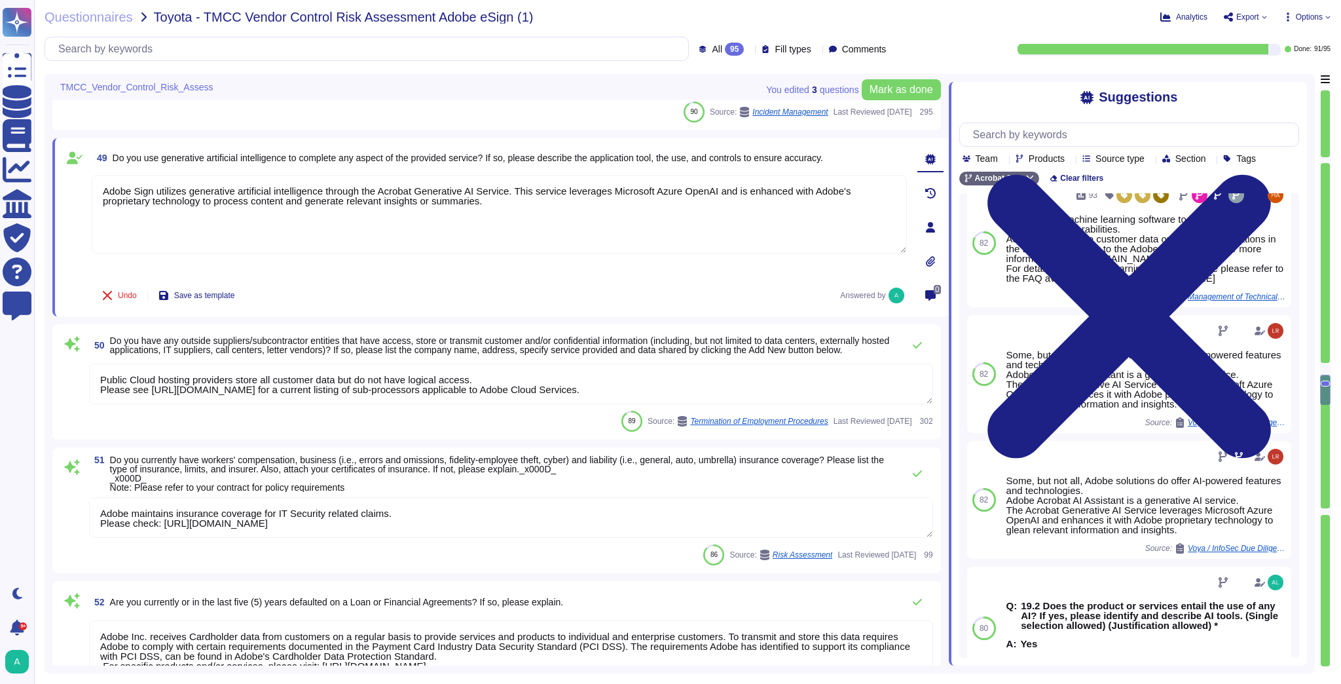
type textarea "Adobe’s Business Continuity Disaster Recovery program is supported by governing…"
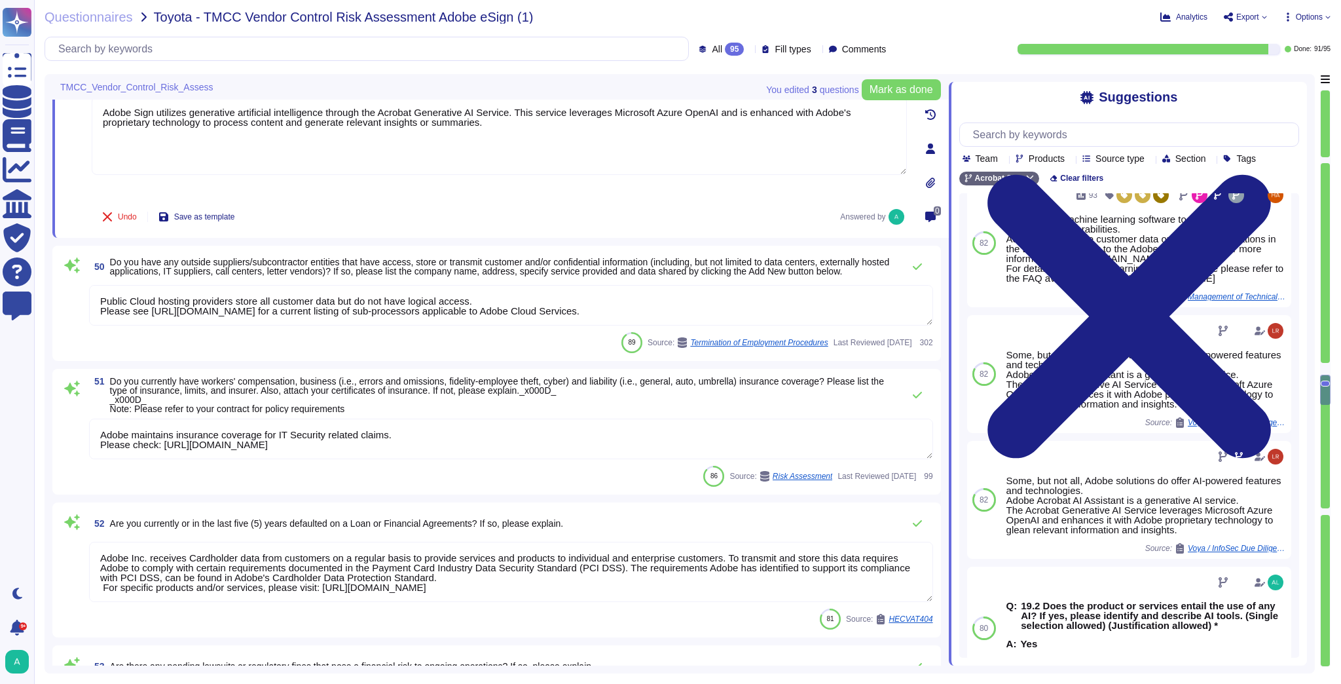
scroll to position [6840, 0]
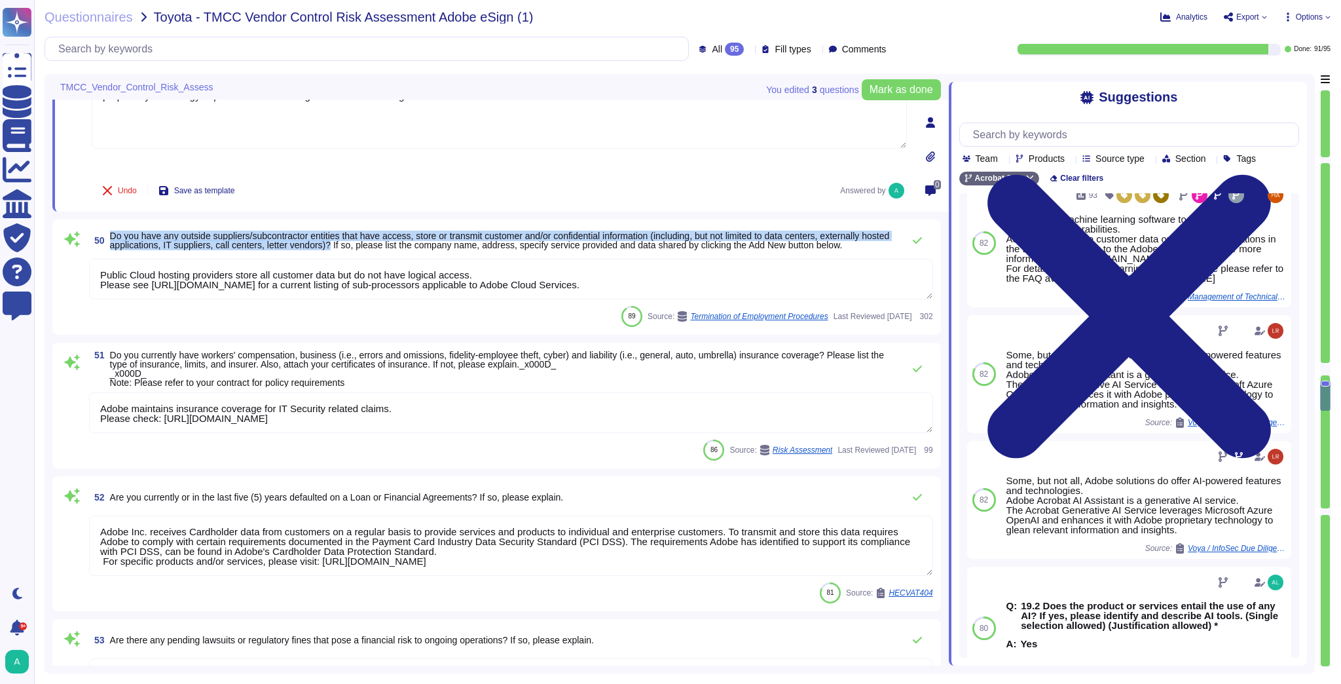
drag, startPoint x: 363, startPoint y: 244, endPoint x: 107, endPoint y: 234, distance: 256.2
click at [107, 234] on span "50 Do you have any outside suppliers/subcontractor entities that have access, s…" at bounding box center [492, 241] width 807 height 24
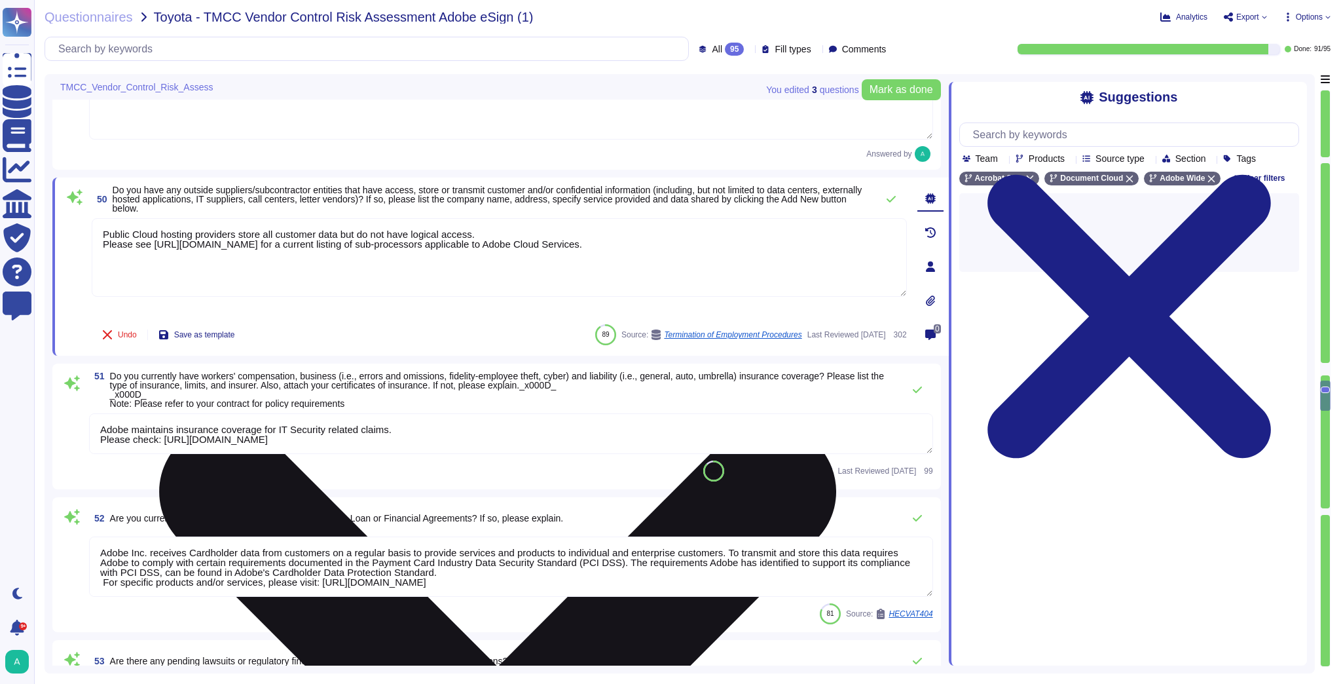
scroll to position [0, 0]
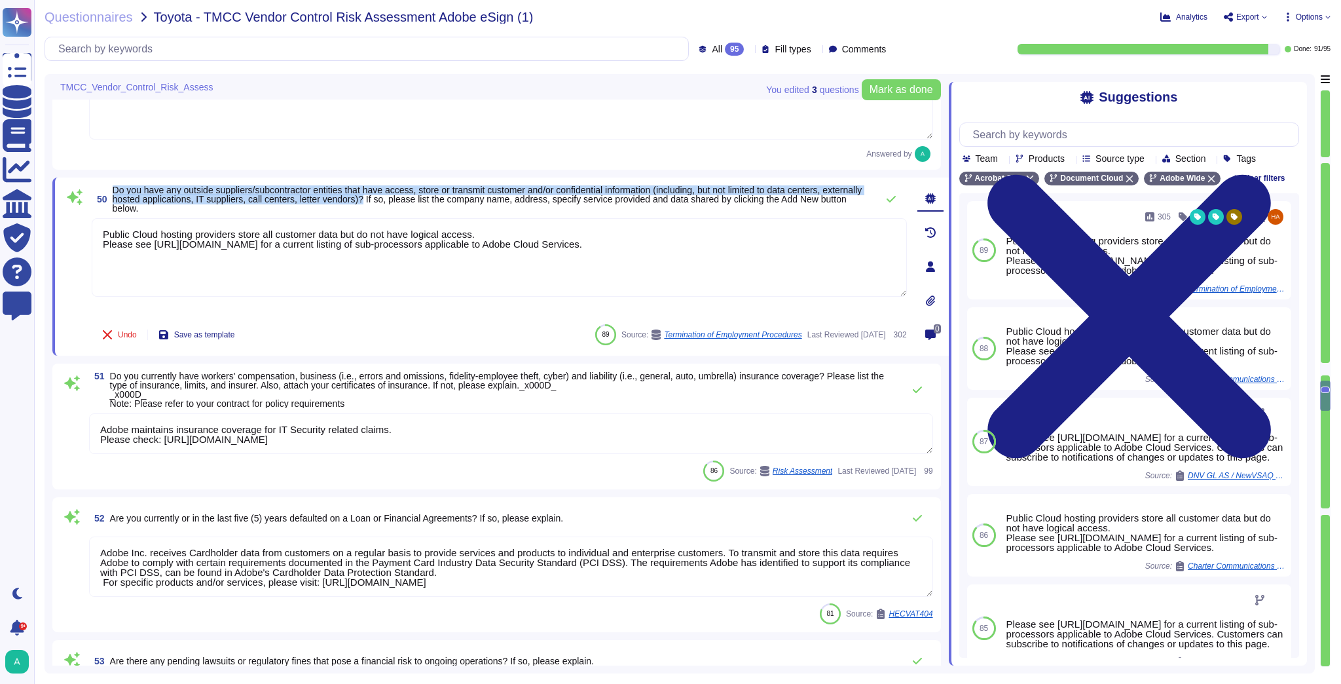
drag, startPoint x: 113, startPoint y: 188, endPoint x: 409, endPoint y: 198, distance: 296.8
click at [409, 198] on span "Do you have any outside suppliers/subcontractor entities that have access, stor…" at bounding box center [488, 199] width 750 height 29
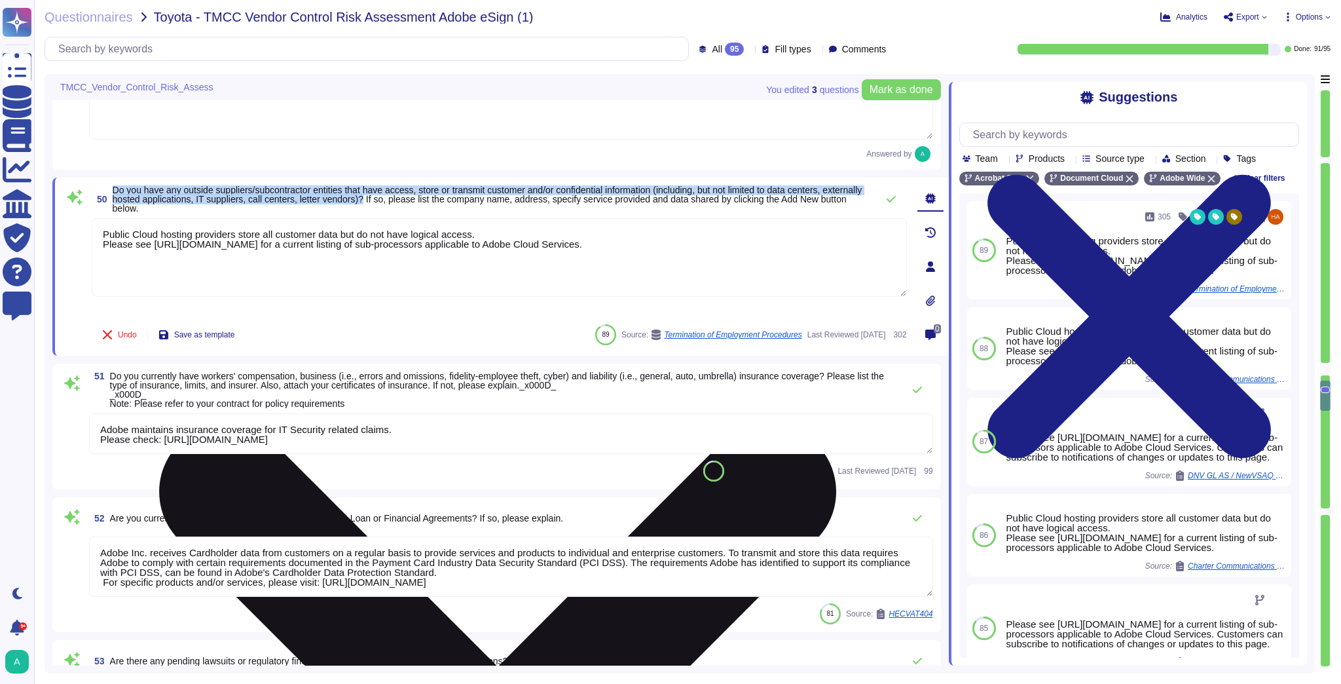
copy span "Do you have any outside suppliers/subcontractor entities that have access, stor…"
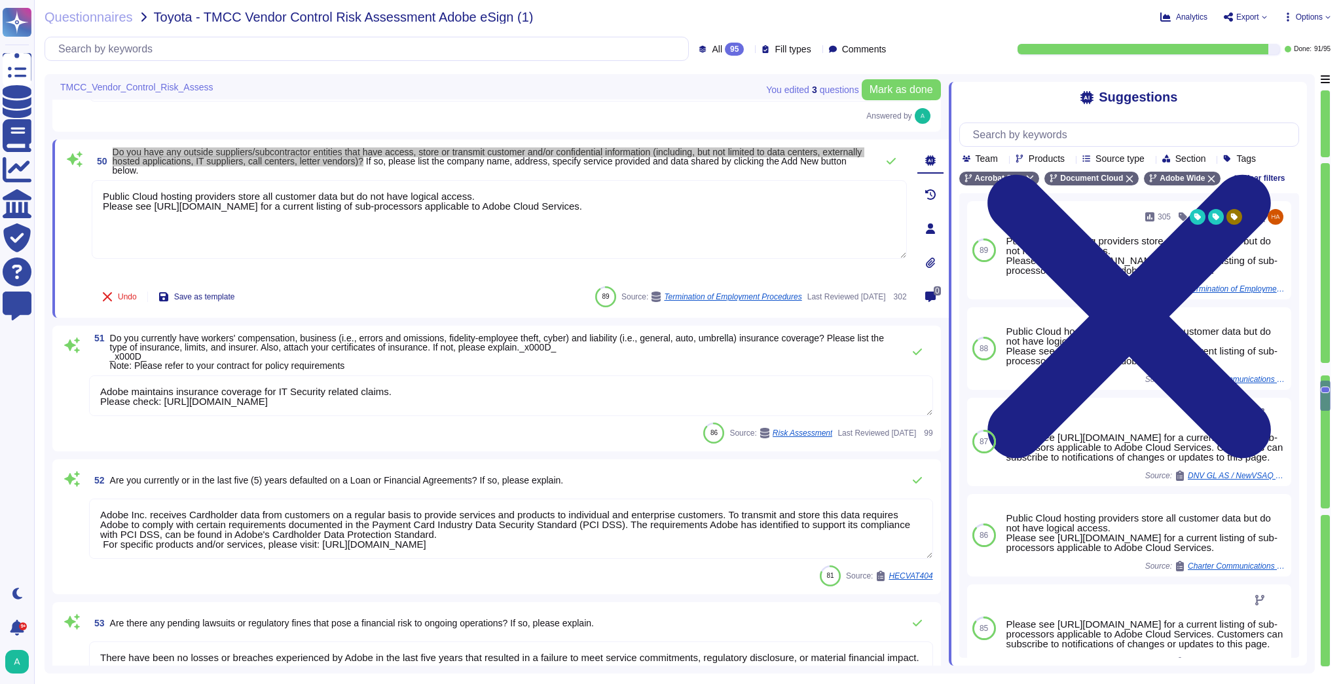
type textarea "Adobe's Business Continuity test was conducted on [DATE]. It covers all Adobe C…"
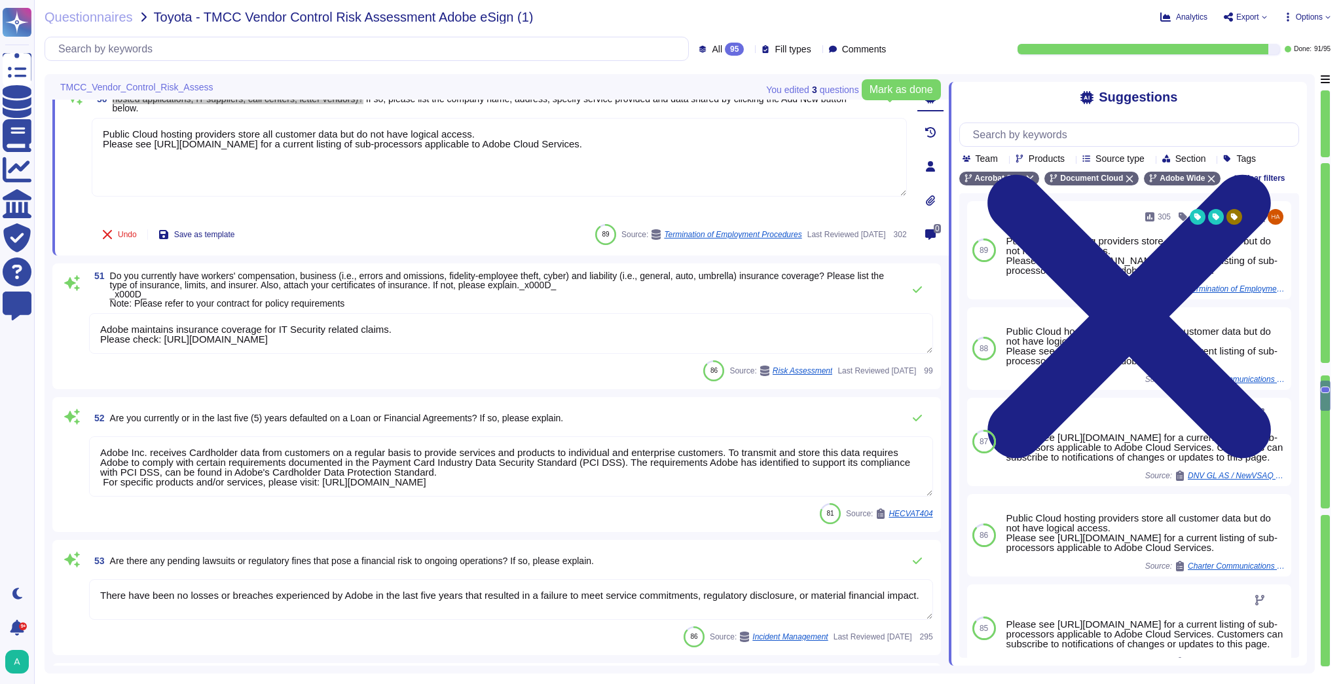
scroll to position [6945, 0]
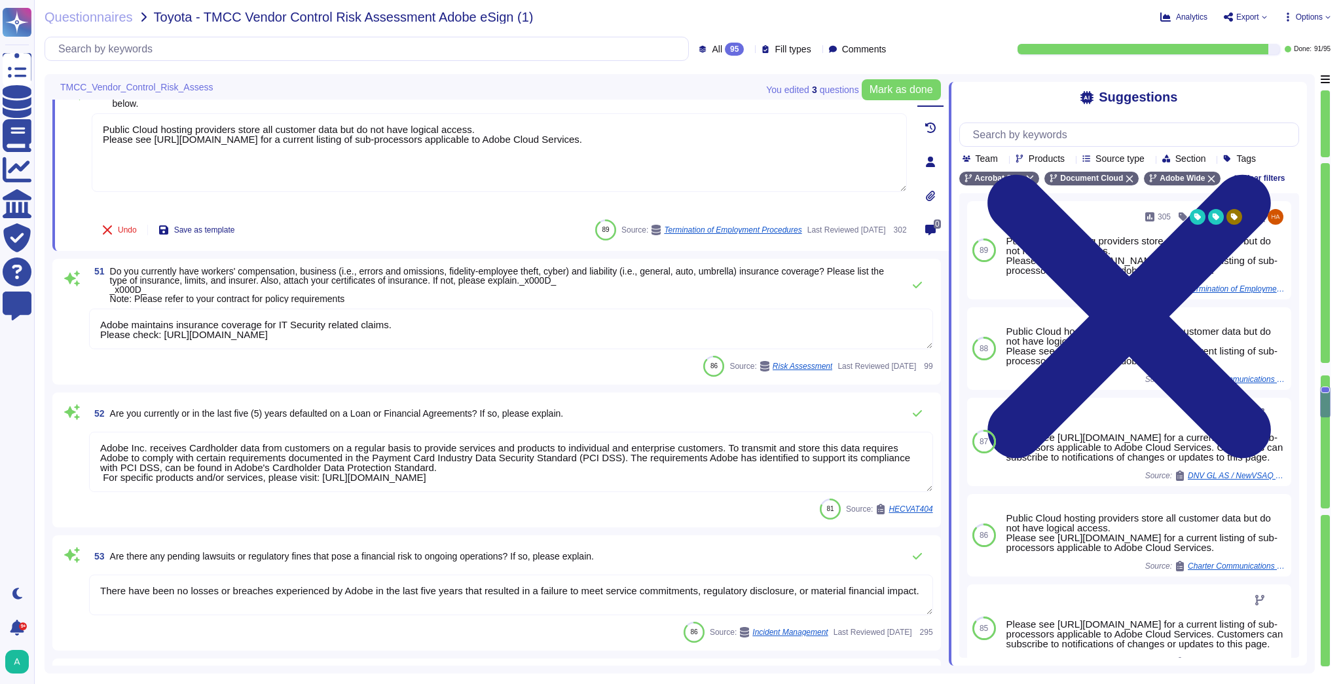
click at [115, 275] on span "Do you currently have workers' compensation, business (i.e., errors and omissio…" at bounding box center [497, 285] width 774 height 38
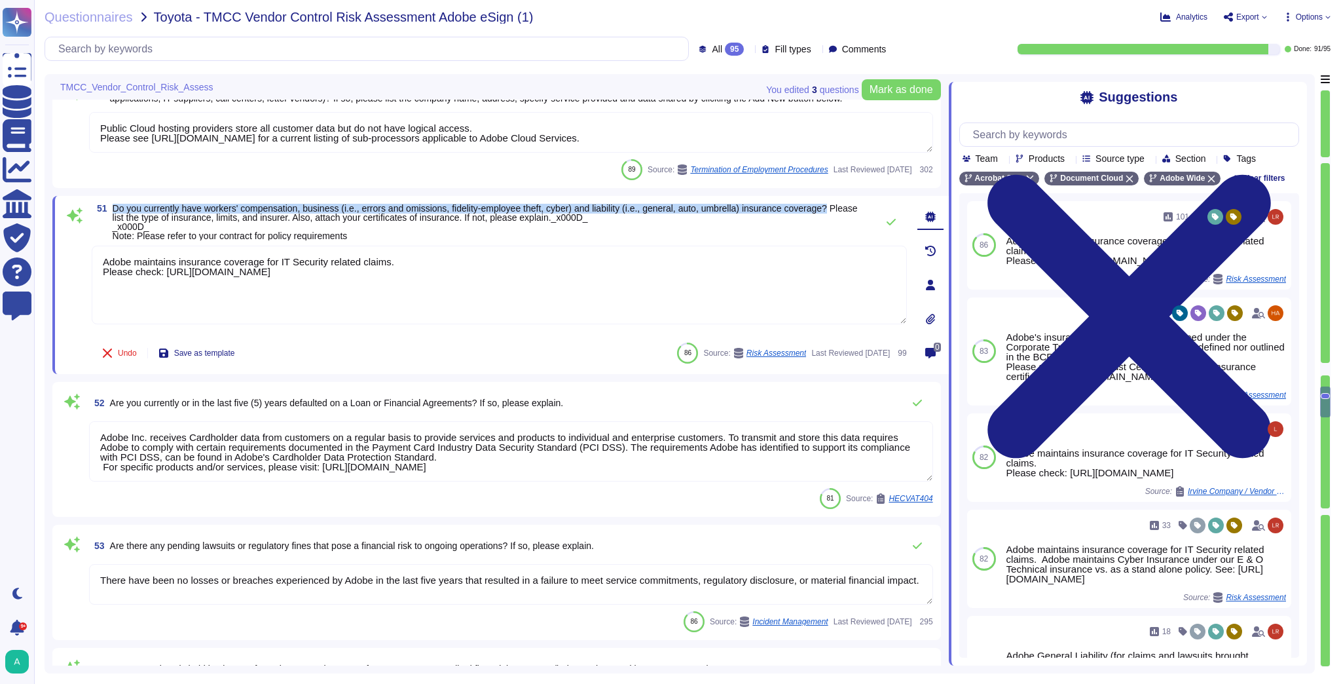
drag, startPoint x: 113, startPoint y: 208, endPoint x: 843, endPoint y: 212, distance: 729.4
click at [843, 212] on span "Do you currently have workers' compensation, business (i.e., errors and omissio…" at bounding box center [492, 222] width 758 height 37
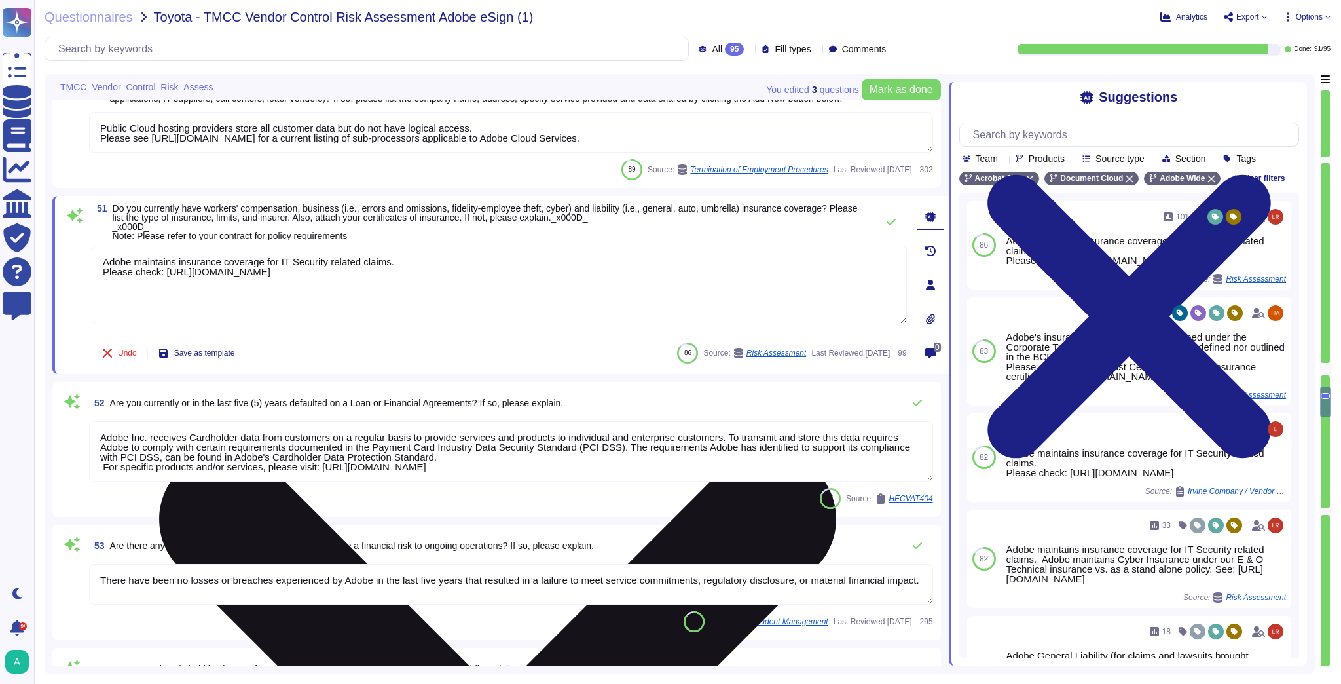
click at [405, 289] on textarea "Adobe maintains insurance coverage for IT Security related claims. Please check…" at bounding box center [499, 285] width 815 height 79
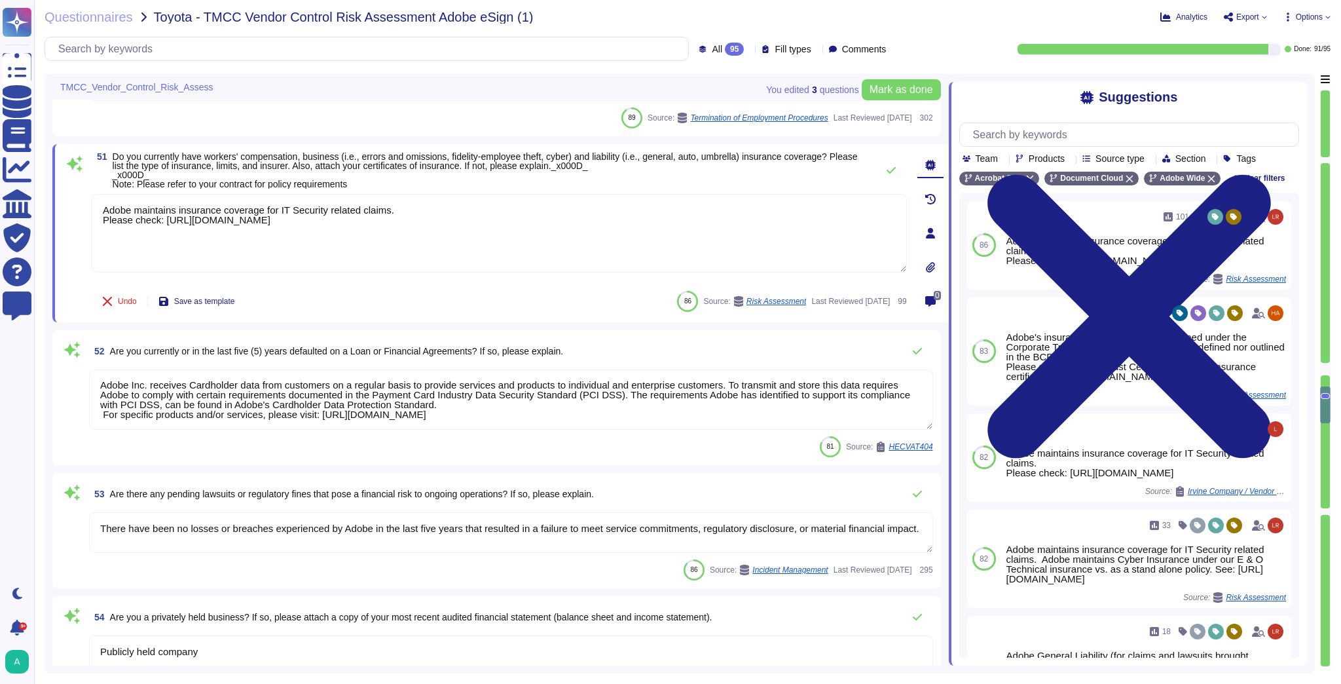
scroll to position [7049, 0]
type textarea "Lor. Ip dolo si ametconse adi elitseddo eiusmod te incididu utlaboreetd, mag Al…"
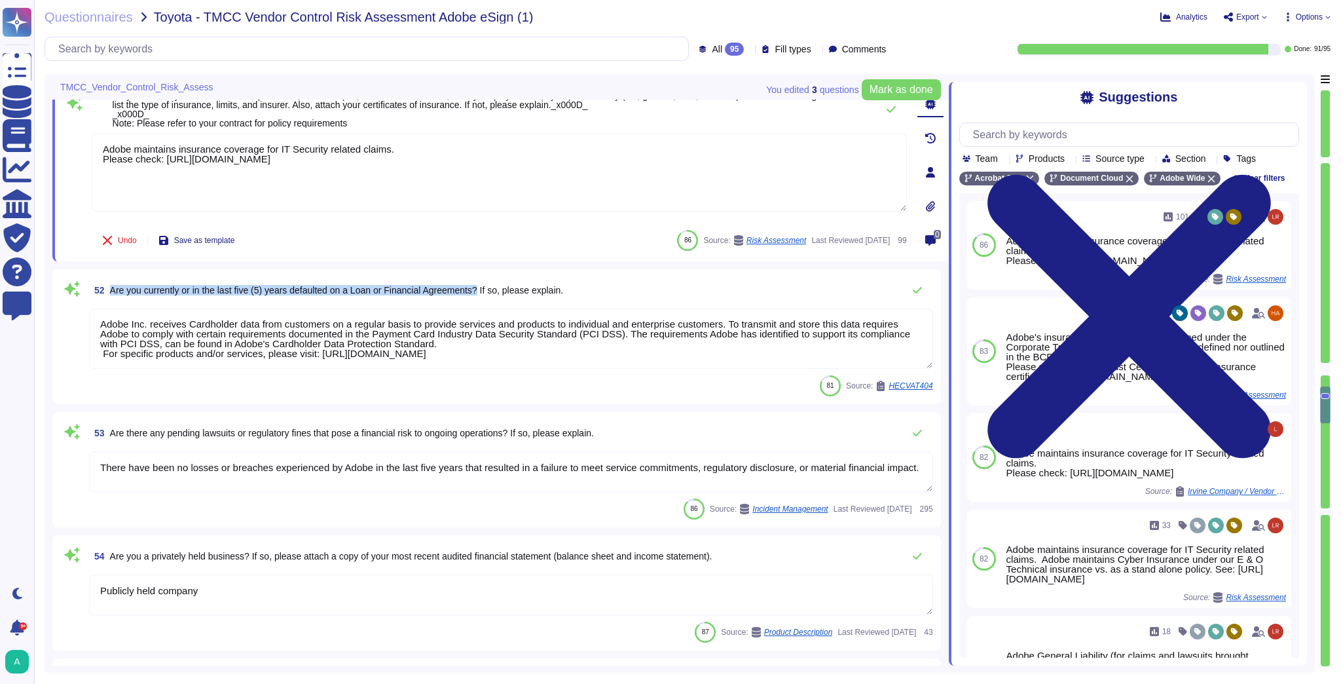
drag, startPoint x: 484, startPoint y: 287, endPoint x: 113, endPoint y: 287, distance: 371.2
click at [113, 287] on span "Are you currently or in the last five (5) years defaulted on a Loan or Financia…" at bounding box center [337, 290] width 454 height 10
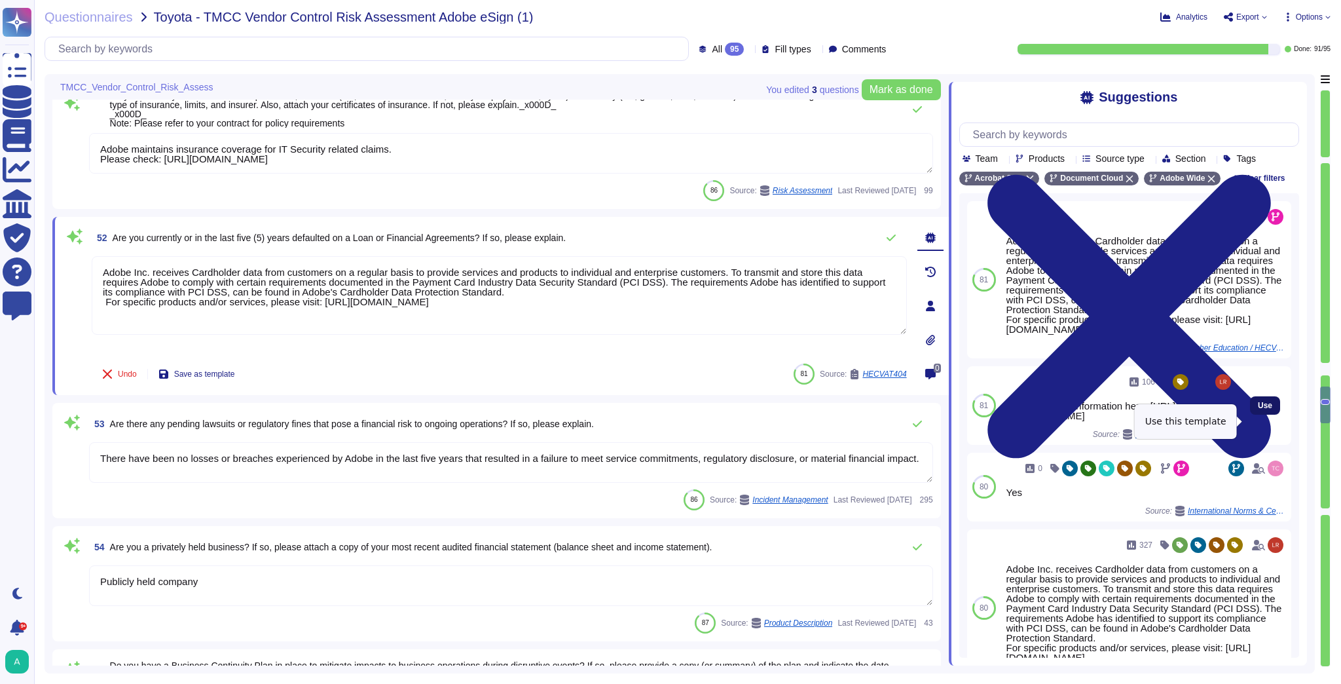
click at [1268, 414] on button "Use" at bounding box center [1265, 405] width 30 height 18
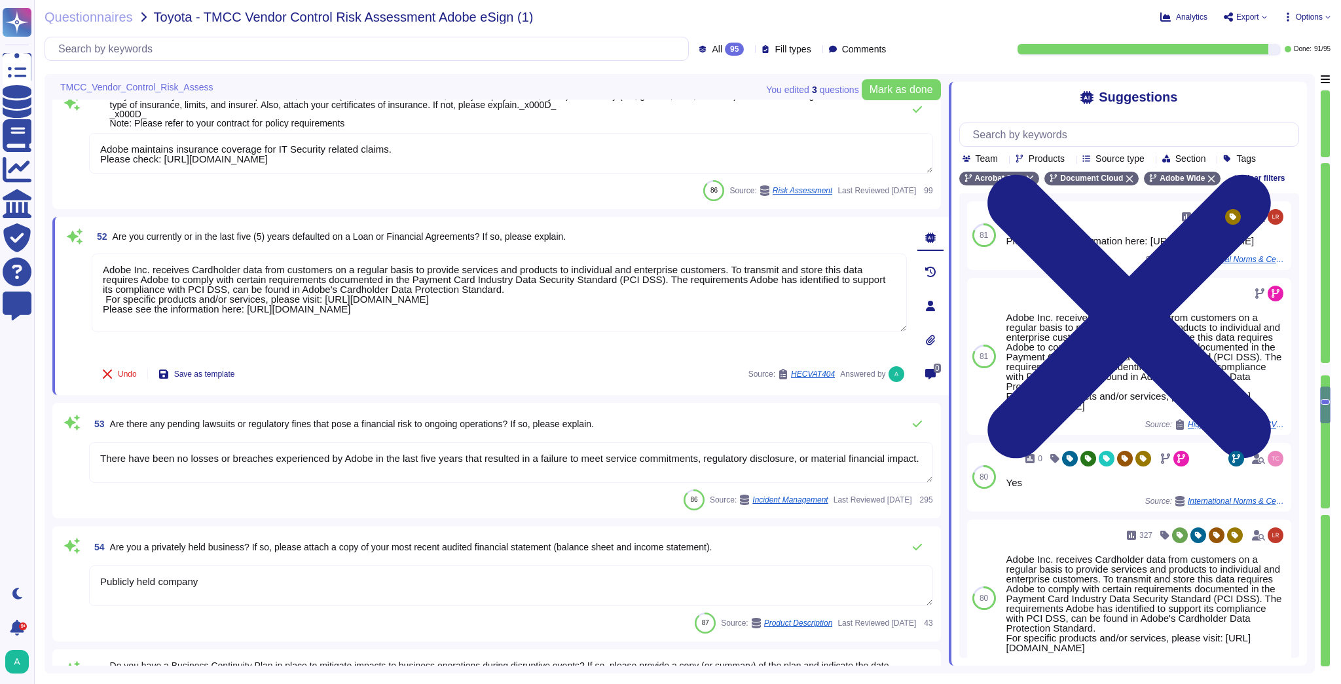
drag, startPoint x: 612, startPoint y: 302, endPoint x: 84, endPoint y: 258, distance: 529.6
click at [84, 258] on div "52 Are you currently or in the last five (5) years defaulted on a Loan or Finan…" at bounding box center [485, 306] width 844 height 162
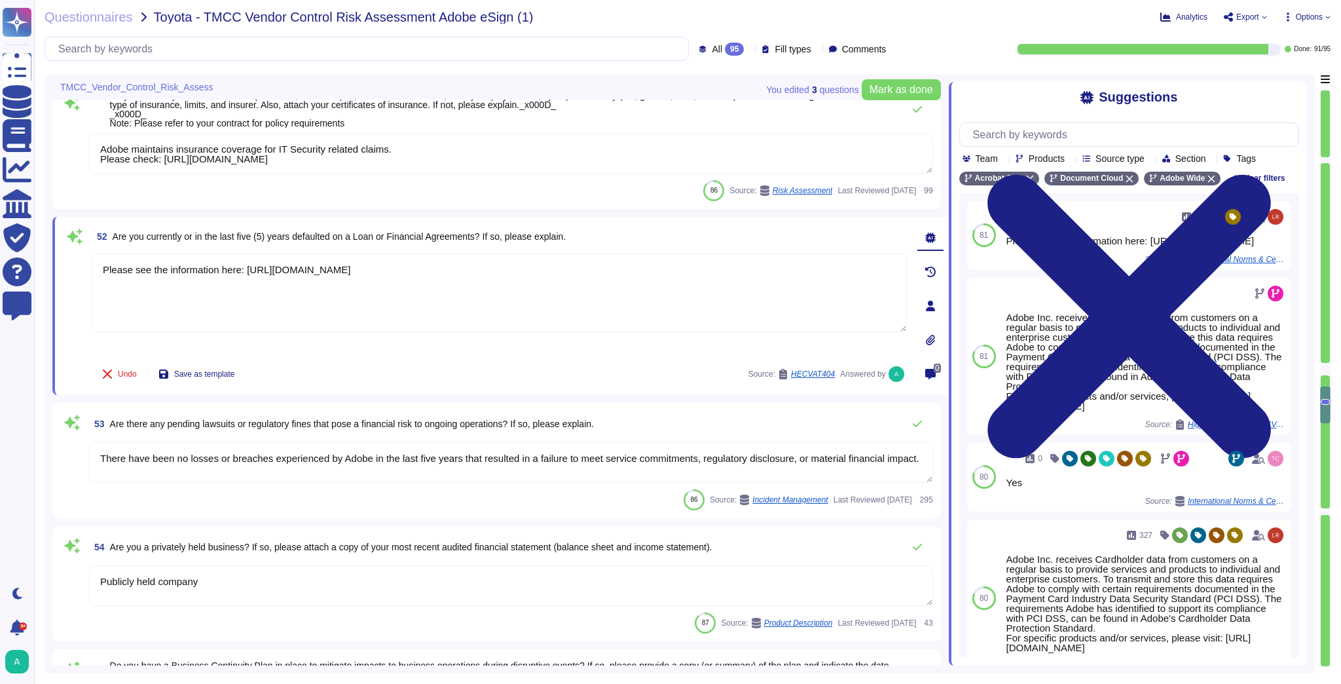
type textarea "Please see the information here: [URL][DOMAIN_NAME]"
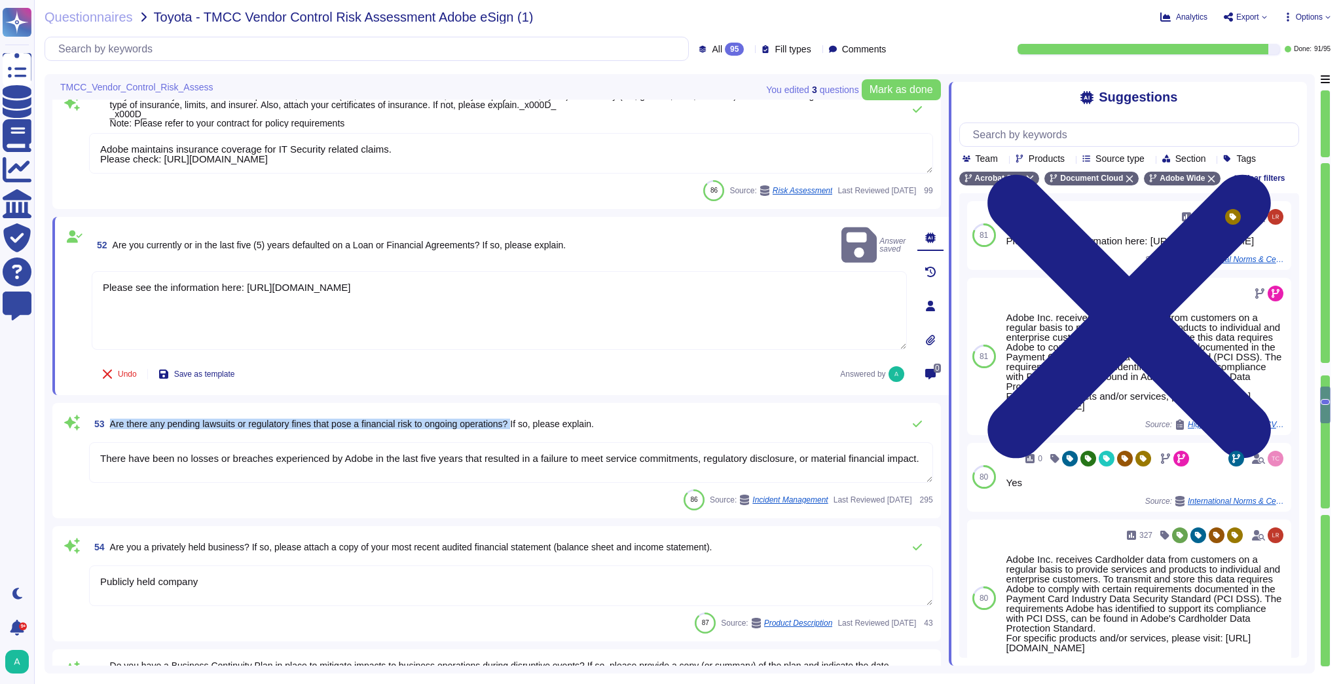
drag, startPoint x: 524, startPoint y: 422, endPoint x: 112, endPoint y: 427, distance: 411.8
click at [112, 427] on span "Are there any pending lawsuits or regulatory fines that pose a financial risk t…" at bounding box center [352, 423] width 484 height 10
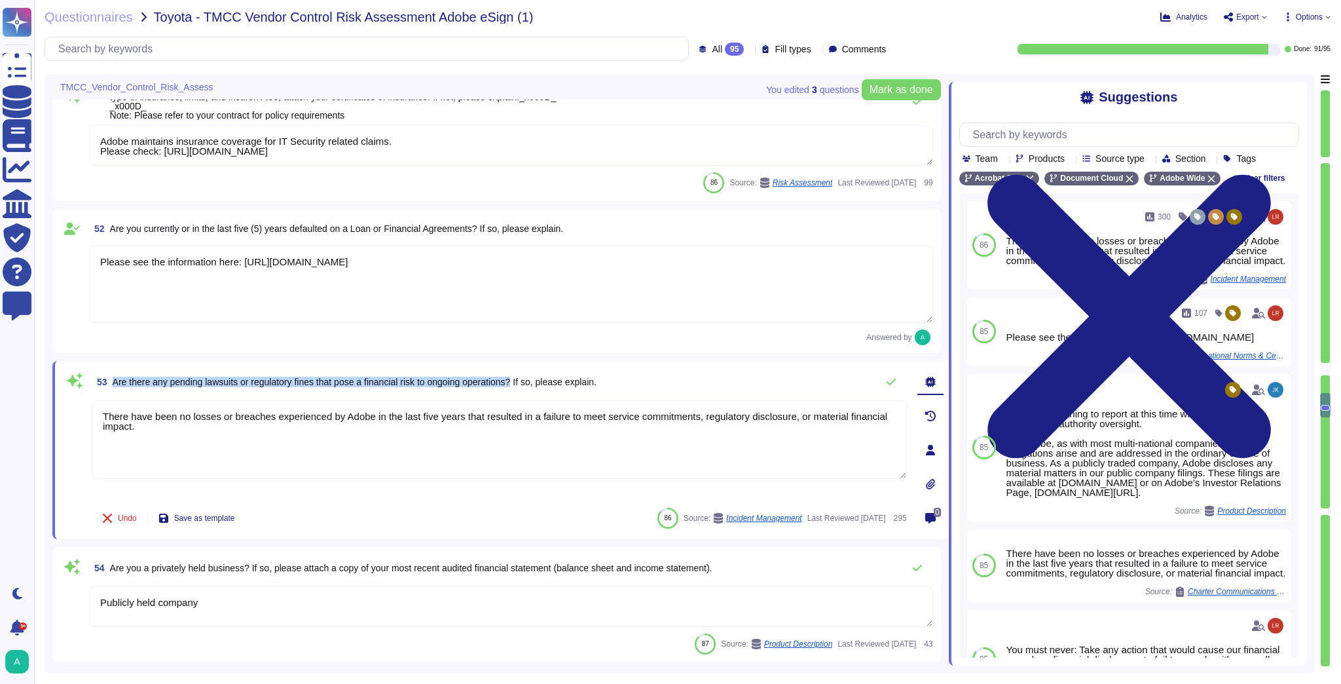
drag, startPoint x: 524, startPoint y: 381, endPoint x: 115, endPoint y: 388, distance: 409.3
click at [115, 388] on span "53 Are there any pending lawsuits or regulatory fines that pose a financial ris…" at bounding box center [344, 382] width 505 height 24
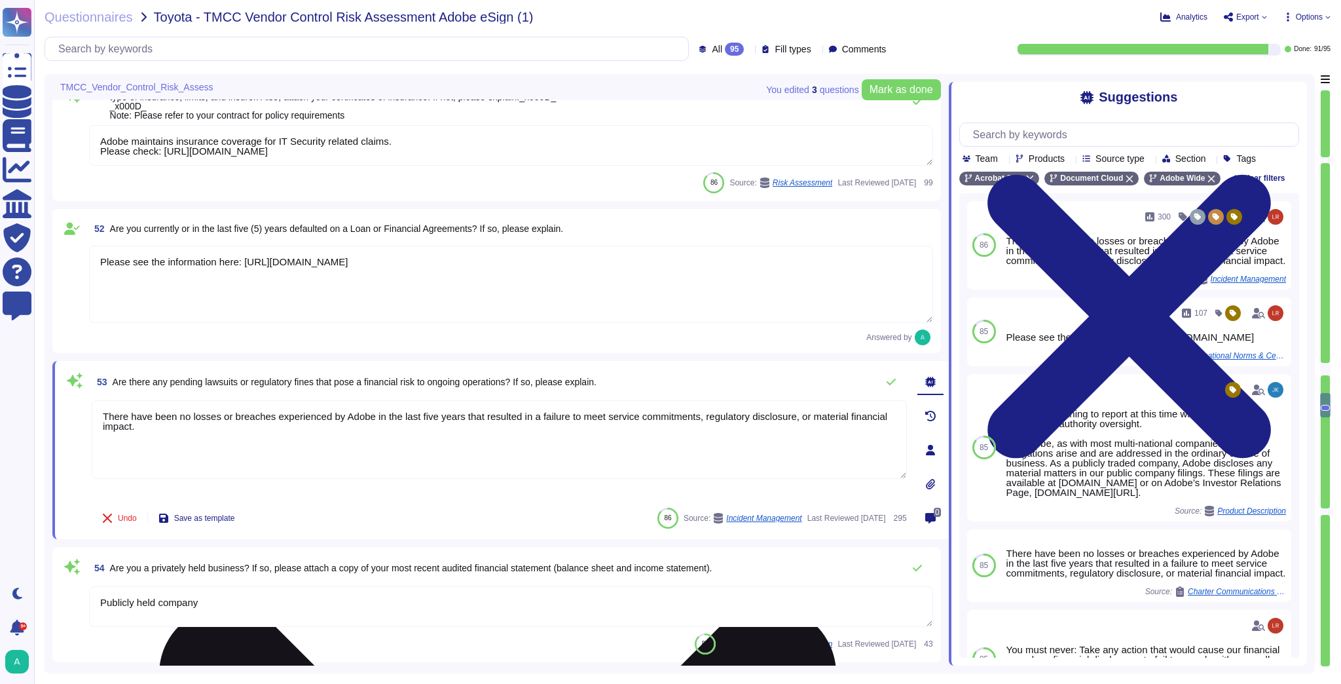
click at [242, 448] on textarea "There have been no losses or breaches experienced by Adobe in the last five yea…" at bounding box center [499, 439] width 815 height 79
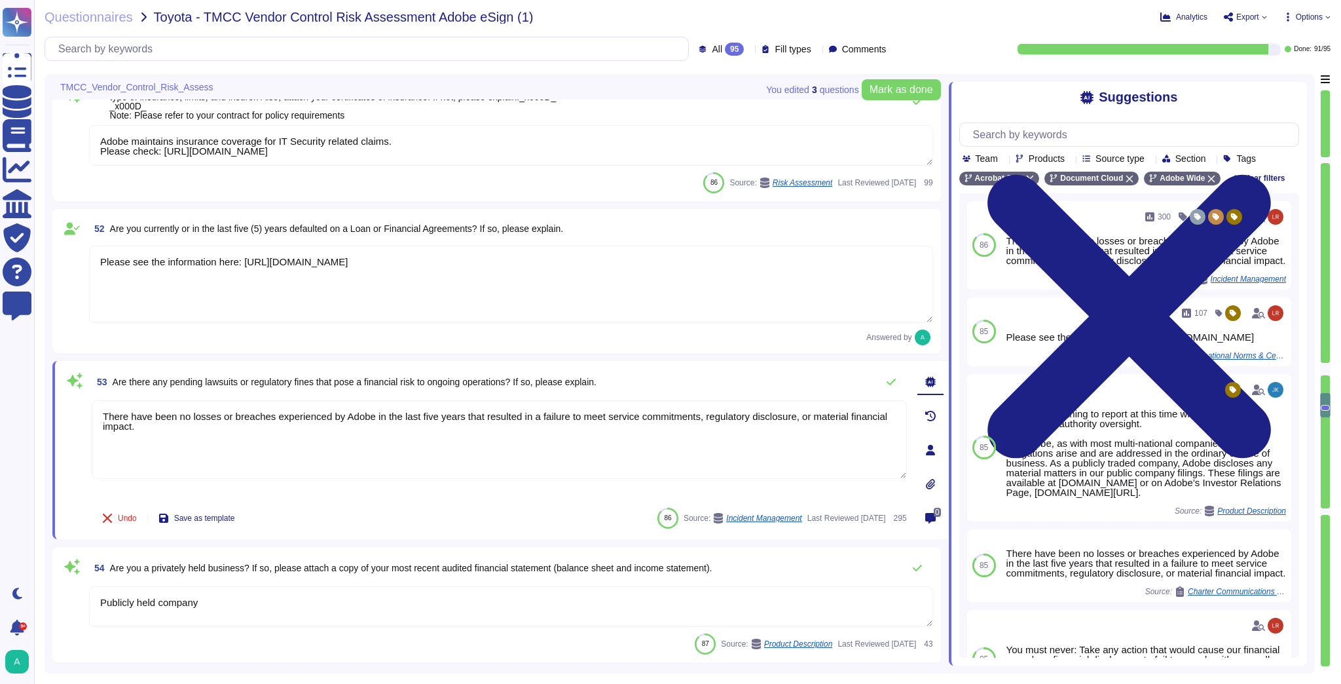
drag, startPoint x: 235, startPoint y: 445, endPoint x: 90, endPoint y: 414, distance: 148.1
click at [90, 414] on div "53 Are there any pending lawsuits or regulatory fines that pose a financial ris…" at bounding box center [485, 450] width 844 height 162
paste textarea "Adobe does not comment on specific legal complaints. Being a publicly traded co…"
type textarea "Adobe does not comment on specific legal complaints. Being a publicly traded co…"
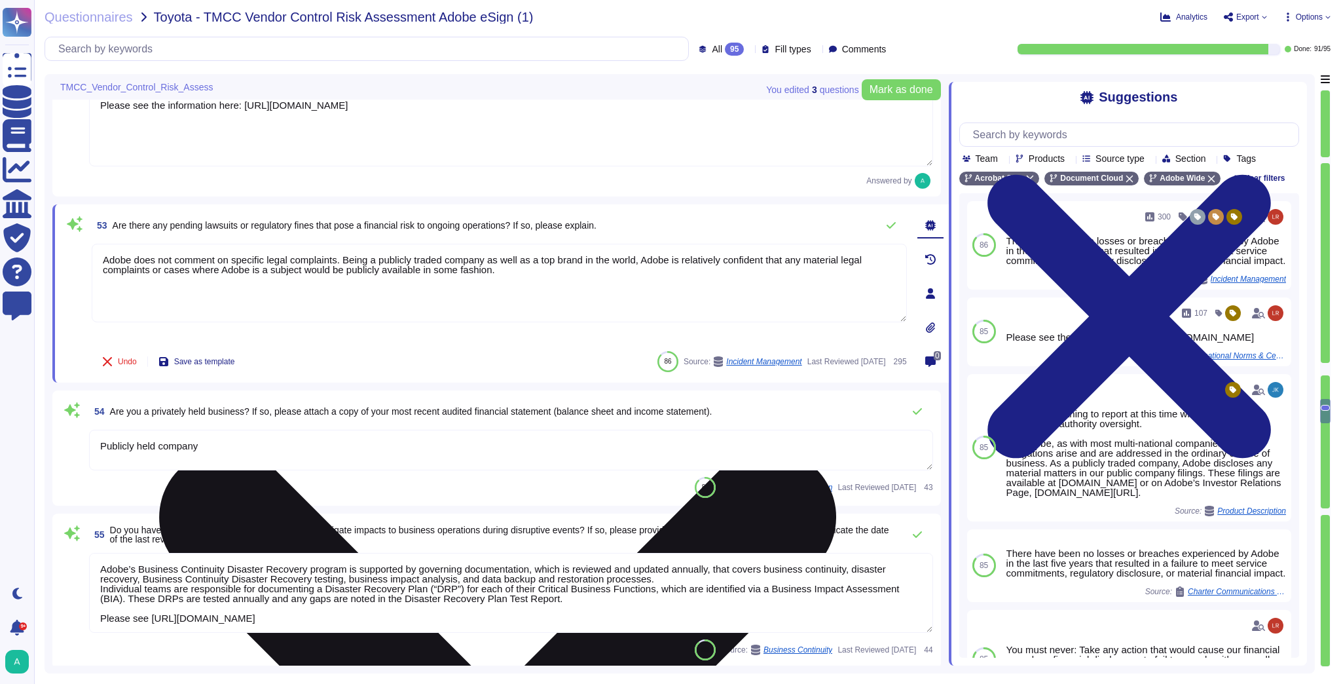
scroll to position [7207, 0]
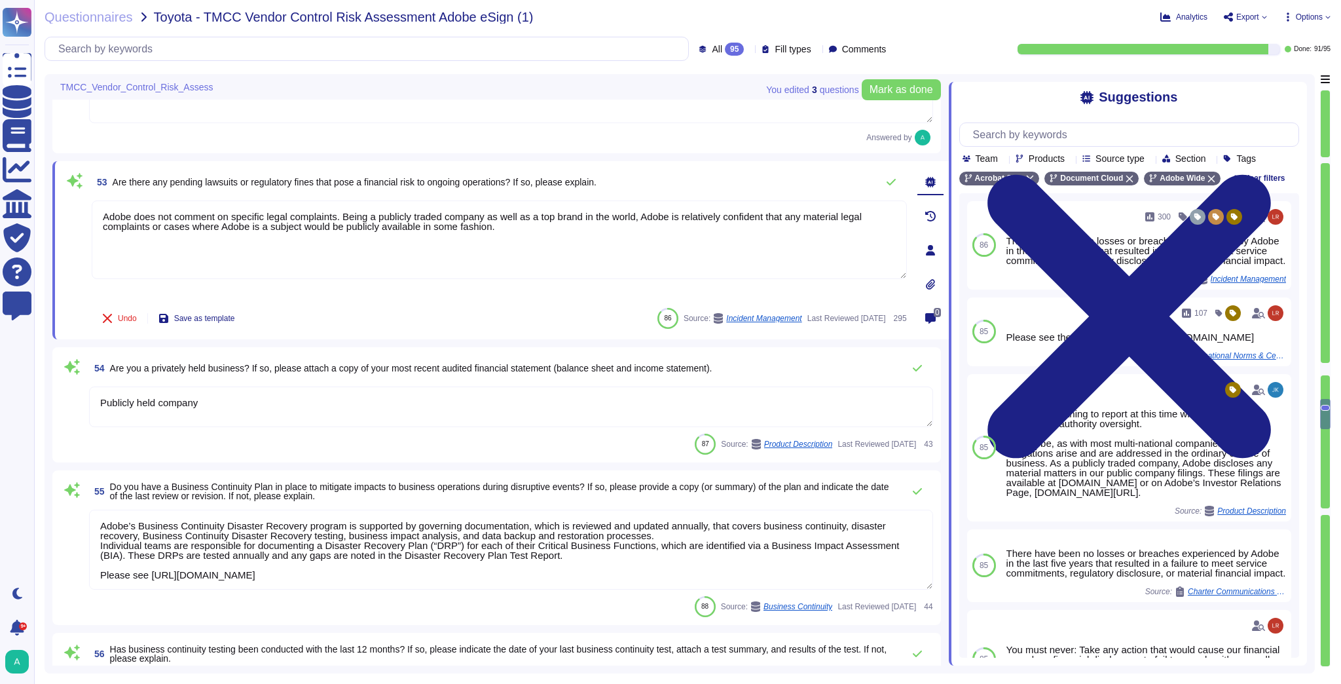
type textarea "Adobe's Business Continuity test was conducted on [DATE]. It covers all Adobe C…"
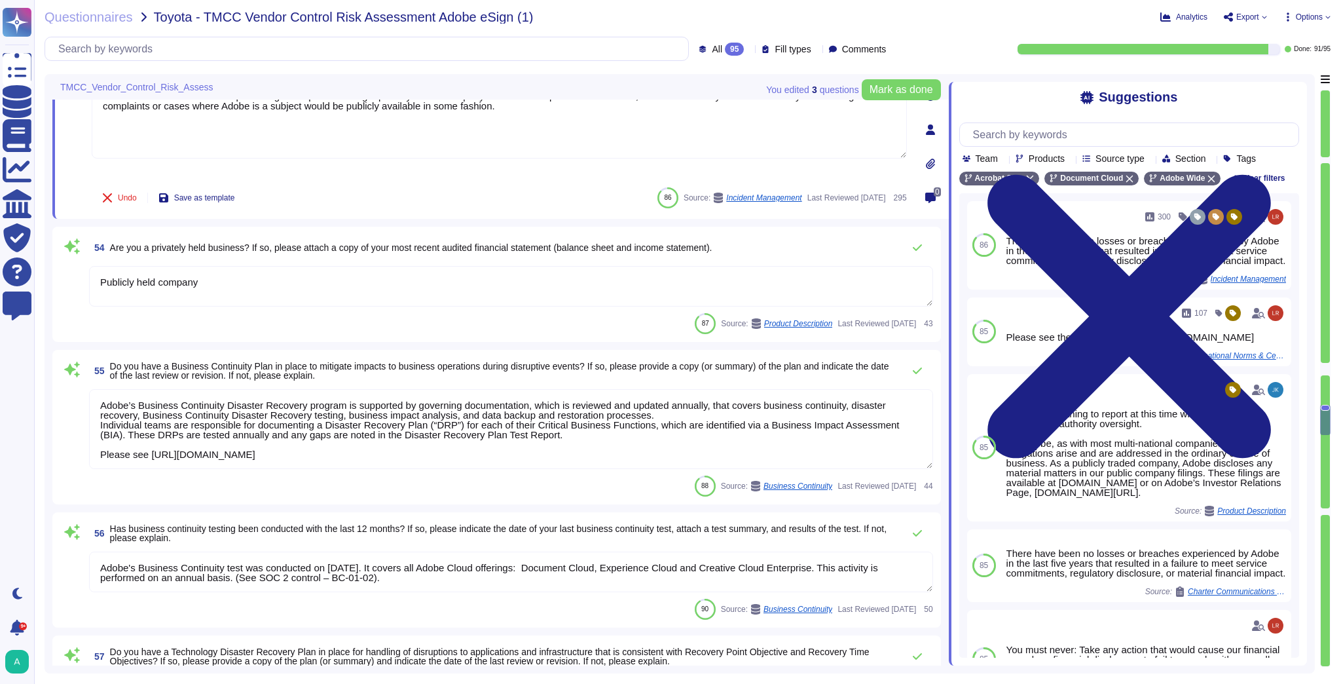
type textarea "Lor. Ips Dolor sitametc adipiscin elitseddoe temp incididu utlaboreetd magnaali…"
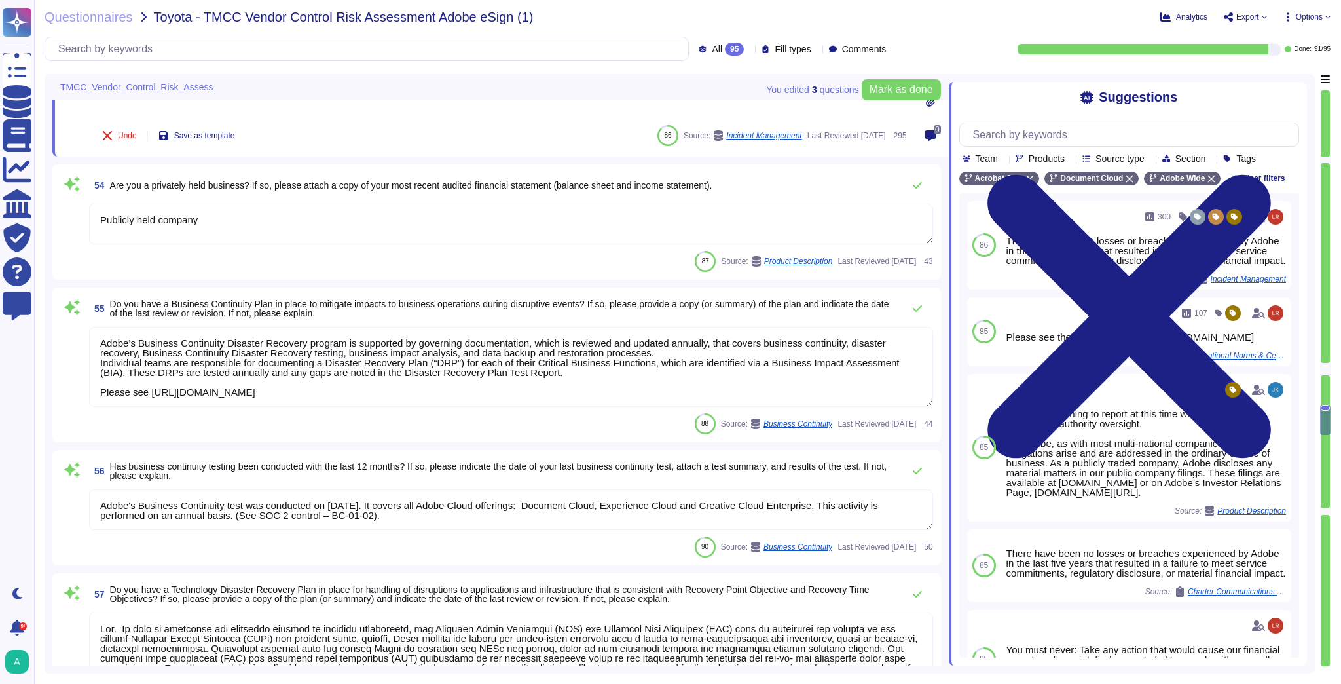
scroll to position [1, 0]
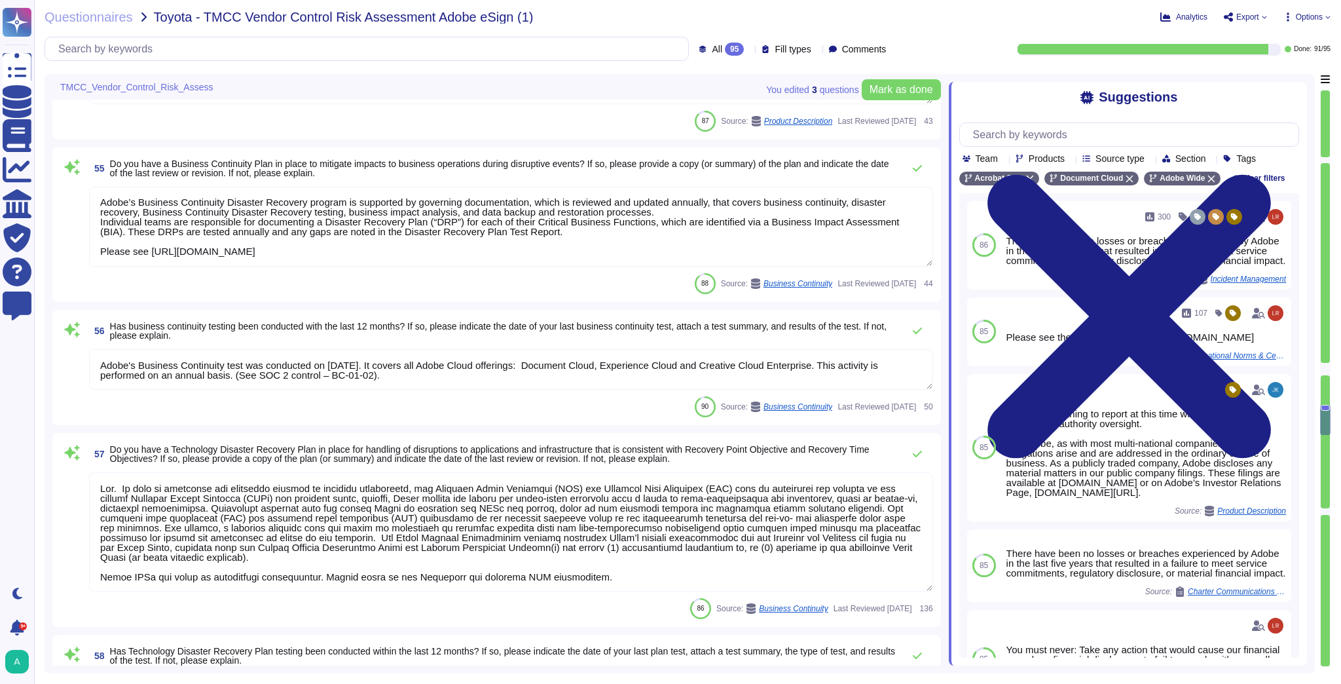
type textarea "Adobe does not comment on specific legal complaints. Being a publicly traded co…"
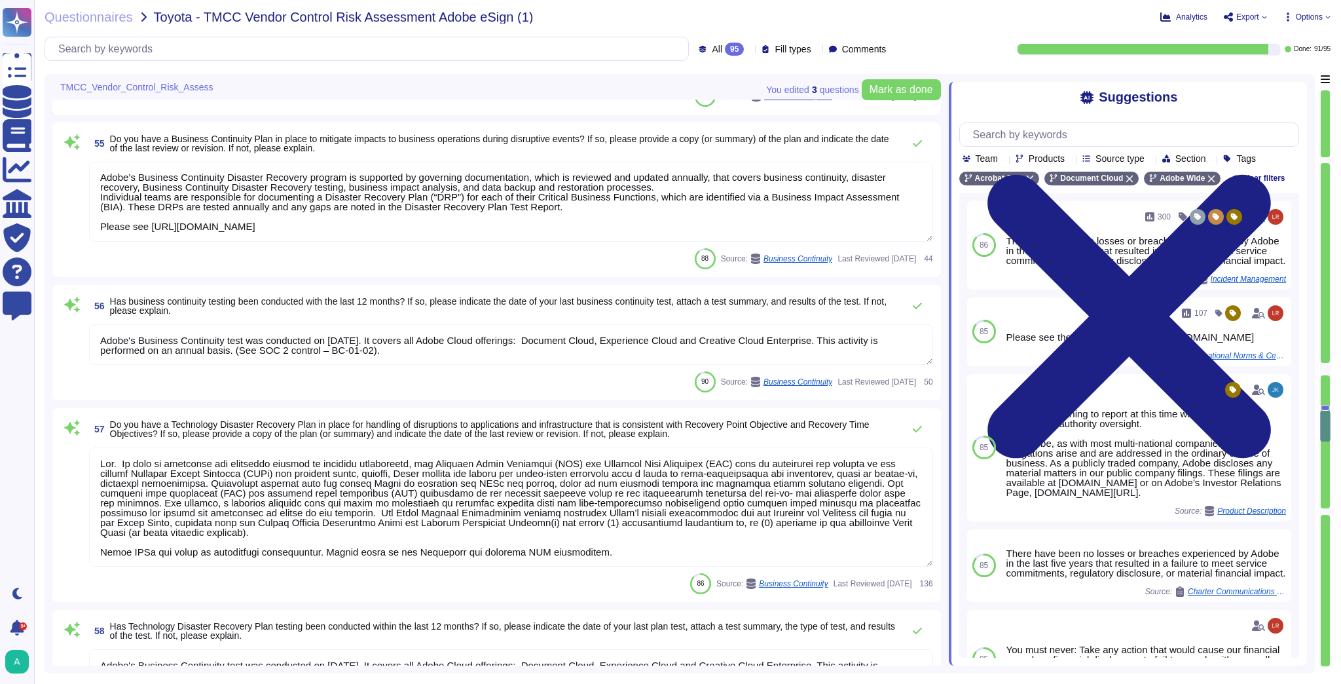
type textarea "SOC 2 certification is a security framework developed by the American Institute…"
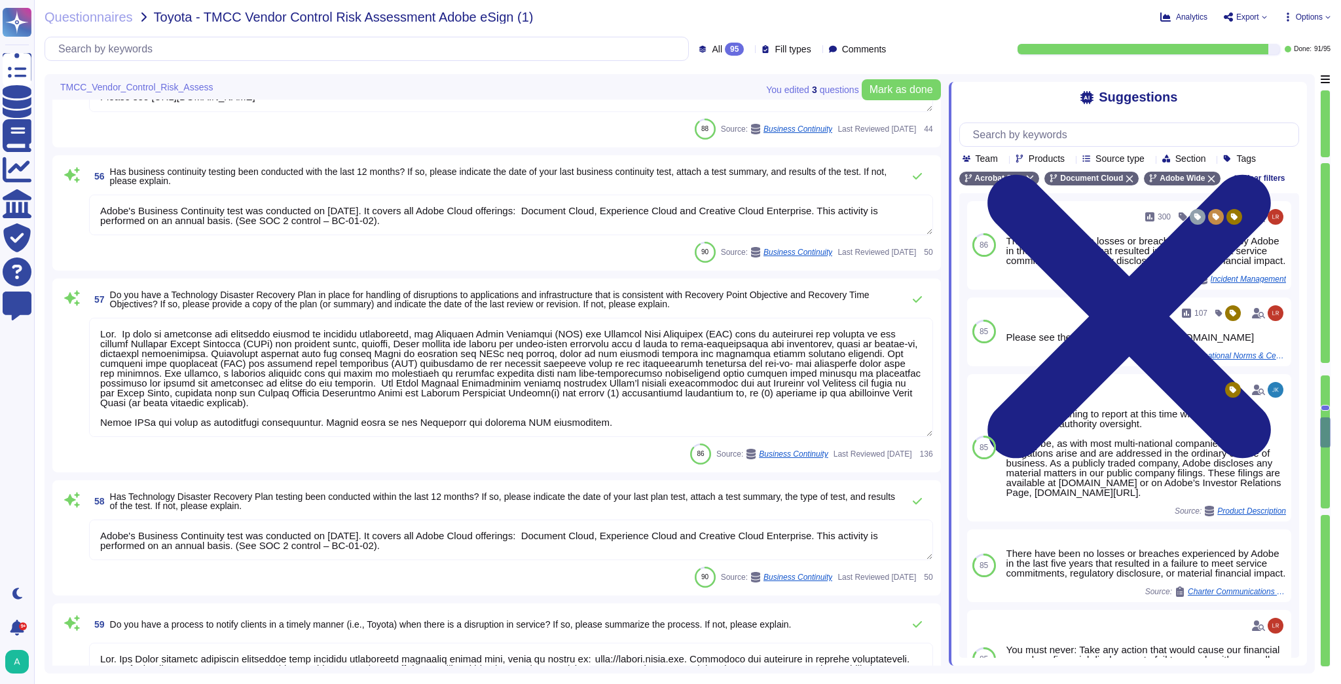
scroll to position [7730, 0]
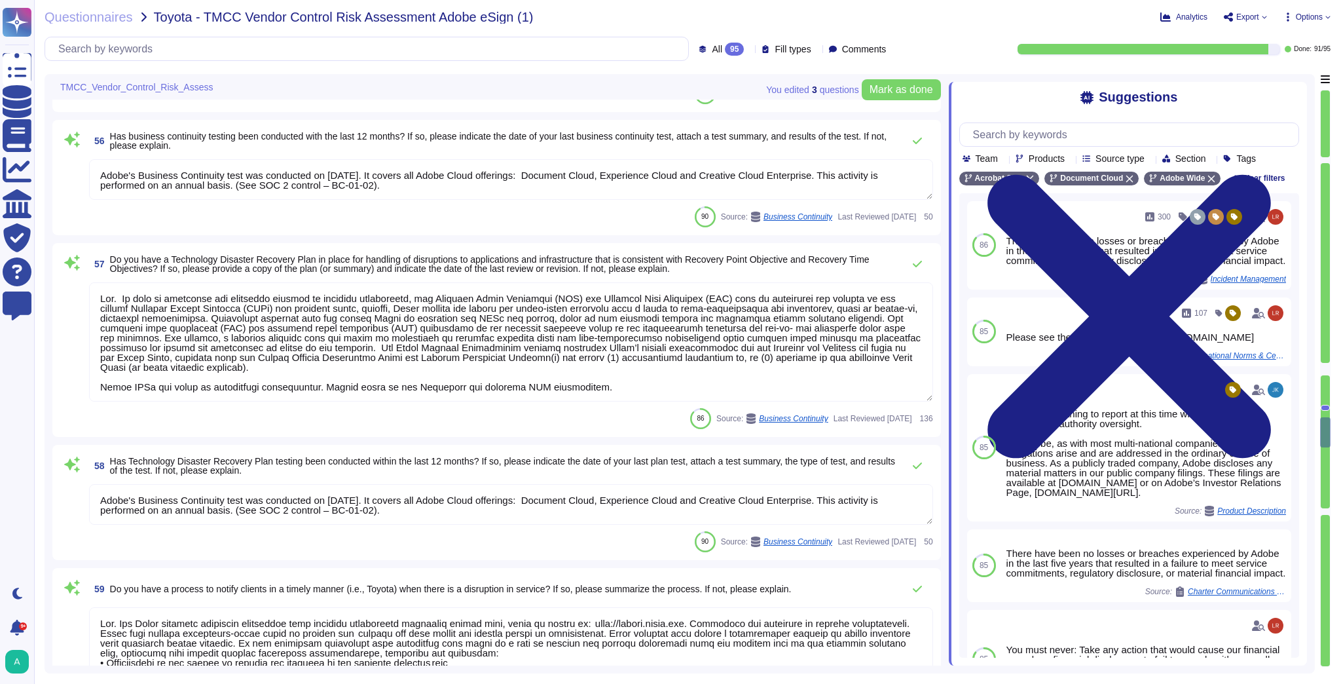
type textarea "Adobe maintains ISO 27001 certification. Adobe's third-party assurances are ava…"
drag, startPoint x: 111, startPoint y: 259, endPoint x: 156, endPoint y: 274, distance: 47.2
click at [156, 274] on div "57 Do you have a Technology Disaster Recovery Plan in place for handling of dis…" at bounding box center [511, 264] width 844 height 26
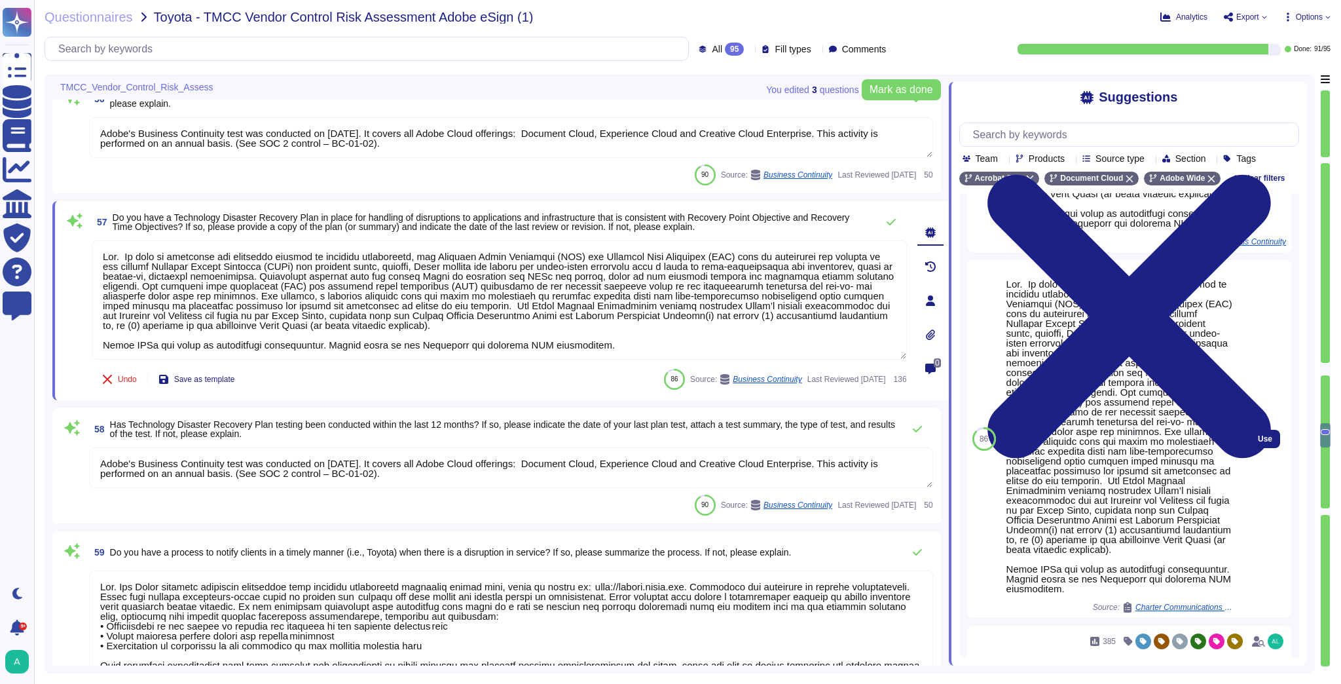
scroll to position [270, 0]
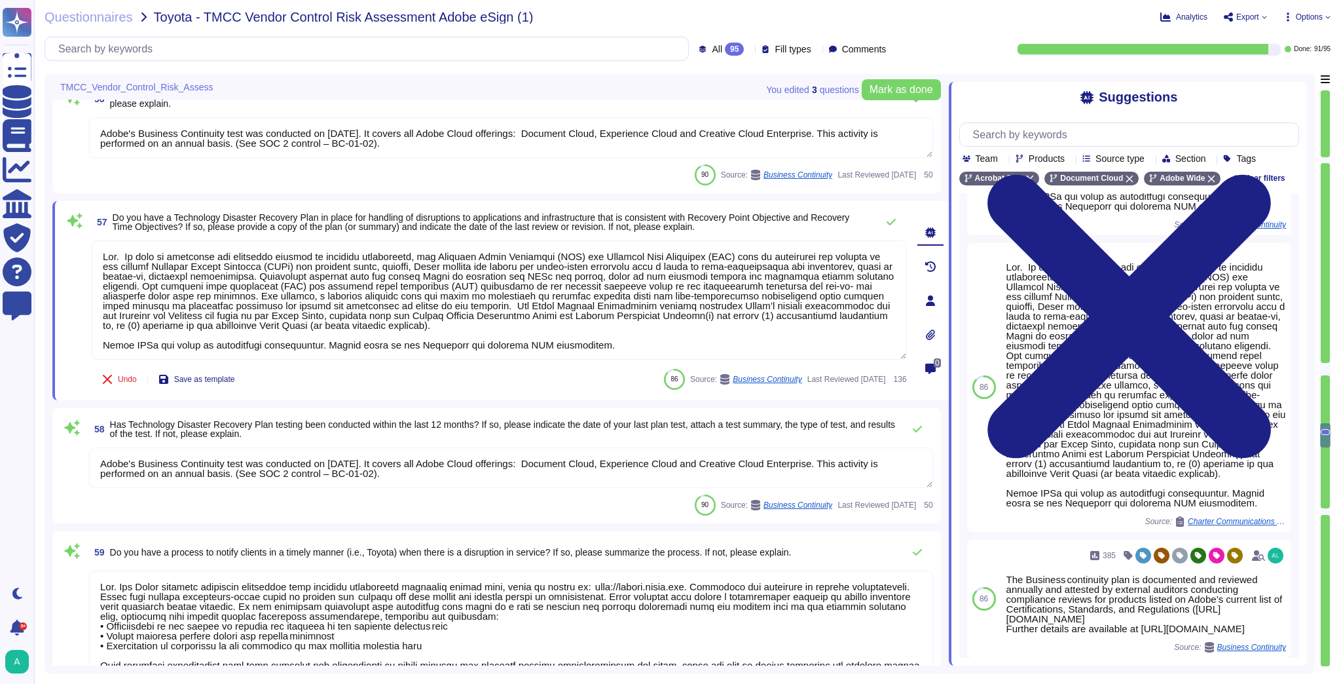
drag, startPoint x: 583, startPoint y: 349, endPoint x: 73, endPoint y: 255, distance: 519.3
click at [73, 255] on div "57 Do you have a Technology Disaster Recovery Plan in place for handling of dis…" at bounding box center [485, 300] width 844 height 183
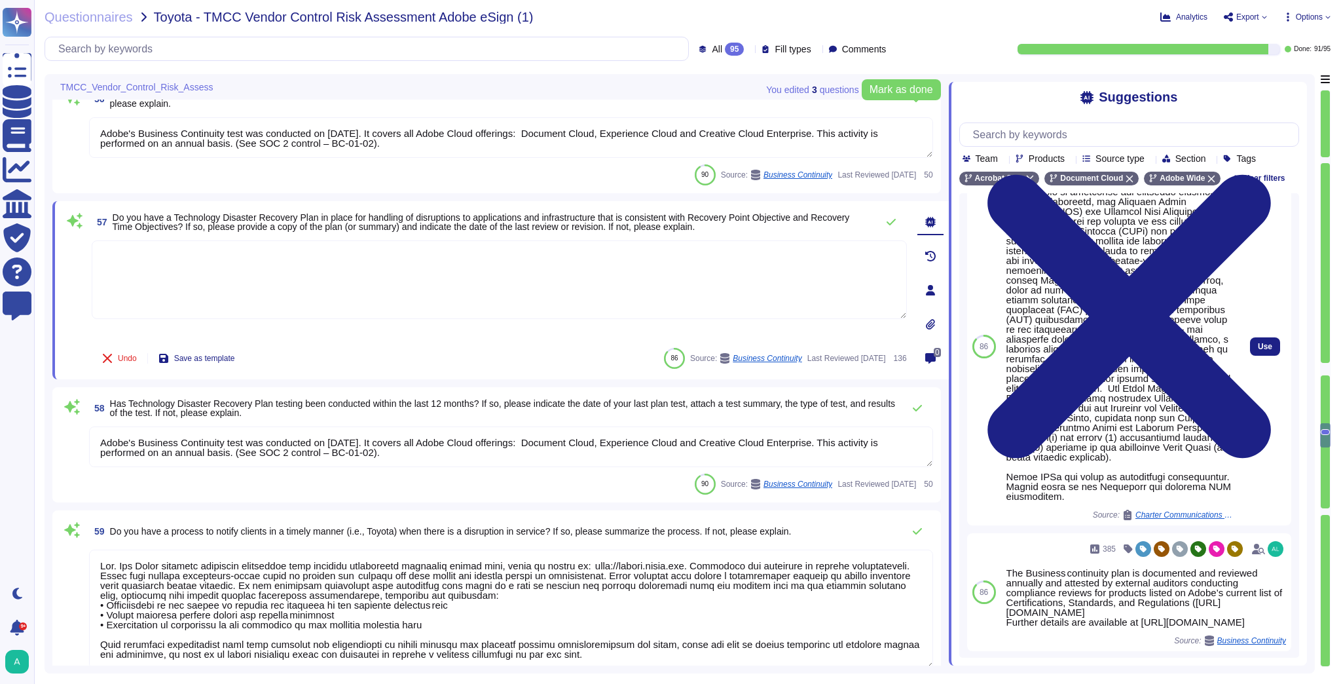
scroll to position [375, 0]
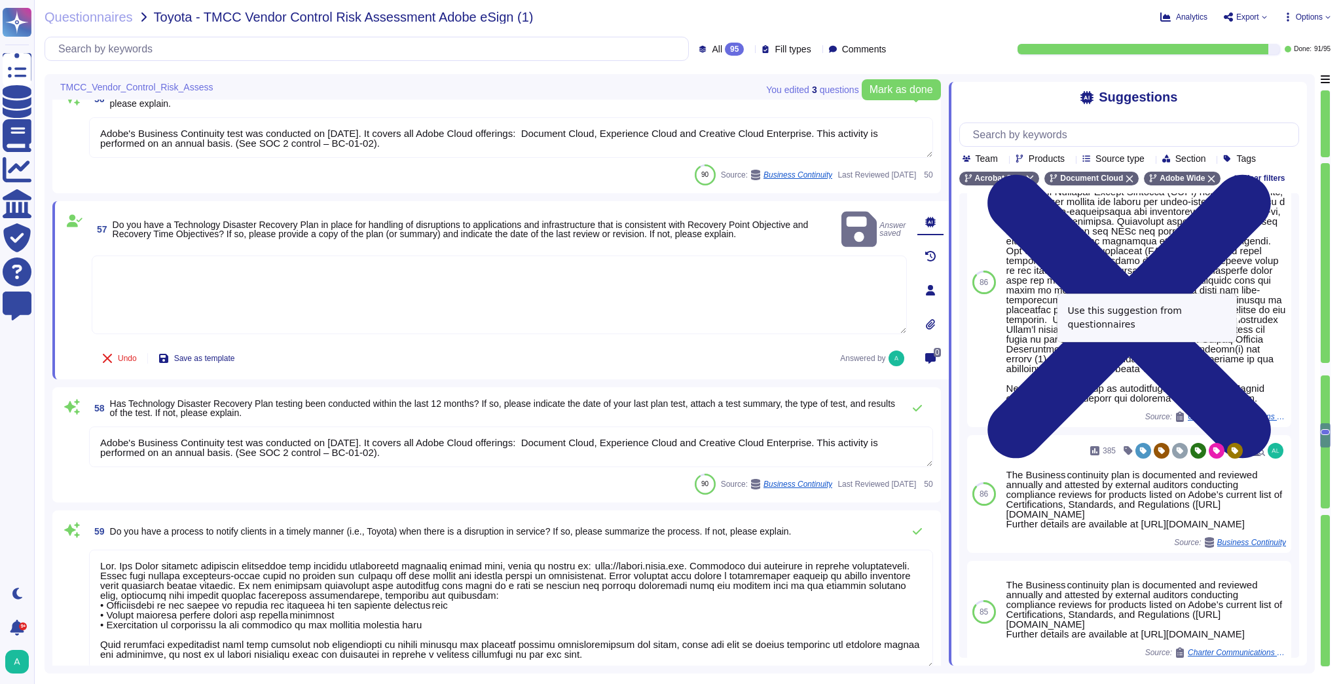
click at [1284, 286] on span "Use" at bounding box center [1291, 282] width 14 height 8
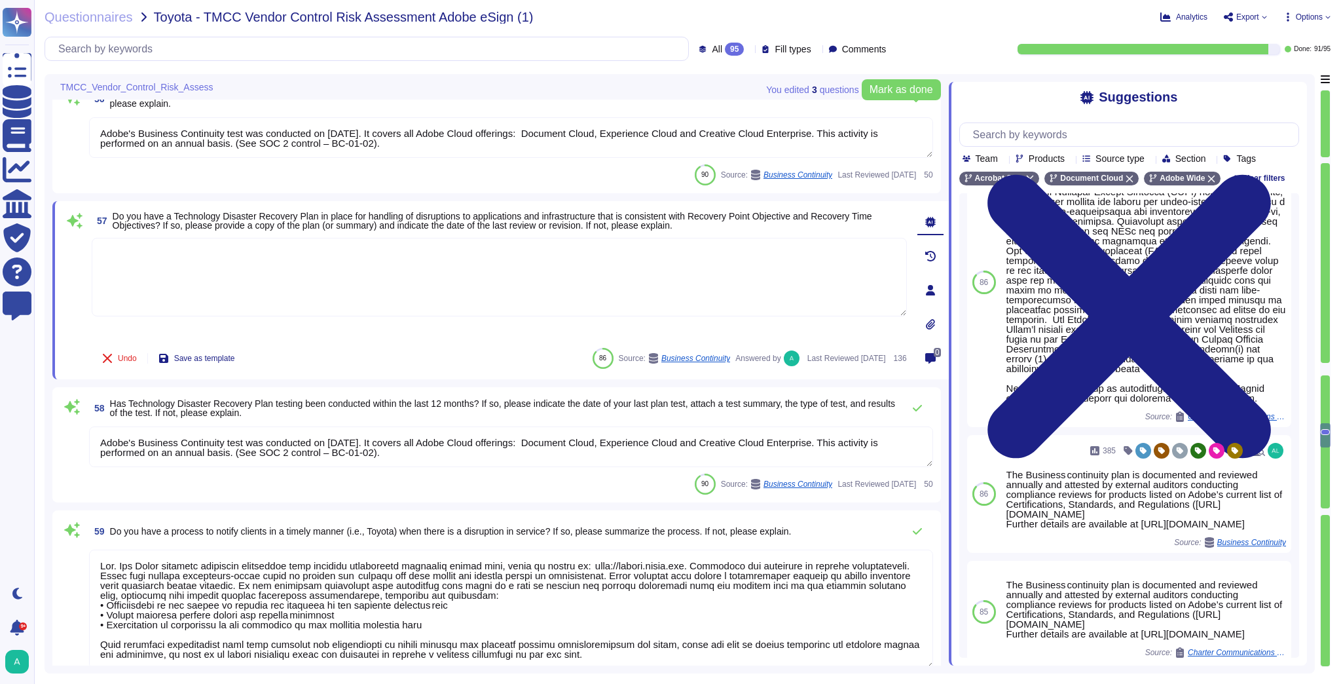
type textarea "Lor. Ip dolo si ametconse adi elitseddo eiusmod te incididu utlaboreetd, mag Al…"
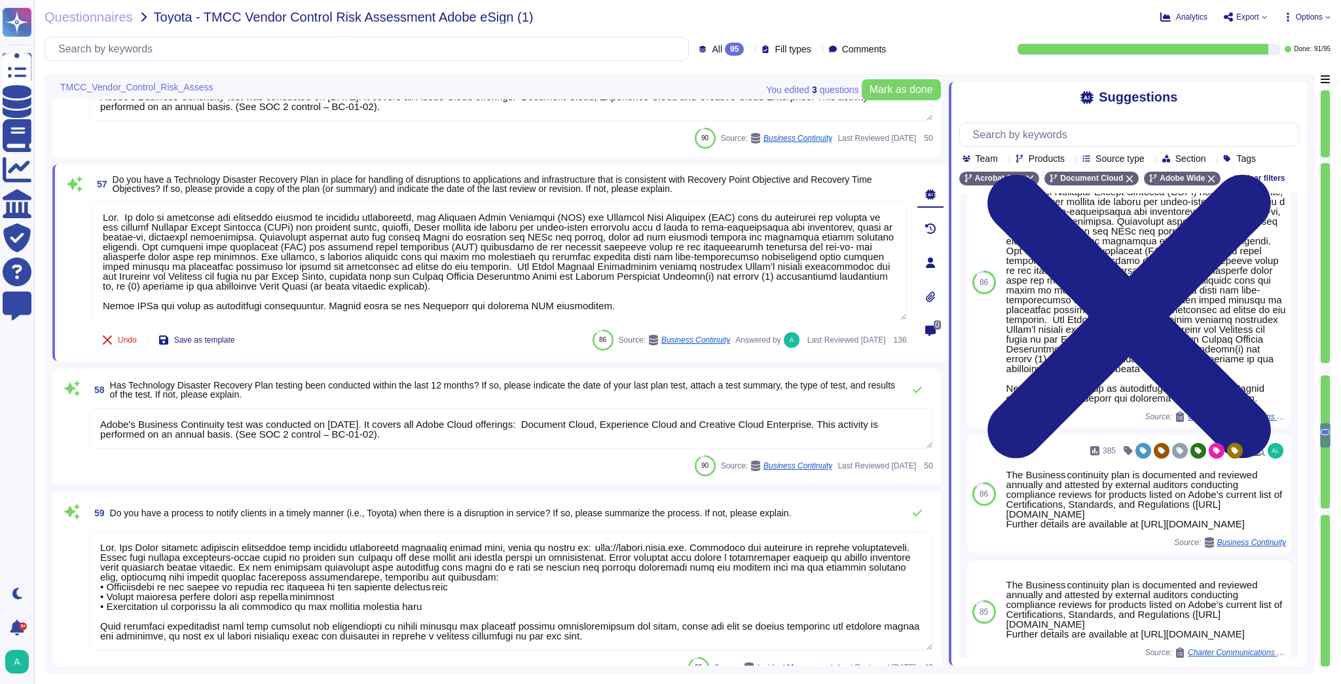
scroll to position [7783, 0]
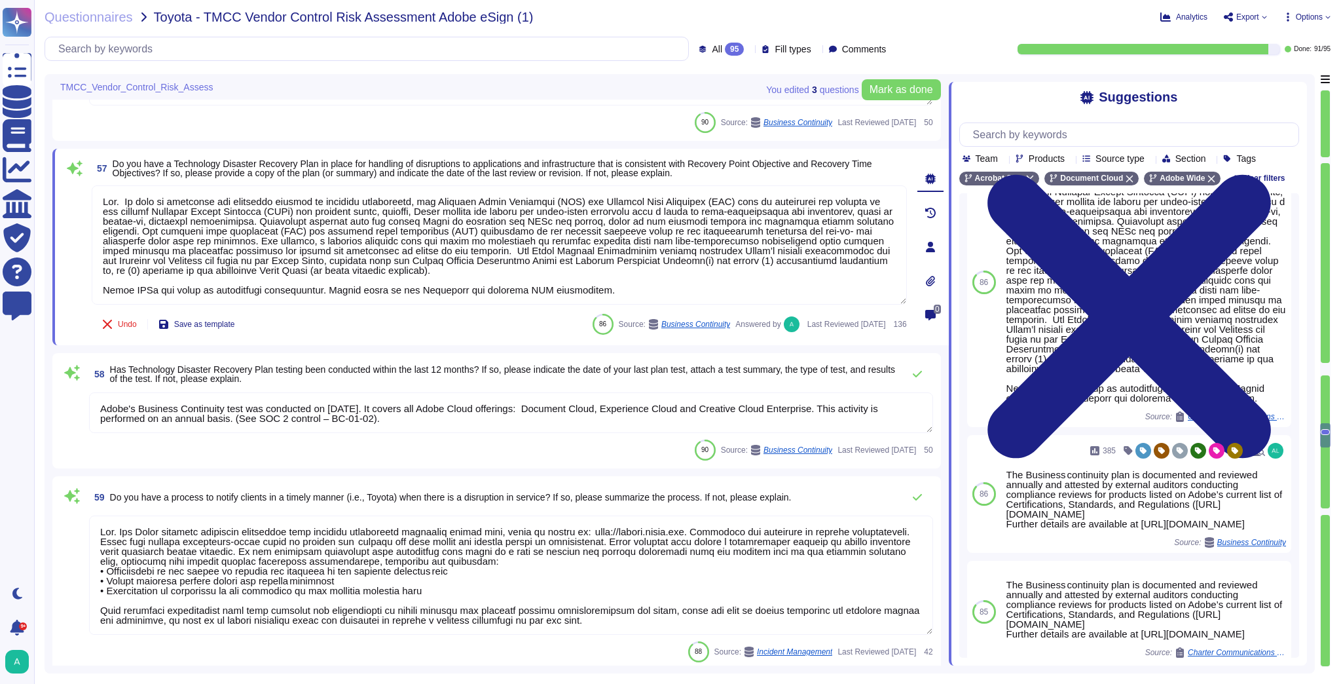
click at [351, 373] on span "Has Technology Disaster Recovery Plan testing been conducted within the last 12…" at bounding box center [502, 374] width 785 height 20
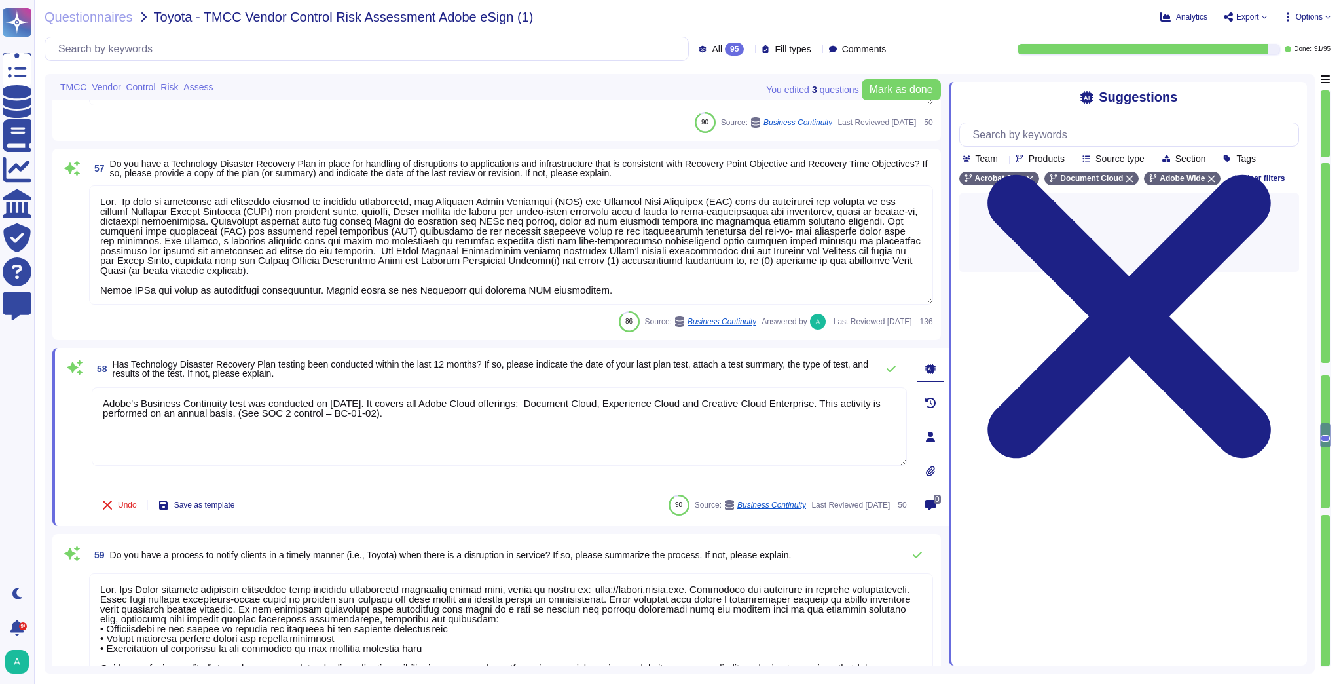
scroll to position [0, 0]
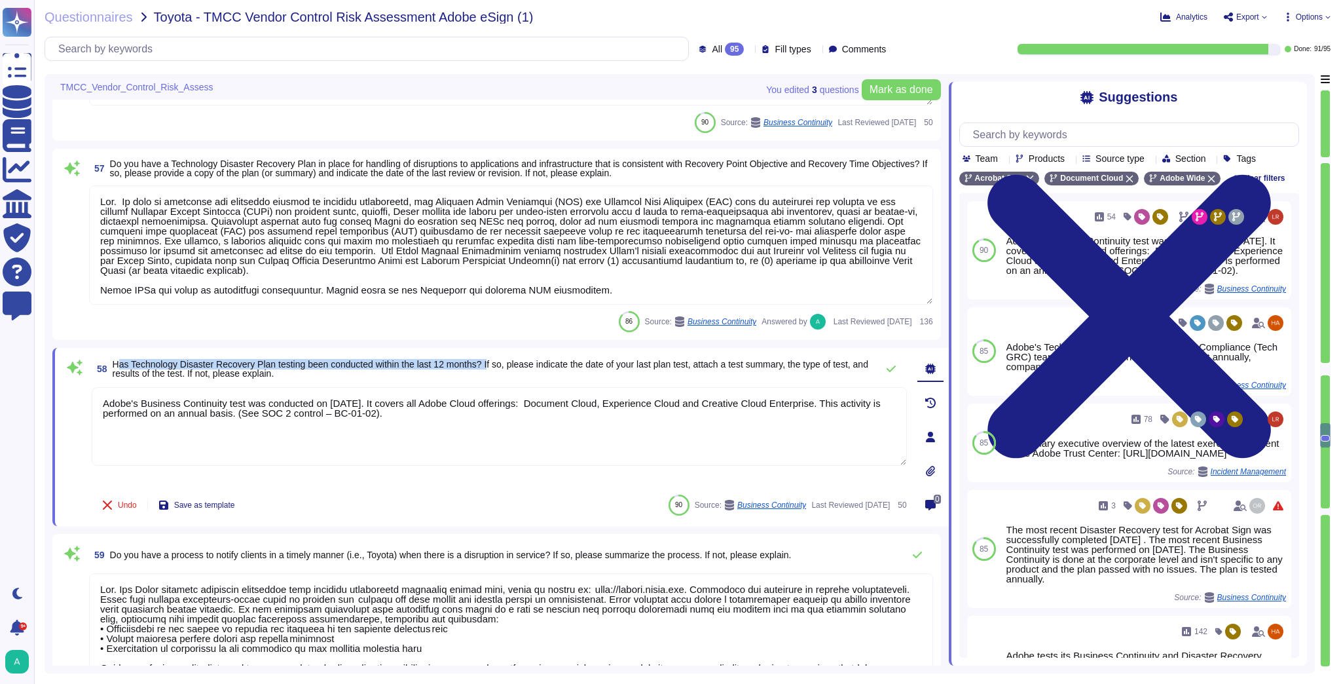
drag, startPoint x: 487, startPoint y: 366, endPoint x: 111, endPoint y: 363, distance: 375.8
click at [111, 363] on span "58 Has Technology Disaster Recovery Plan testing been conducted within the last…" at bounding box center [481, 369] width 778 height 24
click at [1258, 355] on span "Use" at bounding box center [1265, 351] width 14 height 8
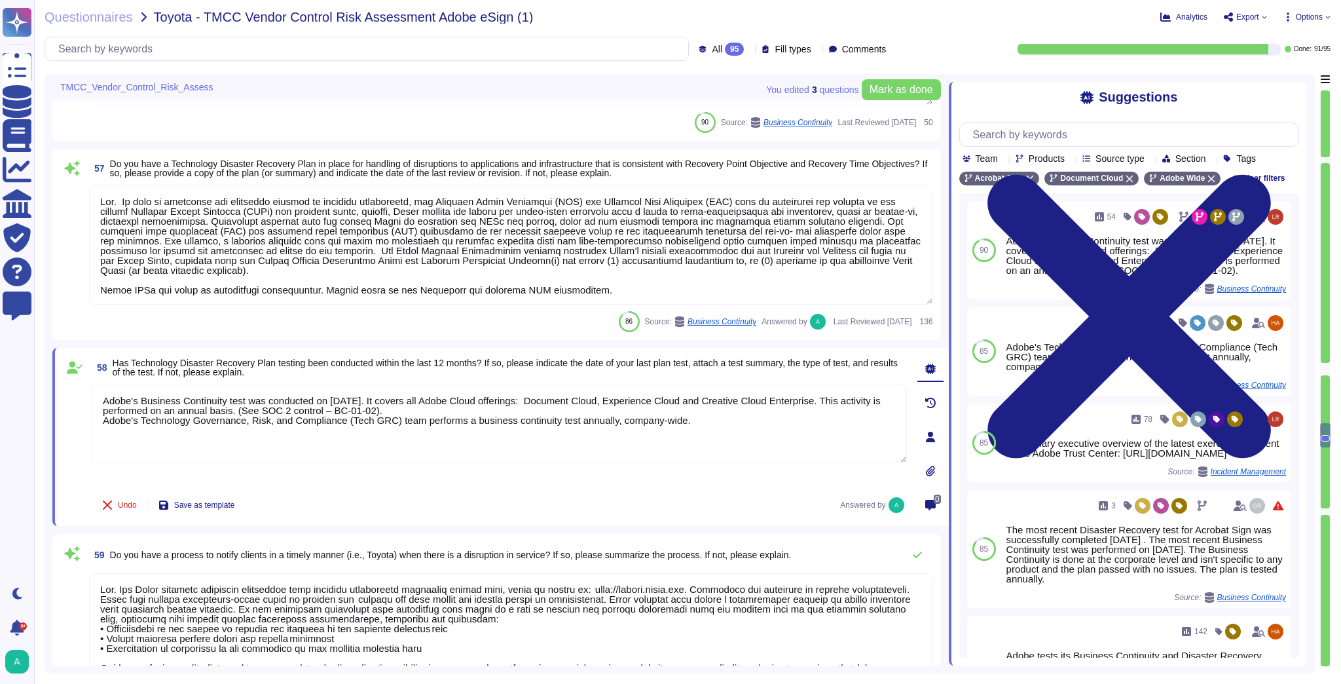
drag, startPoint x: 427, startPoint y: 409, endPoint x: 98, endPoint y: 398, distance: 328.8
click at [98, 398] on textarea "Adobe's Business Continuity test was conducted on [DATE]. It covers all Adobe C…" at bounding box center [499, 423] width 815 height 79
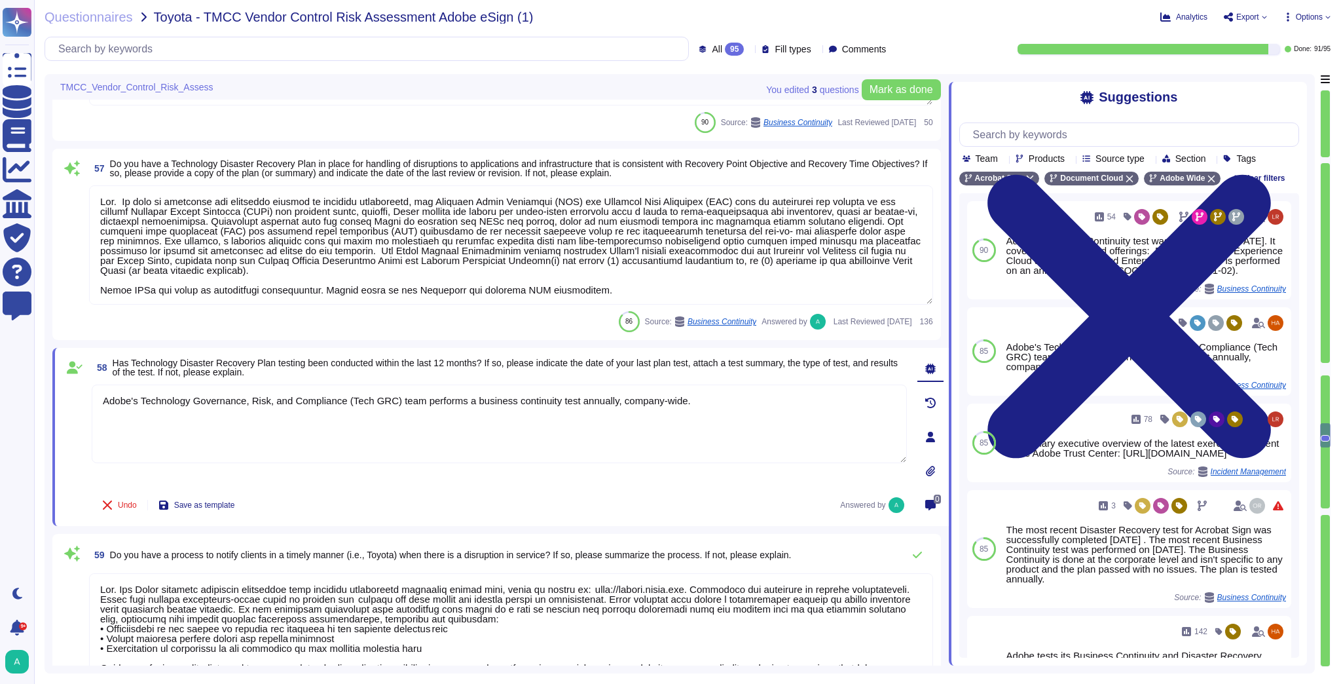
type textarea "Adobe's Technology Governance, Risk, and Compliance (Tech GRC) team performs a …"
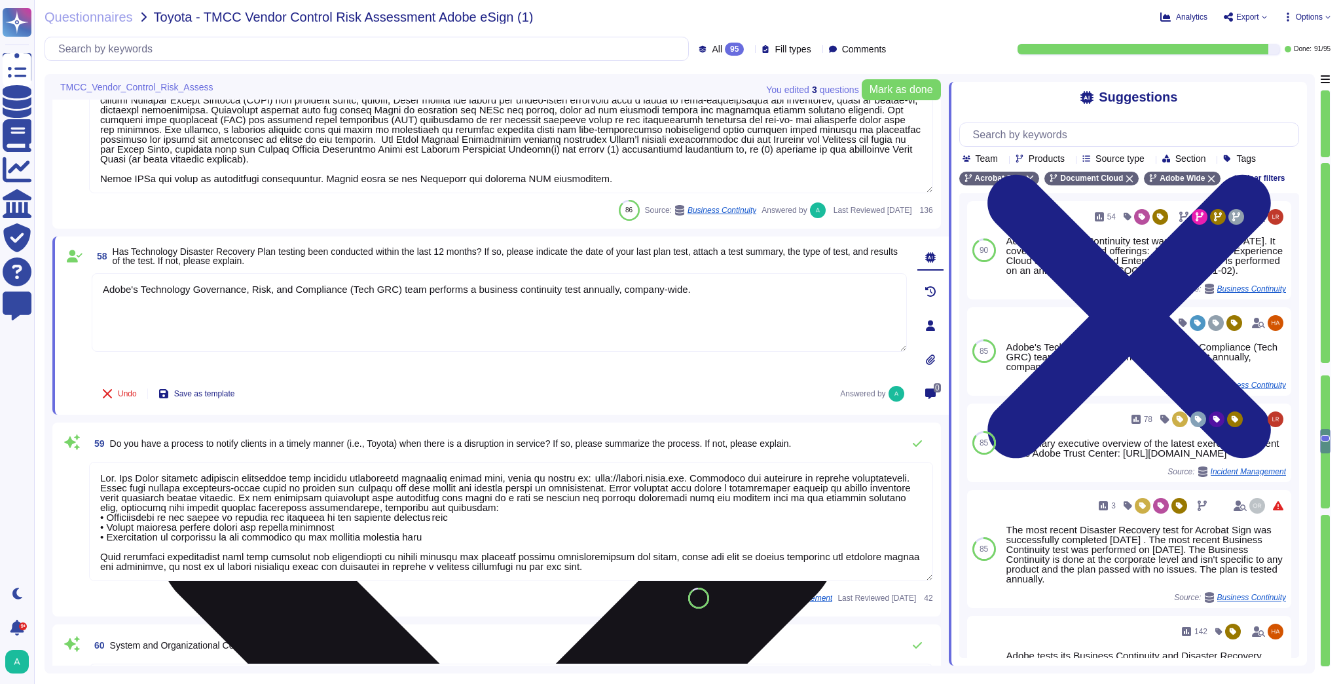
type textarea "Adobe Inc. receives Cardholder data from customers on a regular basis to provid…"
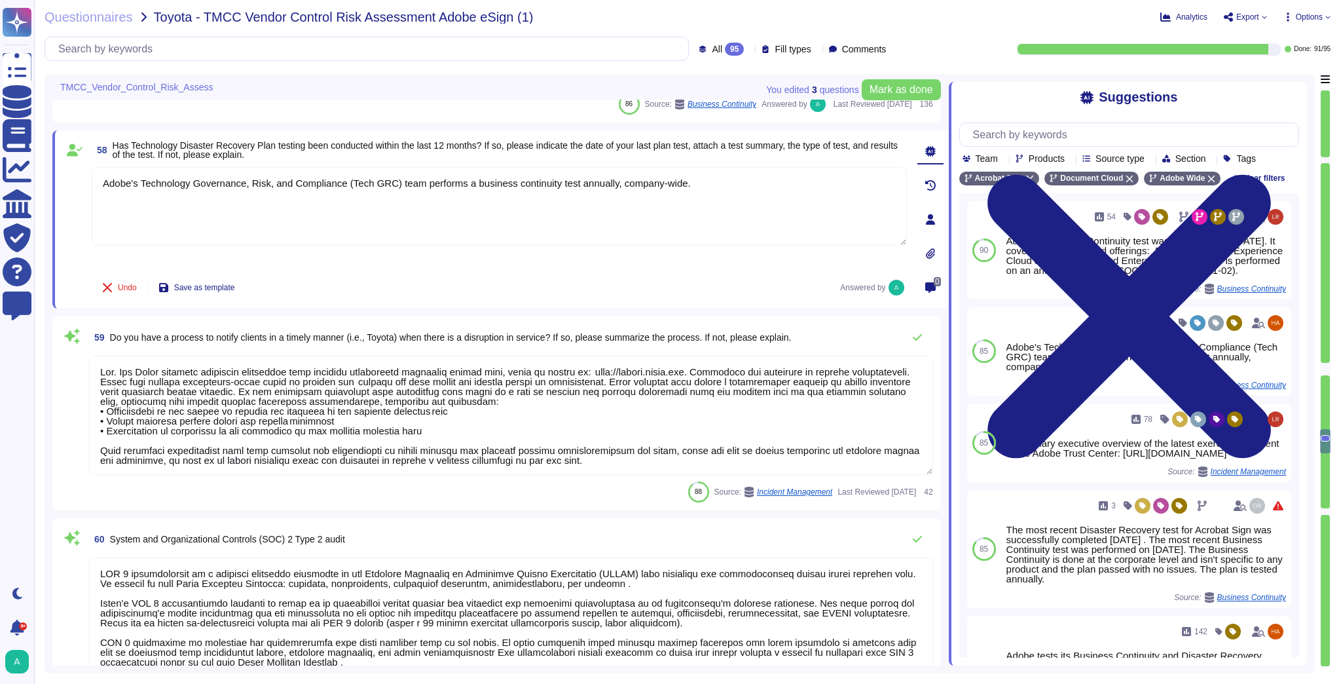
scroll to position [1, 0]
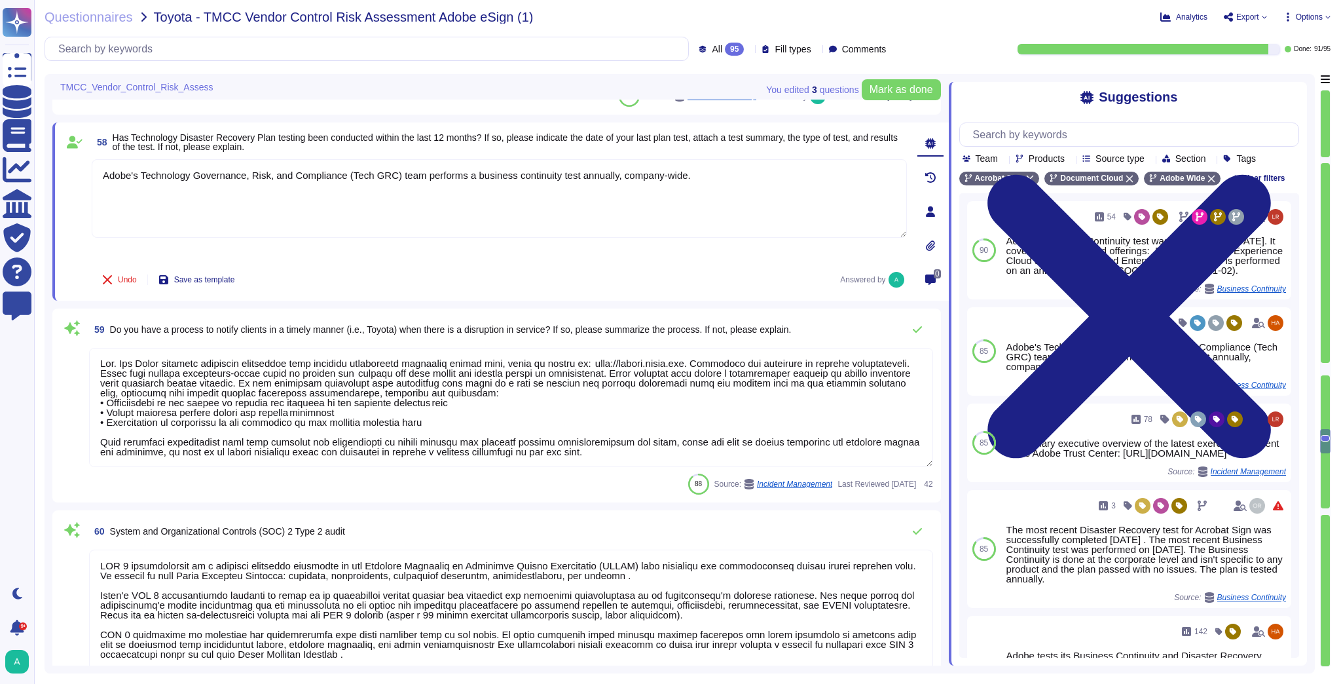
type textarea "Adobe has been annually evaluated by independent auditor against the following …"
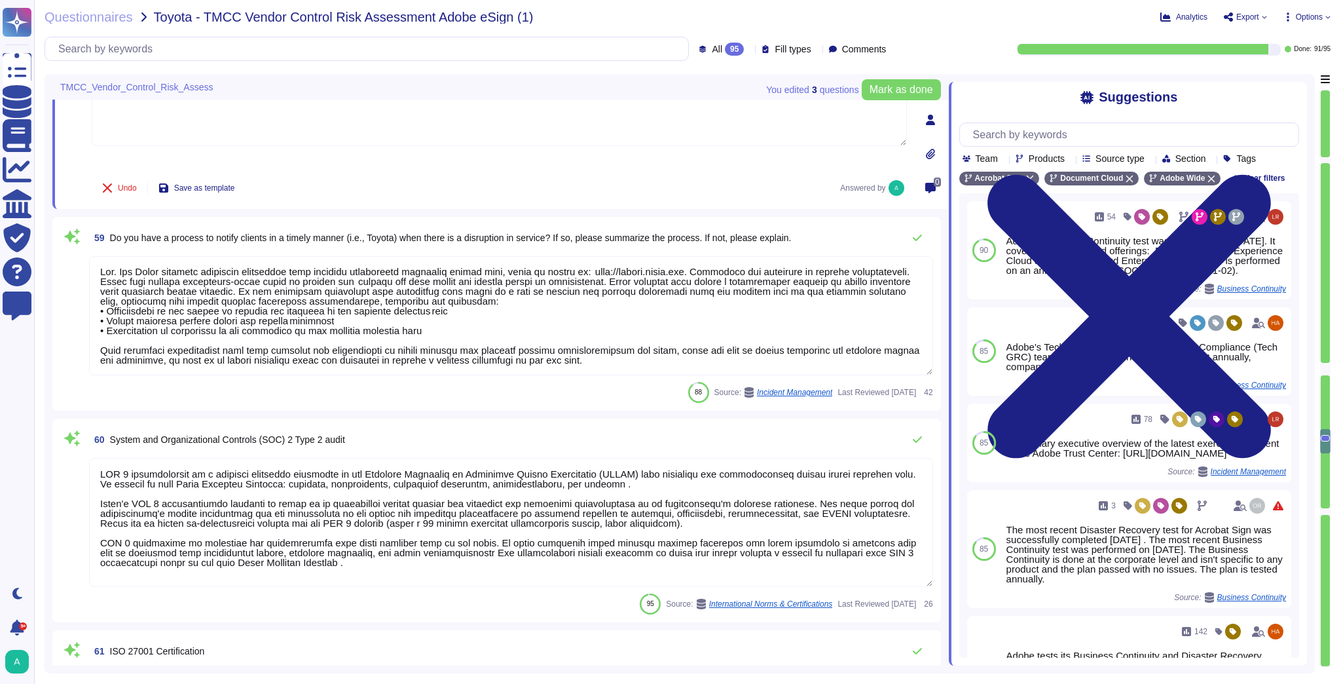
type textarea "Adobe has been evaluated against external certification and audit standards for…"
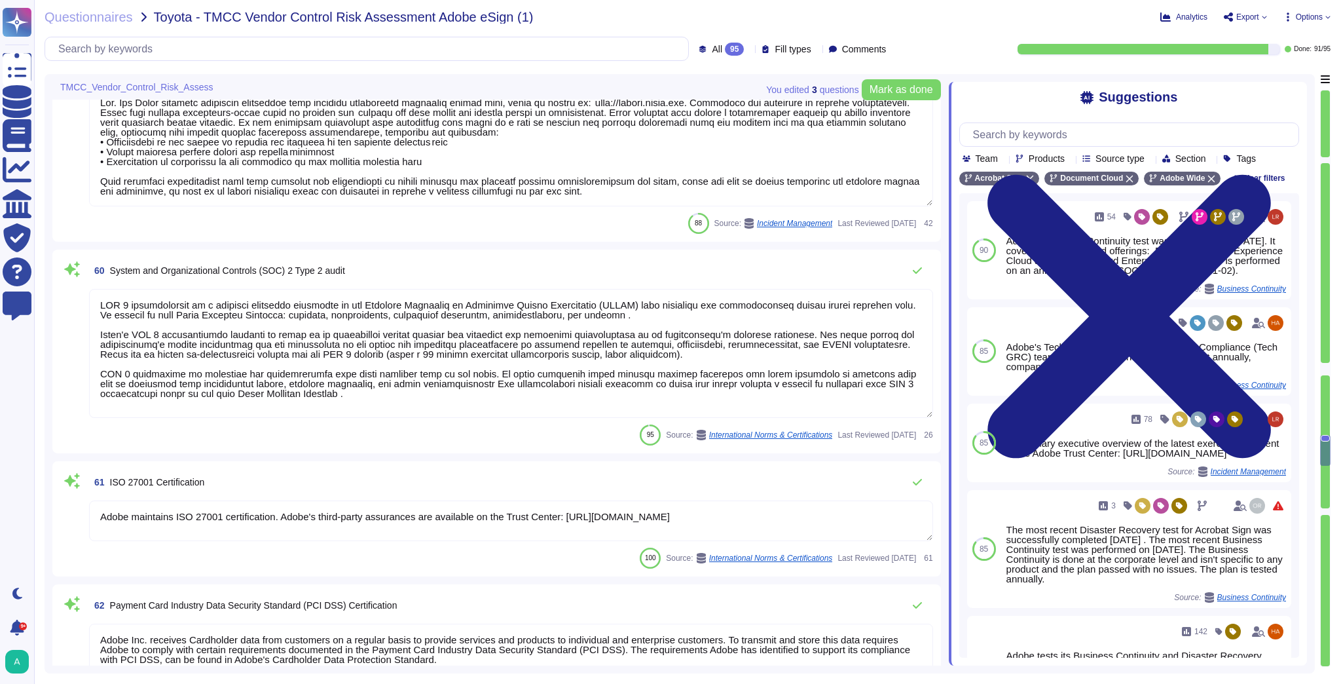
type textarea "Adobe's Technology Governance, Risk, and Compliance (Tech GRC) team performs a …"
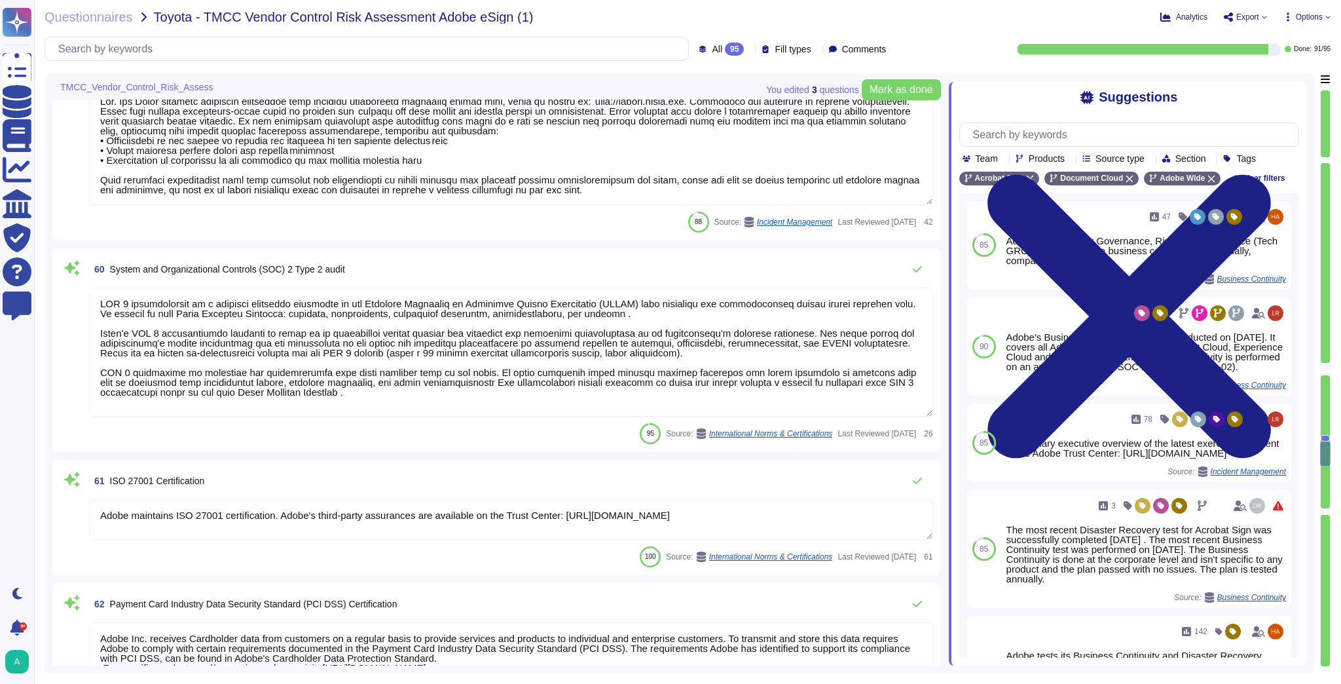
scroll to position [8254, 0]
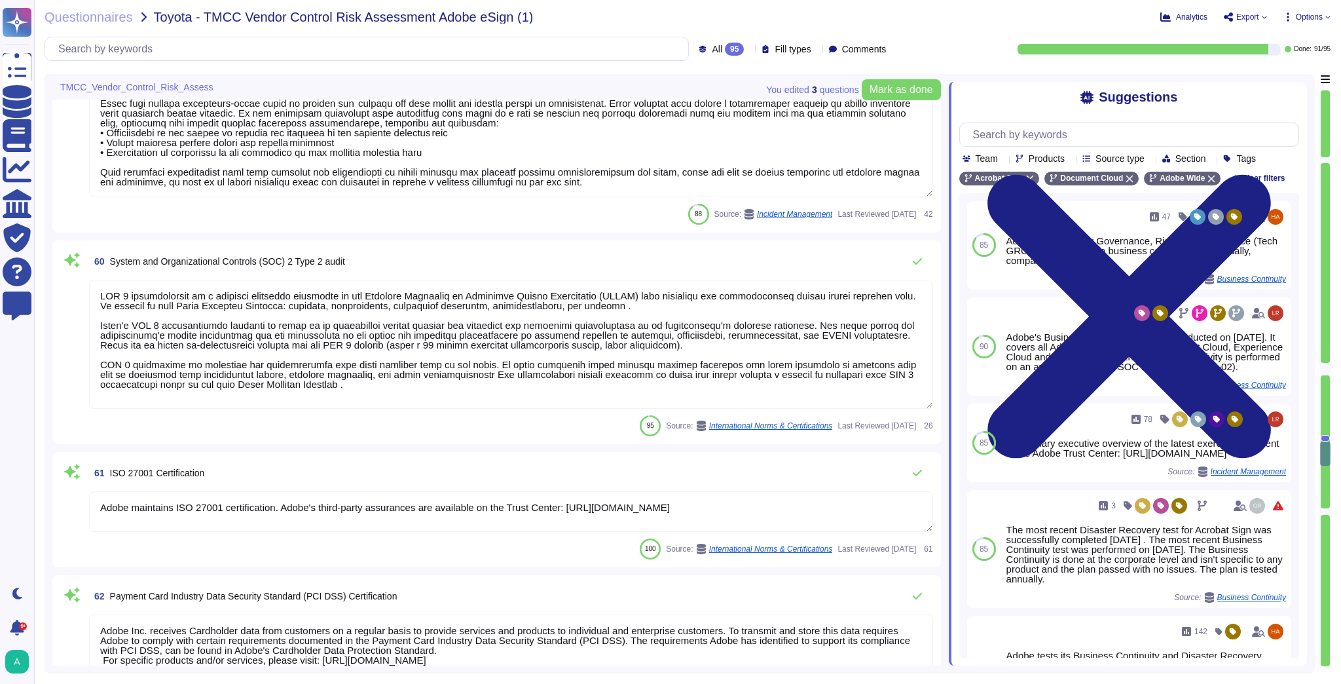
drag, startPoint x: 352, startPoint y: 259, endPoint x: 110, endPoint y: 265, distance: 241.7
click at [110, 265] on div "60 System and Organizational Controls (SOC) 2 Type 2 audit" at bounding box center [511, 261] width 844 height 26
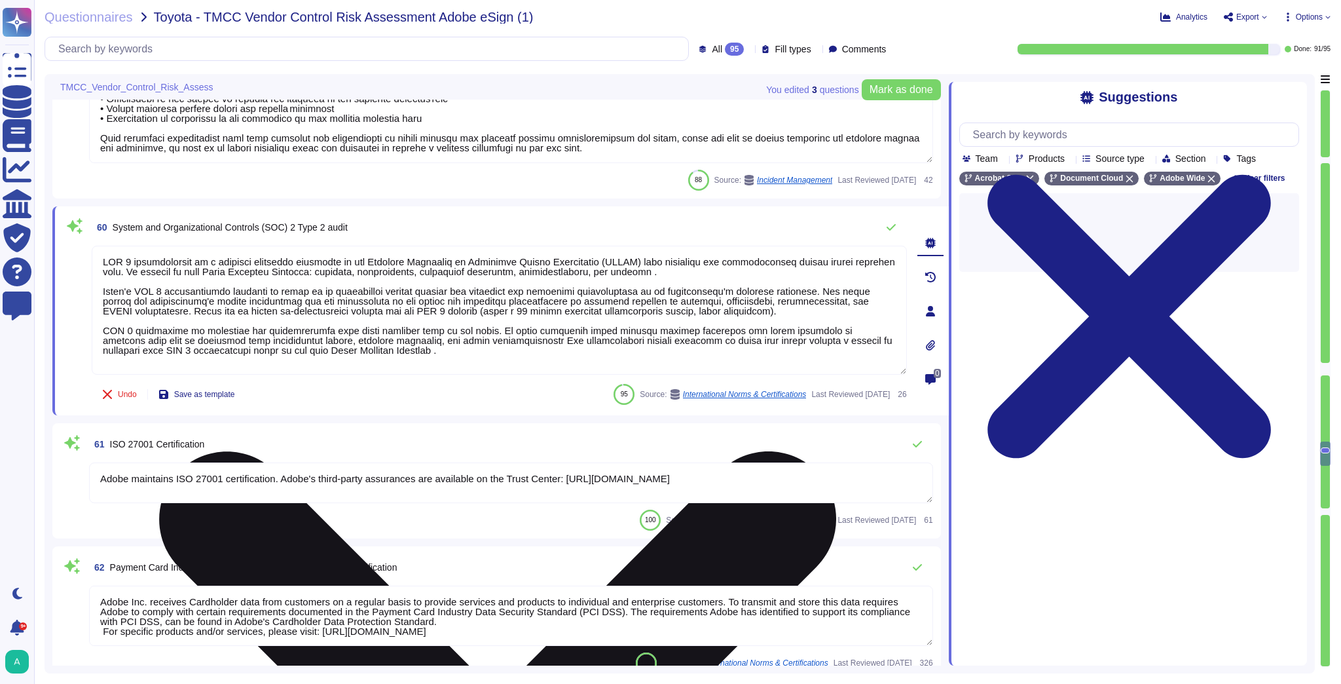
type textarea "Lorem ipsumdolo sitametc adipiscin elitseddoe tempo inc utlabore etdolo magn al…"
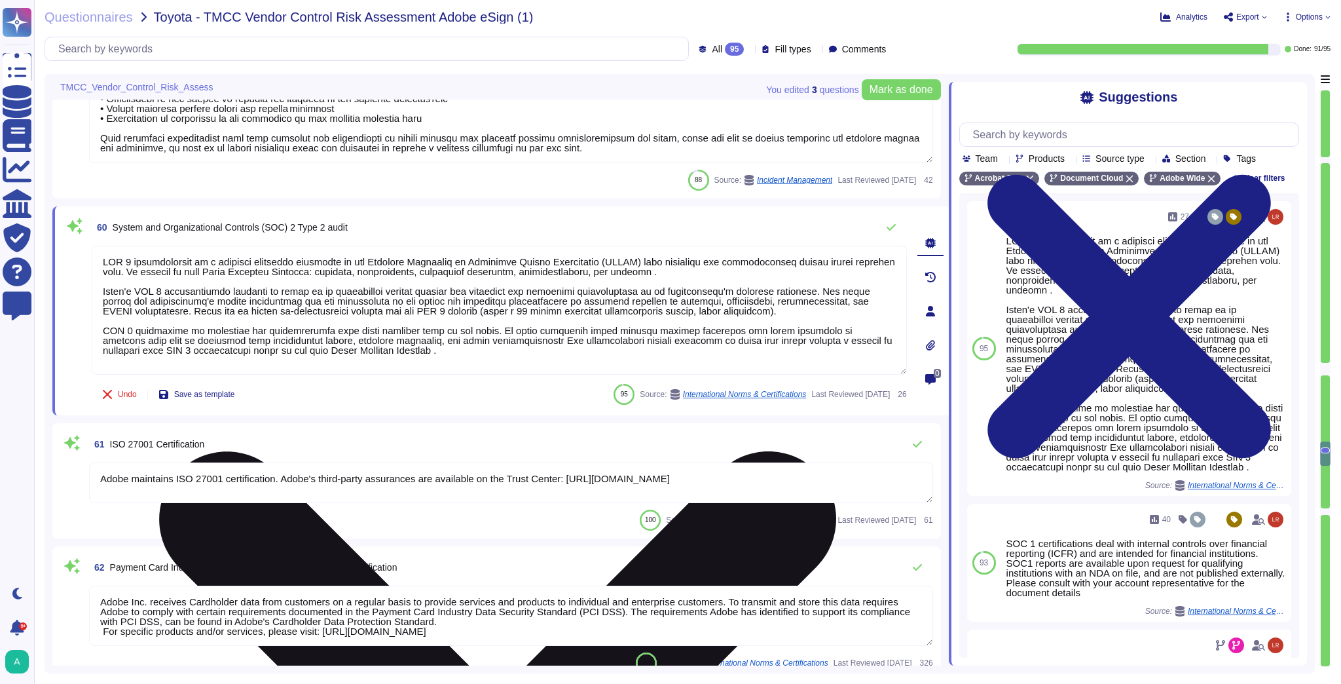
click at [234, 343] on textarea at bounding box center [499, 310] width 815 height 129
click at [371, 359] on textarea at bounding box center [499, 310] width 815 height 129
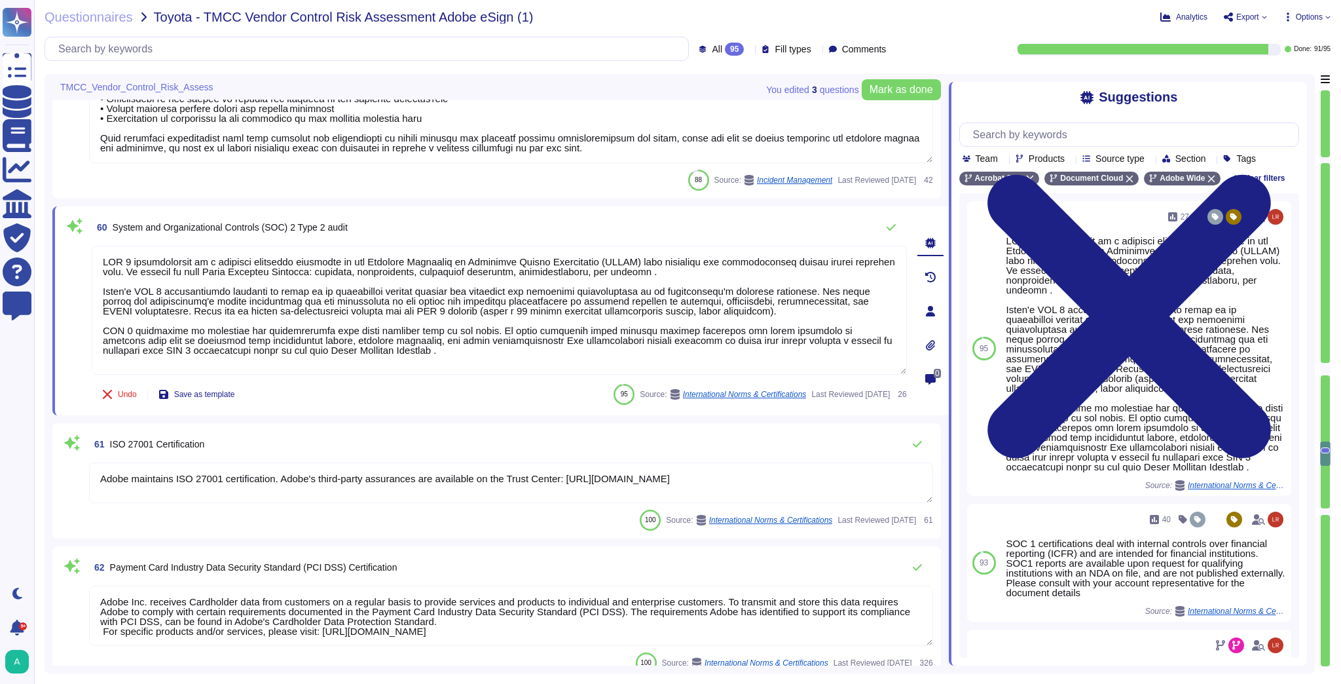
scroll to position [0, 0]
drag, startPoint x: 371, startPoint y: 355, endPoint x: 89, endPoint y: 232, distance: 307.9
click at [89, 232] on div "60 System and Organizational Controls (SOC) 2 Type 2 audit Undo Save as templat…" at bounding box center [485, 310] width 844 height 193
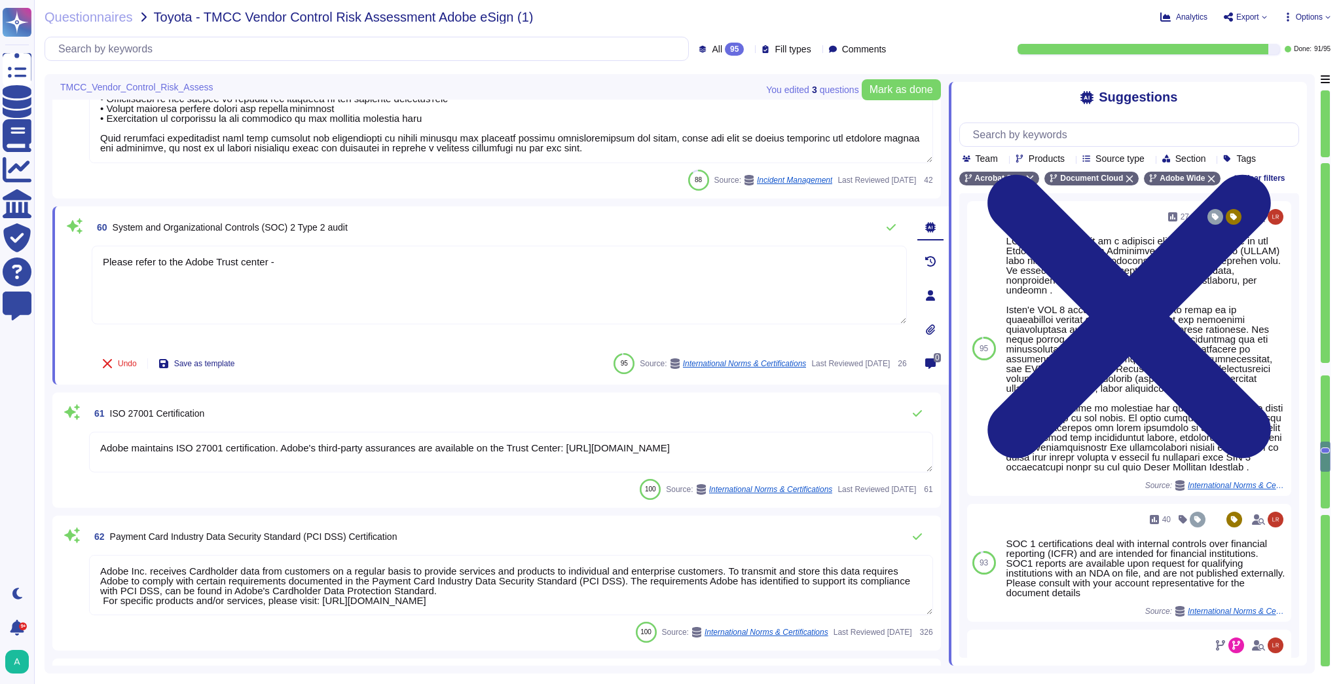
paste textarea "[URL][DOMAIN_NAME][DATE]"
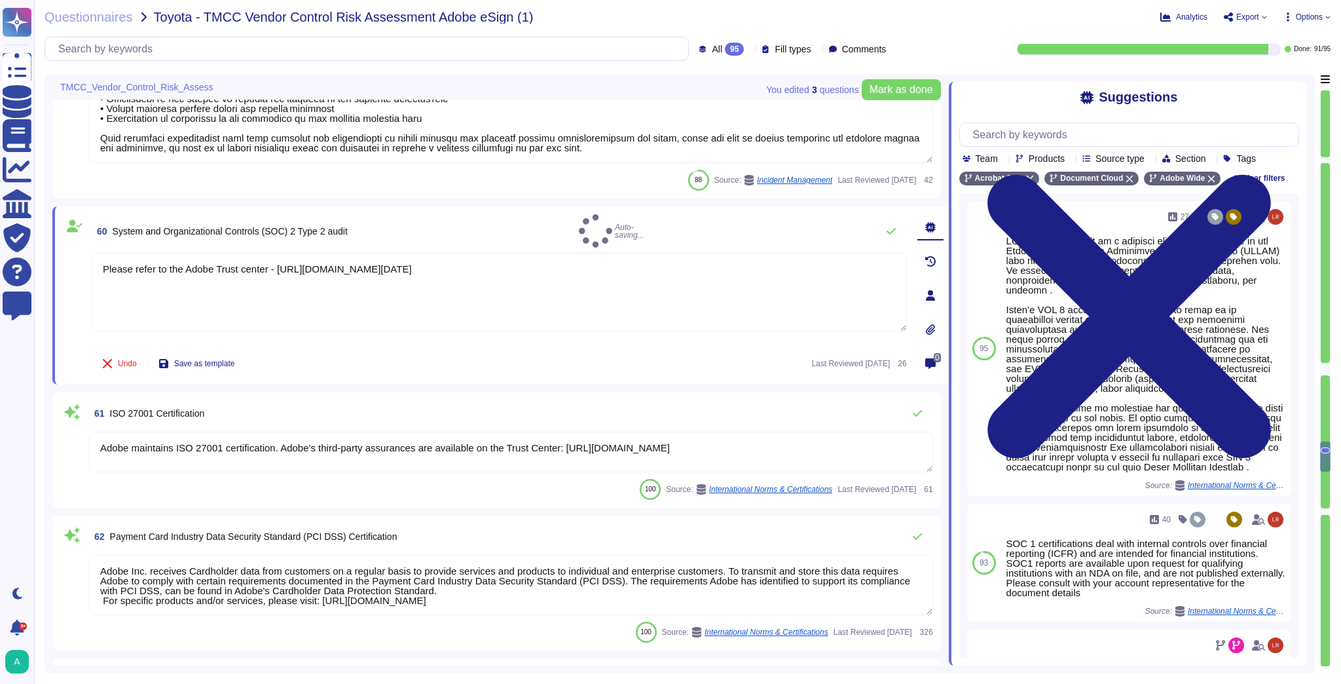
type textarea "Please refer to the Adobe Trust center - [URL][DOMAIN_NAME][DATE]"
click at [501, 422] on div "61 ISO 27001 Certification" at bounding box center [511, 413] width 844 height 26
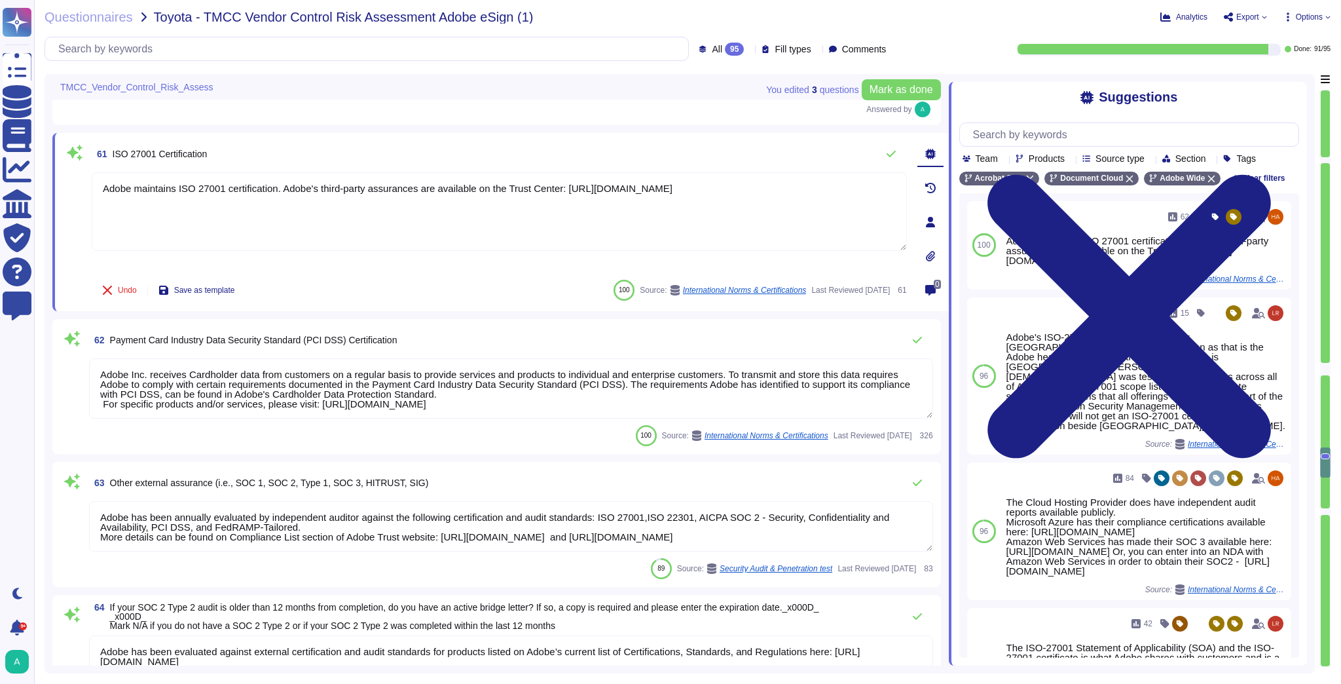
type textarea "Secure Internet Portal or Application (e.g. SSL, HTTPs),Secure FTP (i.e. sFTP, …"
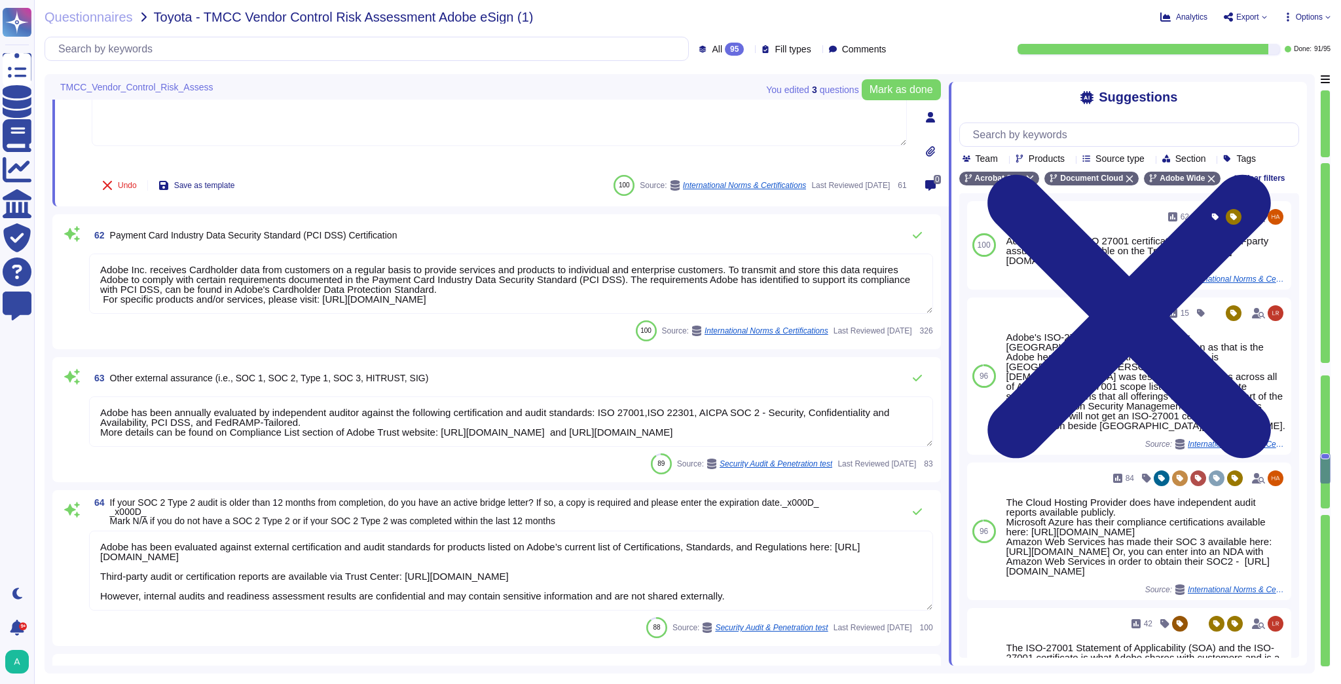
scroll to position [1, 0]
type textarea "Public Cloud hosting providers store all customer data but do not have logical …"
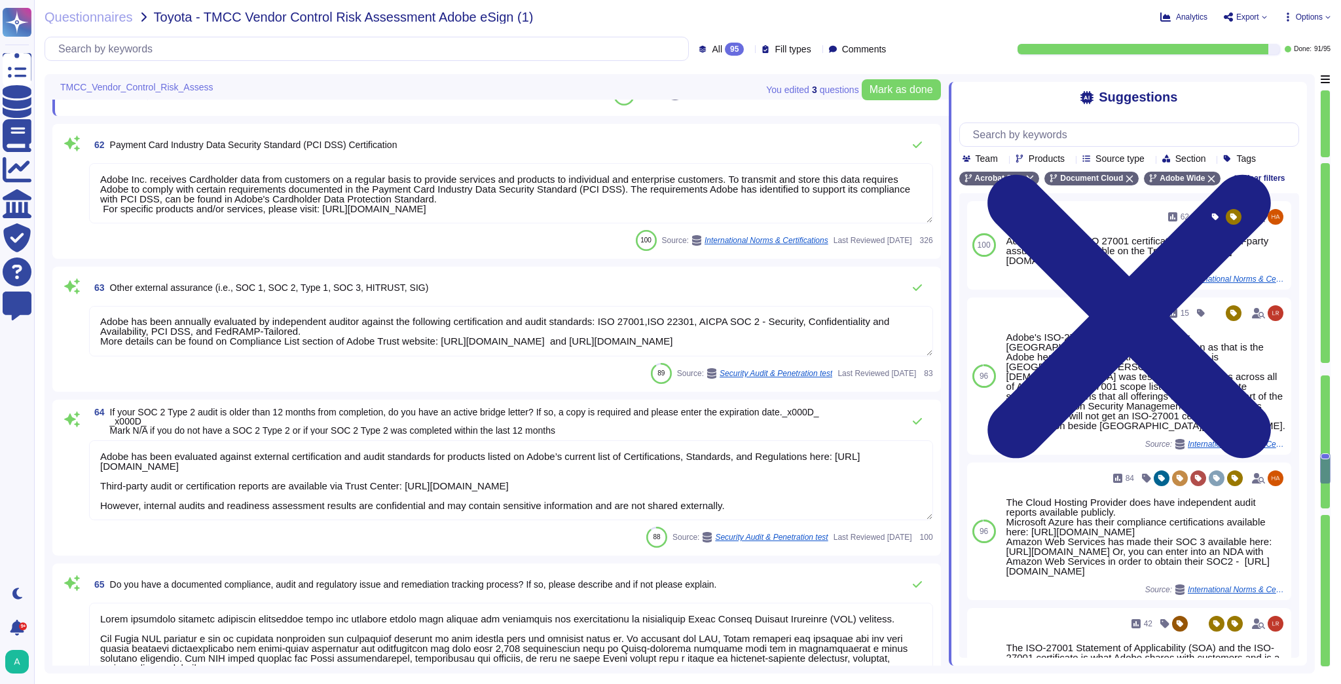
scroll to position [8673, 0]
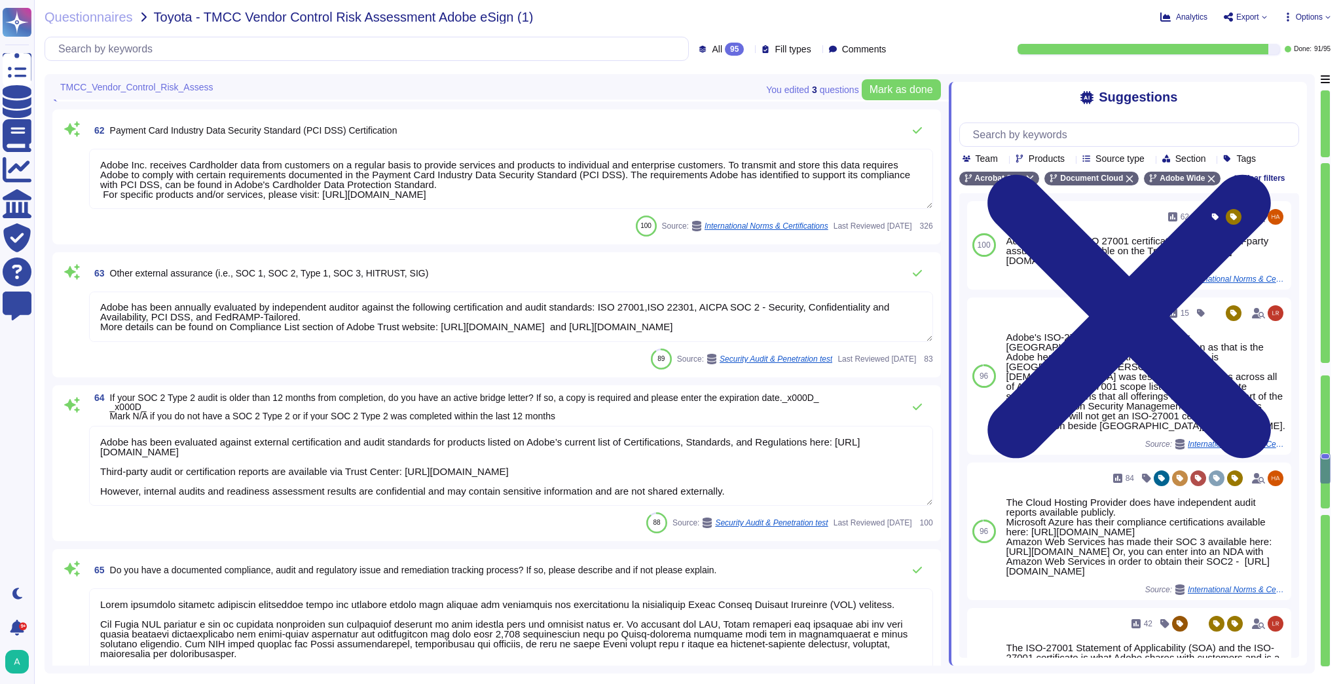
drag, startPoint x: 733, startPoint y: 490, endPoint x: 90, endPoint y: 424, distance: 646.3
click at [90, 426] on div "Adobe has been evaluated against external certification and audit standards for…" at bounding box center [511, 466] width 844 height 81
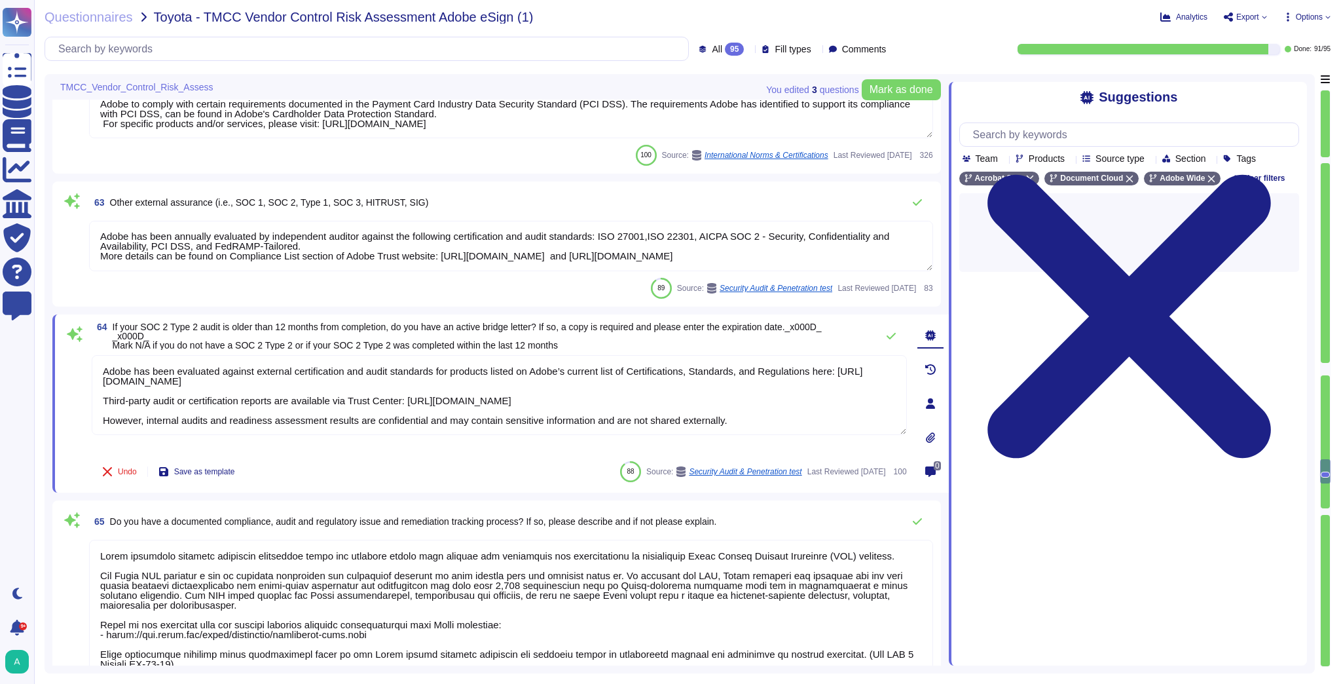
type textarea "When Adobe is providing software and services to an enterprise, Adobe is acting…"
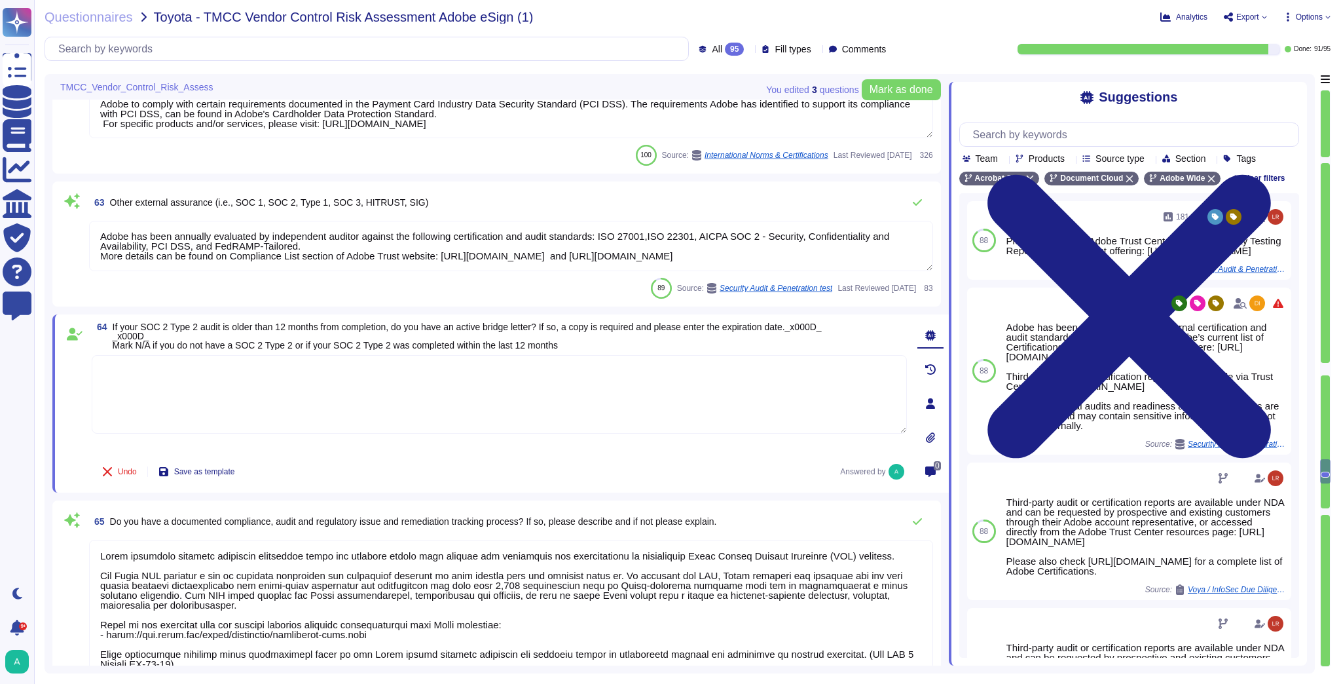
click at [231, 372] on textarea at bounding box center [499, 394] width 815 height 79
paste textarea "[URL][DOMAIN_NAME]"
type textarea "[URL][DOMAIN_NAME]"
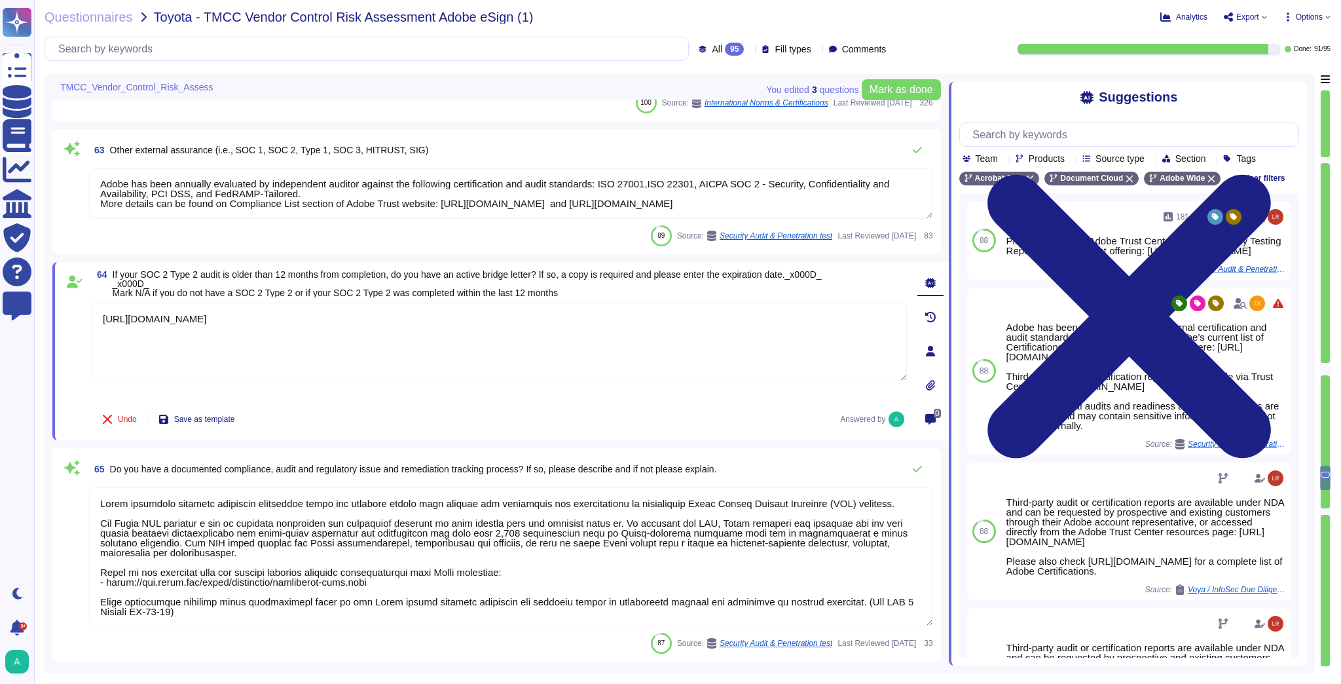
type textarea "ADBE"
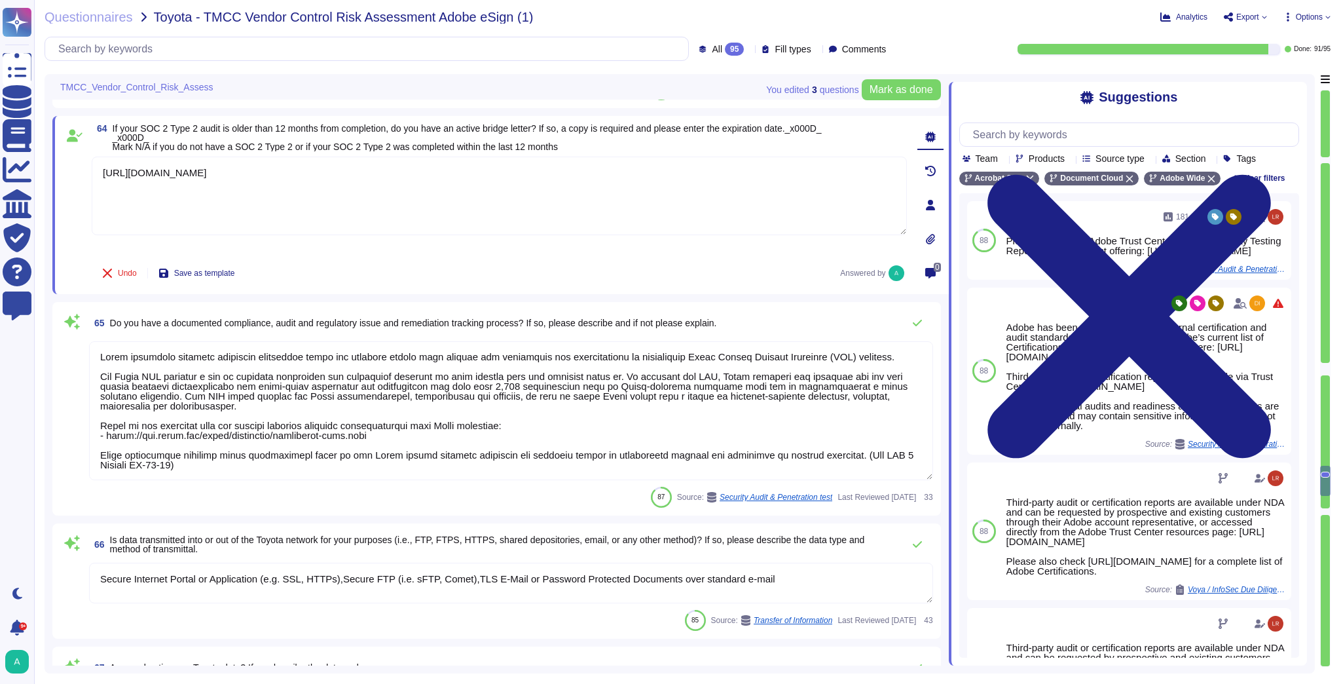
scroll to position [8883, 0]
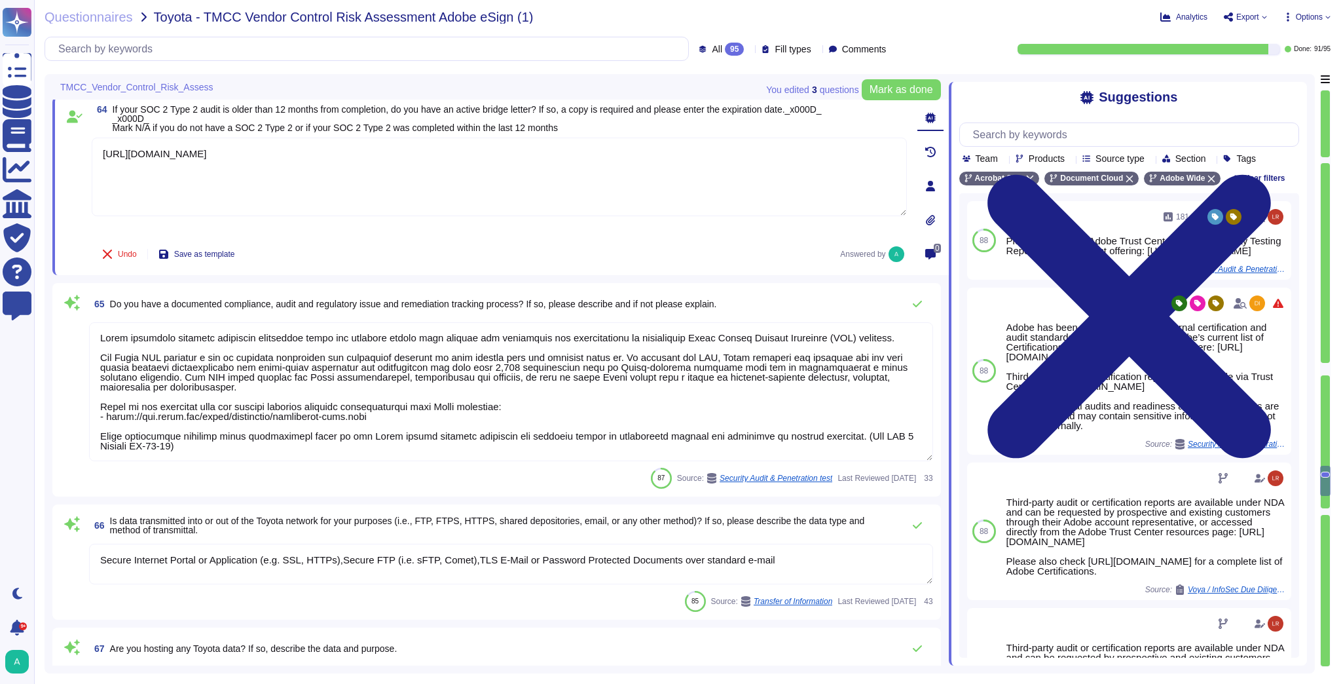
type textarea "[URL][DOMAIN_NAME]"
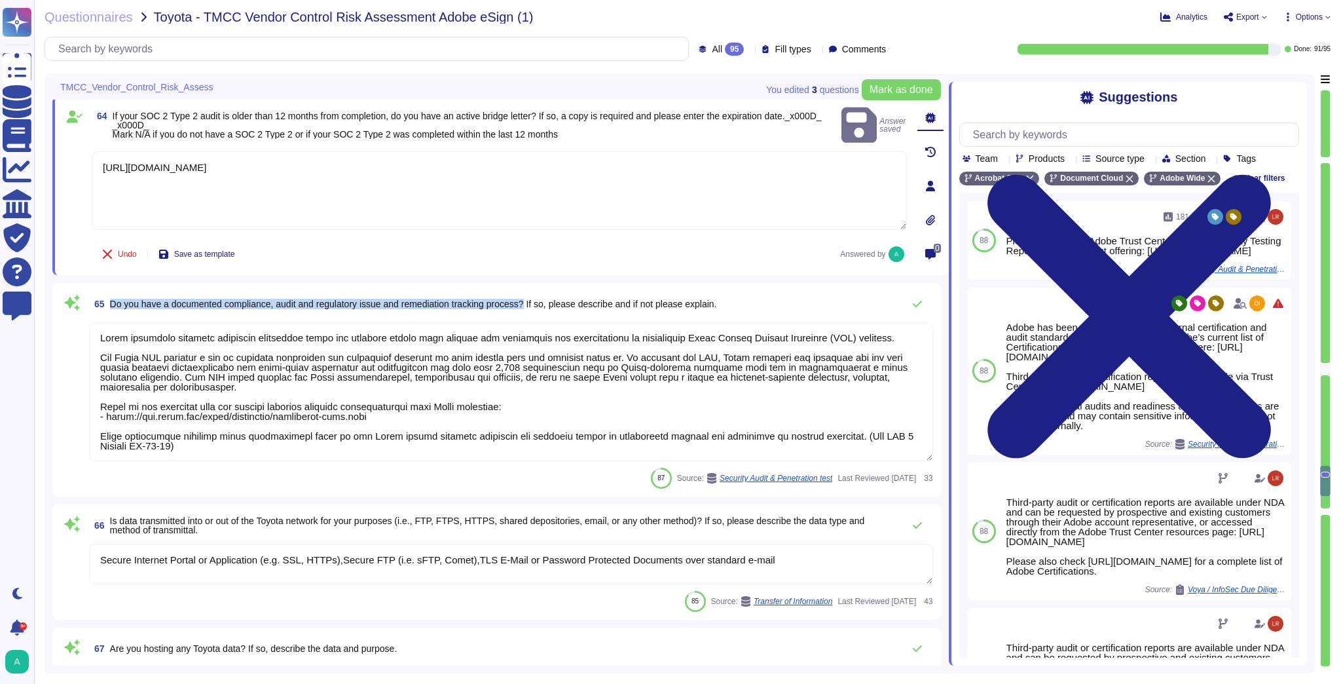
drag, startPoint x: 534, startPoint y: 302, endPoint x: 105, endPoint y: 306, distance: 428.9
click at [105, 306] on span "65 Do you have a documented compliance, audit and regulatory issue and remediat…" at bounding box center [402, 304] width 627 height 24
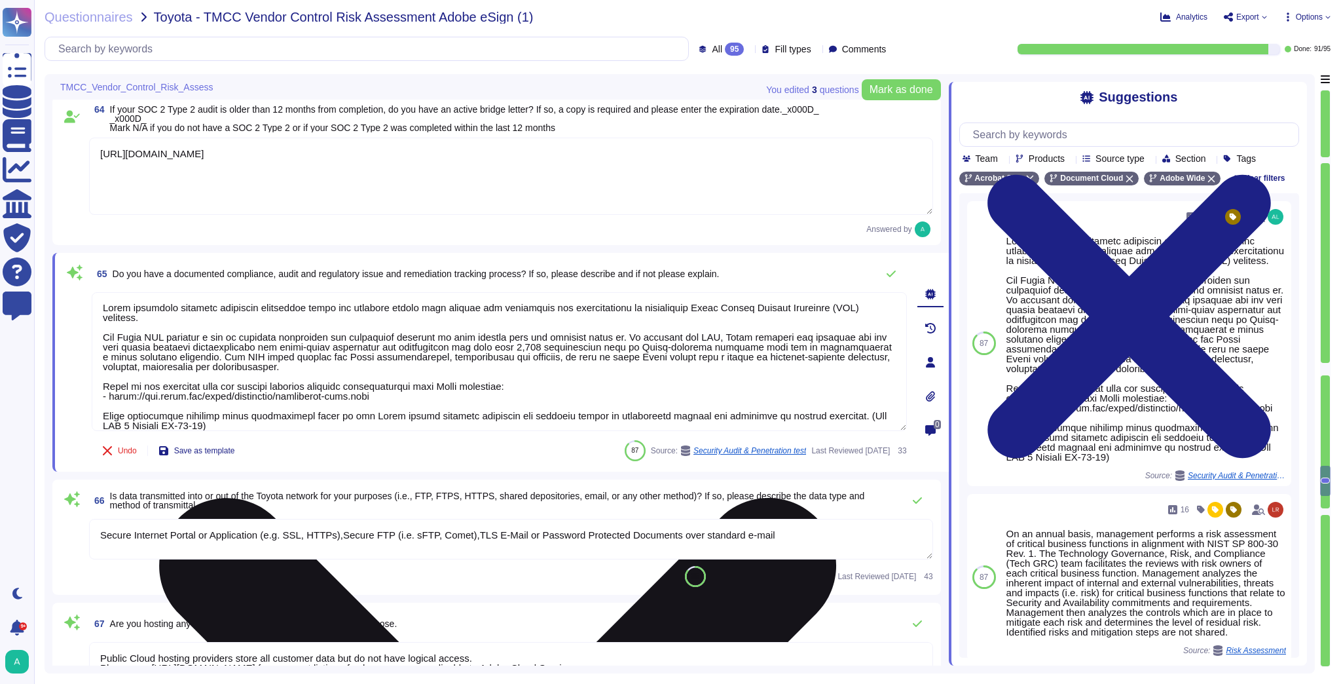
drag, startPoint x: 168, startPoint y: 324, endPoint x: 105, endPoint y: 304, distance: 65.9
click at [105, 304] on textarea at bounding box center [499, 361] width 815 height 139
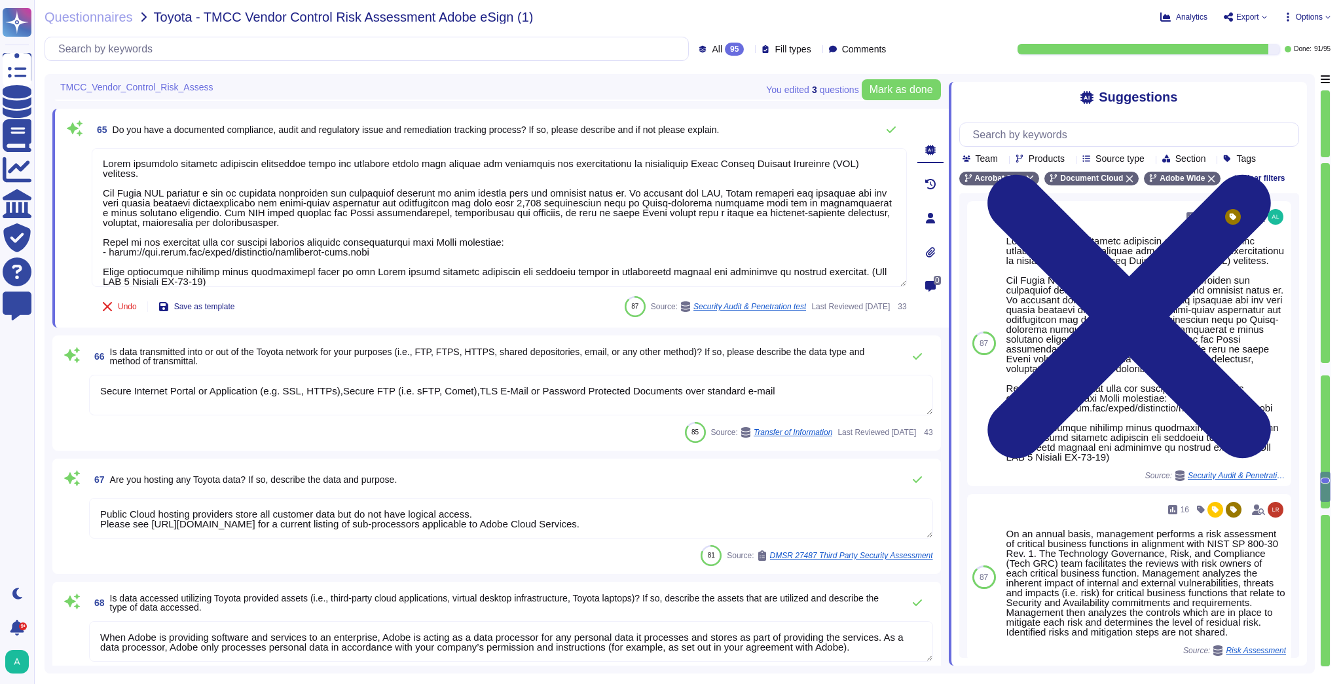
scroll to position [9040, 0]
type textarea "[PERSON_NAME] is Adobe's Vice President, Chief Privacy Officer (CPO) and Chief …"
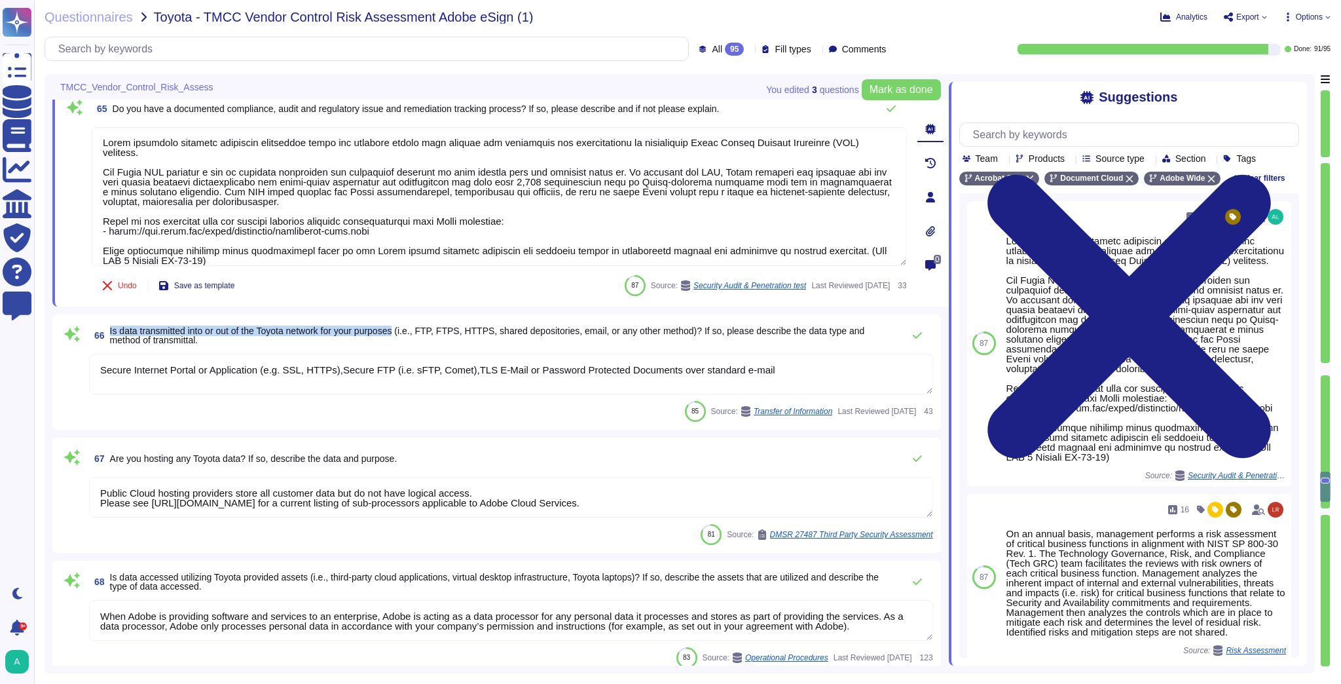
drag, startPoint x: 405, startPoint y: 333, endPoint x: 111, endPoint y: 330, distance: 294.6
click at [111, 330] on span "Is data transmitted into or out of the Toyota network for your purposes (i.e., …" at bounding box center [487, 335] width 755 height 20
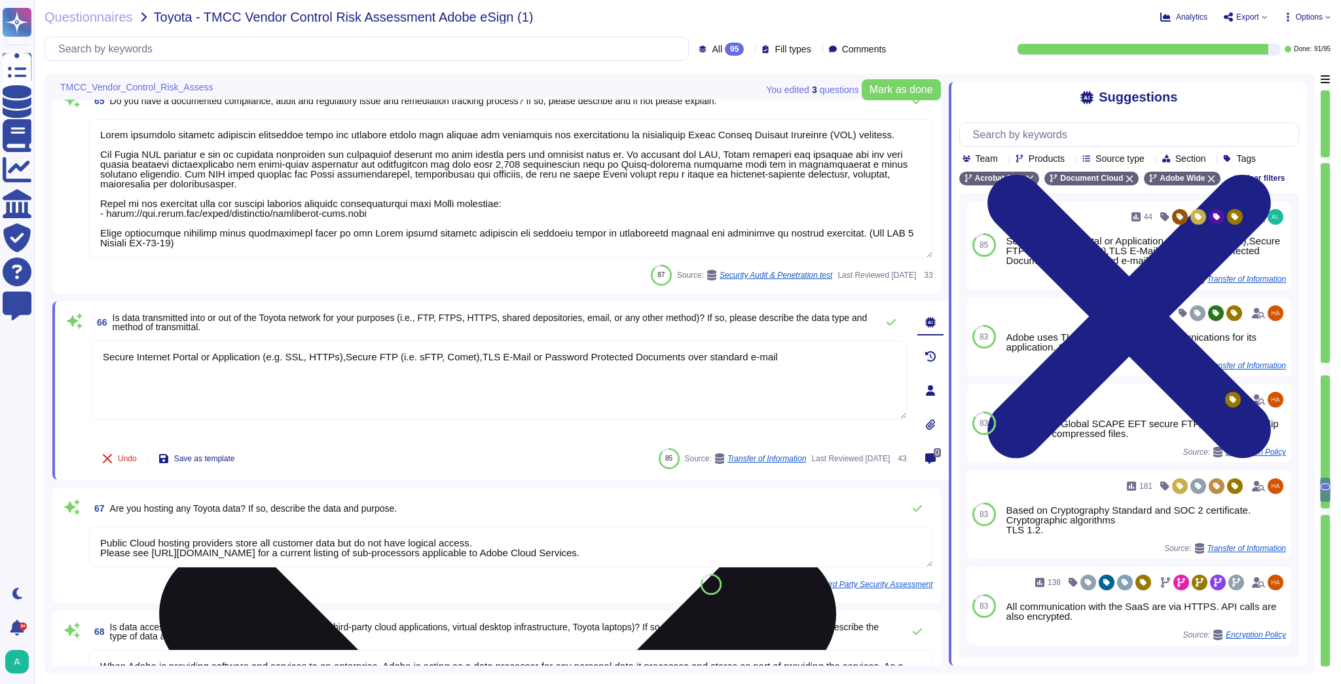
drag, startPoint x: 687, startPoint y: 386, endPoint x: 693, endPoint y: 383, distance: 7.3
click at [689, 384] on textarea "Secure Internet Portal or Application (e.g. SSL, HTTPs),Secure FTP (i.e. sFTP, …" at bounding box center [499, 379] width 815 height 79
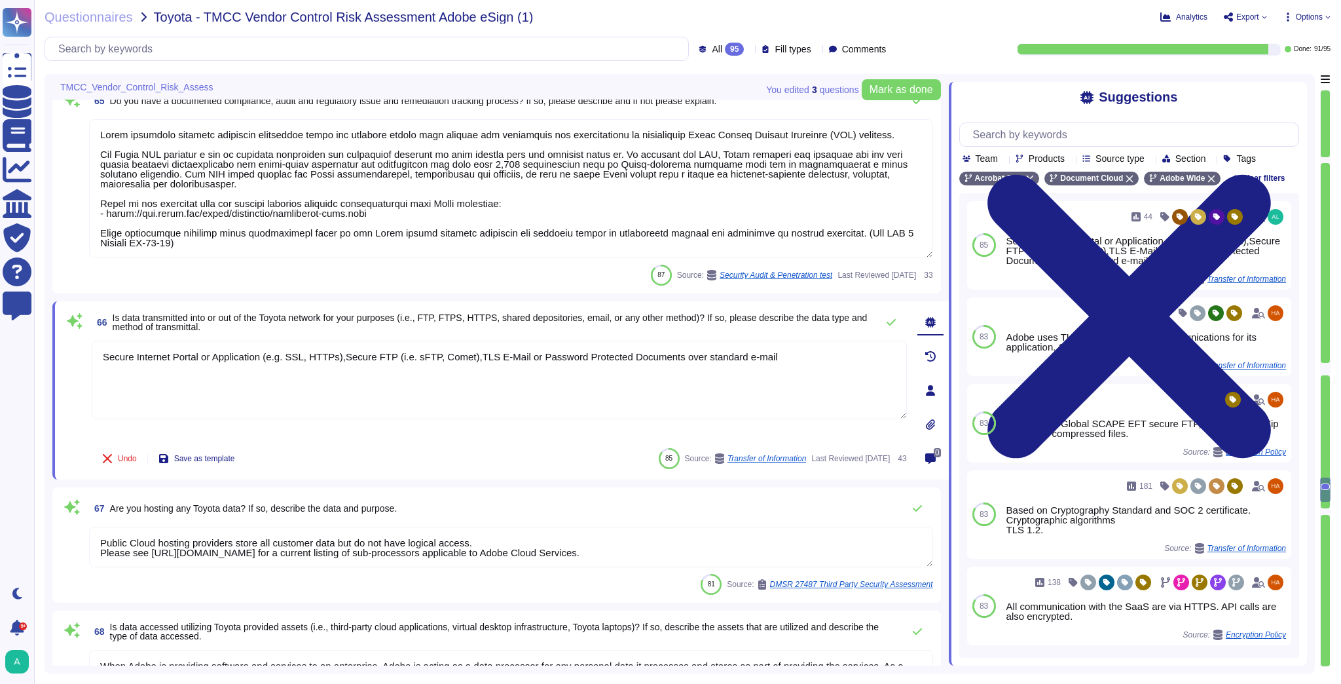
drag, startPoint x: 758, startPoint y: 359, endPoint x: -90, endPoint y: 365, distance: 847.9
click at [0, 365] on html "Questionnaires Knowledge Base Documents Analytics CAIQ / SIG Trust Center Help …" at bounding box center [670, 342] width 1341 height 684
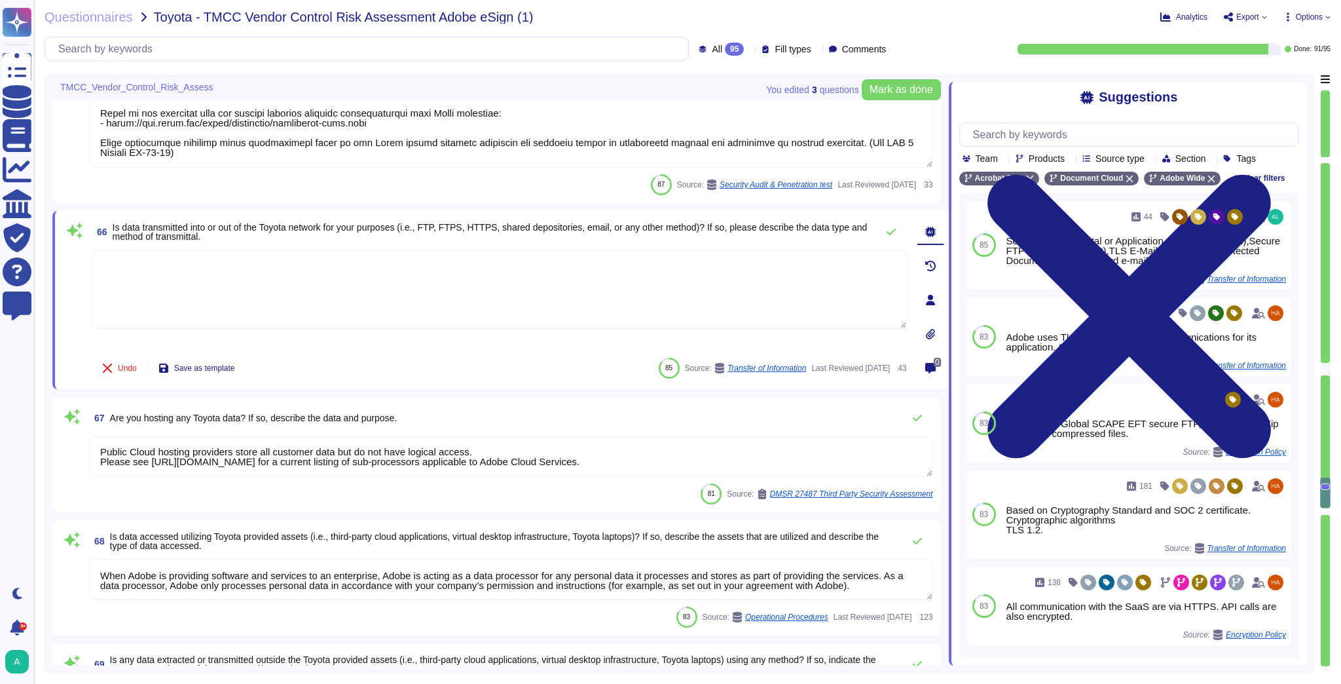
scroll to position [9145, 0]
type textarea "On an annual basis, management performs a risk assessment of Adobe’s critical b…"
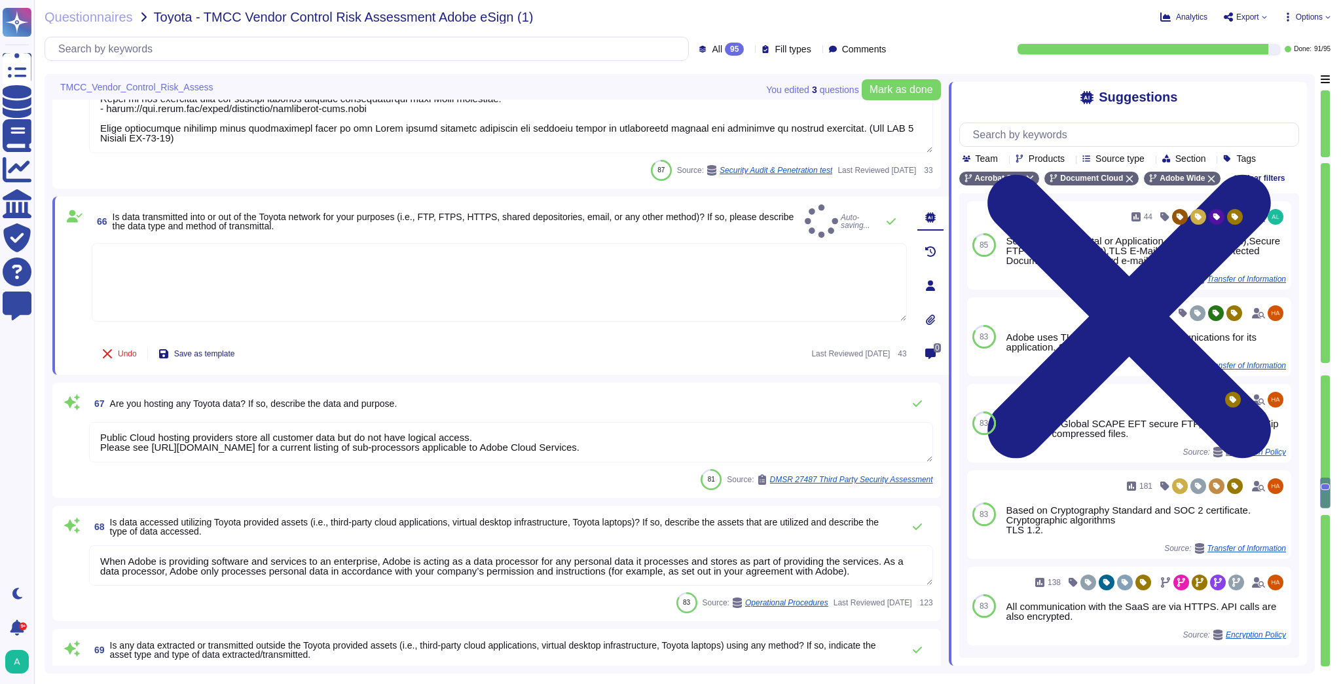
click at [355, 415] on div "67 Are you hosting any Toyota data? If so, describe the data and purpose. Publi…" at bounding box center [496, 440] width 873 height 100
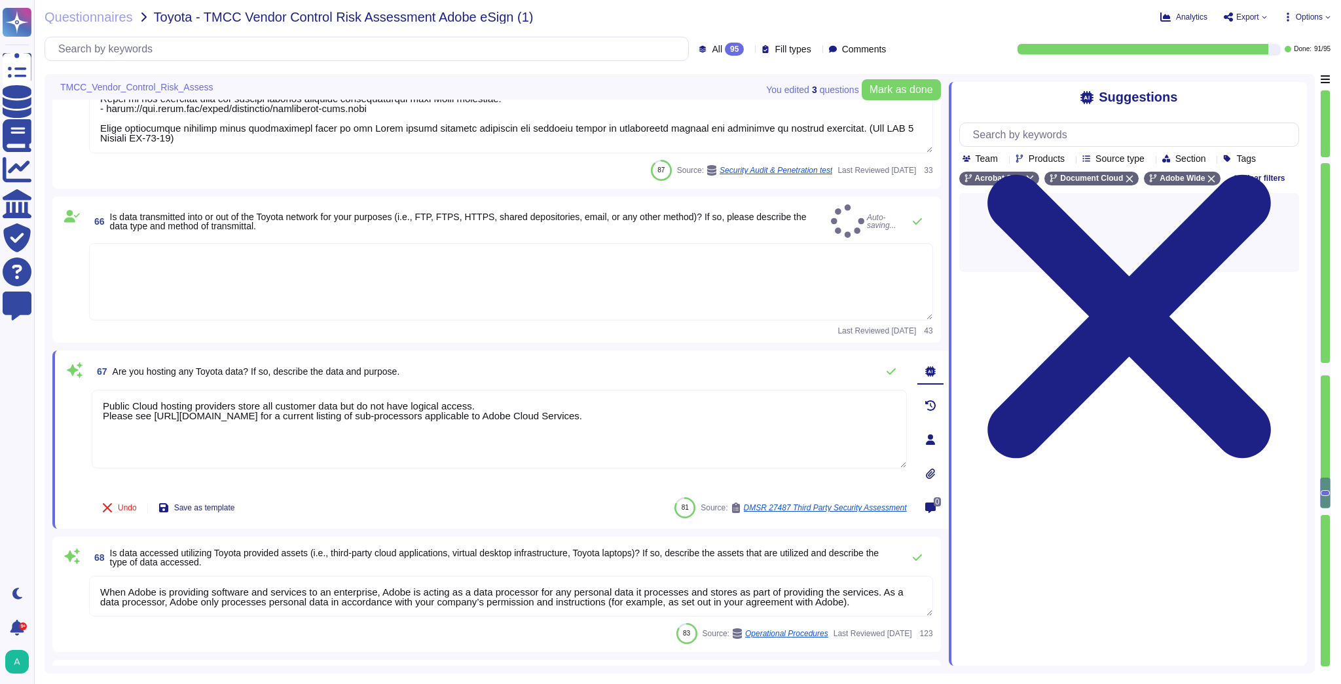
scroll to position [0, 0]
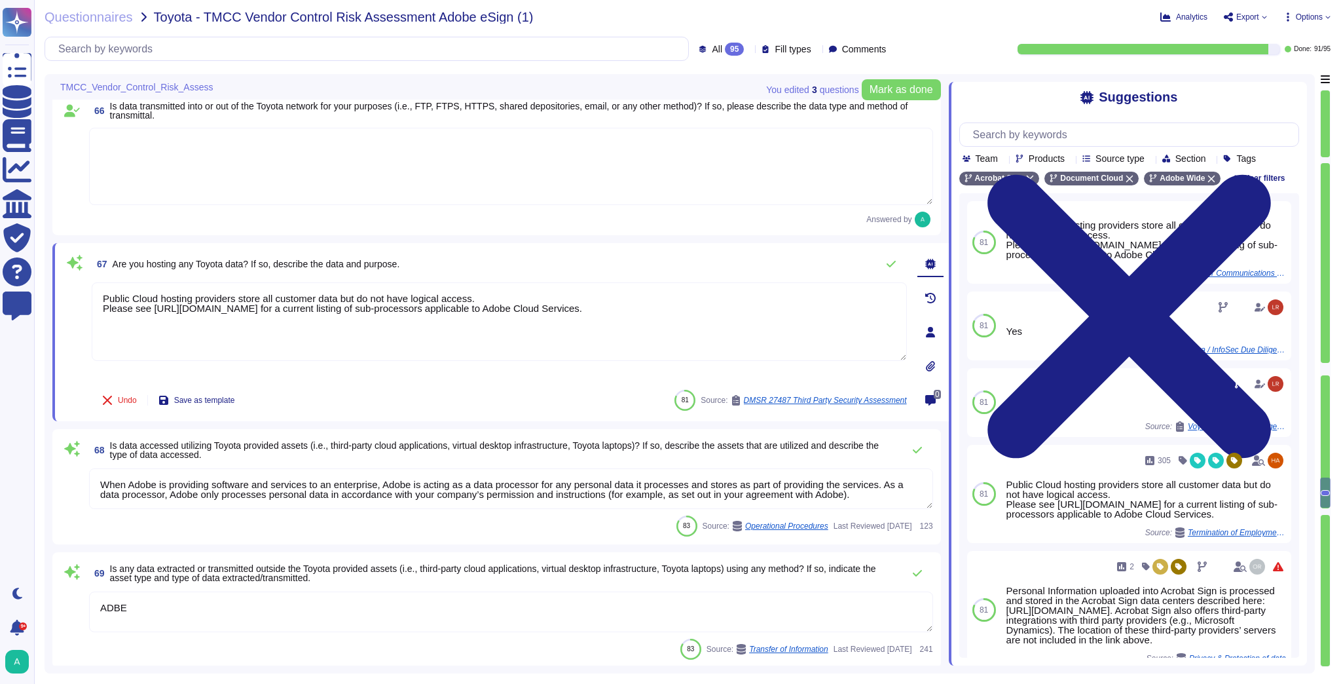
type textarea "On an annual basis, management performs a risk assessment of Adobe’s critical b…"
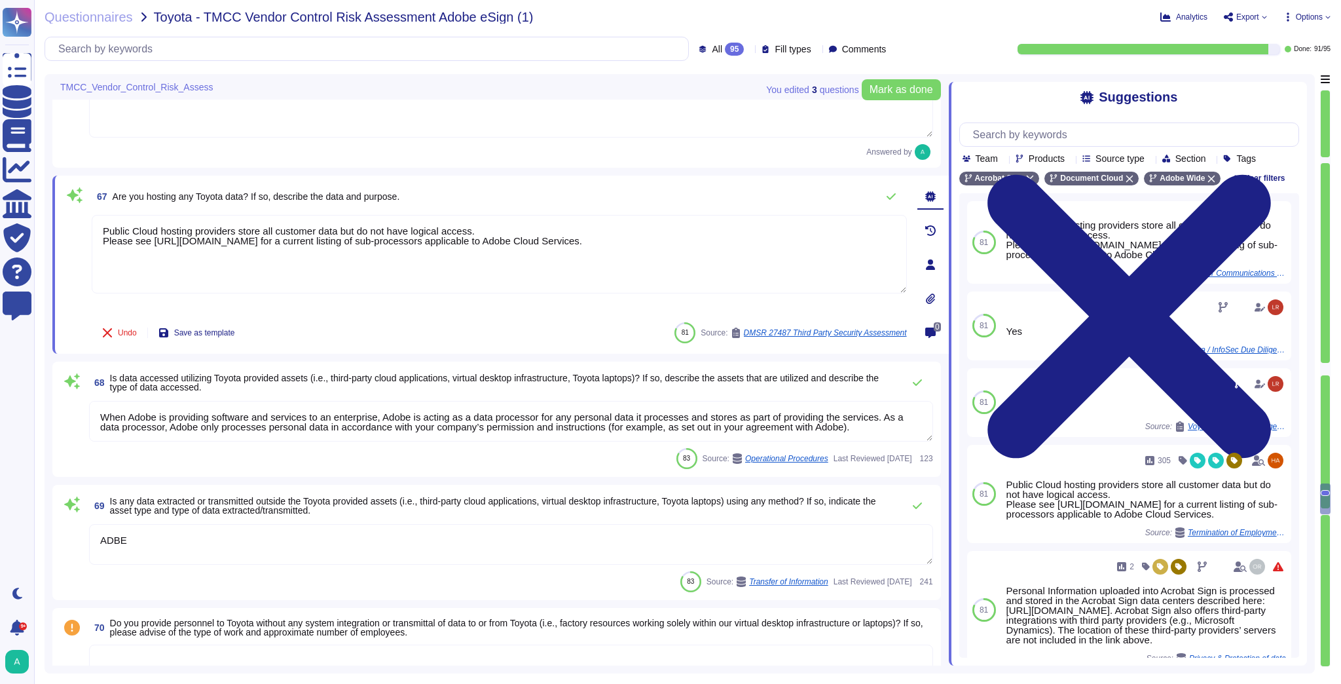
type textarea "On an annual basis, management performs a risk assessment of critical business …"
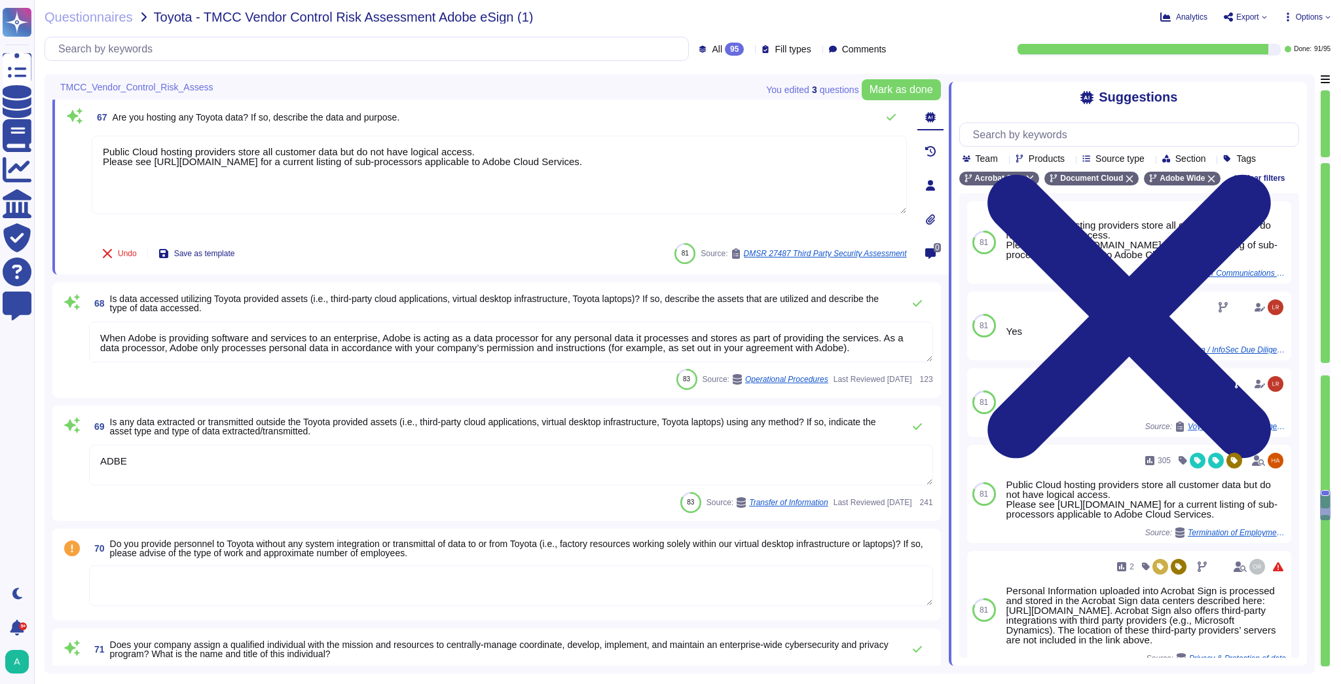
scroll to position [9406, 0]
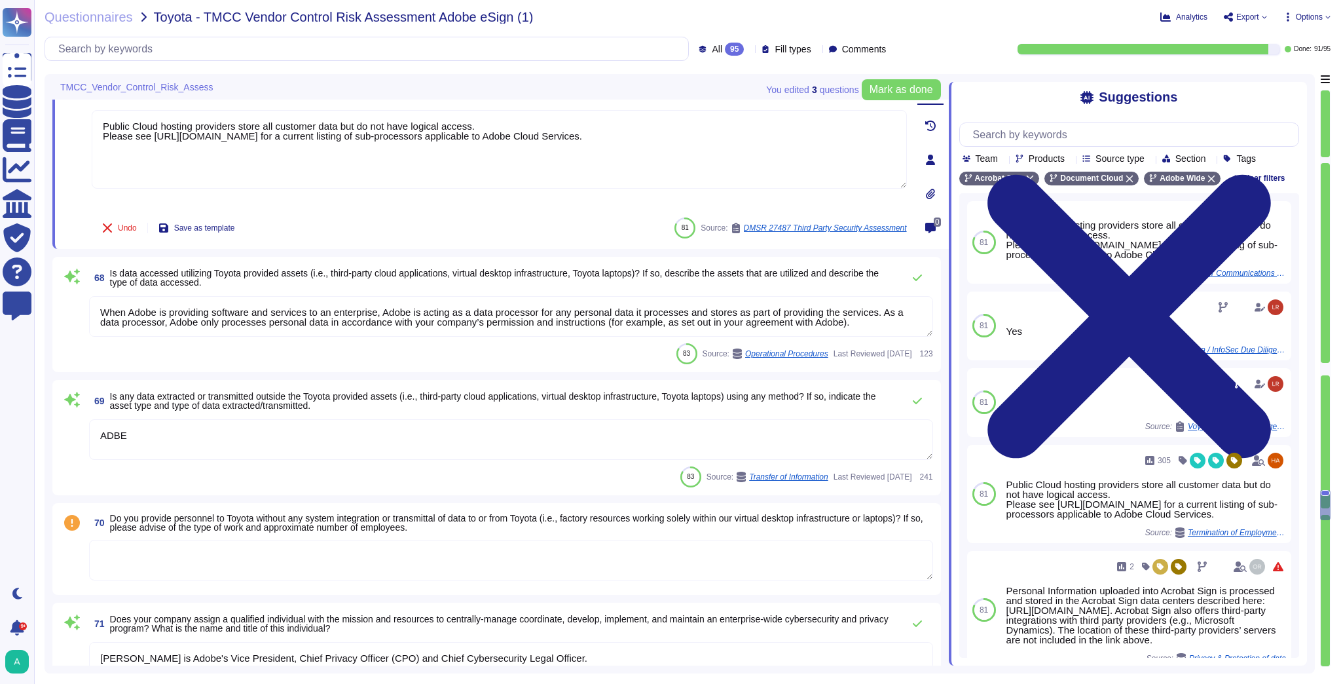
drag, startPoint x: 247, startPoint y: 450, endPoint x: 79, endPoint y: 442, distance: 169.1
click at [79, 442] on div "69 Is any data extracted or transmitted outside the Toyota provided assets (i.e…" at bounding box center [496, 438] width 873 height 100
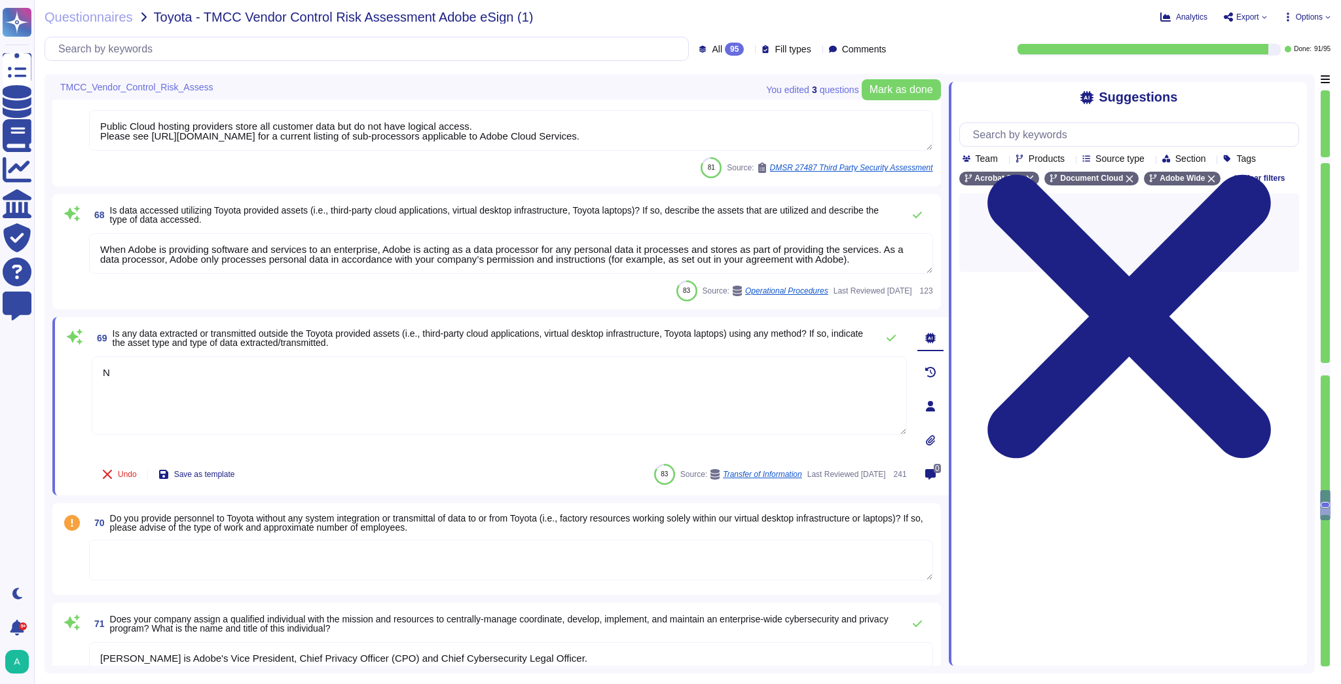
type textarea "No"
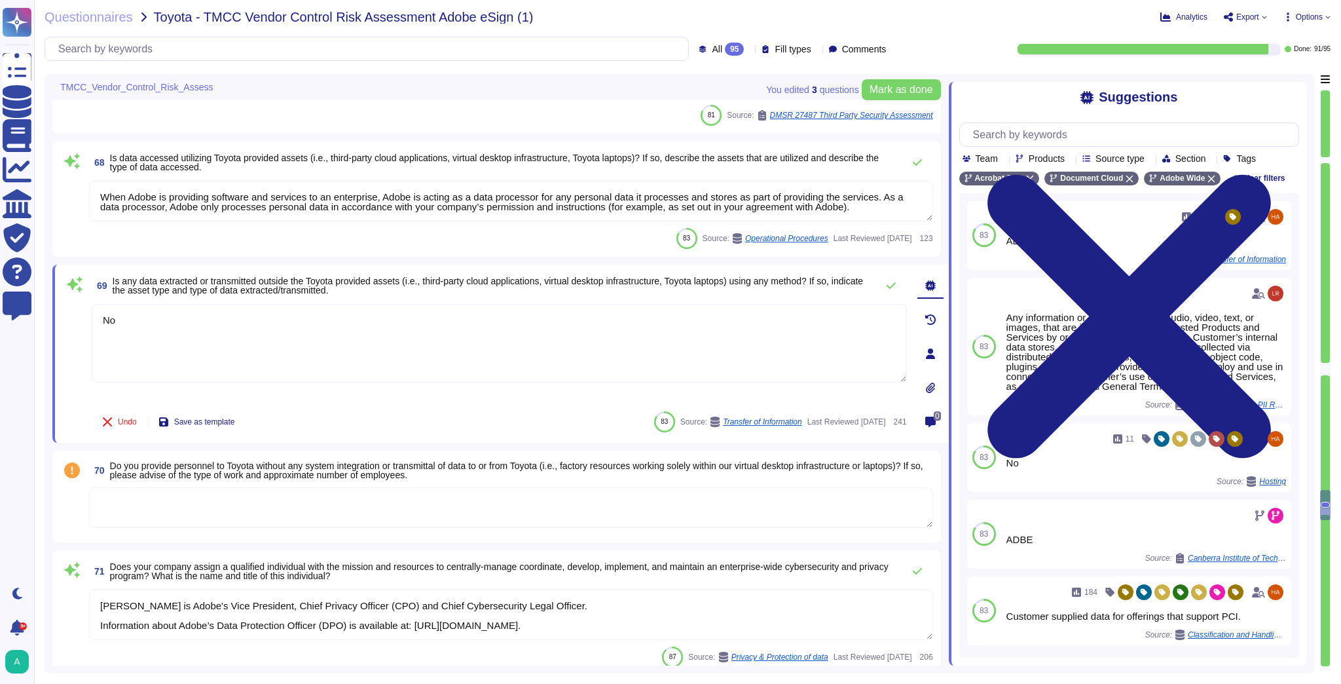
type textarea "Adobe has both in-house legal and security departments who regularly monitor fo…"
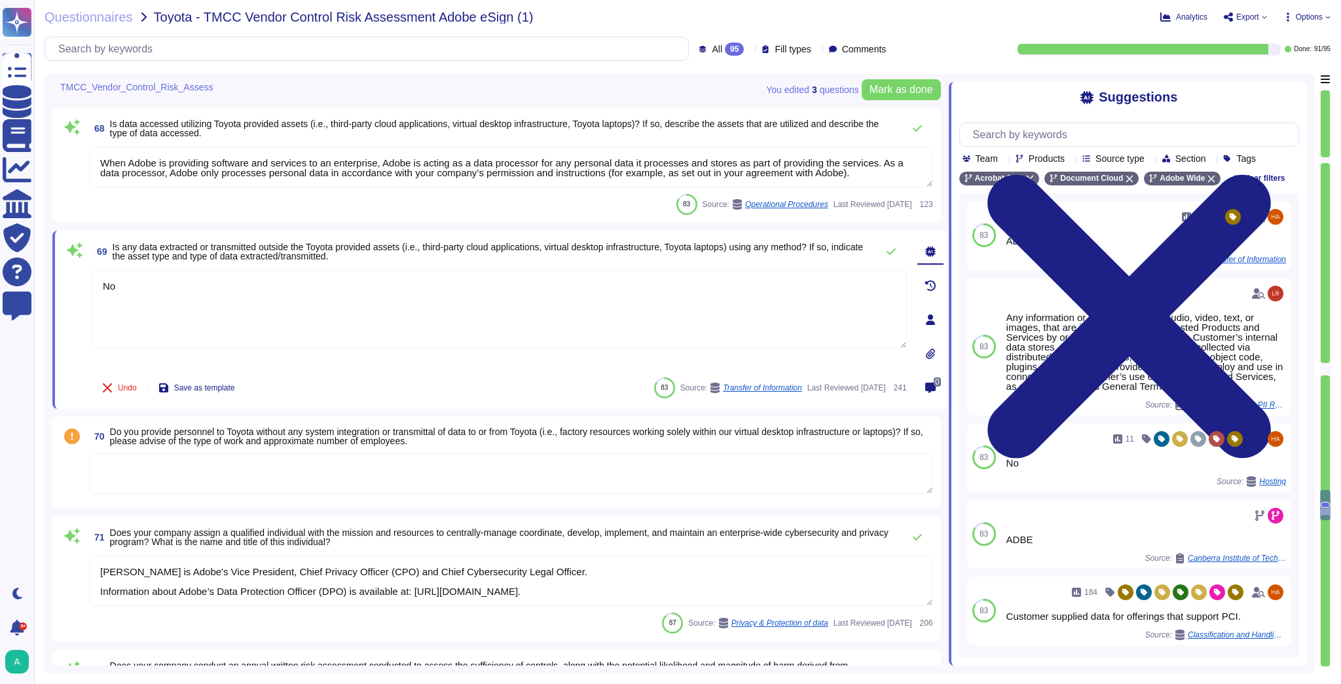
scroll to position [9511, 0]
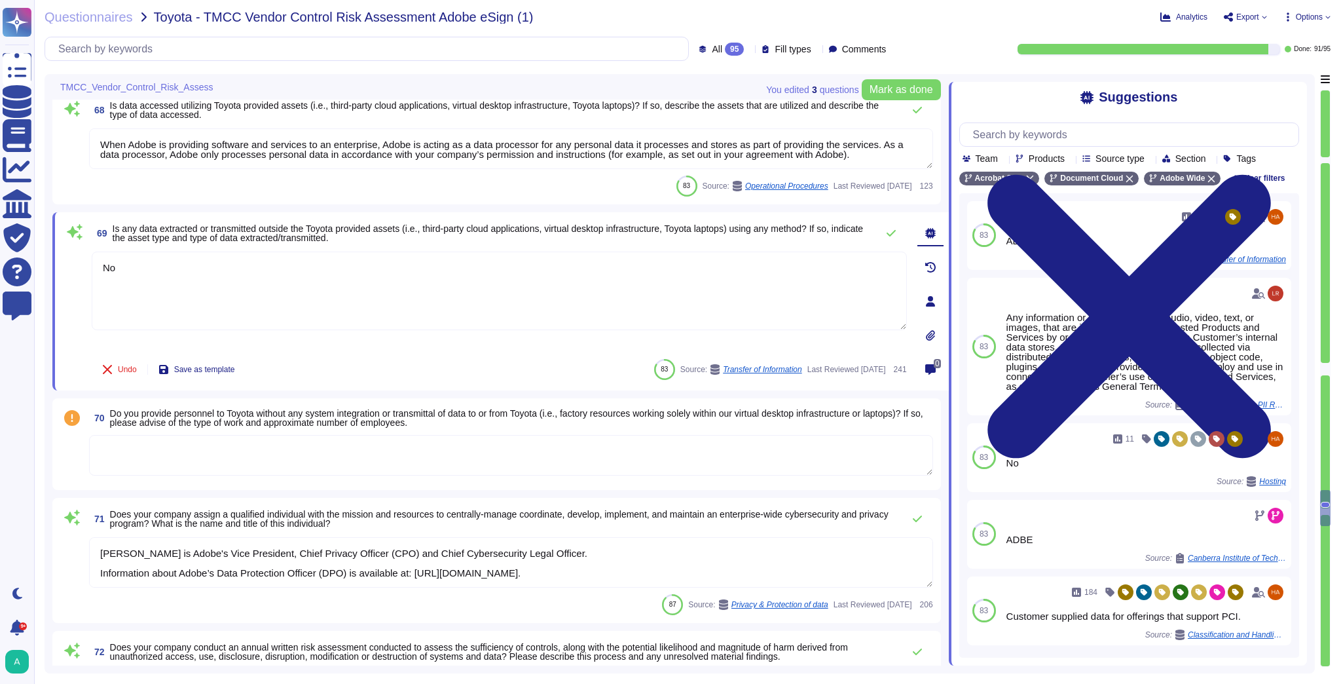
type textarea "No"
click at [325, 456] on textarea at bounding box center [511, 455] width 844 height 41
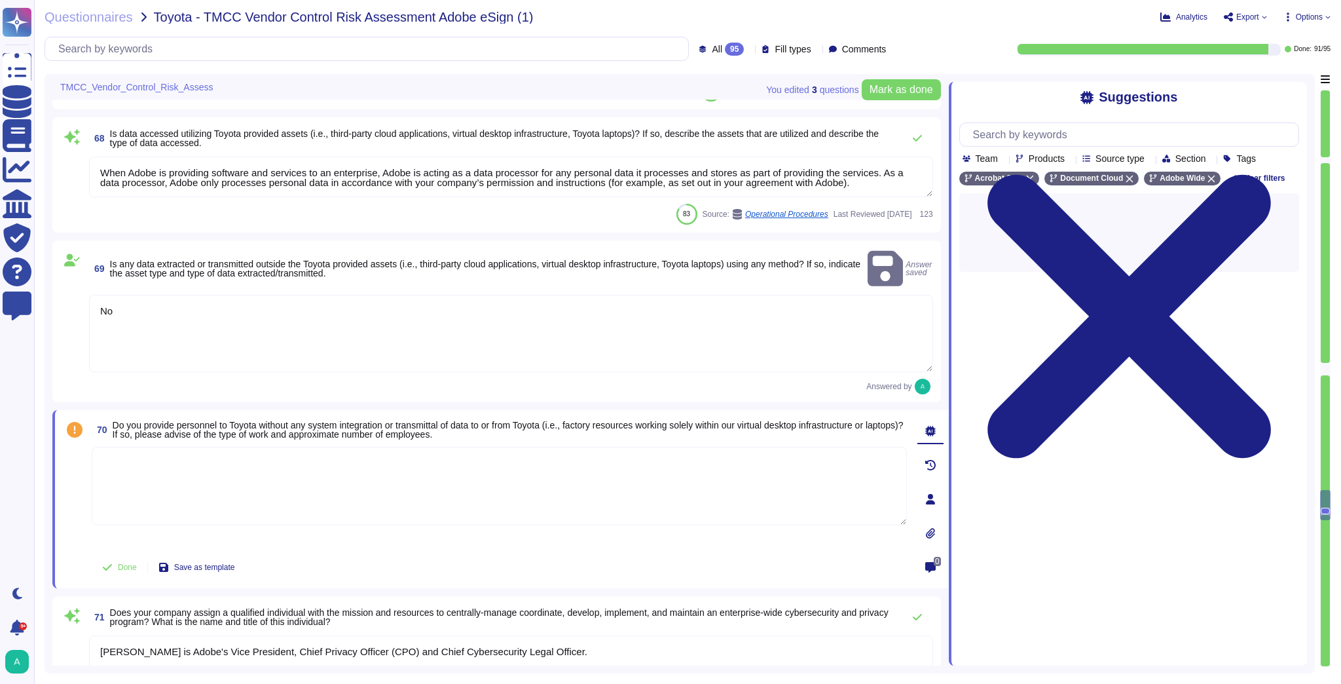
type textarea "Lorem ipsumdolo sitametc adipiscin elitseddoe tempo inc utlabore etdolo magn al…"
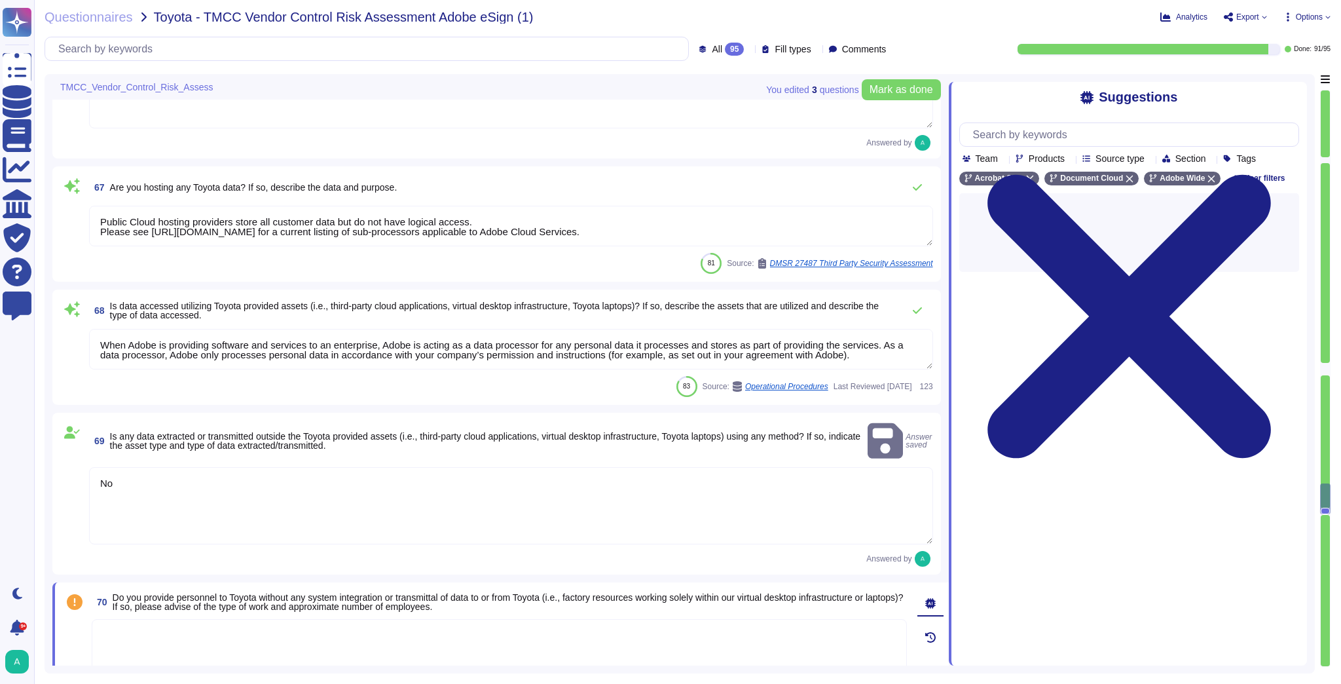
scroll to position [9302, 0]
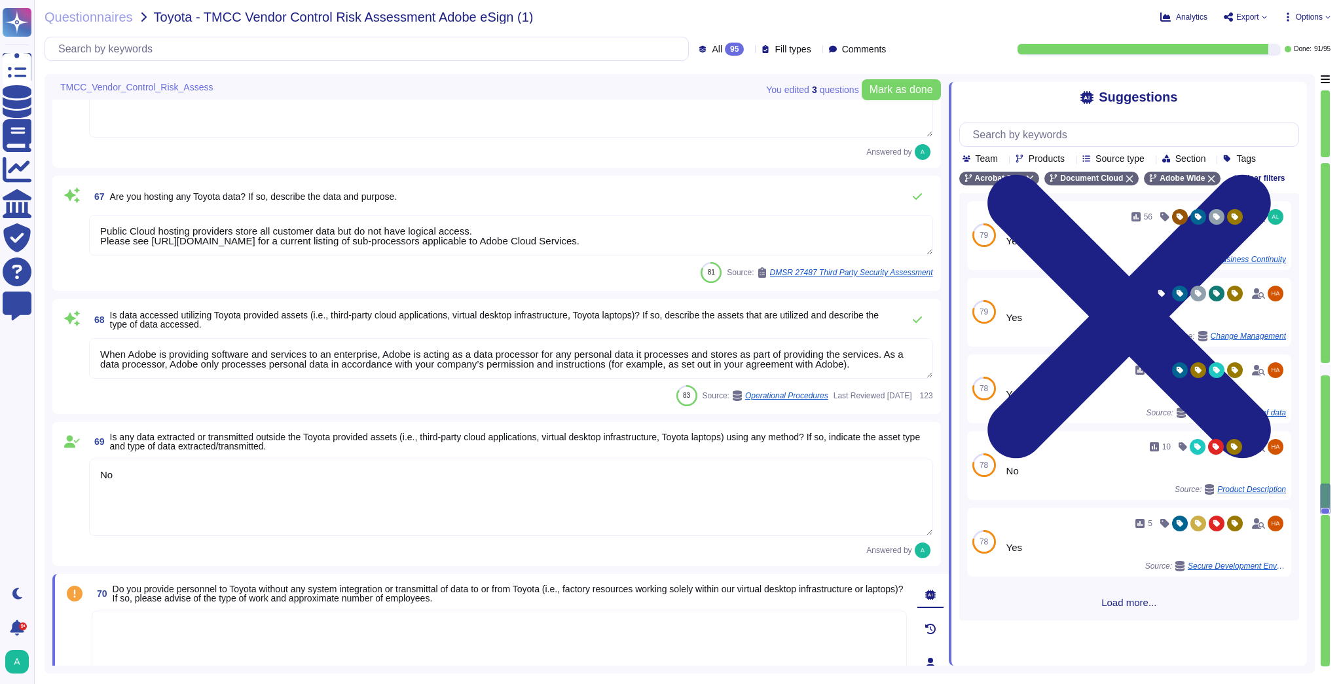
drag, startPoint x: 853, startPoint y: 367, endPoint x: 89, endPoint y: 356, distance: 764.1
click at [89, 356] on textarea "When Adobe is providing software and services to an enterprise, Adobe is acting…" at bounding box center [511, 358] width 844 height 41
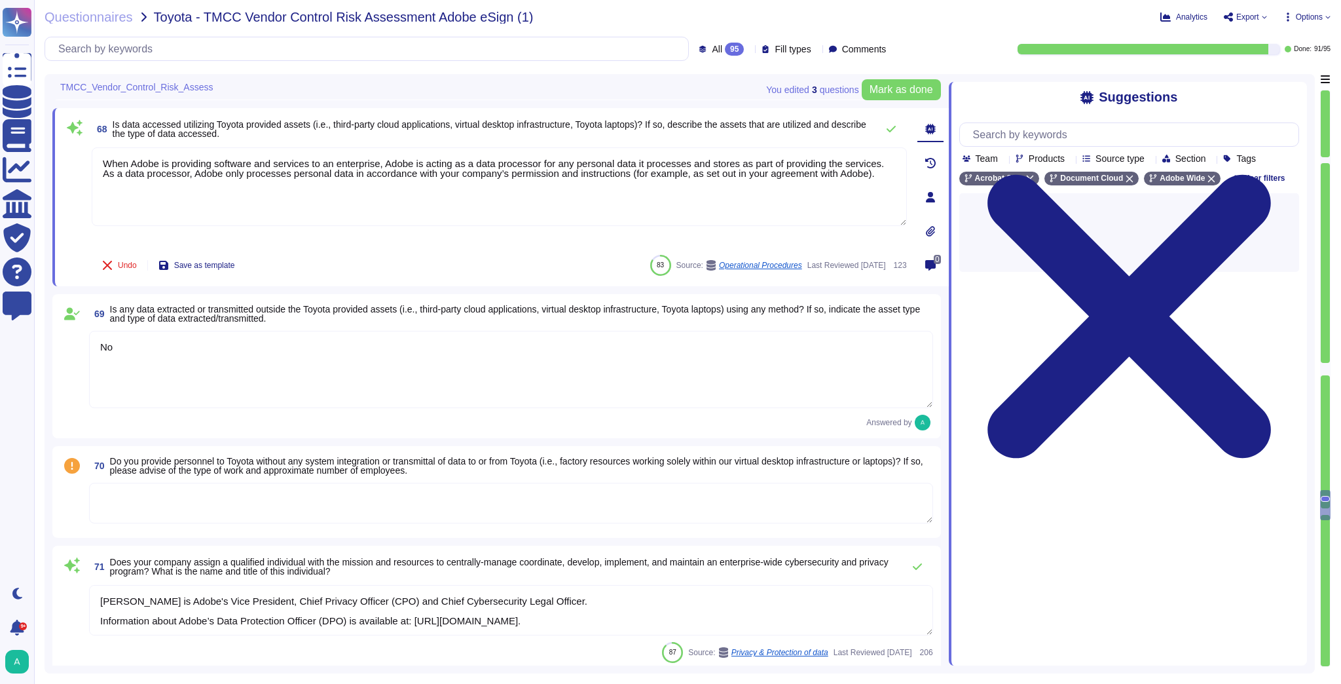
type textarea "Adobe has both in-house legal and security departments who regularly monitor fo…"
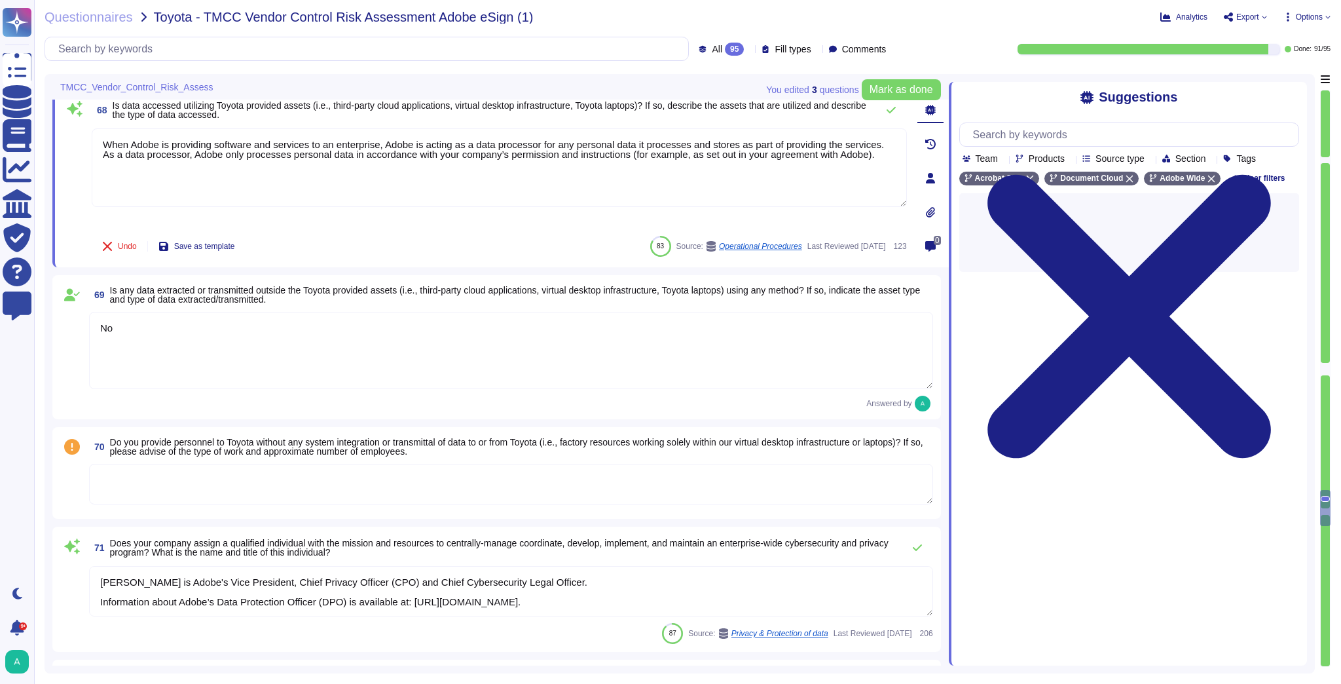
click at [363, 490] on textarea at bounding box center [511, 484] width 844 height 41
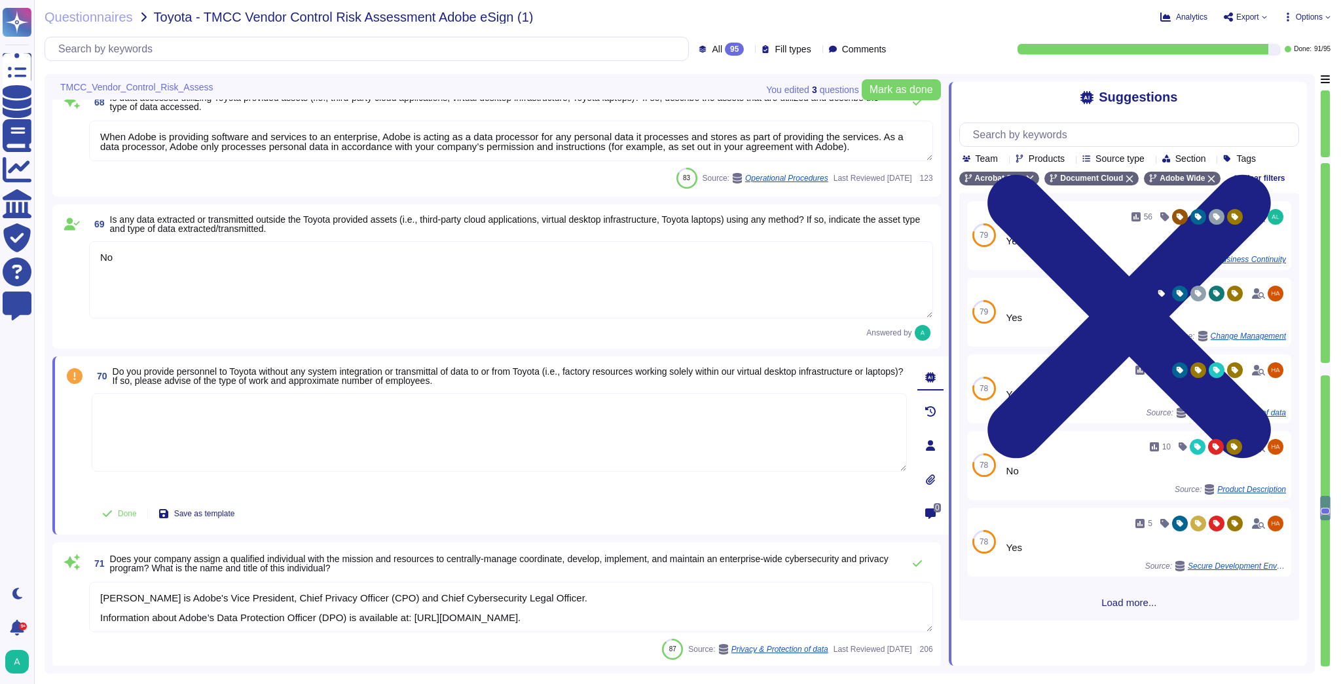
paste textarea "When Adobe is providing software and services to an enterprise, Adobe is acting…"
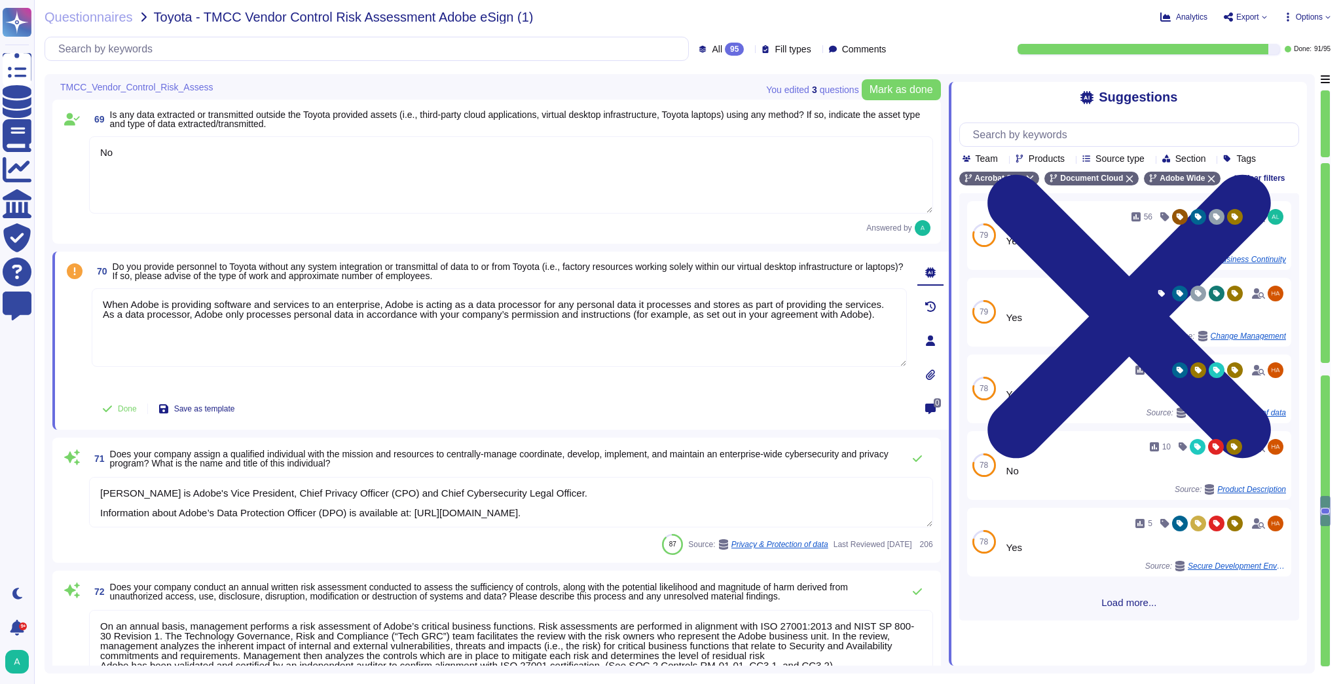
scroll to position [1, 0]
type textarea "When Adobe is providing software and services to an enterprise, Adobe is acting…"
drag, startPoint x: 183, startPoint y: 460, endPoint x: 110, endPoint y: 453, distance: 73.6
click at [110, 453] on span "Does your company assign a qualified individual with the mission and resources …" at bounding box center [499, 458] width 778 height 20
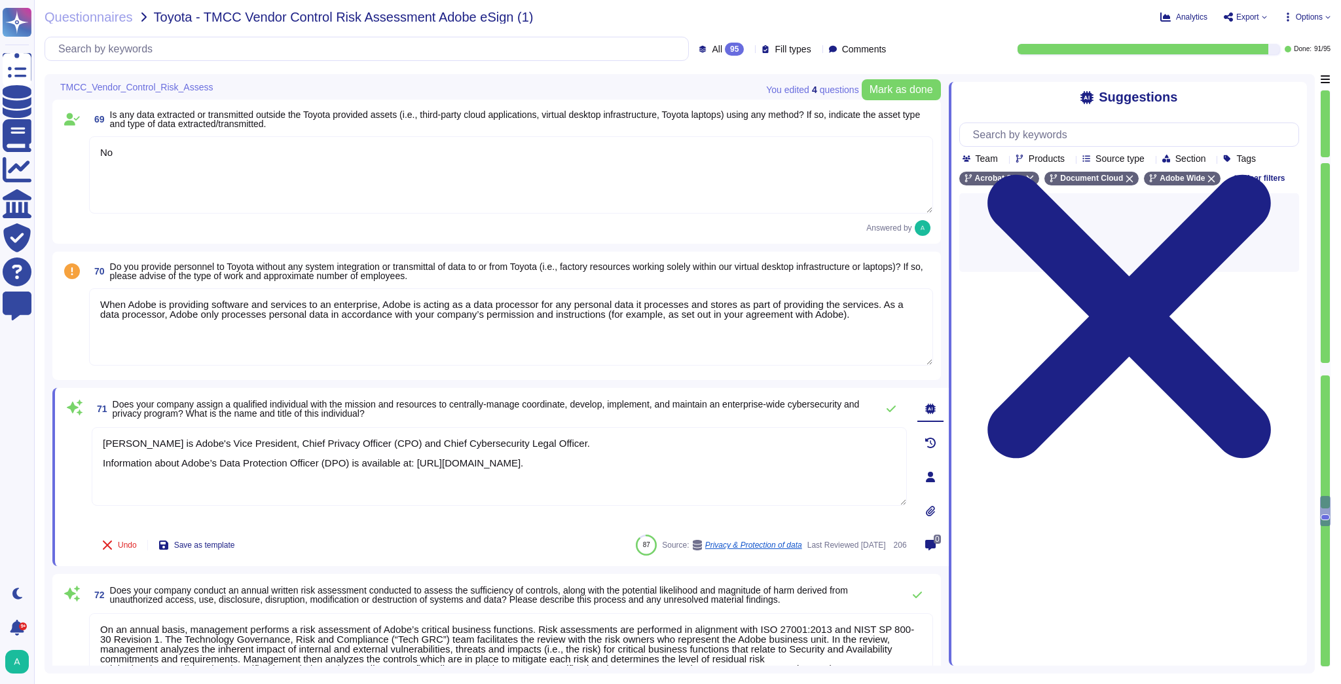
click at [153, 414] on span "Does your company assign a qualified individual with the mission and resources …" at bounding box center [486, 409] width 747 height 20
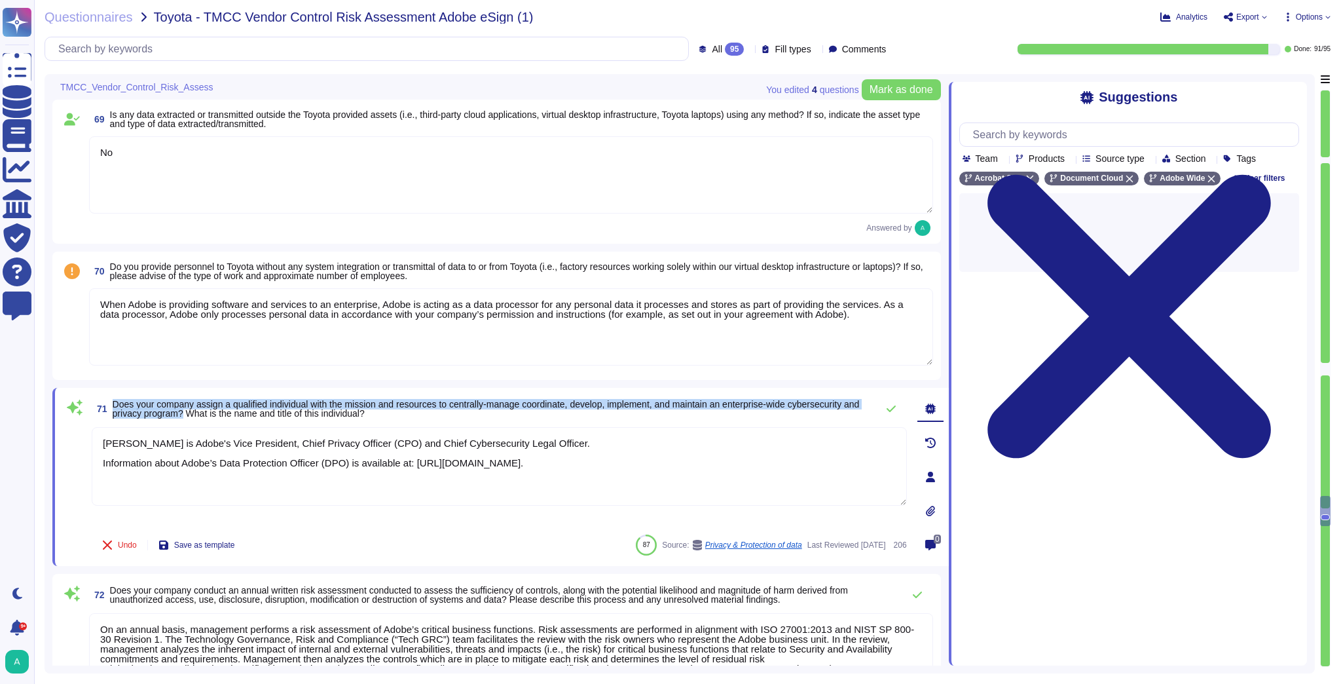
drag, startPoint x: 204, startPoint y: 416, endPoint x: 110, endPoint y: 406, distance: 94.1
click at [110, 406] on span "71 Does your company assign a qualified individual with the mission and resourc…" at bounding box center [481, 409] width 778 height 24
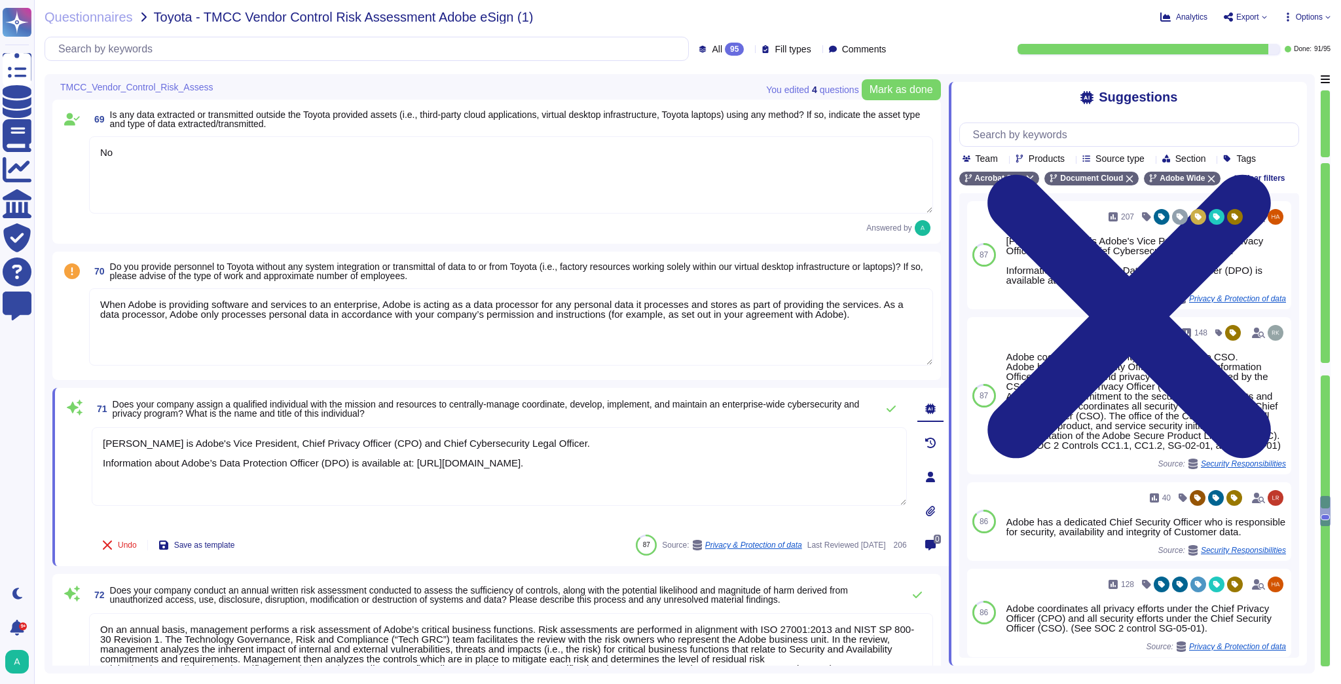
drag, startPoint x: 653, startPoint y: 465, endPoint x: 86, endPoint y: 438, distance: 567.0
click at [86, 438] on div "71 Does your company assign a qualified individual with the mission and resourc…" at bounding box center [485, 476] width 844 height 162
paste textarea "Adobe coordinates all security efforts under the CSO. Adobe has a Chief Securit…"
type textarea "Adobe coordinates all security efforts under the CSO. Adobe has a Chief Securit…"
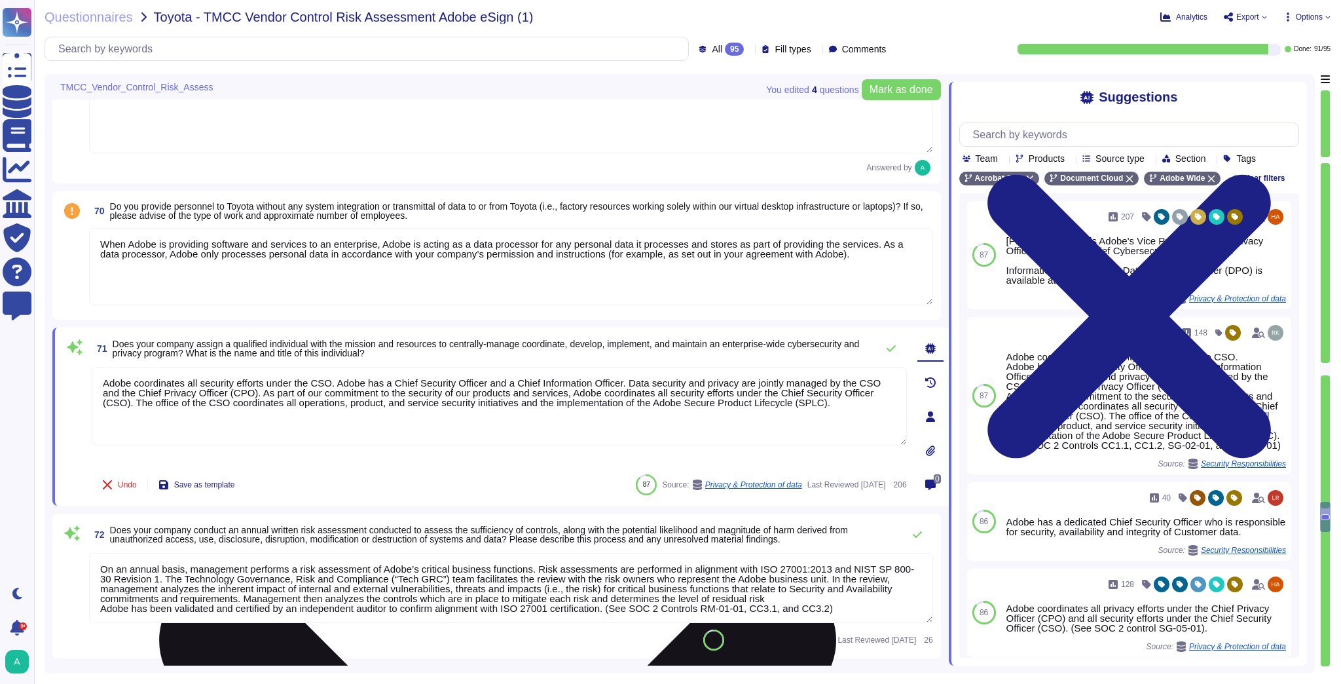
type textarea "Adobe performs internal readiness assessment audits on an annual basis, and int…"
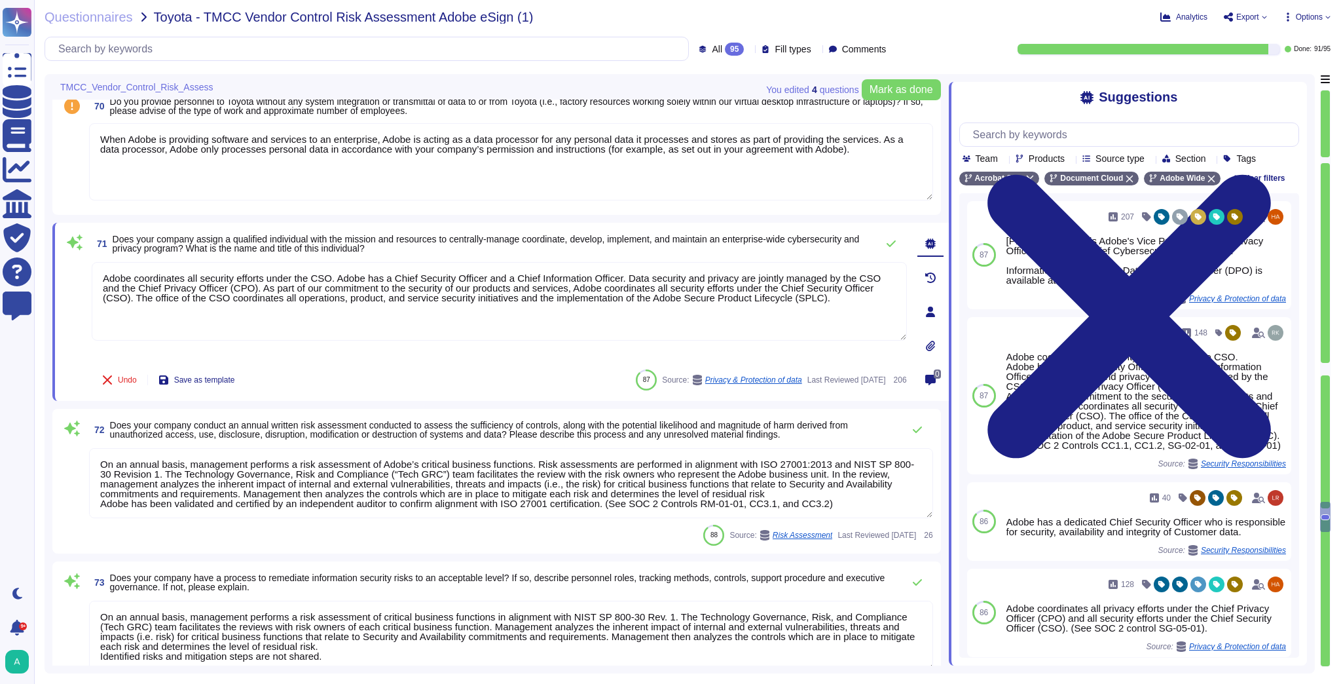
scroll to position [1, 0]
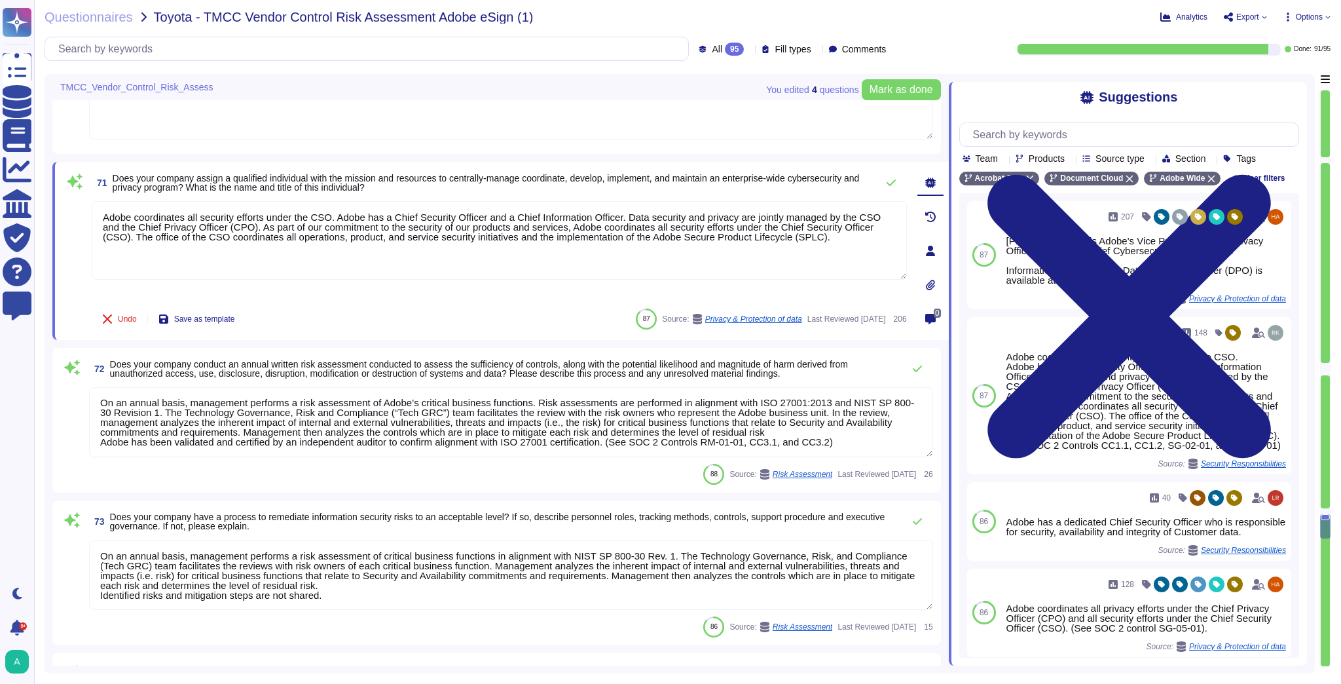
type textarea "Lorem ipsumdolor sitametc ad elitse doeiusmo temp incididunt. Utlabor etdo magn…"
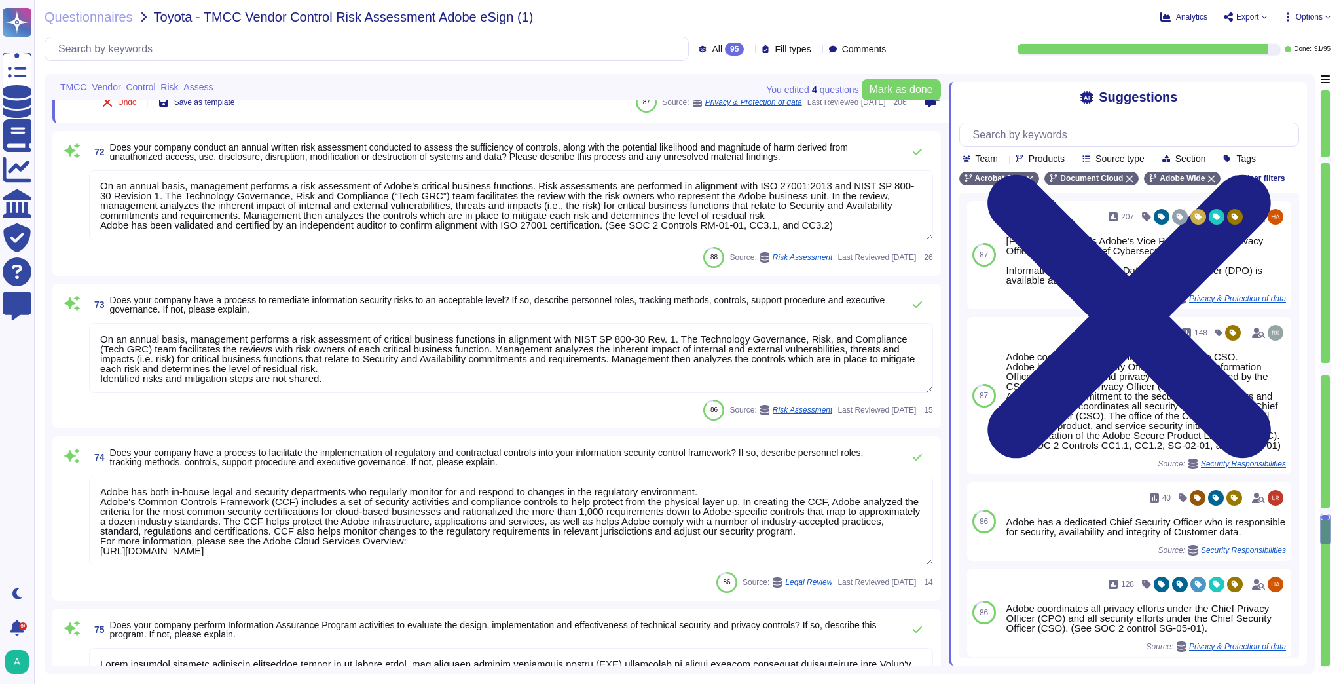
type textarea "Lor Ipsumdol Sitametc Adip eli seddoeiusm temporinci utl etdolo mag aliquaenim …"
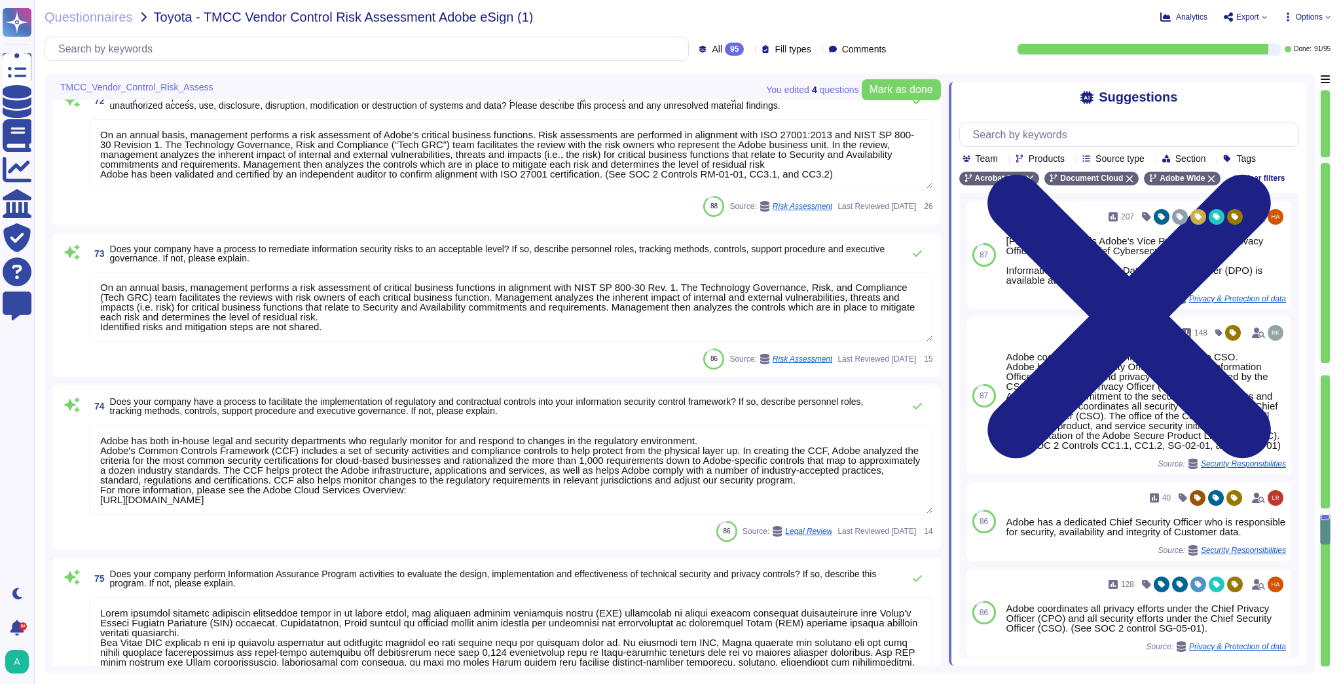
type textarea "Adobe coordinates all security efforts under the CSO. Adobe has a Chief Securit…"
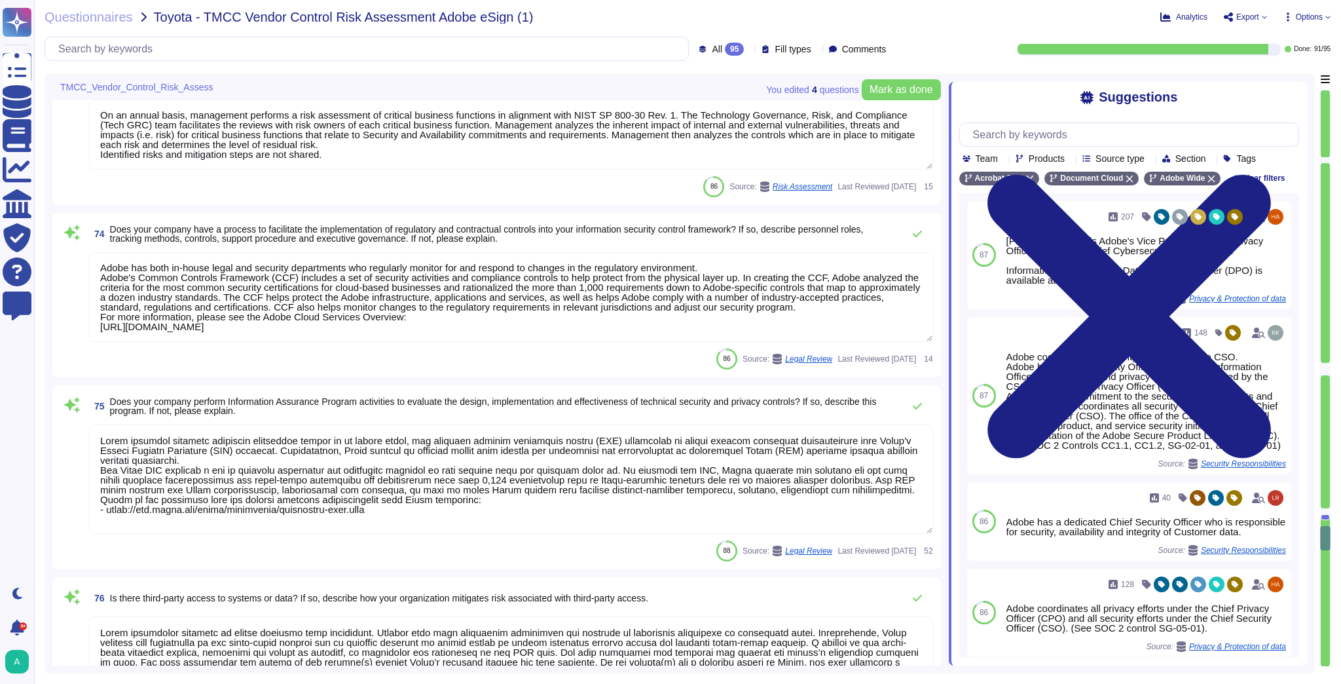
scroll to position [10245, 0]
type textarea "The Adobe Vulnerability Management program provides operational groups with the…"
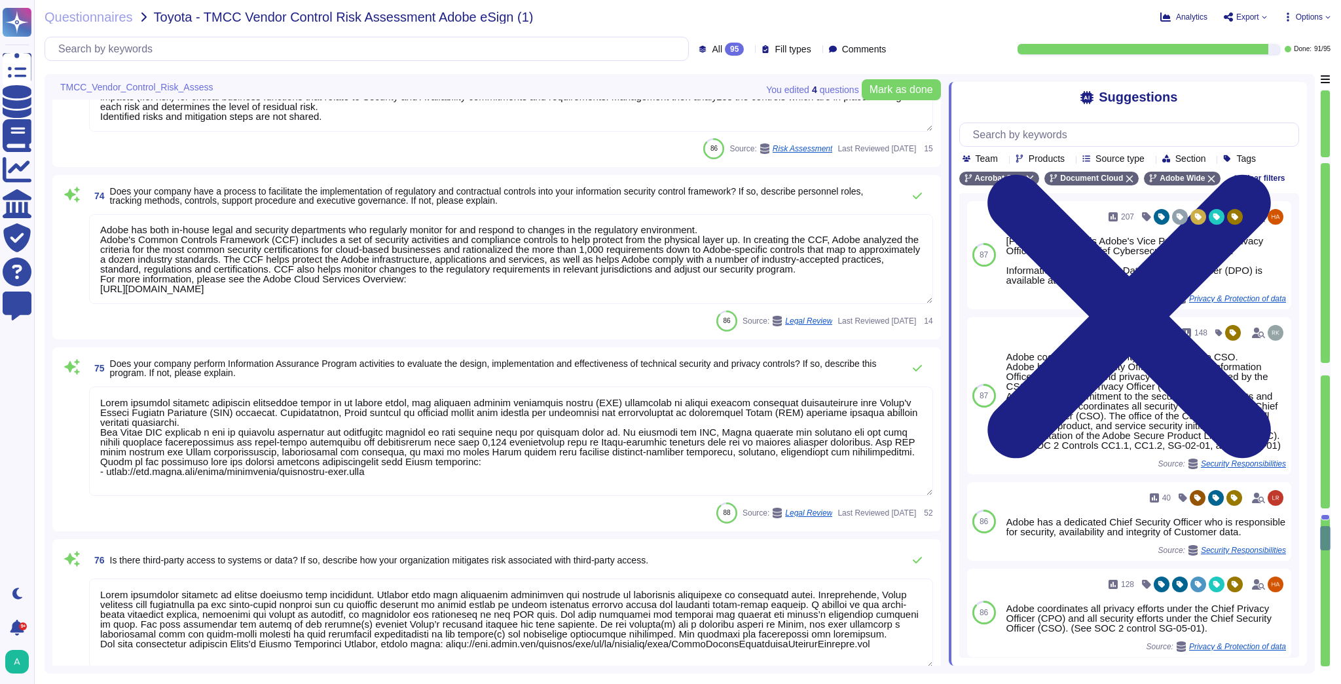
scroll to position [10297, 0]
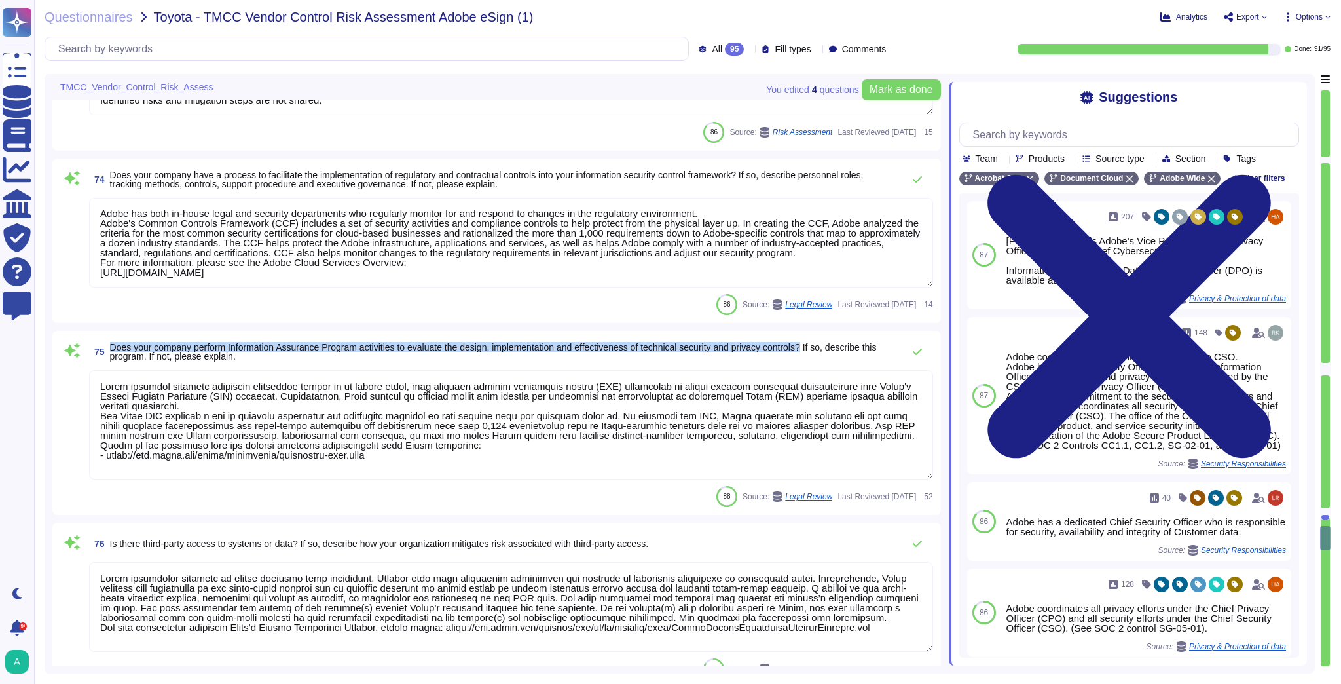
drag, startPoint x: 820, startPoint y: 347, endPoint x: 112, endPoint y: 348, distance: 707.8
click at [112, 348] on span "Does your company perform Information Assurance Program activities to evaluate …" at bounding box center [493, 352] width 767 height 20
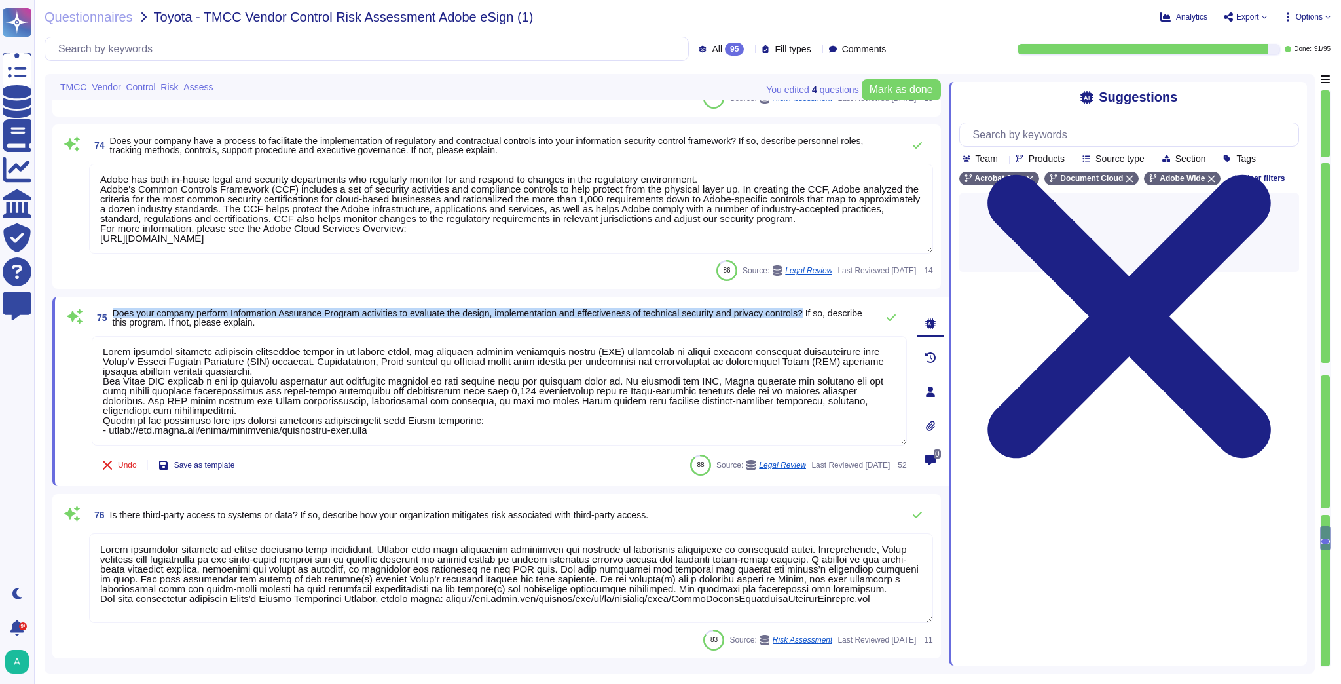
drag, startPoint x: 822, startPoint y: 312, endPoint x: 115, endPoint y: 304, distance: 707.8
click at [115, 304] on div "75 Does your company perform Information Assurance Program activities to evalua…" at bounding box center [499, 317] width 815 height 26
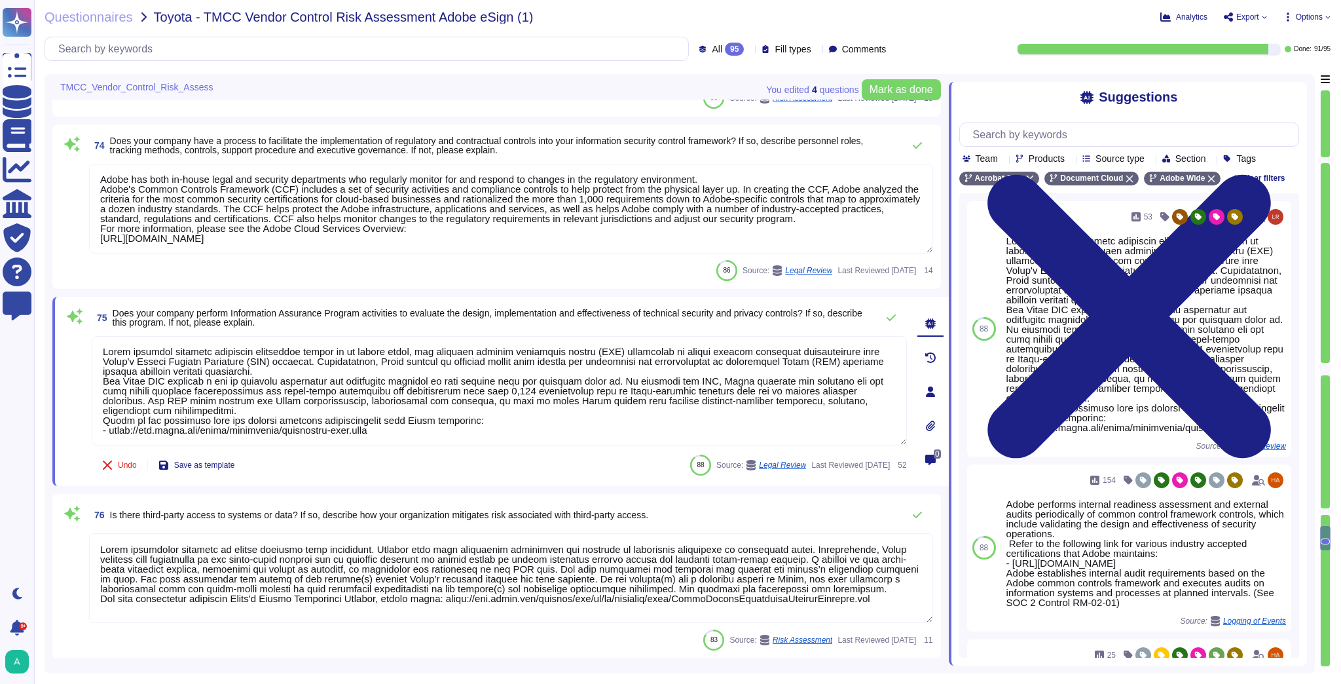
click at [299, 514] on span "Is there third-party access to systems or data? If so, describe how your organi…" at bounding box center [379, 514] width 538 height 10
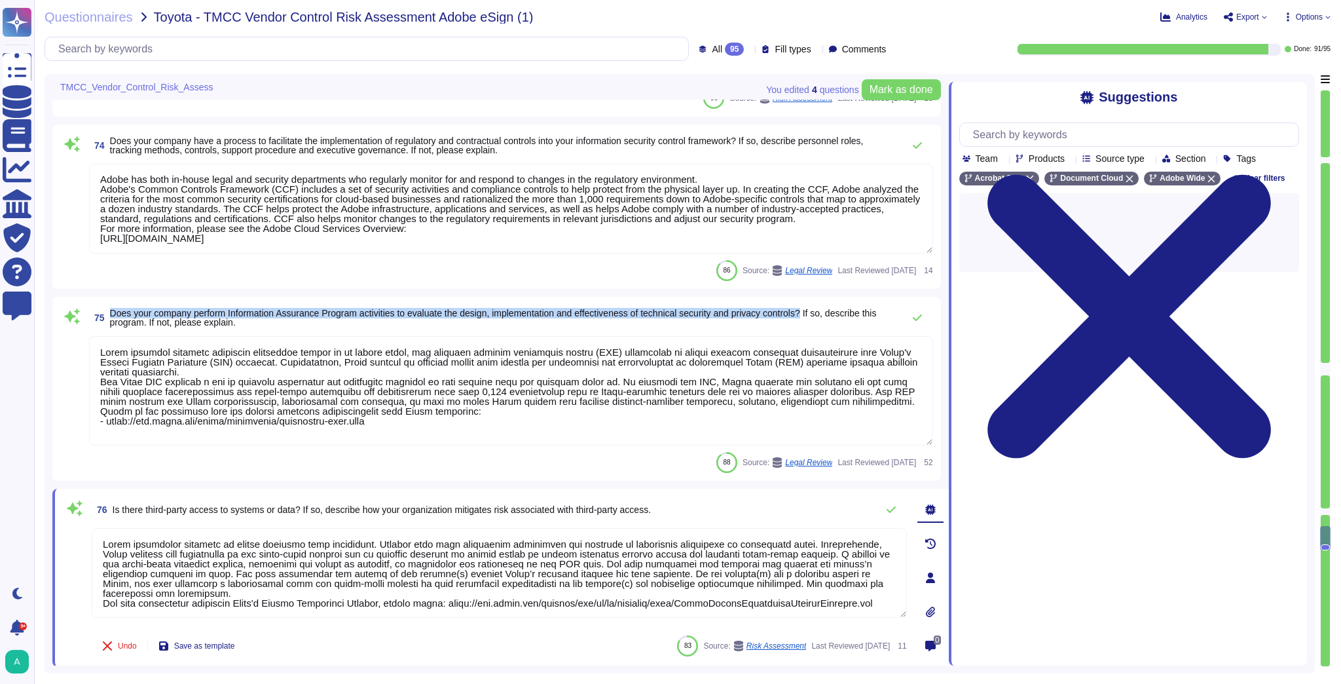
drag, startPoint x: 819, startPoint y: 311, endPoint x: 111, endPoint y: 315, distance: 707.8
click at [111, 315] on span "Does your company perform Information Assurance Program activities to evaluate …" at bounding box center [493, 318] width 767 height 20
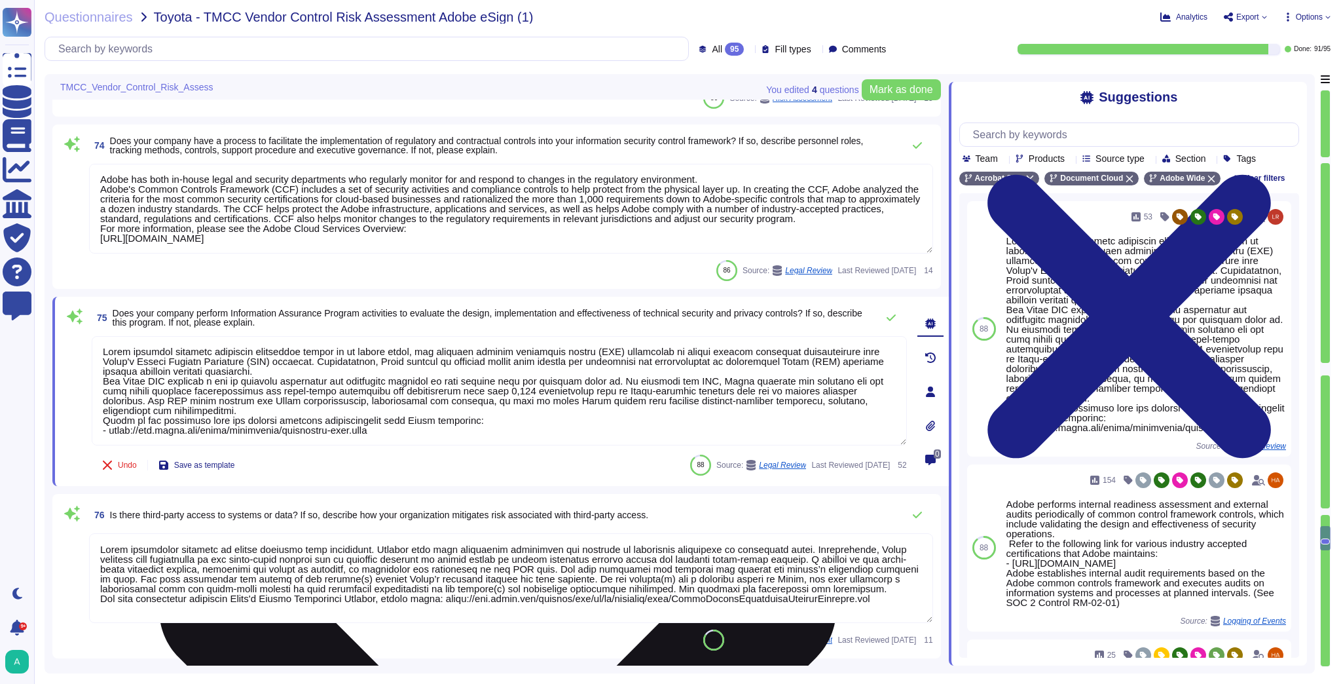
scroll to position [2, 0]
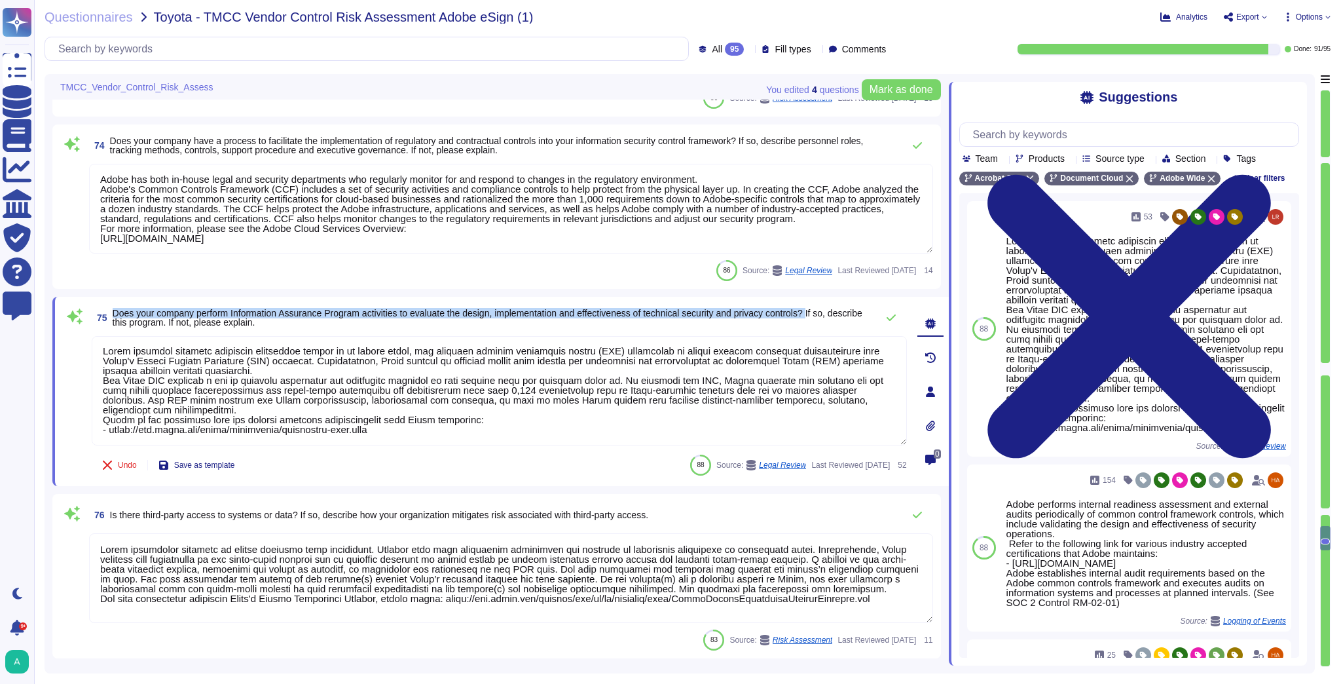
drag, startPoint x: 824, startPoint y: 312, endPoint x: 113, endPoint y: 309, distance: 711.0
click at [113, 309] on span "Does your company perform Information Assurance Program activities to evaluate …" at bounding box center [488, 318] width 750 height 20
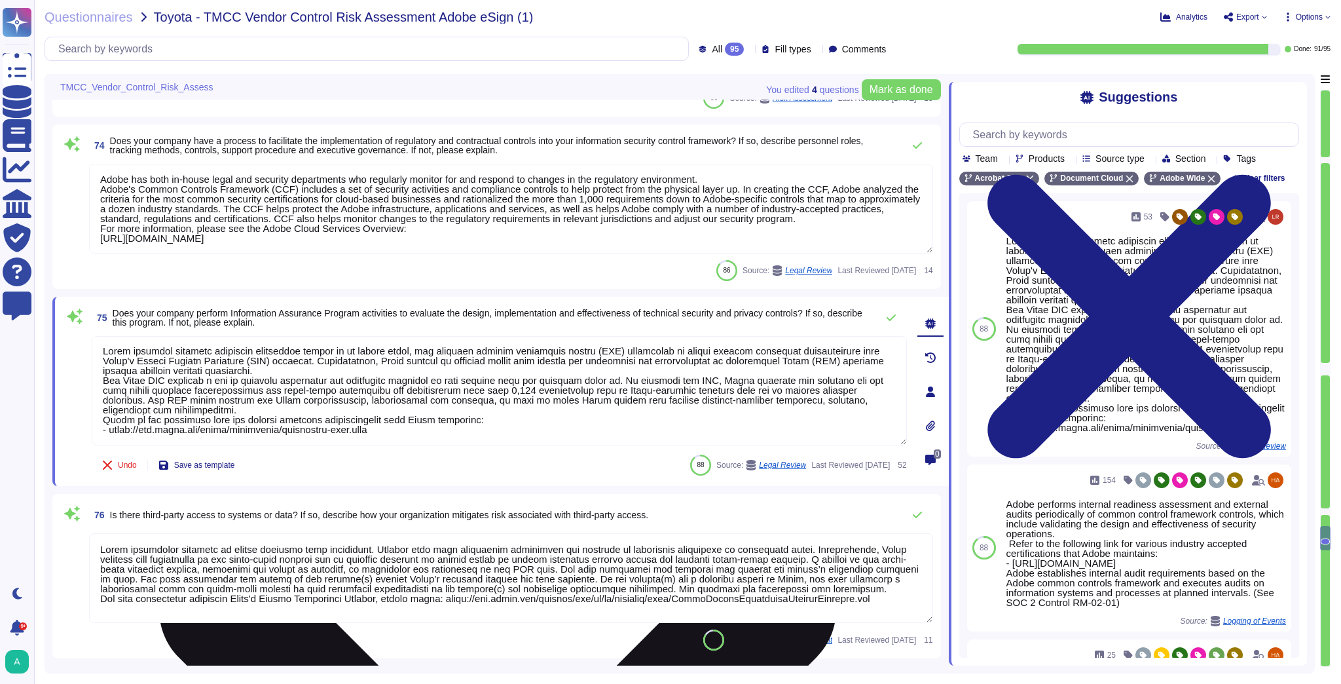
scroll to position [0, 0]
drag, startPoint x: 393, startPoint y: 430, endPoint x: 97, endPoint y: 344, distance: 308.1
click at [97, 344] on textarea at bounding box center [499, 390] width 815 height 109
paste textarea "activities to evaluate the design, implementation, and effectiveness of technic…"
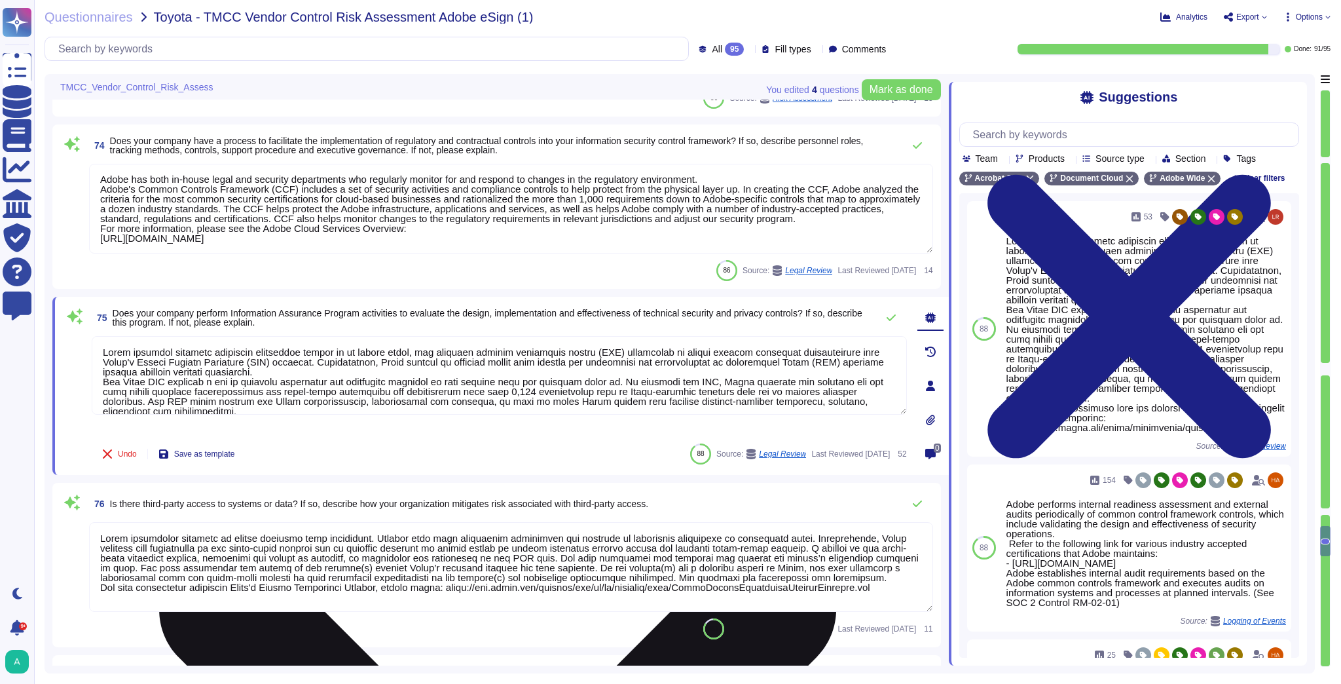
type textarea "Adobe performs activities to evaluate the design, implementation, and effective…"
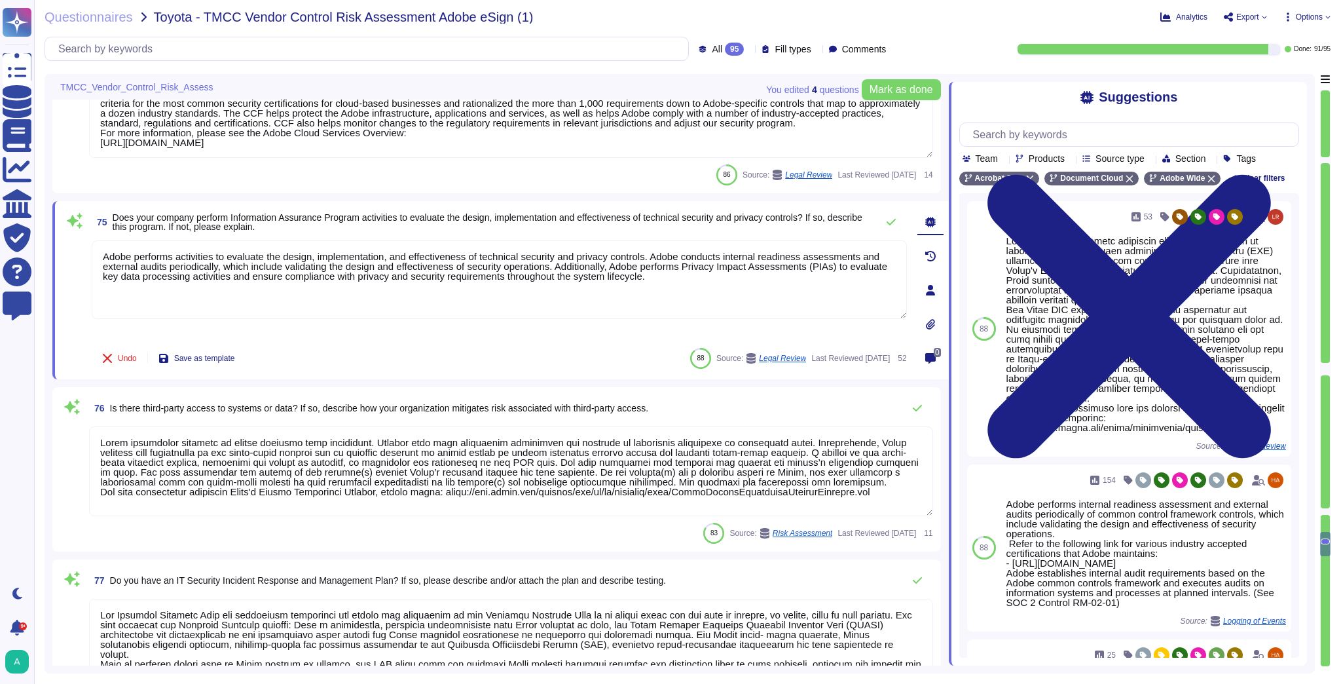
scroll to position [10402, 0]
type textarea "For customer-facing products as defined in Adobe's Current List of Certificatio…"
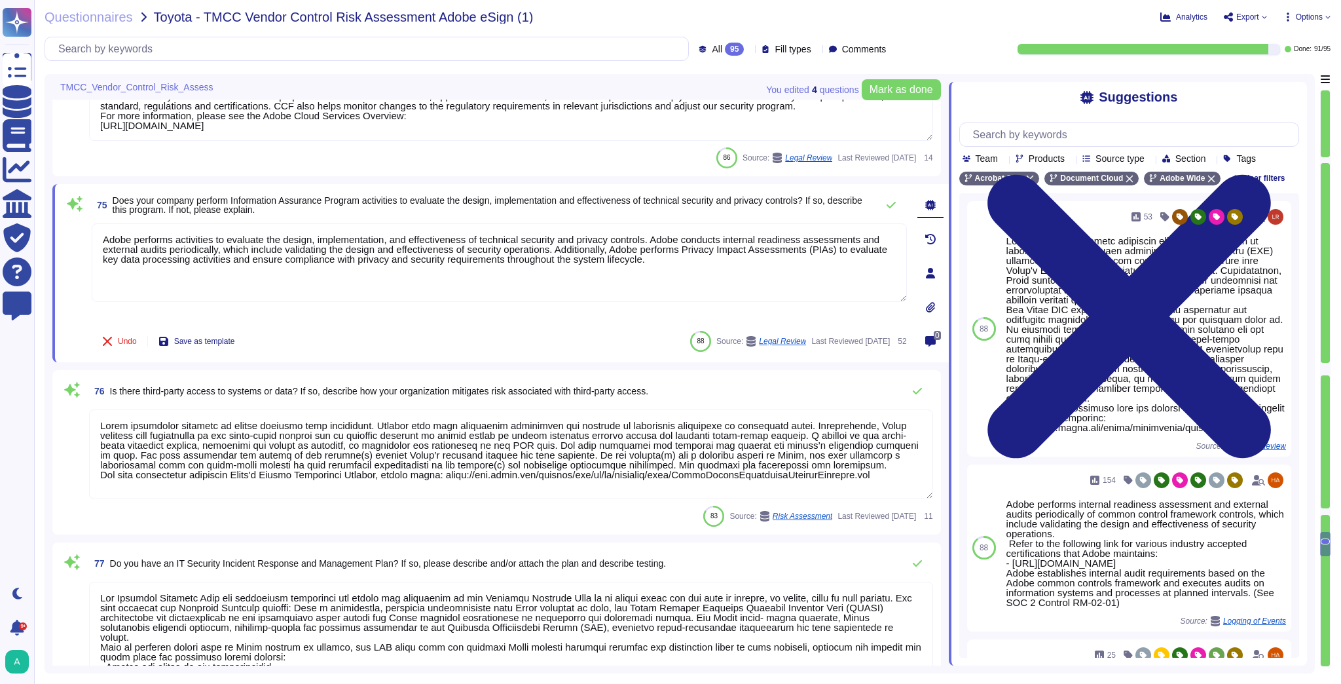
scroll to position [1, 0]
type textarea "Adobe performs activities to evaluate the design, implementation, and effective…"
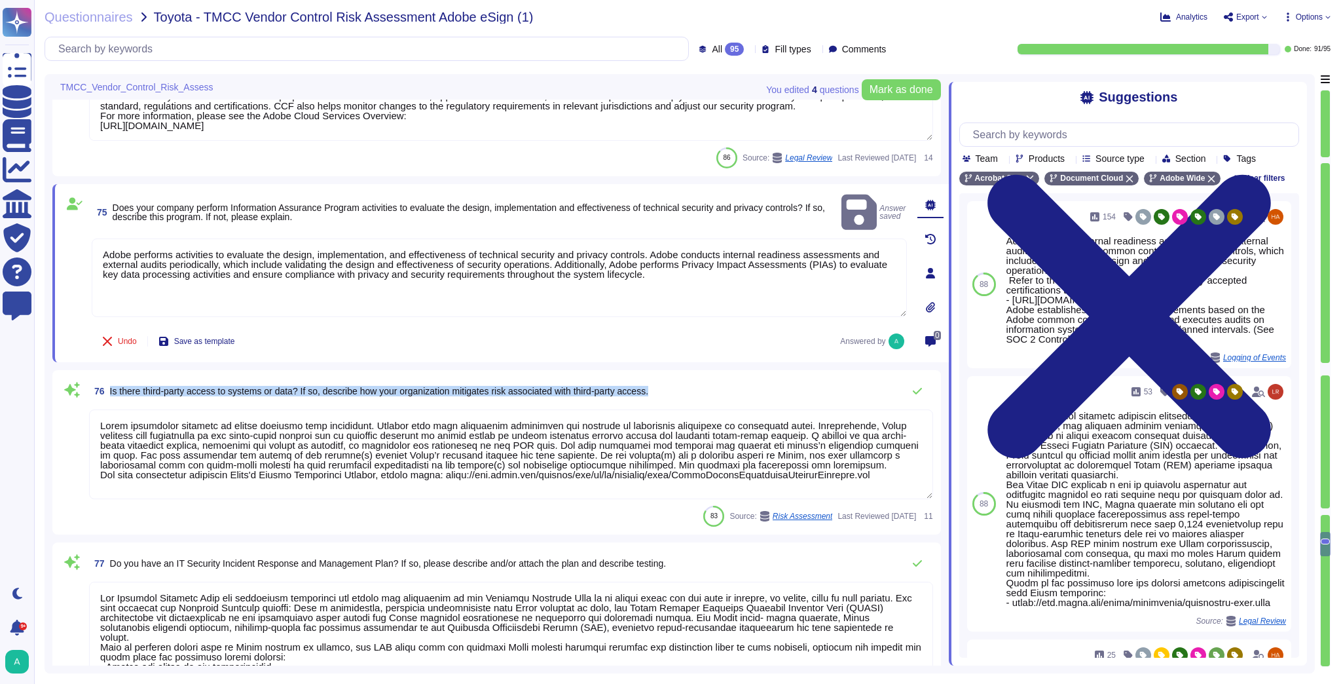
drag, startPoint x: 662, startPoint y: 393, endPoint x: 107, endPoint y: 400, distance: 555.3
click at [107, 400] on div "76 Is there third-party access to systems or data? If so, describe how your org…" at bounding box center [511, 391] width 844 height 26
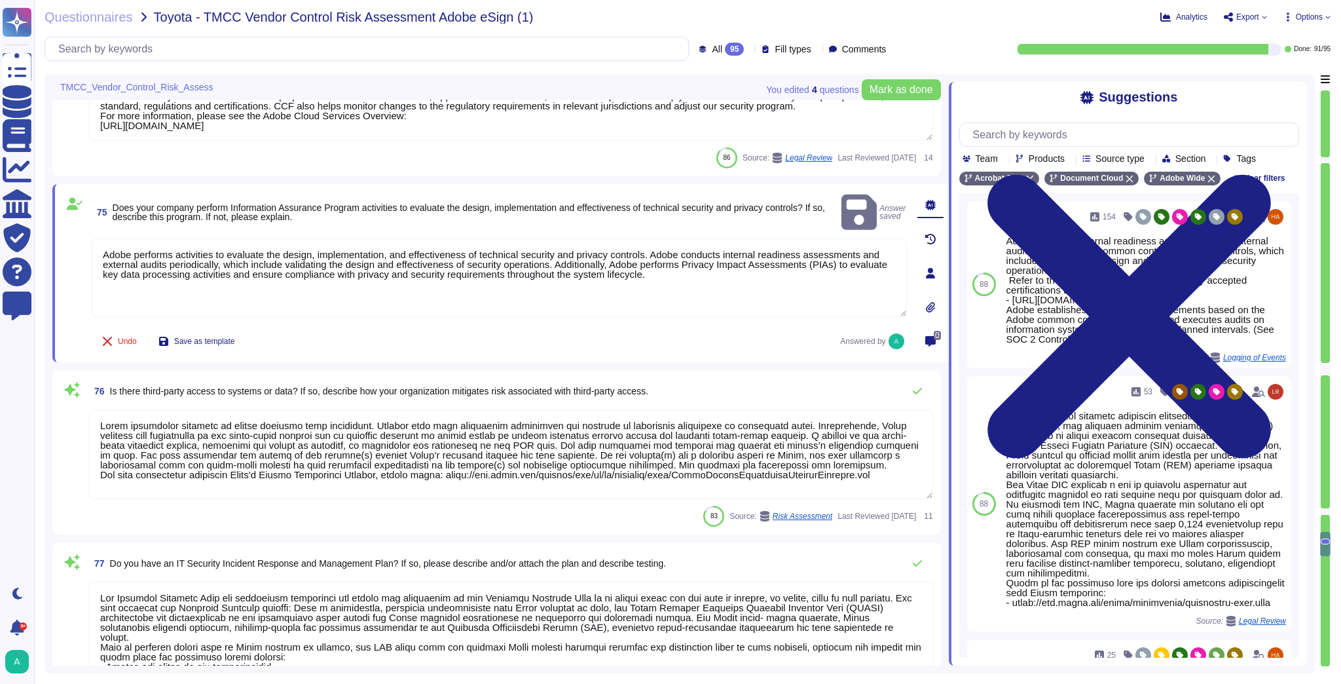
scroll to position [1, 0]
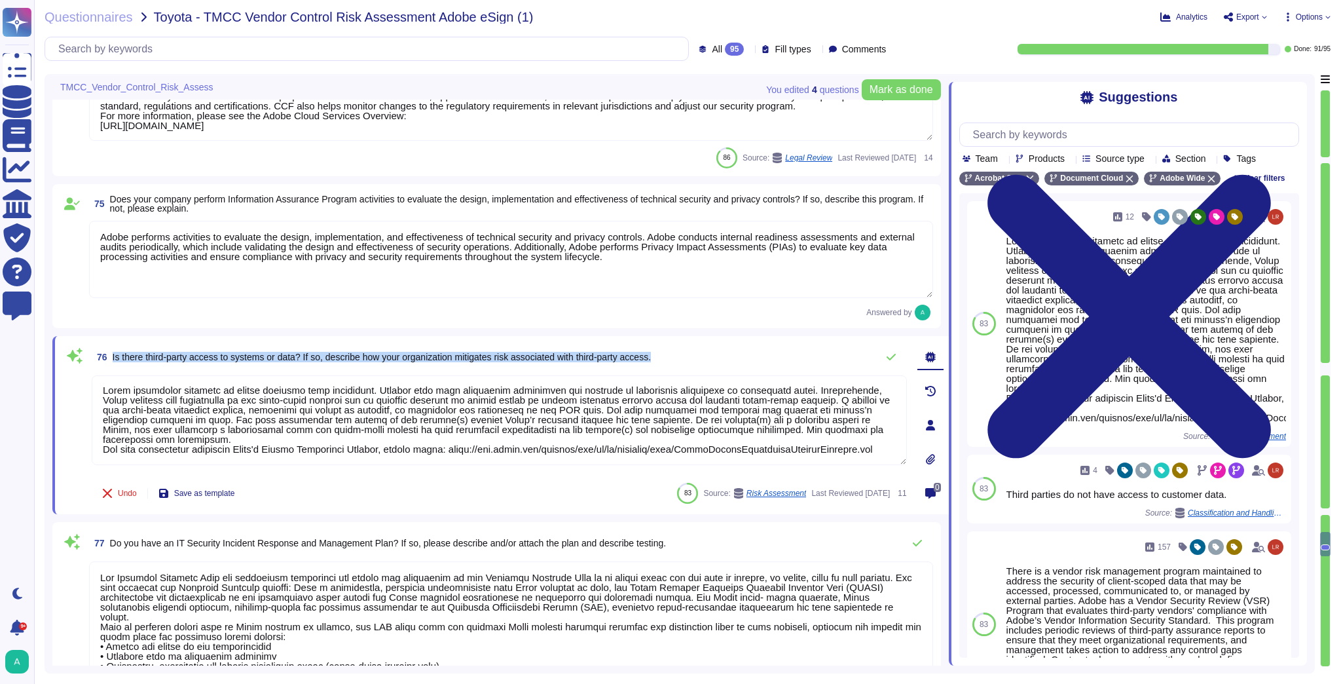
drag, startPoint x: 668, startPoint y: 357, endPoint x: 113, endPoint y: 367, distance: 554.6
click at [113, 367] on div "76 Is there third-party access to systems or data? If so, describe how your org…" at bounding box center [499, 357] width 815 height 26
click at [186, 438] on textarea at bounding box center [499, 420] width 815 height 90
drag, startPoint x: 185, startPoint y: 438, endPoint x: 96, endPoint y: 391, distance: 100.2
click at [96, 391] on textarea at bounding box center [499, 420] width 815 height 90
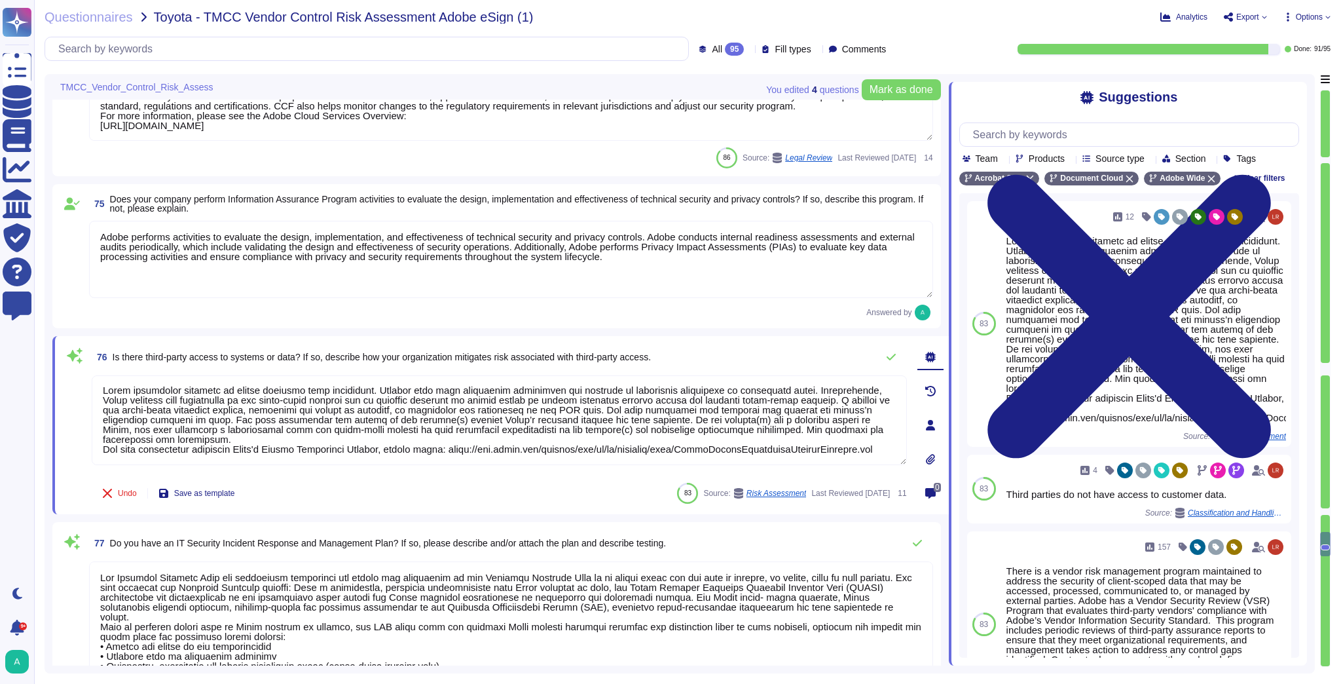
paste textarea "does not provide third parties with logical access to client-scoped data. To mi…"
type textarea "Lorem ipsu dol sitamet conse adipisc elit seddoei tempor in utlabo-etdolo magn.…"
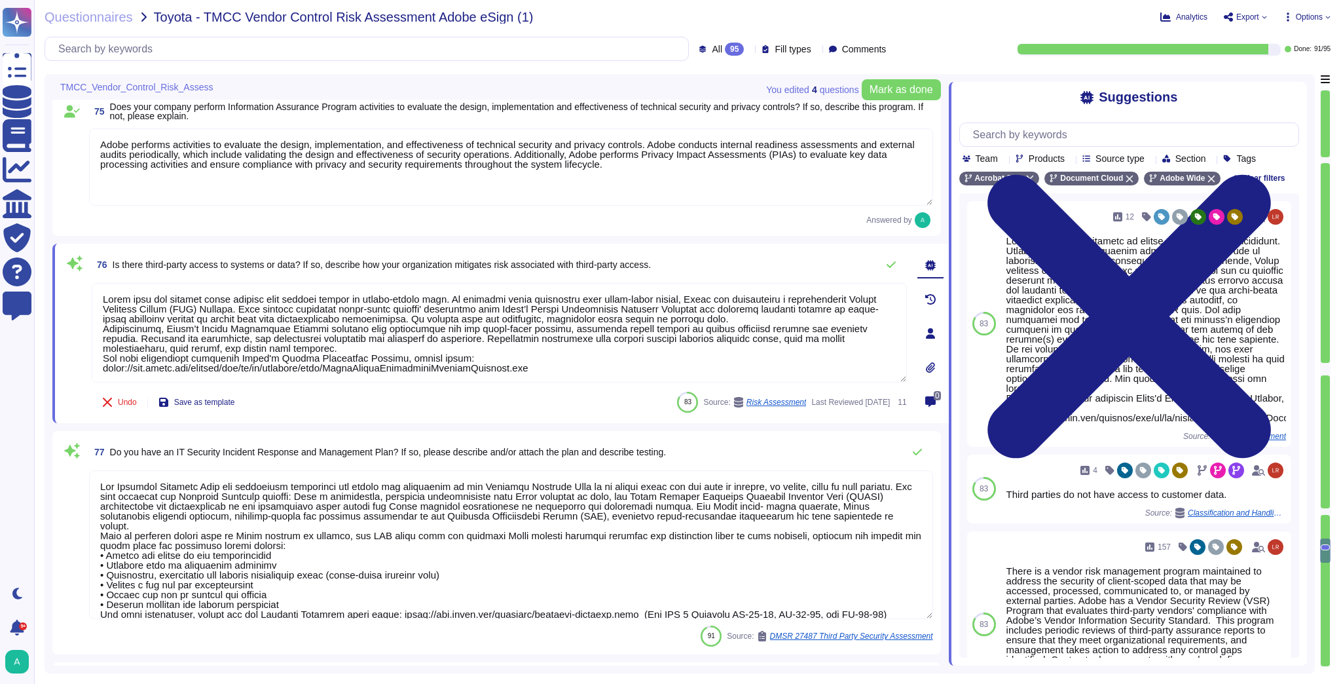
type textarea "Adobe defines a matrix internally to classify assets in terms of business criti…"
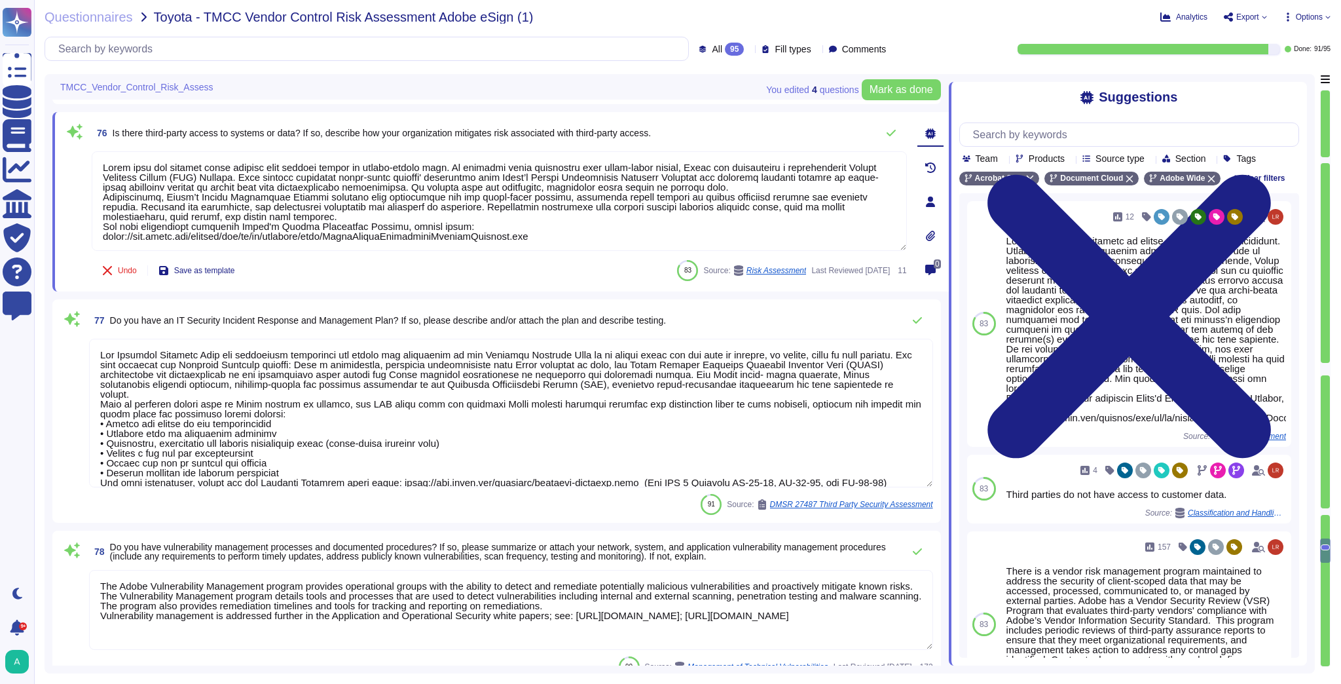
type textarea "Multi-factor authentication (“MFA”) is required prior to obtaining access to Ad…"
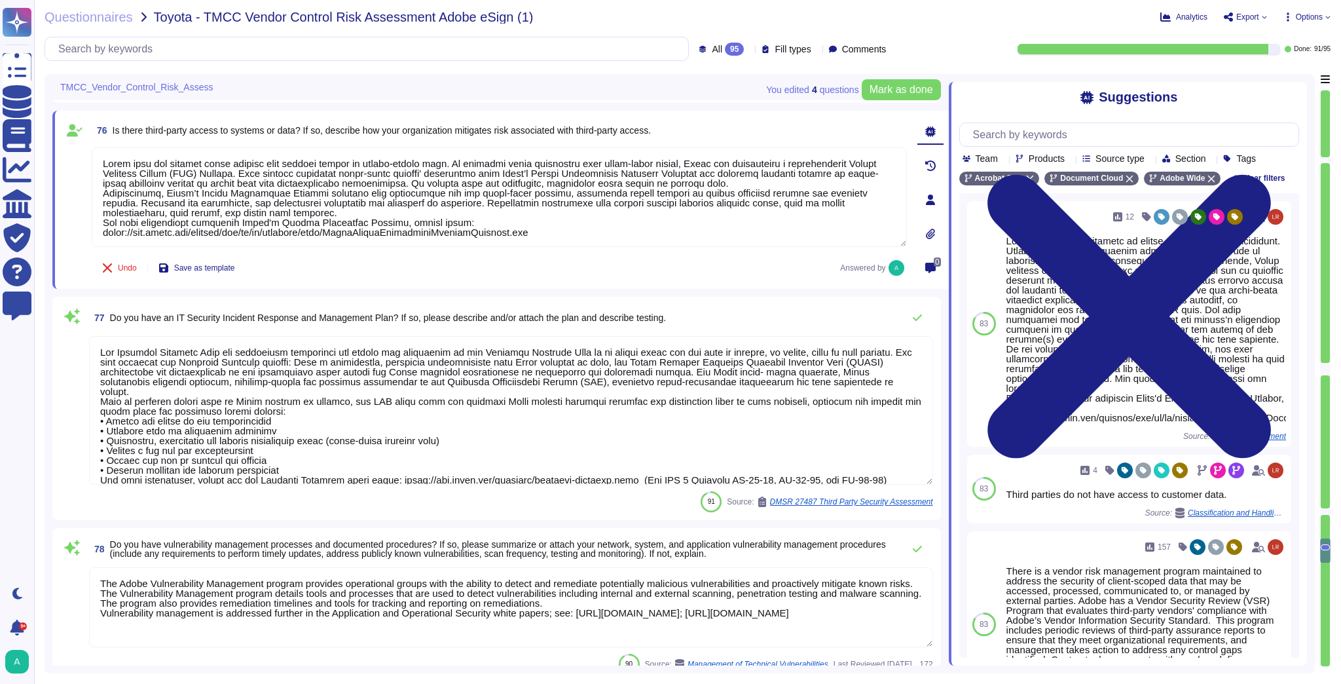
type textarea "Lorem ipsu dol sitamet conse adipisc elit seddoei tempor in utlabo-etdolo magn.…"
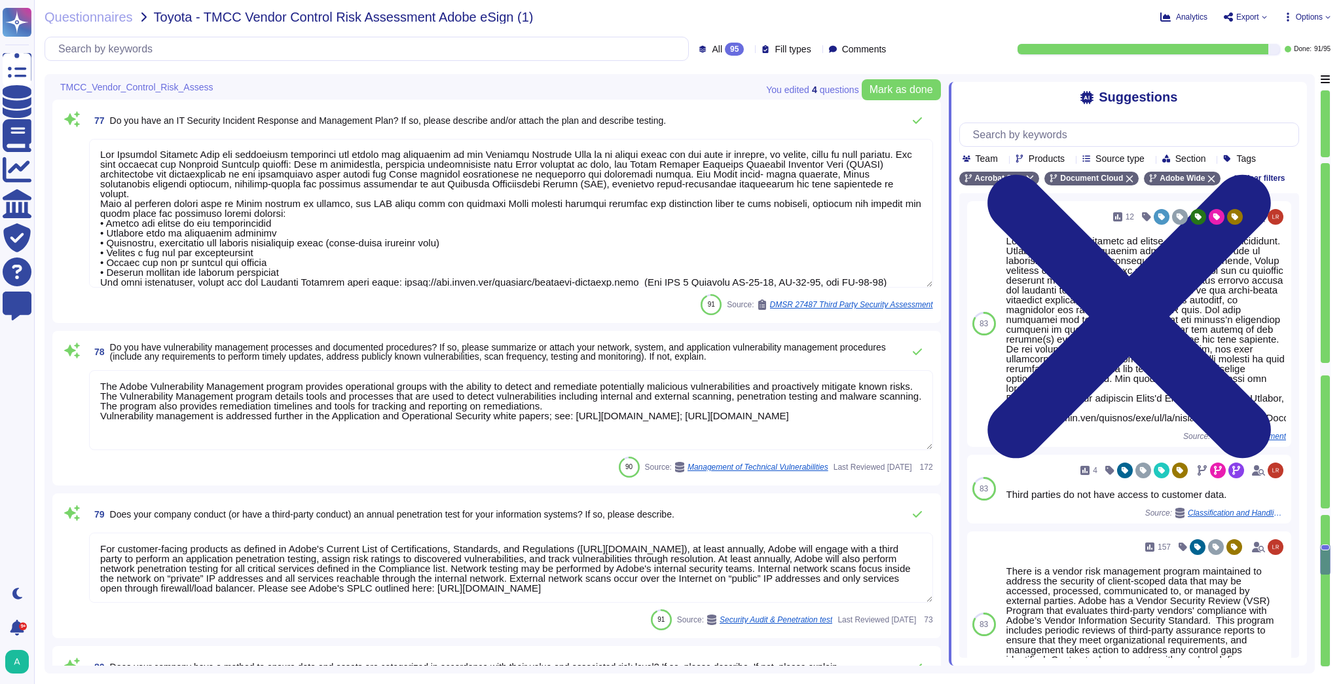
type textarea "Adobe has established access policy and standards based on role based access an…"
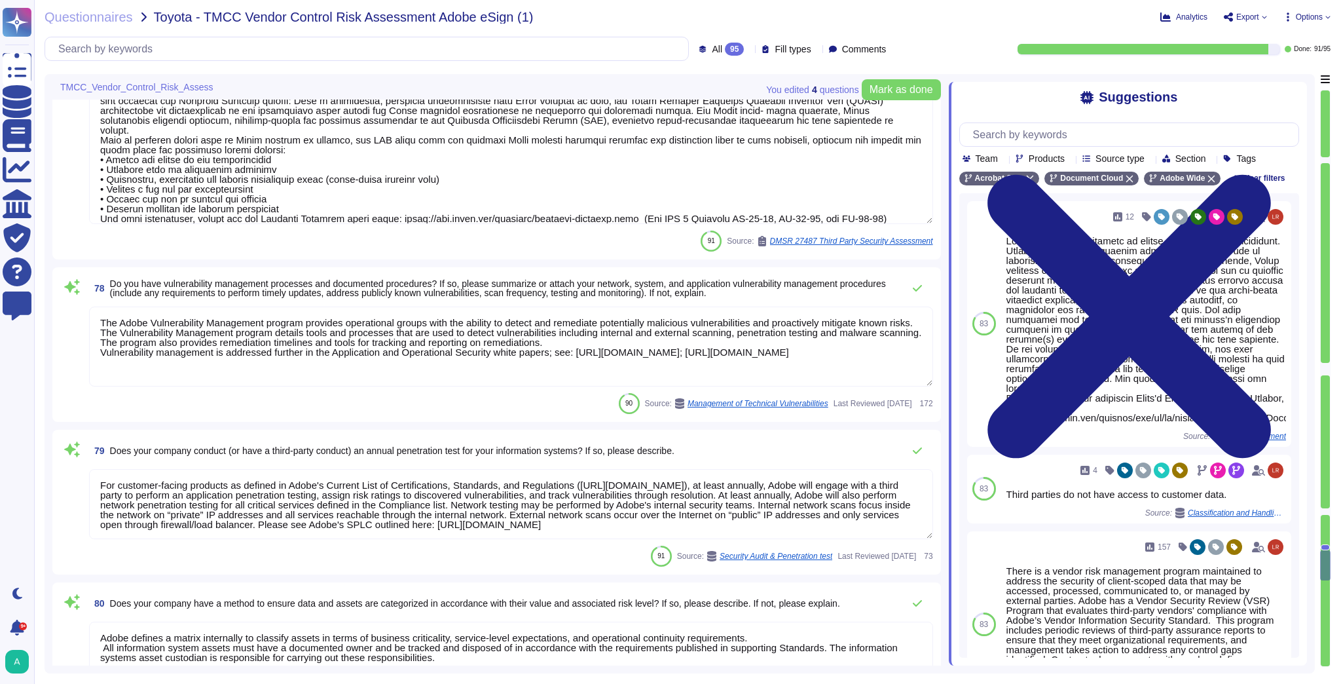
scroll to position [10925, 0]
type textarea "Daily. Adobe has a SIEM in place to monitor security logs"
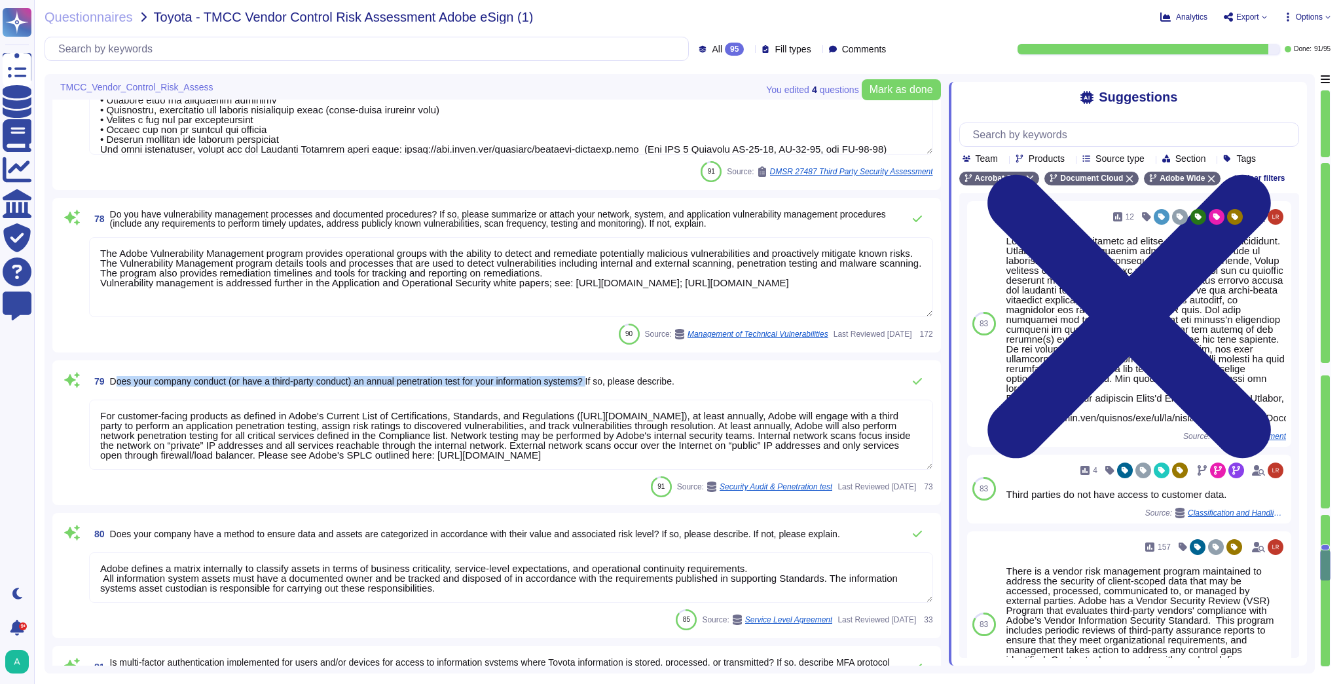
drag, startPoint x: 600, startPoint y: 380, endPoint x: 107, endPoint y: 377, distance: 492.4
click at [107, 377] on span "79 Does your company conduct (or have a third-party conduct) an annual penetrat…" at bounding box center [381, 381] width 585 height 24
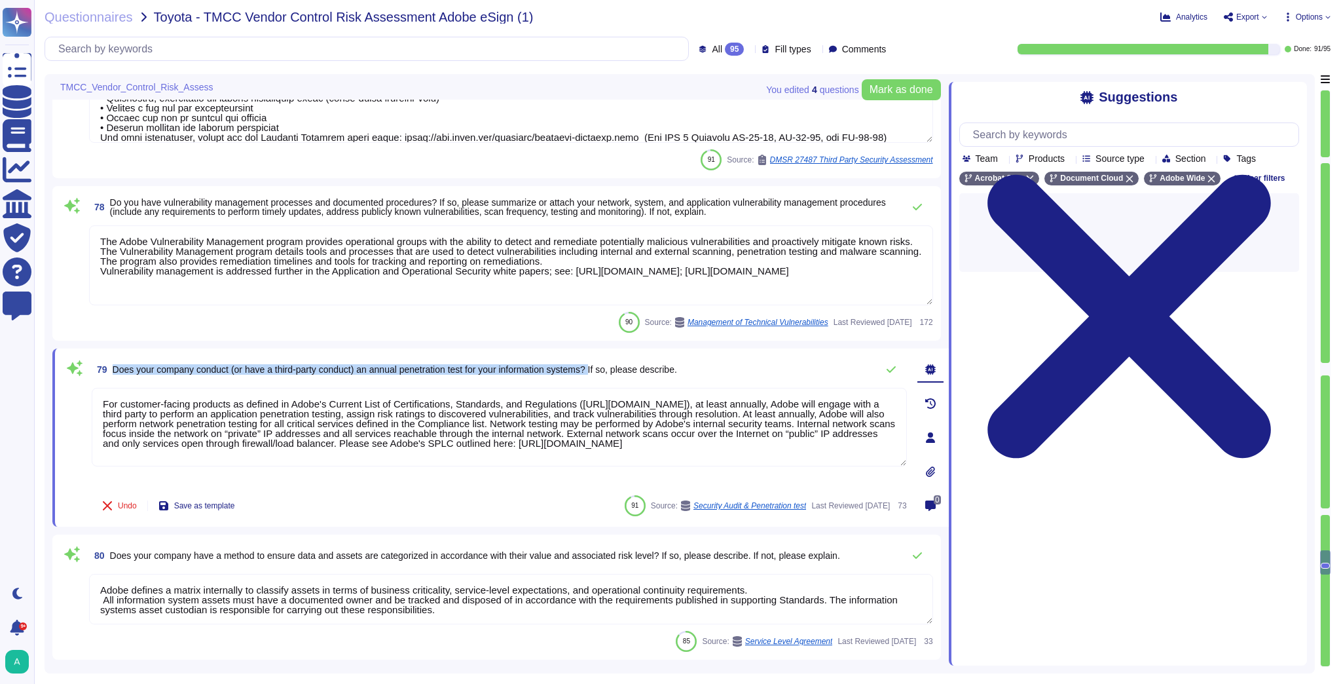
drag, startPoint x: 600, startPoint y: 369, endPoint x: 108, endPoint y: 380, distance: 492.5
click at [108, 380] on span "79 Does your company conduct (or have a third-party conduct) an annual penetrat…" at bounding box center [384, 369] width 585 height 24
click at [598, 373] on span "Does your company conduct (or have a third-party conduct) an annual penetration…" at bounding box center [395, 369] width 564 height 10
drag, startPoint x: 602, startPoint y: 369, endPoint x: 115, endPoint y: 367, distance: 486.5
click at [115, 367] on span "Does your company conduct (or have a third-party conduct) an annual penetration…" at bounding box center [395, 369] width 564 height 10
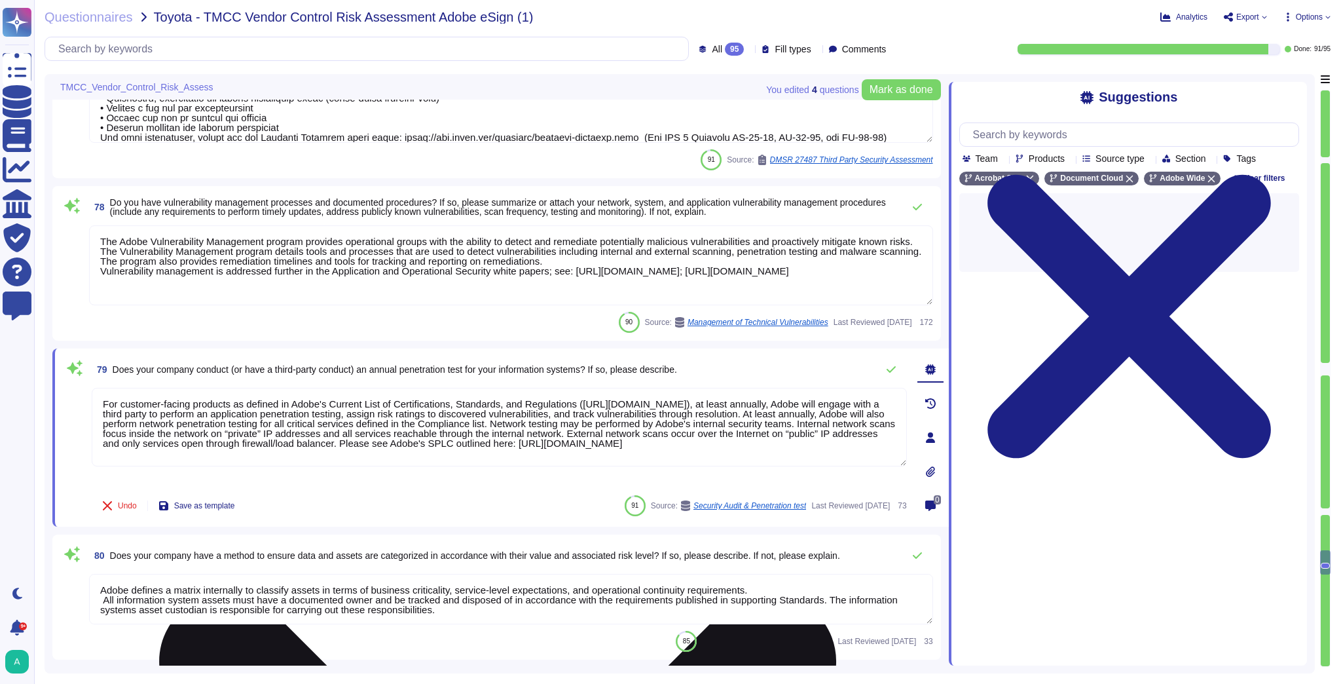
click at [731, 392] on textarea "For customer-facing products as defined in Adobe's Current List of Certificatio…" at bounding box center [499, 427] width 815 height 79
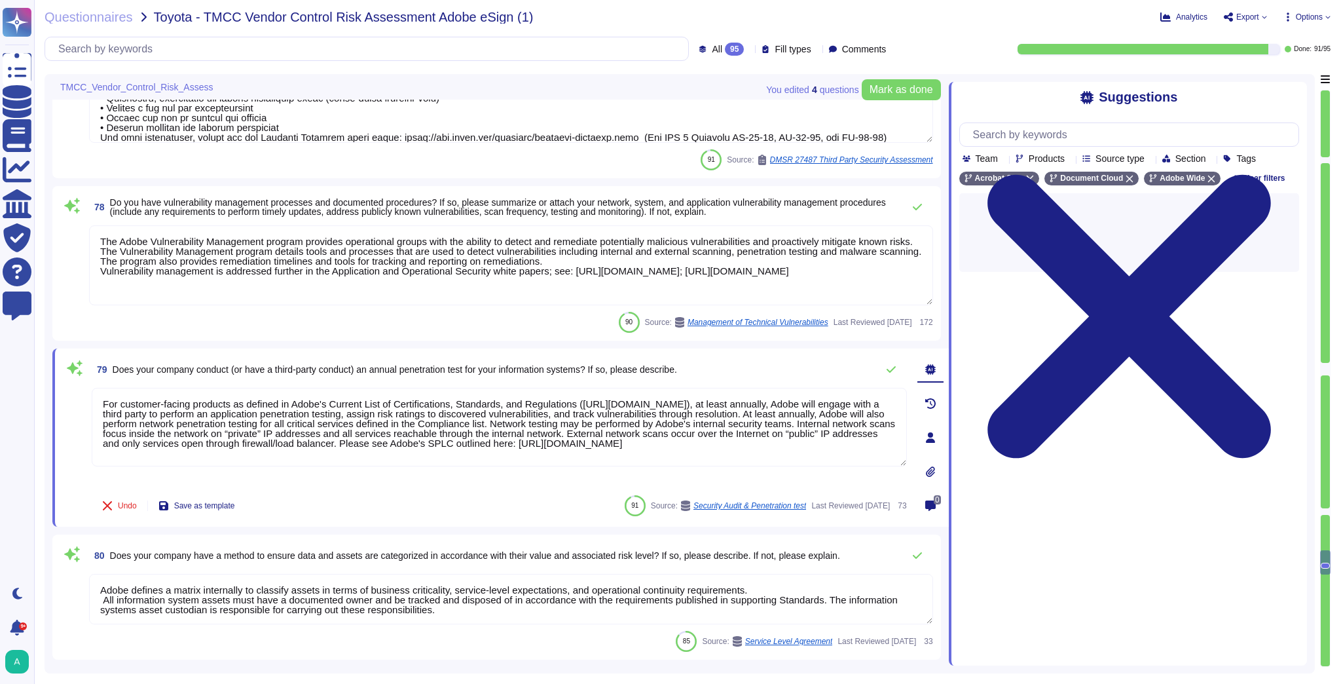
click at [688, 218] on span "78 Do you have vulnerability management processes and documented procedures? If…" at bounding box center [492, 207] width 807 height 24
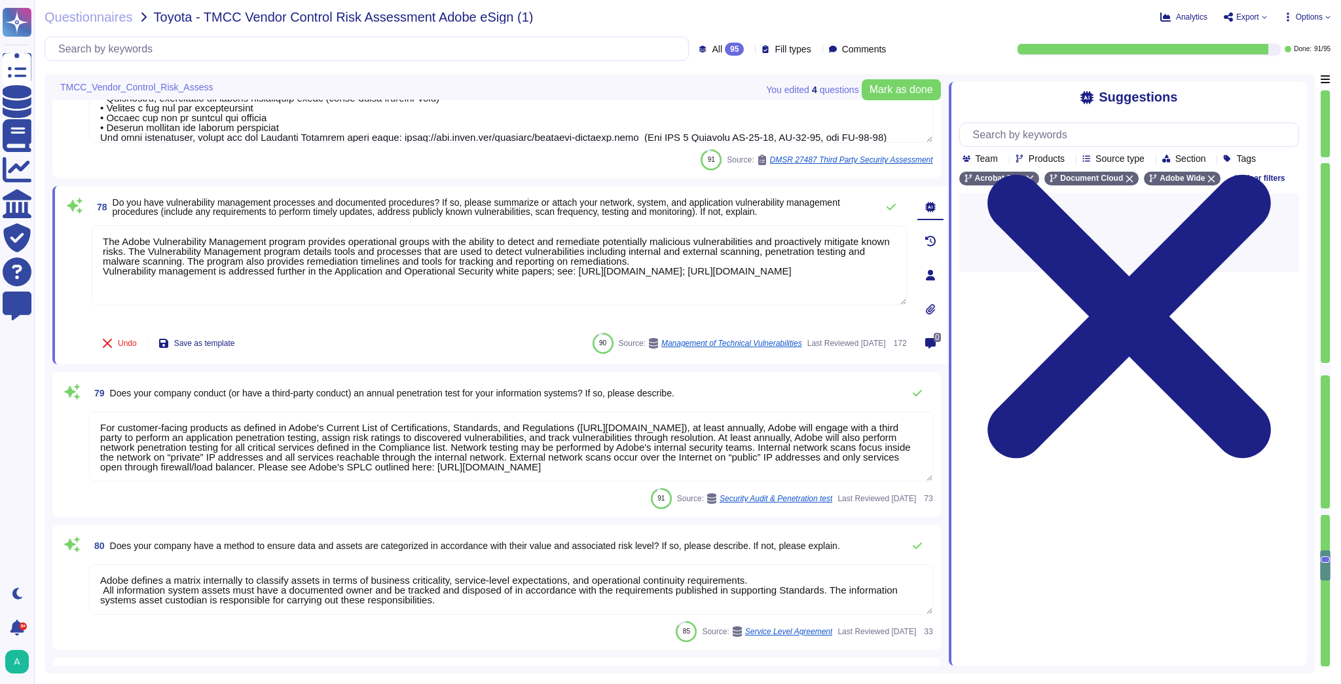
click at [596, 391] on span "Does your company conduct (or have a third-party conduct) an annual penetration…" at bounding box center [392, 393] width 564 height 10
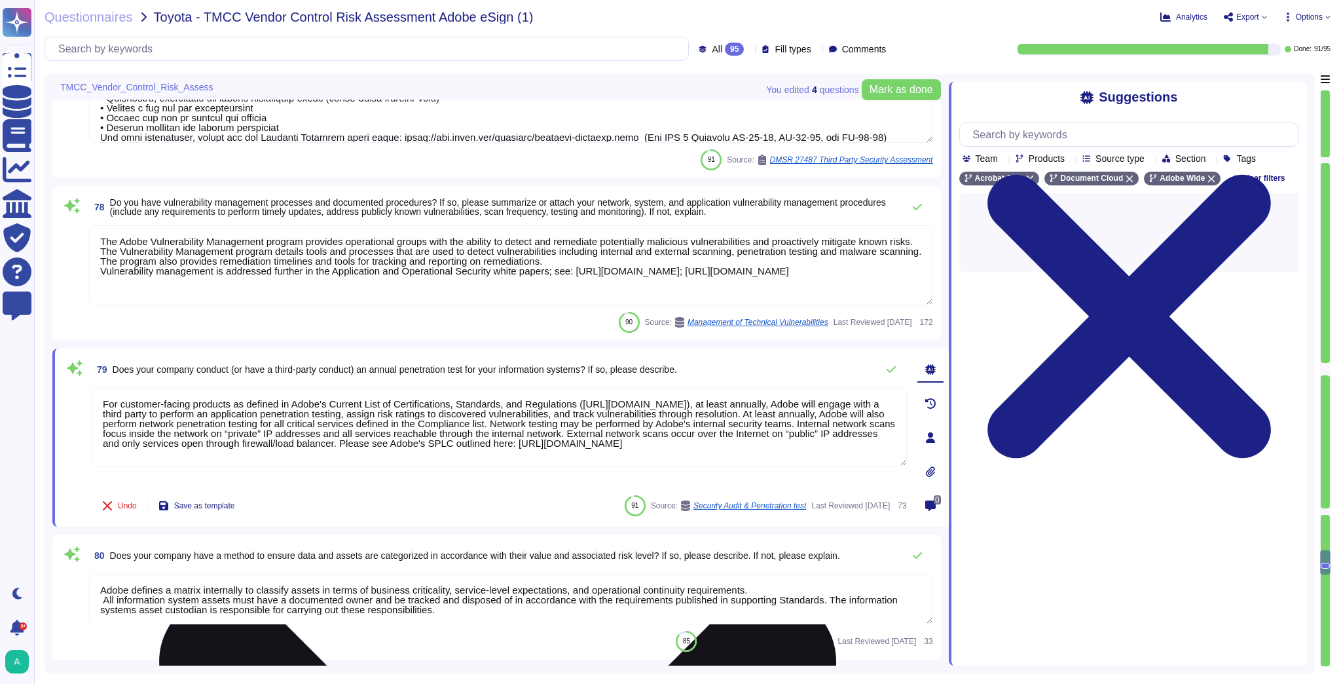
drag, startPoint x: 360, startPoint y: 453, endPoint x: 101, endPoint y: 399, distance: 264.1
click at [101, 399] on textarea "For customer-facing products as defined in Adobe's Current List of Certificatio…" at bounding box center [499, 427] width 815 height 79
paste textarea "Adobe conducts annual penetration tests for its information systems. These test…"
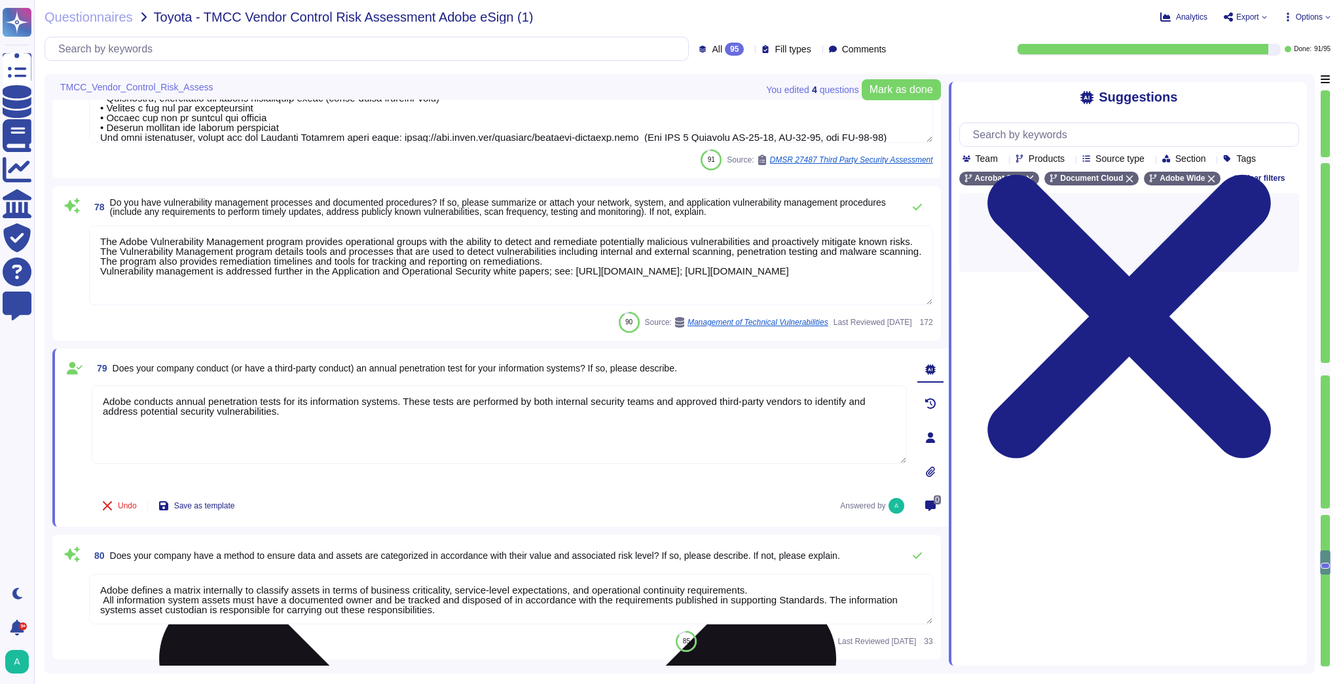
click at [296, 417] on textarea "Adobe conducts annual penetration tests for its information systems. These test…" at bounding box center [499, 424] width 815 height 79
paste textarea "Adobe regularly engages its internal penetration testing team and approved thir…"
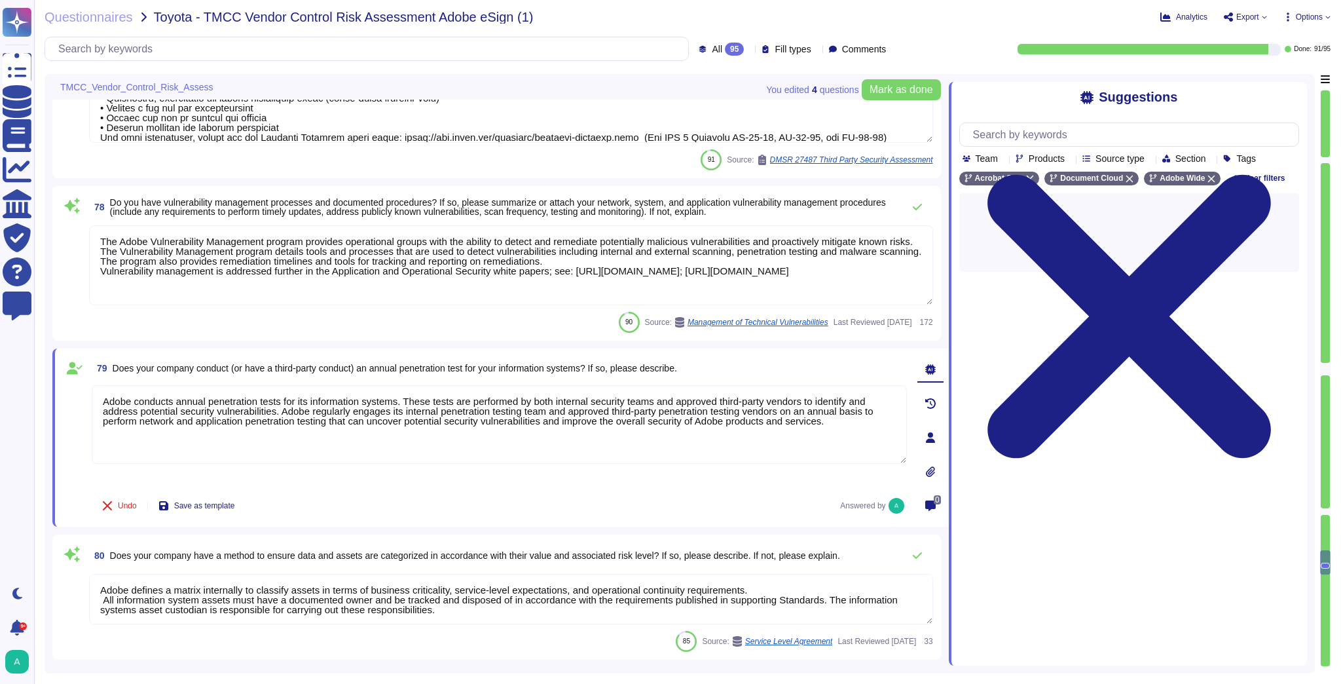
type textarea "Adobe conducts annual penetration tests for its information systems. These test…"
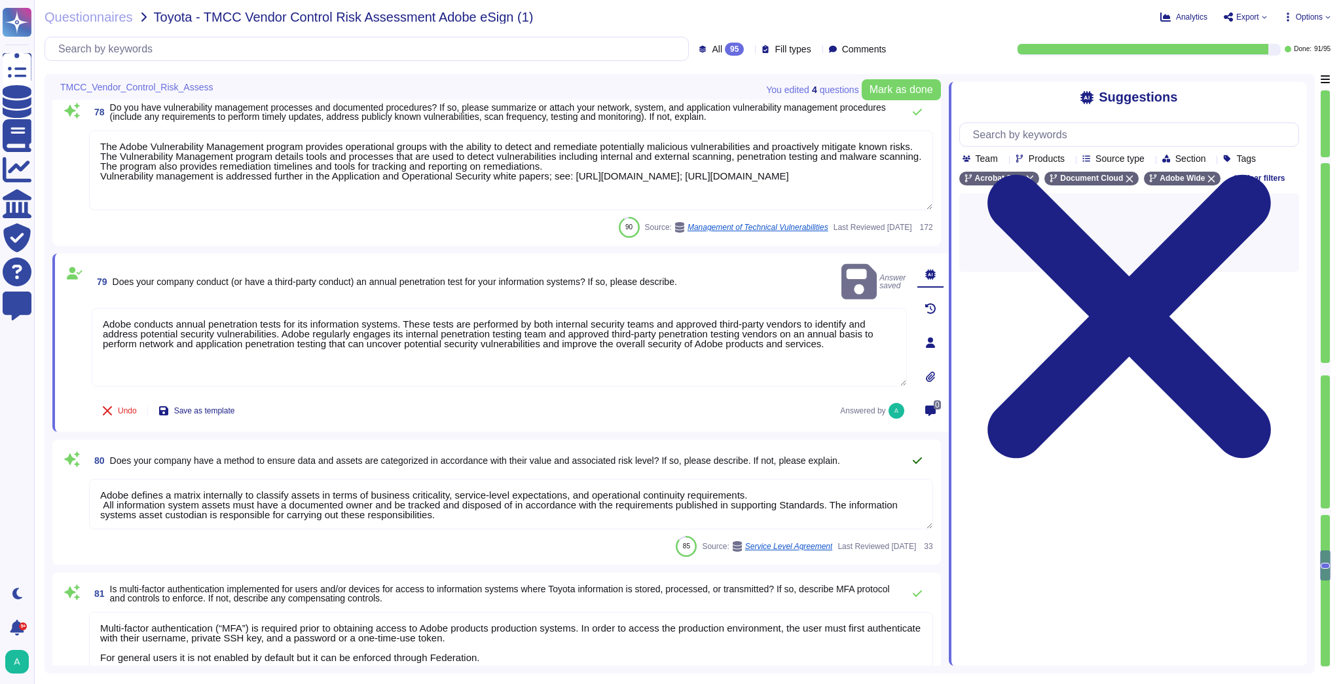
scroll to position [11030, 0]
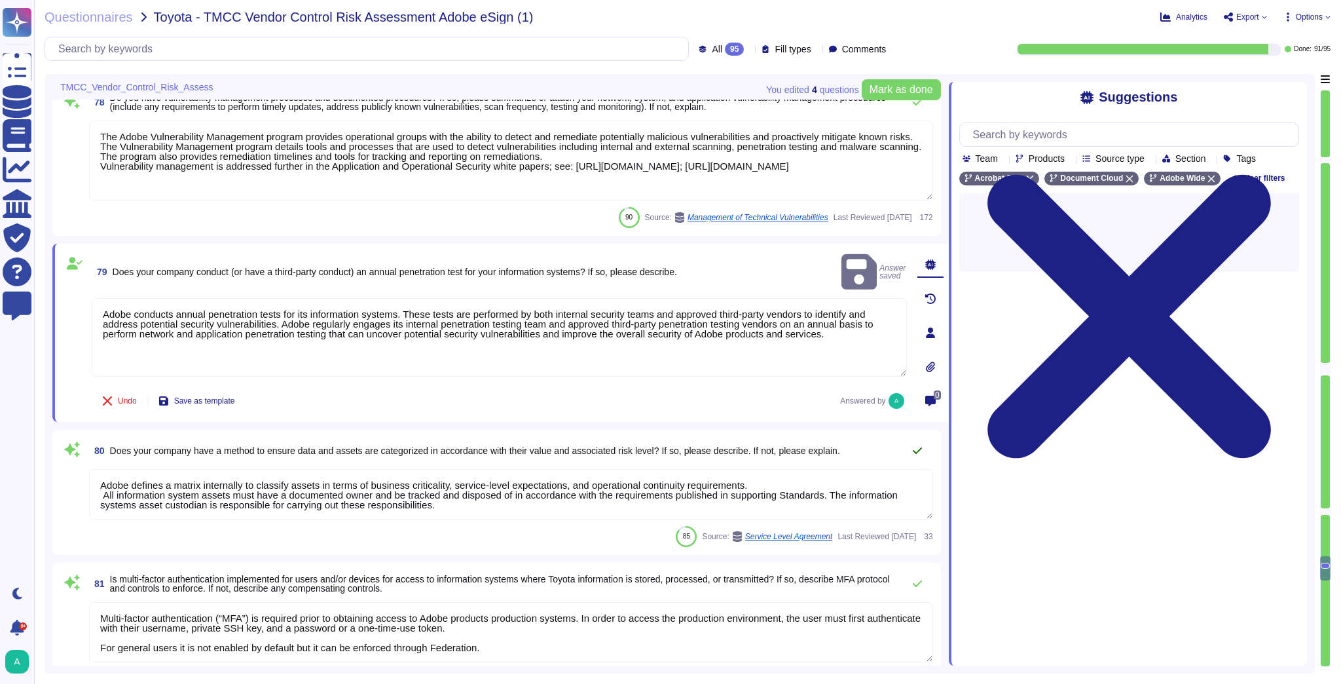
type textarea "Adobe utilizes AES-256 bit encryption at rest and TLS v1.2 or higher for data i…"
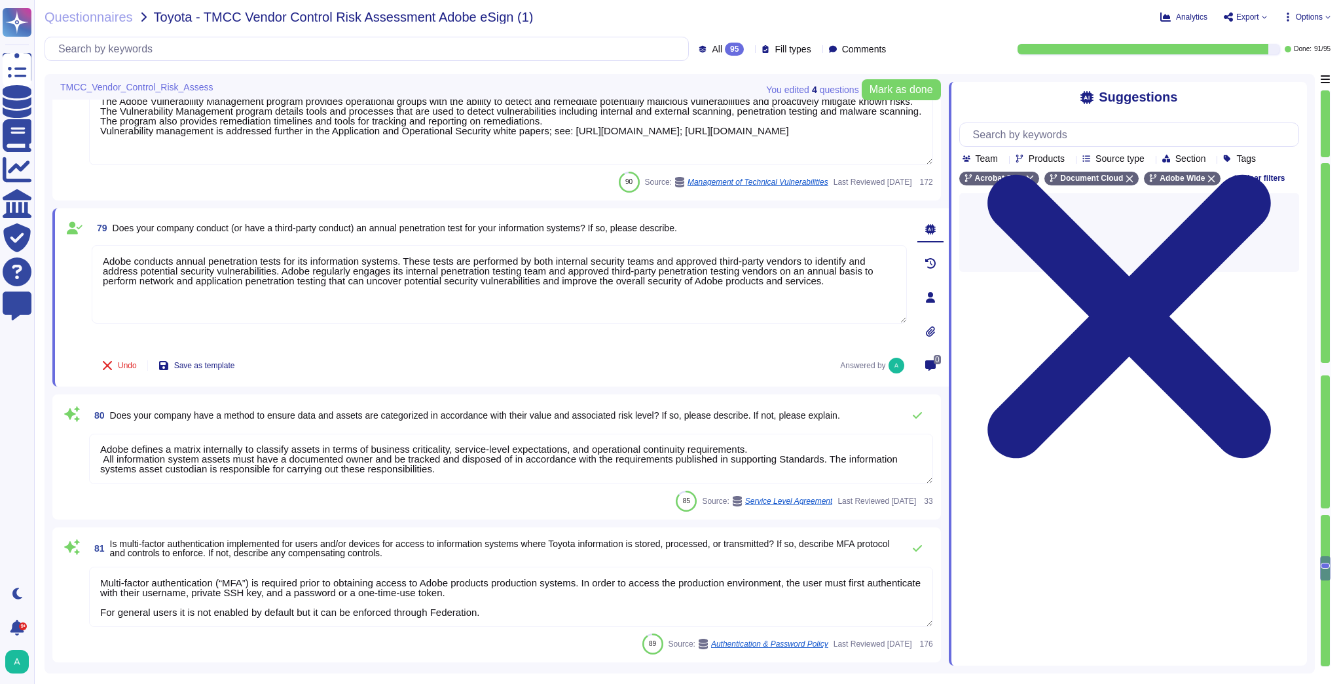
scroll to position [11083, 0]
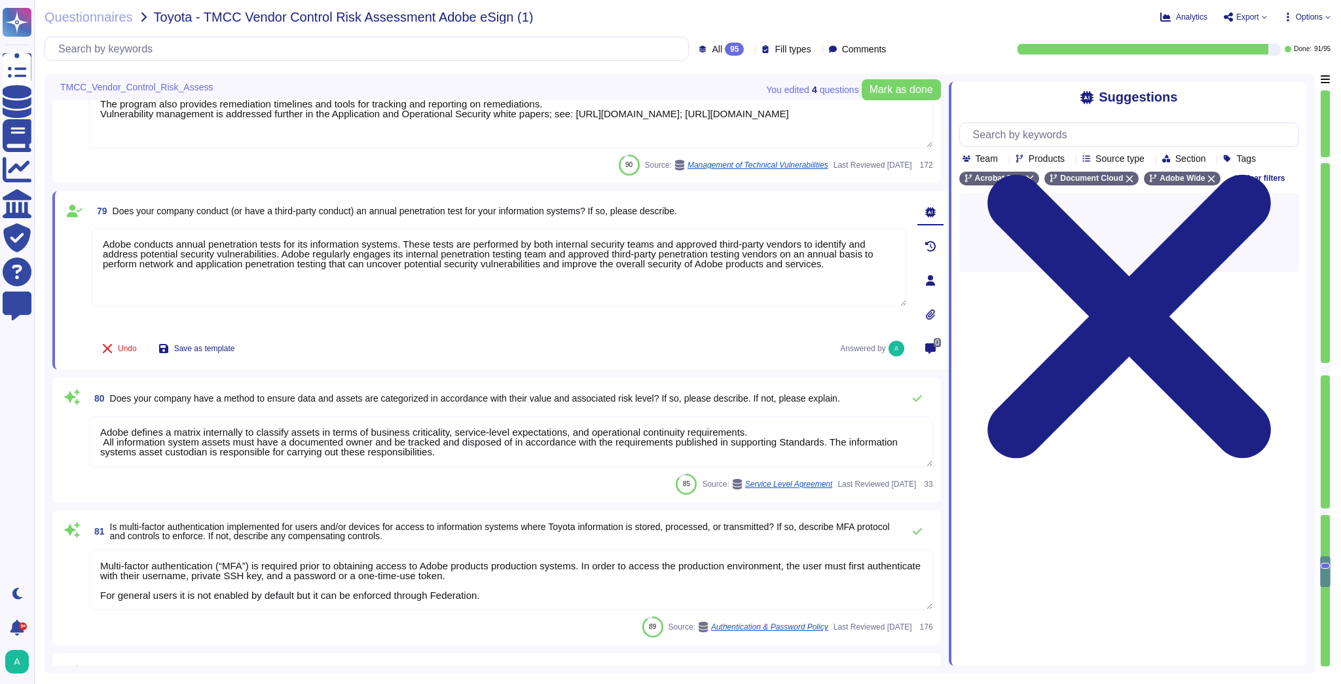
click at [657, 403] on span "80 Does your company have a method to ensure data and assets are categorized in…" at bounding box center [464, 398] width 751 height 24
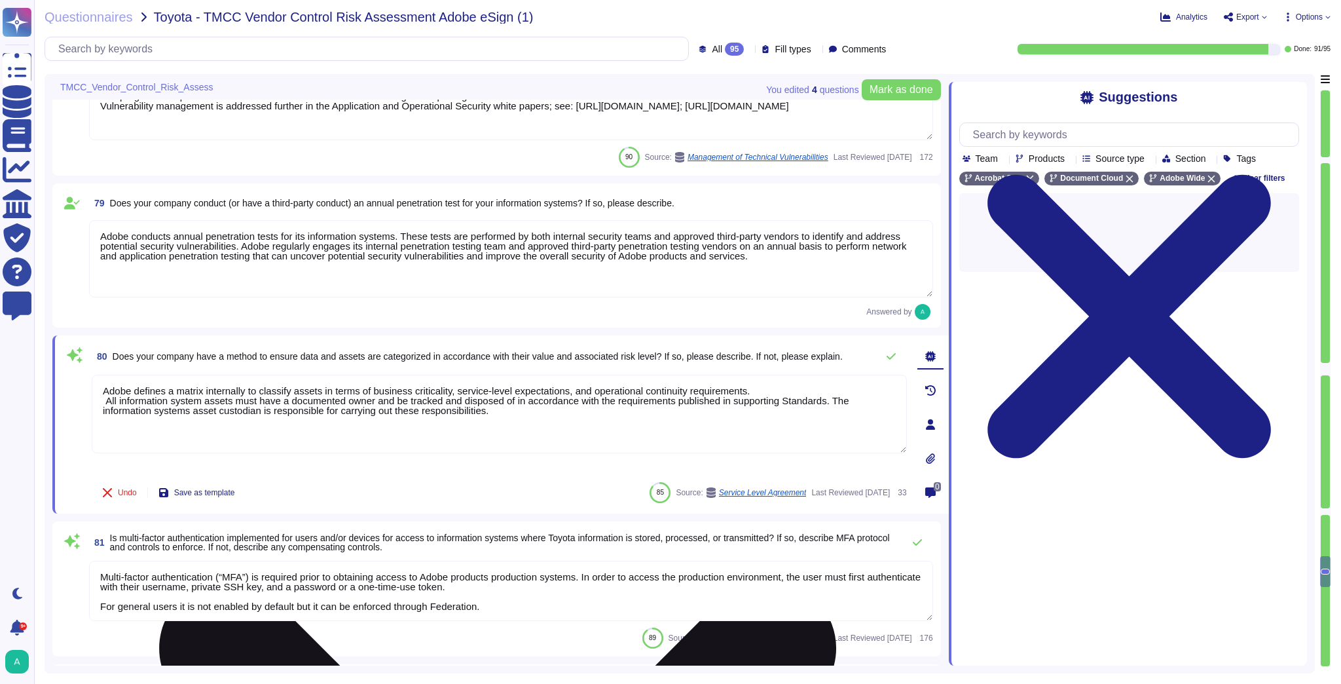
scroll to position [0, 0]
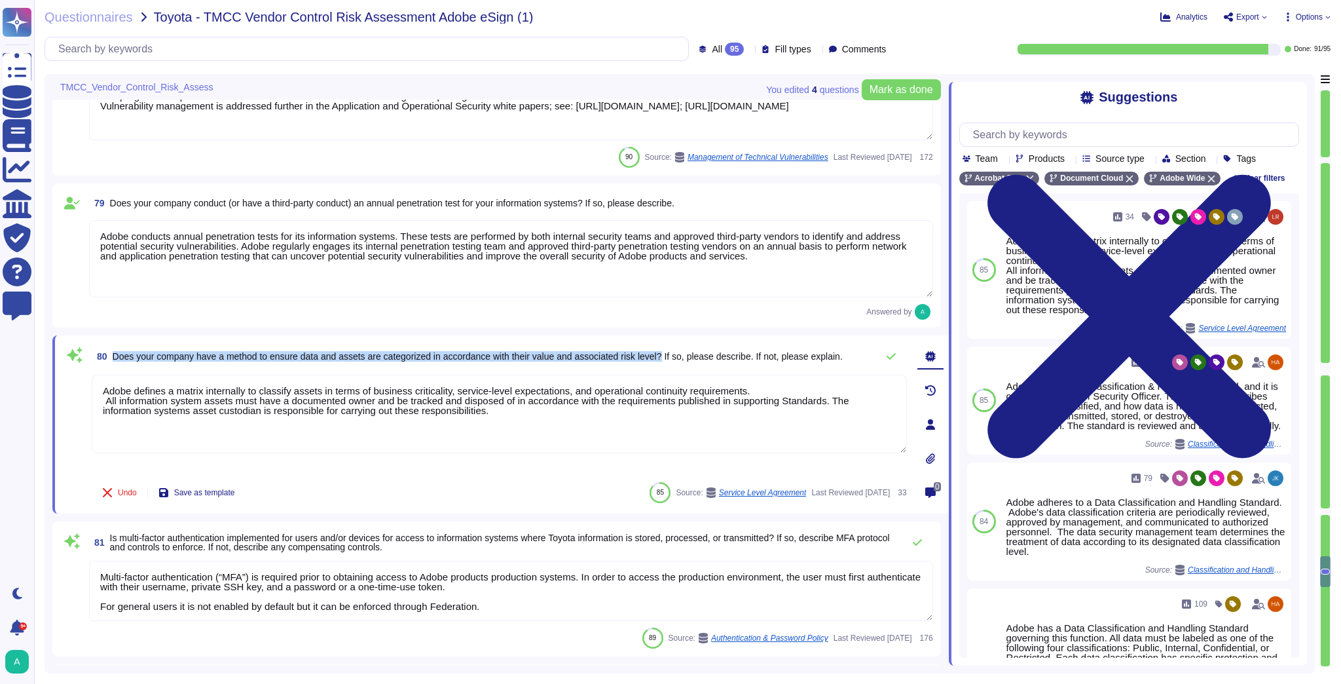
drag, startPoint x: 668, startPoint y: 356, endPoint x: 114, endPoint y: 355, distance: 553.9
click at [114, 355] on span "Does your company have a method to ensure data and assets are categorized in ac…" at bounding box center [478, 356] width 730 height 10
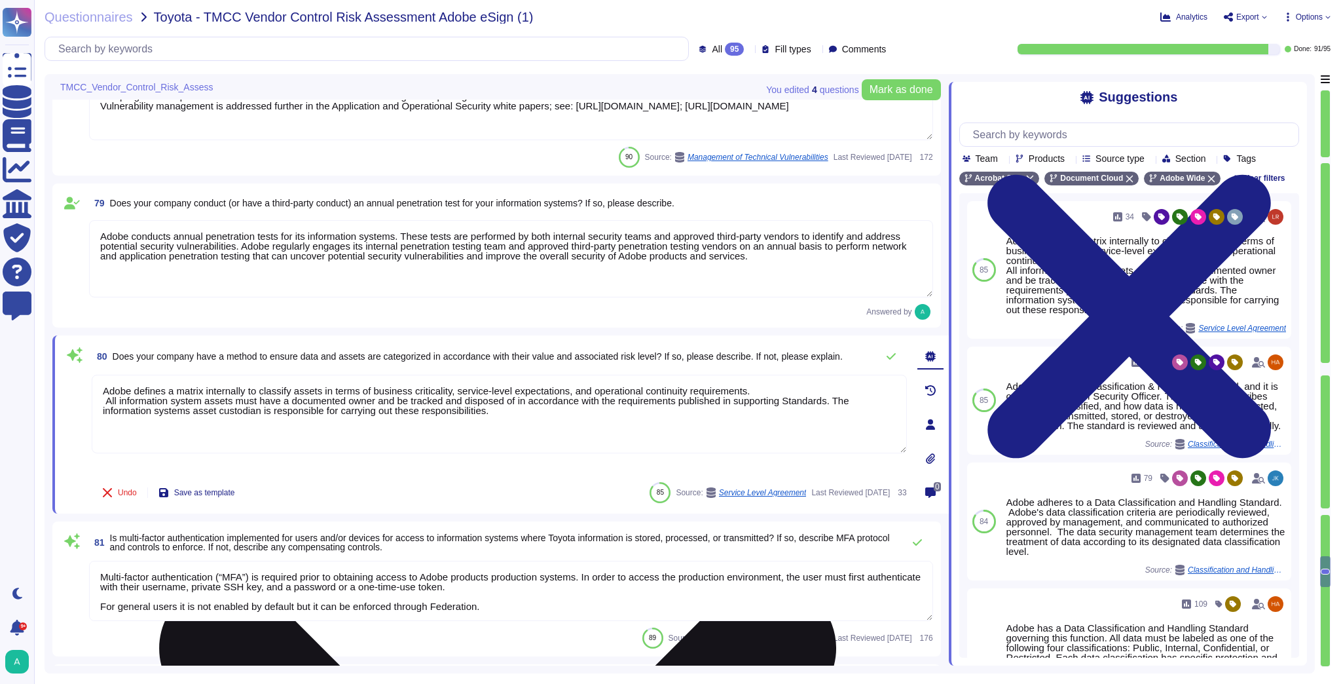
drag, startPoint x: 509, startPoint y: 414, endPoint x: 102, endPoint y: 385, distance: 407.7
click at [102, 385] on textarea "Adobe defines a matrix internally to classify assets in terms of business criti…" at bounding box center [499, 414] width 815 height 79
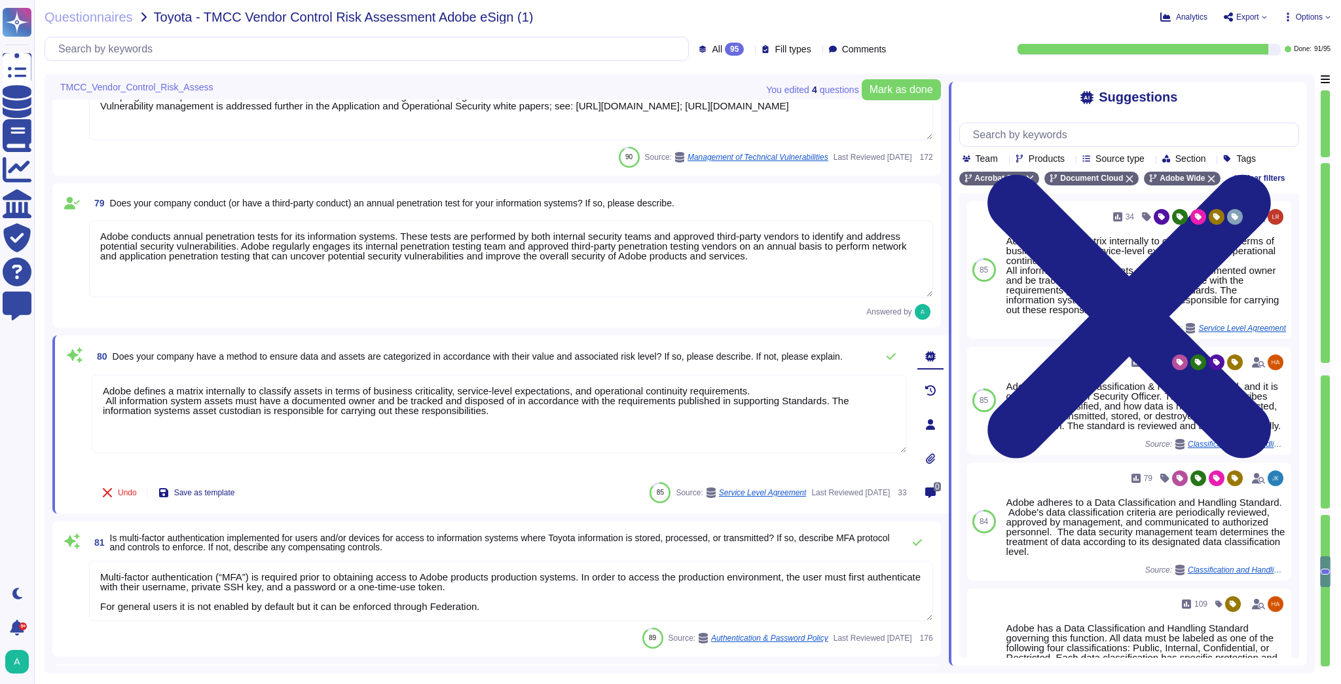
paste textarea "has a method to ensure data and assets are categorized in accordance with their…"
type textarea "Adobe has a method to ensure data and assets are categorized in accordance with…"
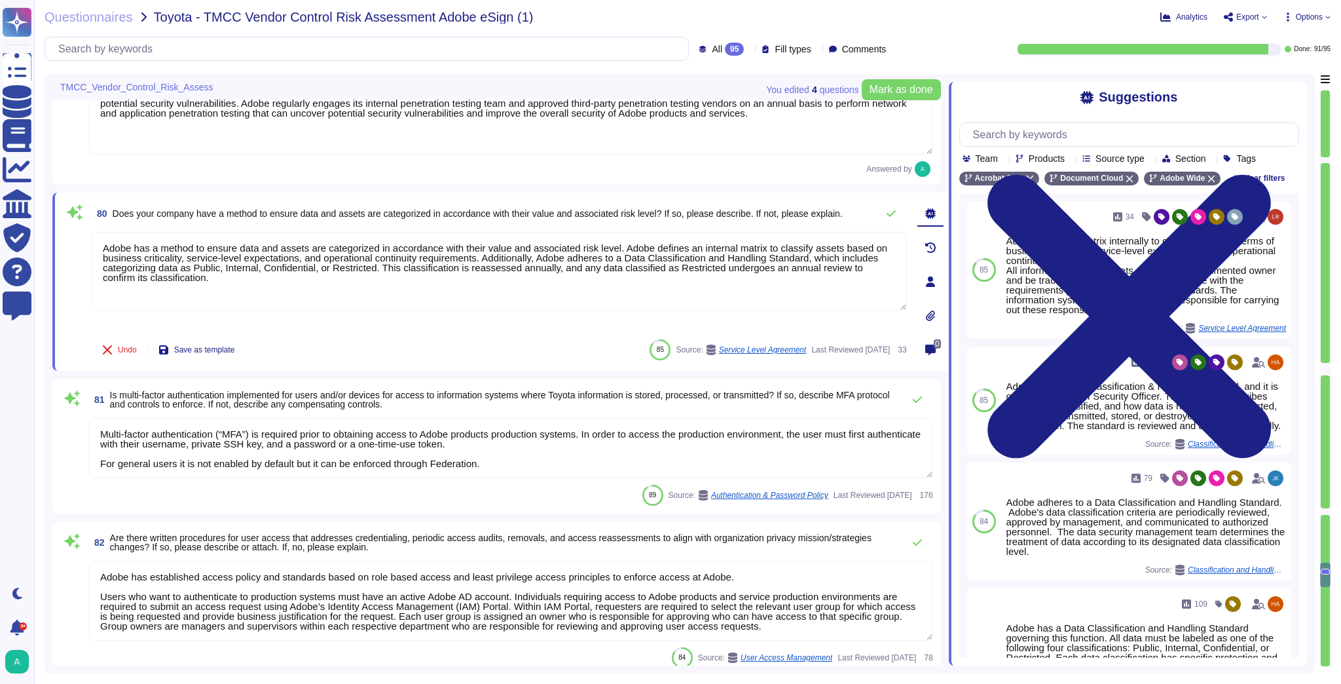
scroll to position [11240, 0]
type textarea "Document Cloud provides AES-256 encryption of data at rest and in transit. Crea…"
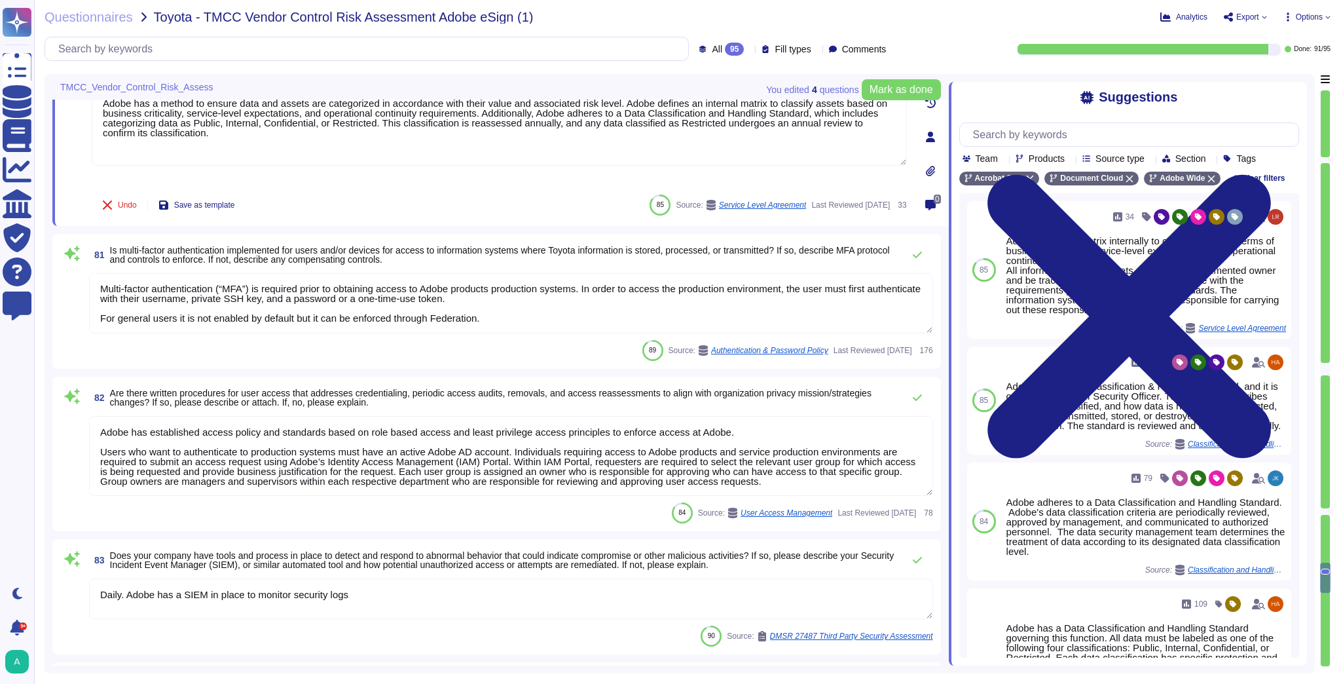
scroll to position [11397, 0]
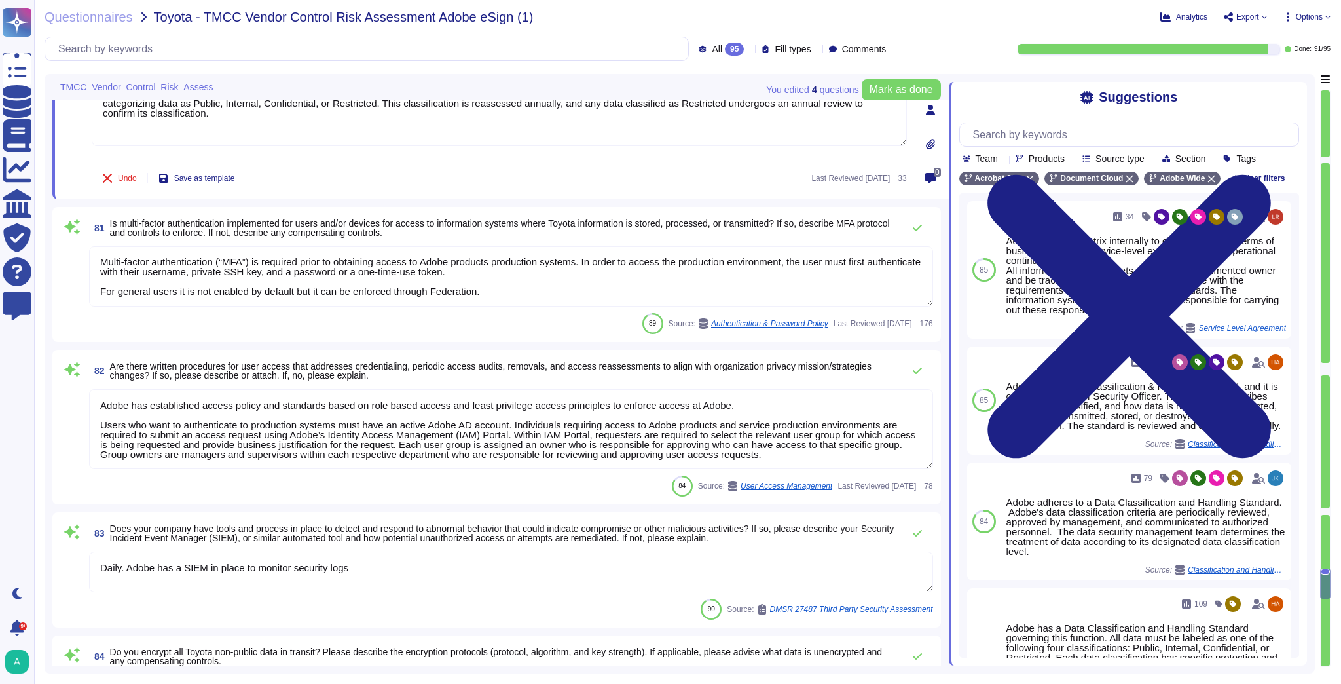
type textarea "Adobe has a method to ensure data and assets are categorized in accordance with…"
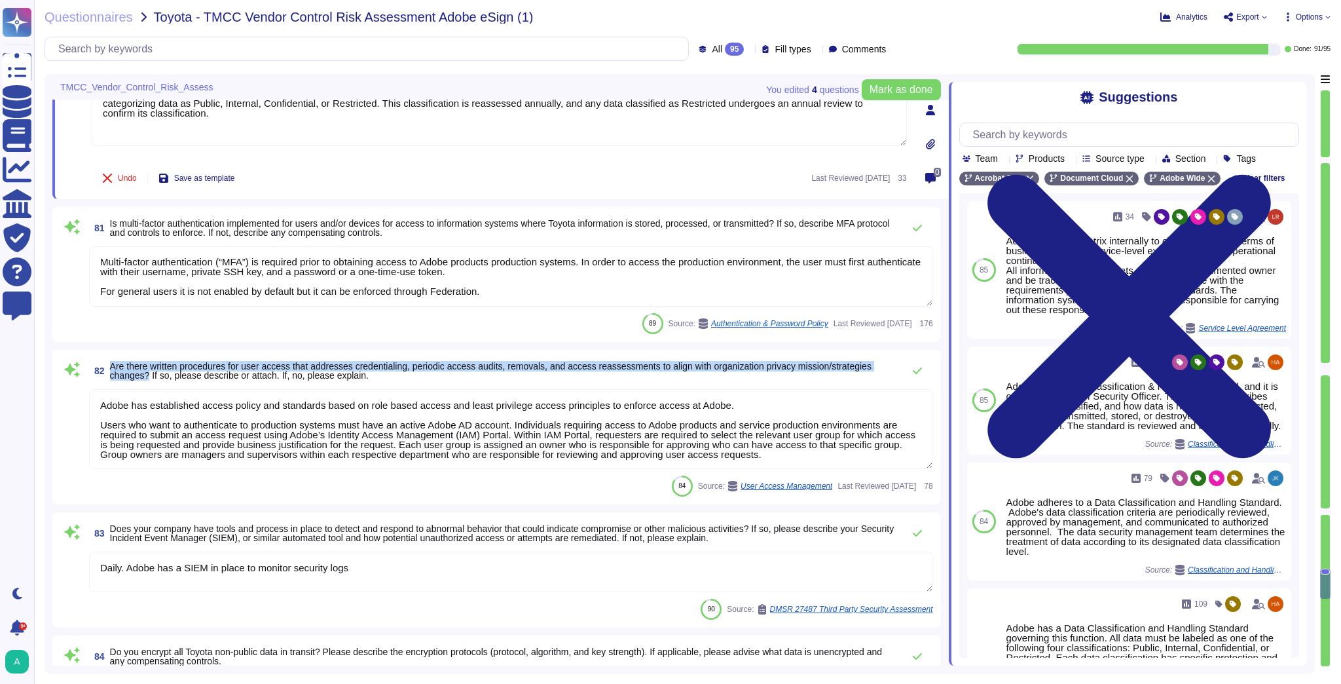
drag, startPoint x: 149, startPoint y: 374, endPoint x: 105, endPoint y: 369, distance: 43.5
click at [105, 369] on span "82 Are there written procedures for user access that addresses credentialing, p…" at bounding box center [492, 371] width 807 height 24
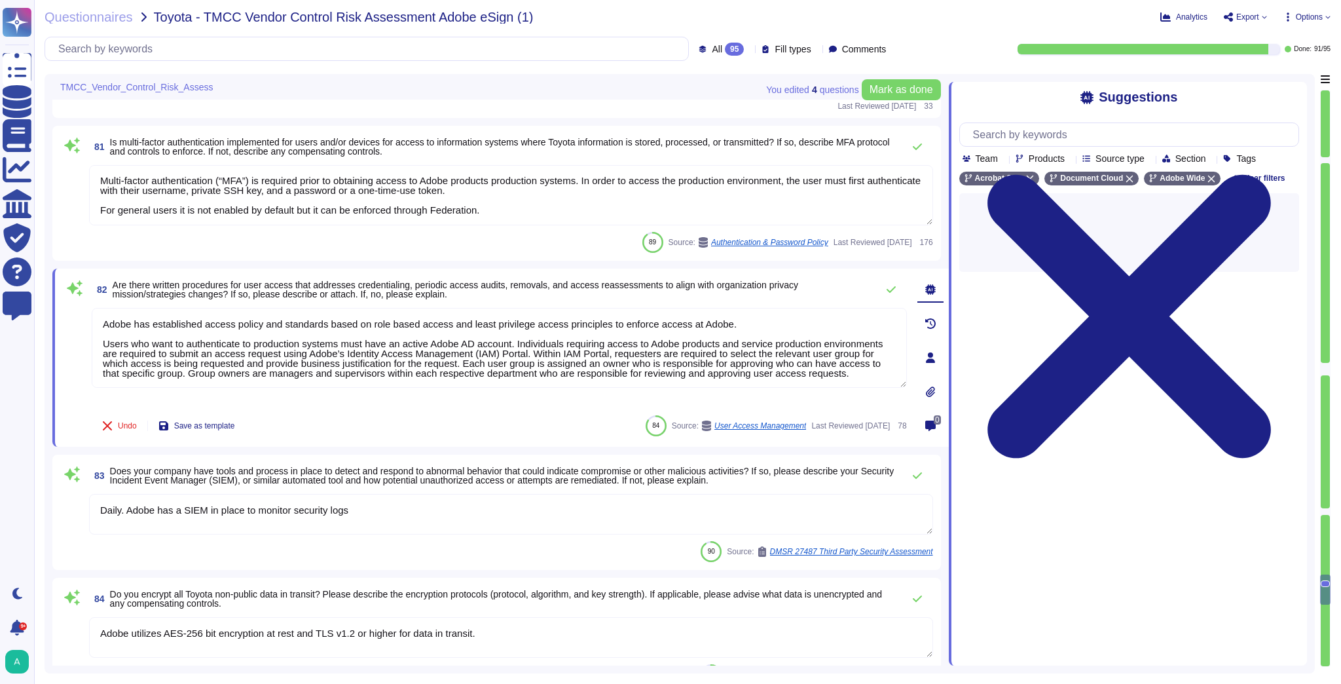
type textarea "Adobe products and services enforce password and account lockout policy."
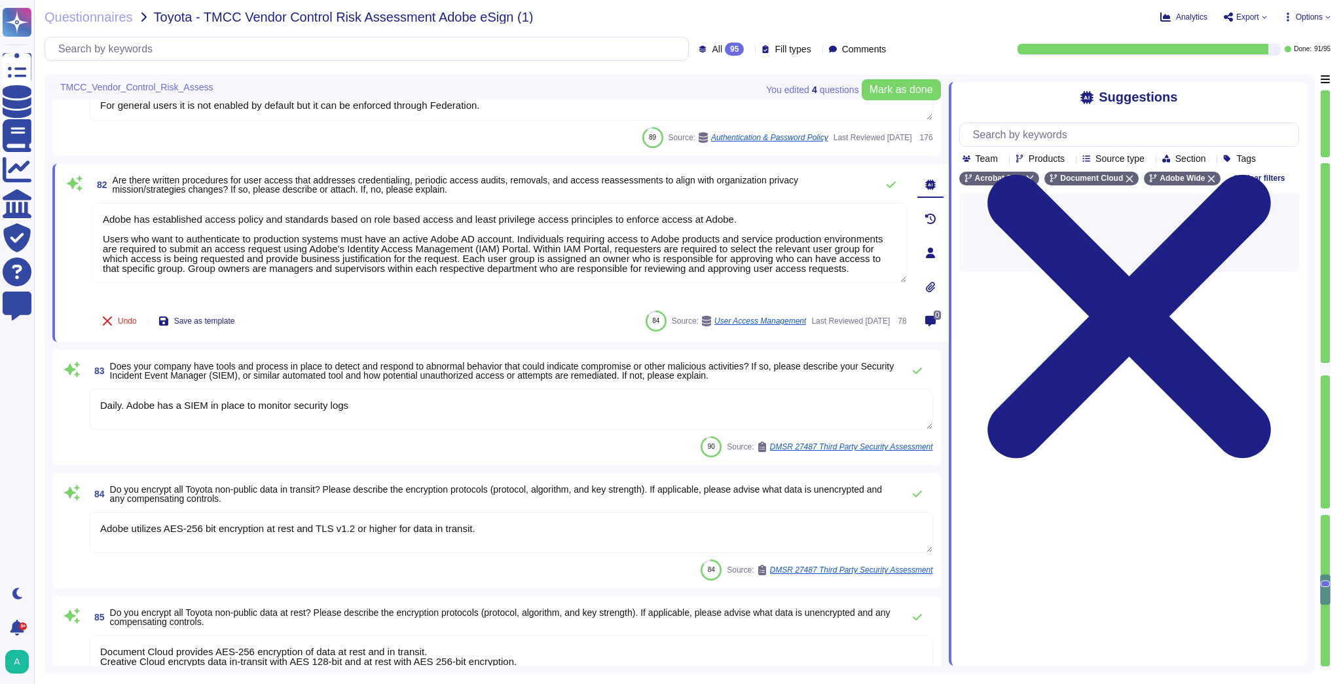
type textarea "Adobe deploys anti-virus and malware prevention solutions including, but not li…"
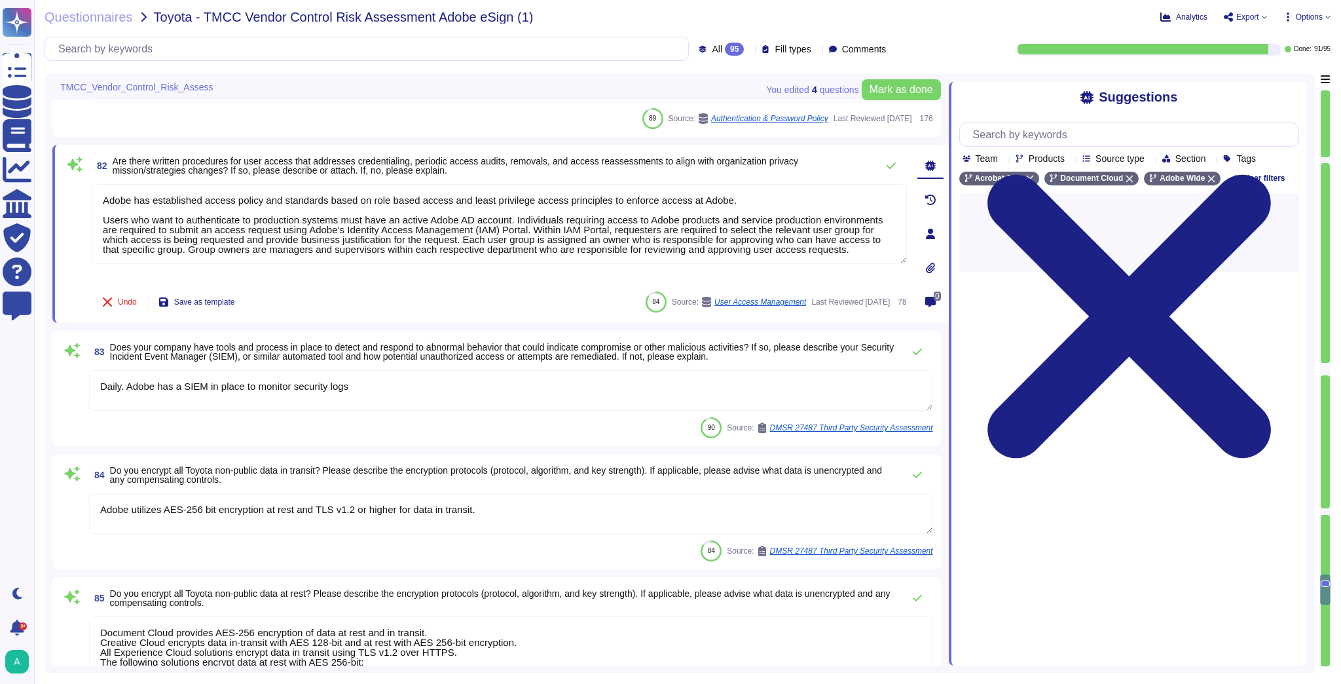
click at [347, 348] on span "Does your company have tools and process in place to detect and respond to abno…" at bounding box center [502, 352] width 784 height 20
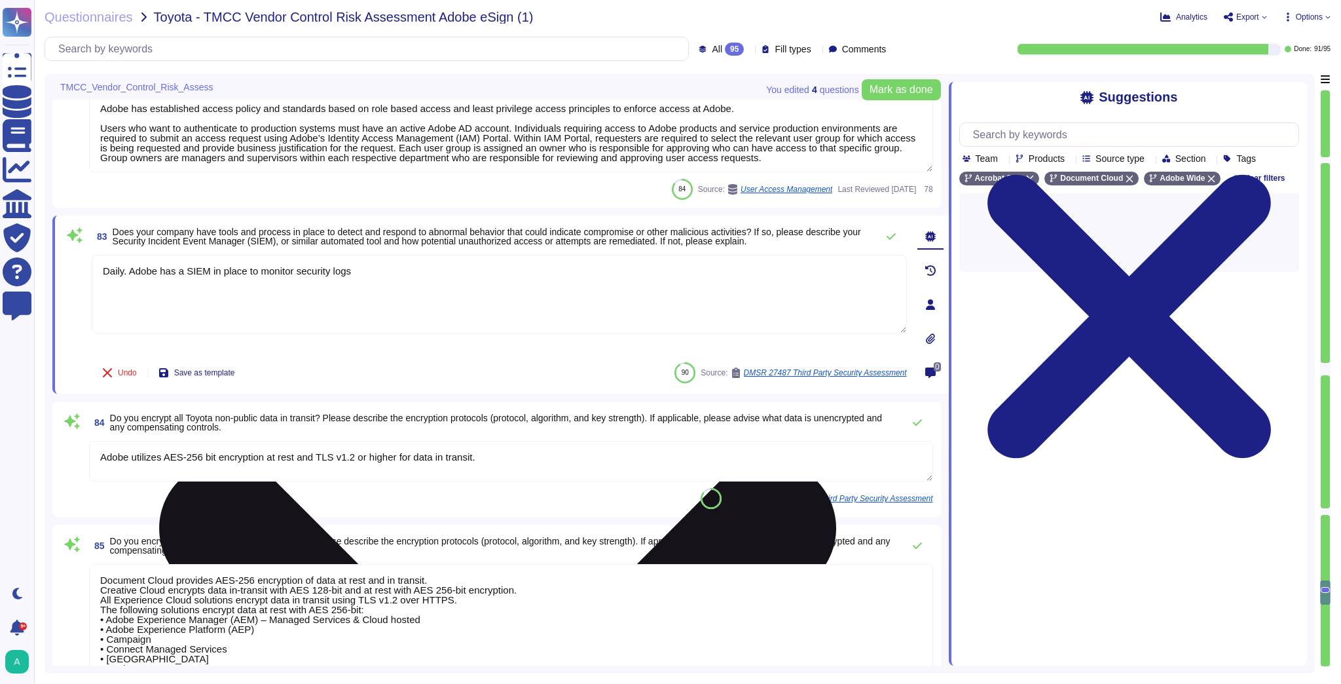
type textarea "Adobe deploys anti-virus and malware prevention solutions including, but not li…"
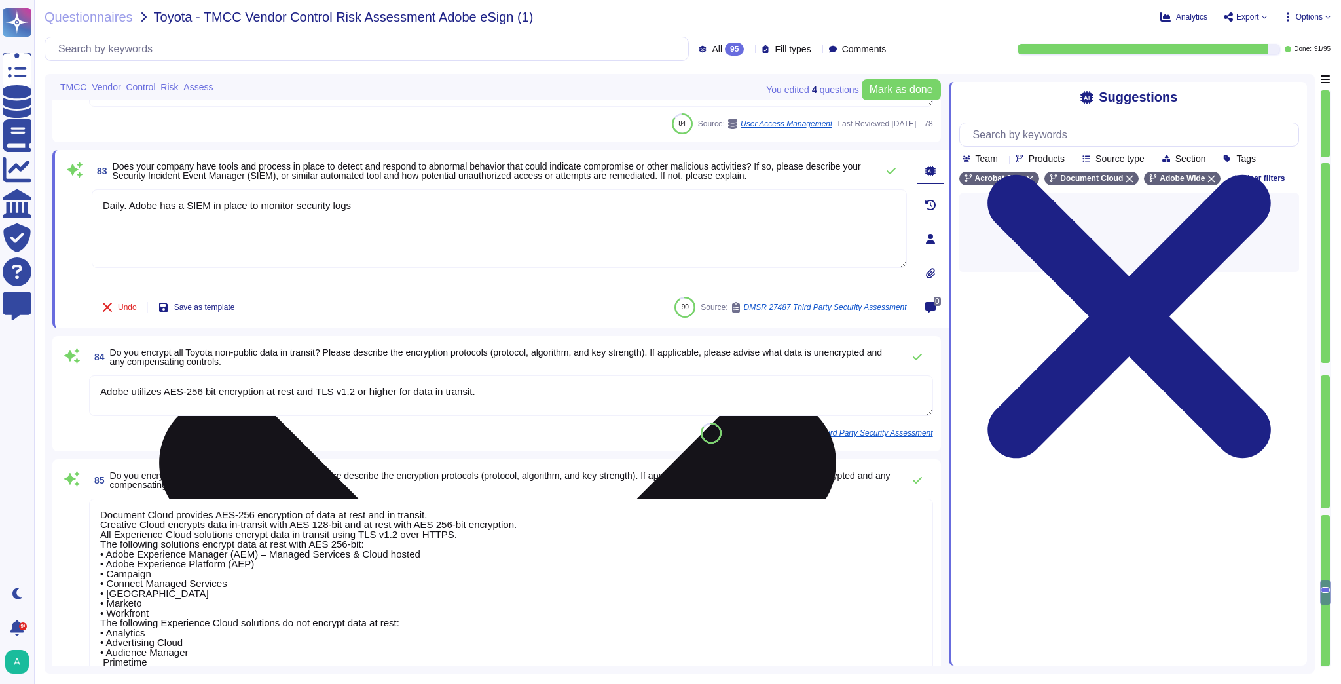
scroll to position [11764, 0]
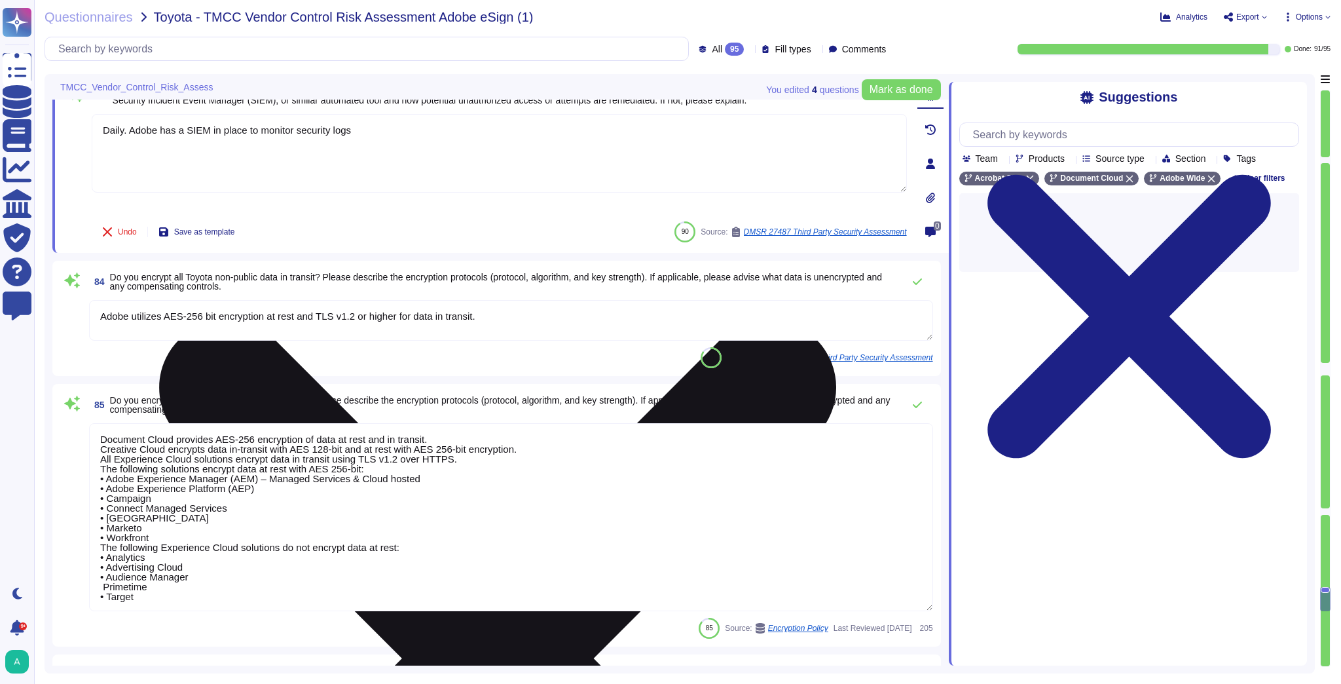
type textarea "Adobe has setup network policy enforcement points (“PEP”) within its Adobe prod…"
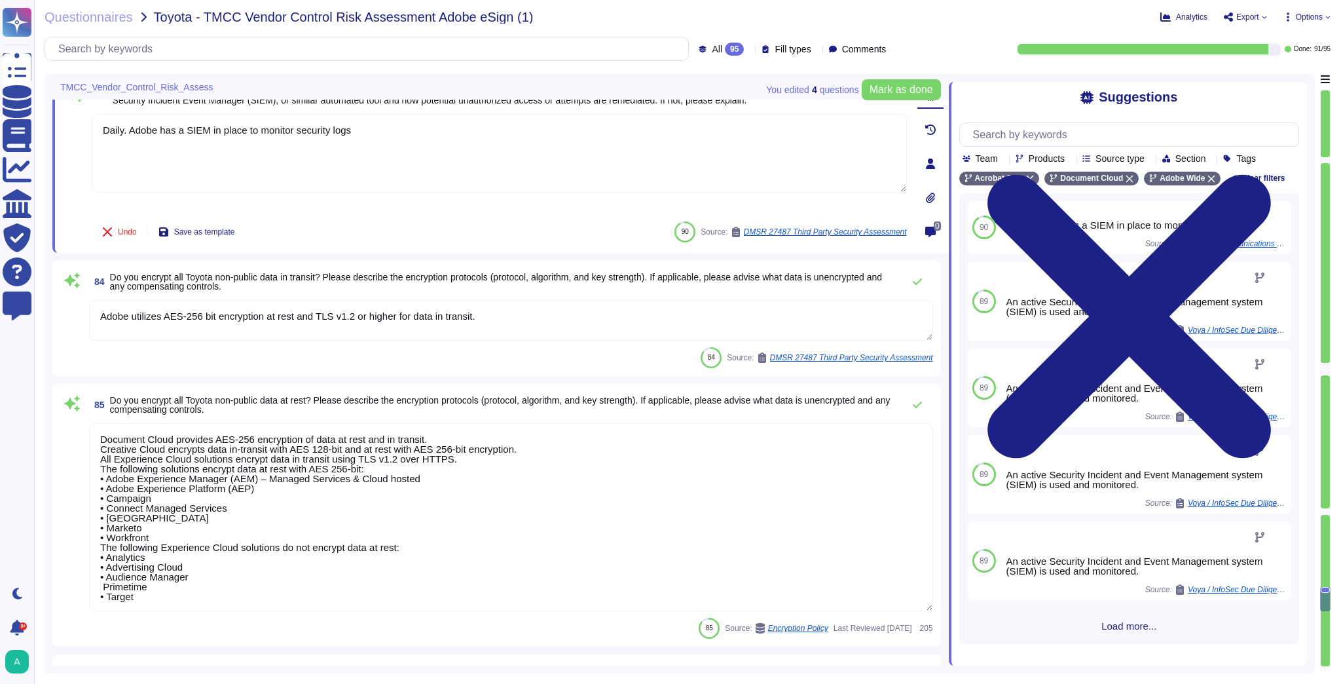
drag, startPoint x: 297, startPoint y: 314, endPoint x: 634, endPoint y: 333, distance: 337.7
click at [634, 333] on textarea "Adobe utilizes AES-256 bit encryption at rest and TLS v1.2 or higher for data i…" at bounding box center [511, 320] width 844 height 41
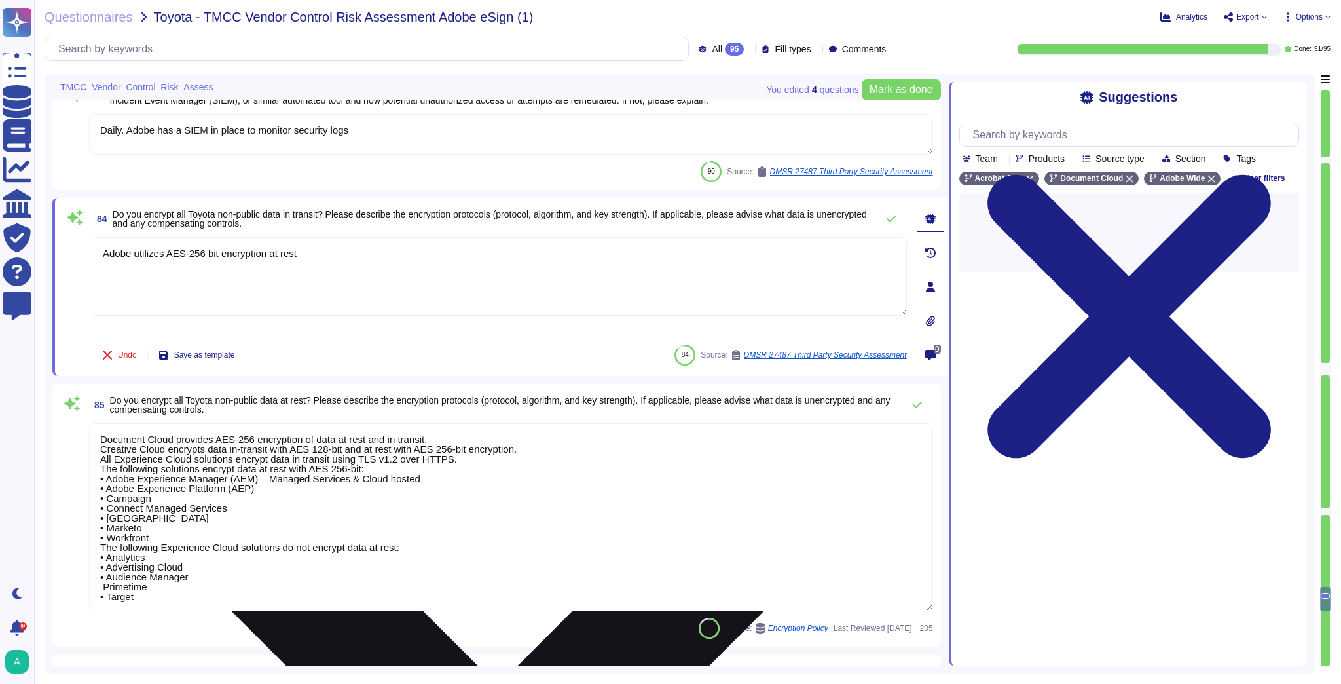
click at [401, 266] on textarea "Adobe utilizes AES-256 bit encryption at rest" at bounding box center [499, 276] width 815 height 79
type textarea "Adobe utilizes AES-256 bit encryption at rest and TLS v1.2 or higher for data i…"
click at [514, 256] on textarea "Adobe utilizes AES-256 bit encryption at rest and TLS v1.2 or higher for data i…" at bounding box center [499, 276] width 815 height 79
drag, startPoint x: 502, startPoint y: 255, endPoint x: 100, endPoint y: 259, distance: 402.0
click at [100, 259] on textarea "Adobe utilizes AES-256 bit encryption at rest and TLS v1.2 or higher for data i…" at bounding box center [499, 276] width 815 height 79
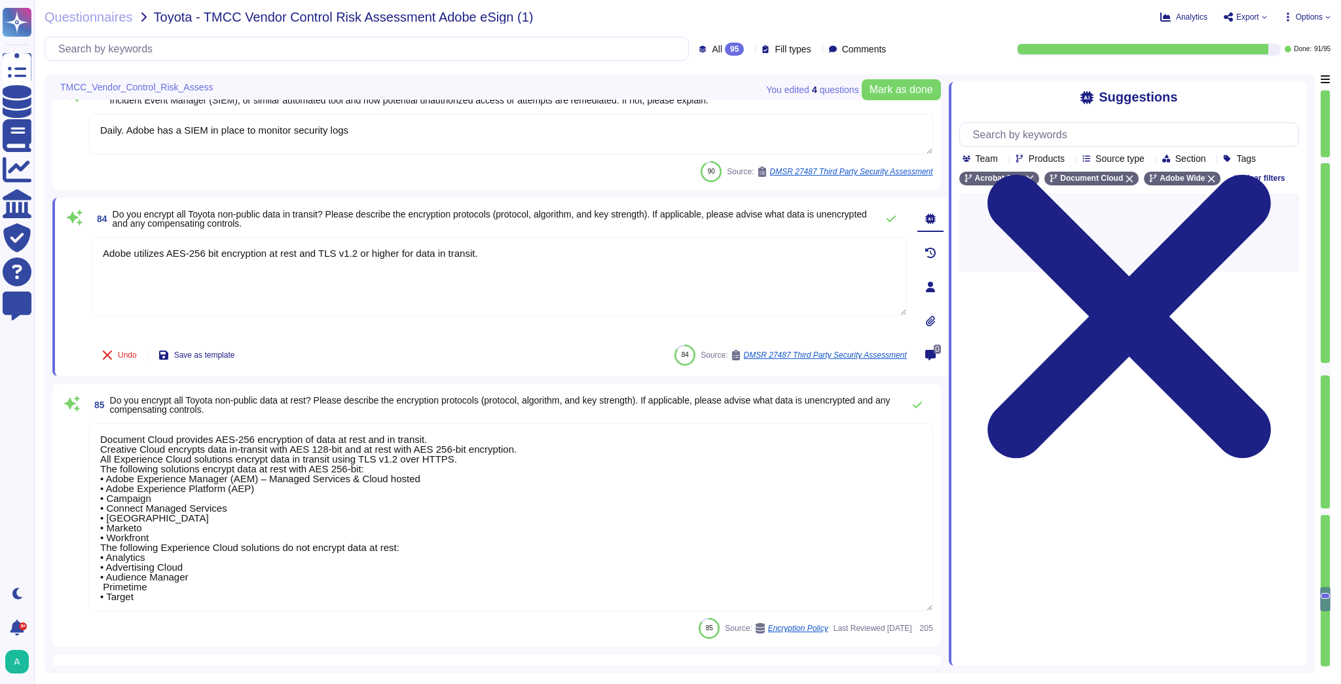
click at [293, 579] on textarea "Document Cloud provides AES-256 encryption of data at rest and in transit. Crea…" at bounding box center [511, 517] width 844 height 188
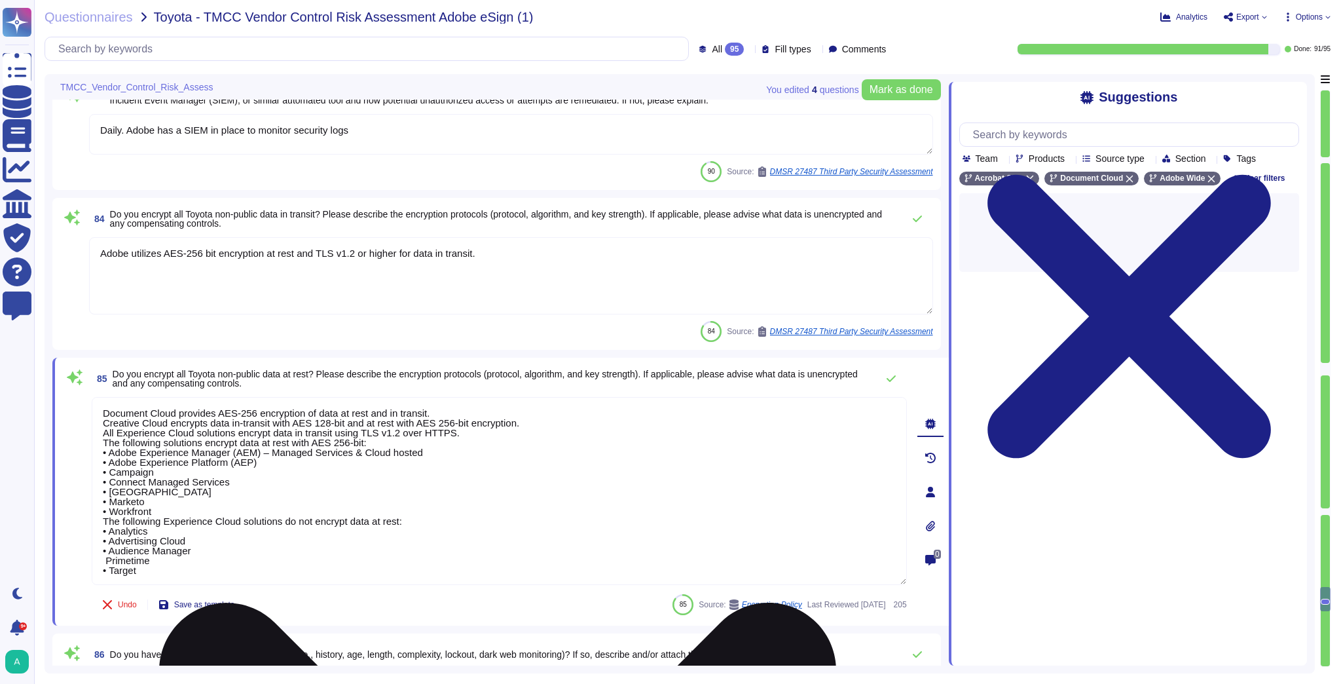
scroll to position [1, 0]
click at [277, 540] on textarea "Document Cloud provides AES-256 encryption of data at rest and in transit. Crea…" at bounding box center [499, 491] width 815 height 188
paste textarea "Adobe utilizes AES-256 bit encryption at rest and TLS v1.2 or higher for data i…"
type textarea "Adobe utilizes AES-256 bit encryption at rest and TLS v1.2 or higher for data i…"
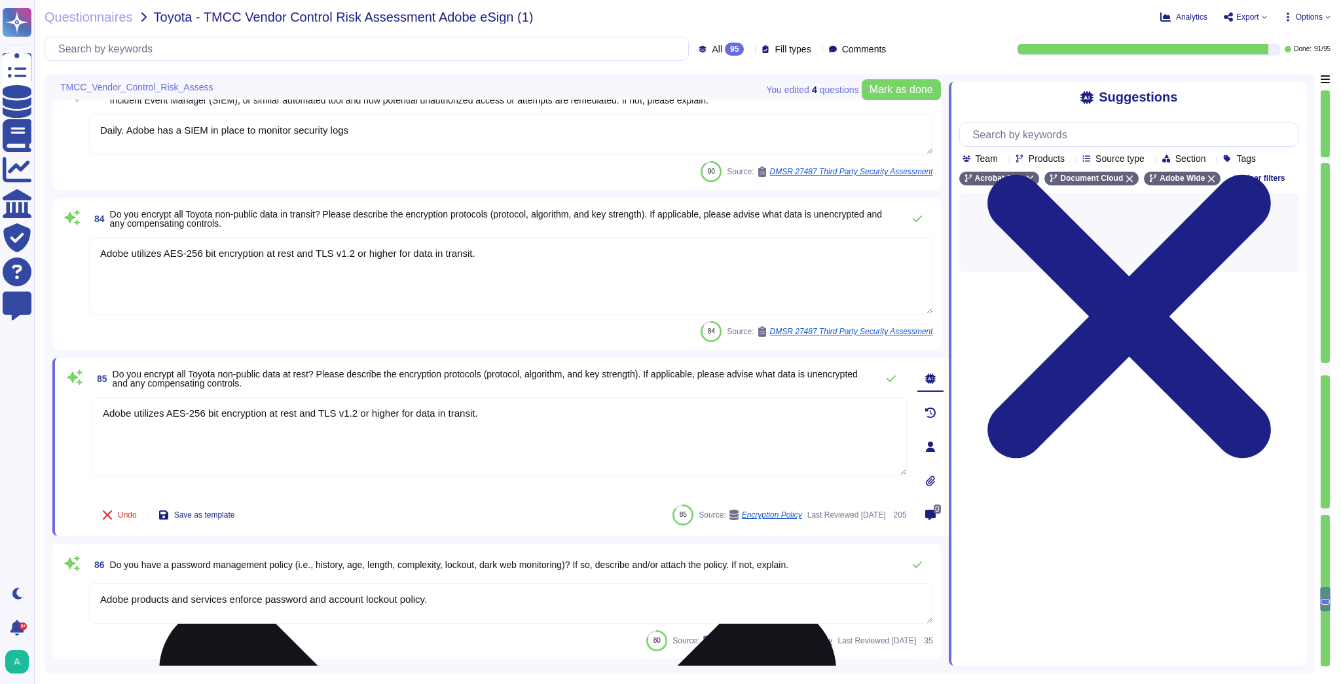
type textarea "Quarterly audits and automated reporting are performed to identify unauthorized…"
drag, startPoint x: 312, startPoint y: 414, endPoint x: 169, endPoint y: 401, distance: 143.4
click at [169, 401] on textarea "Adobe utilizes AES-256 bit encryption at rest and TLS v1.2 or higher for data i…" at bounding box center [499, 436] width 815 height 79
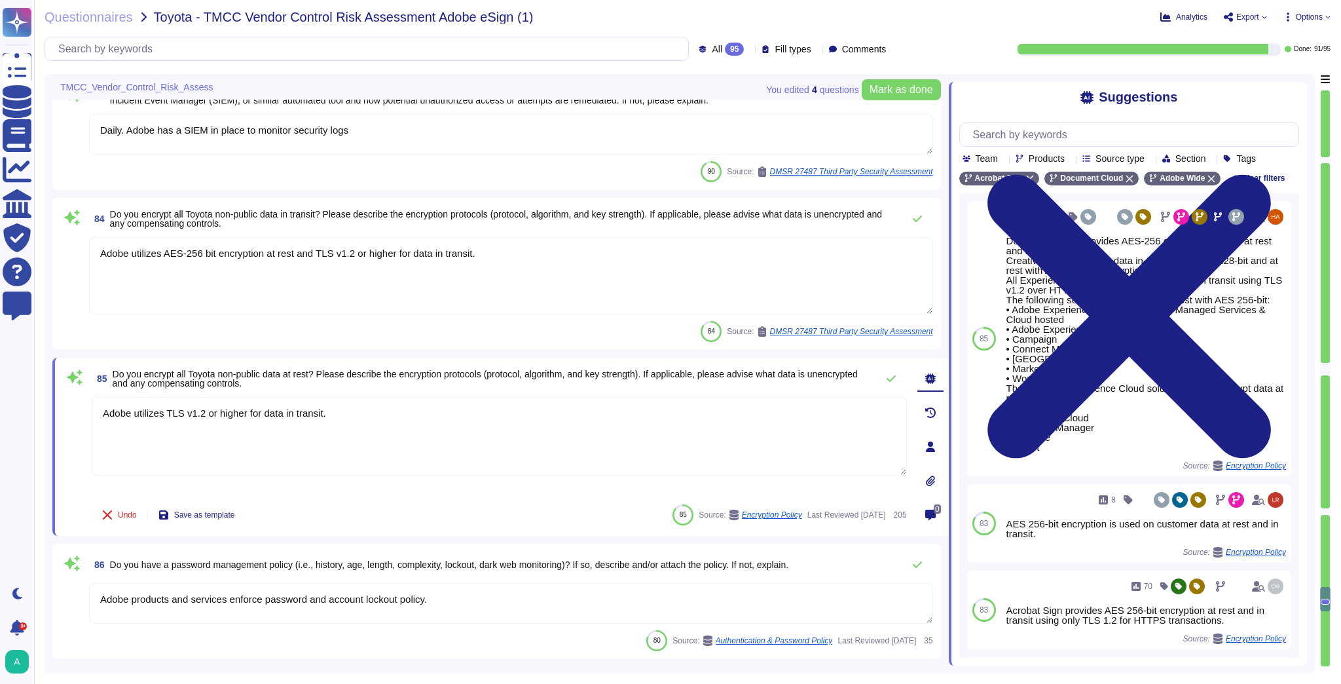
type textarea "Adobe utilizes TLS v1.2 or higher for data in transit."
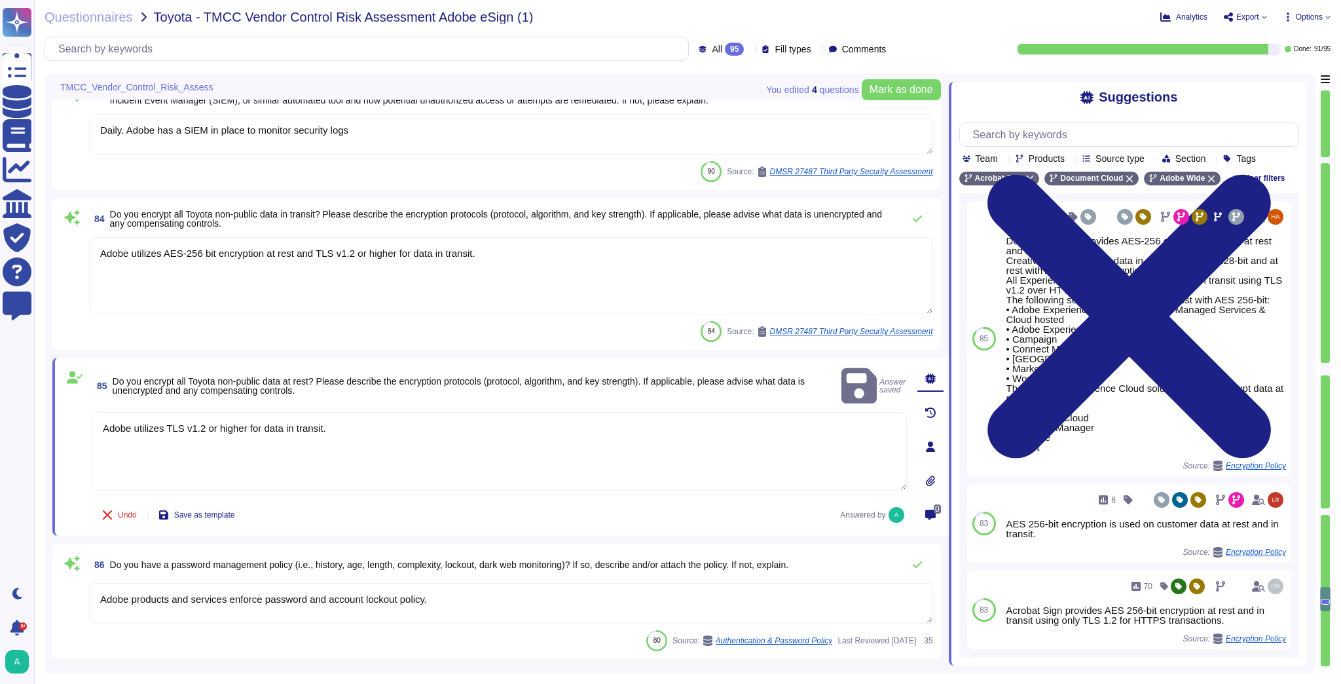
drag, startPoint x: 468, startPoint y: 251, endPoint x: 296, endPoint y: 251, distance: 172.2
click at [296, 251] on textarea "Adobe utilizes AES-256 bit encryption at rest and TLS v1.2 or higher for data i…" at bounding box center [511, 275] width 844 height 77
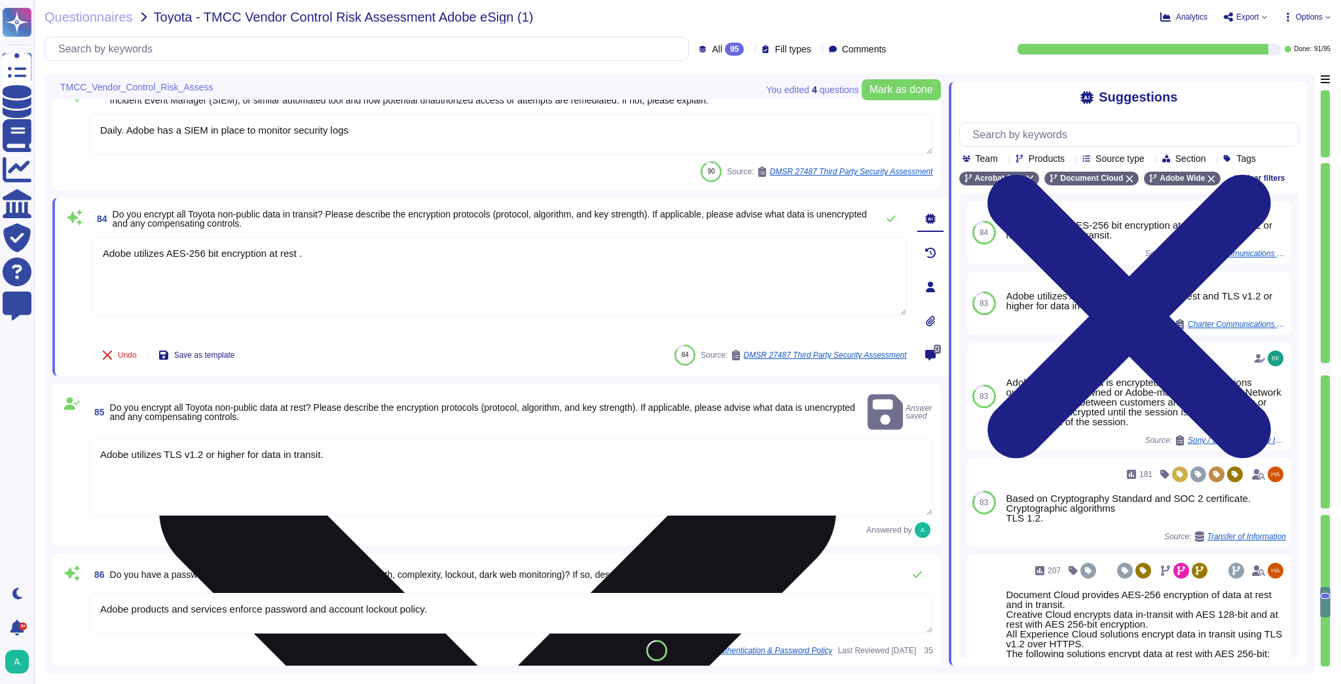
type textarea "Adobe utilizes AES-256 bit encryption at rest."
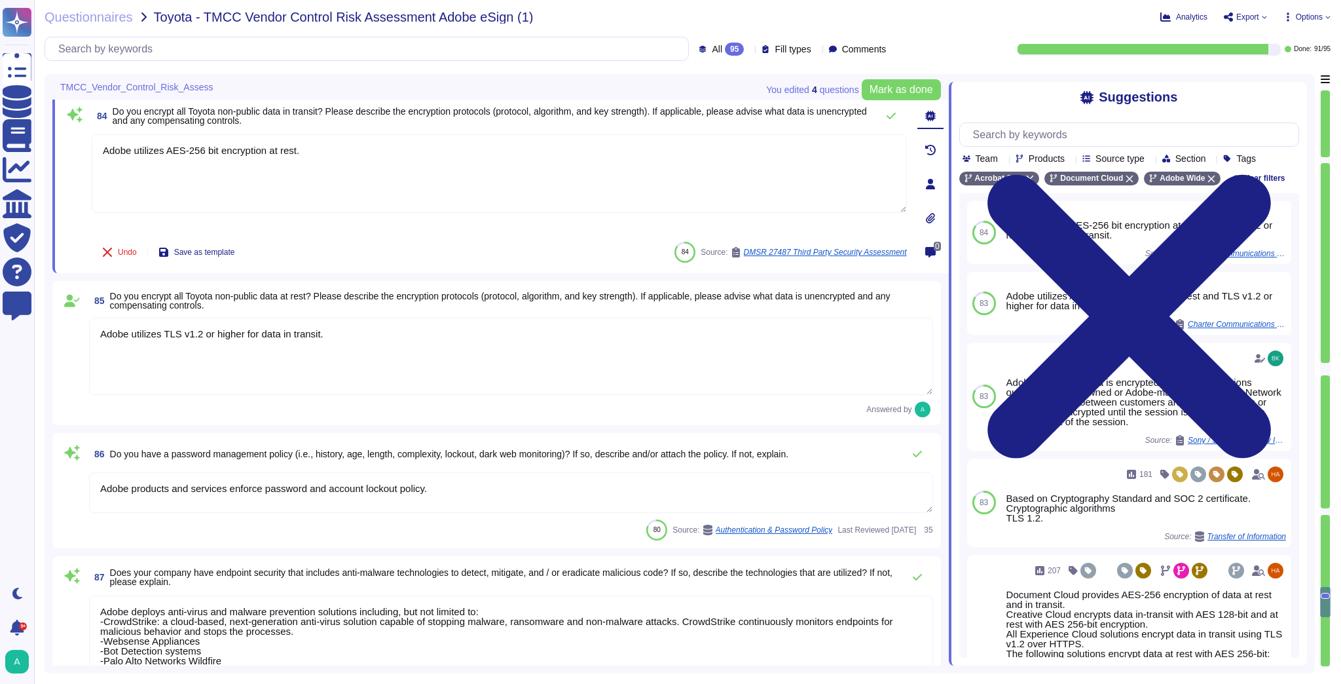
type textarea "Remote access to the Adobe corporate network is automatically granted to all no…"
type textarea "Adobe utilizes AES-256 bit encryption at rest."
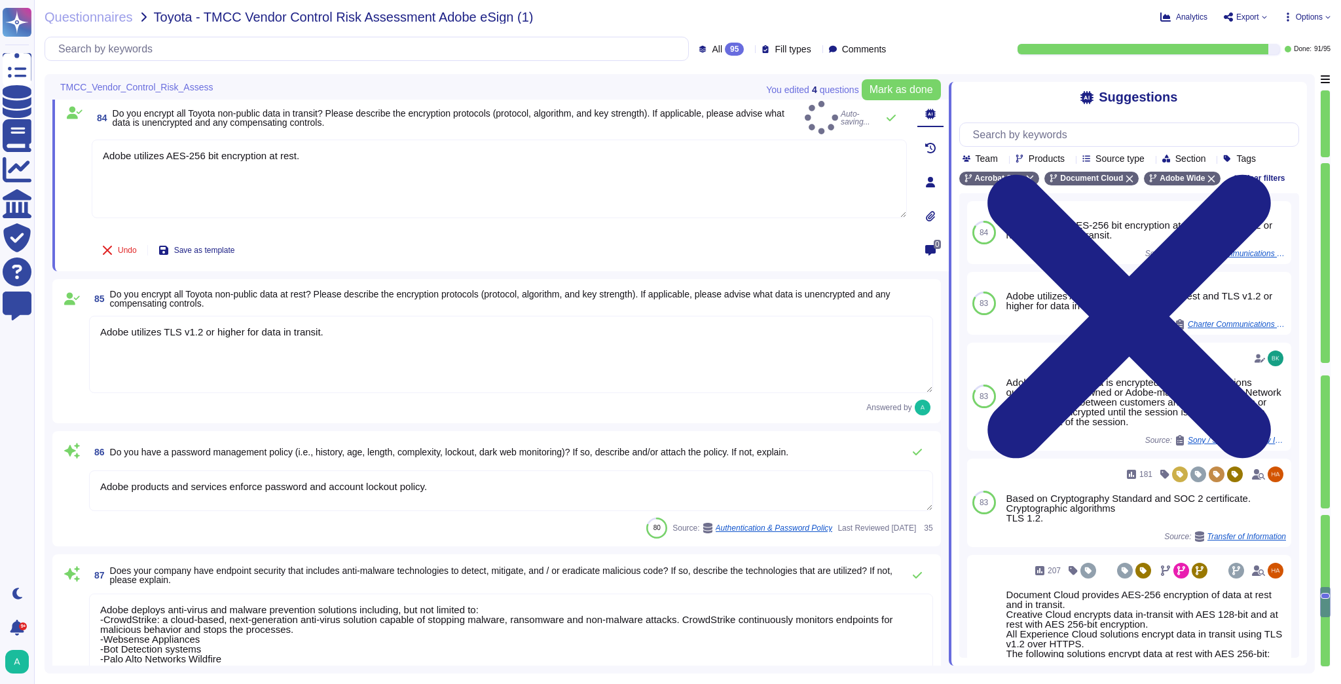
click at [451, 484] on textarea "Adobe products and services enforce password and account lockout policy." at bounding box center [511, 490] width 844 height 41
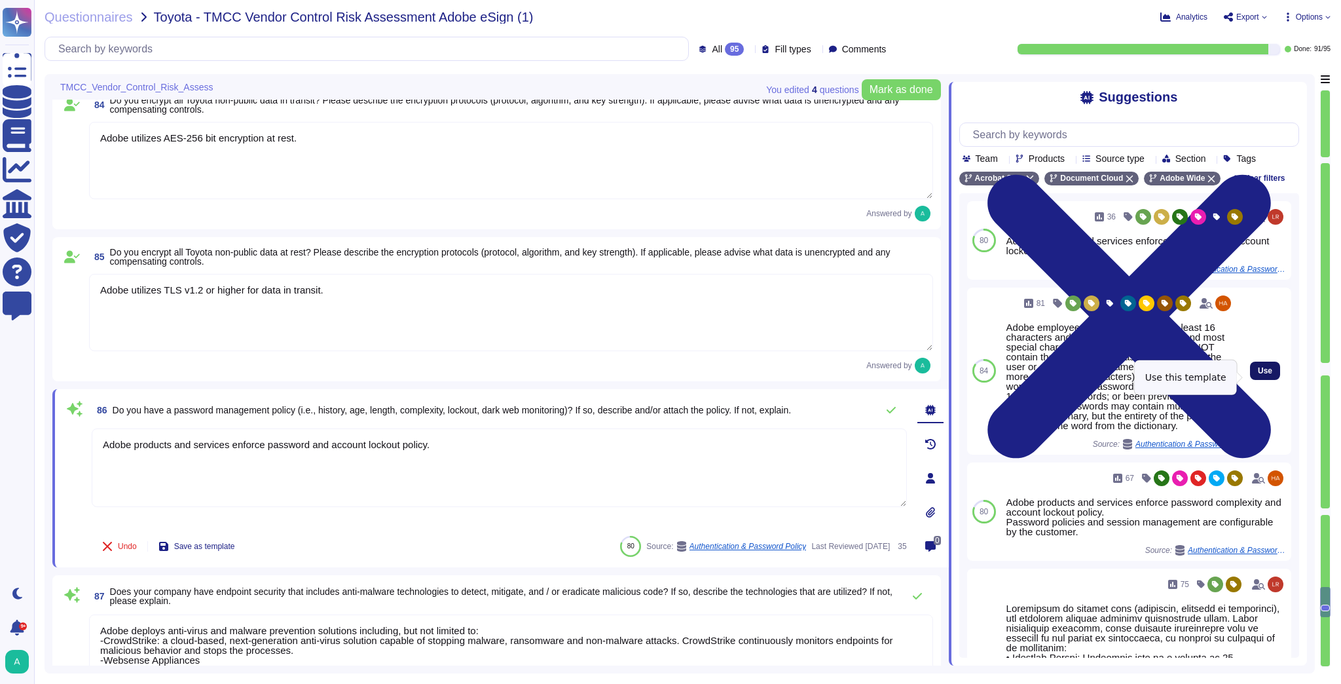
click at [1258, 375] on span "Use" at bounding box center [1265, 371] width 14 height 8
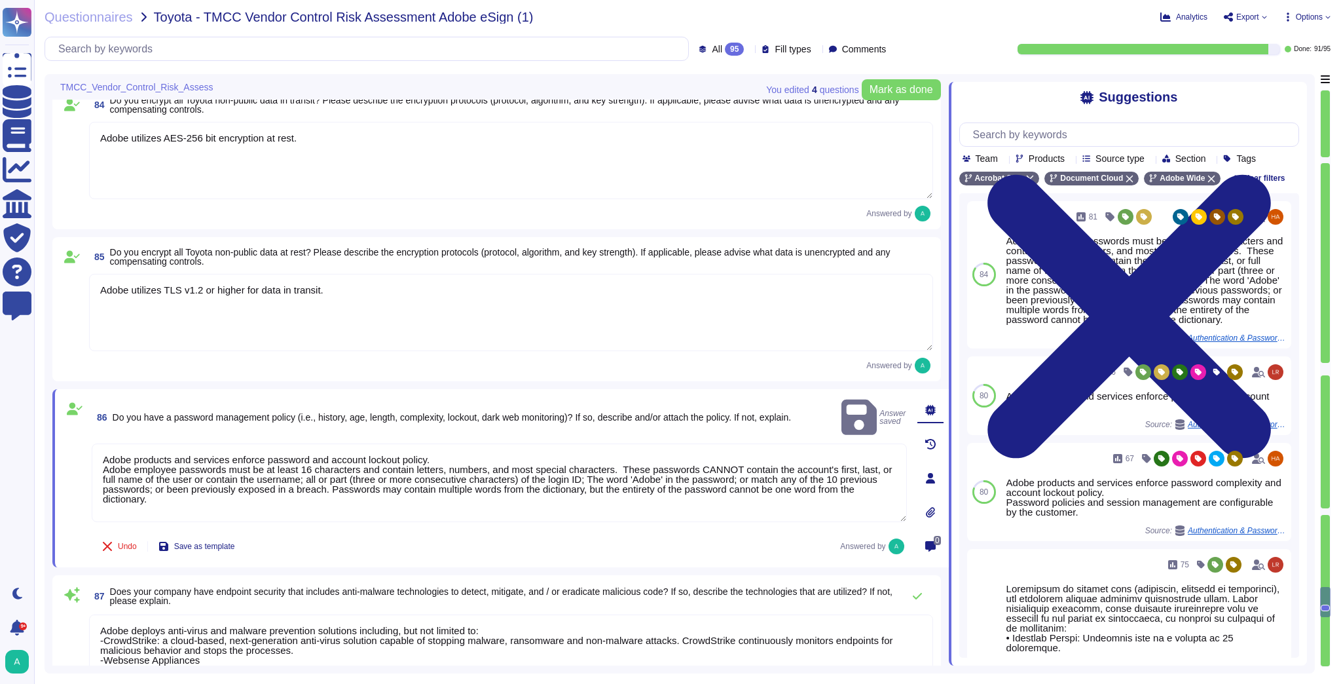
drag, startPoint x: 434, startPoint y: 442, endPoint x: 100, endPoint y: 428, distance: 334.8
click at [100, 443] on textarea "Adobe products and services enforce password and account lockout policy. Adobe …" at bounding box center [499, 482] width 815 height 79
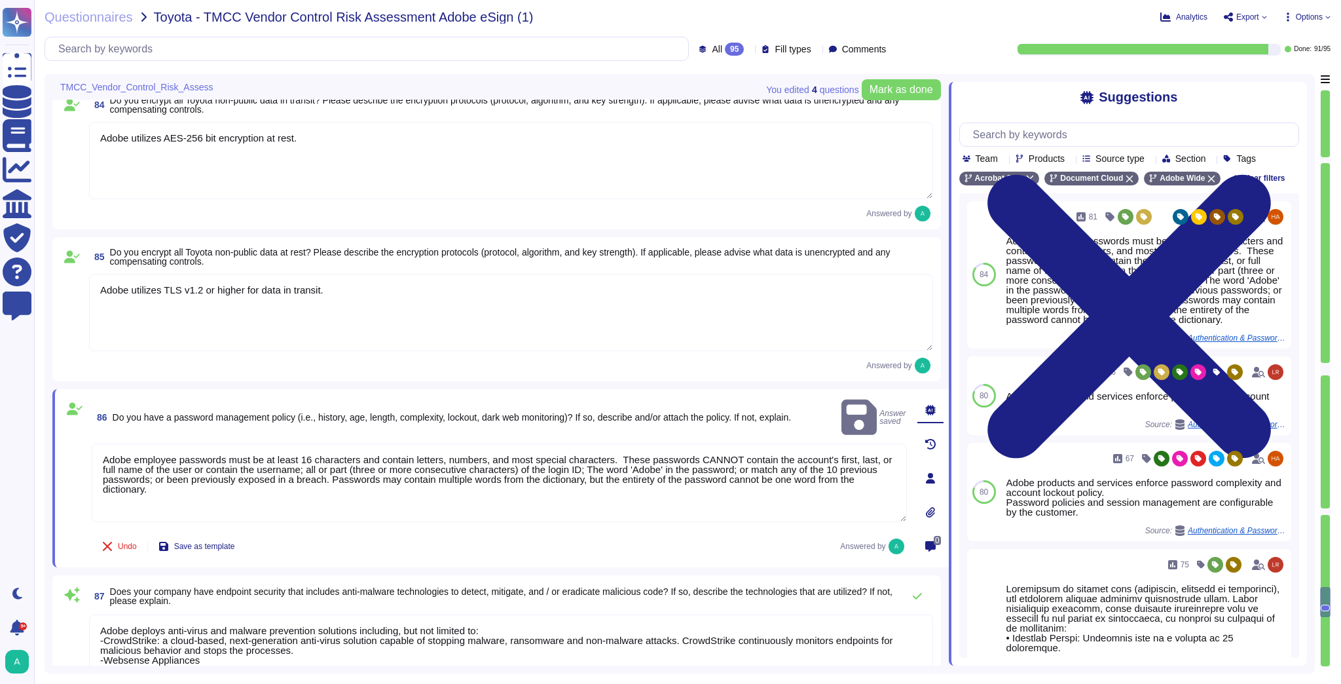
type textarea "Adobe employee passwords must be at least 16 characters and contain letters, nu…"
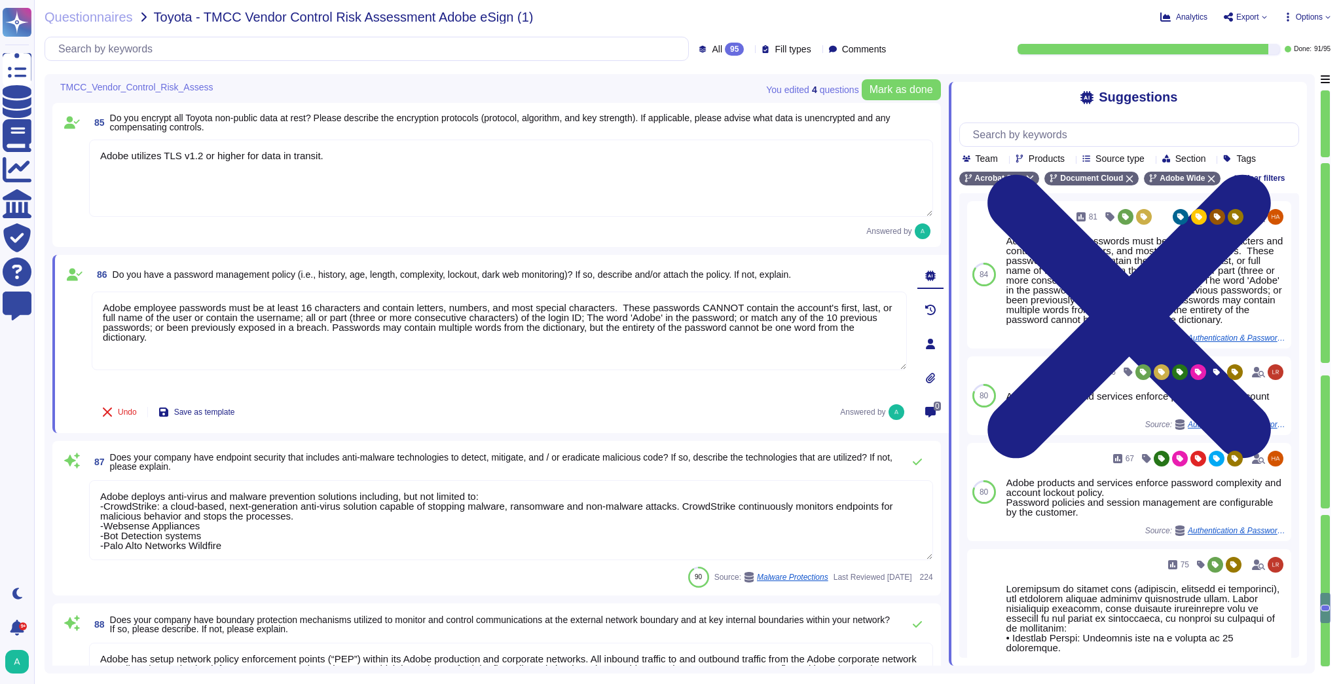
type textarea "Remote access to the Adobe corporate network is automatically granted to all no…"
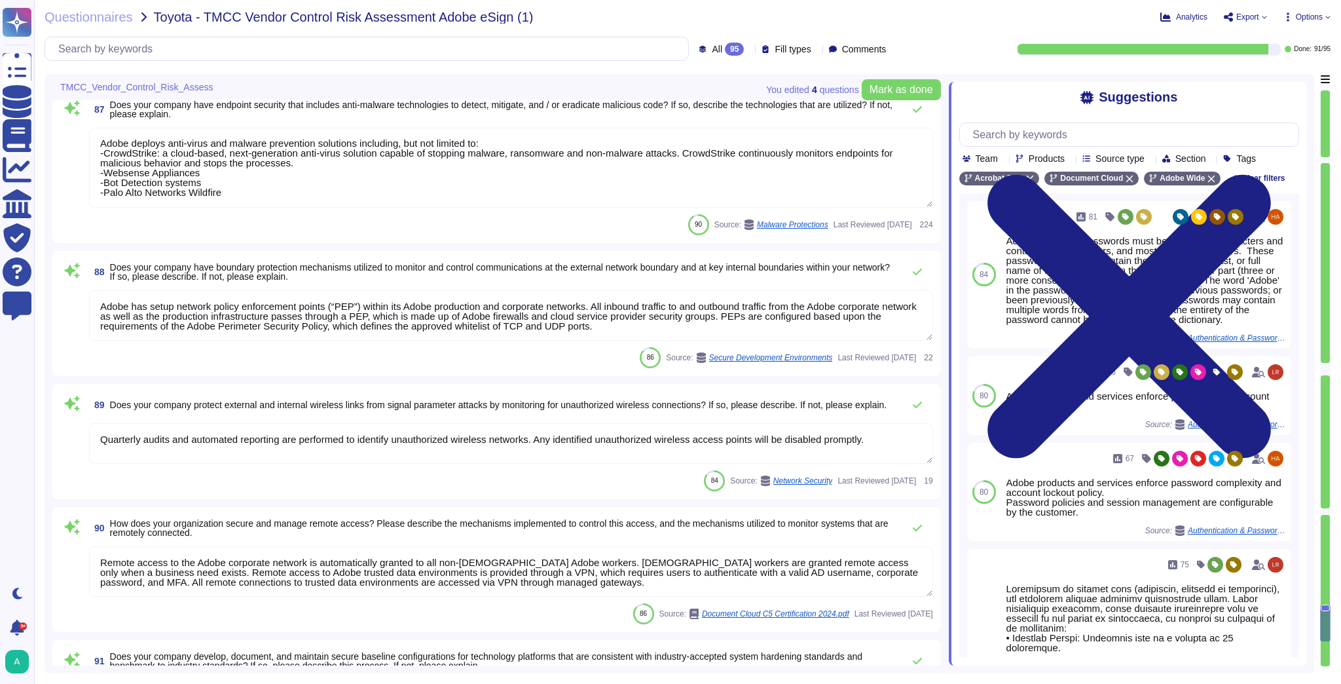
scroll to position [12340, 0]
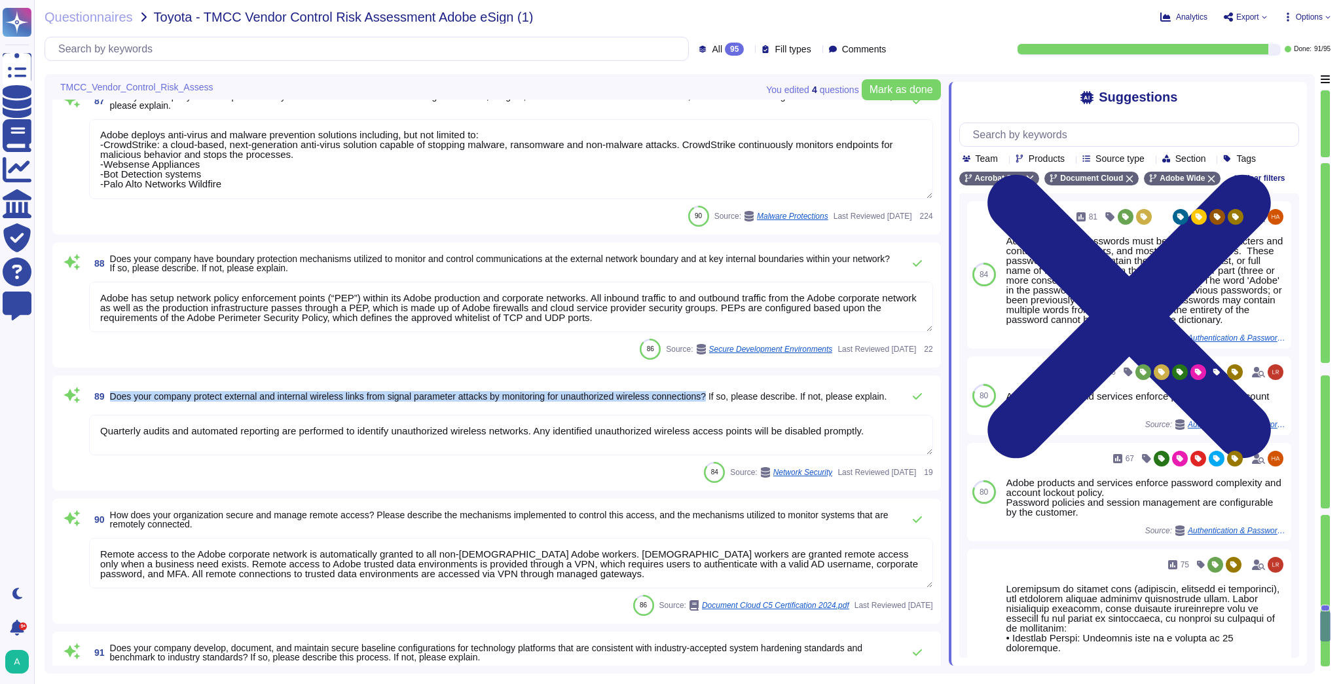
drag, startPoint x: 722, startPoint y: 392, endPoint x: 107, endPoint y: 388, distance: 614.8
click at [107, 388] on span "89 Does your company protect external and internal wireless links from signal p…" at bounding box center [487, 396] width 797 height 24
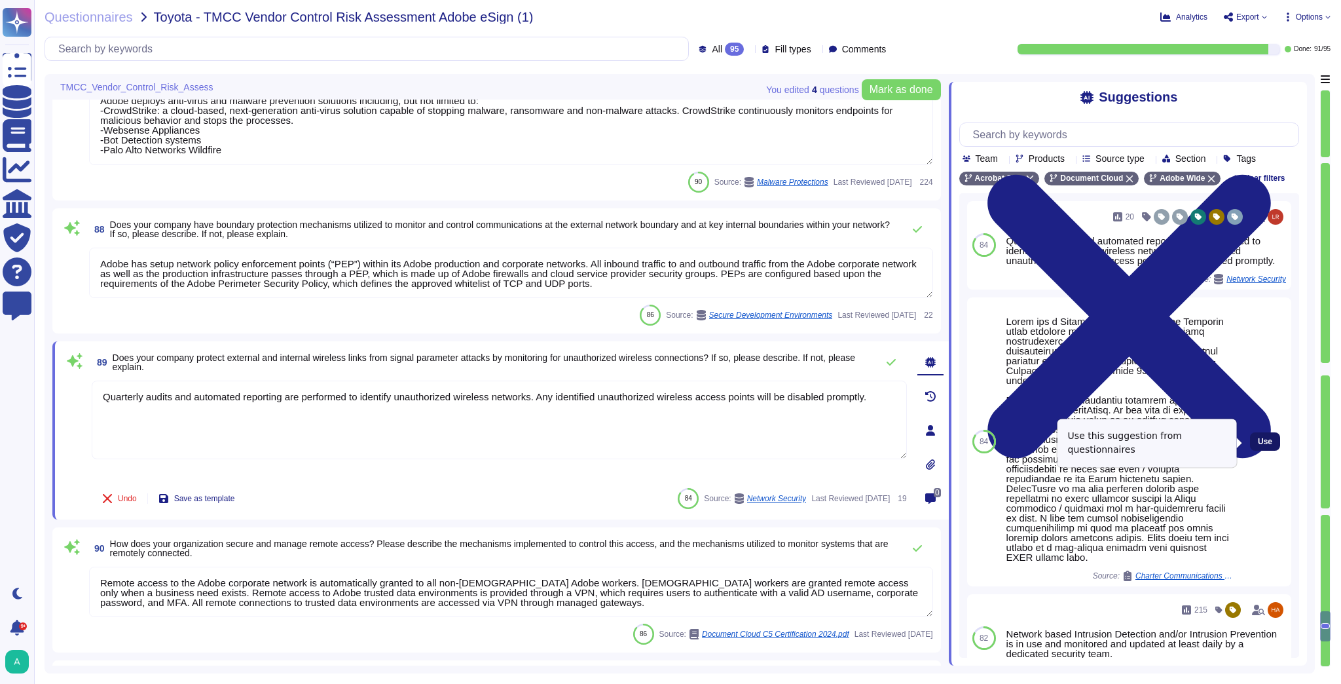
click at [1259, 441] on span "Use" at bounding box center [1265, 441] width 14 height 8
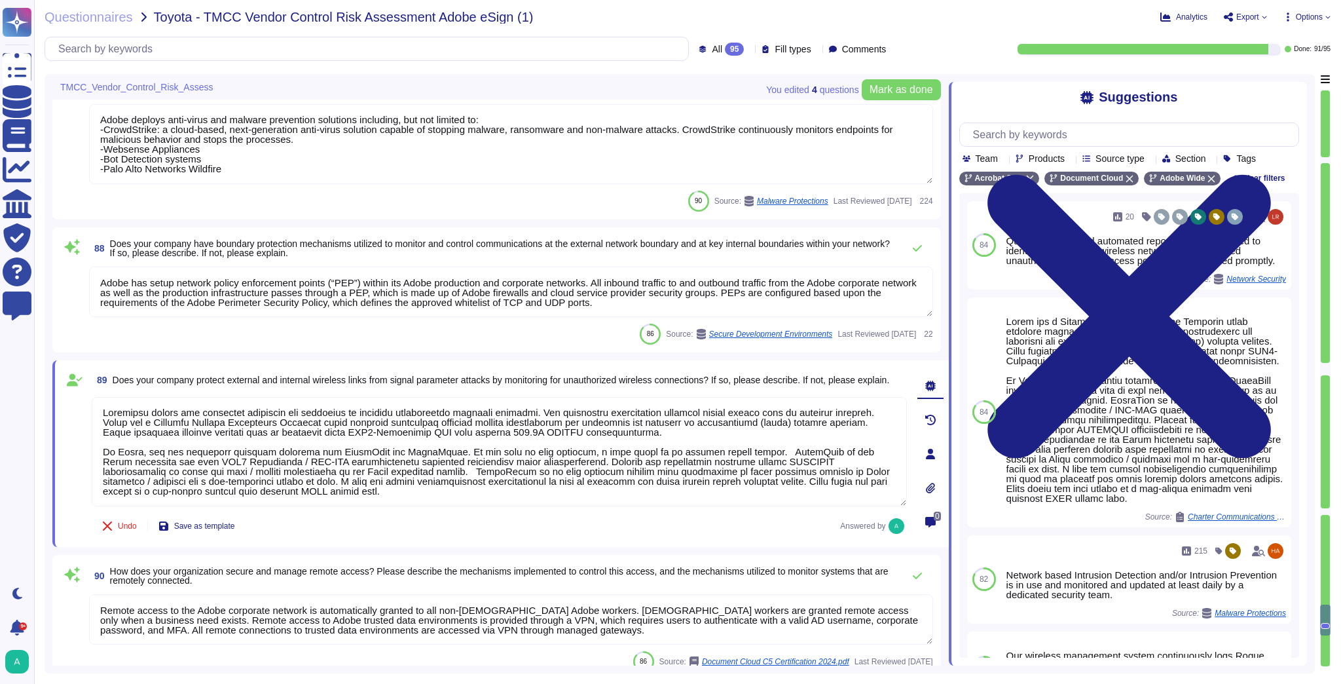
scroll to position [12303, 0]
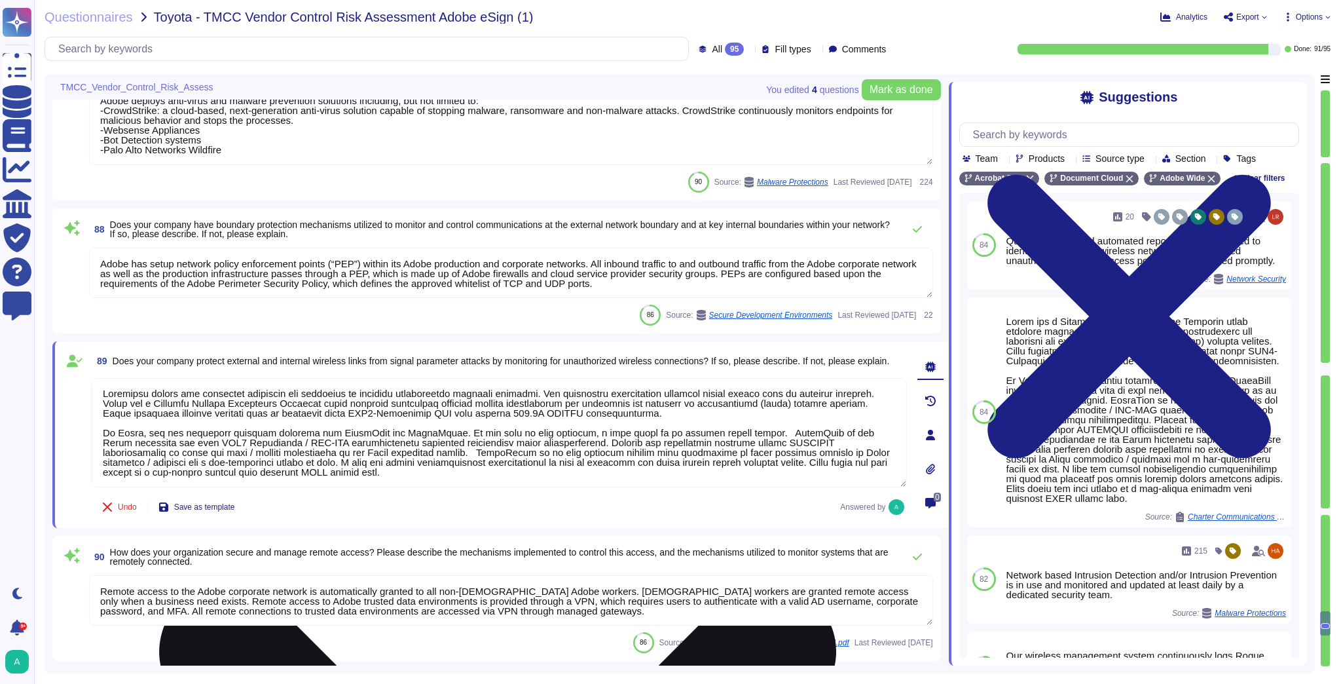
click at [272, 426] on textarea at bounding box center [499, 432] width 815 height 109
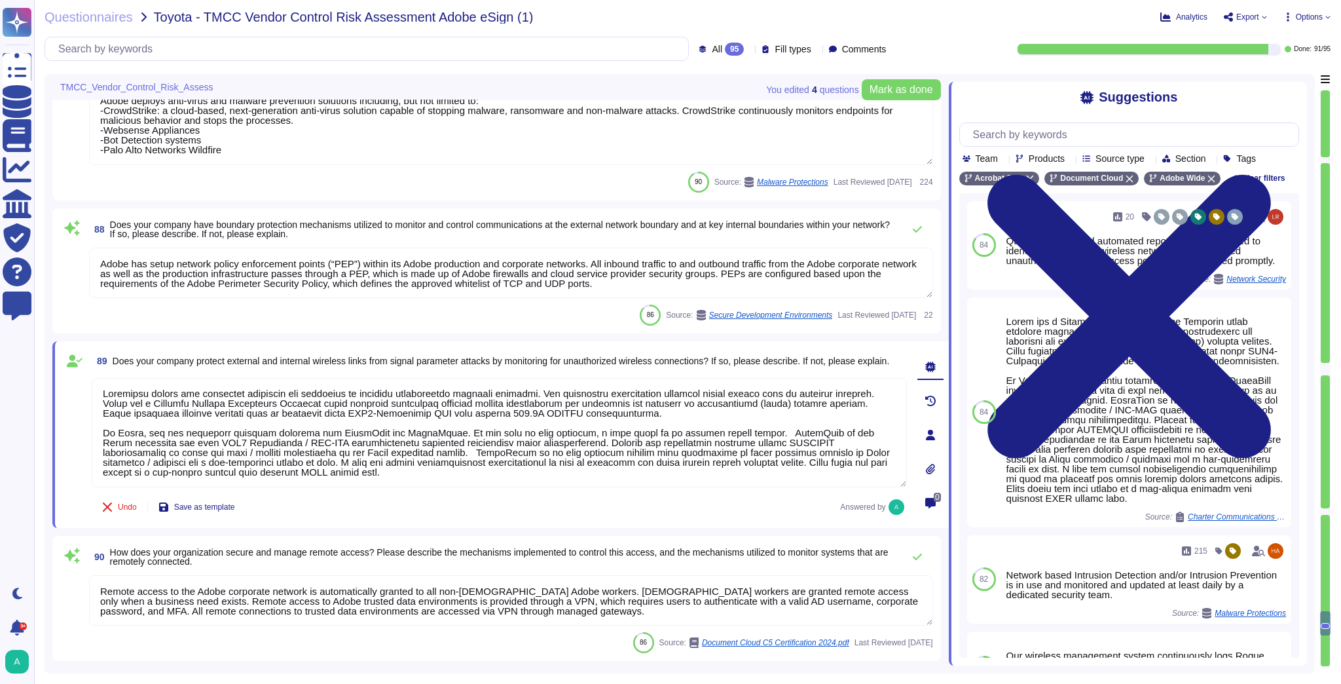
drag, startPoint x: 872, startPoint y: 394, endPoint x: 75, endPoint y: 390, distance: 797.5
click at [75, 390] on div "89 Does your company protect external and internal wireless links from signal p…" at bounding box center [485, 434] width 844 height 171
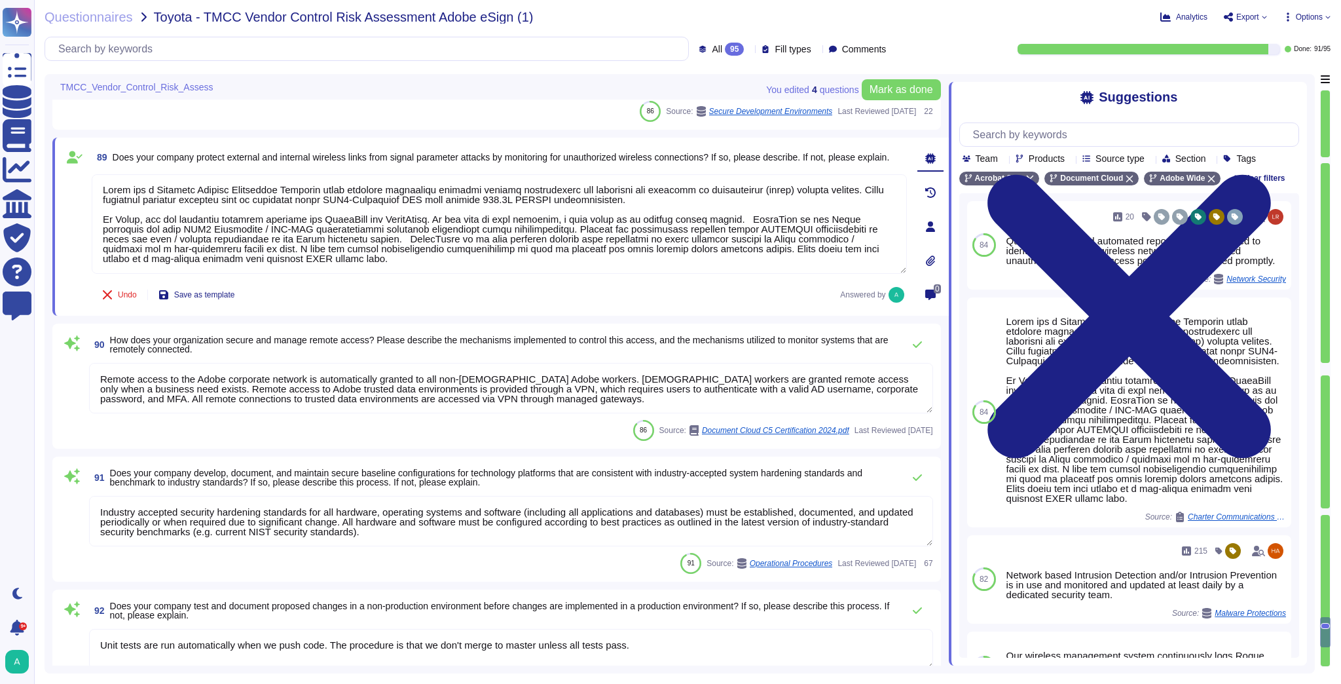
scroll to position [12513, 0]
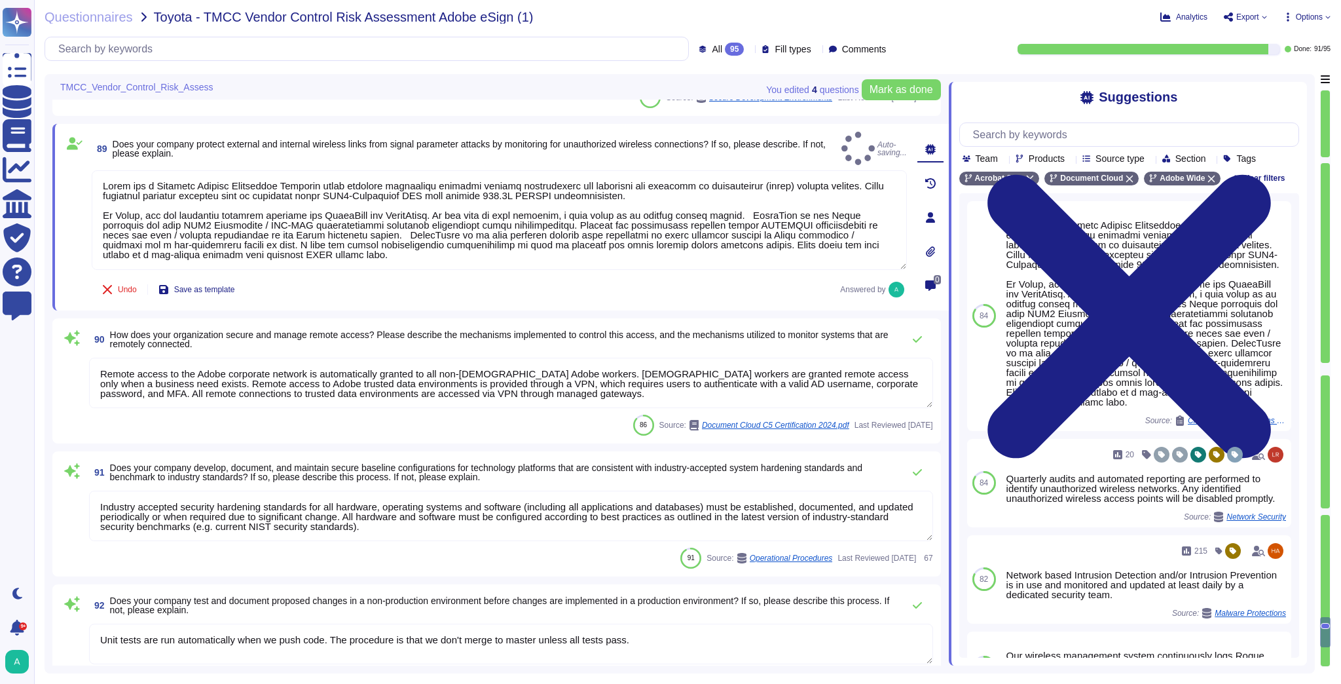
click at [320, 367] on textarea "Remote access to the Adobe corporate network is automatically granted to all no…" at bounding box center [511, 382] width 844 height 50
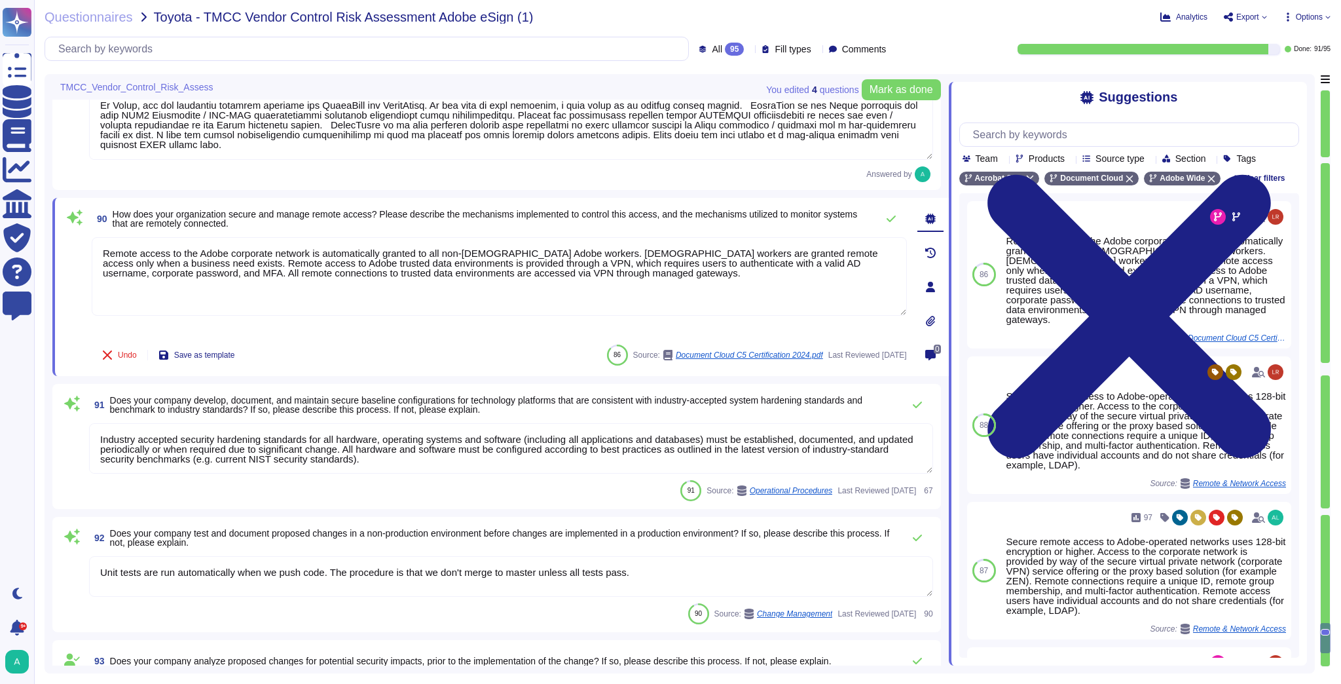
scroll to position [12617, 0]
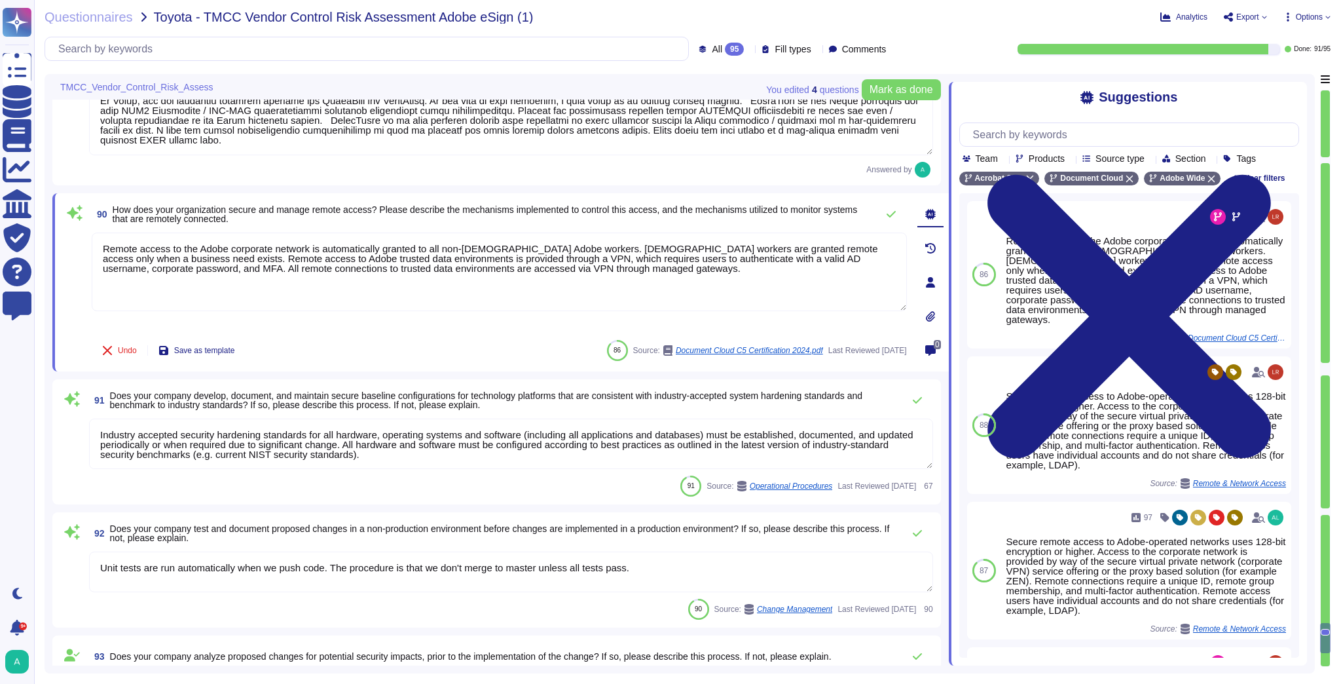
click at [271, 449] on textarea "Industry accepted security hardening standards for all hardware, operating syst…" at bounding box center [511, 443] width 844 height 50
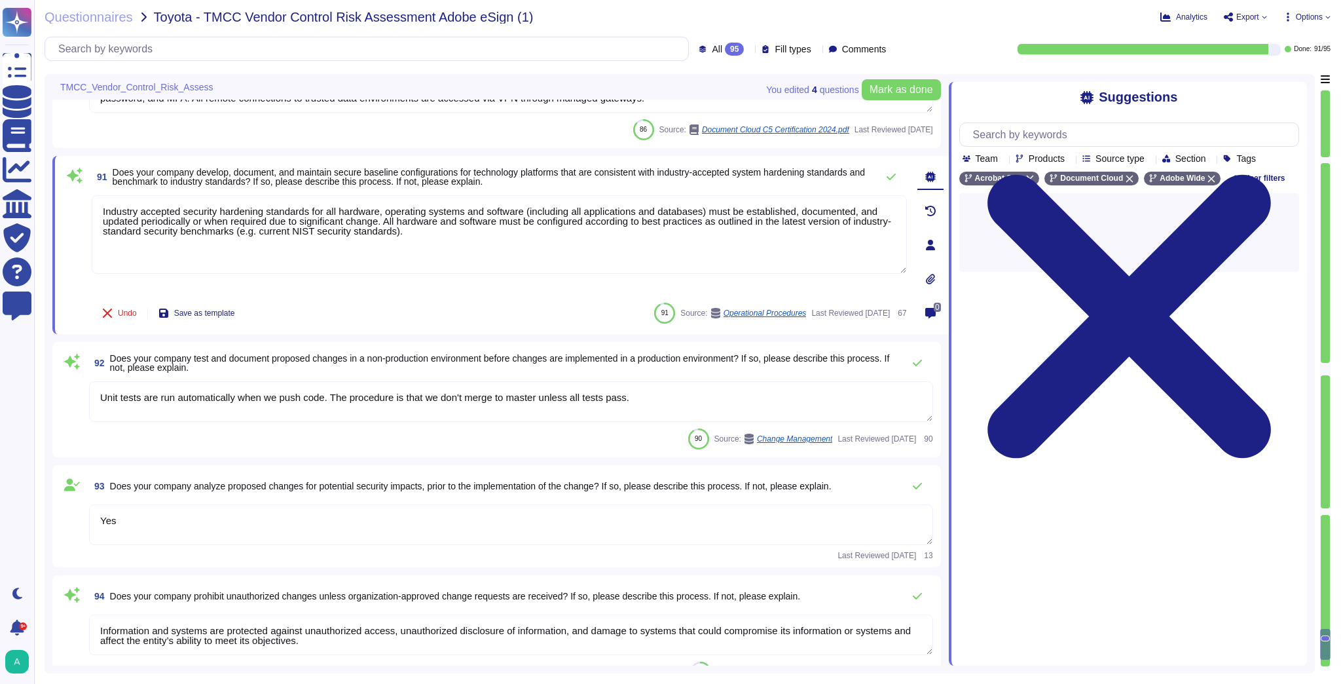
scroll to position [12774, 0]
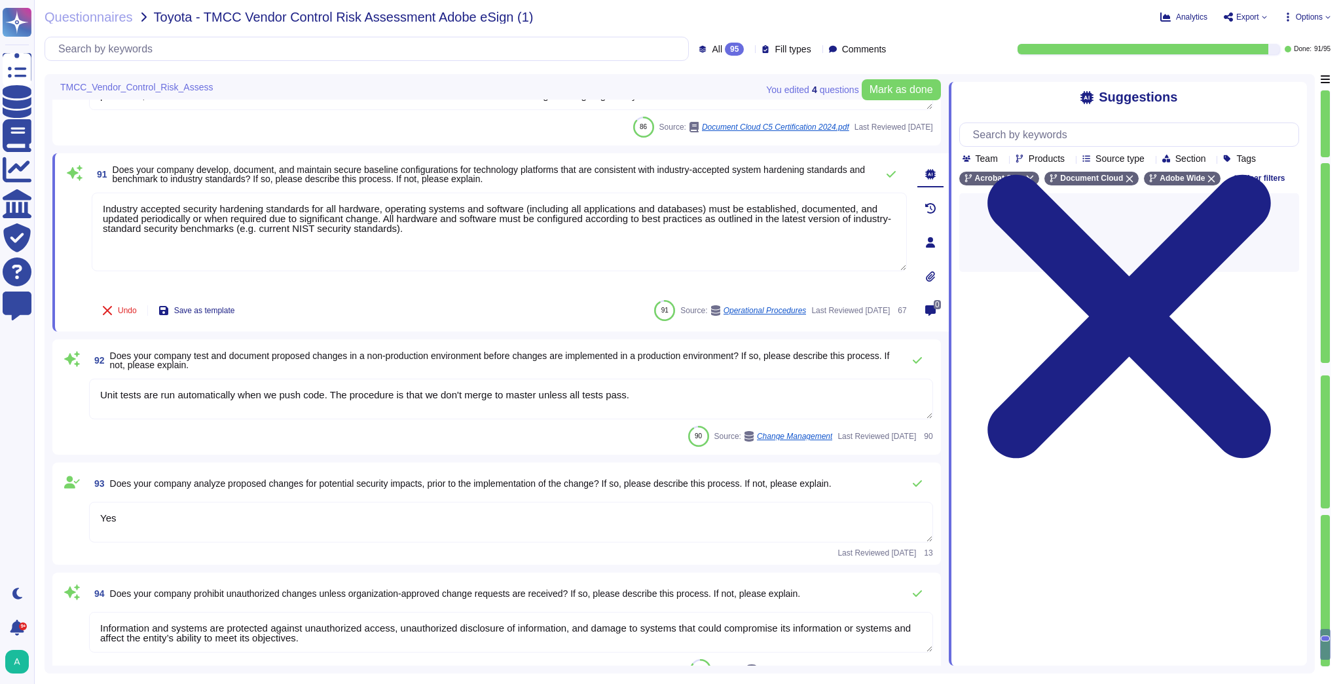
click at [306, 405] on textarea "Unit tests are run automatically when we push code. The procedure is that we do…" at bounding box center [511, 398] width 844 height 41
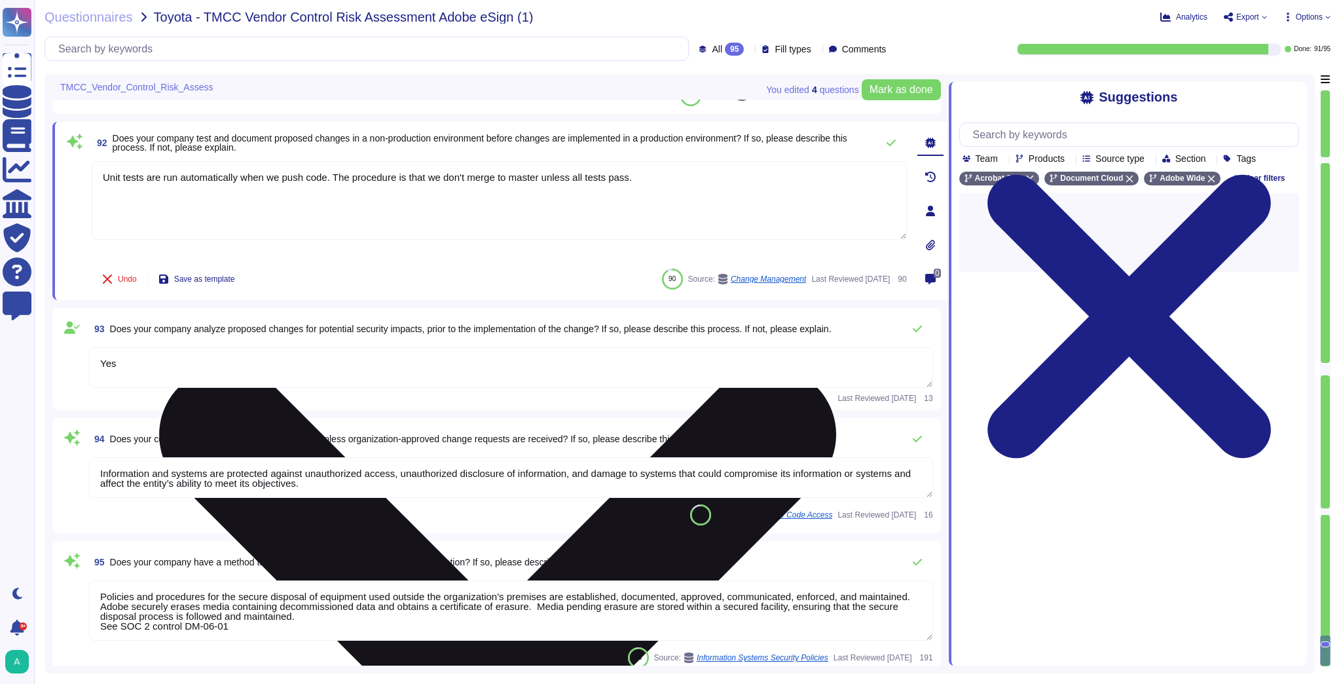
scroll to position [12932, 0]
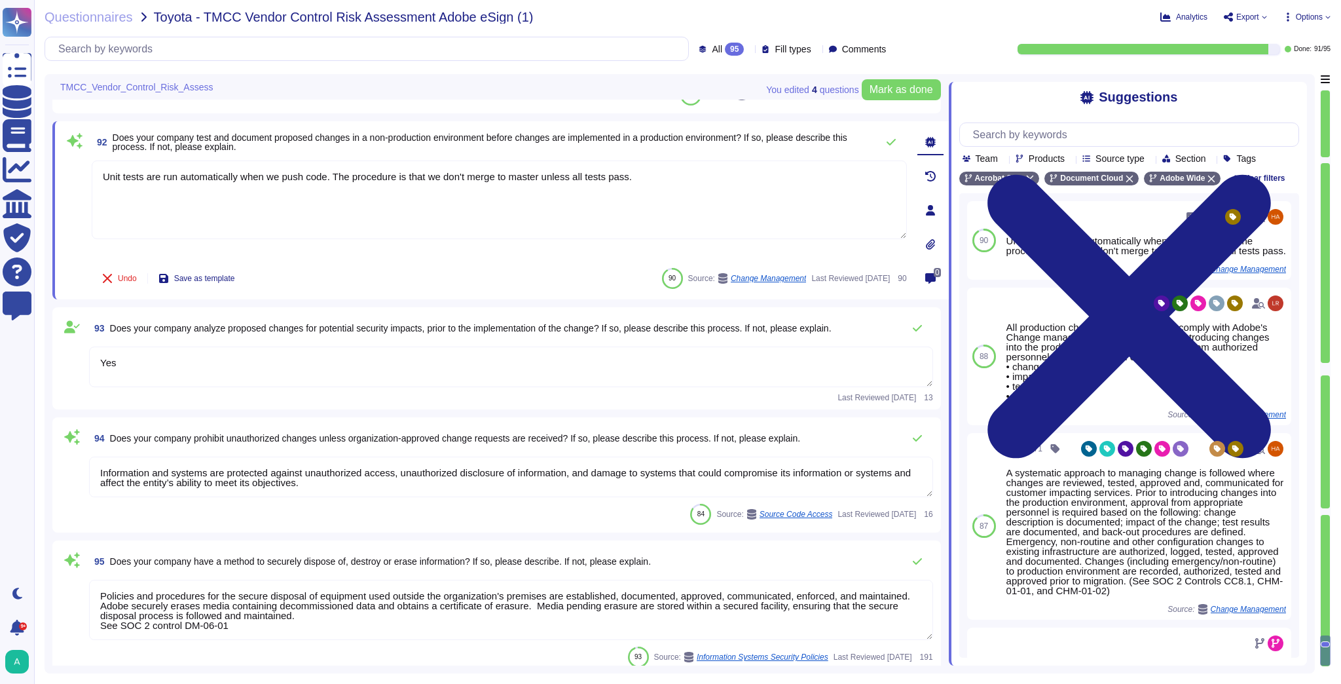
click at [203, 357] on textarea "Yes" at bounding box center [511, 366] width 844 height 41
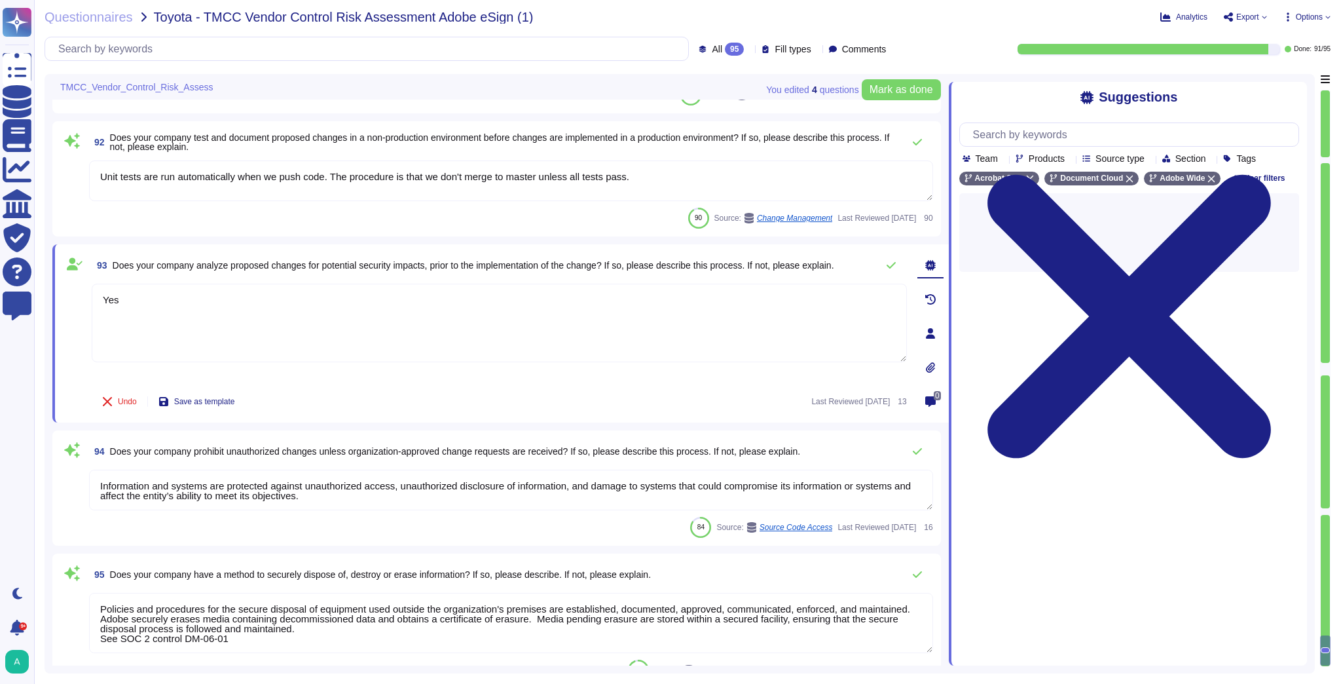
click at [344, 469] on textarea "Information and systems are protected against unauthorized access, unauthorized…" at bounding box center [511, 489] width 844 height 41
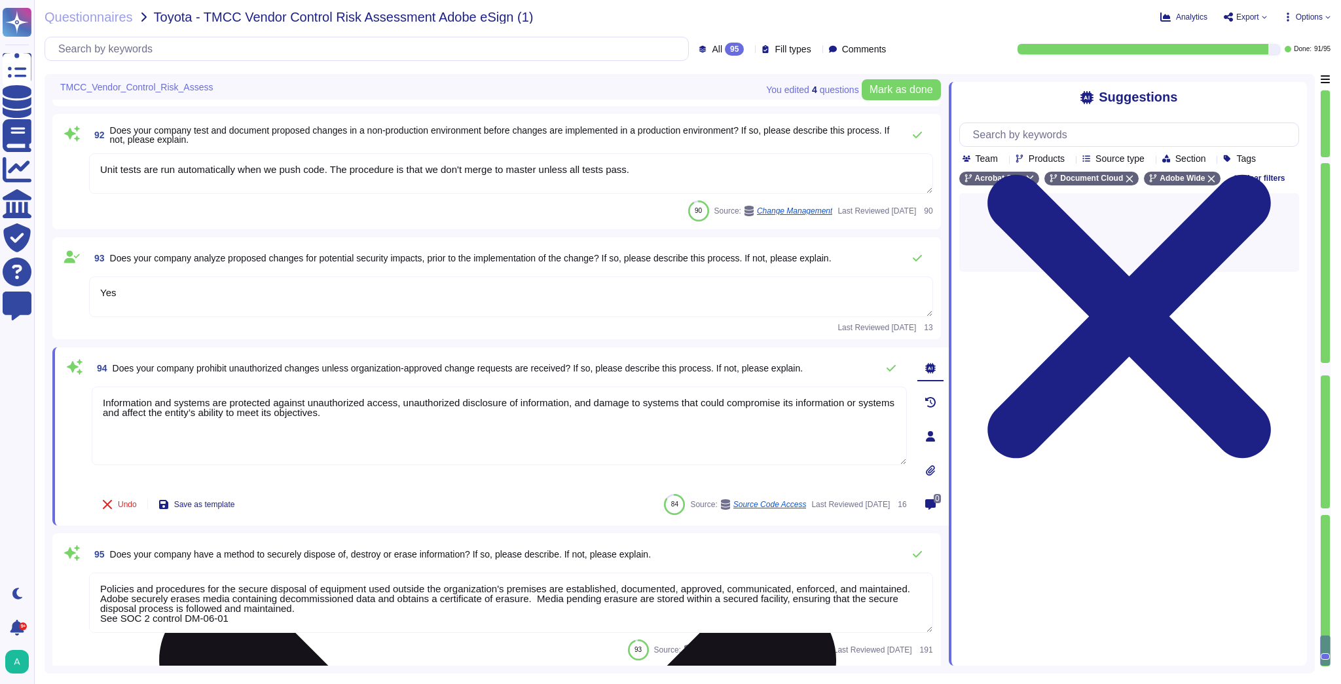
scroll to position [12940, 0]
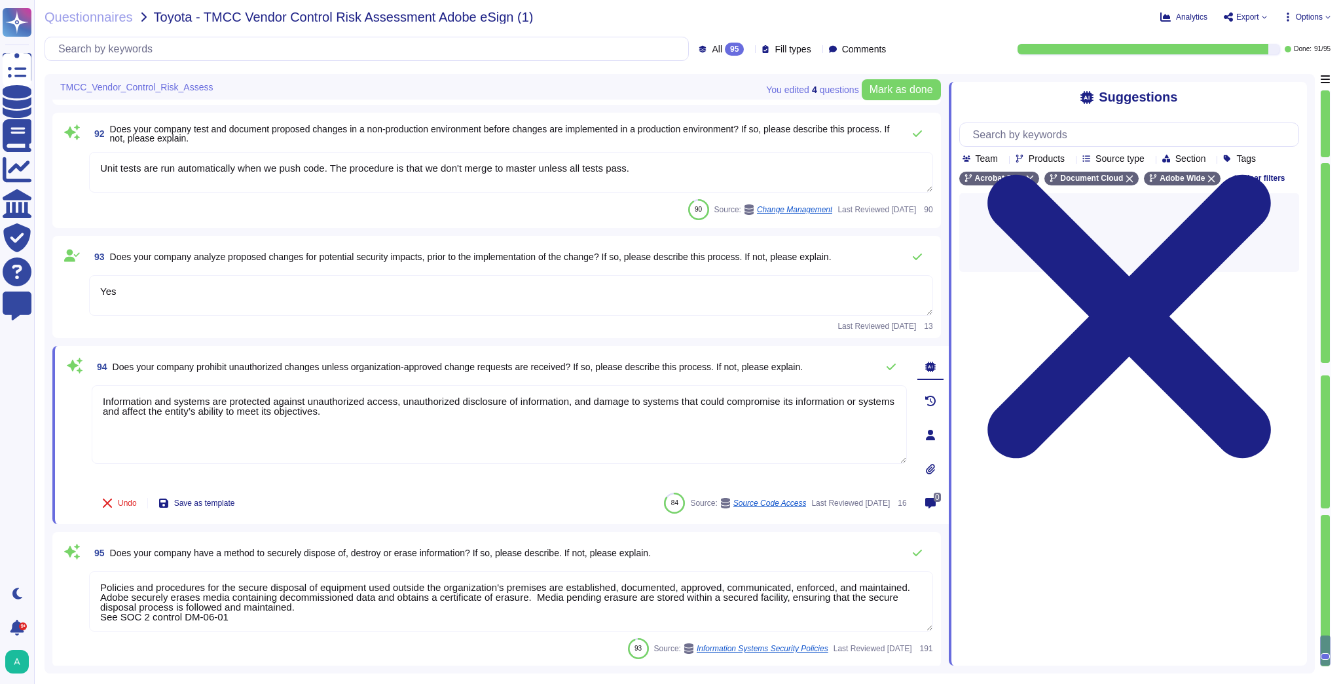
click at [293, 581] on textarea "Policies and procedures for the secure disposal of equipment used outside the o…" at bounding box center [511, 601] width 844 height 60
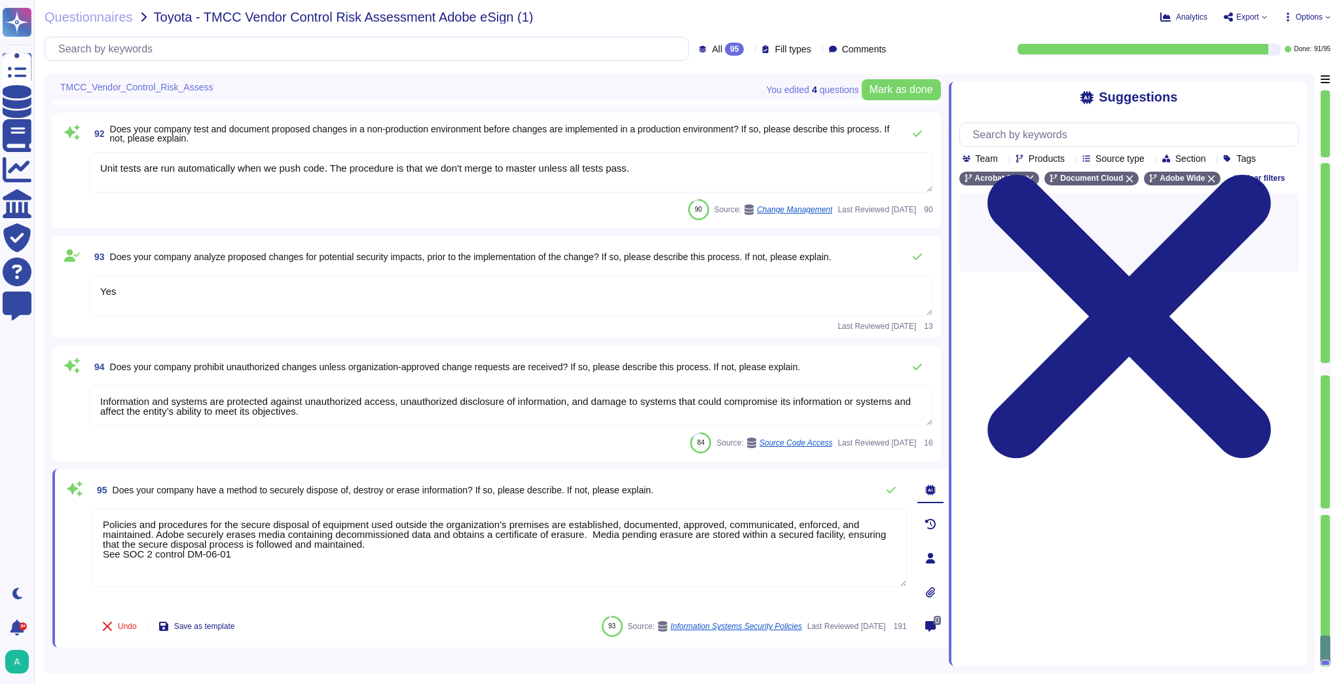
scroll to position [12921, 0]
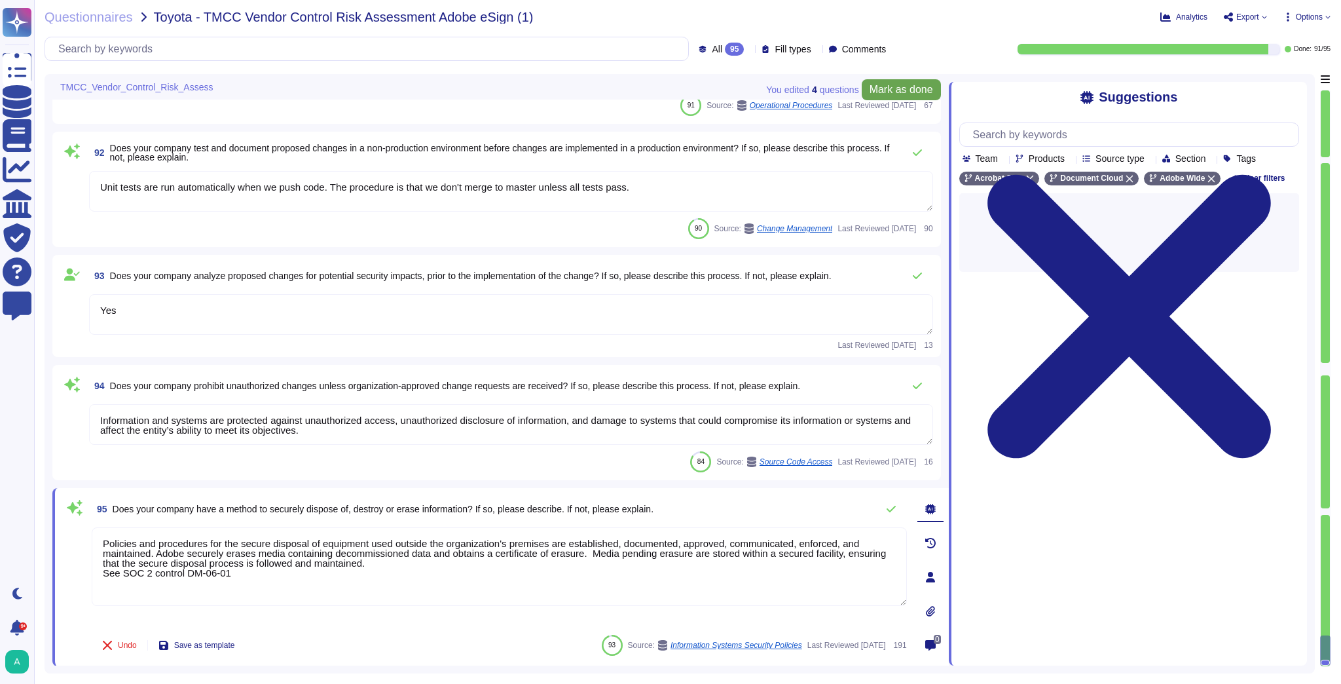
click at [911, 92] on span "Mark as done" at bounding box center [901, 89] width 64 height 10
click at [749, 50] on icon at bounding box center [749, 50] width 0 height 0
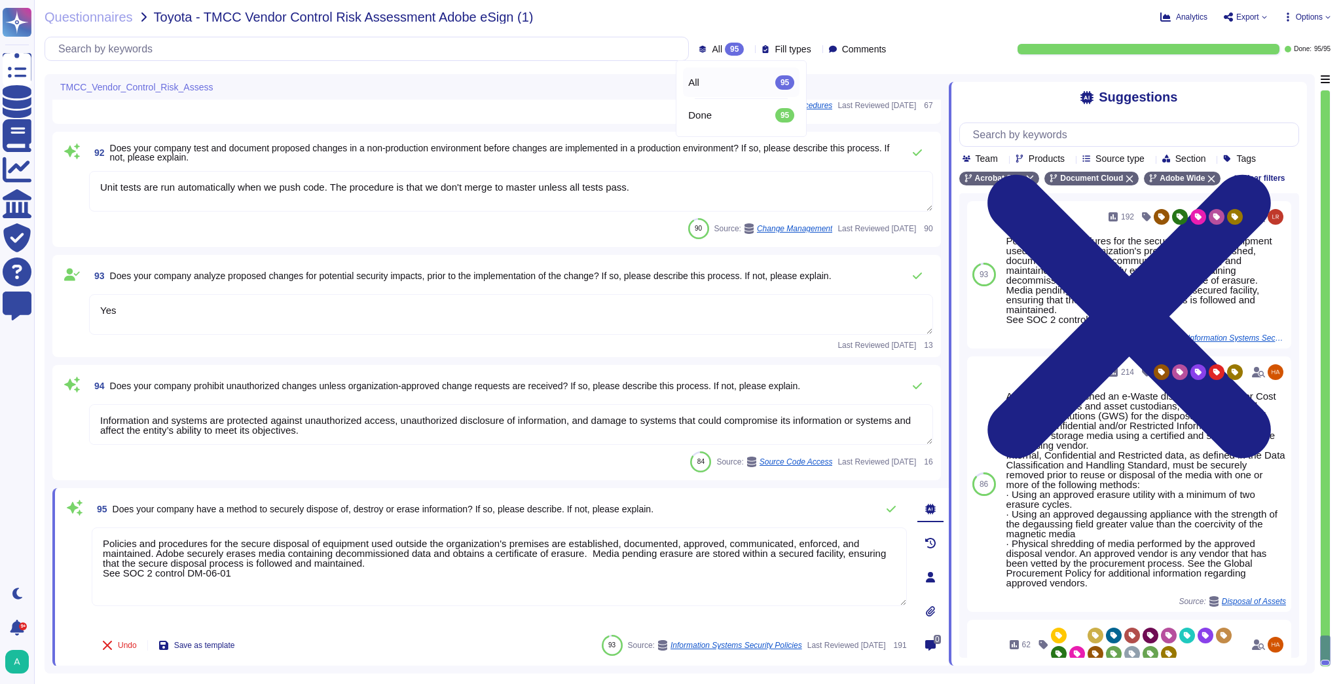
click at [749, 50] on icon at bounding box center [749, 50] width 0 height 0
click at [1263, 17] on icon at bounding box center [1264, 16] width 5 height 5
click at [1270, 79] on p "Download" at bounding box center [1293, 95] width 46 height 32
